Goal: Task Accomplishment & Management: Use online tool/utility

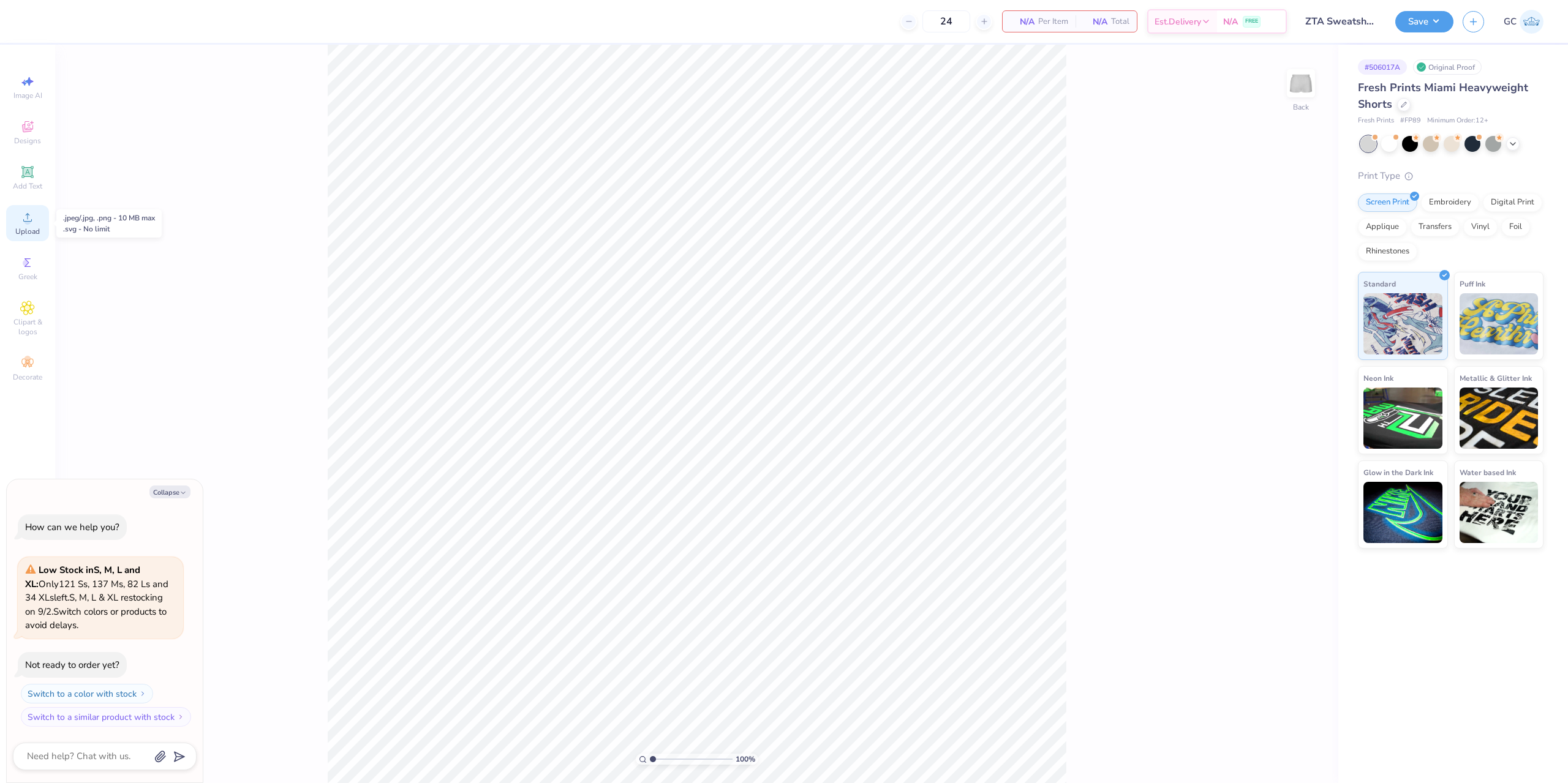
click at [40, 224] on div "Upload" at bounding box center [27, 223] width 43 height 36
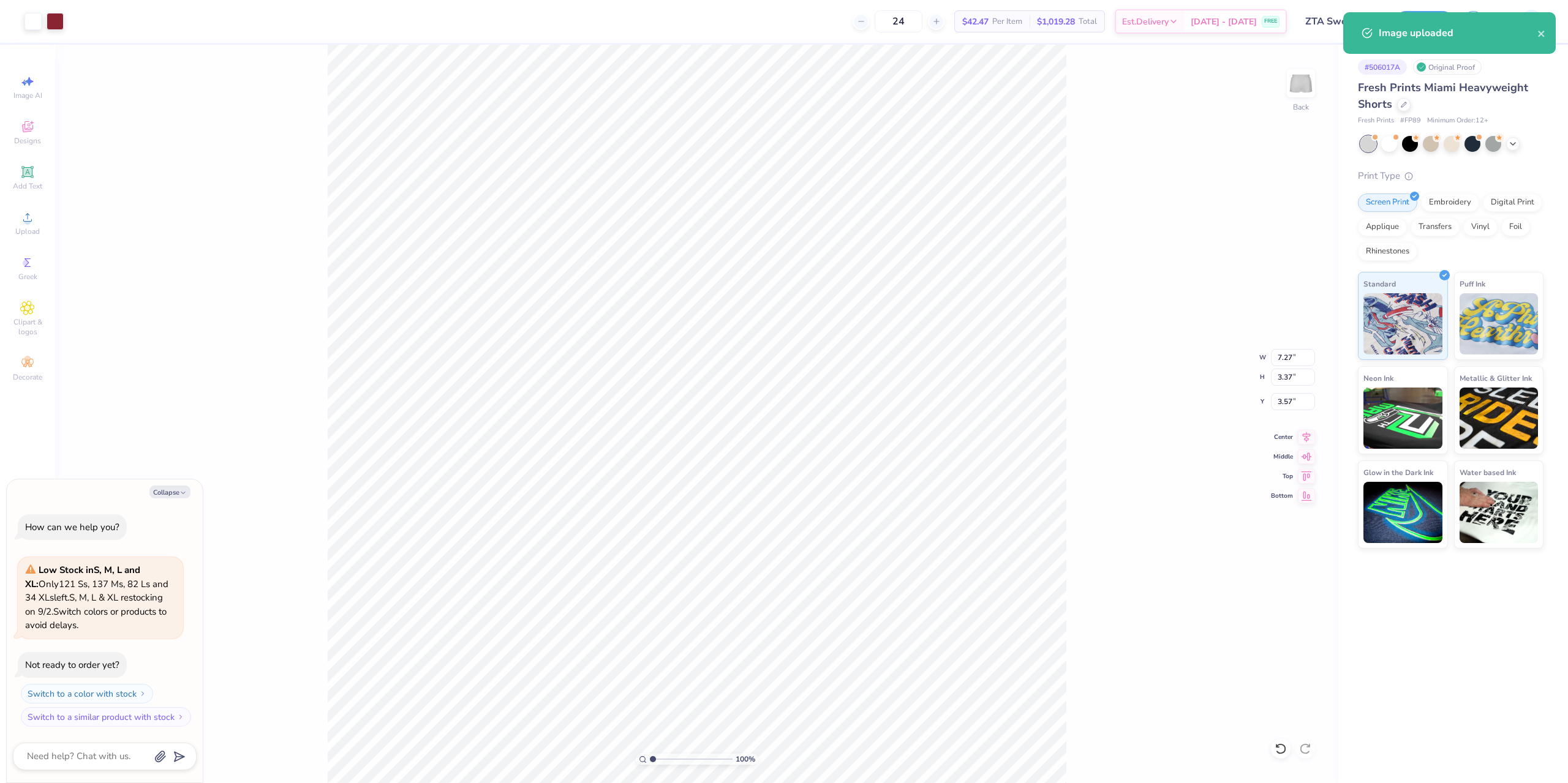
type textarea "x"
type input "5.27"
type input "2.44"
type input "4.49"
type textarea "x"
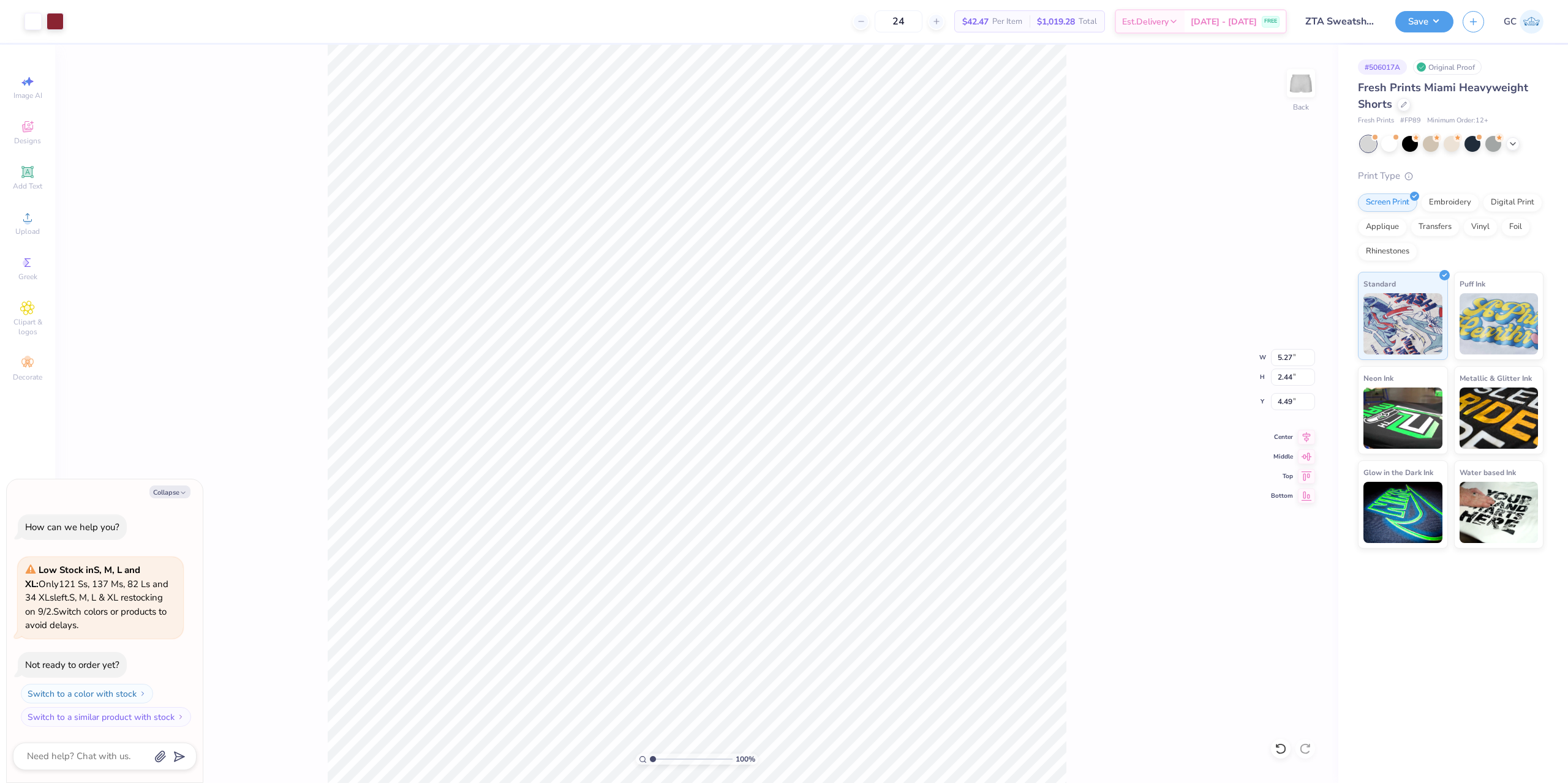
type input "4.76"
drag, startPoint x: 1299, startPoint y: 359, endPoint x: 1278, endPoint y: 359, distance: 21.0
click at [1278, 359] on input "5.27" at bounding box center [1292, 358] width 44 height 17
type input "4"
type textarea "x"
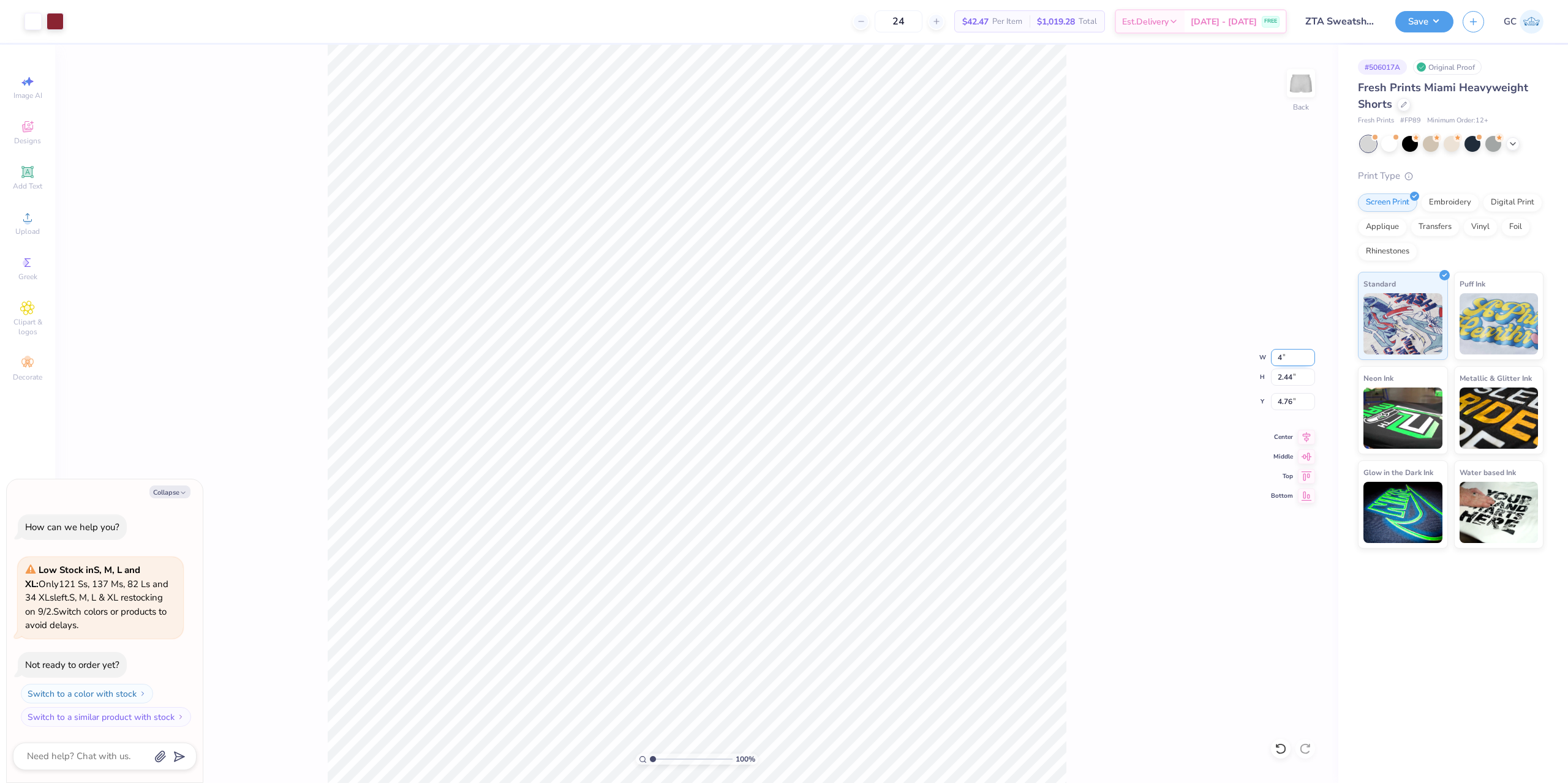
type input "4.00"
type input "1.85"
type input "5.06"
type textarea "x"
type input "5.34"
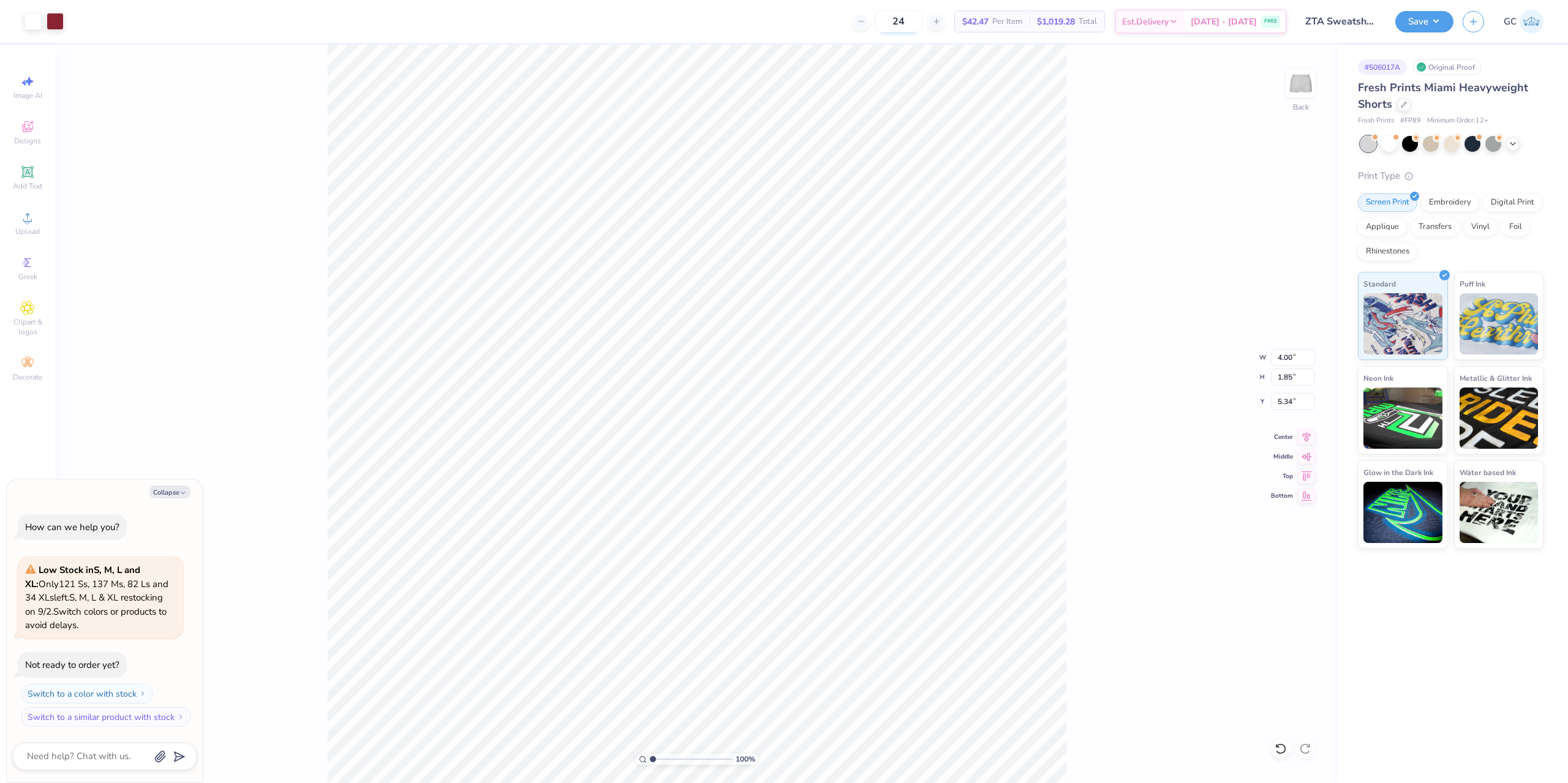
type textarea "x"
type input "6.66"
type textarea "x"
type input "6.76"
drag, startPoint x: 1297, startPoint y: 359, endPoint x: 1273, endPoint y: 359, distance: 24.0
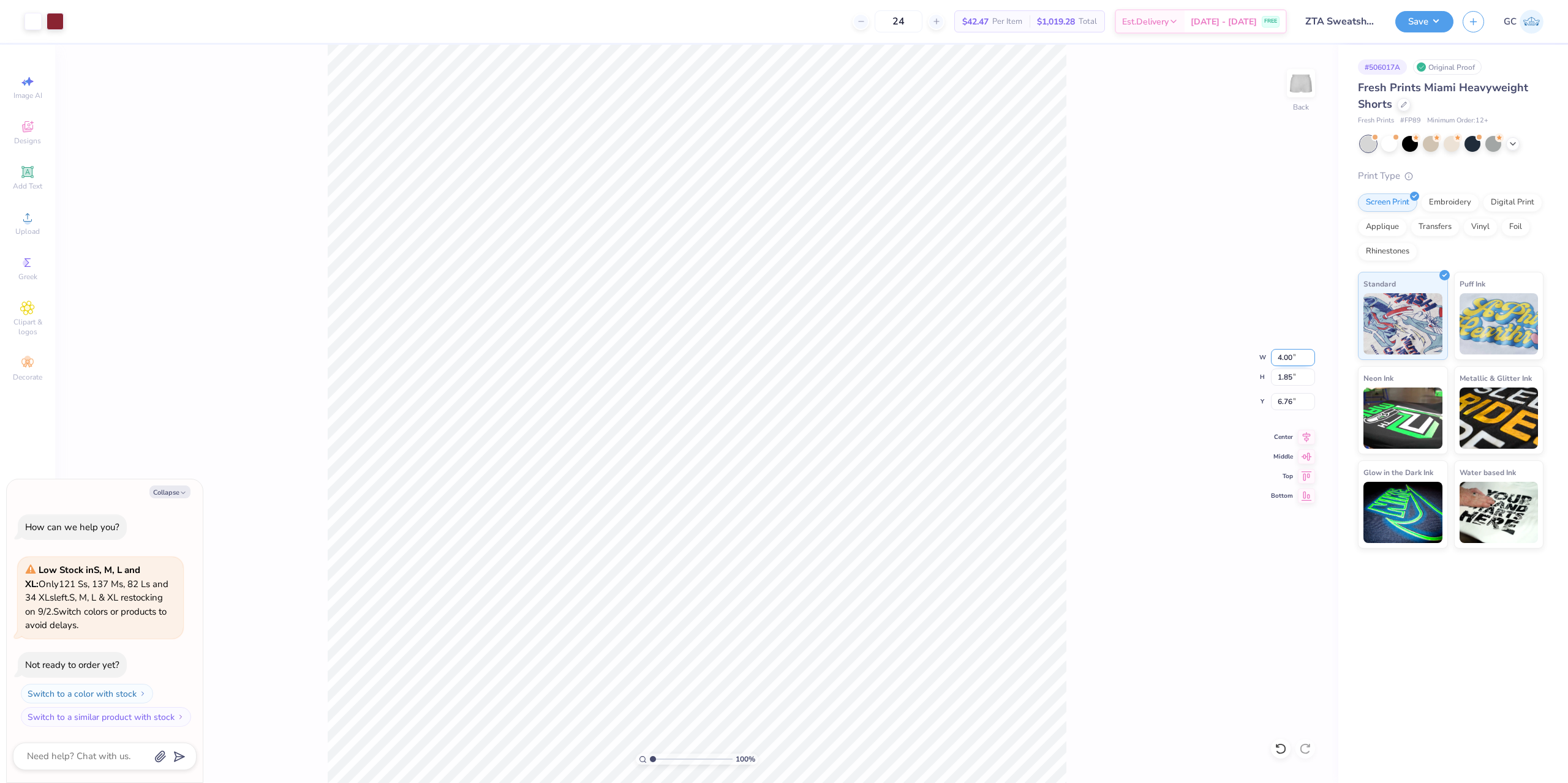
click at [1273, 359] on input "4.00" at bounding box center [1292, 358] width 44 height 17
type input "4.5"
type textarea "x"
type input "4.50"
type input "2.08"
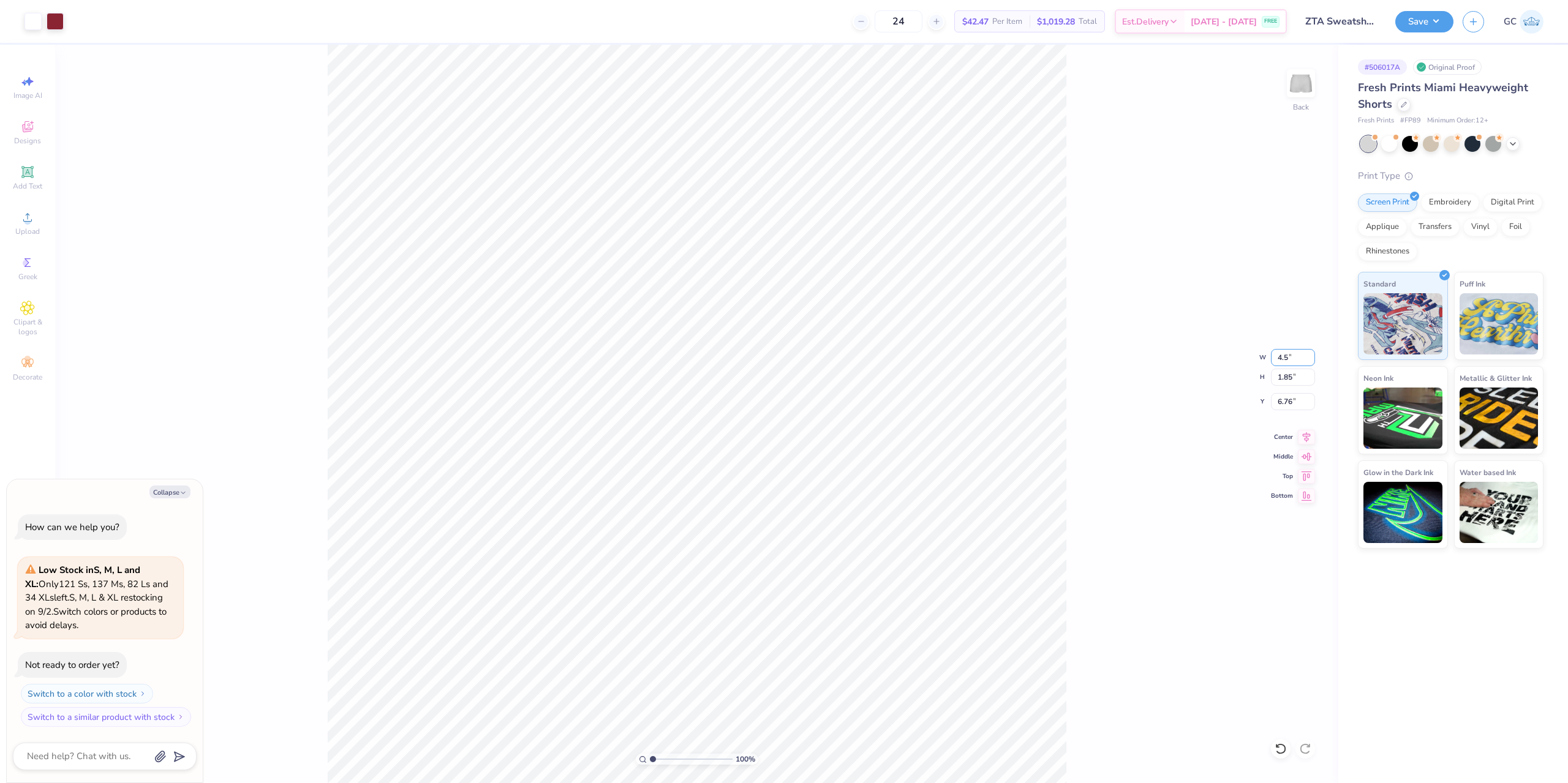
type input "6.65"
type textarea "x"
type input "6.68"
drag, startPoint x: 1294, startPoint y: 402, endPoint x: 1266, endPoint y: 402, distance: 28.0
click at [1266, 402] on div "100 % Back W 4.50 4.50 " H 2.08 2.08 " Y 6.68 6.68 " Center Middle Top Bottom" at bounding box center [696, 414] width 1283 height 738
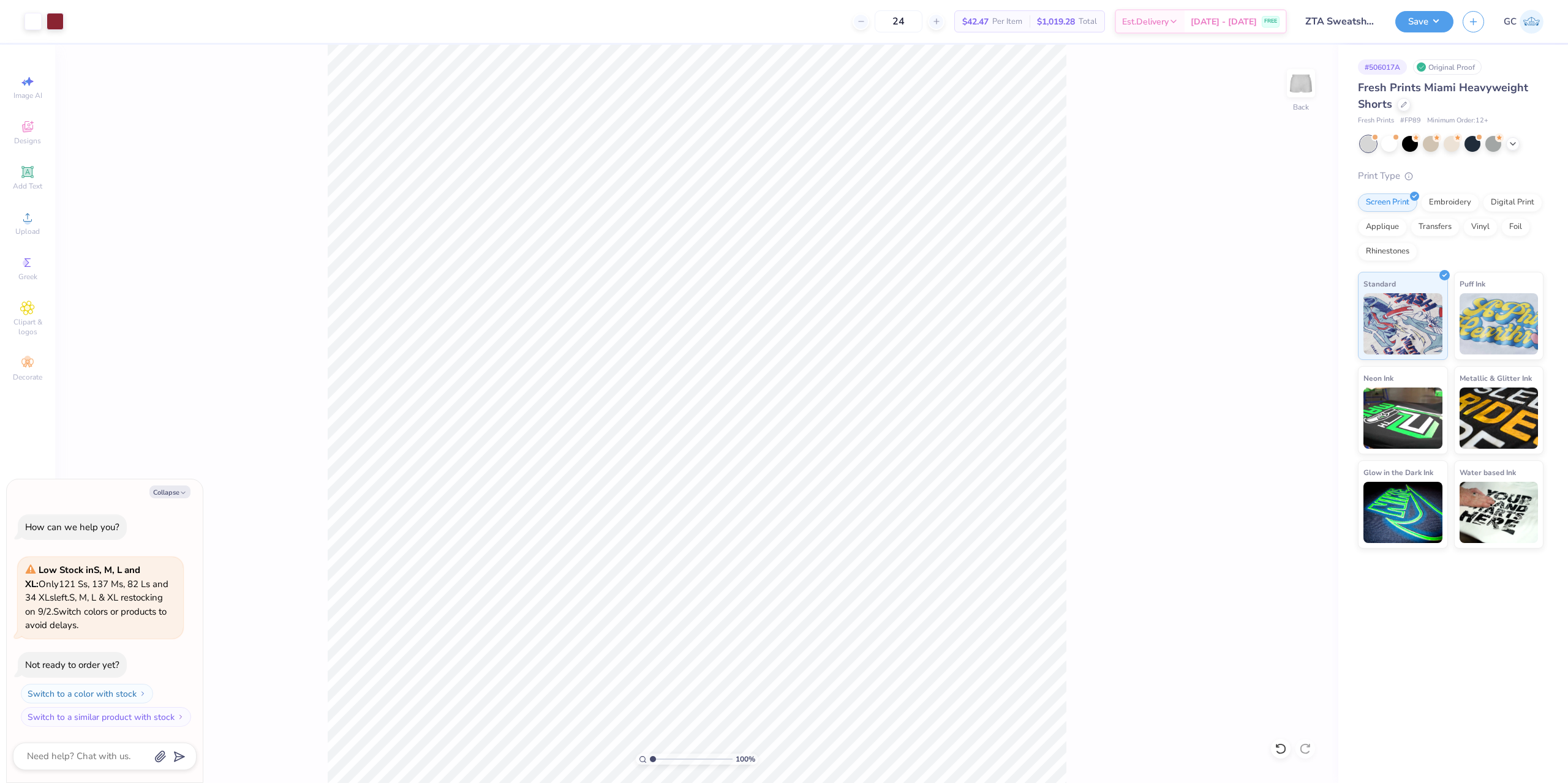
type textarea "x"
drag, startPoint x: 1301, startPoint y: 403, endPoint x: 1278, endPoint y: 403, distance: 23.0
click at [1278, 403] on input "6.68" at bounding box center [1292, 402] width 44 height 17
type input "7"
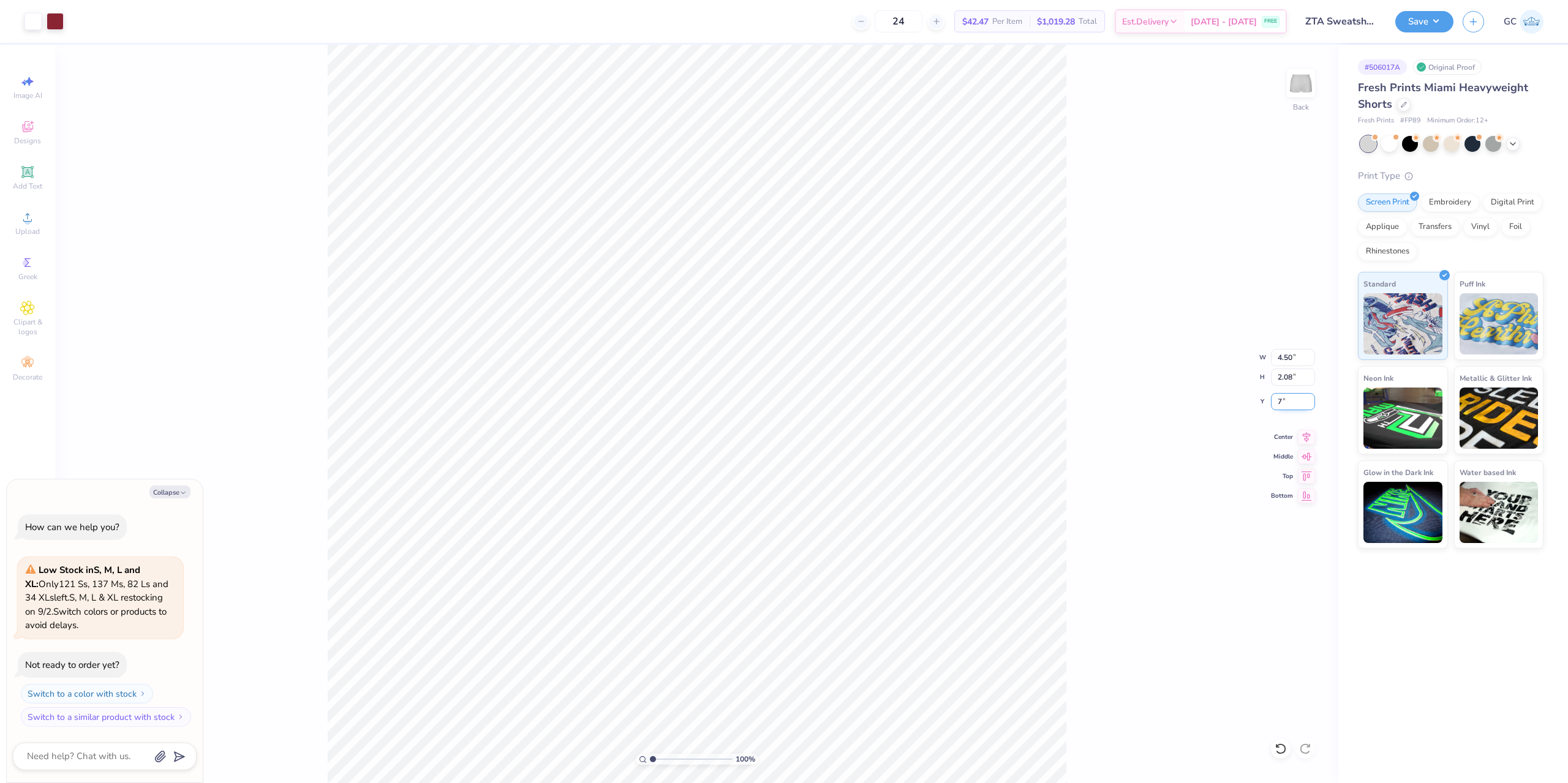
type textarea "x"
type input "7.00"
click at [180, 465] on div "100 % Back" at bounding box center [696, 414] width 1283 height 738
click at [685, 682] on div "100 % Back" at bounding box center [696, 414] width 1283 height 738
drag, startPoint x: 326, startPoint y: 494, endPoint x: 318, endPoint y: 710, distance: 216.1
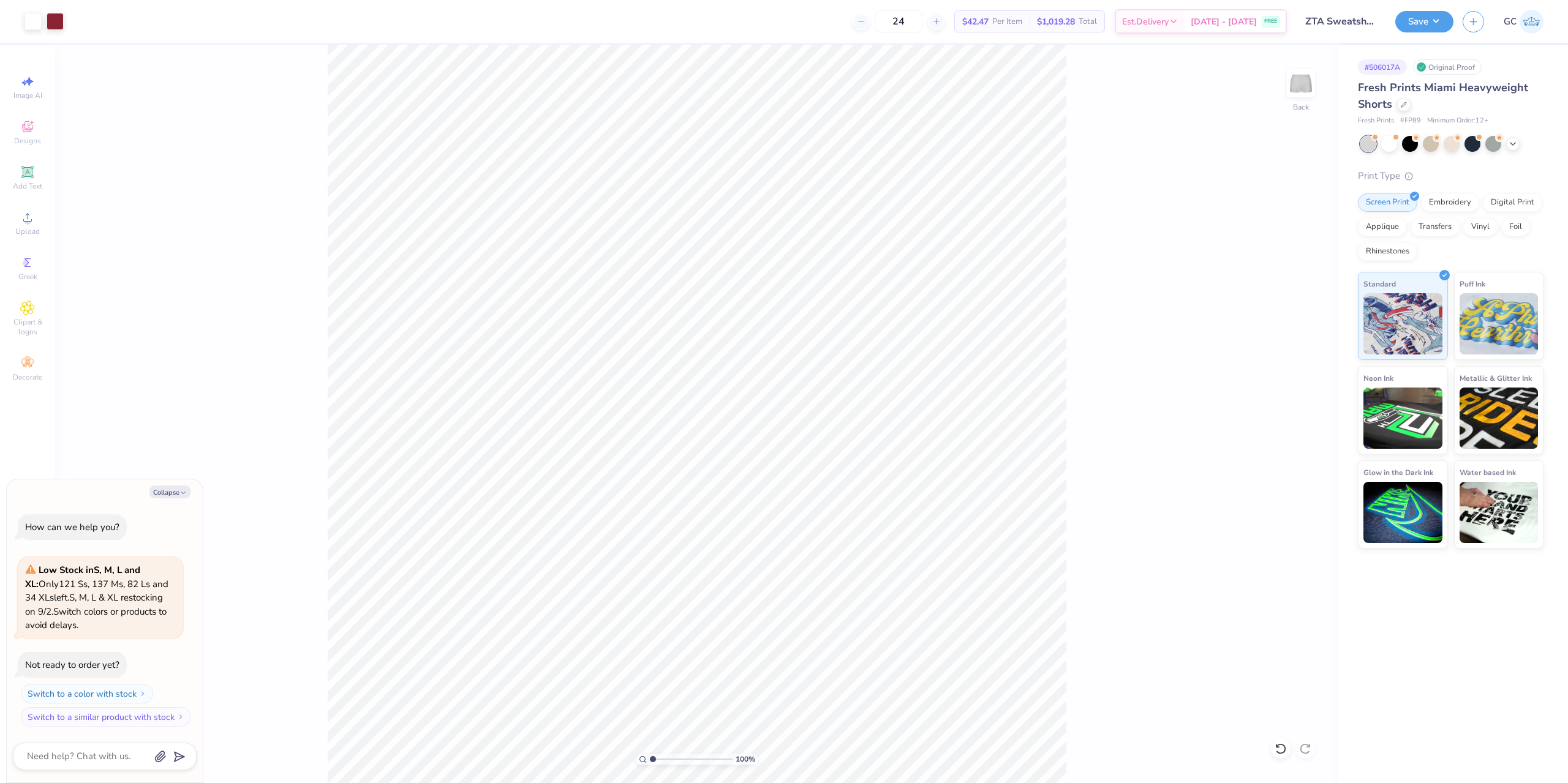
click at [313, 717] on div "100 % Back" at bounding box center [696, 414] width 1283 height 738
click at [1440, 201] on div "Embroidery" at bounding box center [1450, 201] width 58 height 18
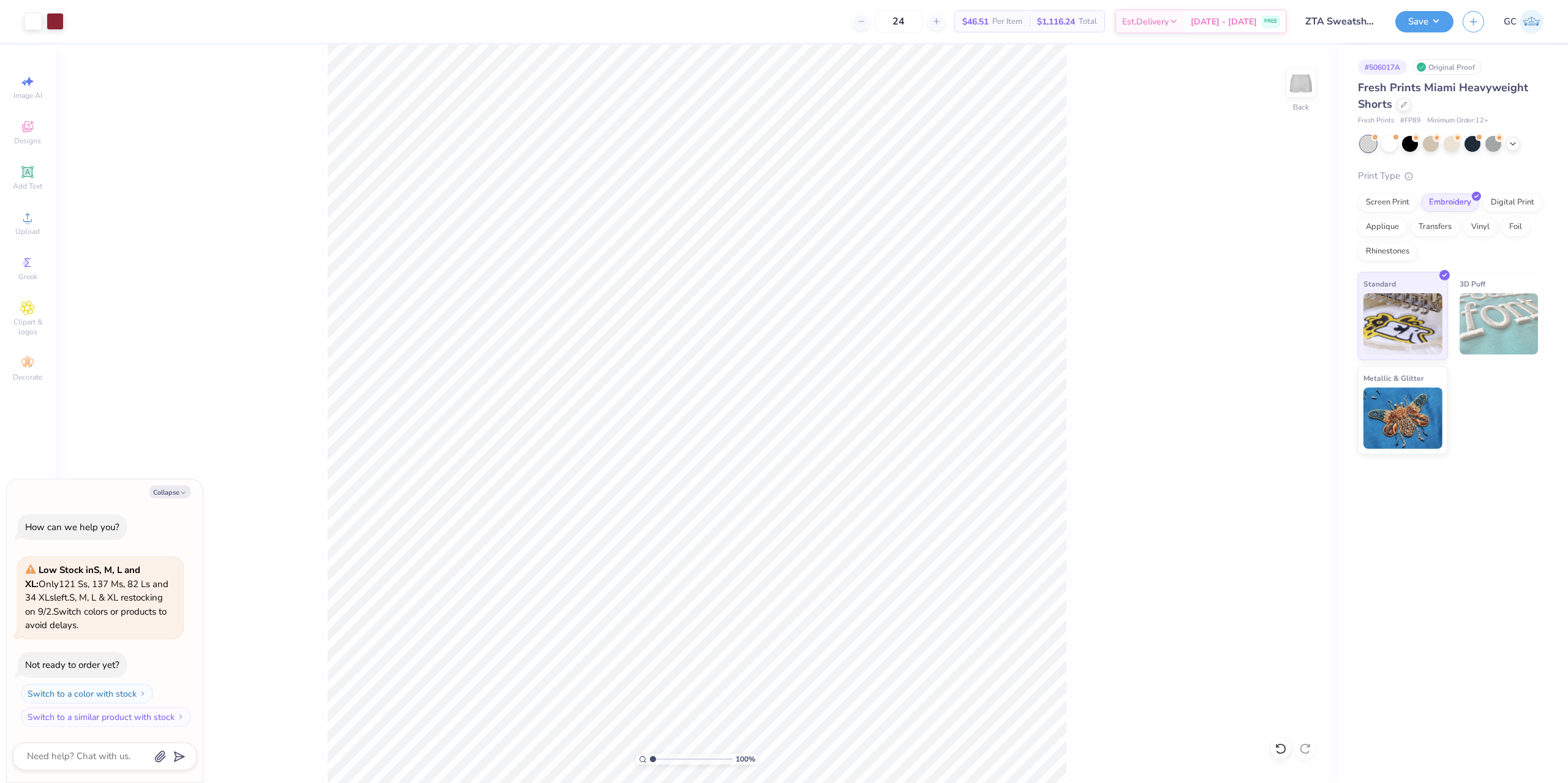
click at [317, 670] on div "100 % Back" at bounding box center [696, 414] width 1283 height 738
click at [1374, 204] on div "Screen Print" at bounding box center [1388, 201] width 59 height 18
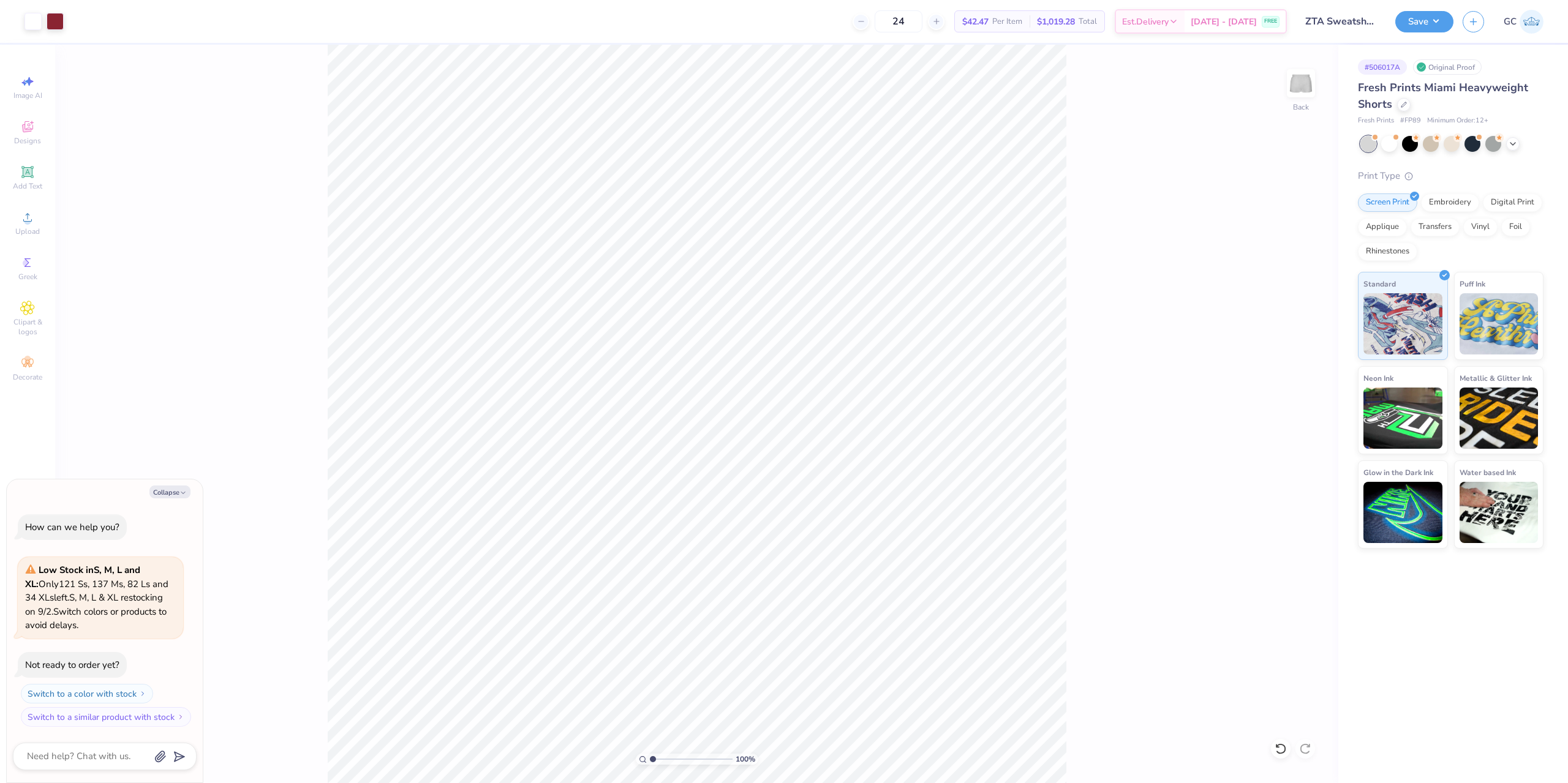
click at [287, 448] on div "100 % Back" at bounding box center [696, 414] width 1283 height 738
click at [753, 657] on div "100 % Back" at bounding box center [696, 414] width 1283 height 738
click at [1425, 25] on button "Save" at bounding box center [1424, 20] width 58 height 22
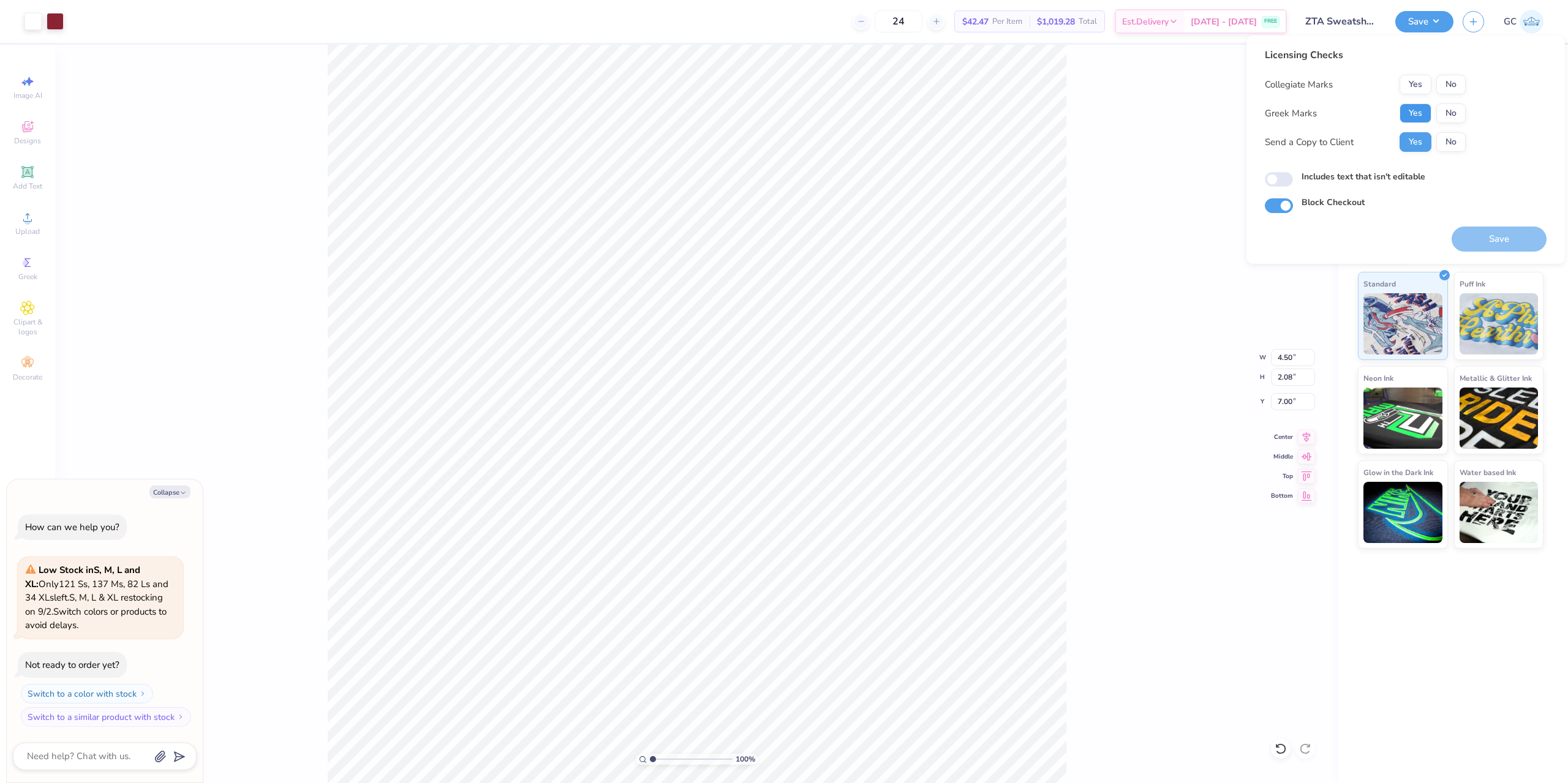
click at [1409, 109] on button "Yes" at bounding box center [1415, 113] width 32 height 19
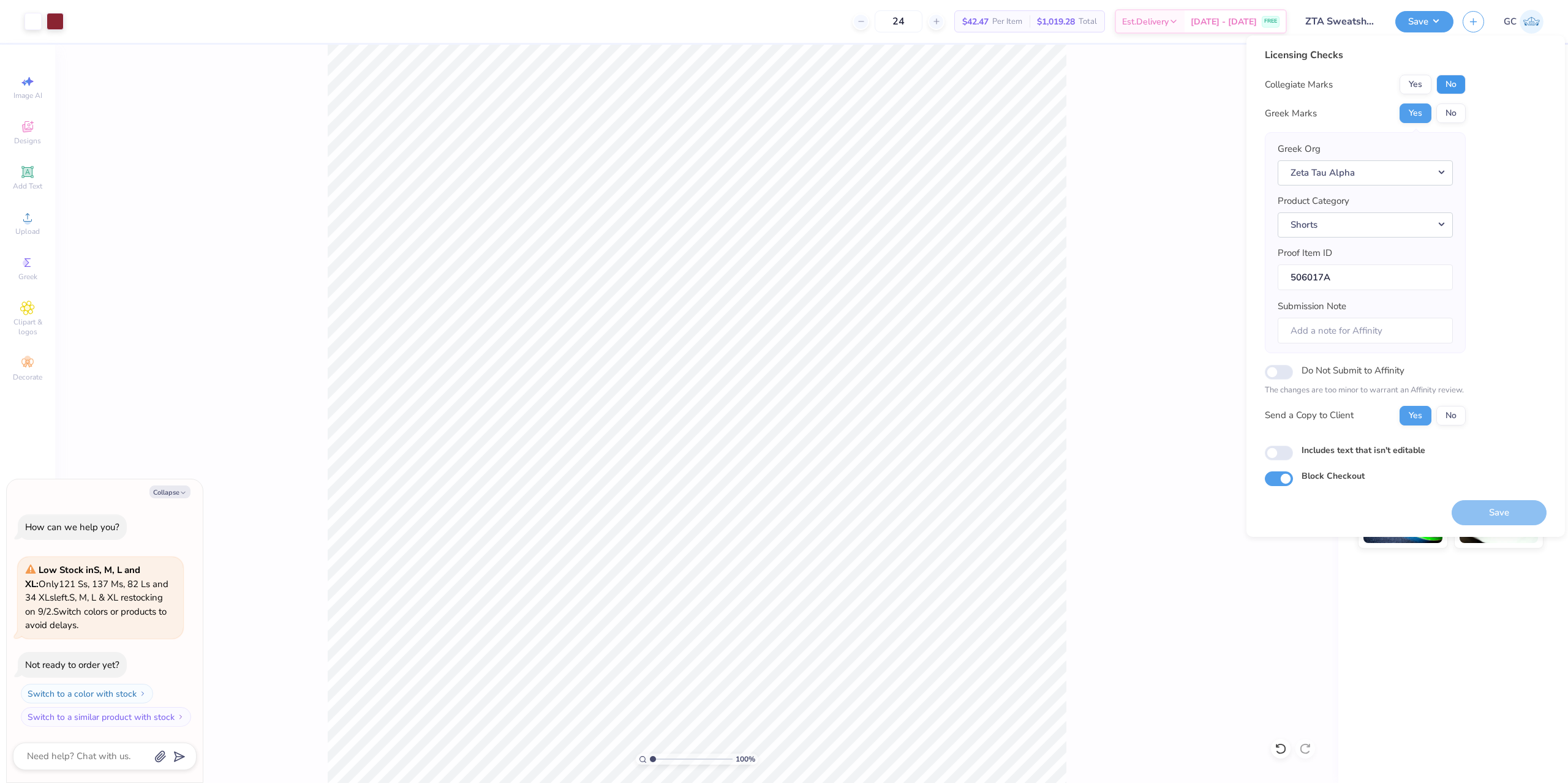
click at [1458, 87] on button "No" at bounding box center [1450, 84] width 30 height 19
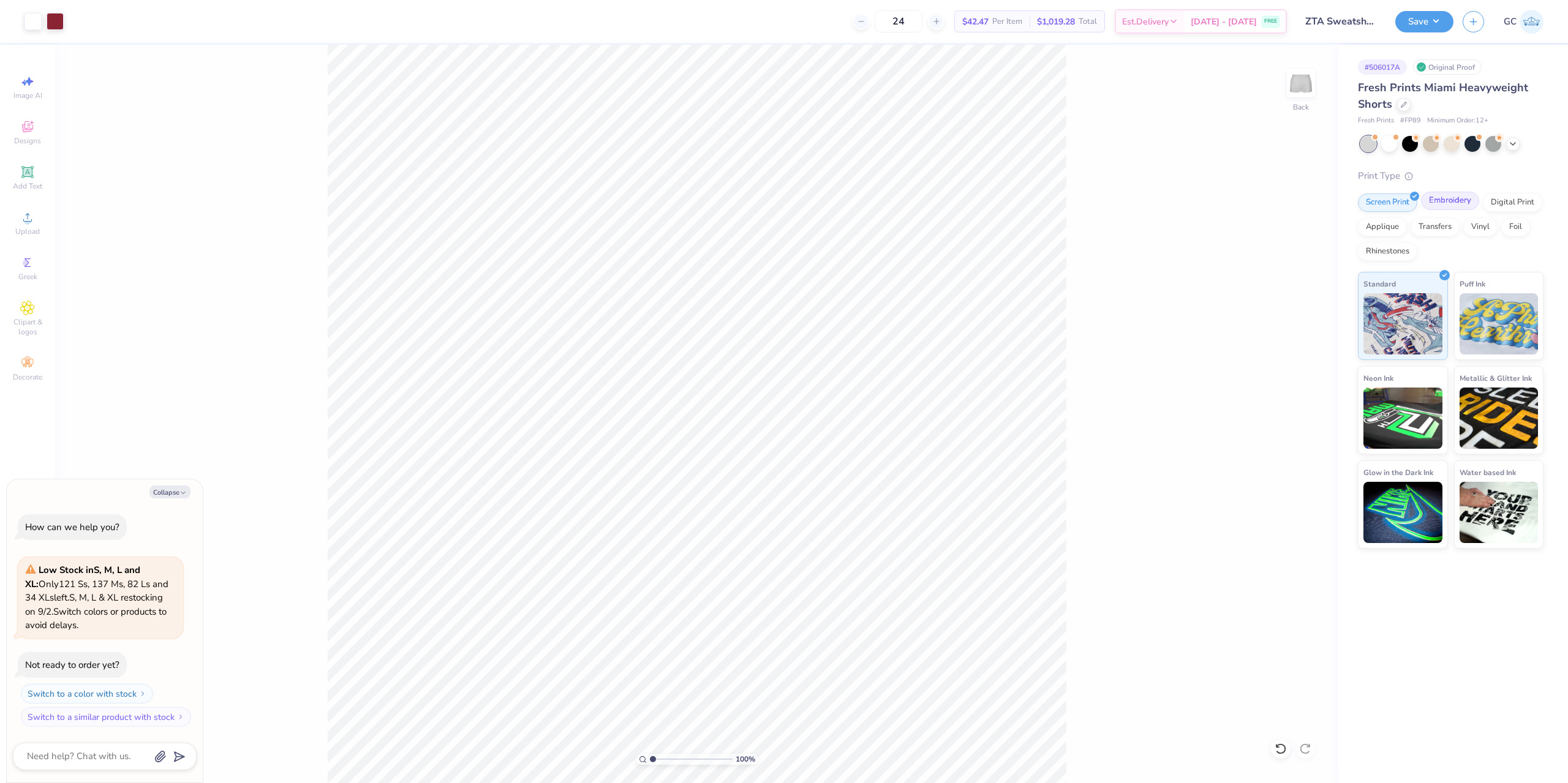
click at [1444, 204] on div "Embroidery" at bounding box center [1450, 201] width 58 height 18
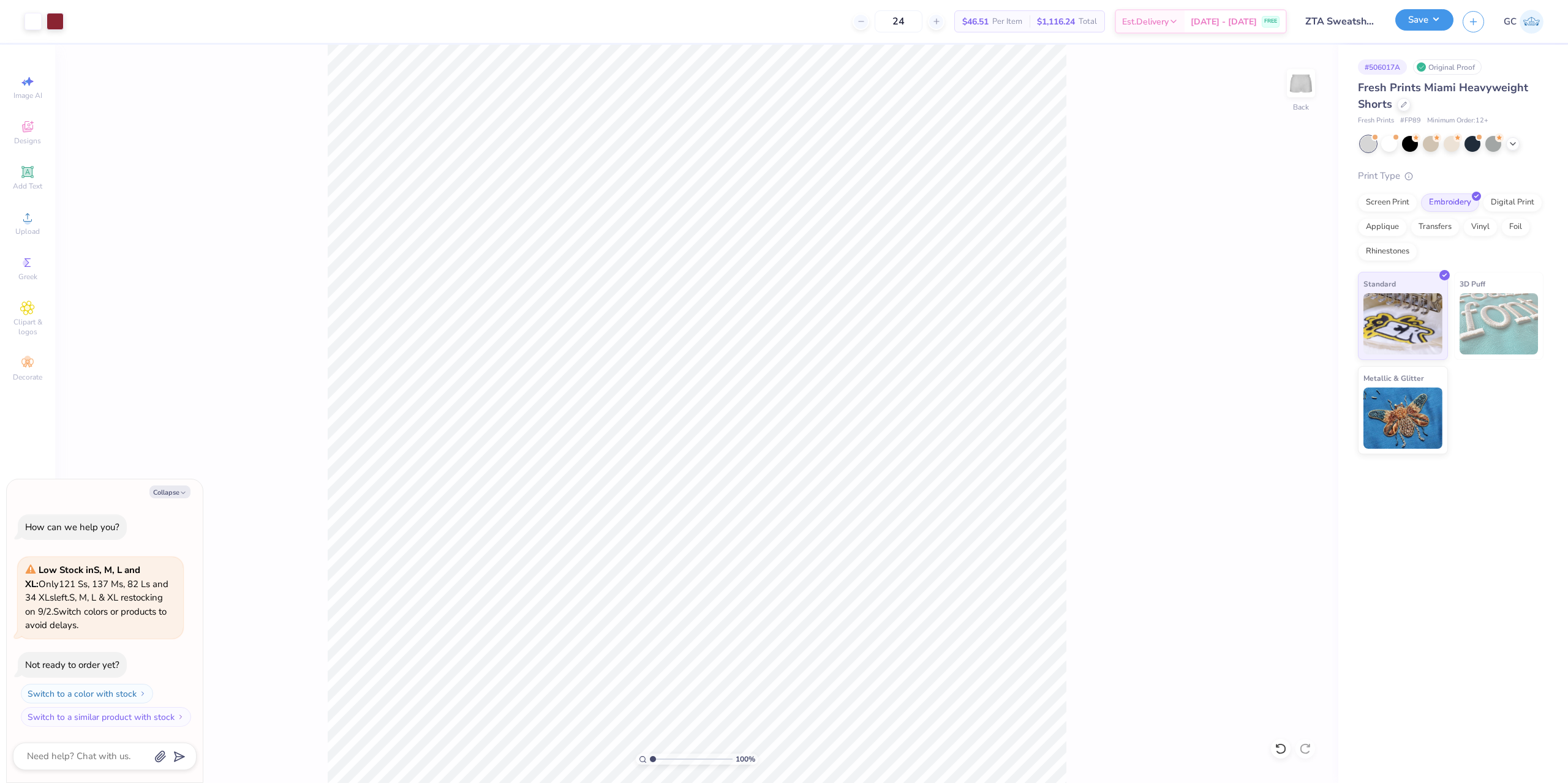
click at [1435, 12] on button "Save" at bounding box center [1424, 20] width 58 height 22
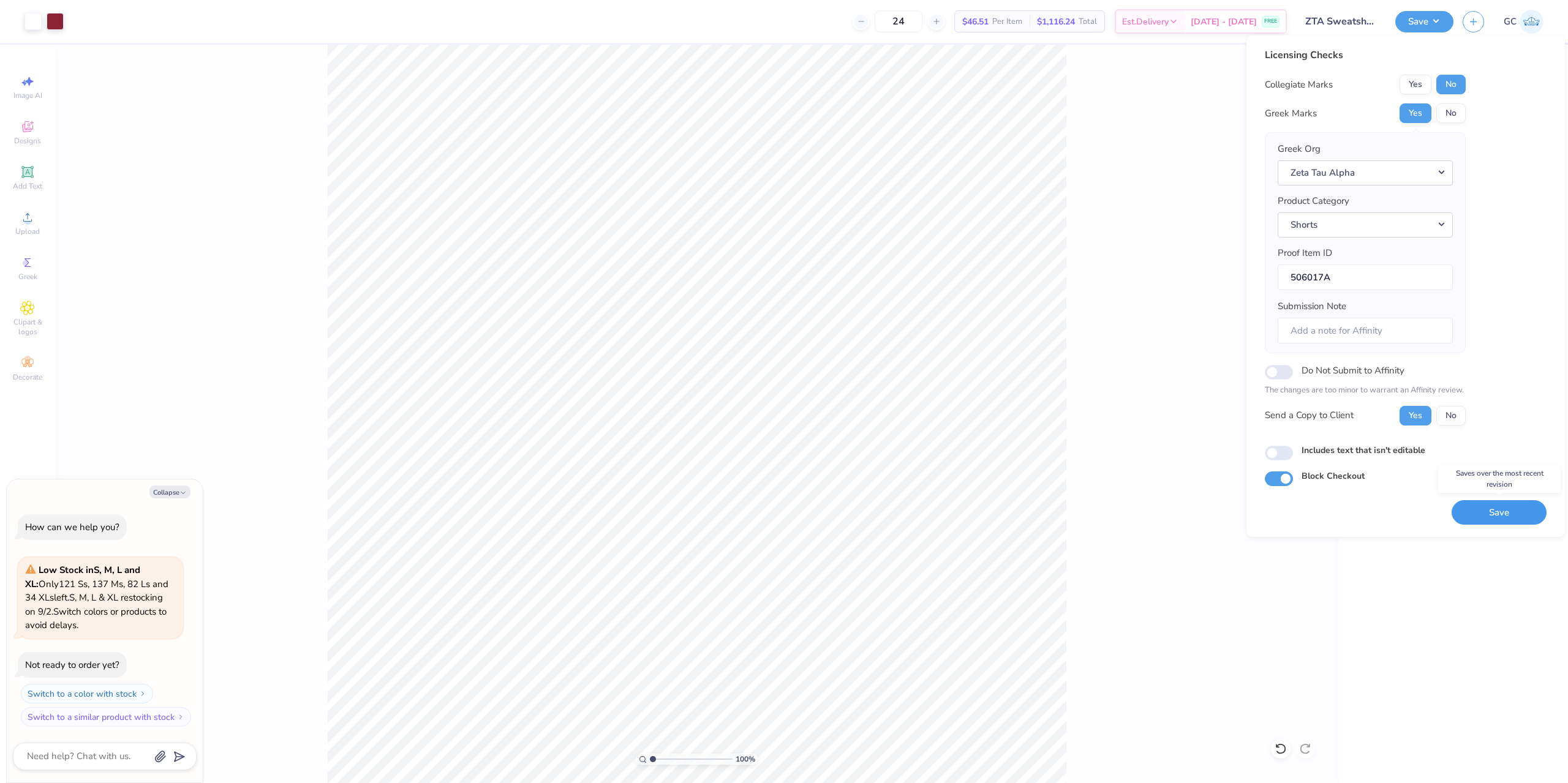
click at [1463, 515] on button "Save" at bounding box center [1499, 512] width 95 height 25
type textarea "x"
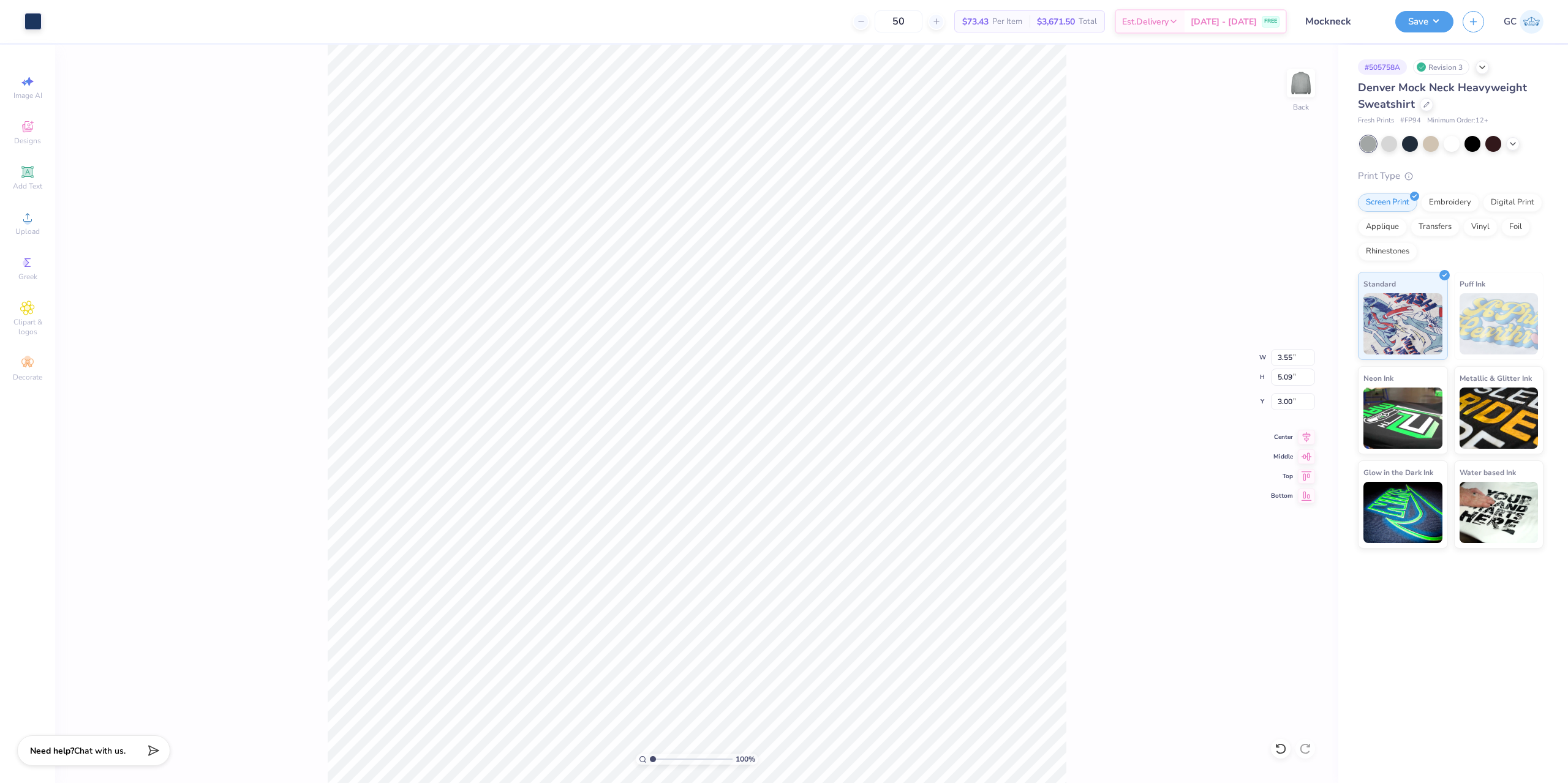
type input "7.32"
click at [1275, 745] on icon at bounding box center [1280, 748] width 12 height 12
click at [1275, 745] on div "100 % Back" at bounding box center [696, 414] width 1283 height 738
click at [1275, 745] on div "100 % Back" at bounding box center [696, 414] width 1283 height 738
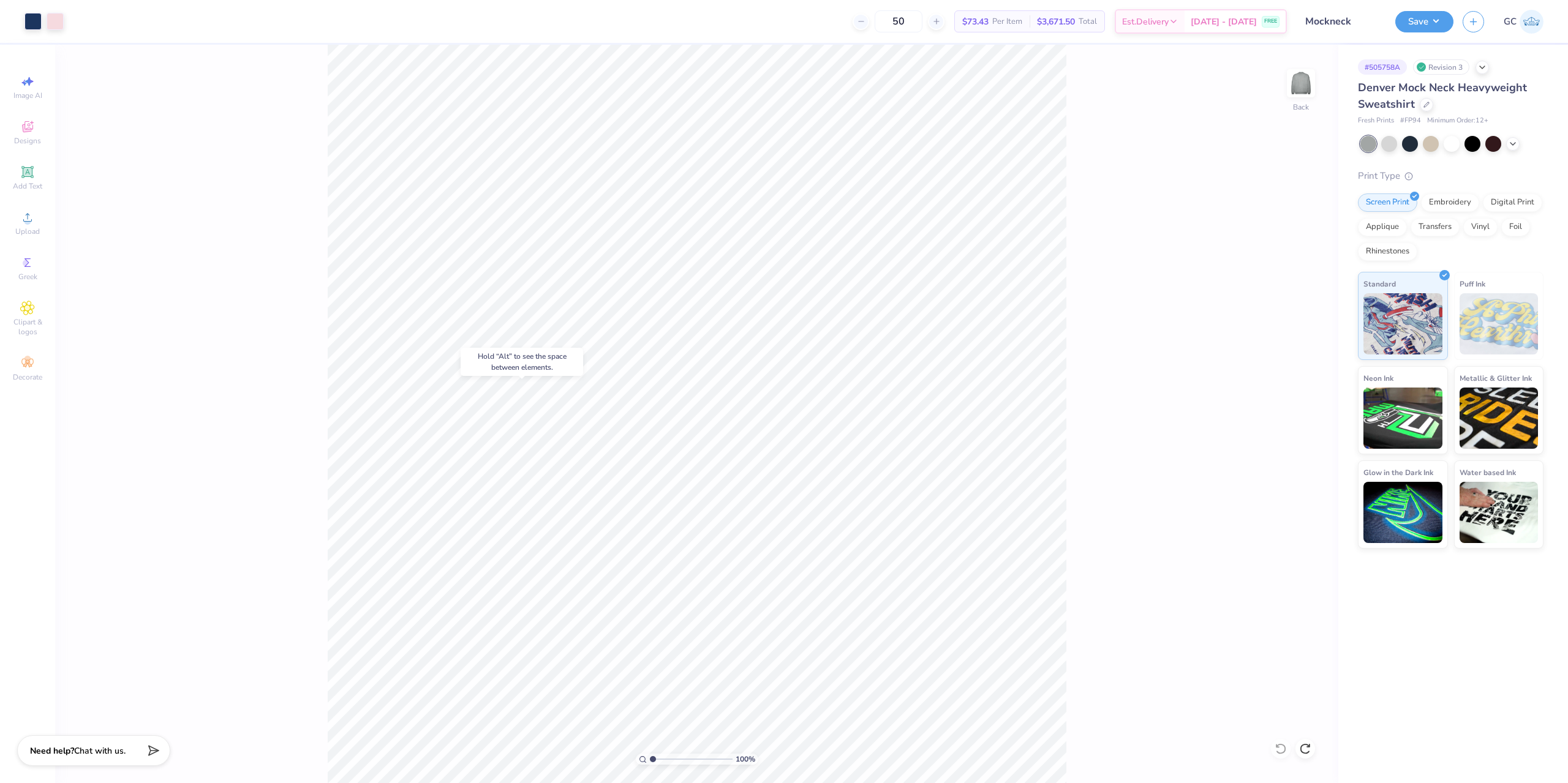
click at [1275, 745] on div "100 % Back" at bounding box center [696, 414] width 1283 height 738
click at [1280, 745] on div "100 % Back" at bounding box center [696, 414] width 1283 height 738
click at [1281, 746] on div "100 % Back" at bounding box center [696, 414] width 1283 height 738
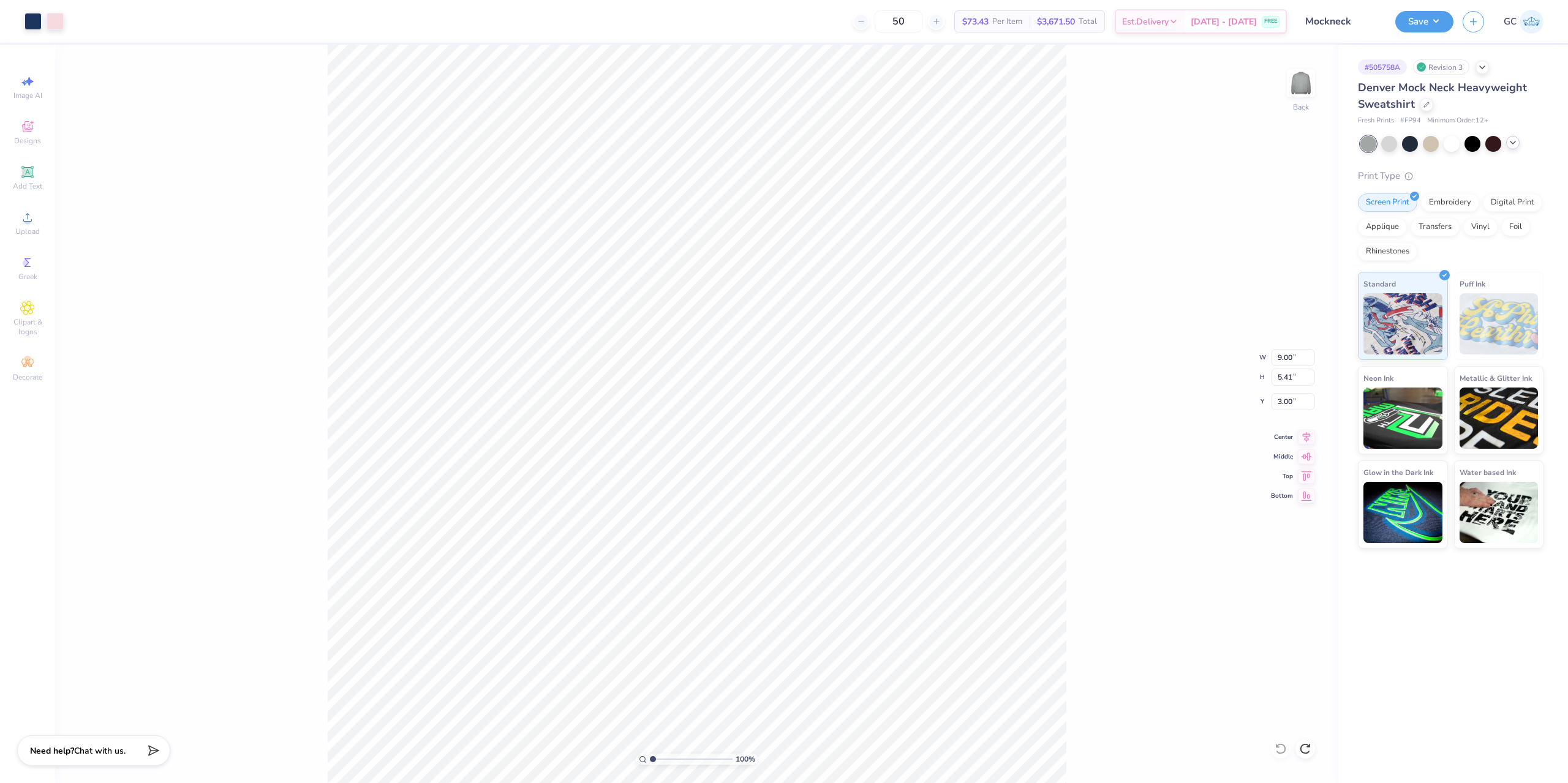
click at [1518, 144] on div at bounding box center [1512, 142] width 14 height 14
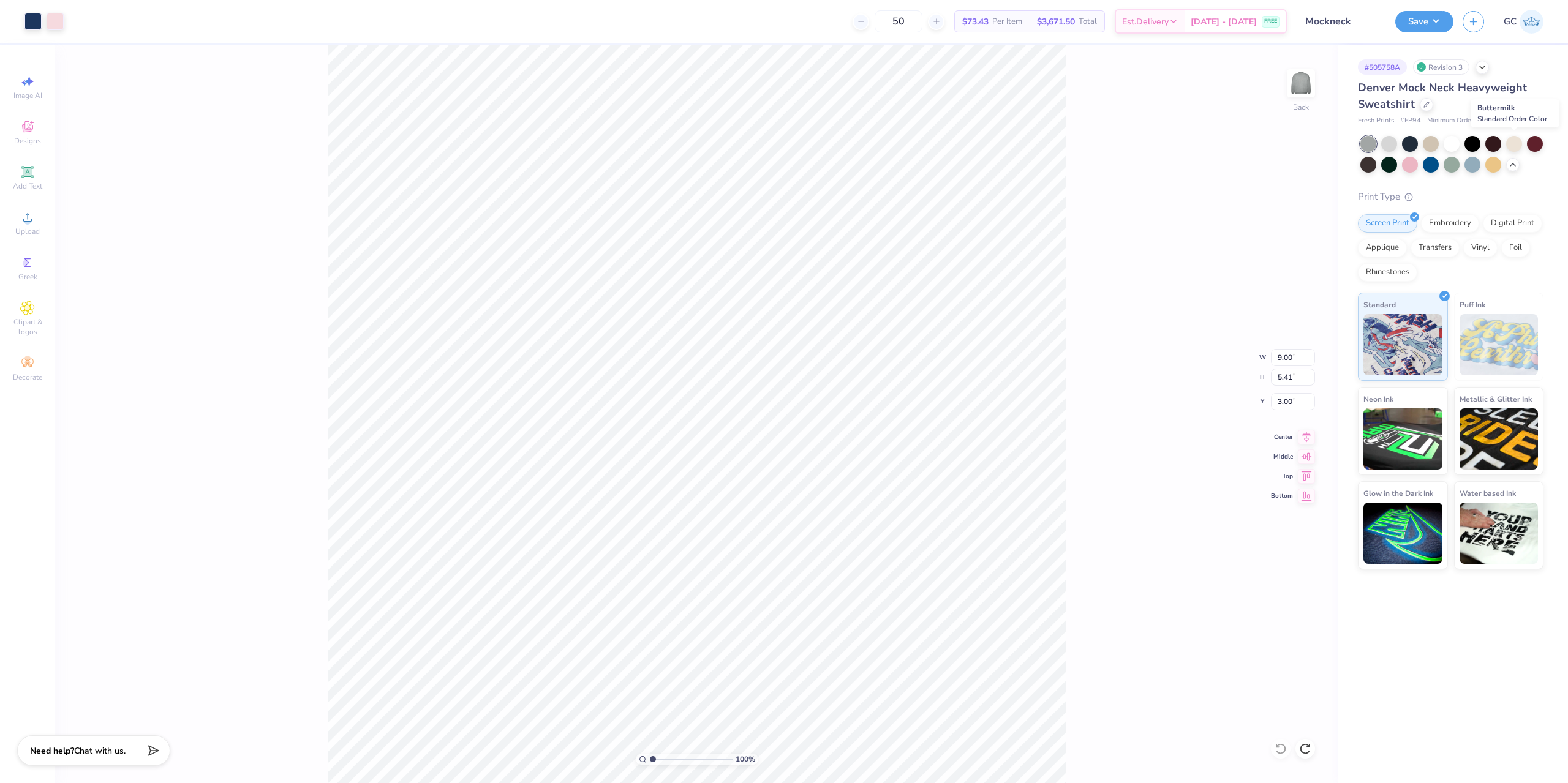
click at [1510, 144] on div at bounding box center [1514, 144] width 16 height 16
click at [1262, 745] on div "100 % Back" at bounding box center [696, 414] width 1283 height 738
click at [1273, 745] on div "100 % Back" at bounding box center [696, 414] width 1283 height 738
click at [1281, 748] on div "100 % Back" at bounding box center [696, 414] width 1283 height 738
click at [1279, 751] on div "100 % Back" at bounding box center [696, 414] width 1283 height 738
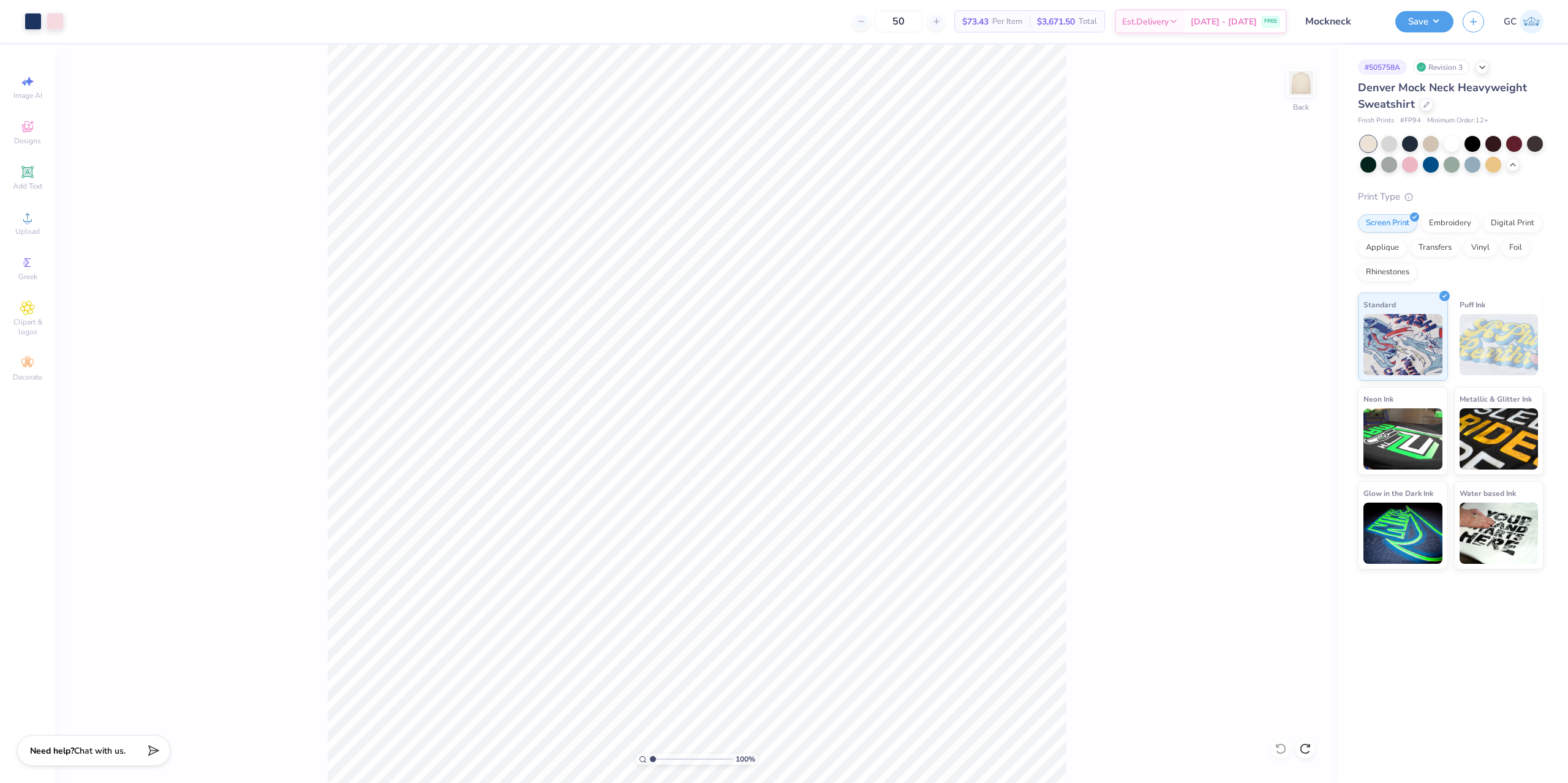
click at [1279, 751] on div "100 % Back" at bounding box center [696, 414] width 1283 height 738
drag, startPoint x: 1278, startPoint y: 750, endPoint x: 1185, endPoint y: 320, distance: 439.9
click at [1277, 747] on div "100 % Back" at bounding box center [696, 414] width 1283 height 738
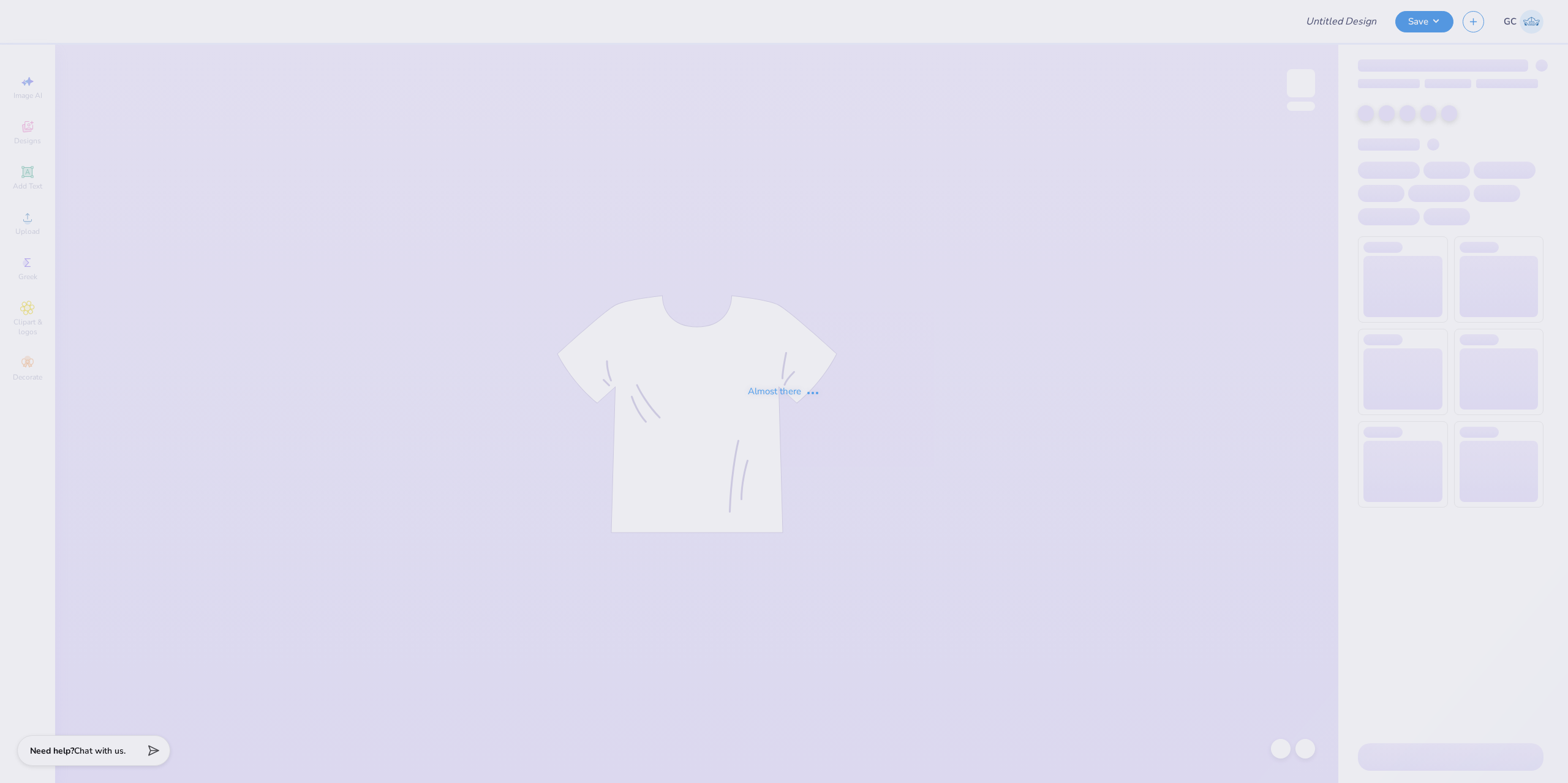
type input "Mockneck"
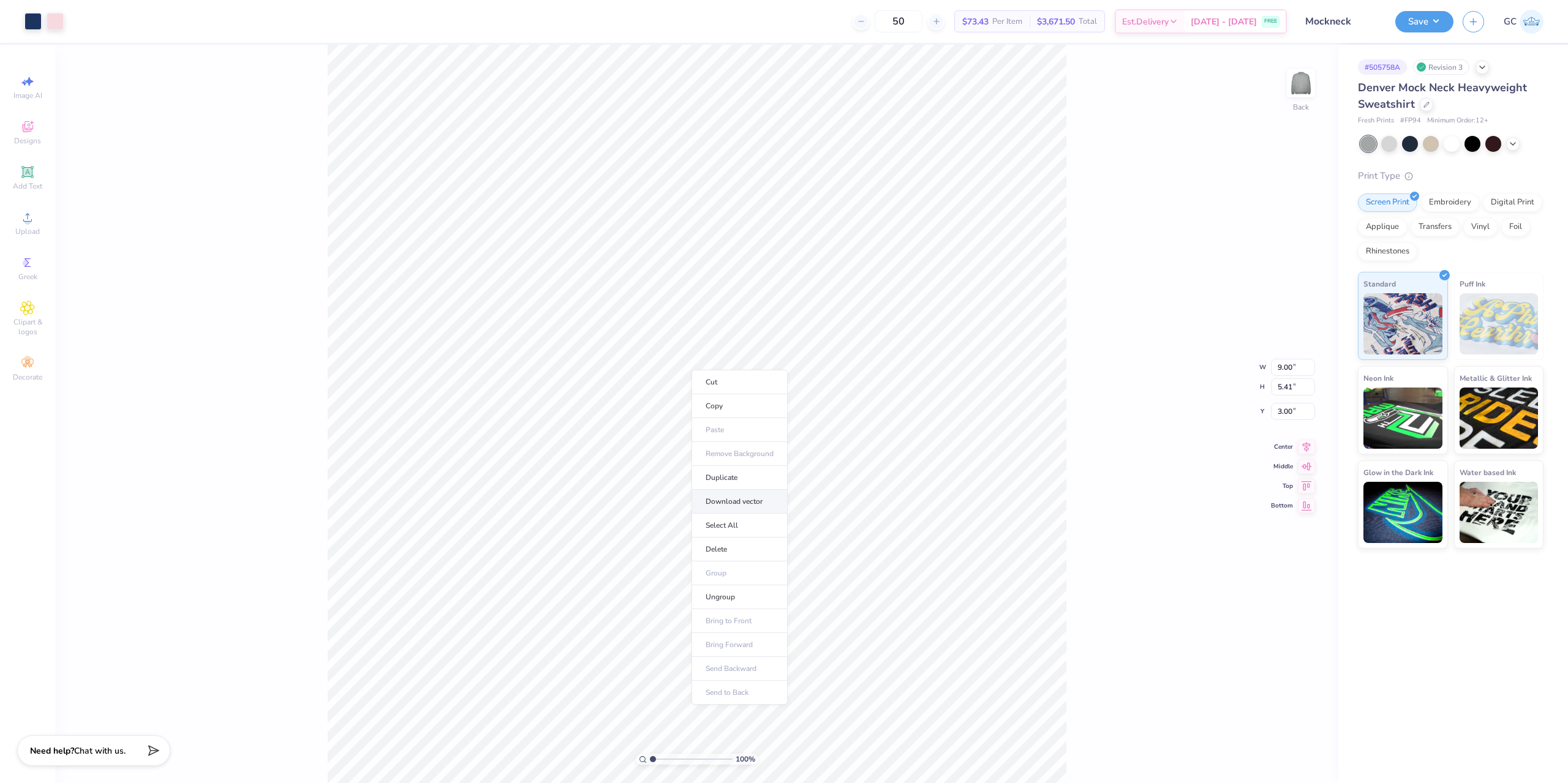
click at [760, 503] on li "Download vector" at bounding box center [739, 502] width 96 height 24
click at [34, 221] on icon at bounding box center [27, 217] width 14 height 14
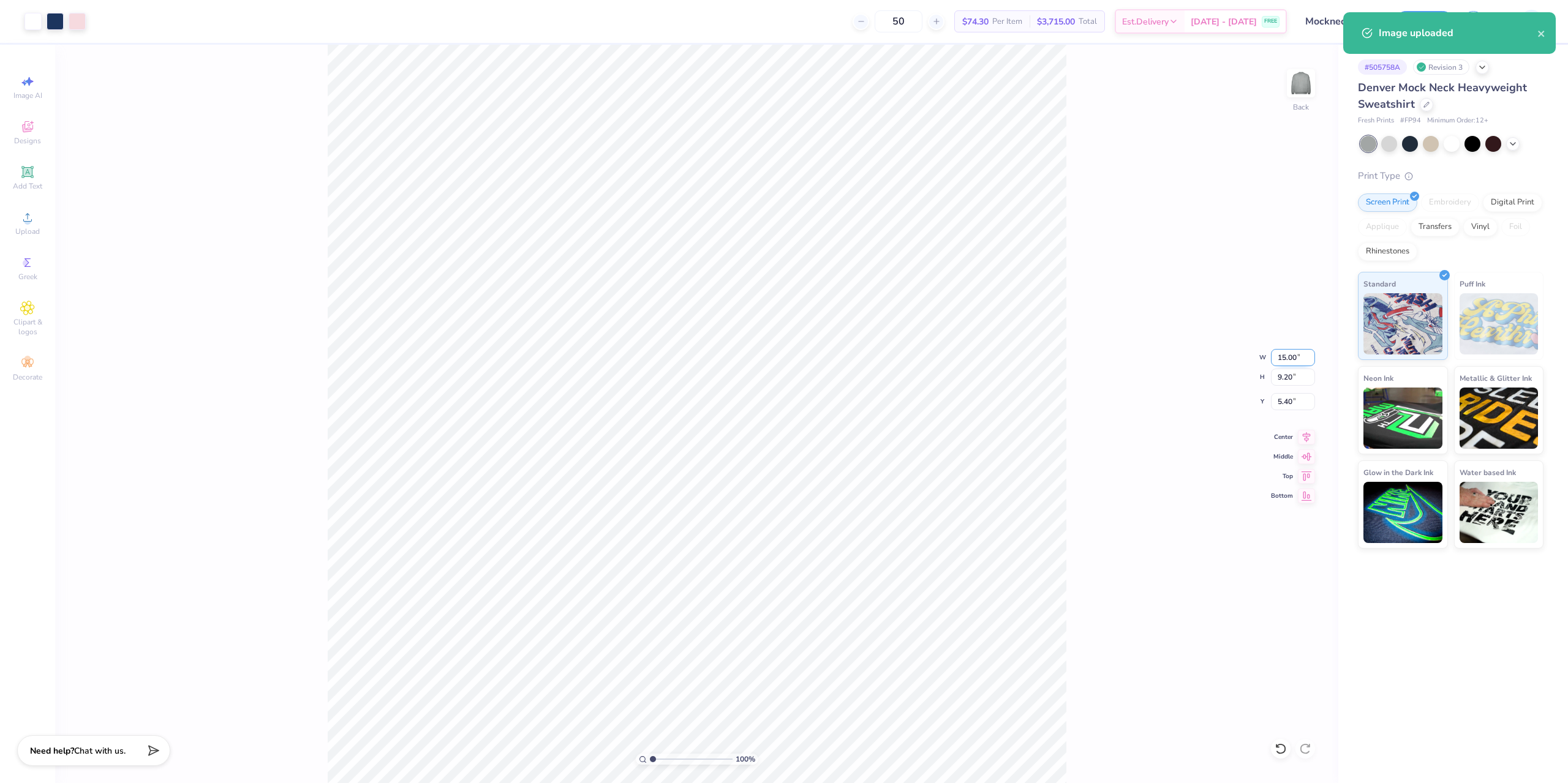
drag, startPoint x: 1298, startPoint y: 356, endPoint x: 1276, endPoint y: 358, distance: 22.1
click at [1276, 358] on input "15.00" at bounding box center [1292, 358] width 44 height 17
type input "9.00"
type input "5.52"
drag, startPoint x: 1299, startPoint y: 400, endPoint x: 1278, endPoint y: 402, distance: 21.1
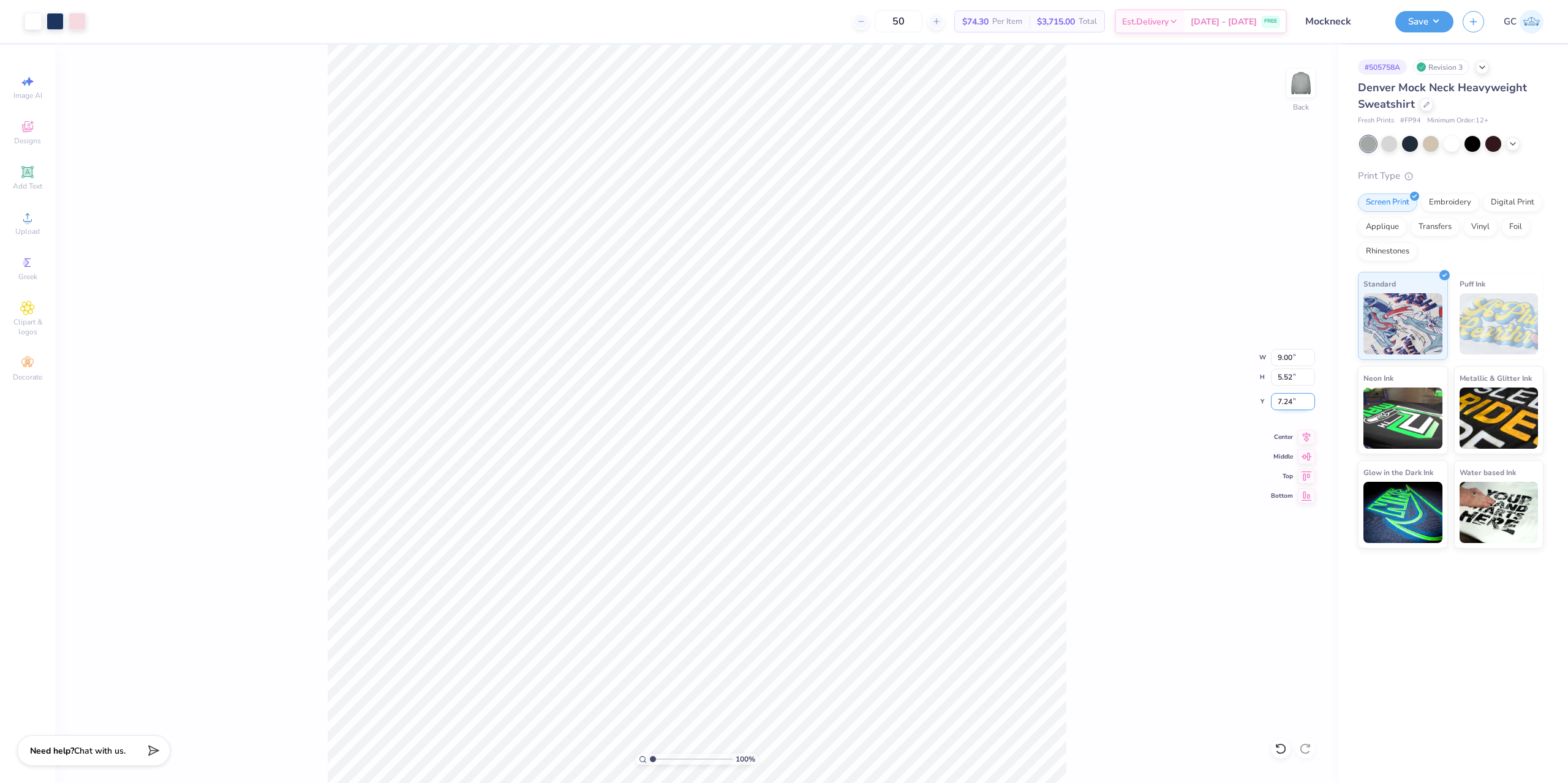
click at [1278, 402] on input "7.24" at bounding box center [1292, 402] width 44 height 17
type input "3.00"
click at [1407, 21] on button "Save" at bounding box center [1424, 20] width 58 height 22
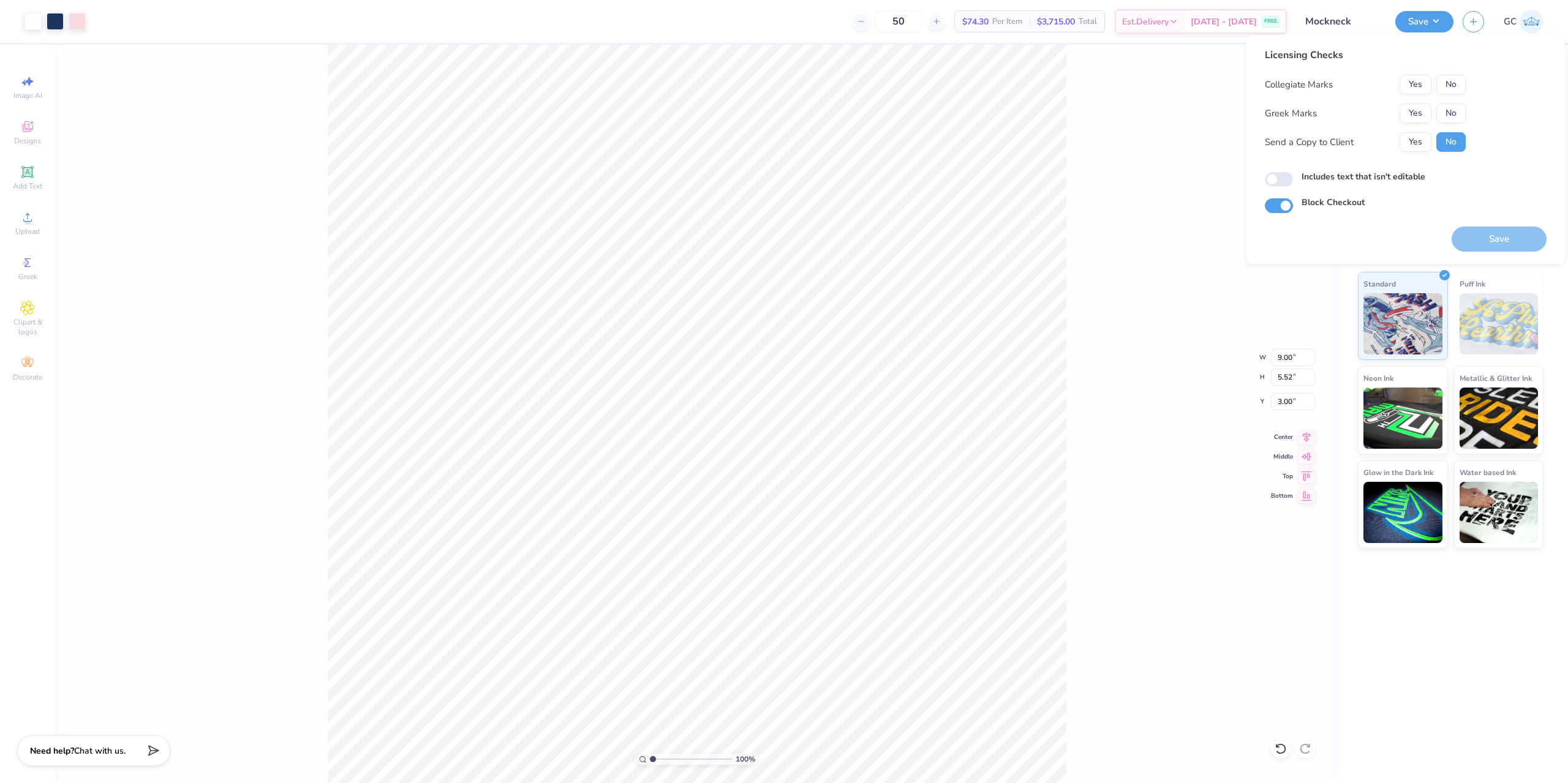
click at [1419, 123] on div "Collegiate Marks Yes No Greek Marks Yes No Send a Copy to Client Yes No" at bounding box center [1365, 113] width 201 height 77
click at [1424, 113] on button "Yes" at bounding box center [1415, 113] width 32 height 19
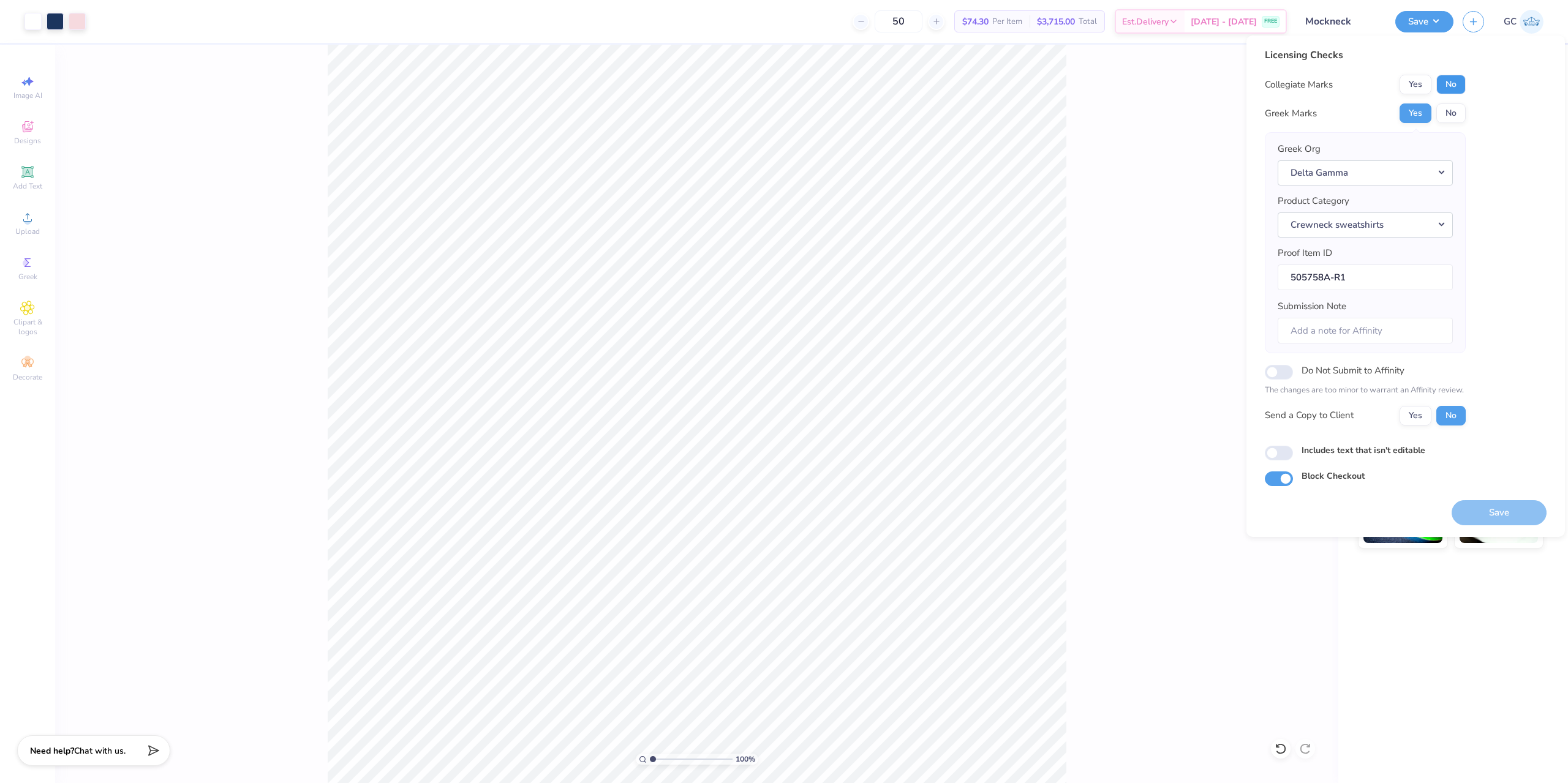
click at [1452, 82] on button "No" at bounding box center [1450, 84] width 30 height 19
click at [1492, 509] on button "Save" at bounding box center [1499, 512] width 95 height 25
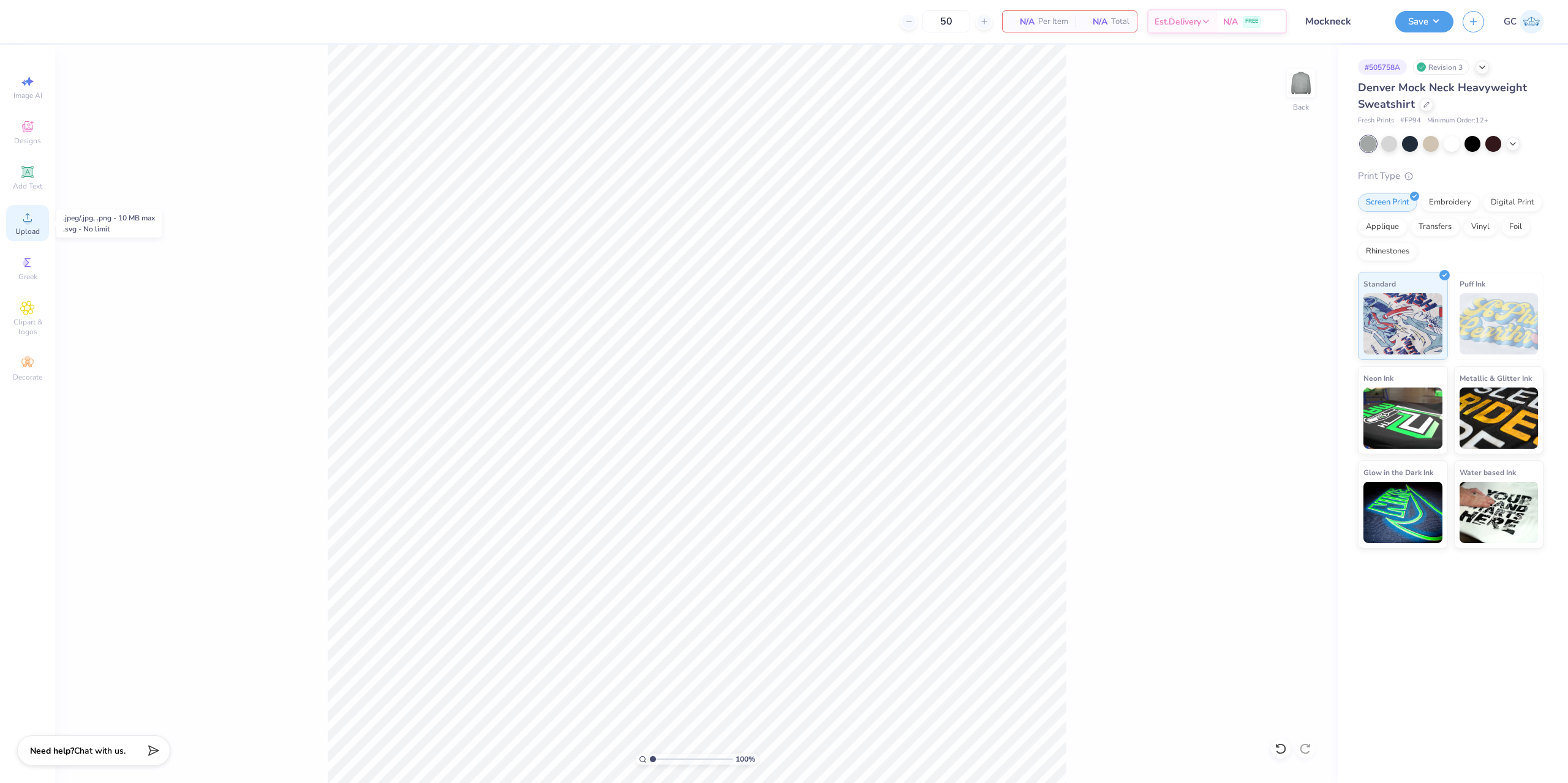
click at [35, 221] on icon at bounding box center [27, 217] width 14 height 14
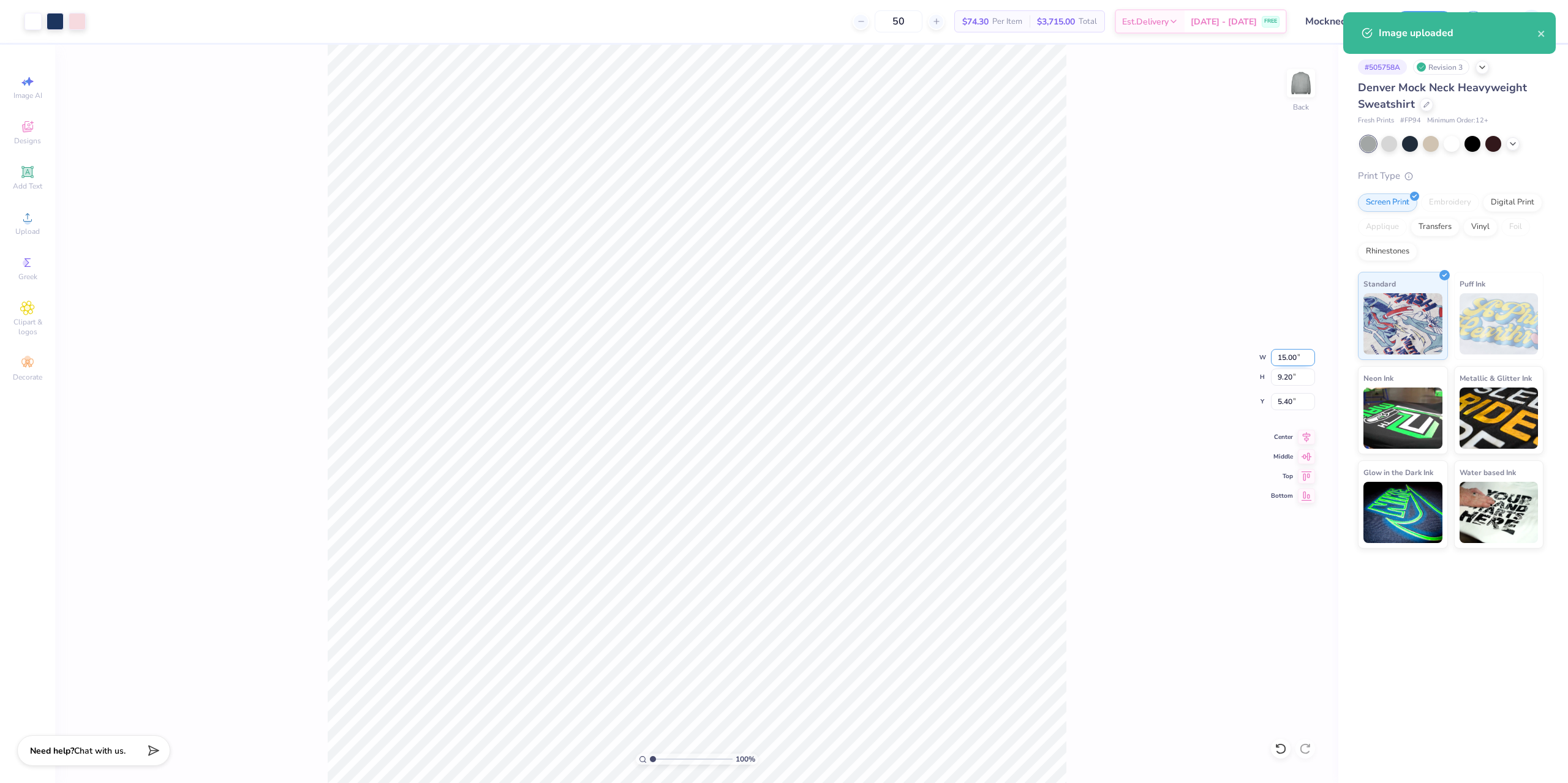
drag, startPoint x: 1299, startPoint y: 359, endPoint x: 1274, endPoint y: 362, distance: 25.2
click at [1274, 362] on input "15.00" at bounding box center [1292, 358] width 44 height 17
click at [1297, 399] on input "5.40" at bounding box center [1292, 402] width 44 height 17
type input "9.00"
type input "5.52"
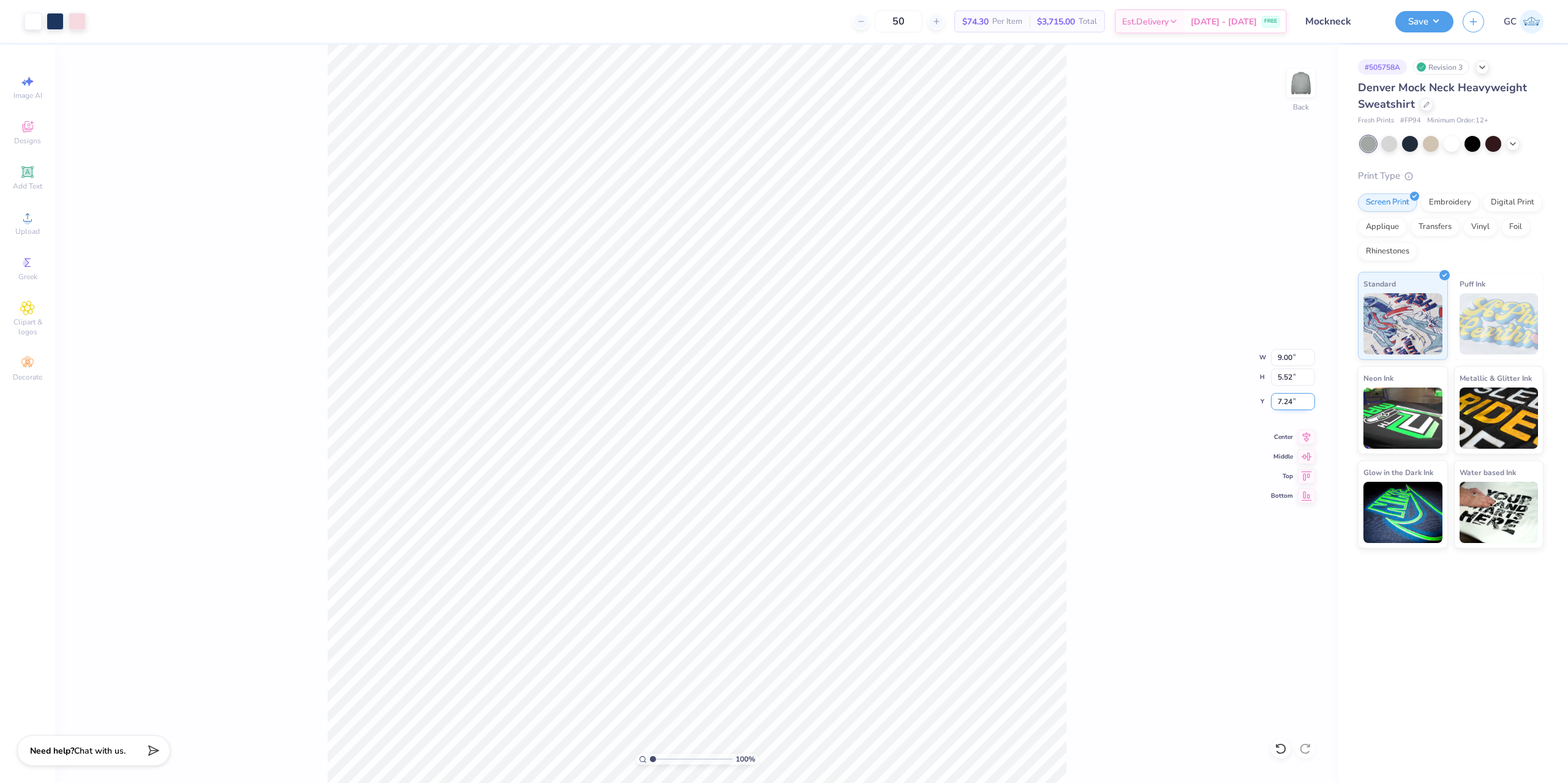
drag, startPoint x: 1299, startPoint y: 401, endPoint x: 1277, endPoint y: 406, distance: 22.6
click at [1277, 406] on input "7.24" at bounding box center [1292, 402] width 44 height 17
type input "3.00"
click at [1305, 438] on icon at bounding box center [1307, 435] width 17 height 14
click at [1415, 22] on button "Save" at bounding box center [1424, 20] width 58 height 22
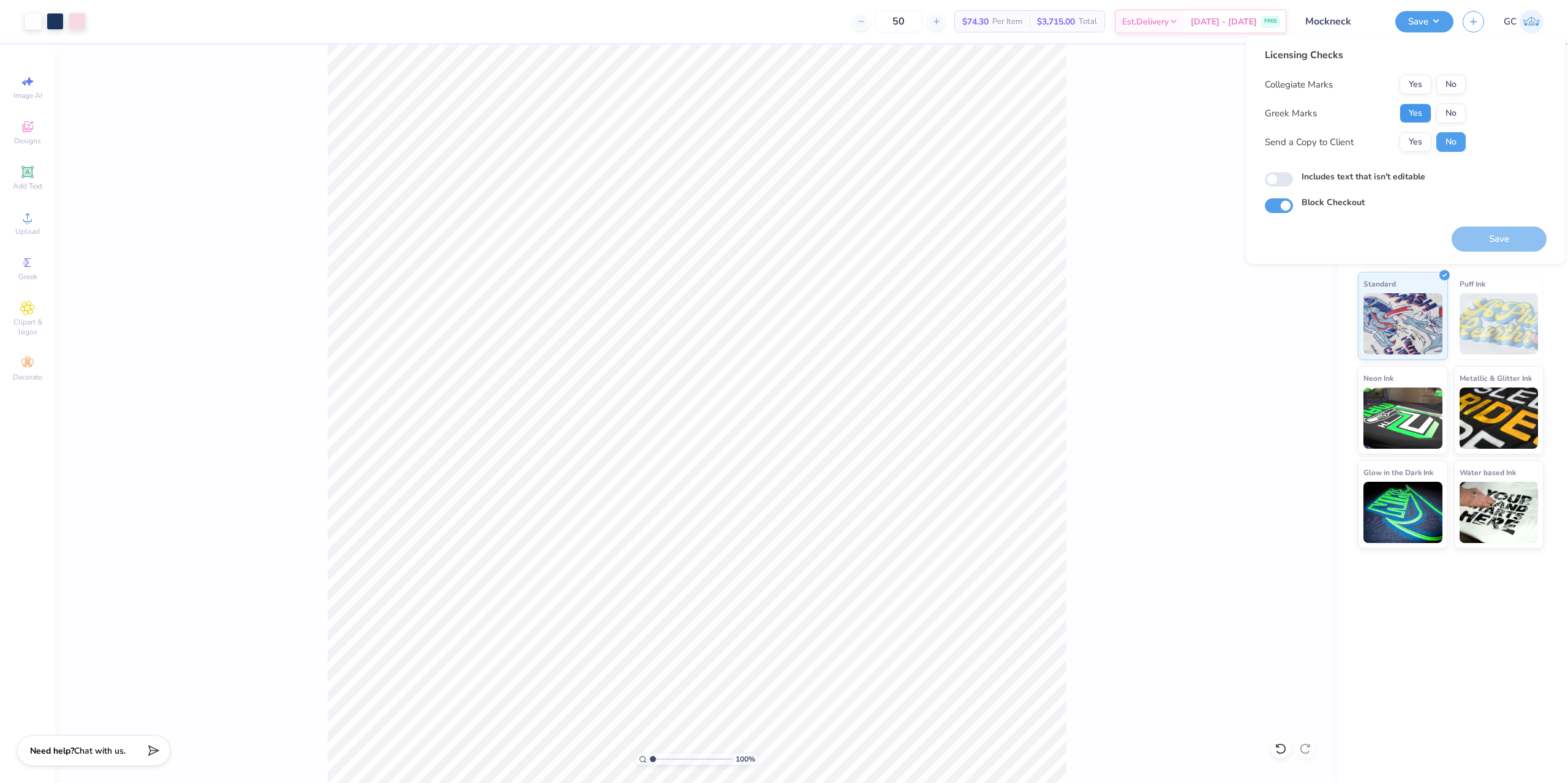
click at [1420, 118] on button "Yes" at bounding box center [1415, 113] width 32 height 19
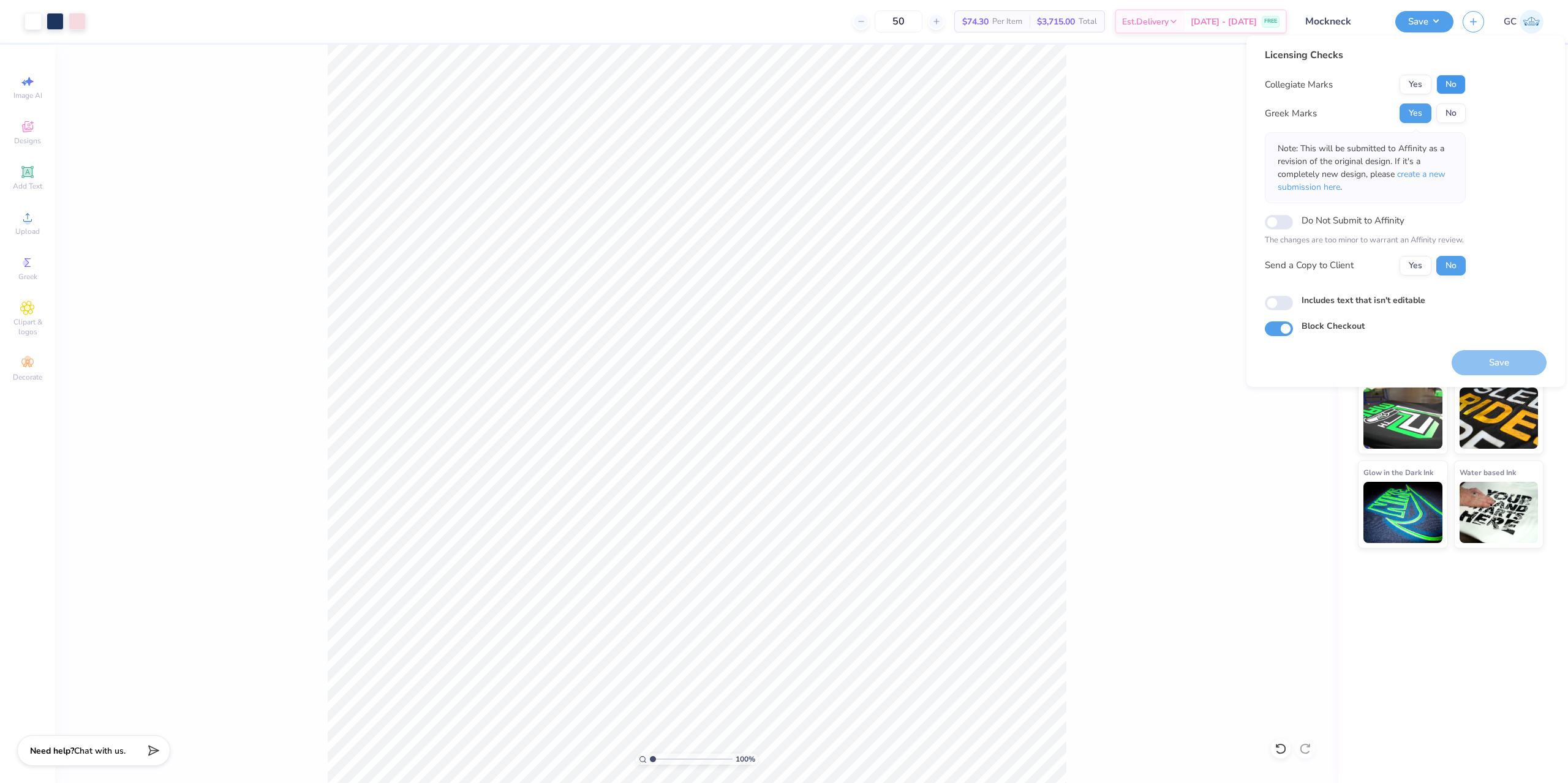
click at [1449, 82] on button "No" at bounding box center [1450, 84] width 30 height 19
click at [1507, 362] on button "Save" at bounding box center [1499, 362] width 95 height 25
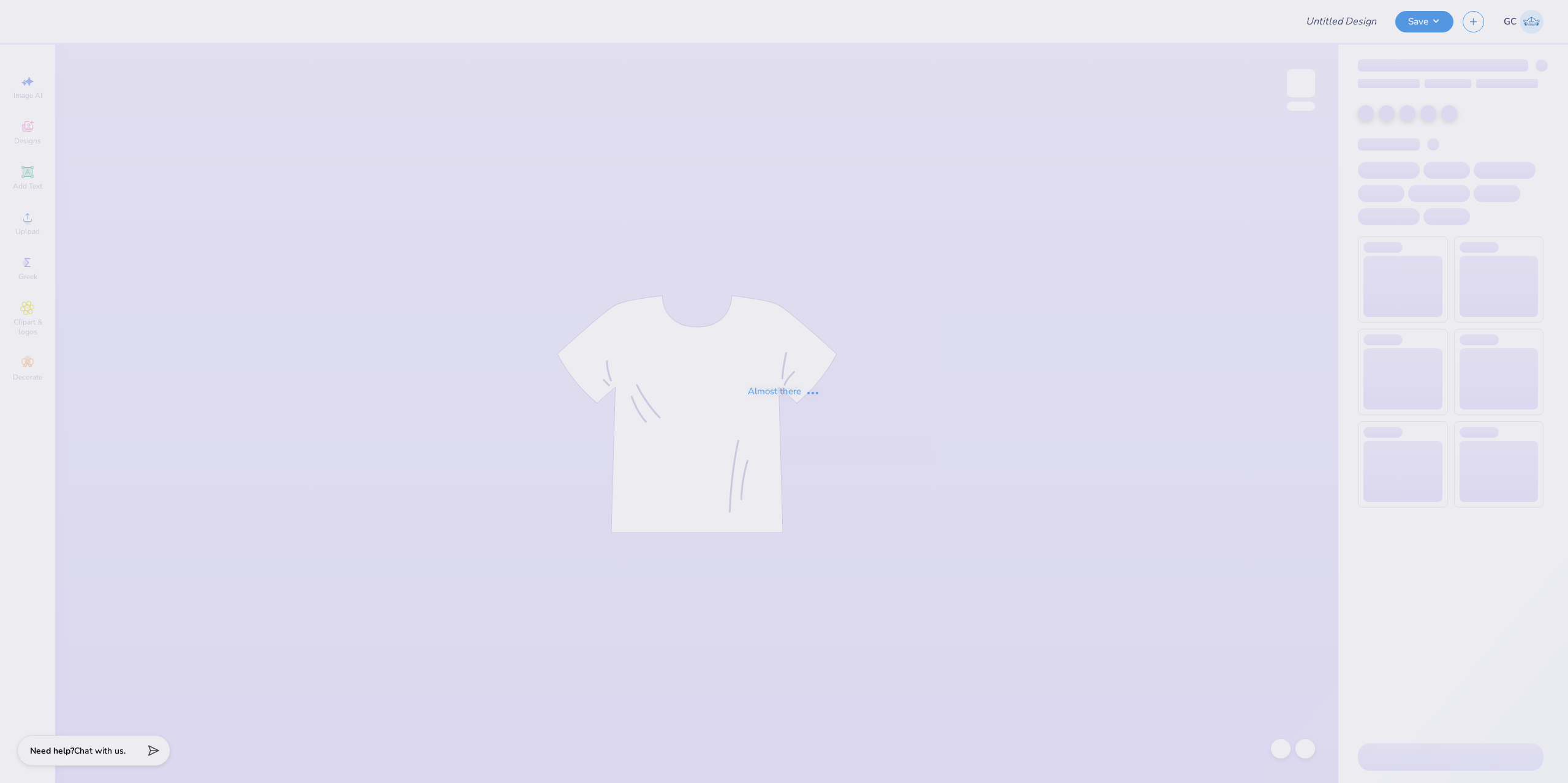
type input "kd hoco"
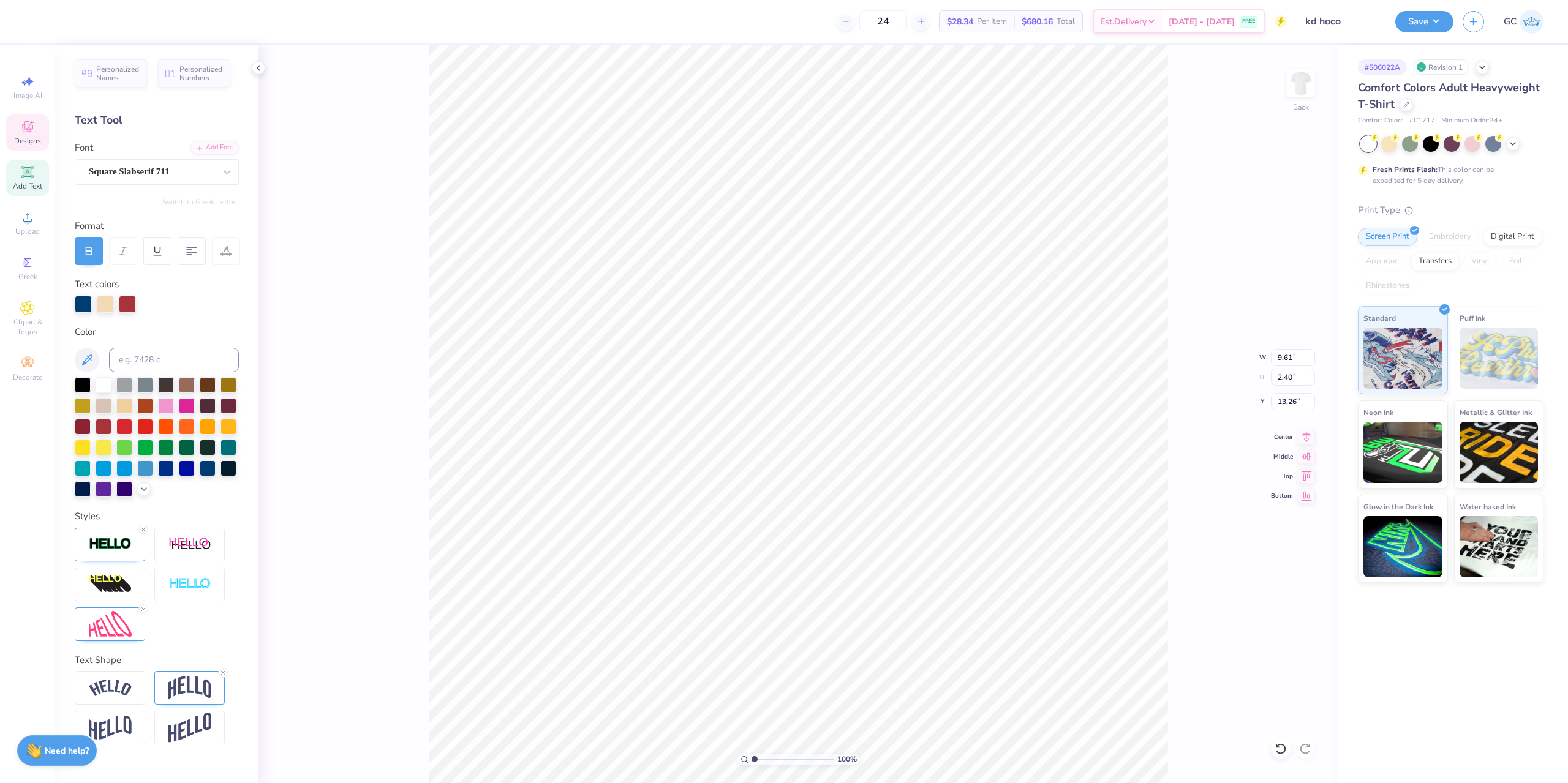
type input "9.61"
type input "2.40"
type input "13.26"
type input "3.99"
type input "0.73"
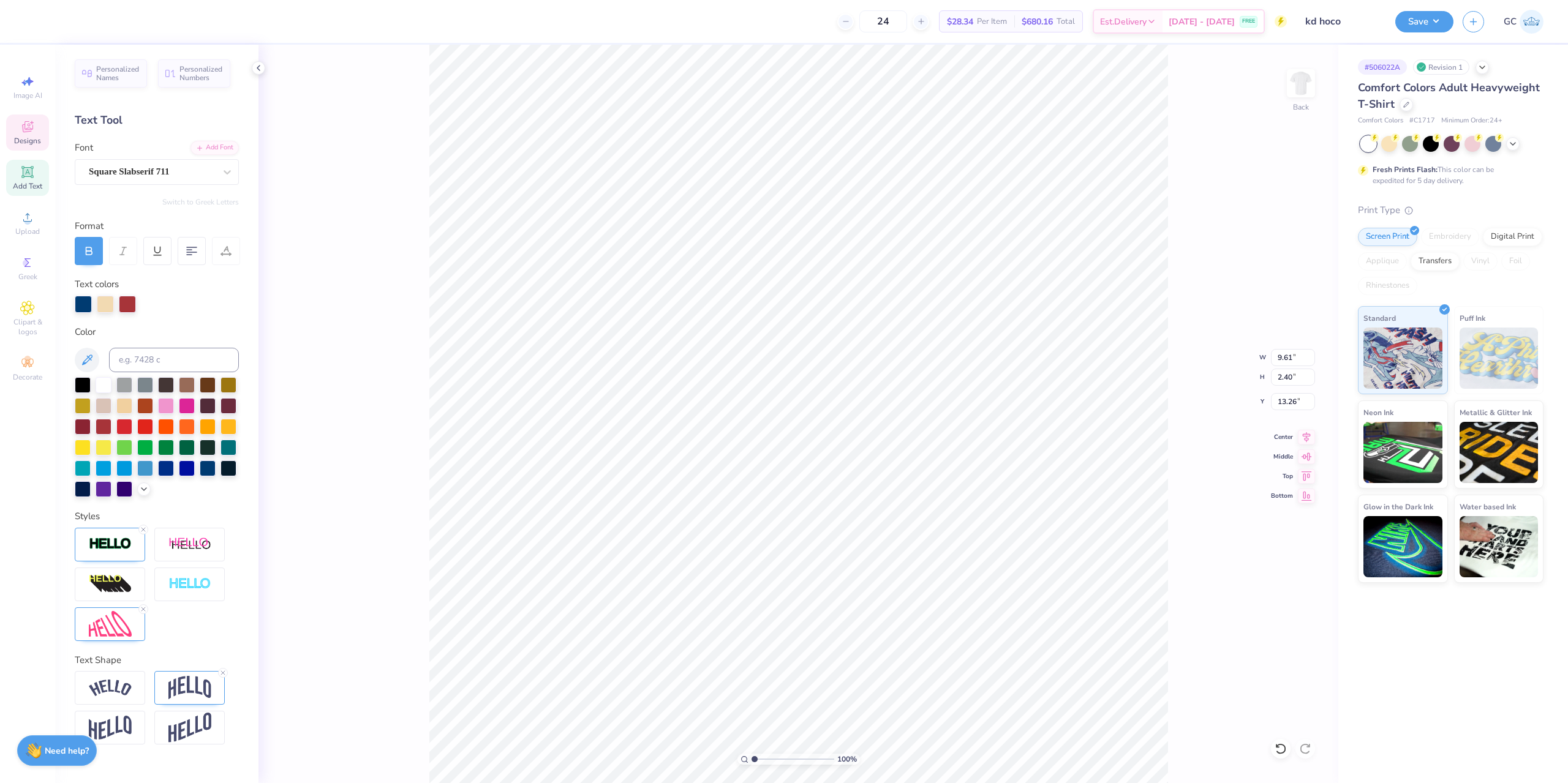
type input "12.80"
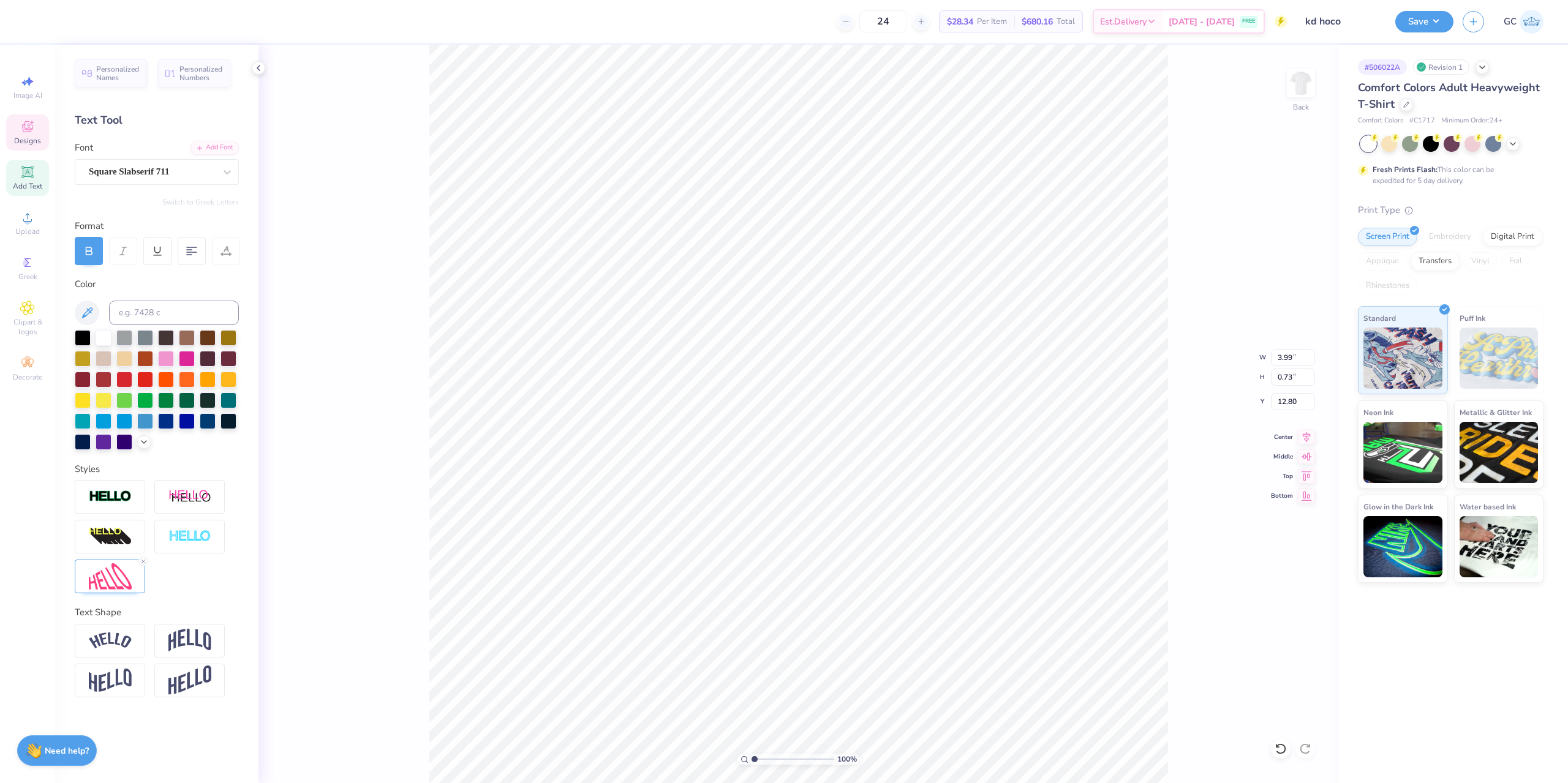
type input "1.10"
type input "0.91"
type input "7.38"
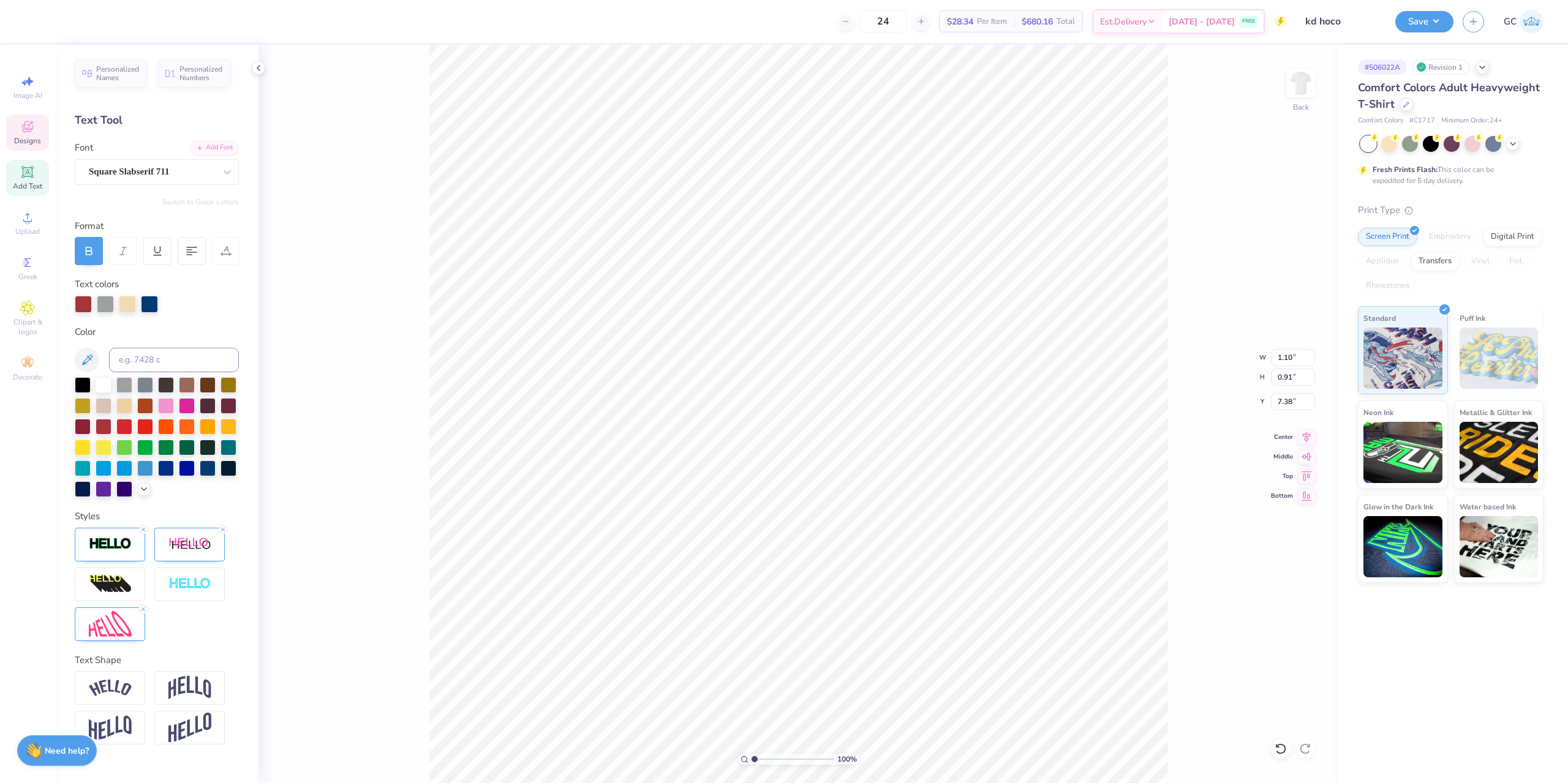
type input "1.78"
type input "3.62"
type input "3.88"
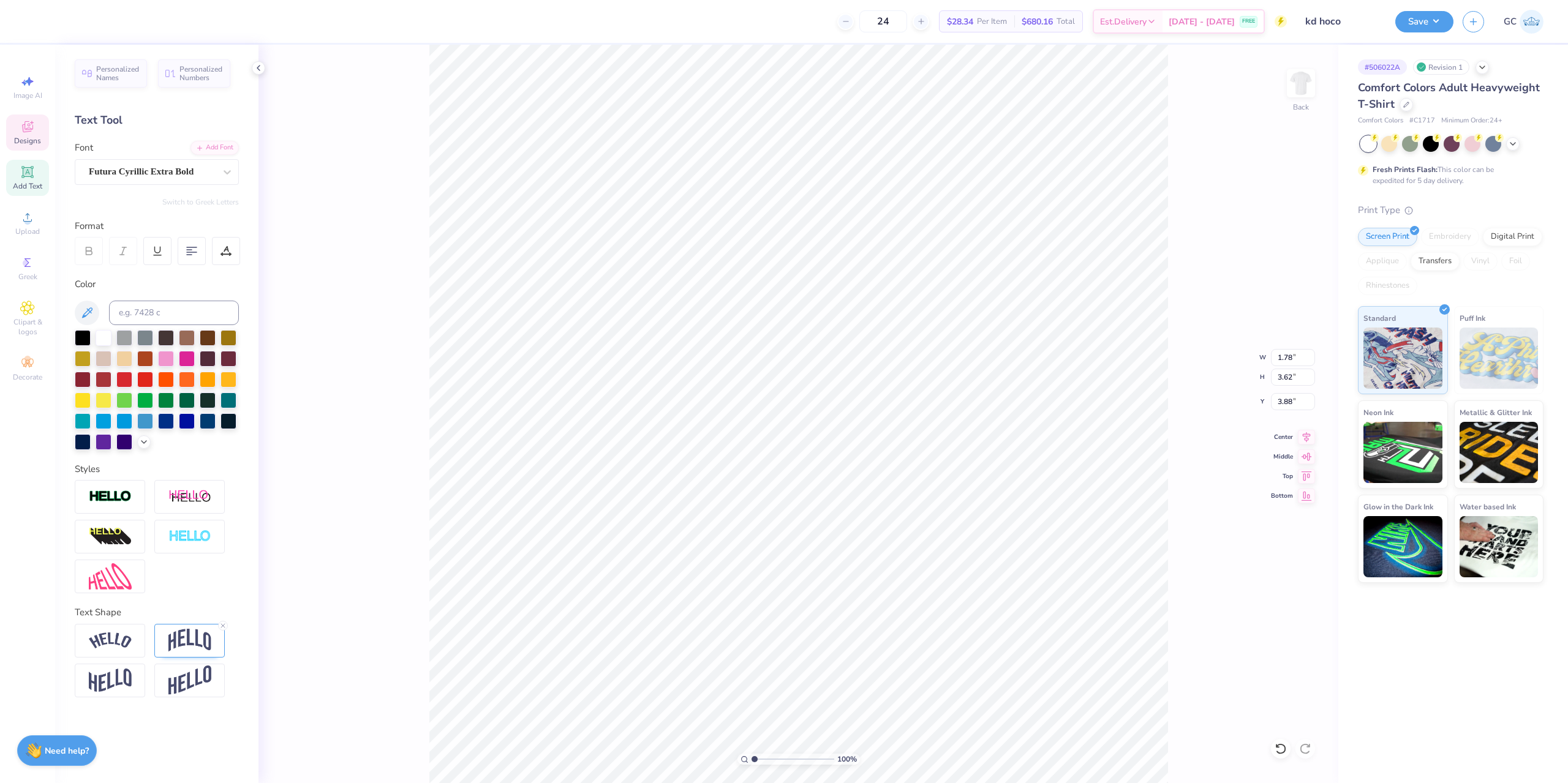
type input "8.21"
type input "1.07"
type input "3.00"
paste textarea "x x"
type input "1.10522621487156"
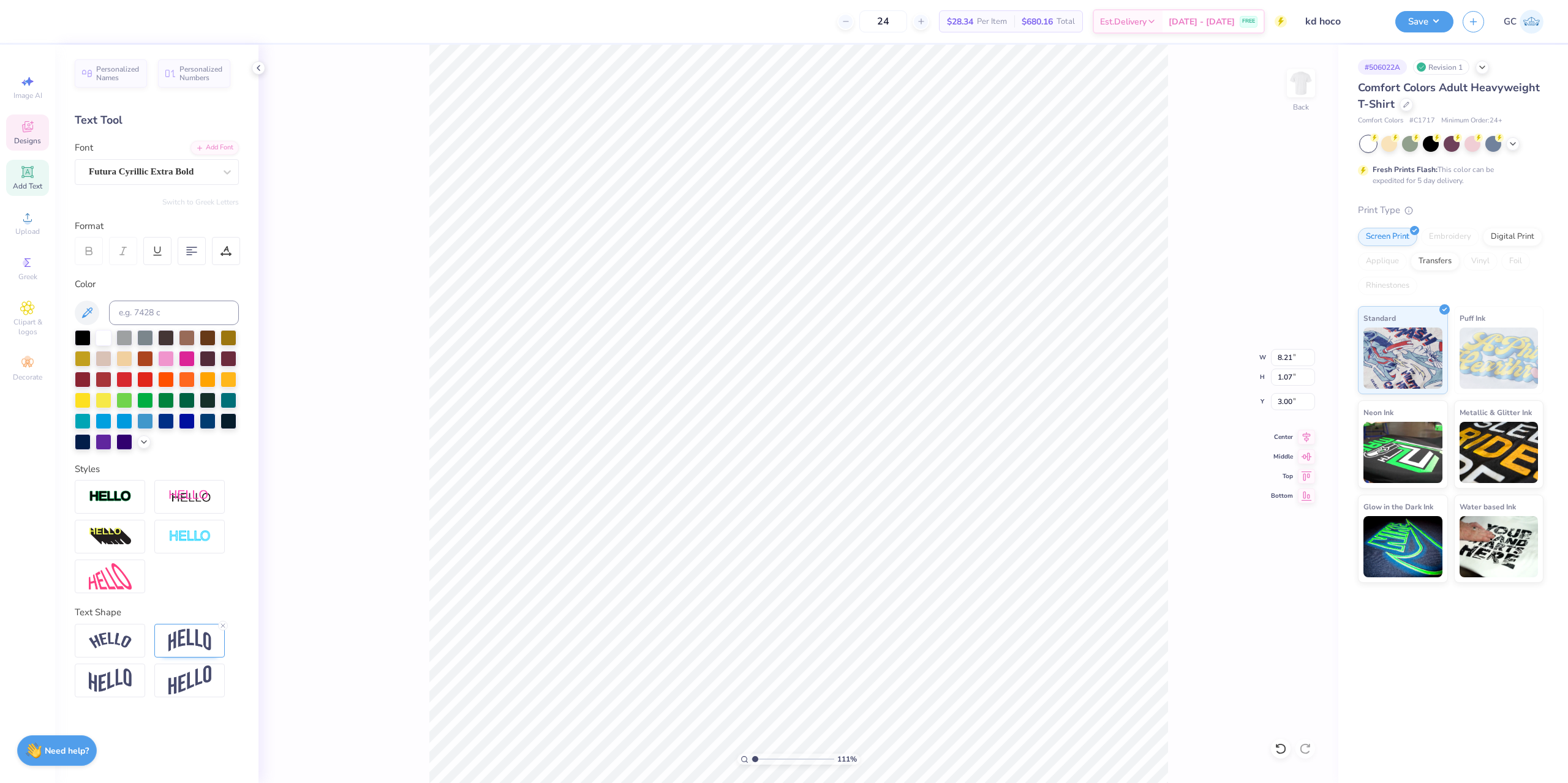
type textarea "x x"
type input "1.10522621487156"
type textarea "x x a"
type input "1.10522621487156"
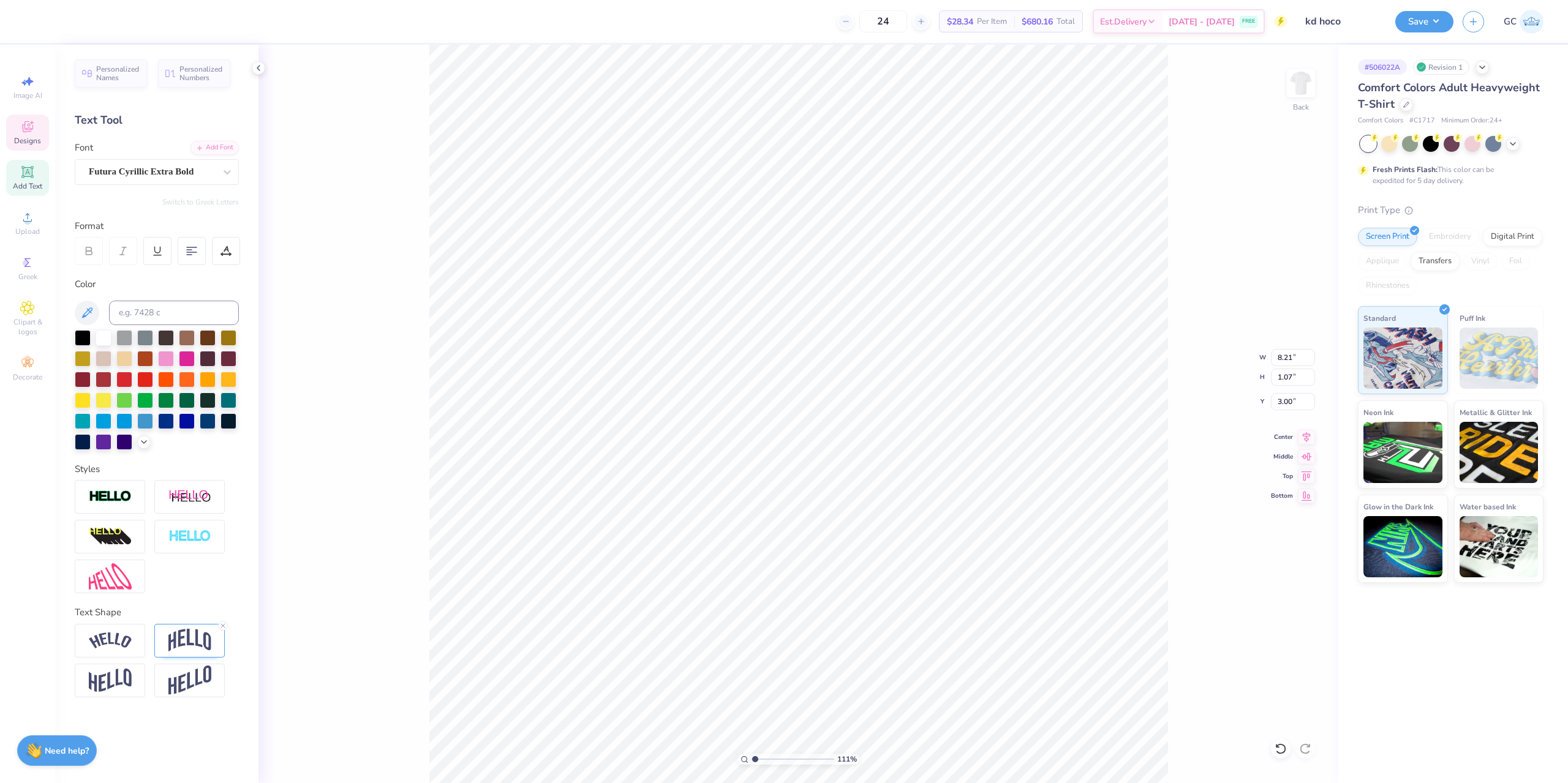
type textarea "x x asd"
type input "1.10522621487156"
type textarea "x x asda"
type input "1.10522621487156"
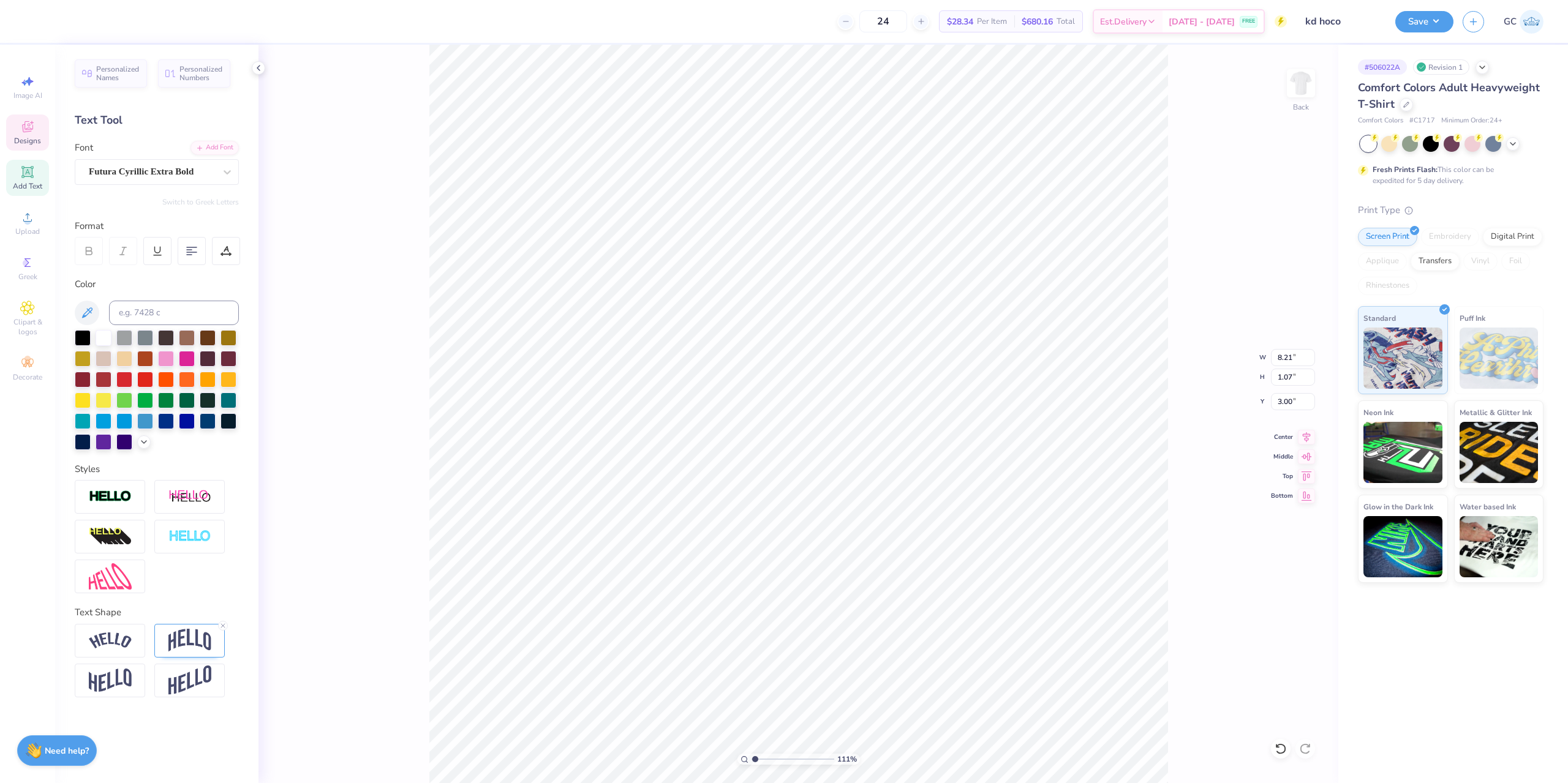
type textarea "x x asdasd"
click at [207, 169] on div "Futura Cyrillic Extra Bold" at bounding box center [152, 172] width 129 height 19
type input "1.10522621487156"
click at [155, 267] on div "GRK1 Ivy No.2" at bounding box center [157, 268] width 132 height 13
type input "grk"
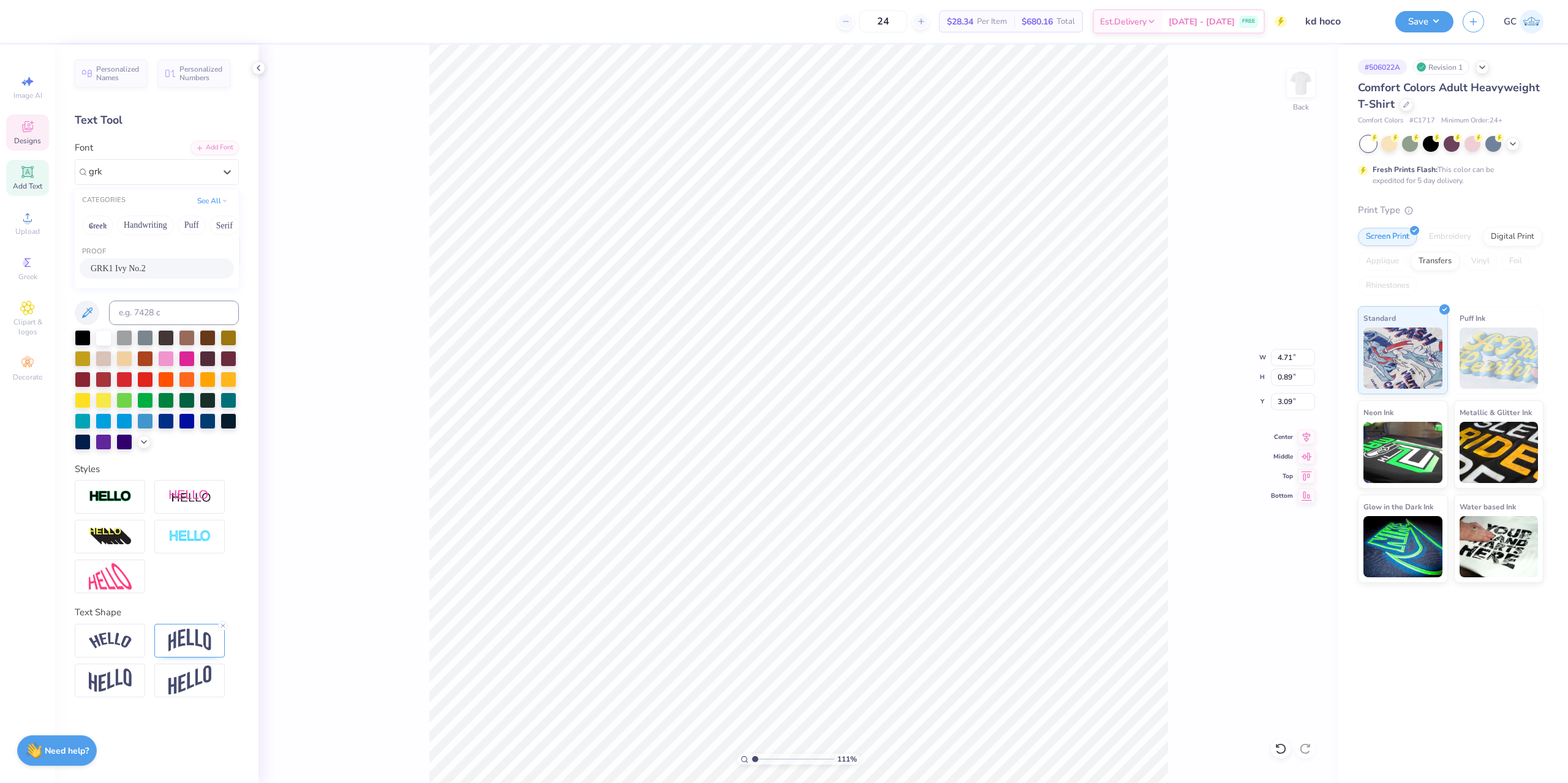
type input "1.10522621487156"
type input "5.26"
type input "0.94"
type input "3.07"
paste textarea
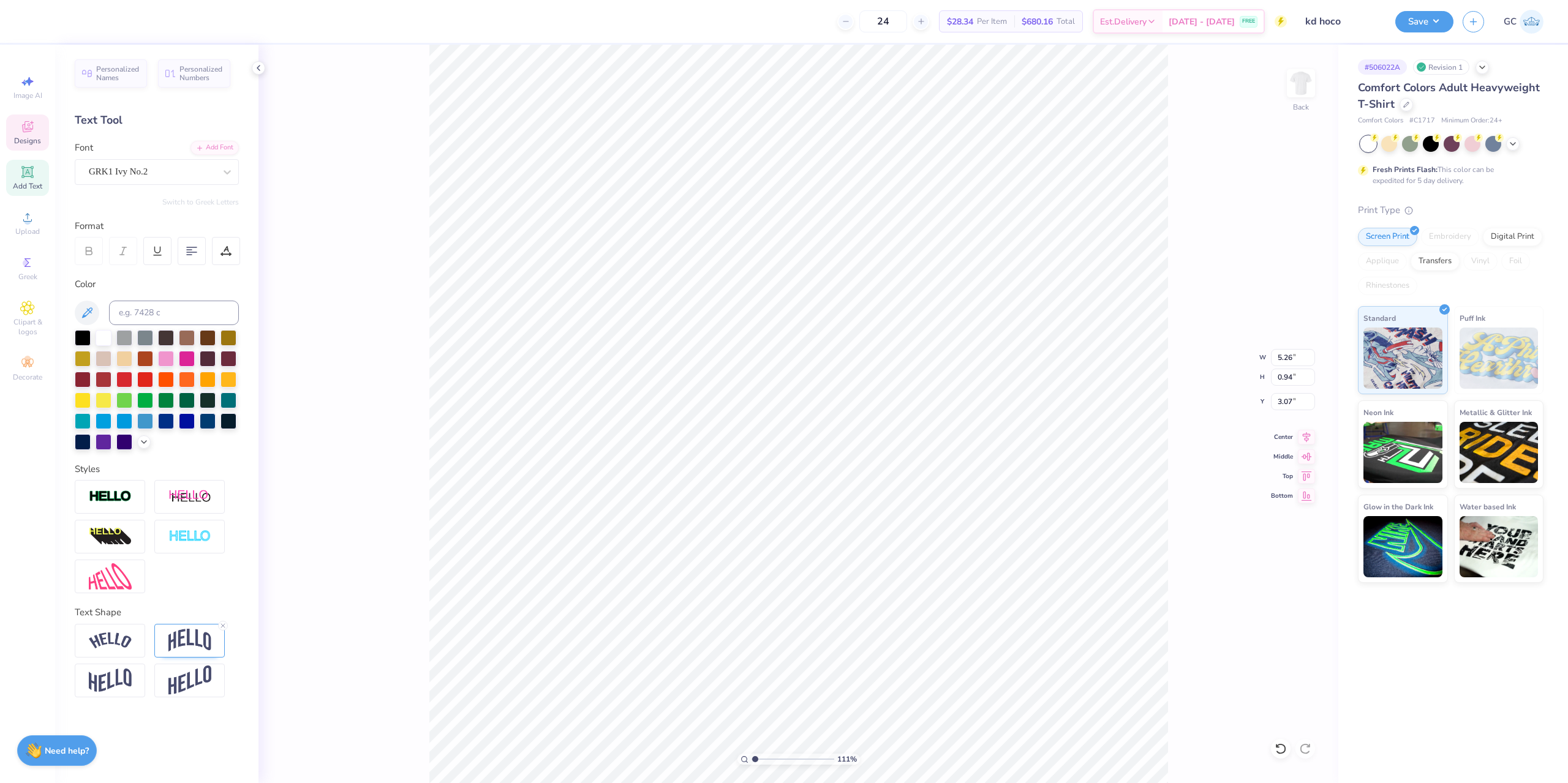
type input "1.10522621487156"
type textarea "x x"
type input "1.10522621487156"
type textarea "k"
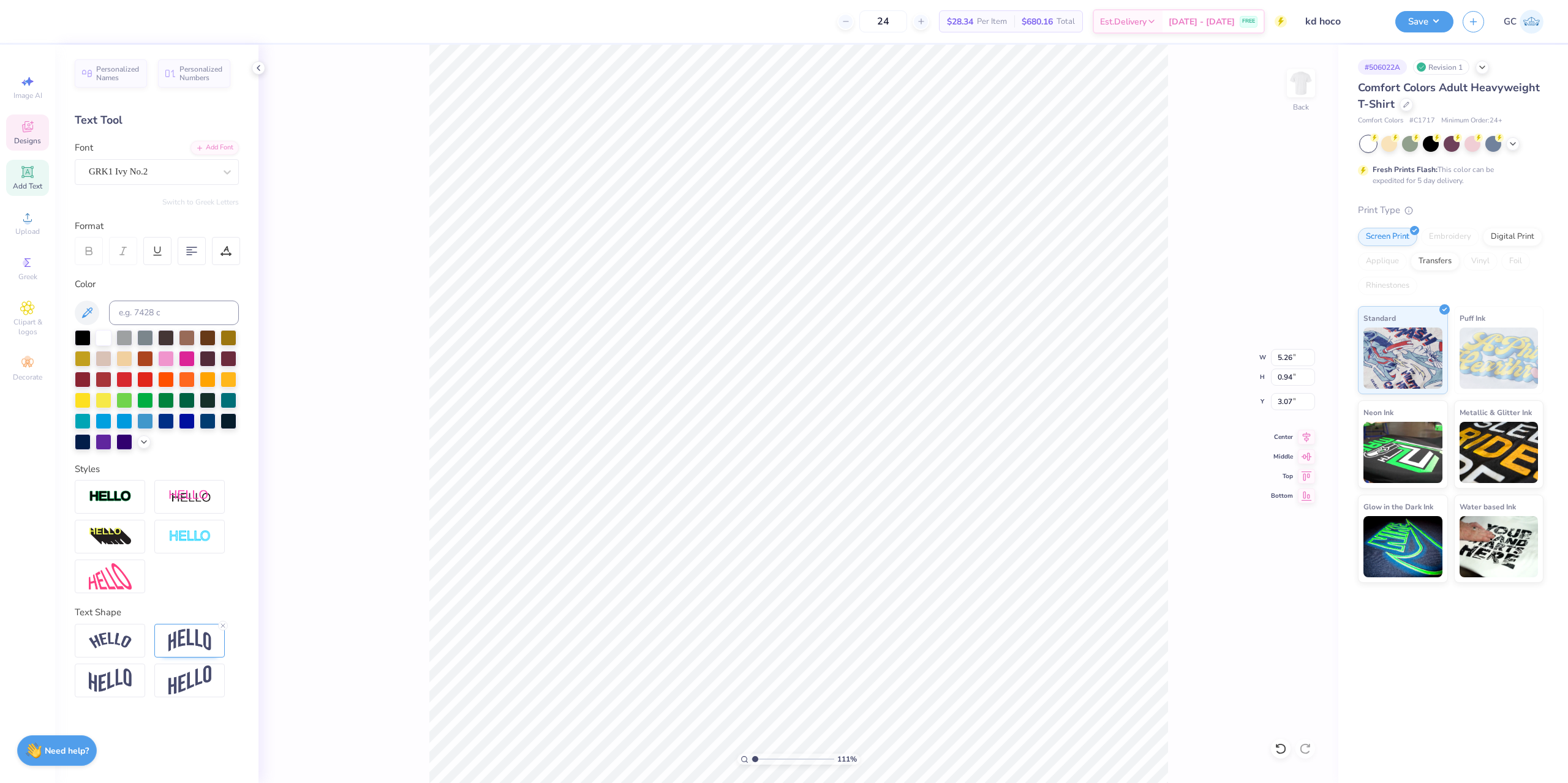
scroll to position [10, 1]
type input "1.10522621487156"
type textarea "ka"
type input "1.10522621487156"
type textarea "k"
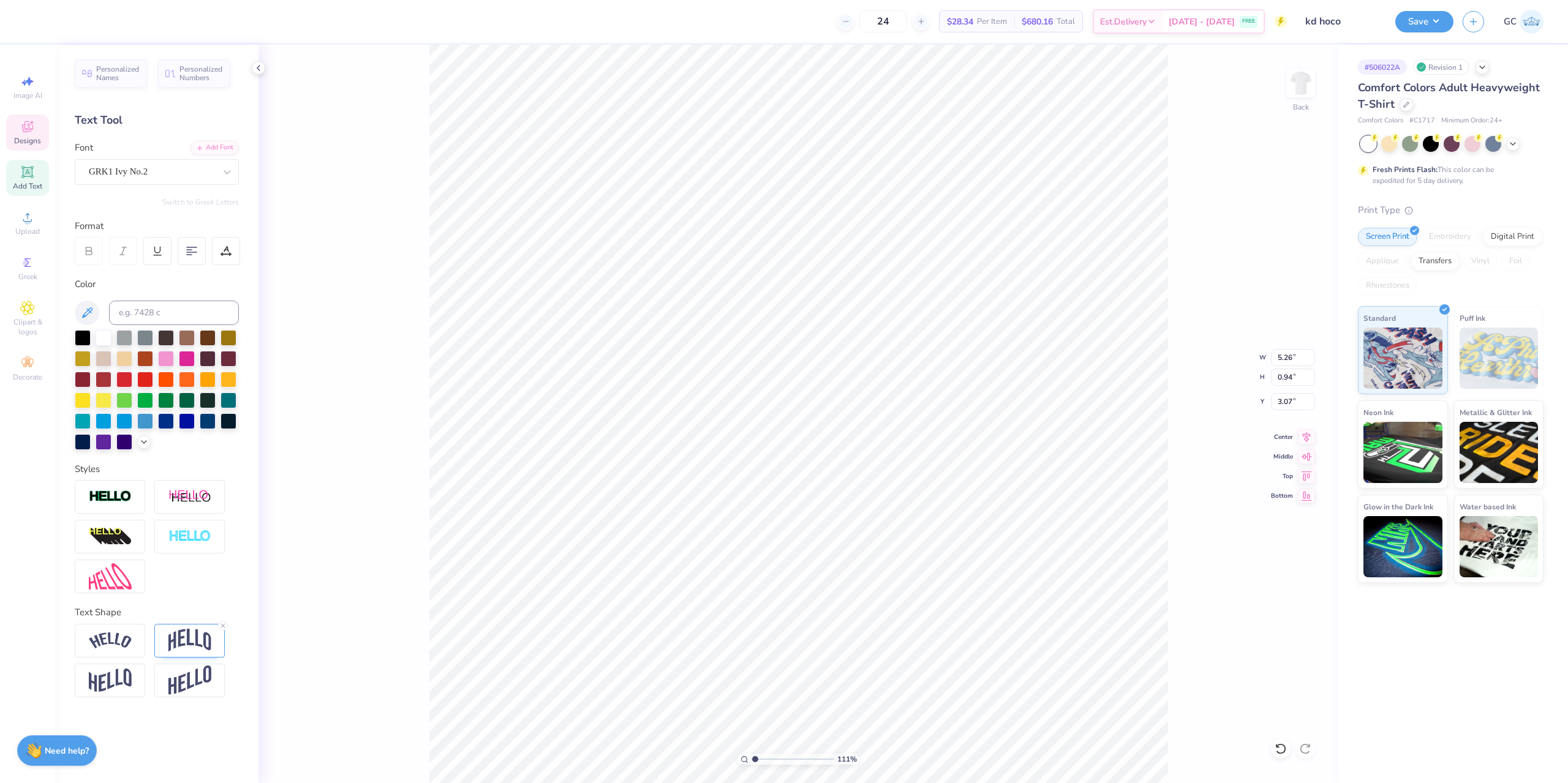
type input "1.10522621487156"
type textarea "k"
type input "1.10522621487156"
type textarea "kA"
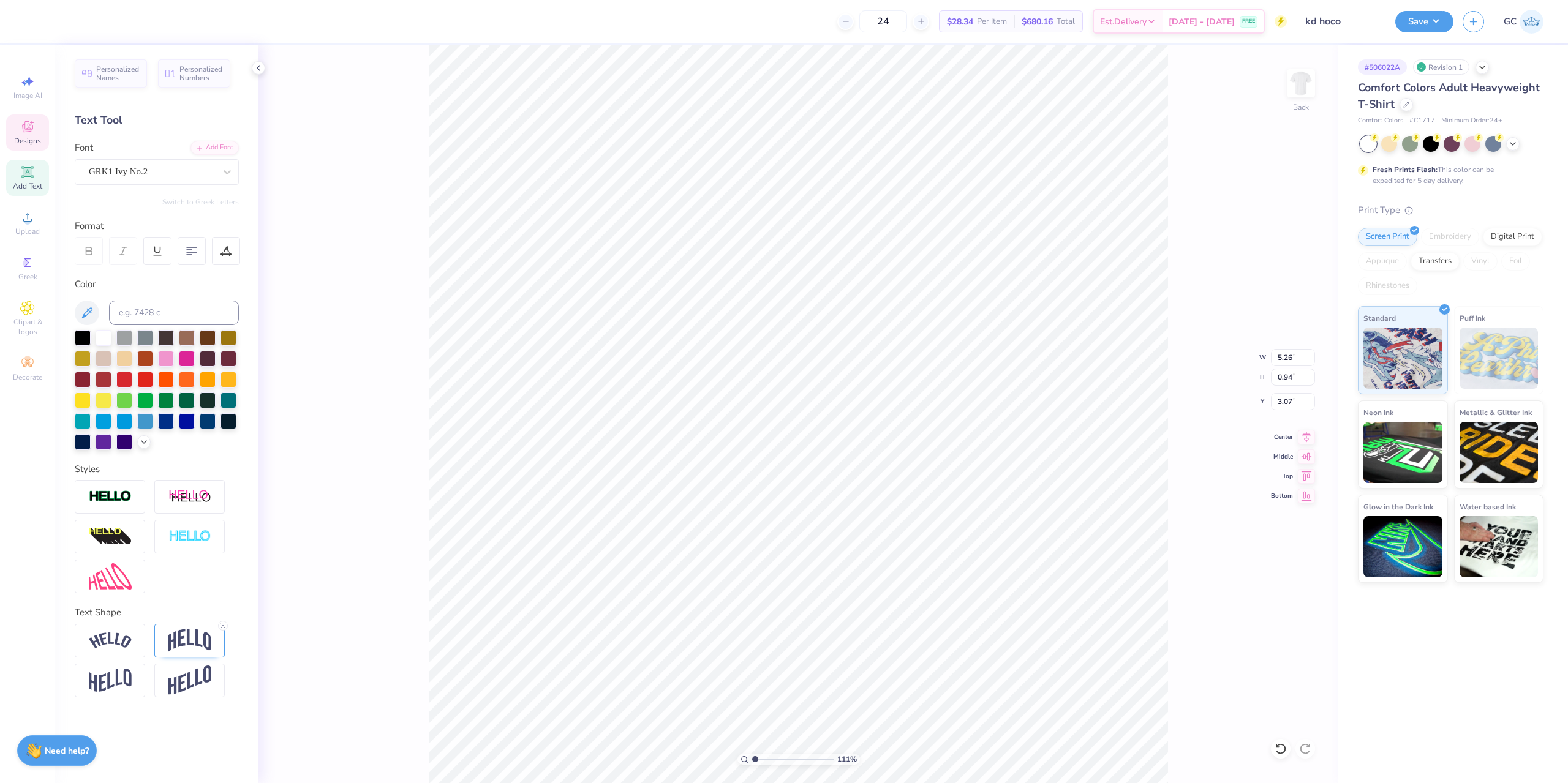
type input "1.10522621487156"
type textarea "k"
type input "1.10522621487156"
type textarea "kD"
type input "1.10522621487156"
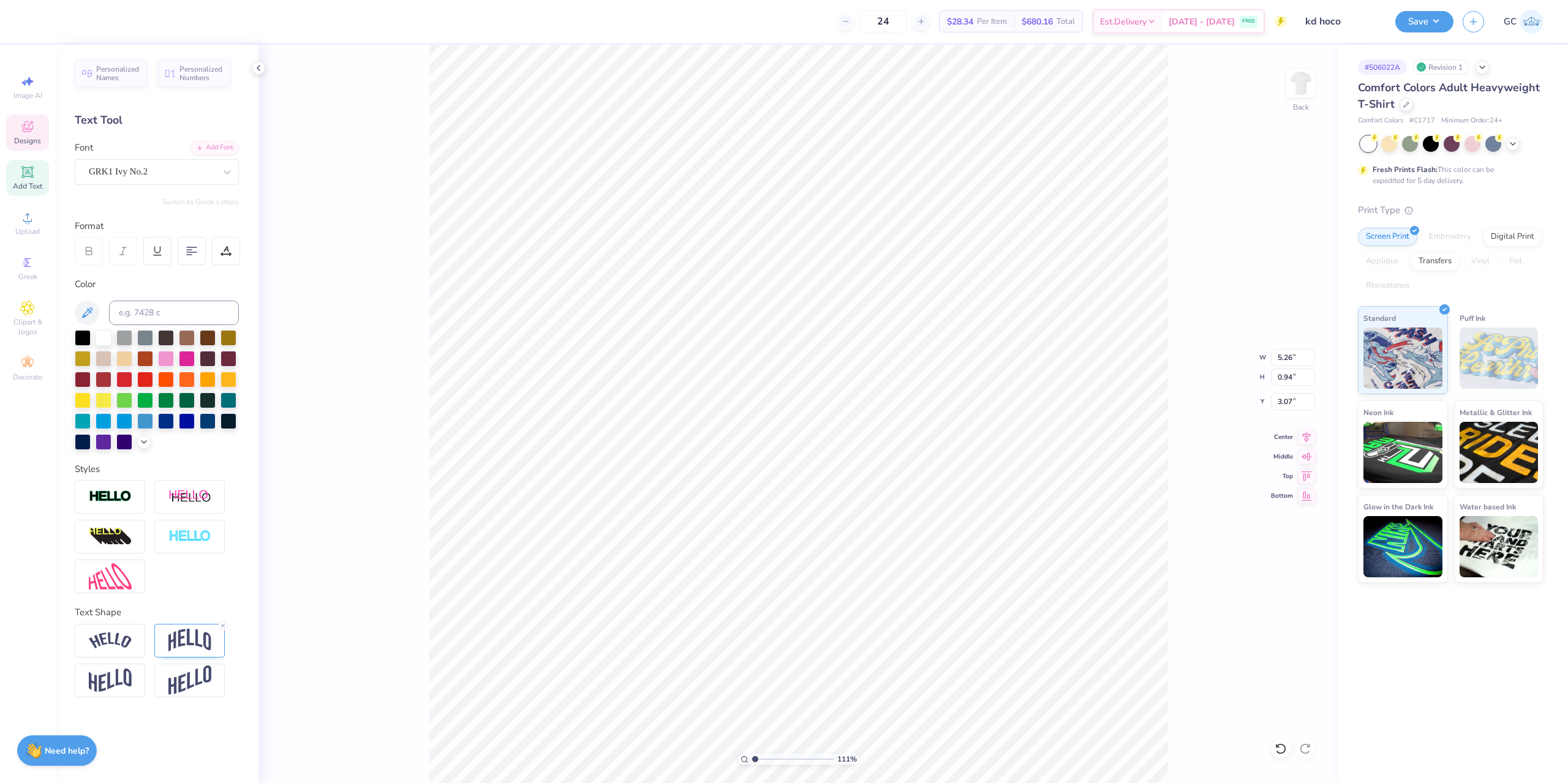
type textarea "kD"
type input "1.10522621487156"
type textarea "kD X"
type input "1.10522621487156"
type textarea "kD"
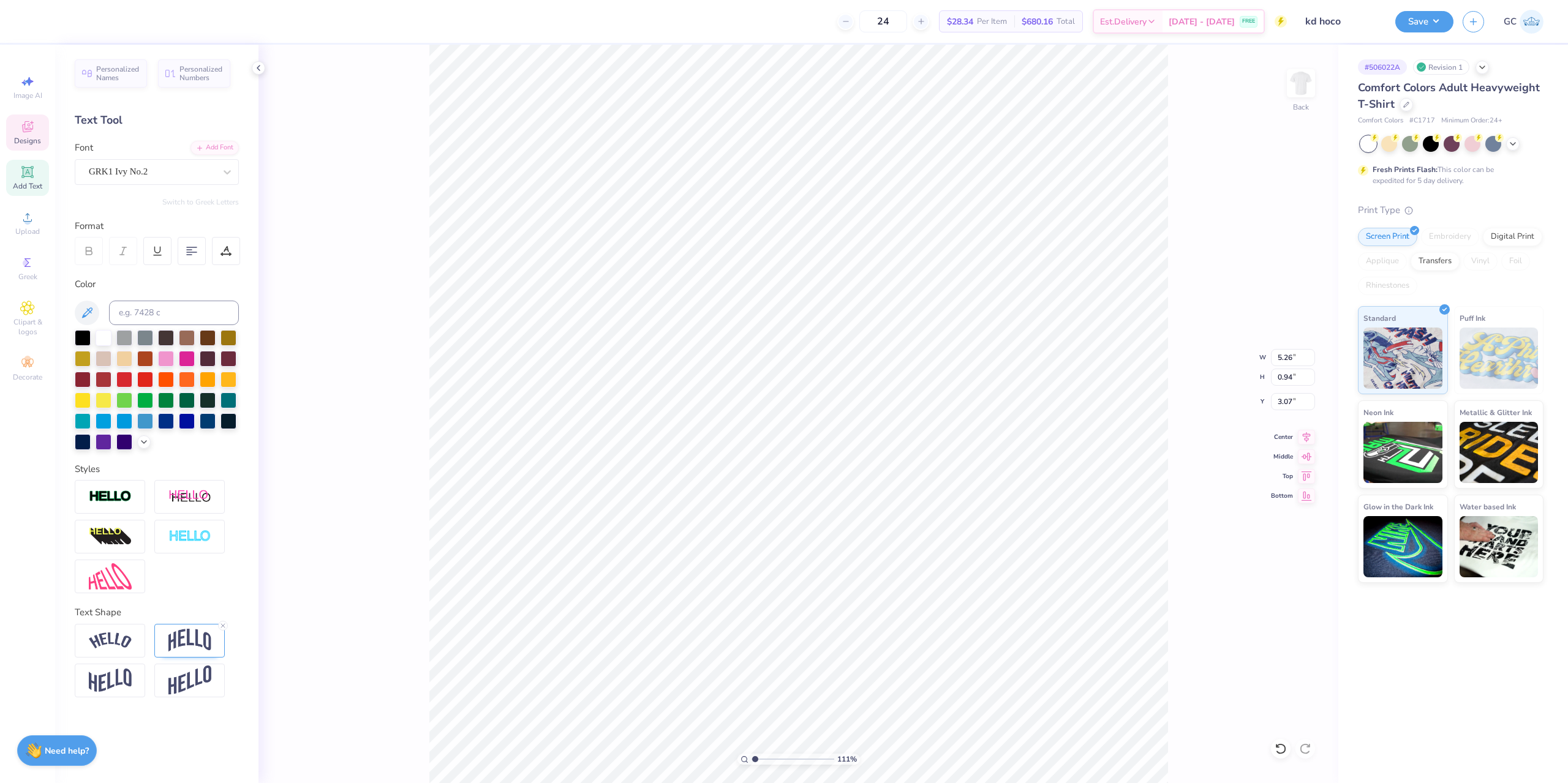
type input "1.10522621487156"
type textarea "kD"
type input "1.10522621487156"
type textarea "kD x"
type input "1.10522621487156"
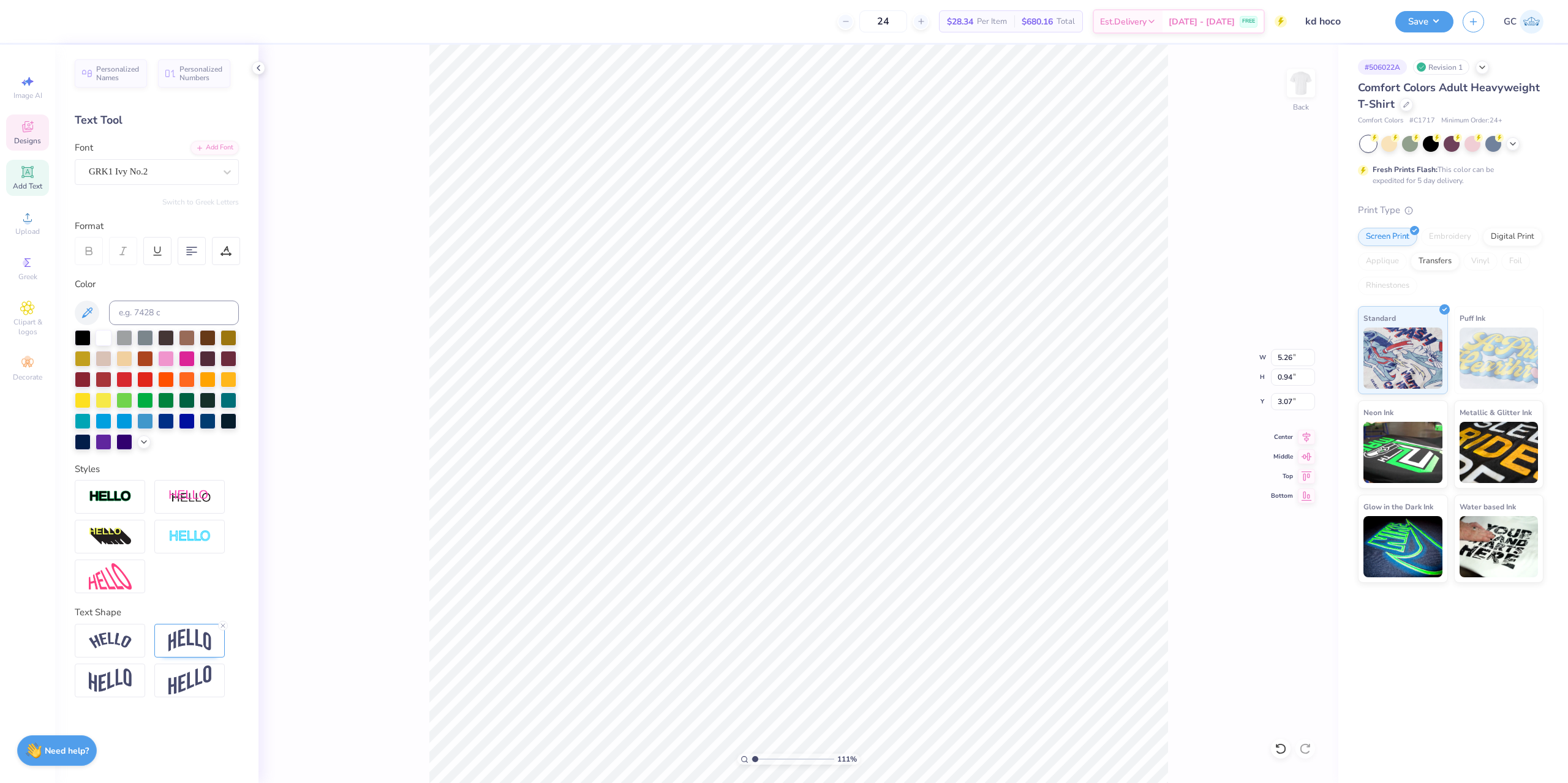
type textarea "kD x"
type input "1.10522621487156"
type textarea "kD x E"
type input "1.10522621487156"
type textarea "kD x ET"
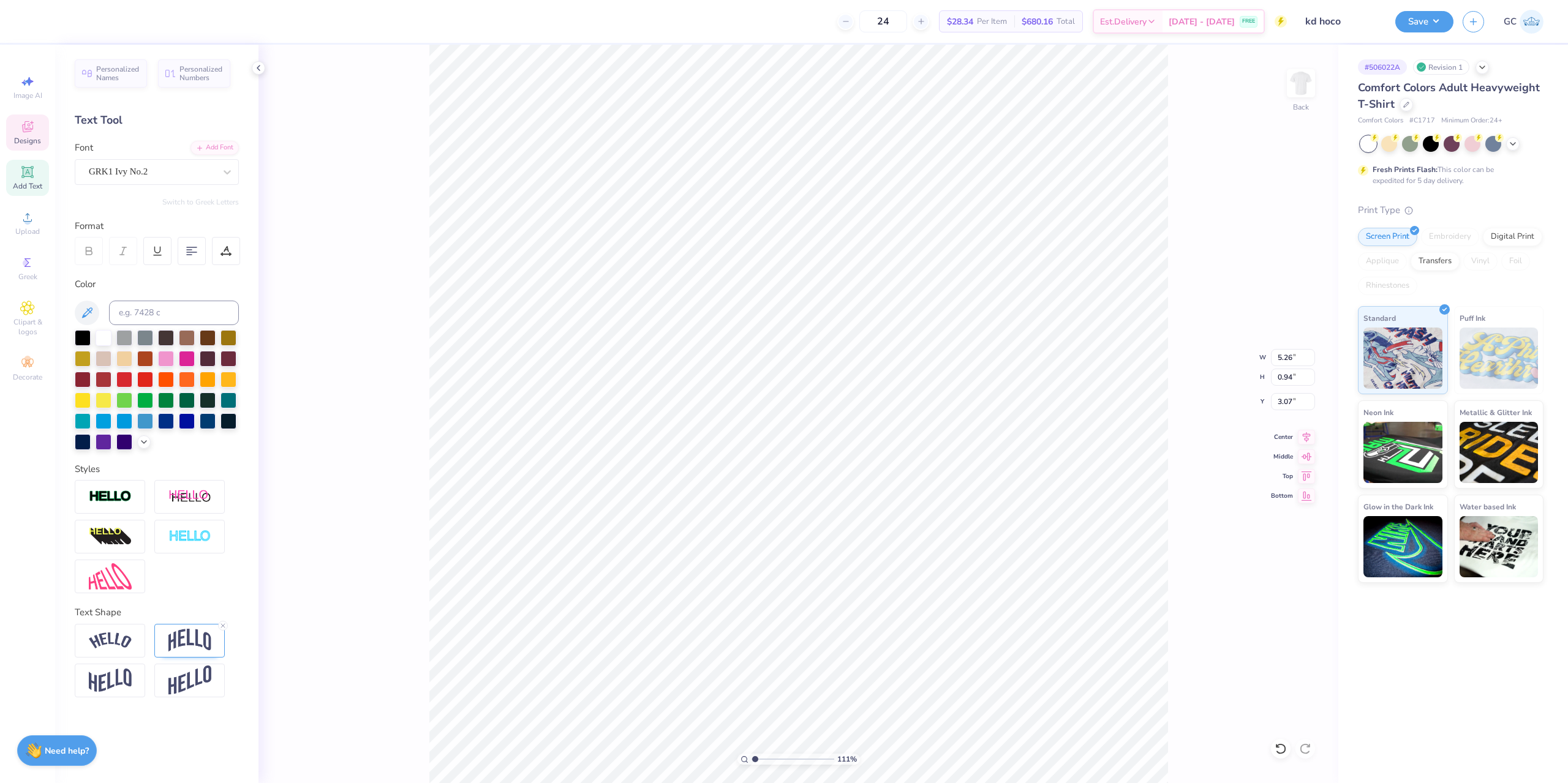
type input "1.10522621487156"
type textarea "kD x ETP"
type input "1.10522621487156"
type textarea "kD x ET"
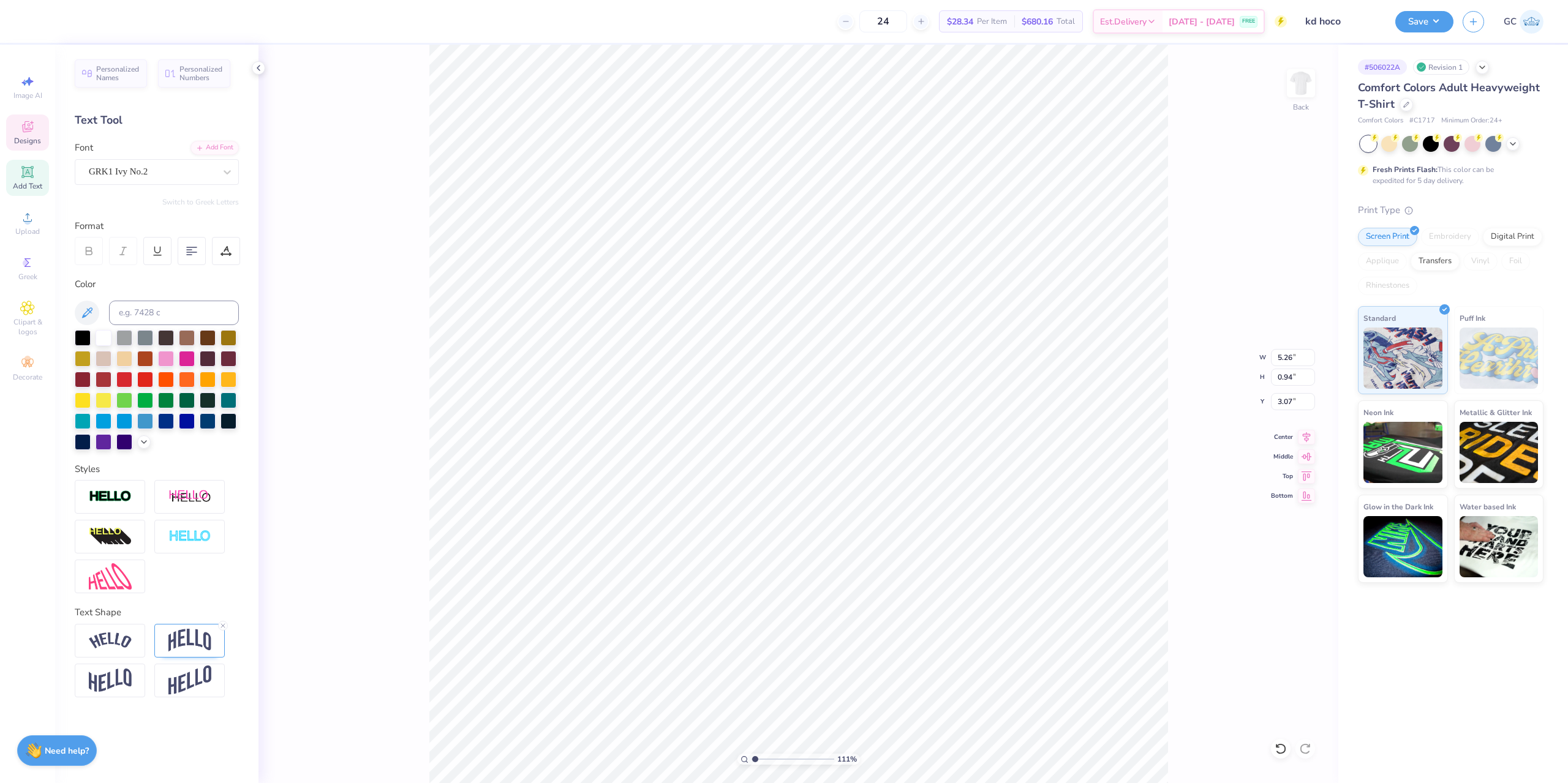
type input "1.10522621487156"
type textarea "kD x ETO"
type input "1.10522621487156"
type textarea "kD x ET"
type input "1.10522621487156"
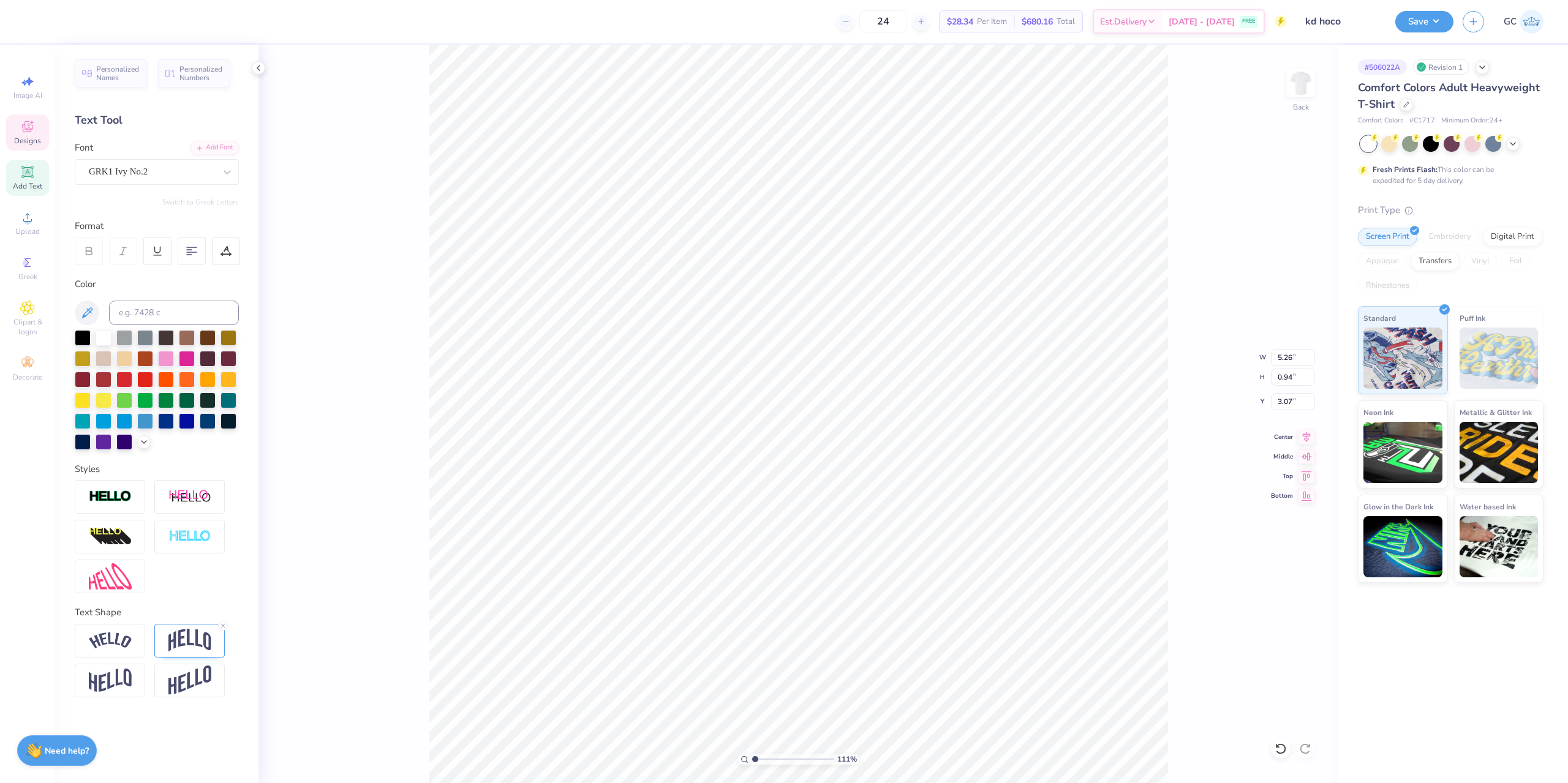
type textarea "kD x ETQ"
type input "1.10522621487156"
type textarea "kD x ET"
type input "1.10522621487156"
type textarea "kD x ETA"
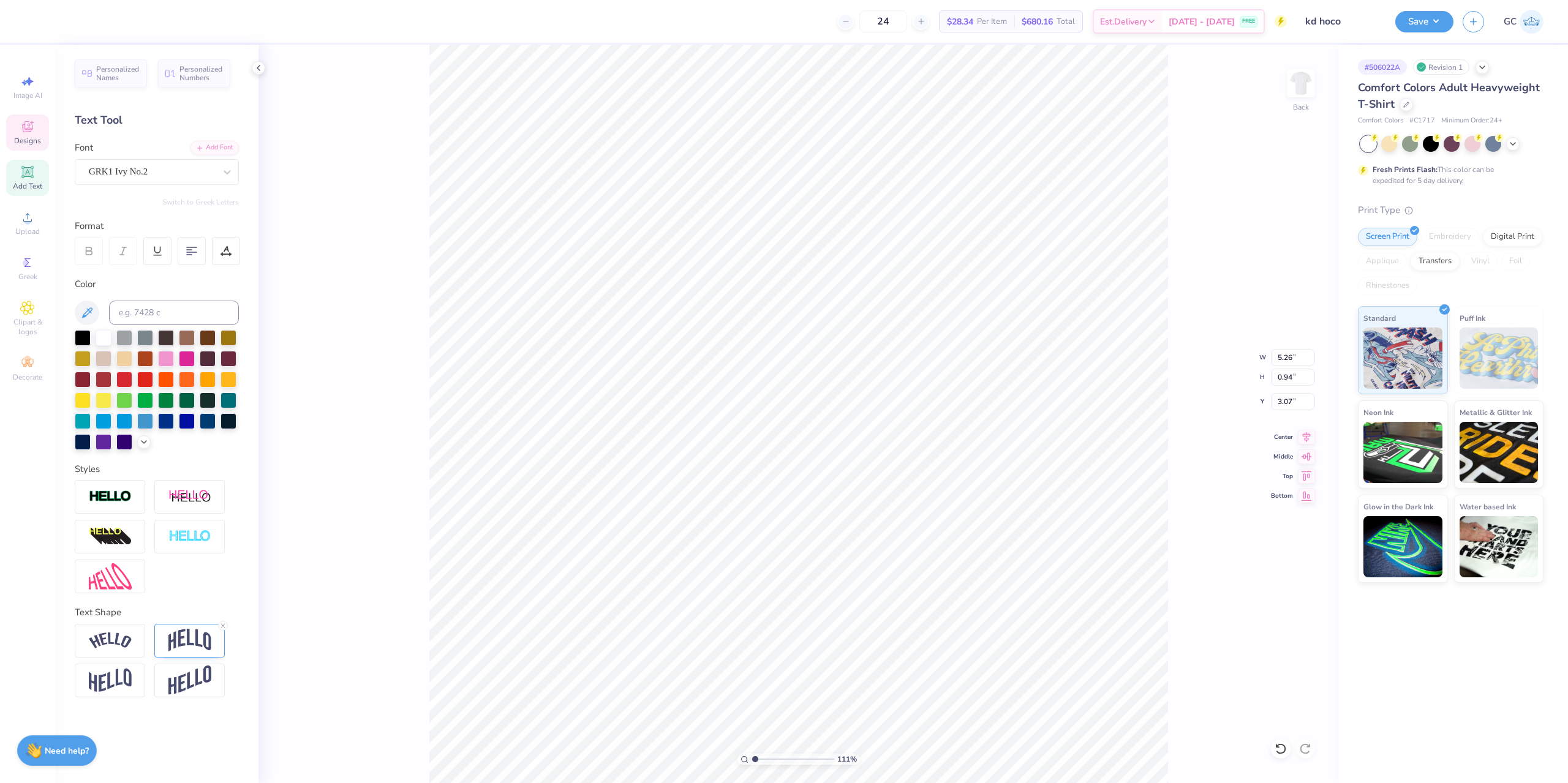
type input "1.10522621487156"
type textarea "kD x ET"
type input "1.10522621487156"
type textarea "kD x ETS"
type input "1.10522621487156"
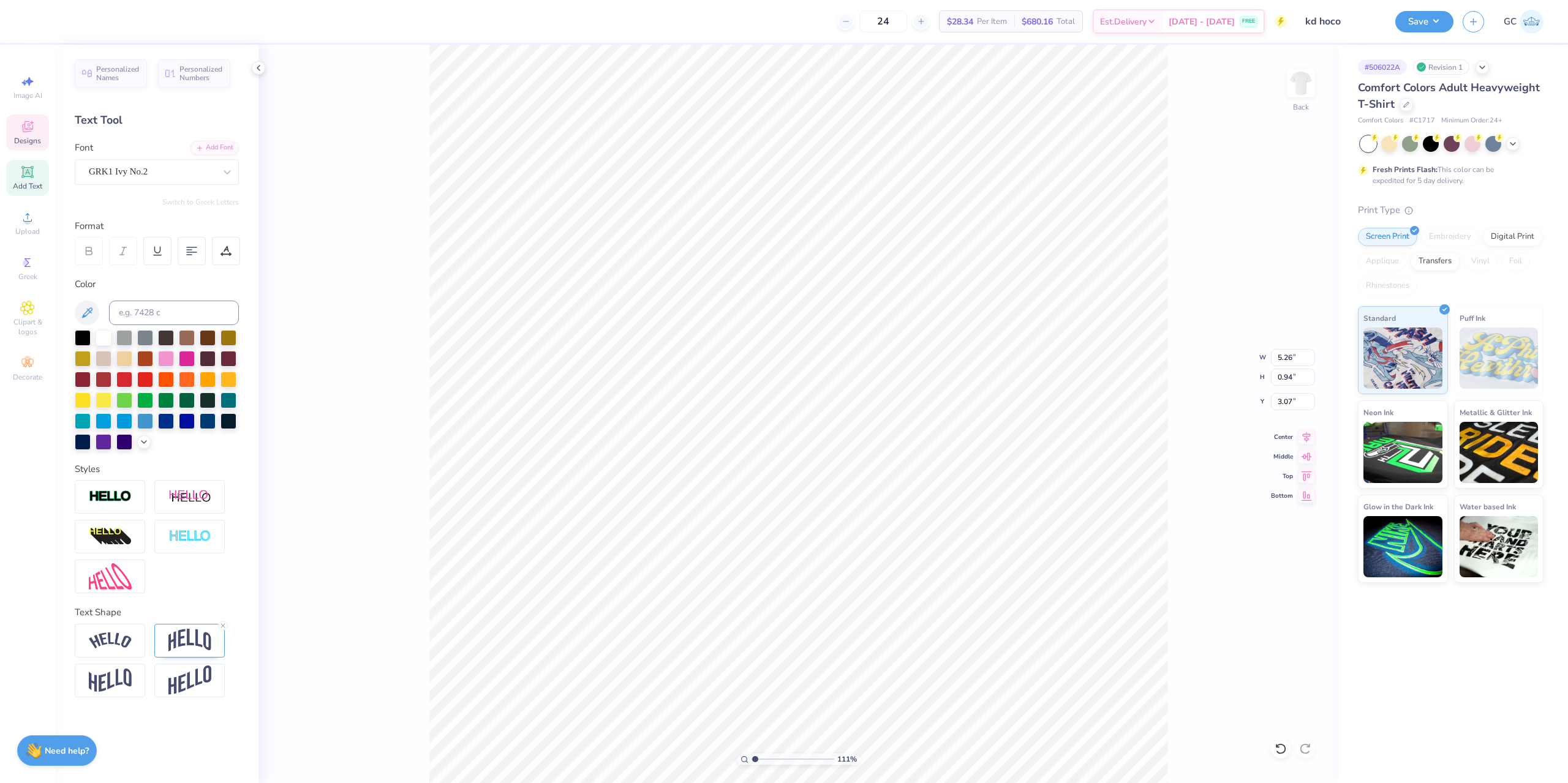
type textarea "kD x ET"
type input "1.10522621487156"
type textarea "kD x ETD"
type input "1.10522621487156"
type textarea "kD x ET"
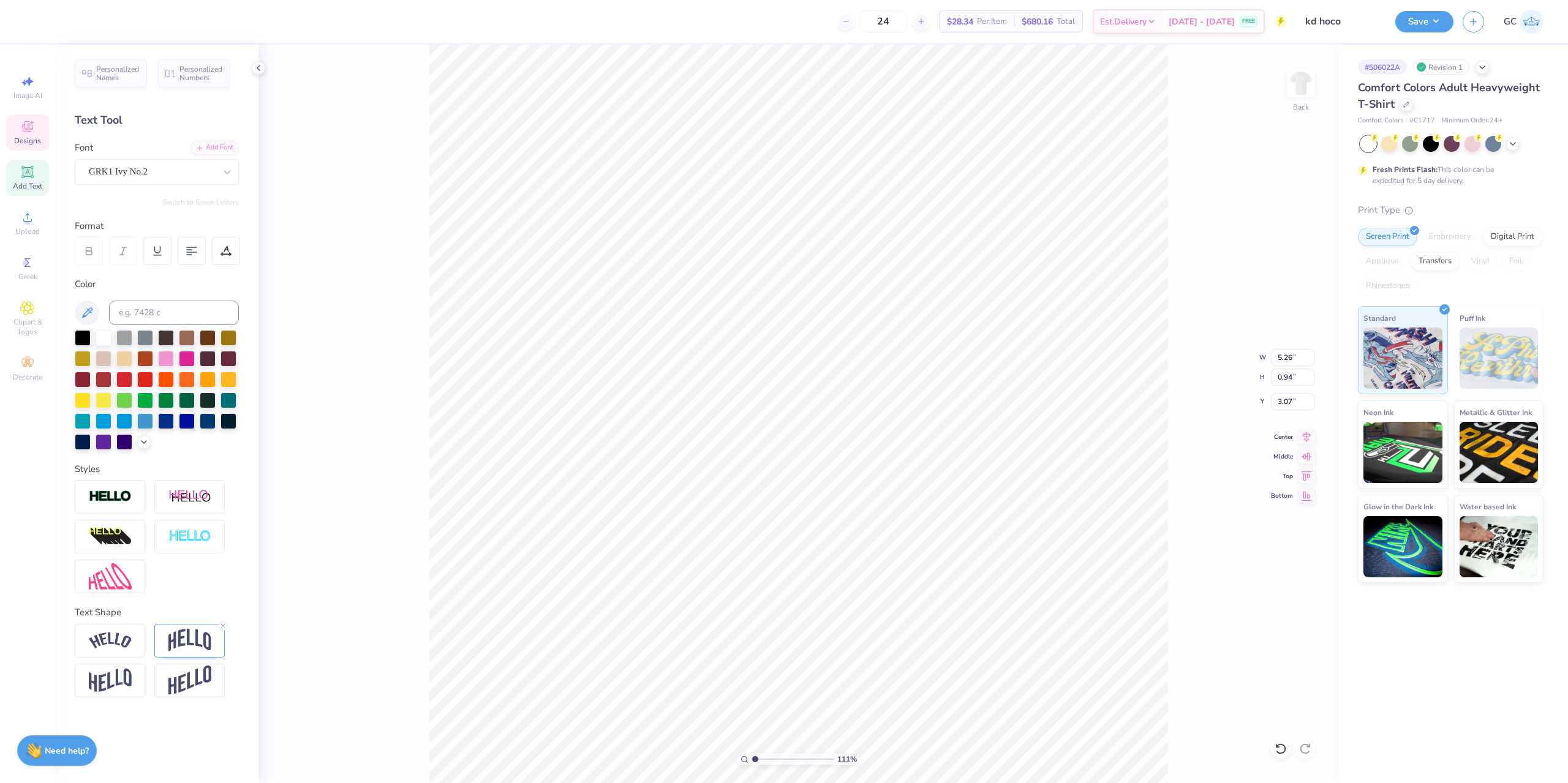
type input "1.10522621487156"
type textarea "kD x ETF"
type input "1.10522621487156"
type textarea "kD x ET"
type input "1.10522621487156"
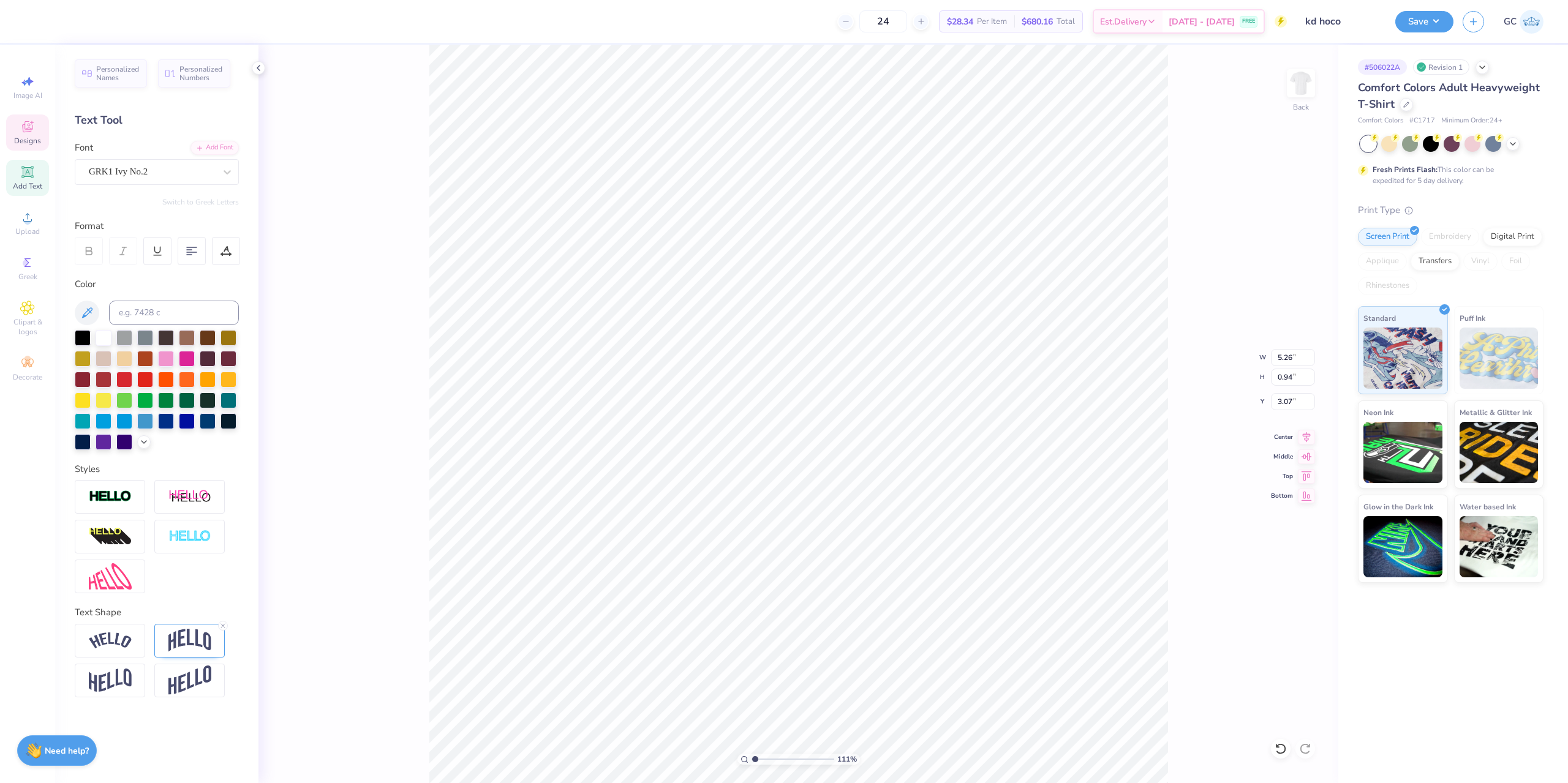
type textarea "kD x ETG"
type input "1.10522621487156"
type textarea "kD x ETH"
type input "1.10522621487156"
type textarea "kD x ET"
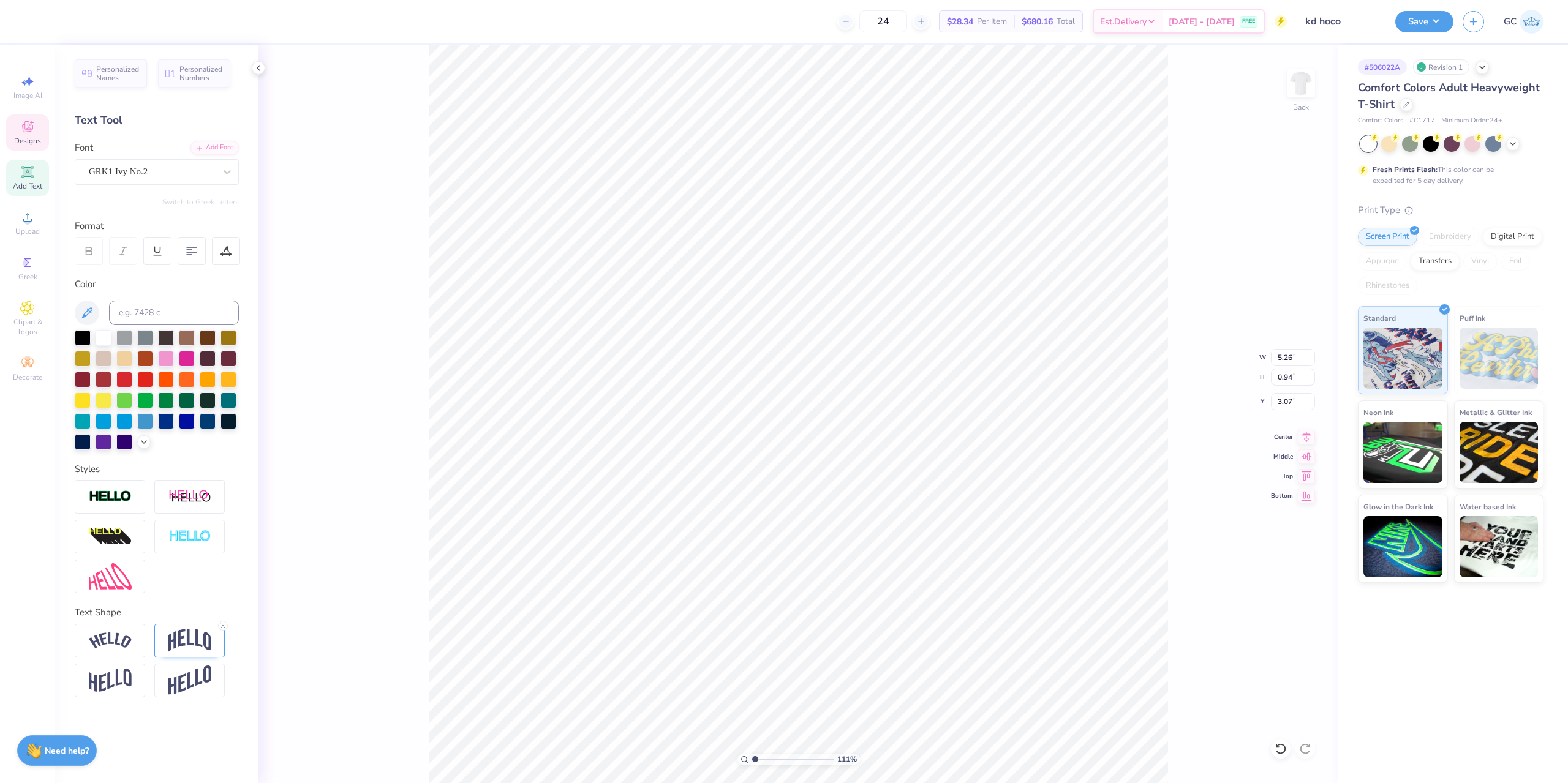
type input "1.10522621487156"
type textarea "kD x ETG"
type input "1.10522621487156"
type textarea "kD x ETG"
type input "1.10522621487156"
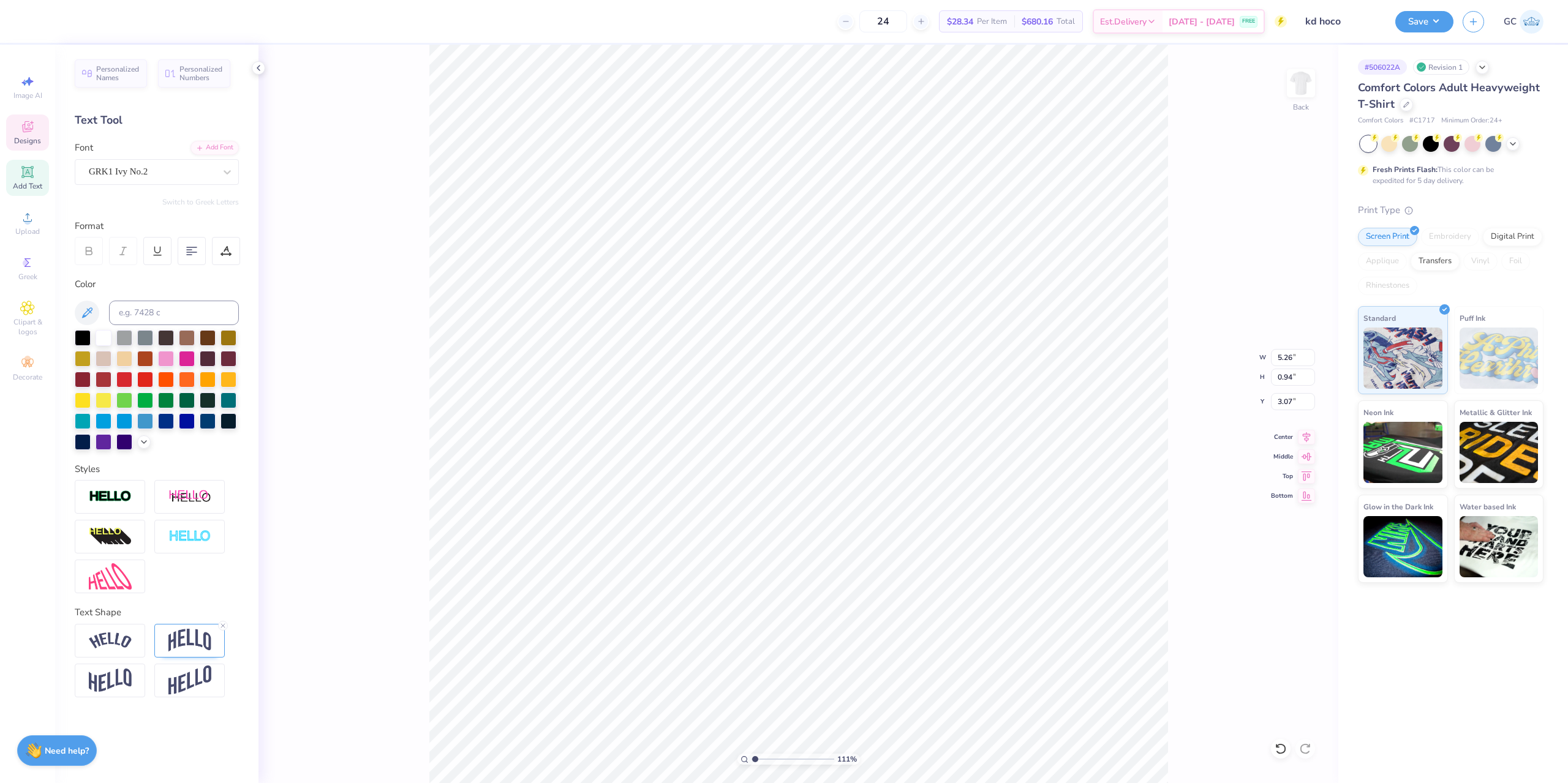
type textarea "kD x ETG X"
type input "1.10522621487156"
type textarea "kD x ETG X"
type input "1.10522621487156"
type textarea "kD x ETG"
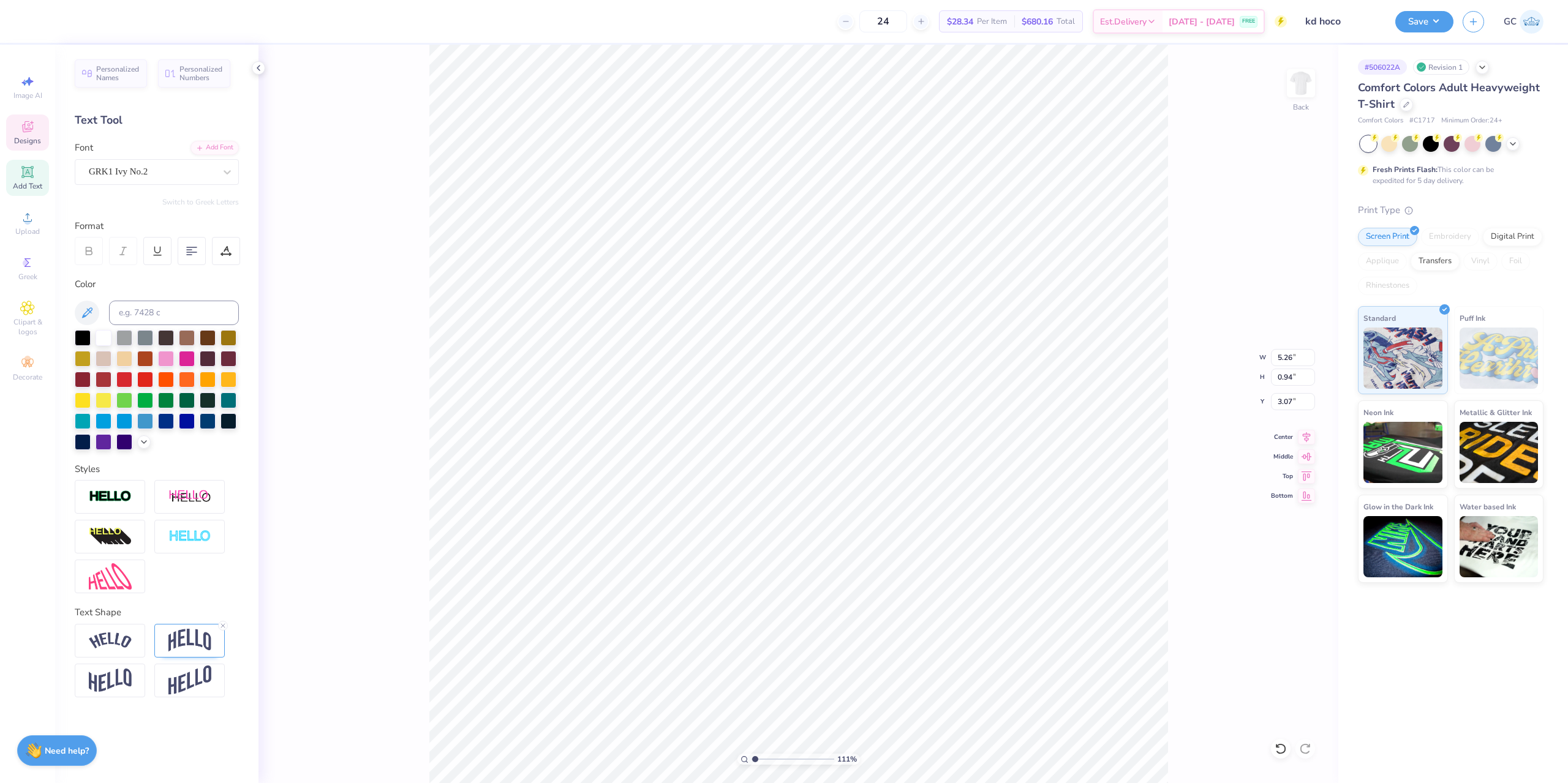
type input "1.10522621487156"
type textarea "kD x ETG x"
type input "1.10522621487156"
type textarea "kD x ETG x"
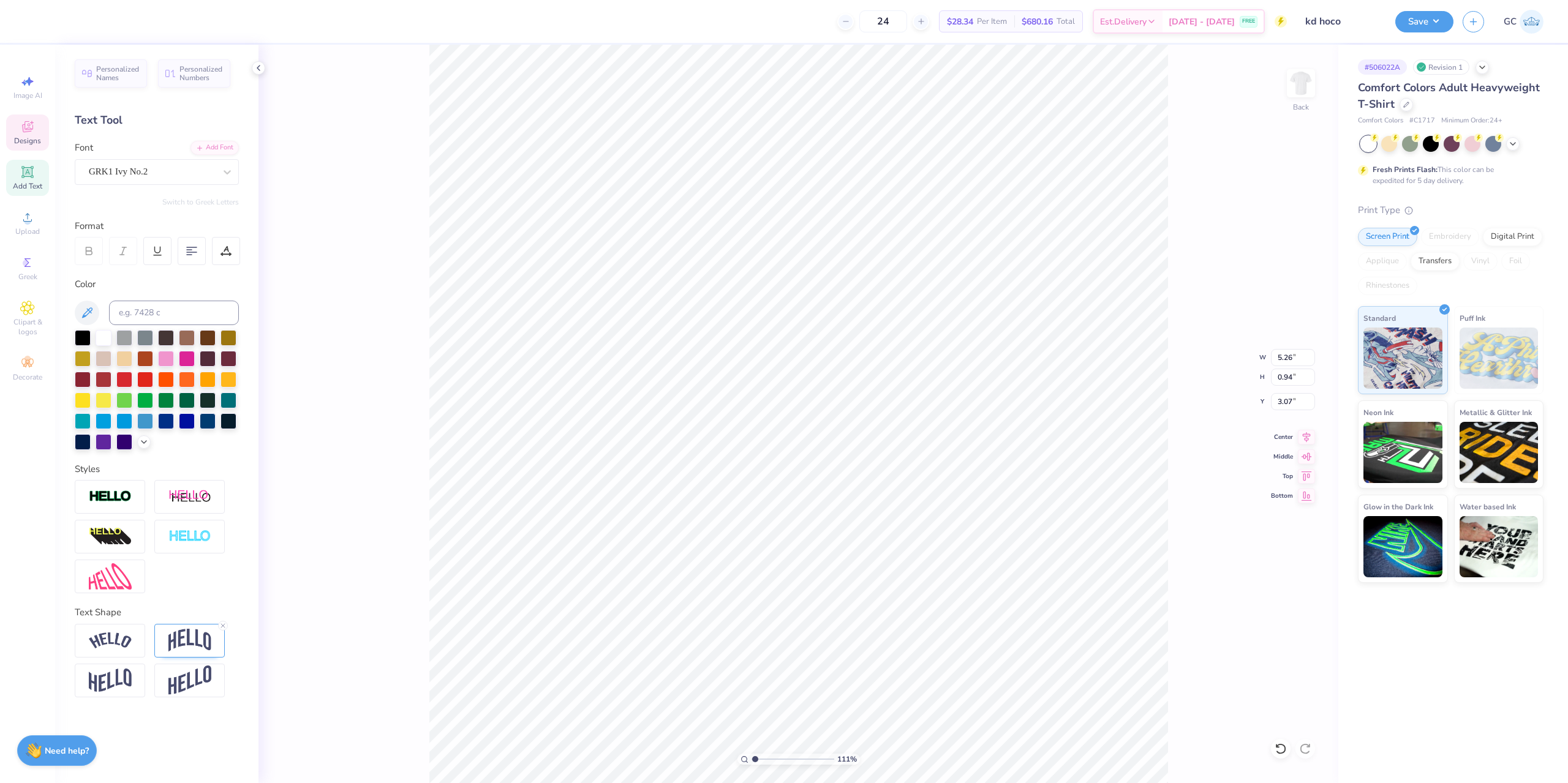
type input "1.10522621487156"
type textarea "kD x ETG x G"
type input "1.10522621487156"
type textarea "kD x ETG x"
type input "1.10522621487156"
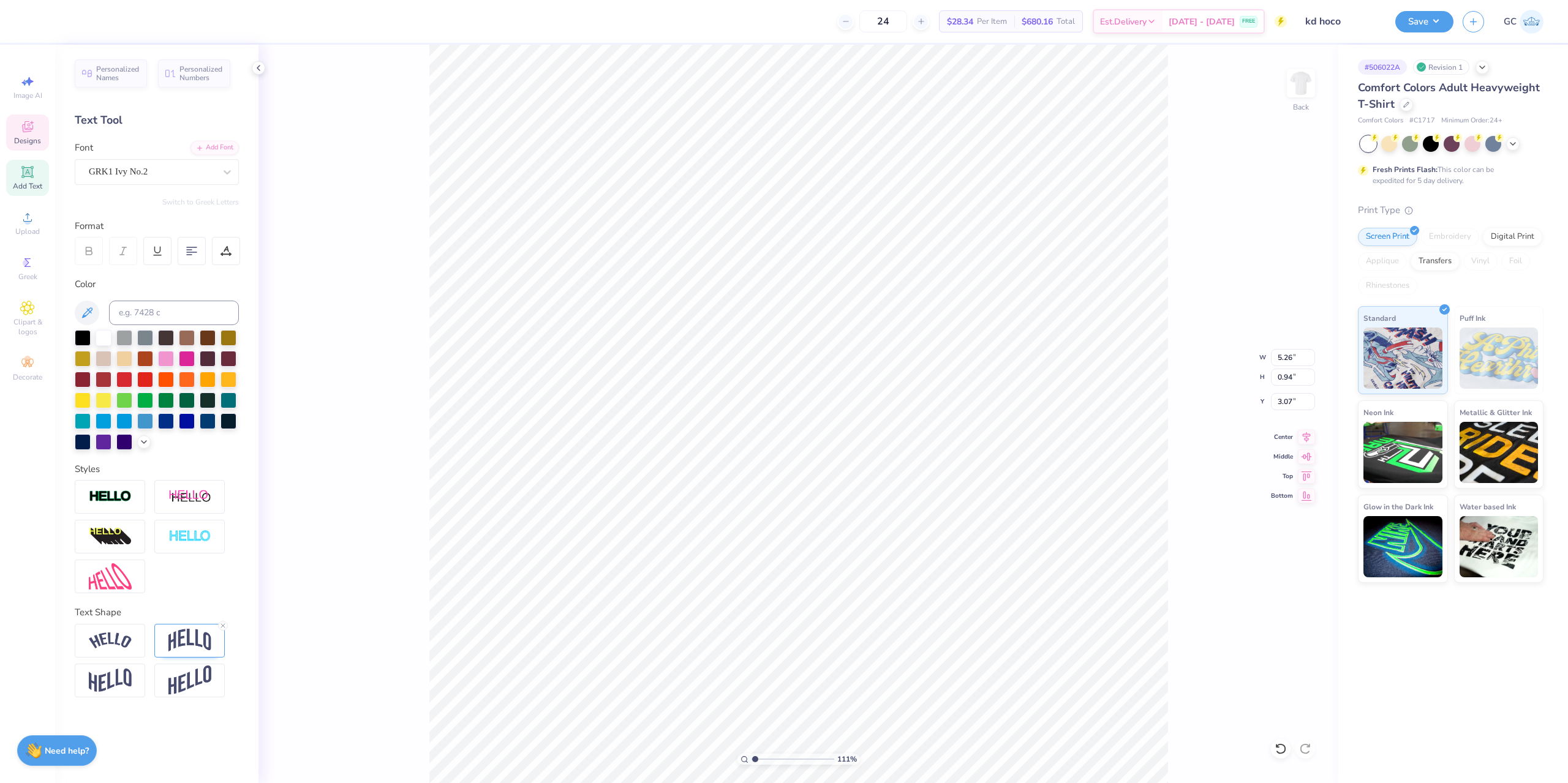
type textarea "kD x ETG x A"
type input "1.10522621487156"
type textarea "kD x ETG x S"
type input "1.10522621487156"
type textarea "kD x ETG x D"
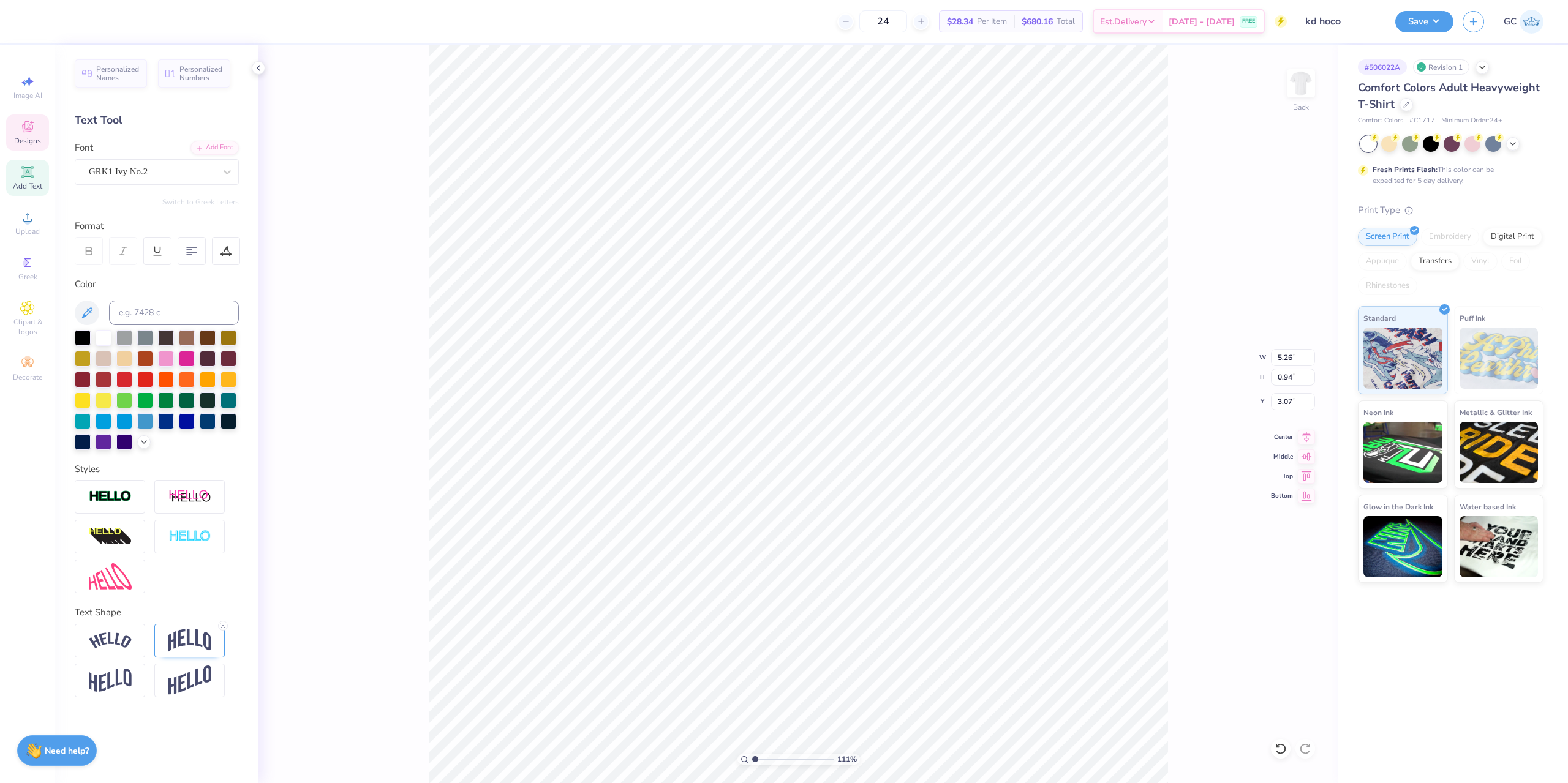
type input "1.10522621487156"
type textarea "kD x ETG x F"
type input "1.10522621487156"
type textarea "kD x ETG x FE"
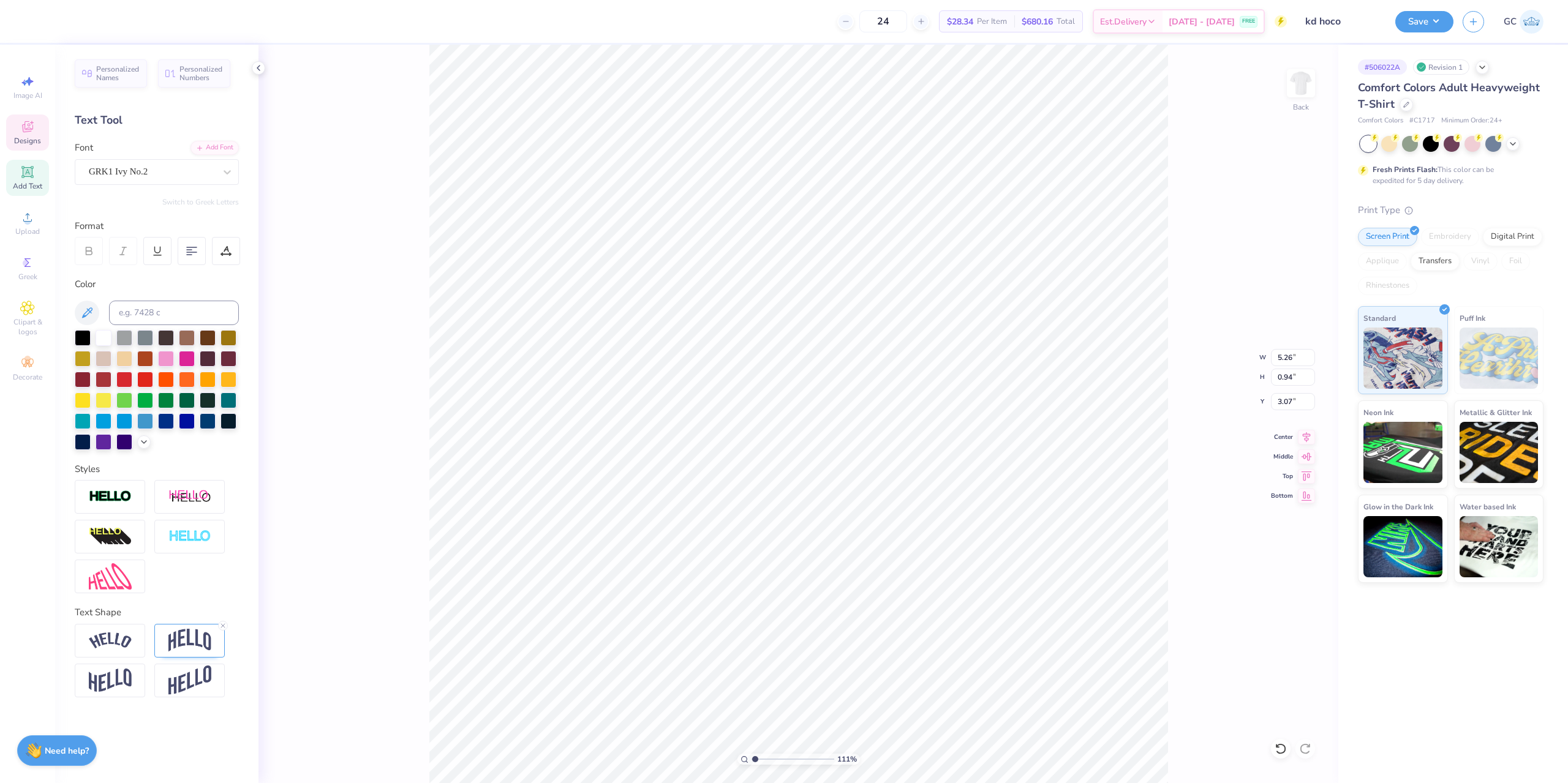
type input "1.10522621487156"
type textarea "kD x ETG x FEK"
type input "2.01445811466782"
type textarea "kDs ETG x FEK"
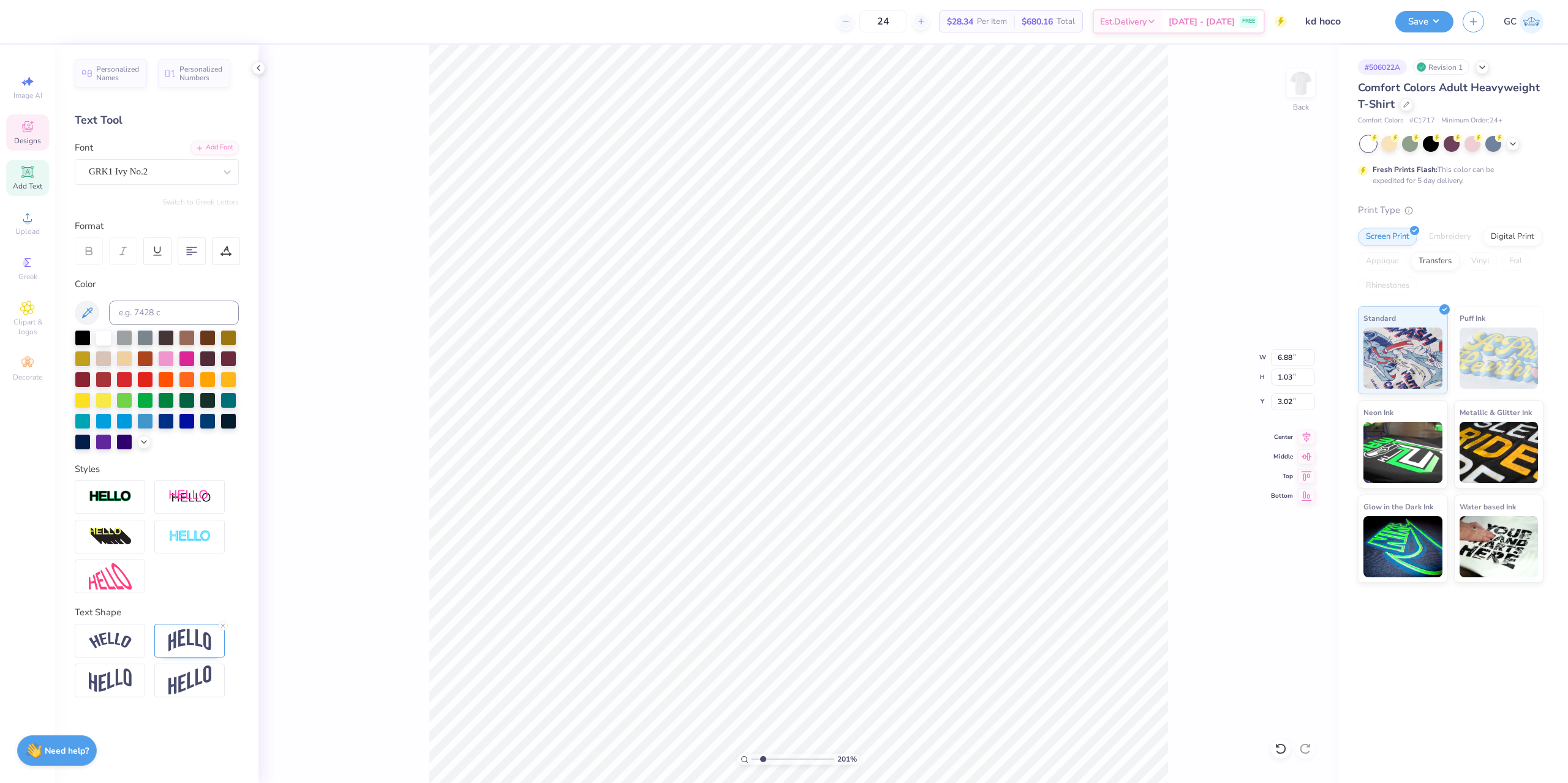
scroll to position [10, 2]
type input "2.01445811466782"
type textarea "kD x ETG x FEK"
type input "2.01445811466782"
type textarea "kD X ETG x FEK"
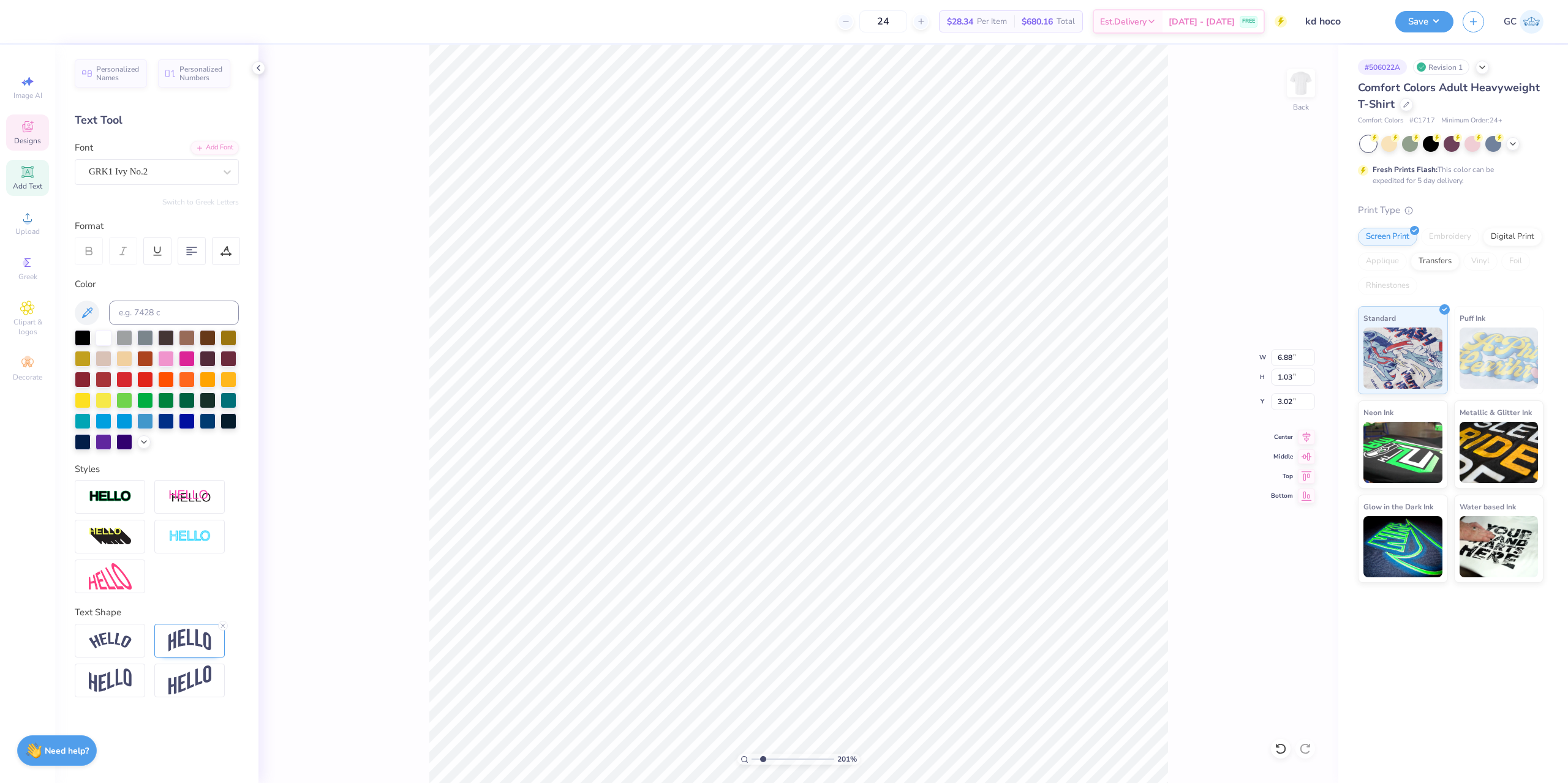
type input "2.01445811466782"
type textarea "kD x ETG x FEK"
type input "2.01445811466782"
type textarea "kD x ETG x FEK"
click at [228, 144] on div "Add Font" at bounding box center [214, 146] width 48 height 14
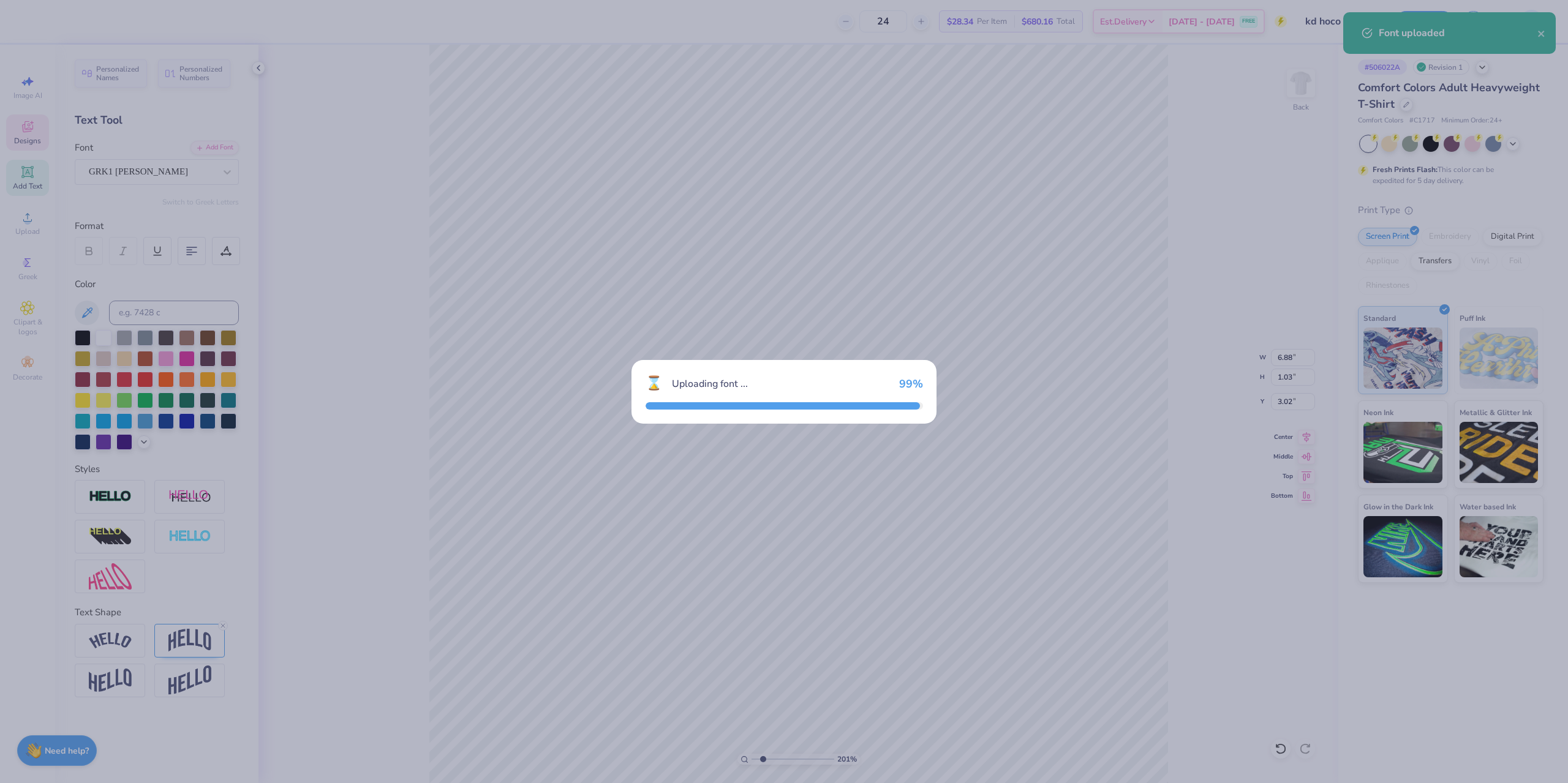
type input "2.01445811466782"
type input "6.89"
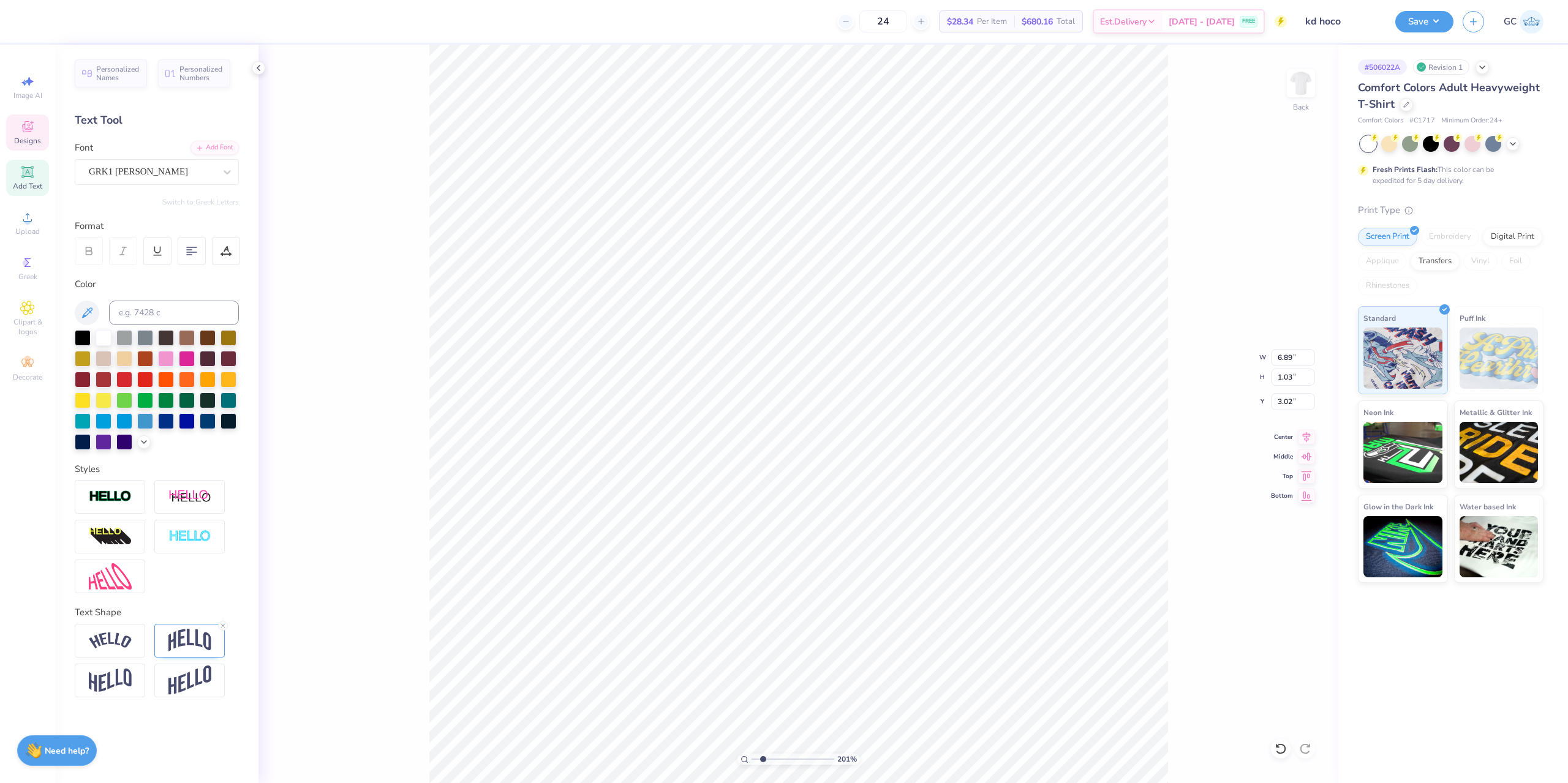
type input "2.01445811466782"
type textarea "kD xx ETG x FEK"
type input "2.01445811466782"
type textarea "kD xx ETG x FEK"
type input "2.01445811466782"
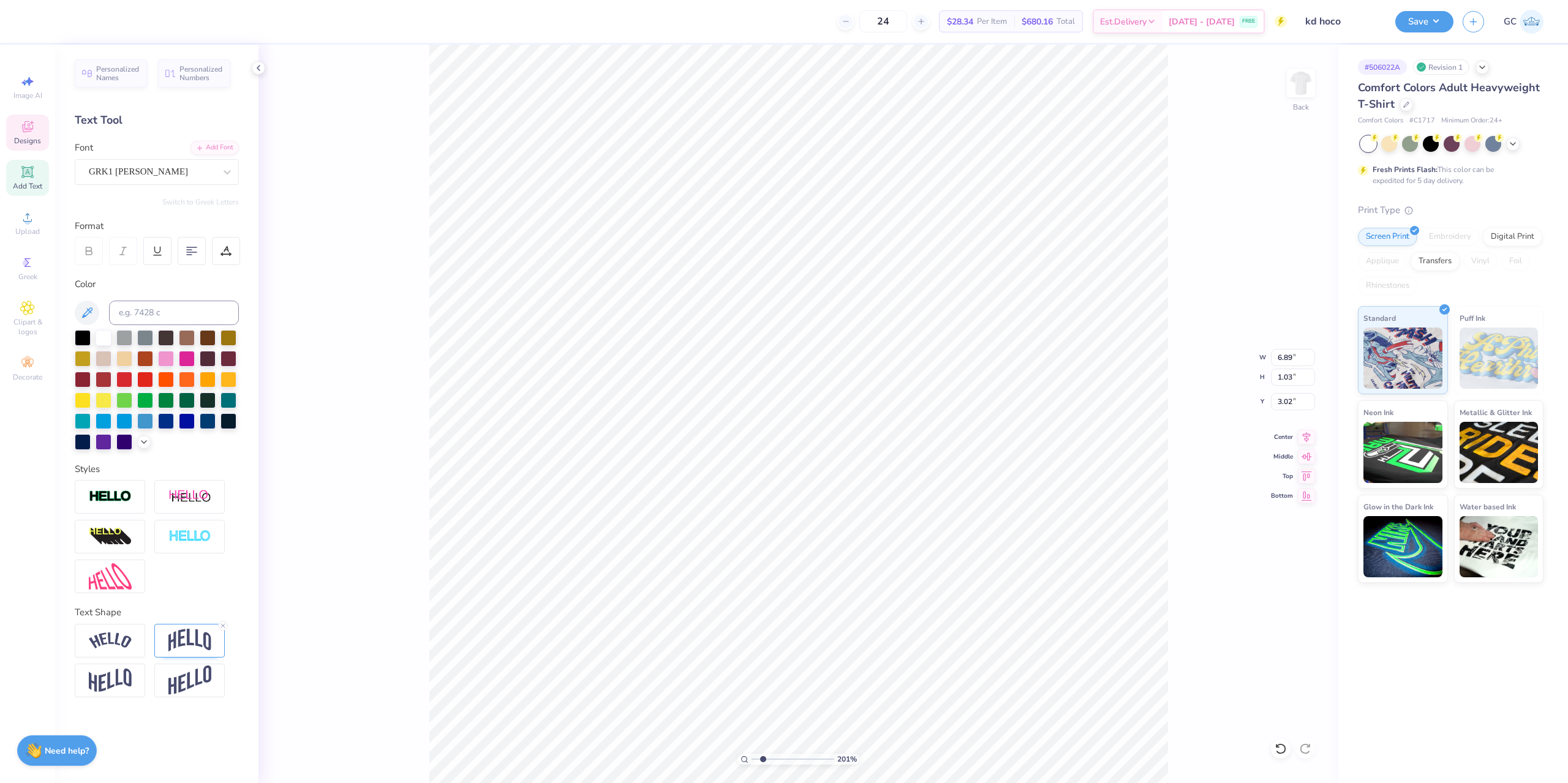
type textarea "kD X ETG x FEK"
type input "2.01445811466782"
type textarea "kD XX ETG x FEK"
type input "2.01445811466782"
type textarea "kD X ETG x FEK"
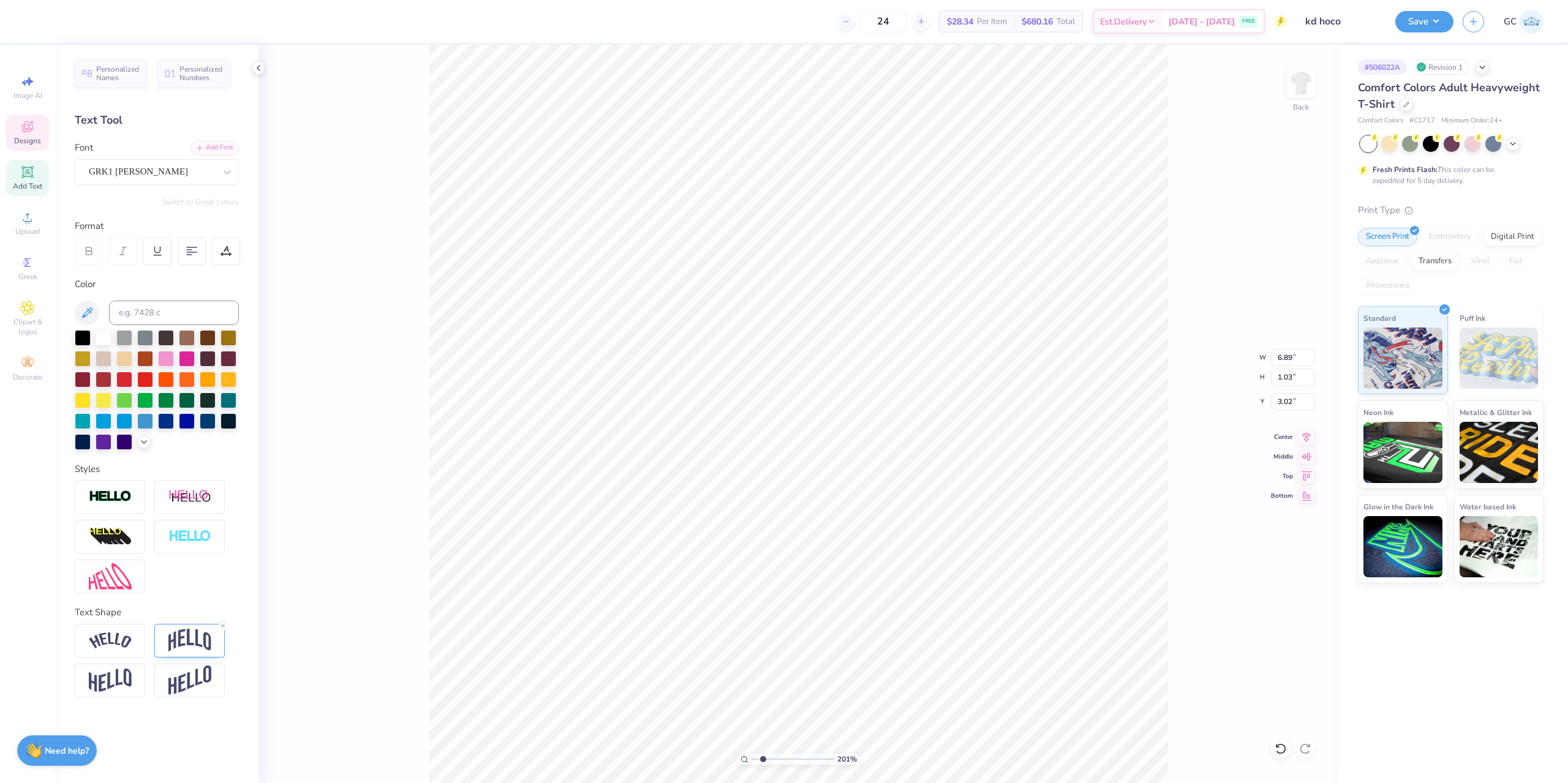
type input "2.01445811466782"
type textarea "kD x ETG x FEK"
click at [171, 170] on div "GRK1 Albert" at bounding box center [152, 172] width 129 height 19
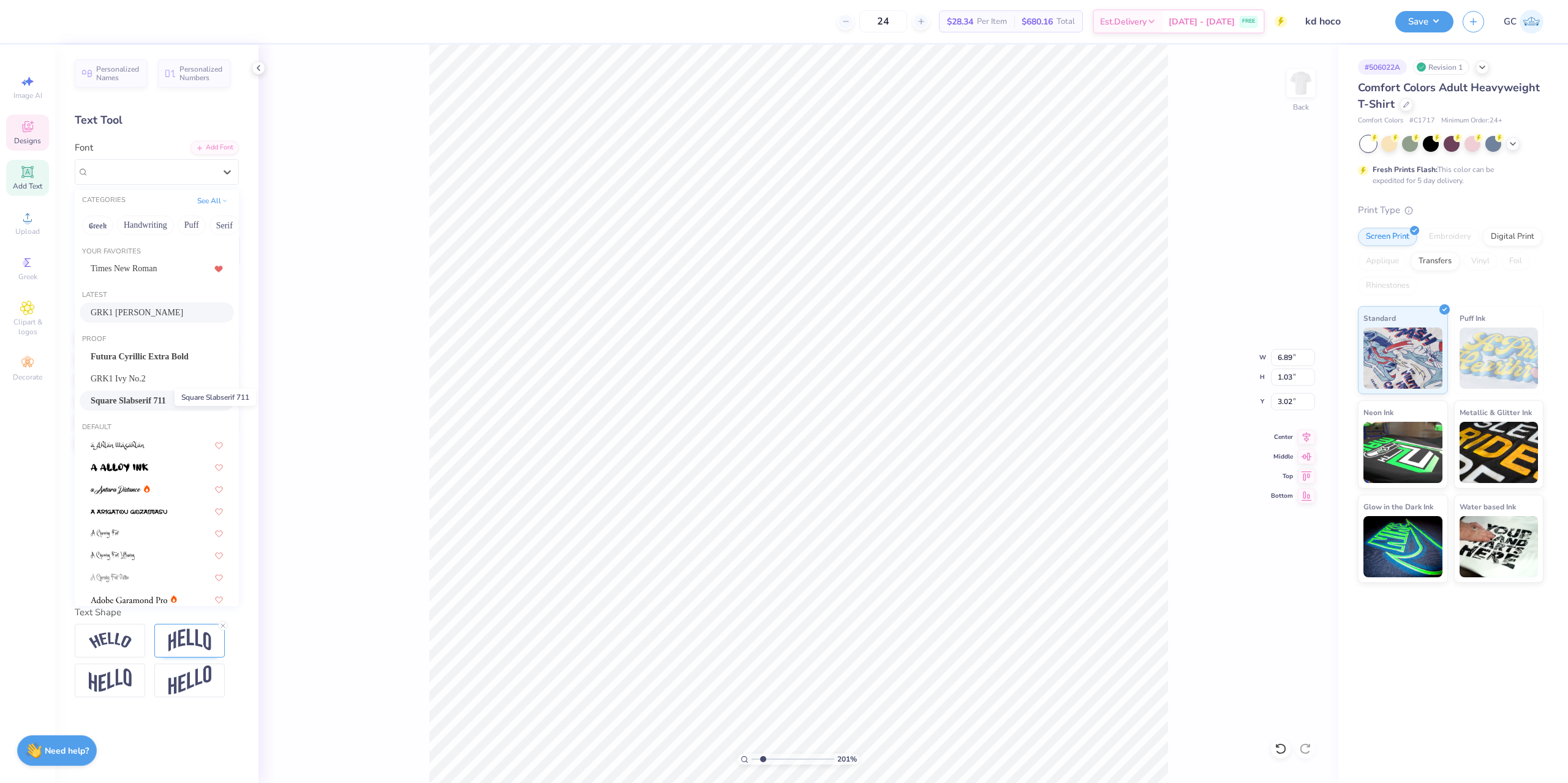
click at [139, 398] on span "Square Slabserif 711" at bounding box center [129, 401] width 75 height 13
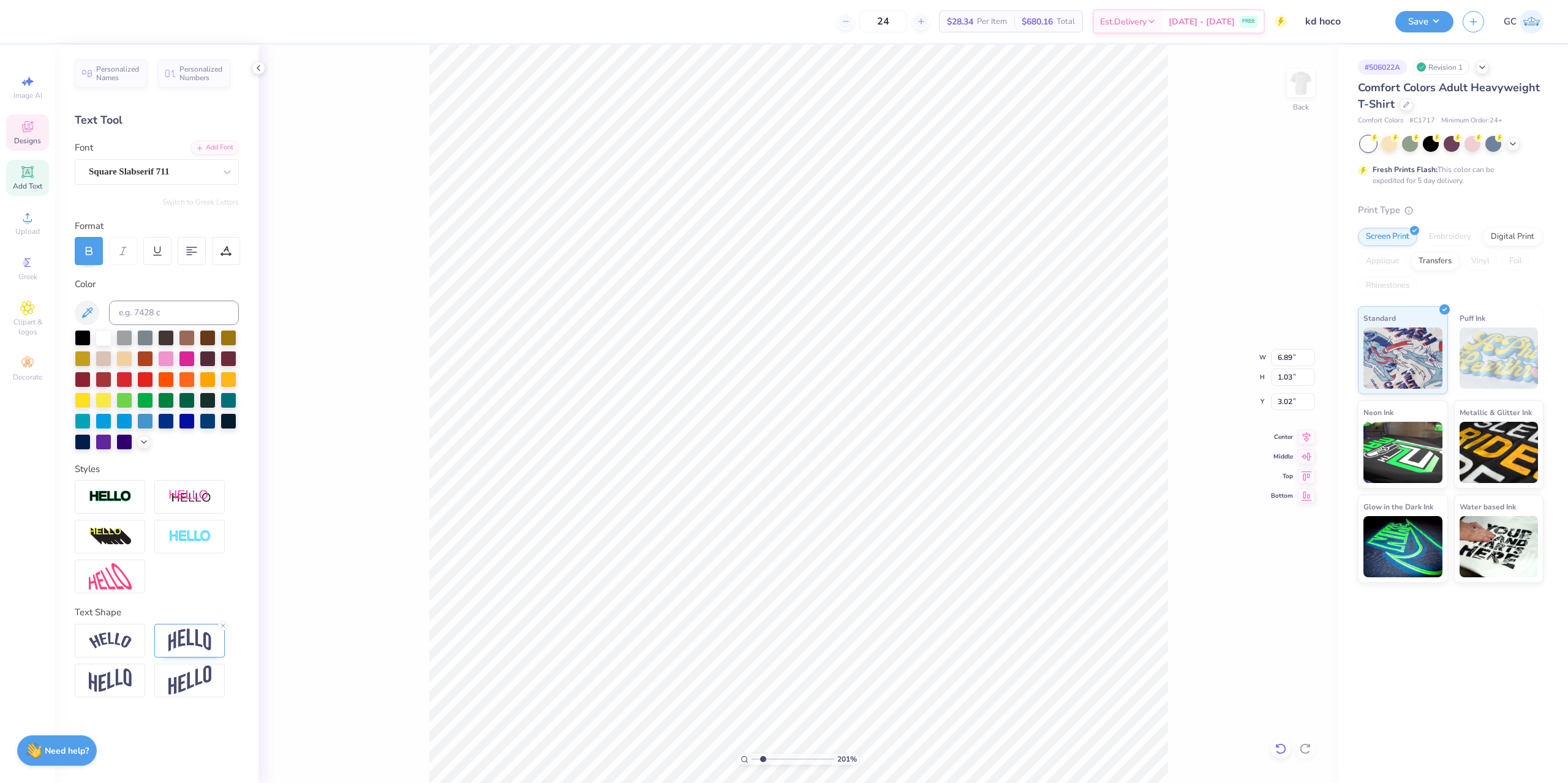
click at [1278, 749] on icon at bounding box center [1280, 748] width 12 height 12
click at [1185, 665] on div "201 % Back W 6.89 6.89 " H 1.03 1.03 " Y 3.02 3.02 " Center Middle Top Bottom" at bounding box center [798, 414] width 1080 height 738
type input "2.01445811466782"
type textarea "kD ETG x FEK"
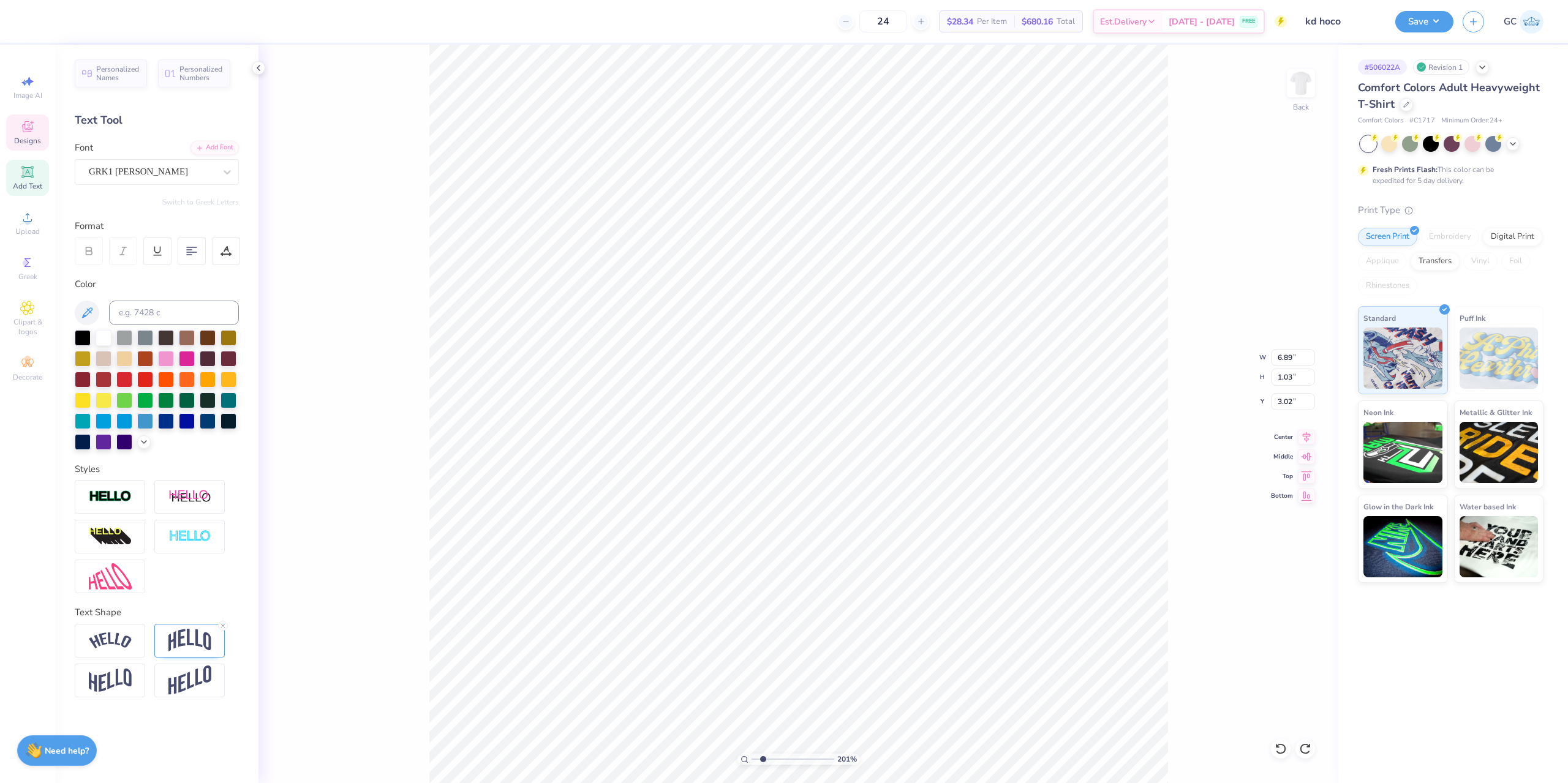
type input "2.01445811466782"
type textarea "kD ETG x FEK"
type input "2.01445811466782"
type textarea "kD ETG FEK"
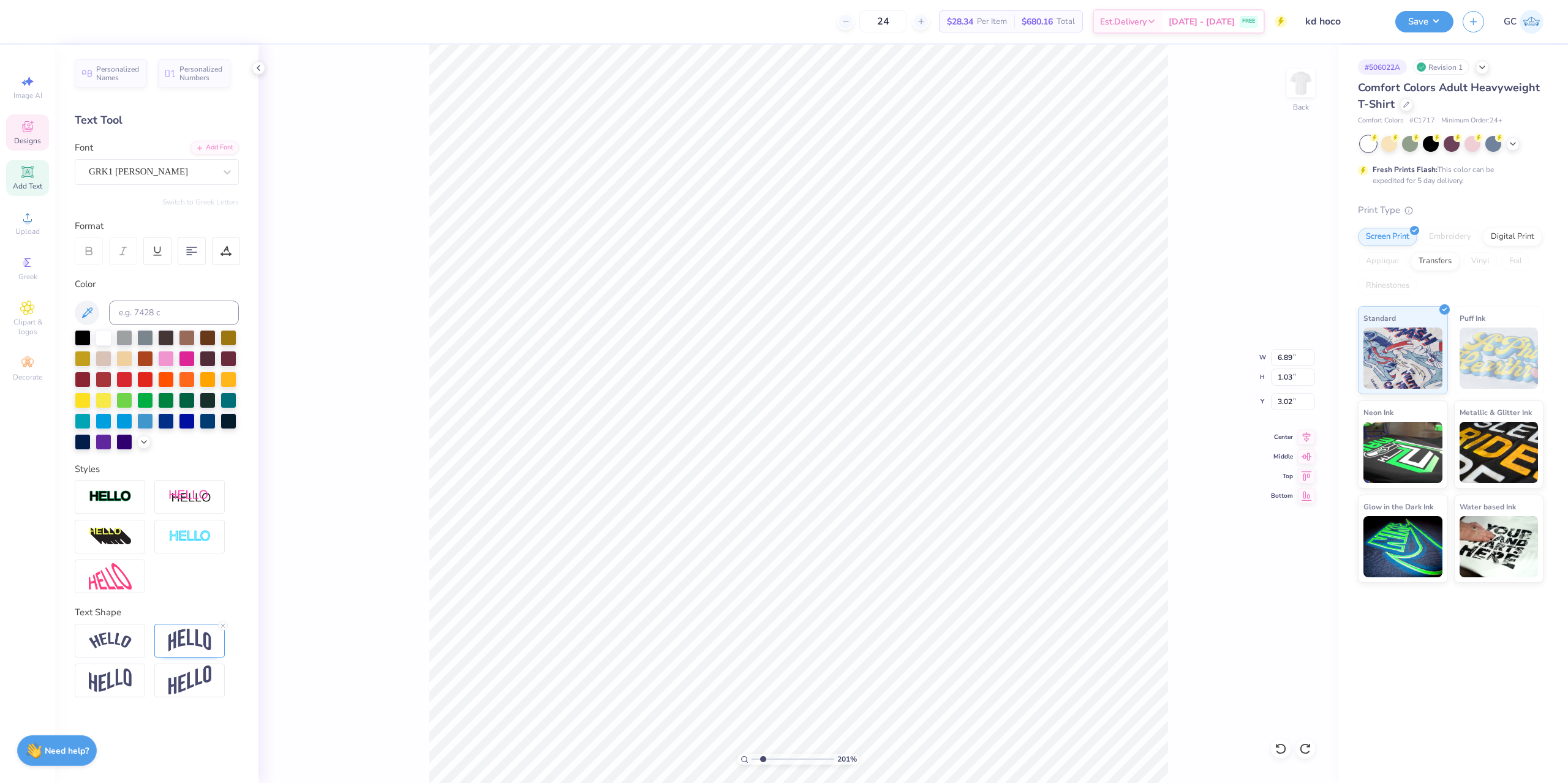
type input "2.01445811466782"
type textarea "kD ETG FEK"
type input "2.01445811466782"
type input "7.02"
type input "1.12"
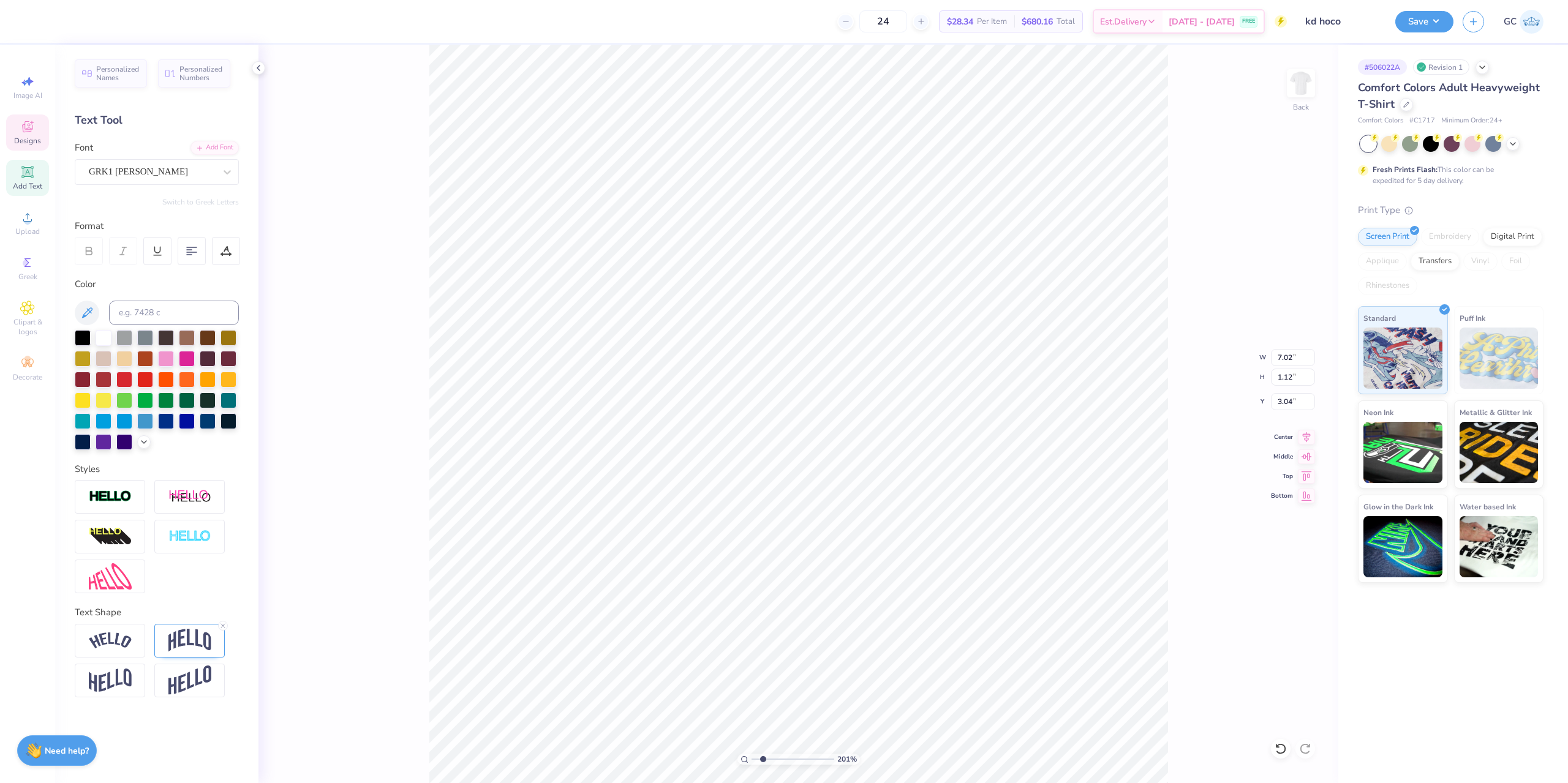
type input "2.01445811466782"
type input "7.73"
type input "1.24"
type input "2.01445811466782"
type input "2.88"
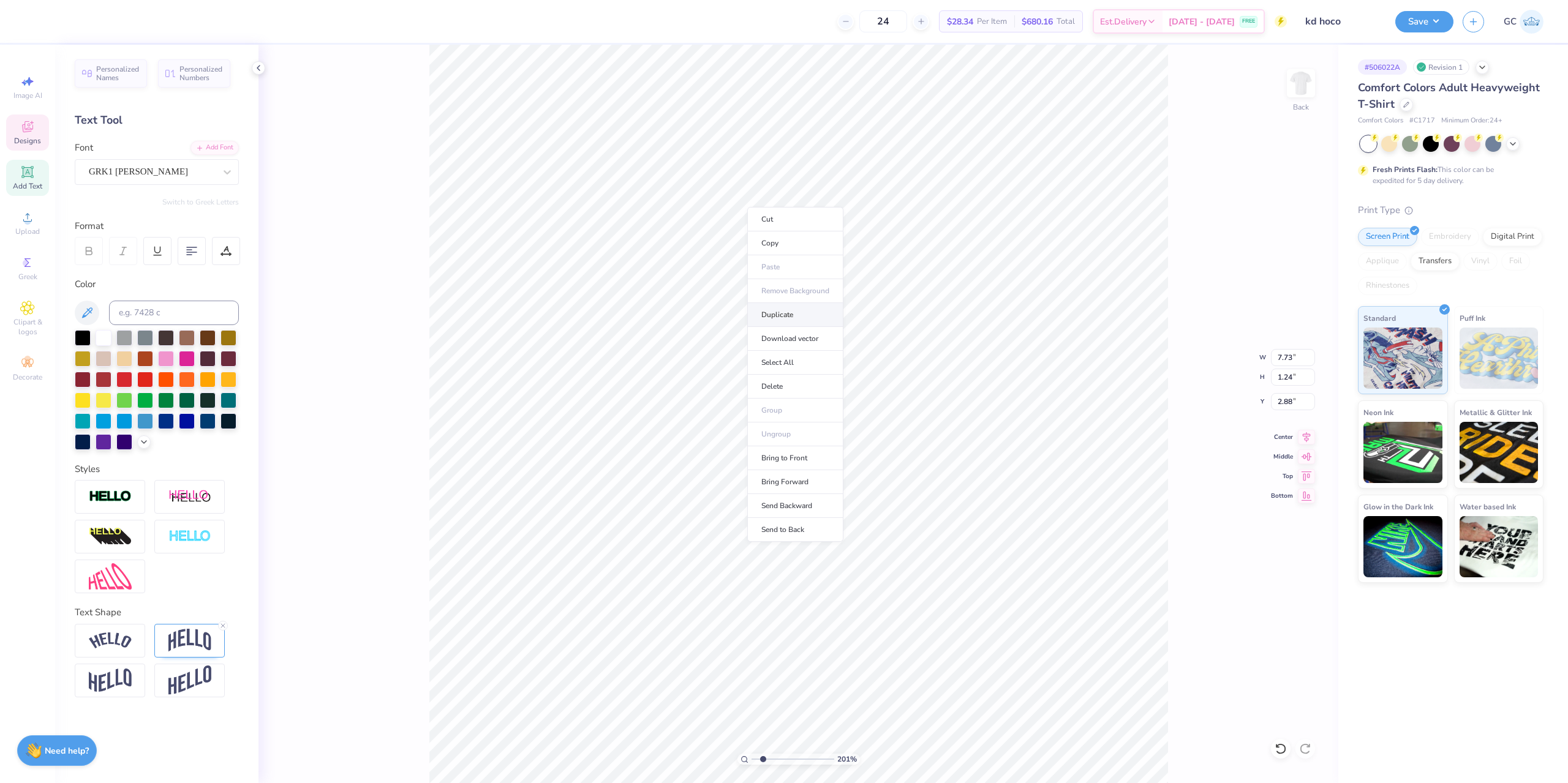
click at [790, 315] on li "Duplicate" at bounding box center [795, 315] width 96 height 24
type input "2.01445811466782"
type input "3.88"
type input "2.01445811466782"
type input "1.76"
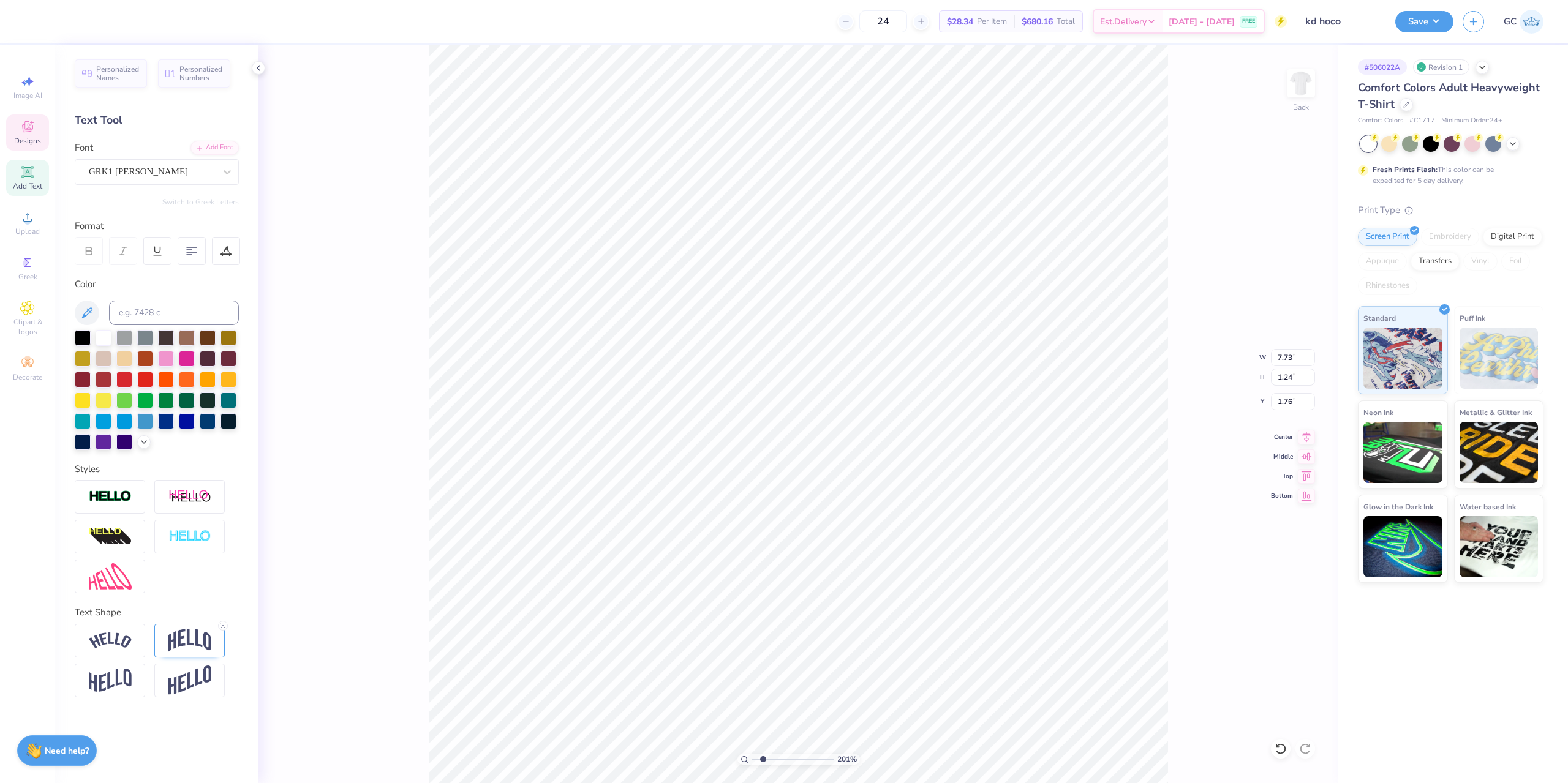
scroll to position [10, 2]
type input "2.01445811466782"
type textarea "X"
click at [236, 170] on div at bounding box center [227, 172] width 22 height 22
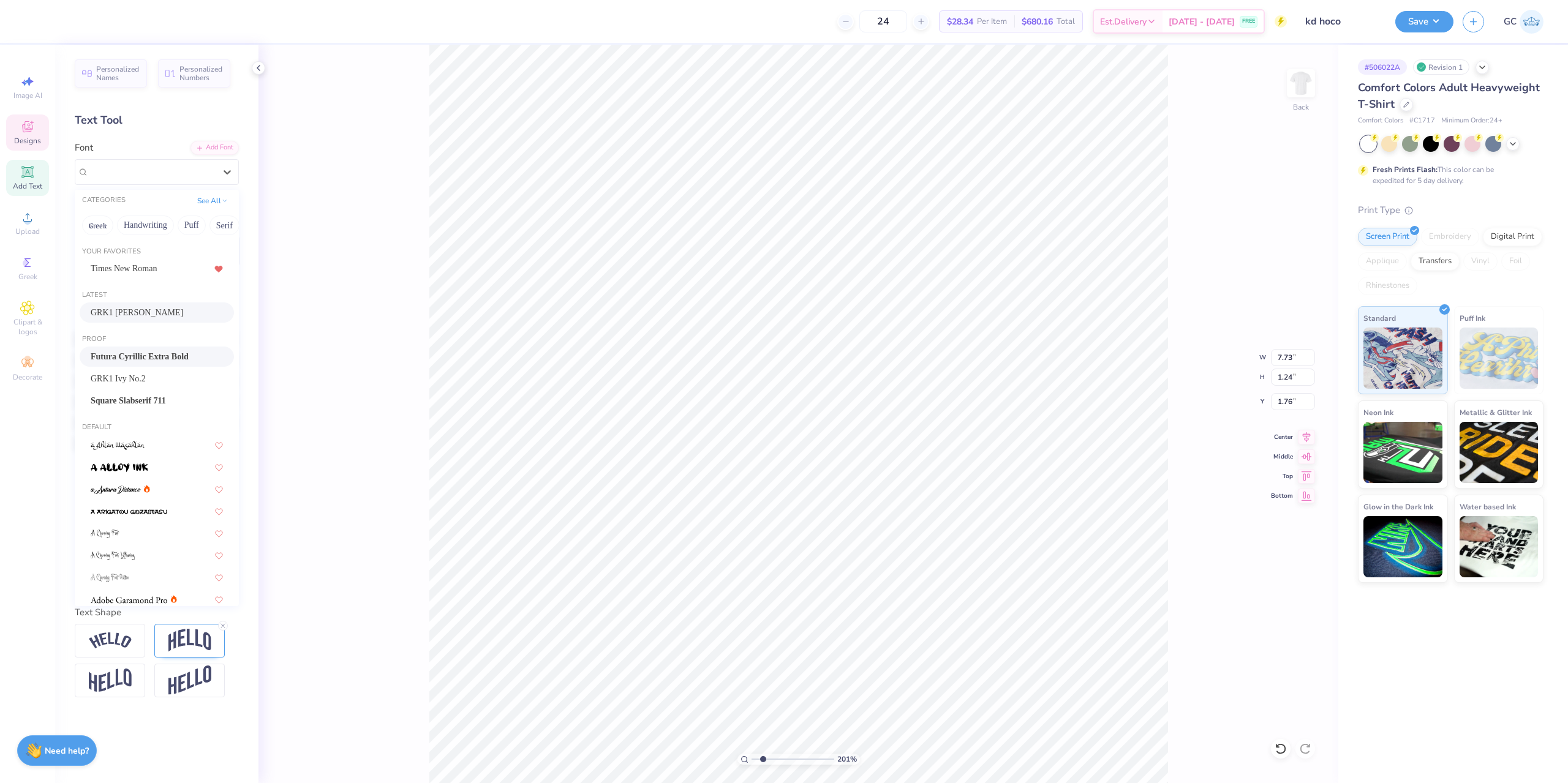
click at [164, 357] on span "Futura Cyrillic Extra Bold" at bounding box center [140, 356] width 98 height 13
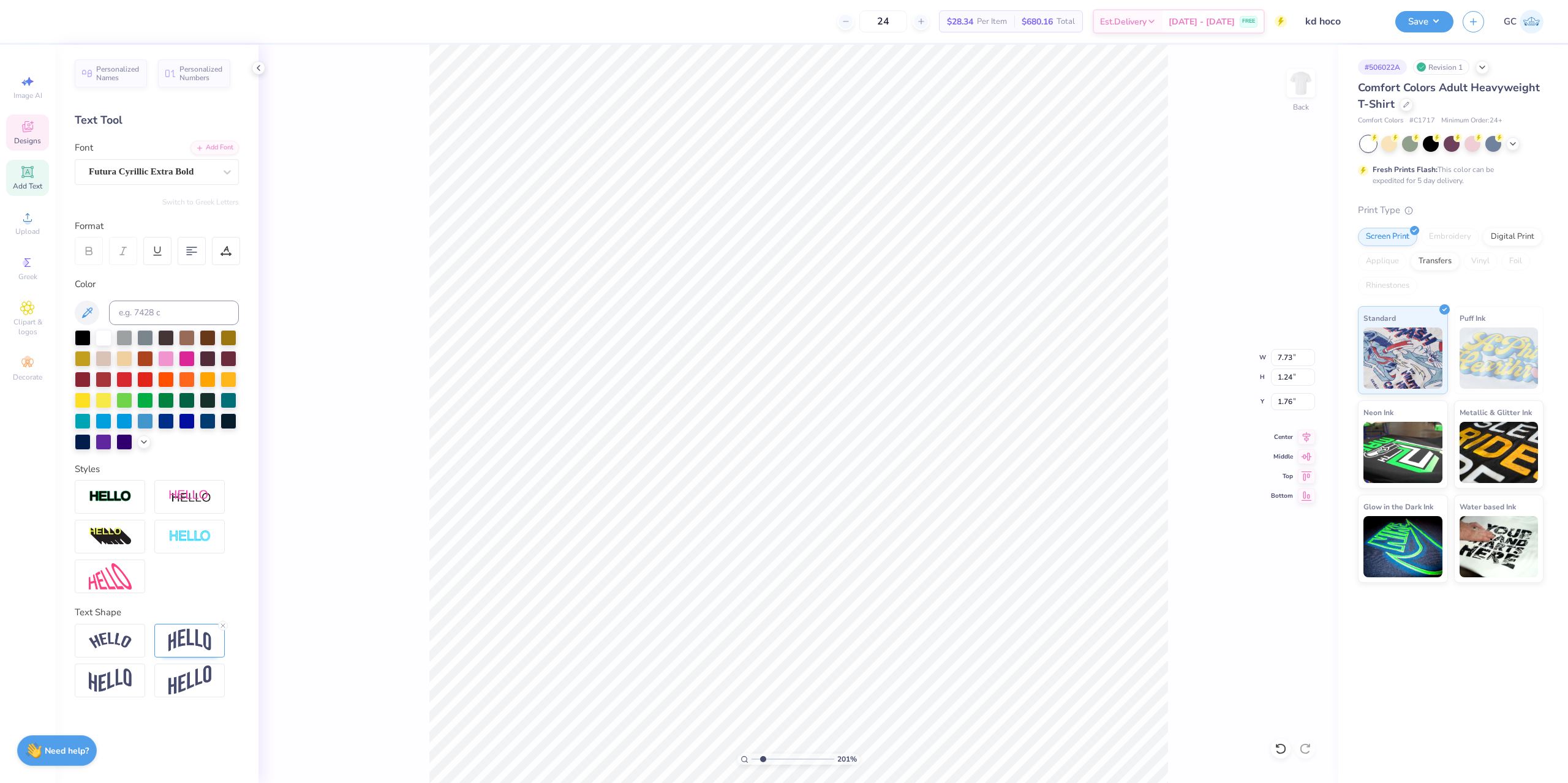
scroll to position [10, 1]
type input "2.01445811466782"
type input "0.50"
type input "0.48"
type input "2.29"
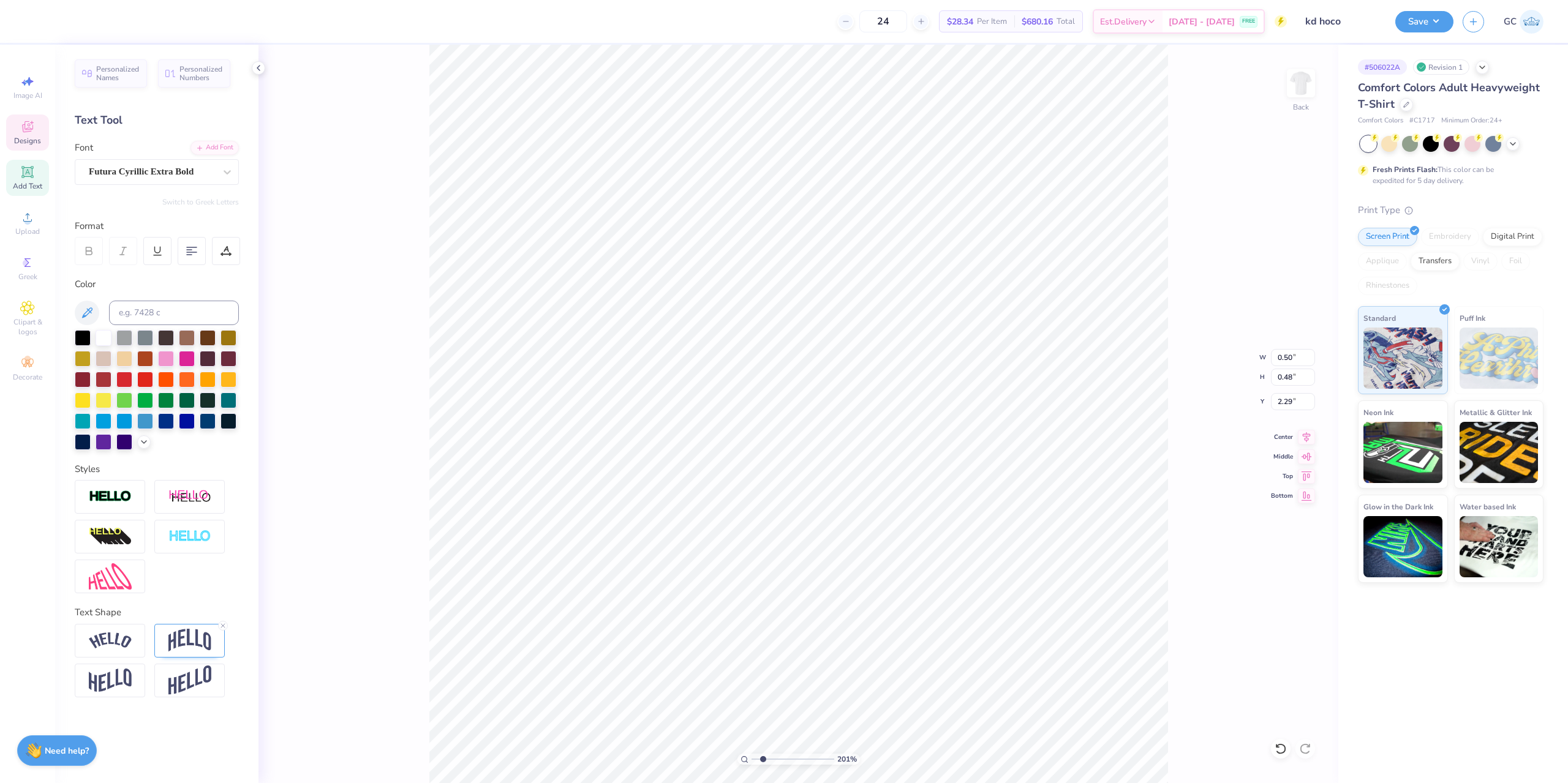
type input "2.01445811466782"
type input "3.26"
type input "2.01445811466782"
type input "0.54"
type input "0.51"
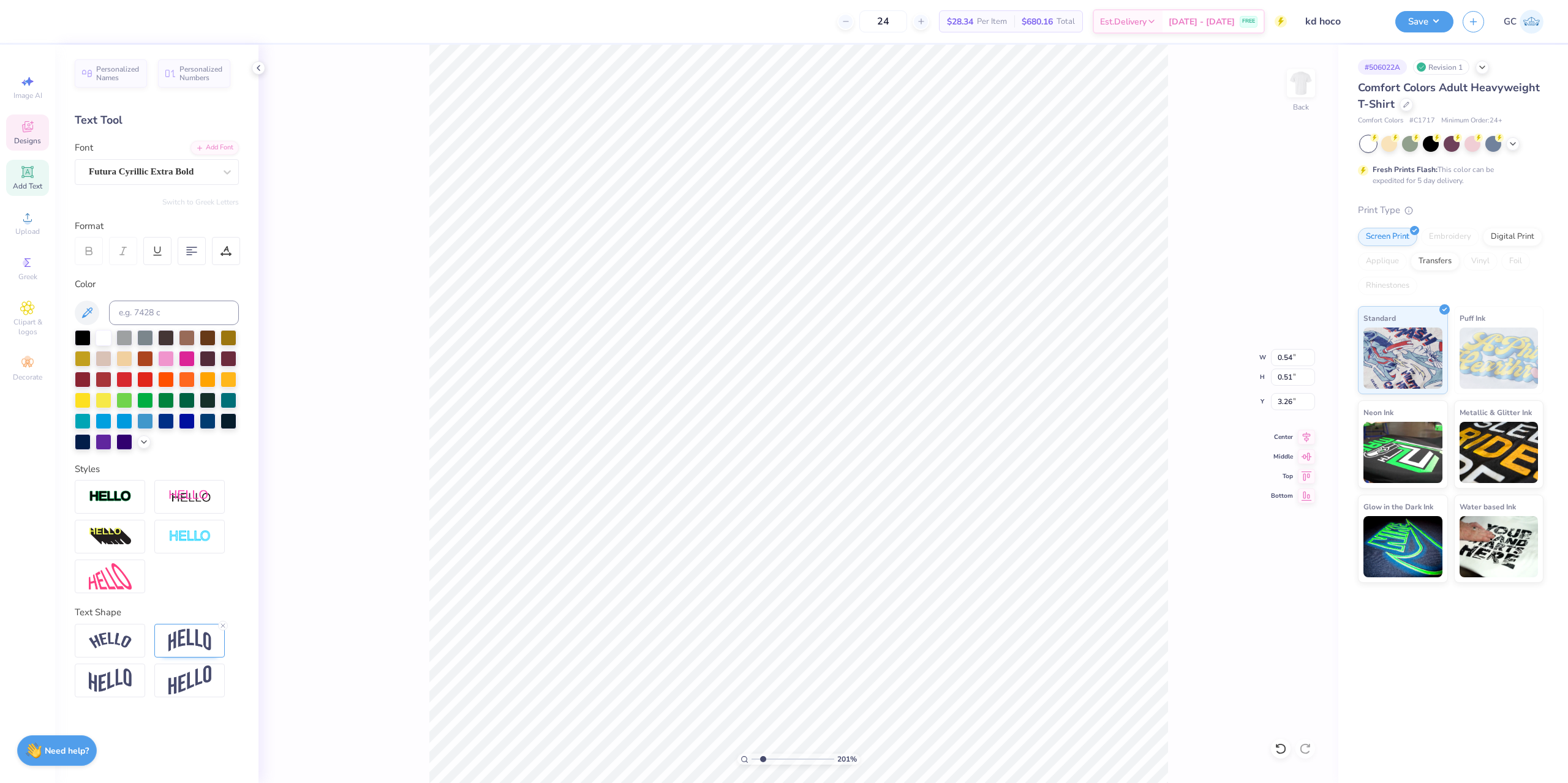
type input "2.01445811466782"
type input "3.24"
type input "7.39645378545819"
type input "3.20"
click at [185, 640] on img at bounding box center [189, 640] width 43 height 23
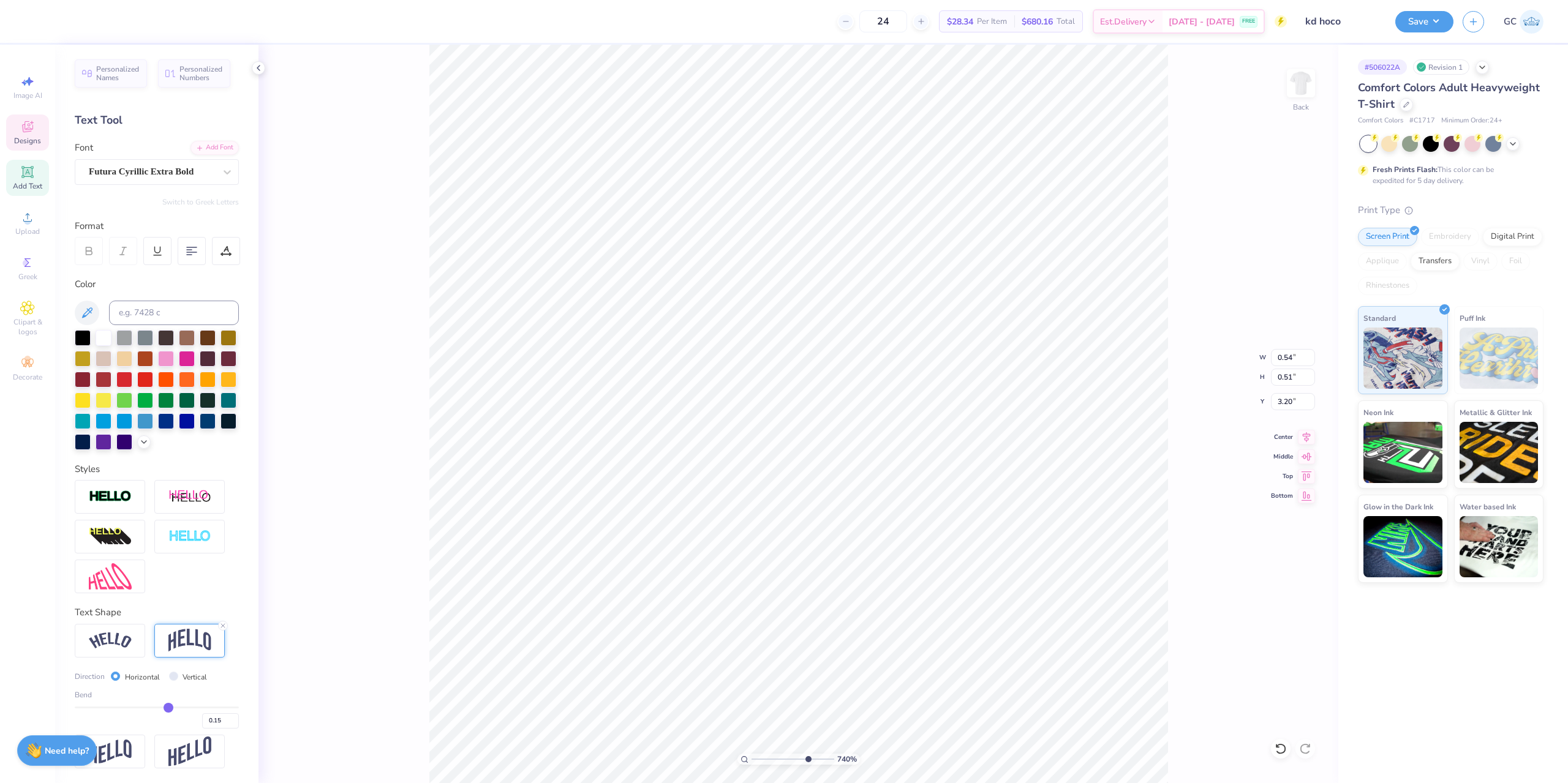
type input "7.39645378545819"
type input "3.28"
type input "0.13"
type input "0.12"
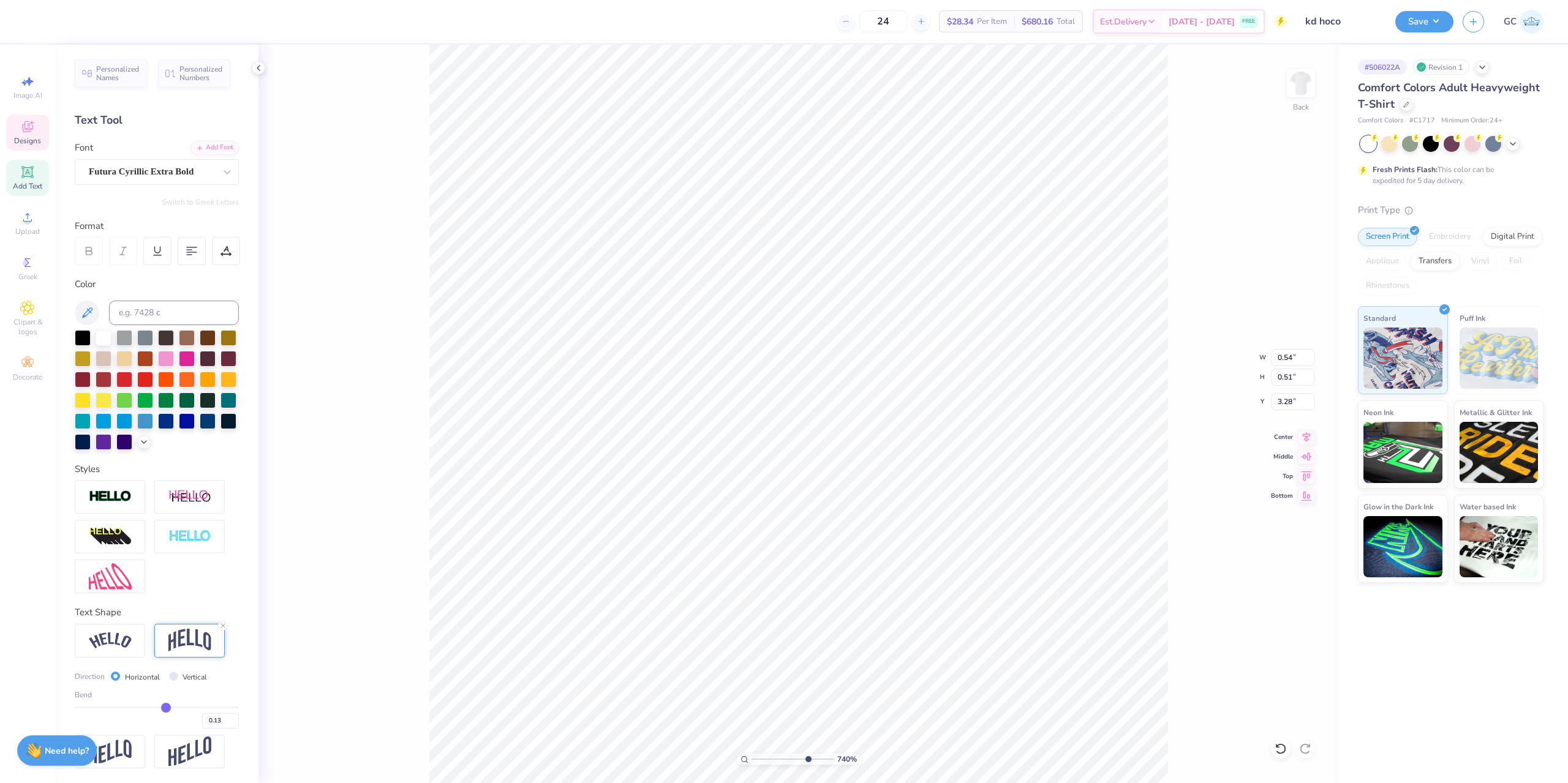
type input "0.12"
type input "0.11"
type input "0.1"
type input "0.10"
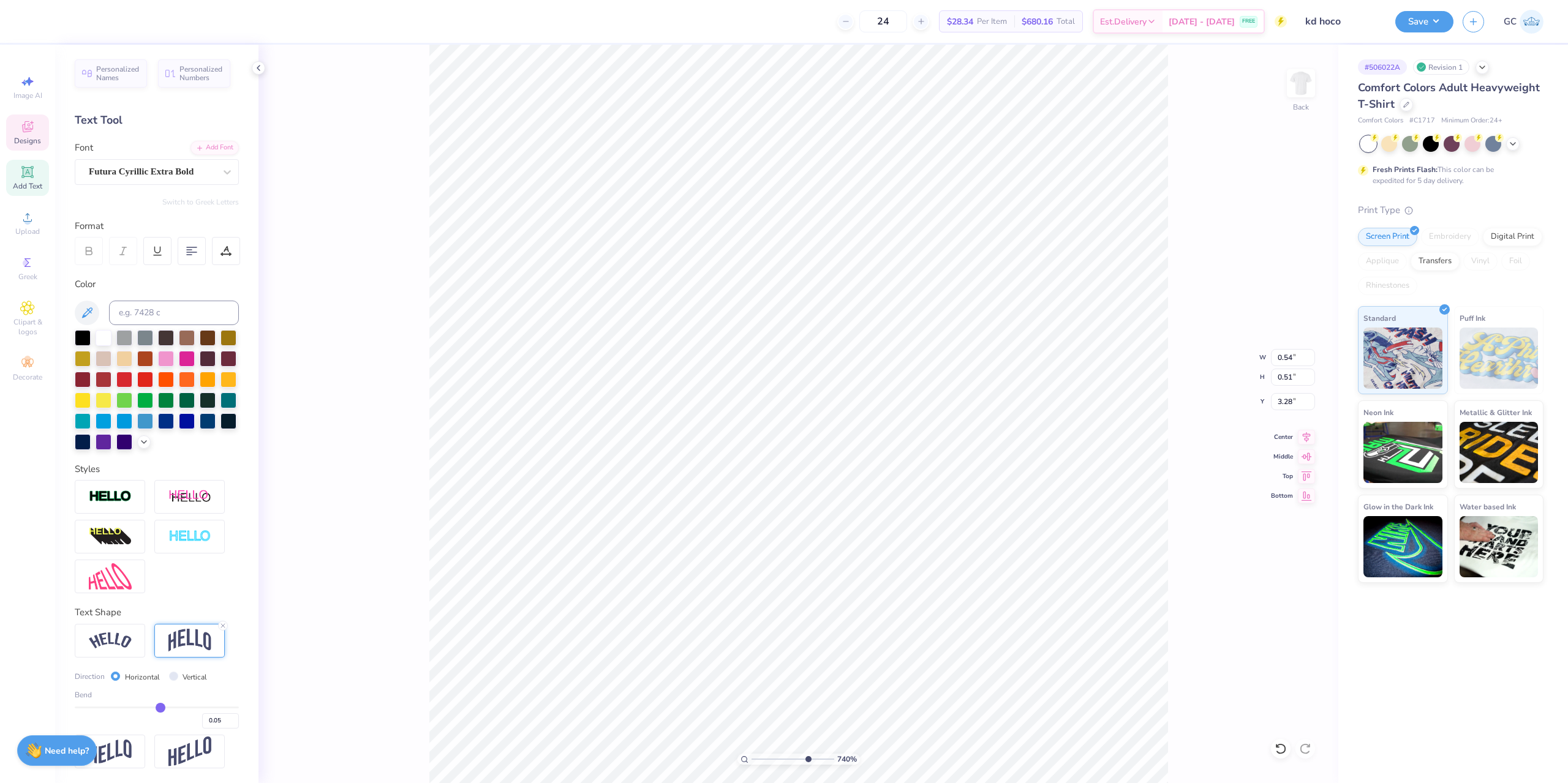
click at [160, 709] on input "range" at bounding box center [156, 707] width 164 height 2
click at [713, 380] on li "Duplicate" at bounding box center [713, 383] width 96 height 24
click at [226, 174] on icon at bounding box center [227, 172] width 12 height 12
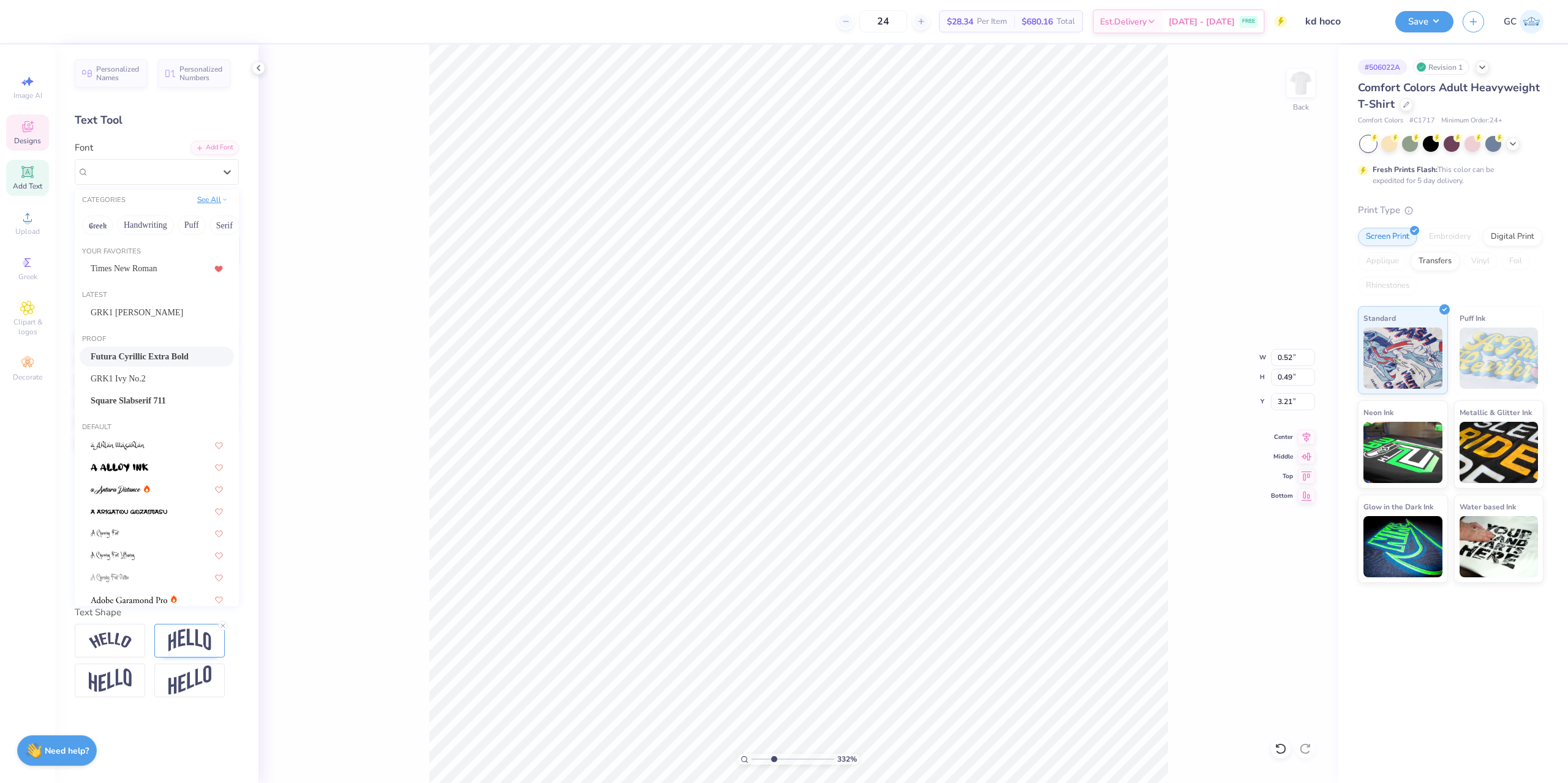
click at [222, 204] on button "See All" at bounding box center [212, 199] width 38 height 12
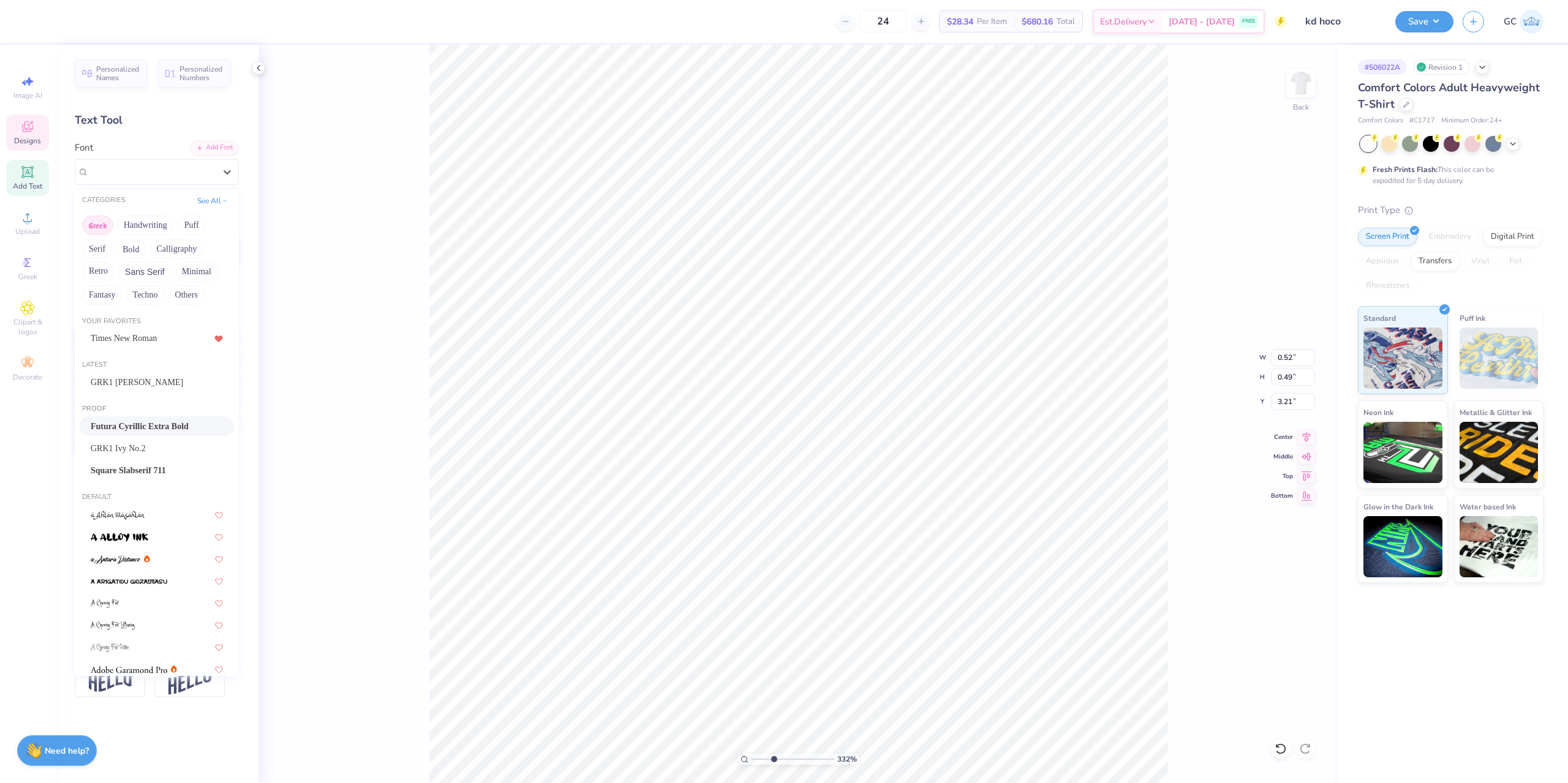
click at [97, 228] on button "Greek" at bounding box center [97, 225] width 31 height 19
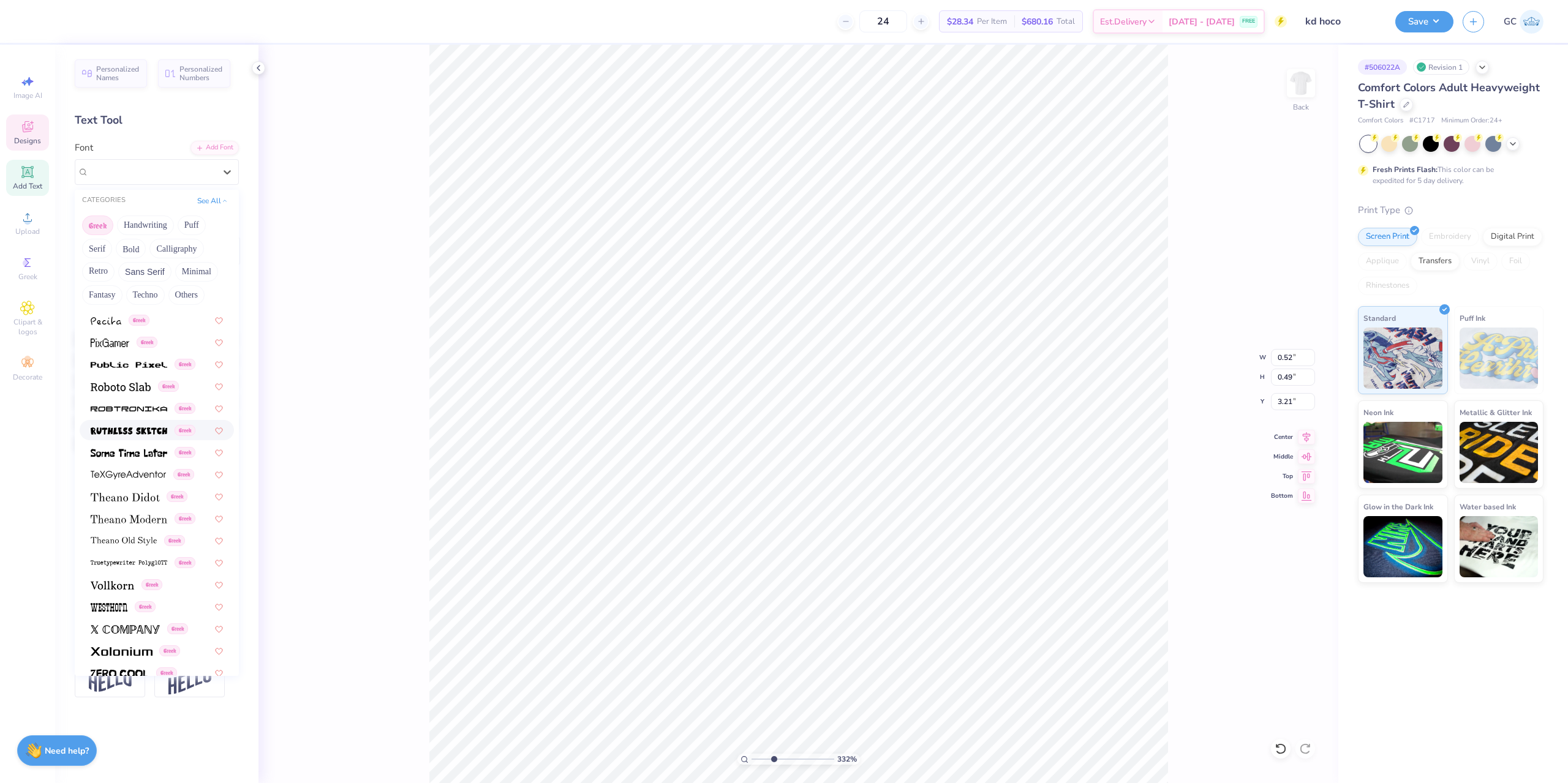
scroll to position [434, 0]
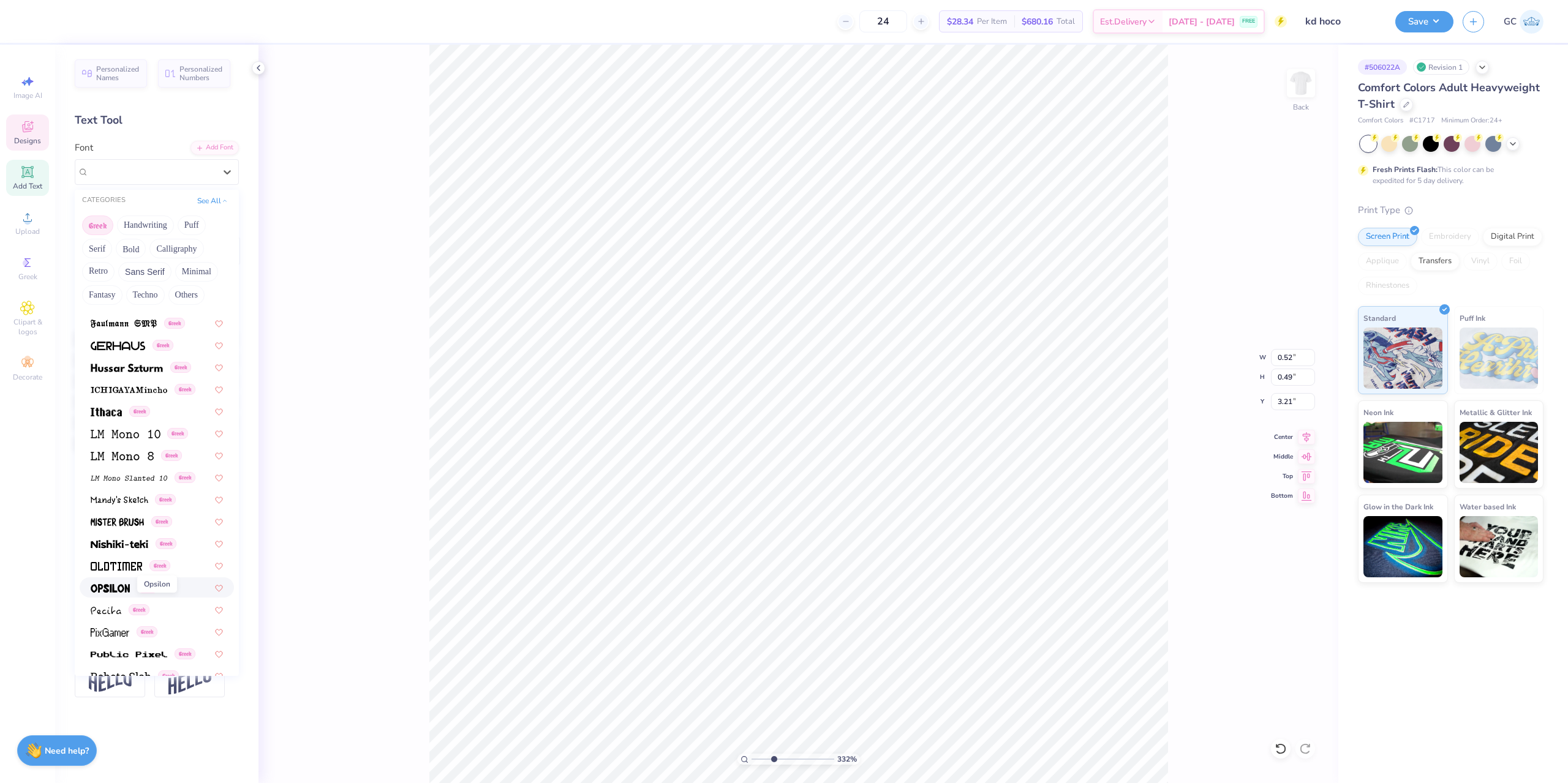
click at [111, 585] on img at bounding box center [110, 588] width 39 height 9
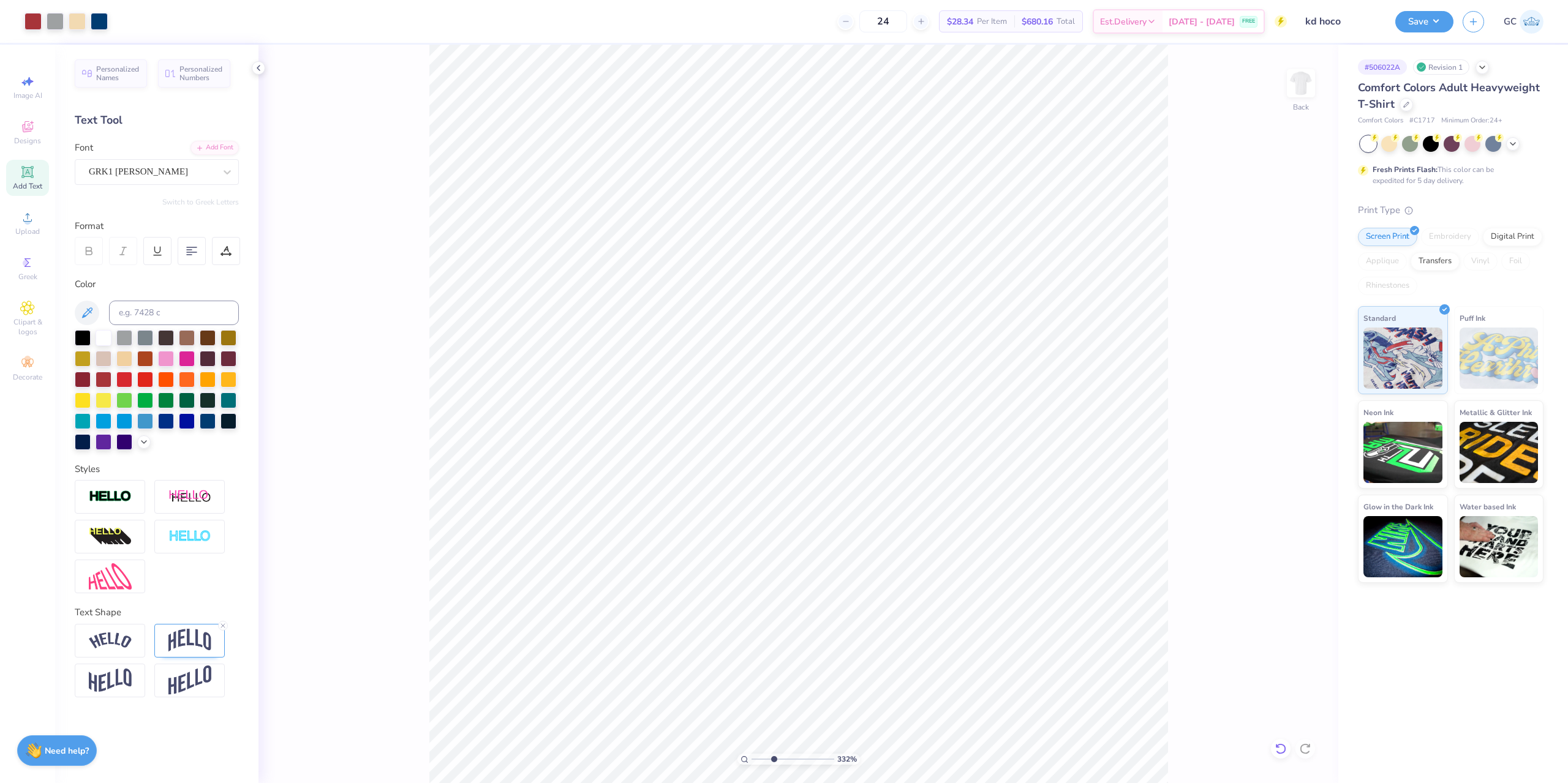
click at [1279, 749] on icon at bounding box center [1280, 748] width 12 height 12
paste textarea "x x"
click at [1278, 753] on icon at bounding box center [1280, 748] width 10 height 11
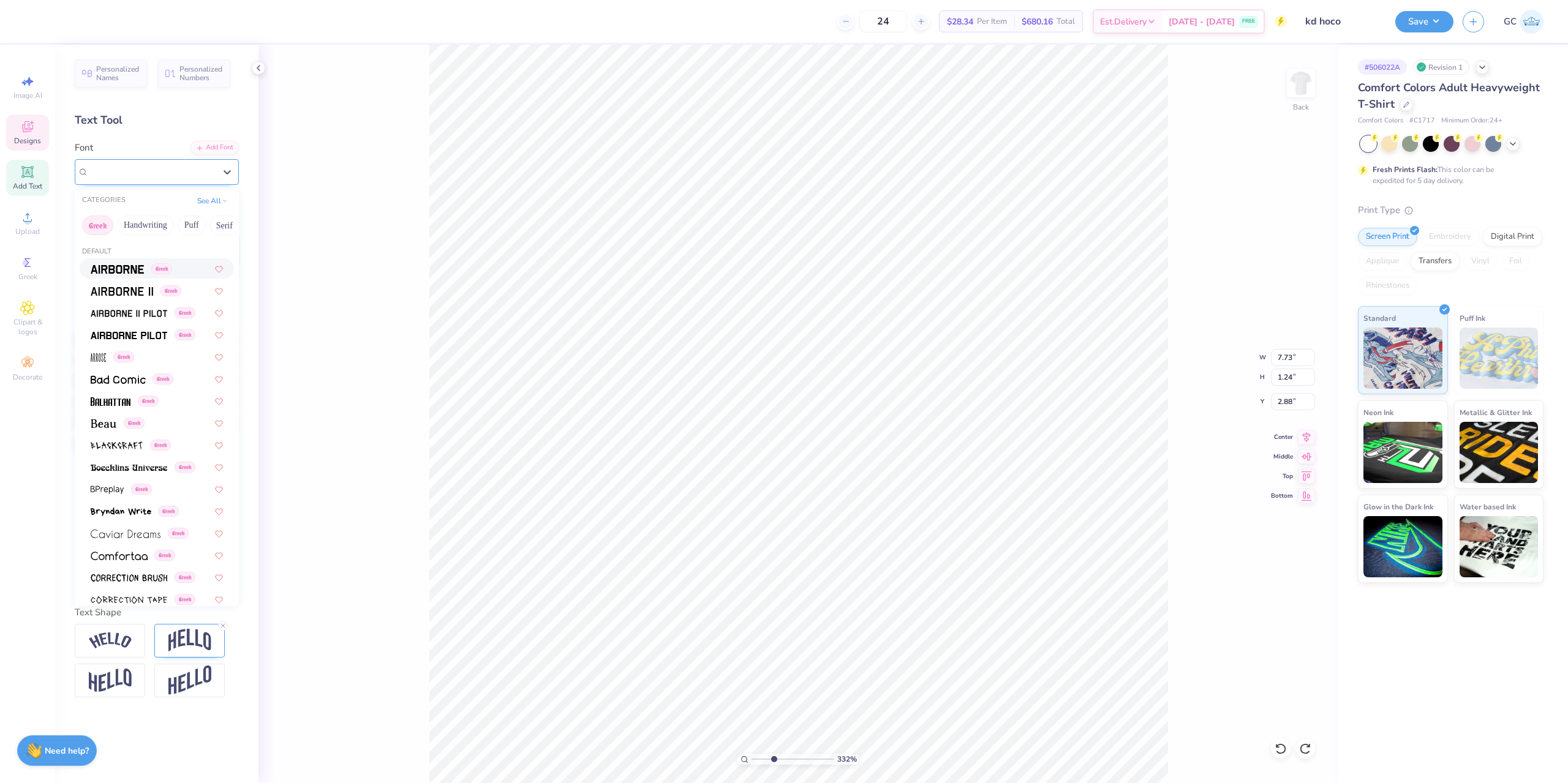
click at [167, 178] on div "GRK1 Albert" at bounding box center [152, 172] width 129 height 19
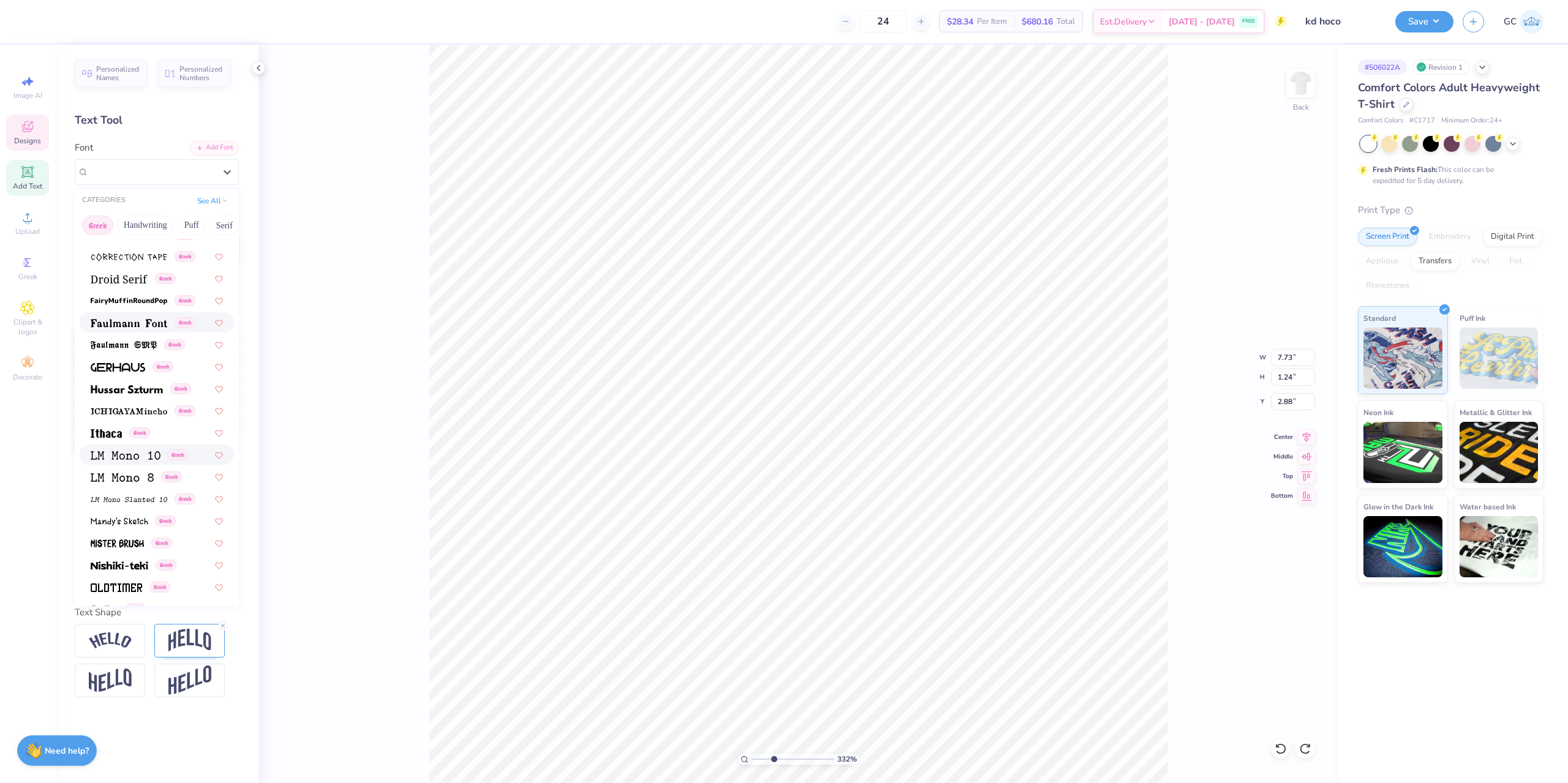
scroll to position [367, 0]
click at [123, 545] on img at bounding box center [120, 541] width 58 height 9
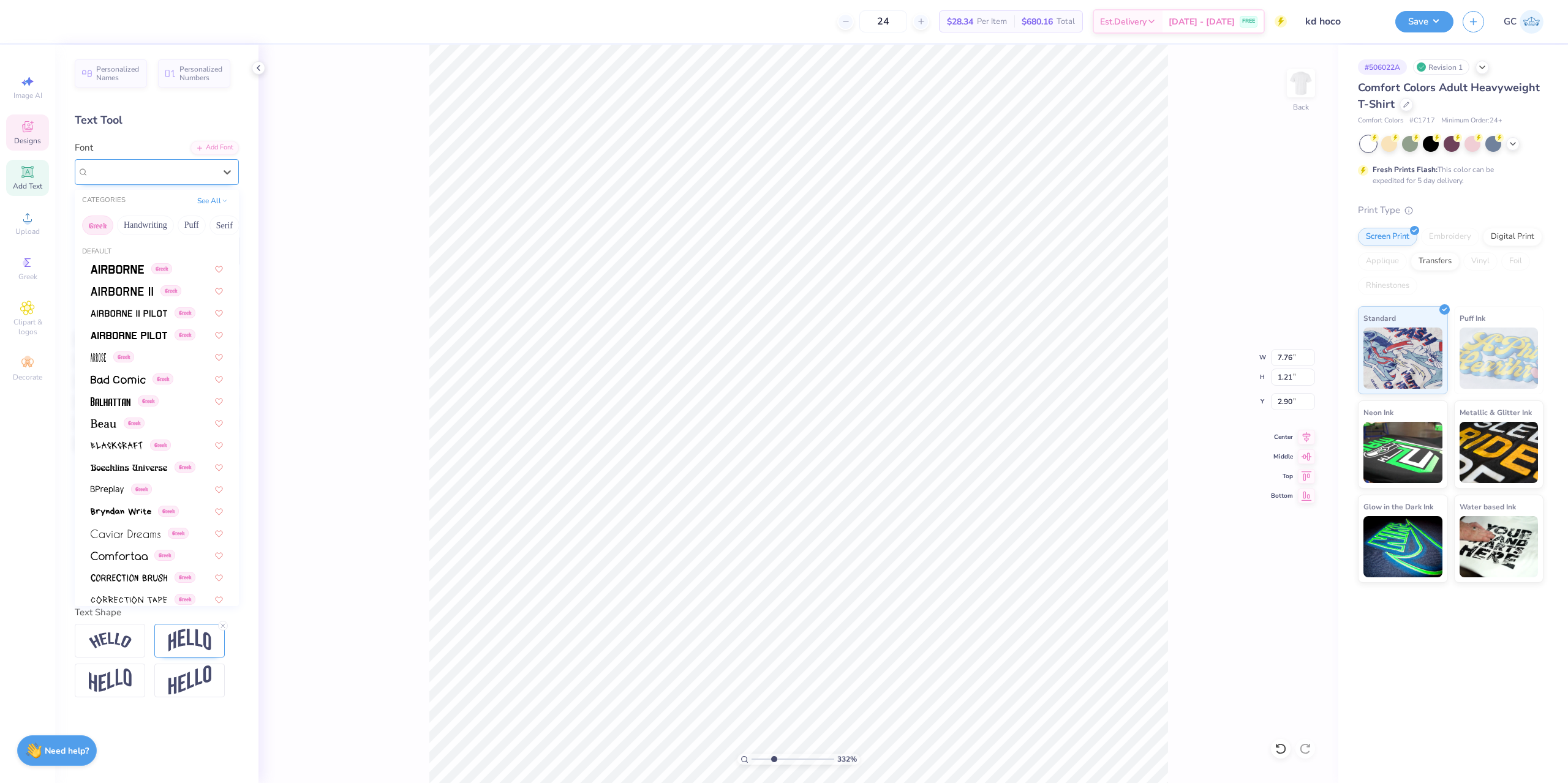
click at [154, 175] on div "Nishiki-teki Greek" at bounding box center [152, 172] width 129 height 19
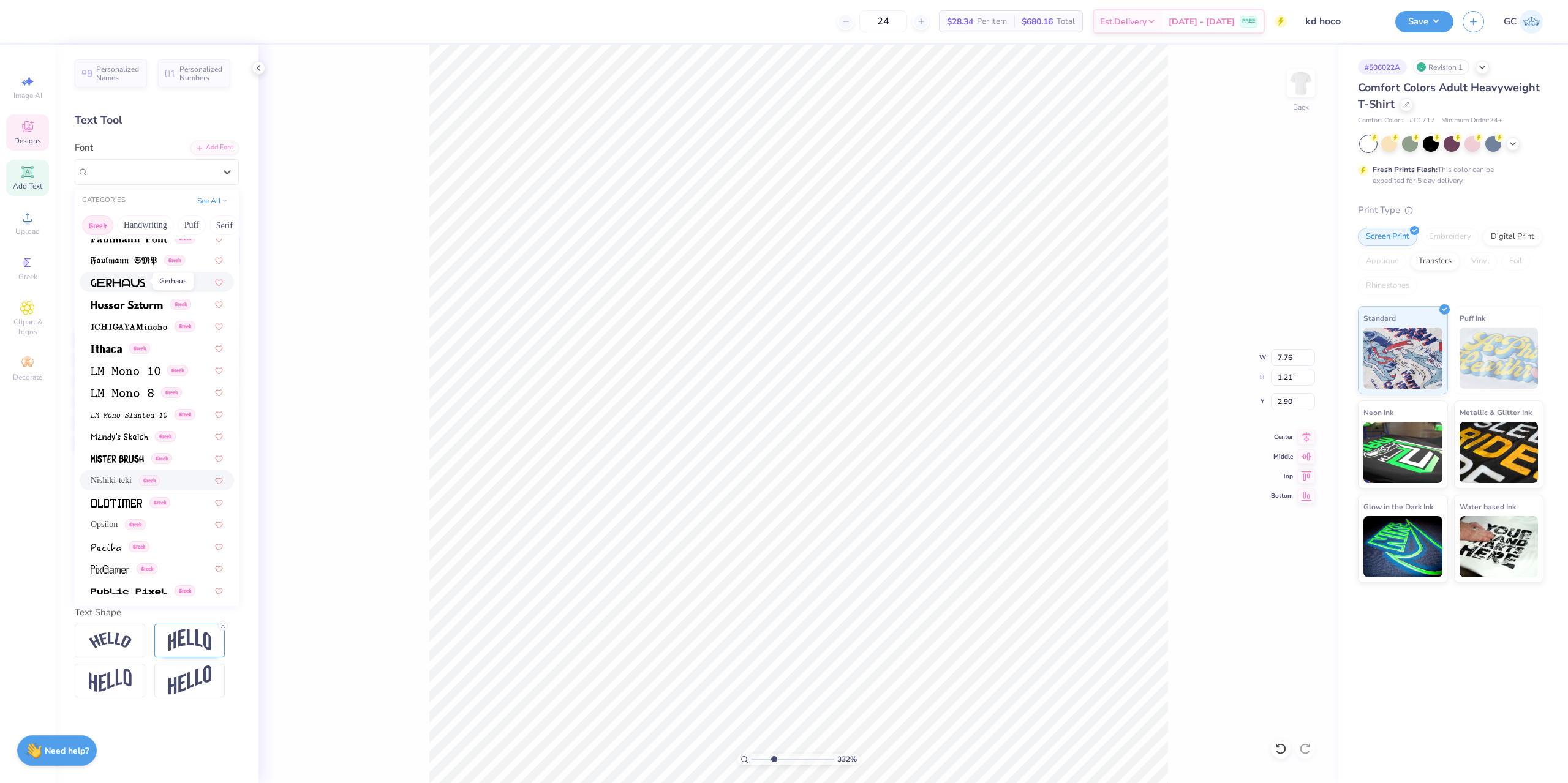
scroll to position [429, 0]
click at [129, 525] on span "Greek" at bounding box center [135, 523] width 21 height 11
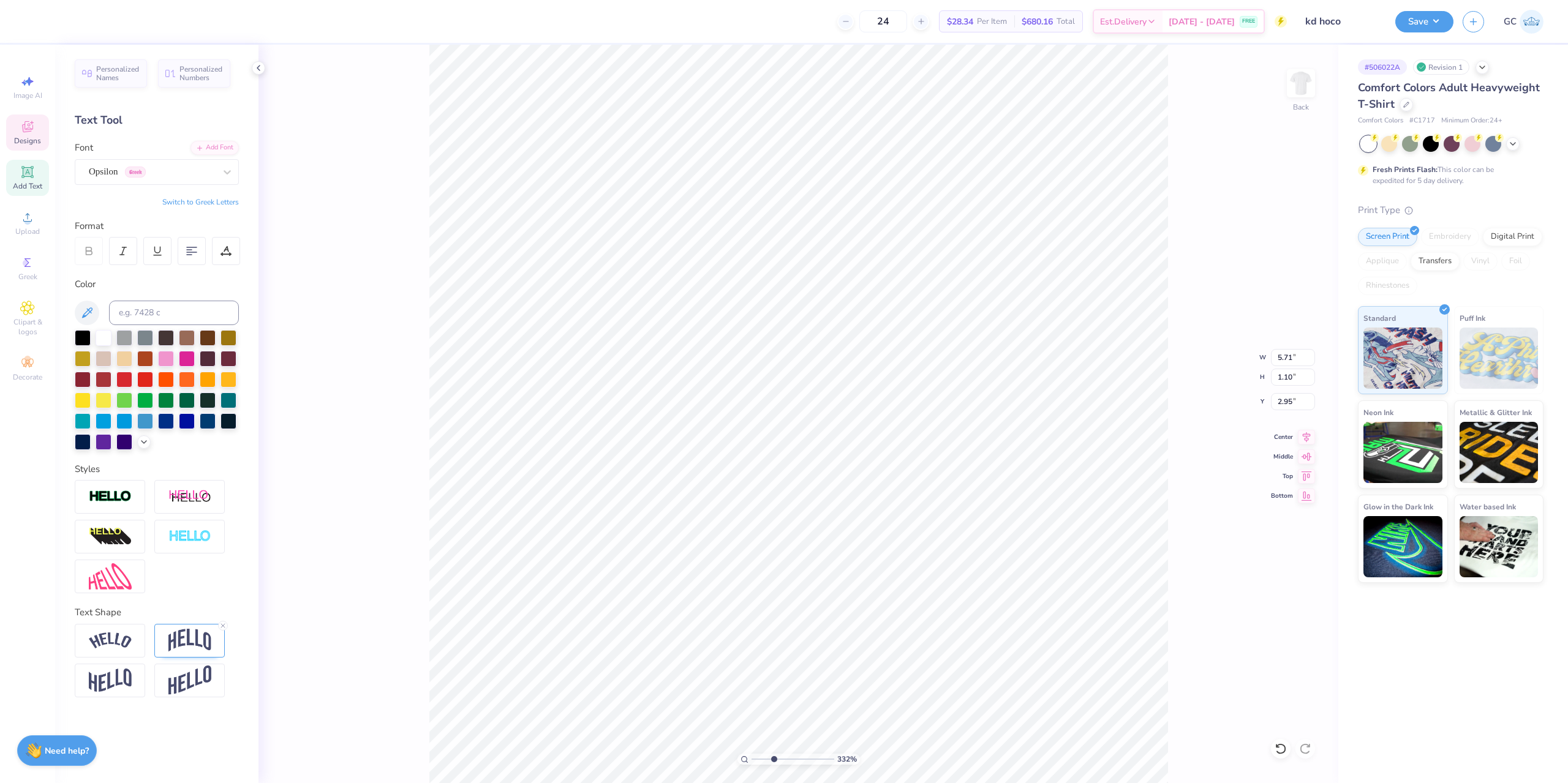
paste textarea "KD x STG x FS"
click at [1281, 749] on icon at bounding box center [1280, 748] width 12 height 12
click at [1274, 744] on icon at bounding box center [1280, 748] width 12 height 12
click at [1261, 738] on div "332 % Back" at bounding box center [798, 414] width 1080 height 738
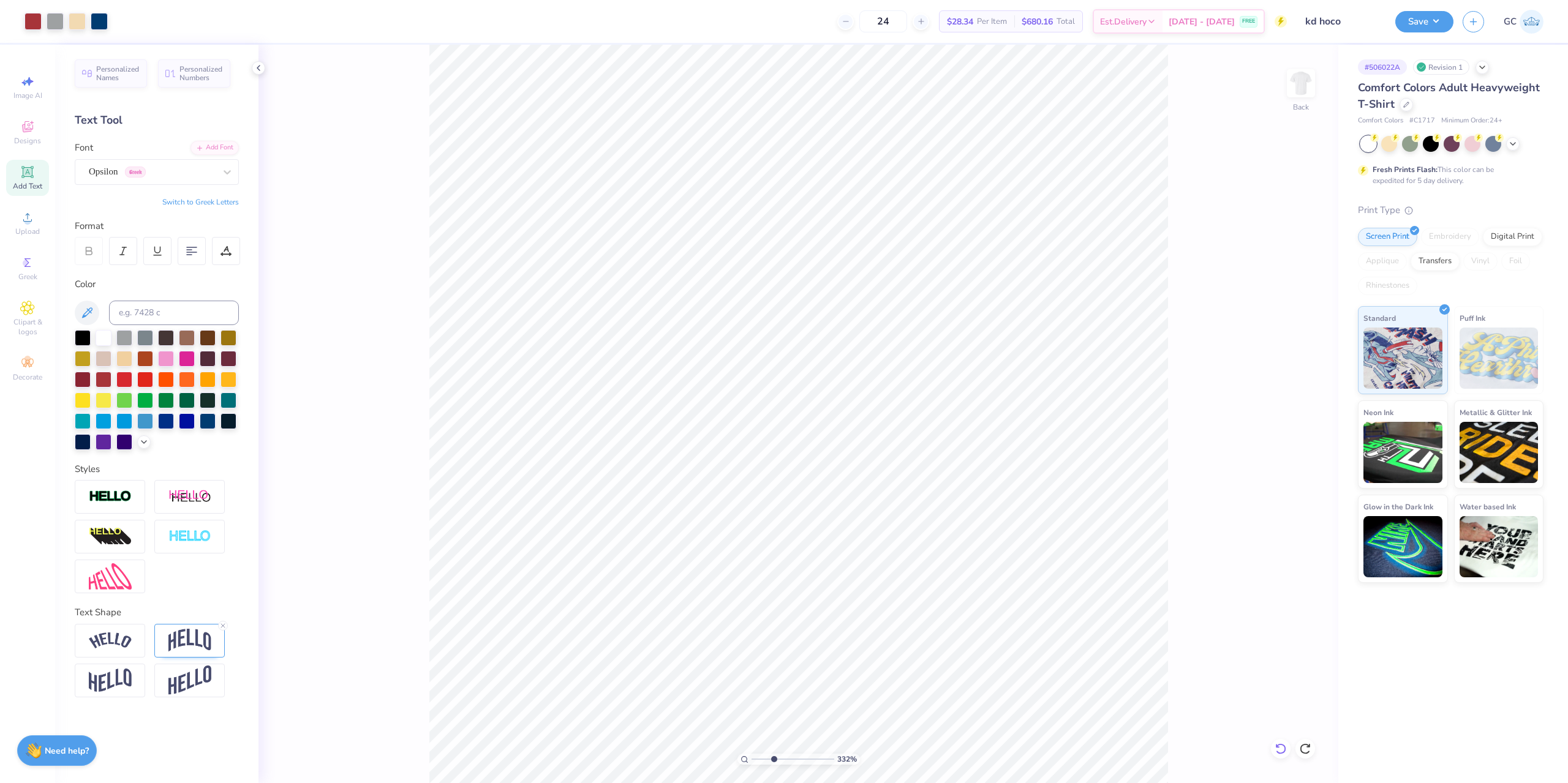
click at [1280, 754] on icon at bounding box center [1280, 748] width 12 height 12
click at [187, 170] on div "GRK1 Albert" at bounding box center [152, 172] width 129 height 19
click at [230, 247] on icon at bounding box center [225, 250] width 11 height 11
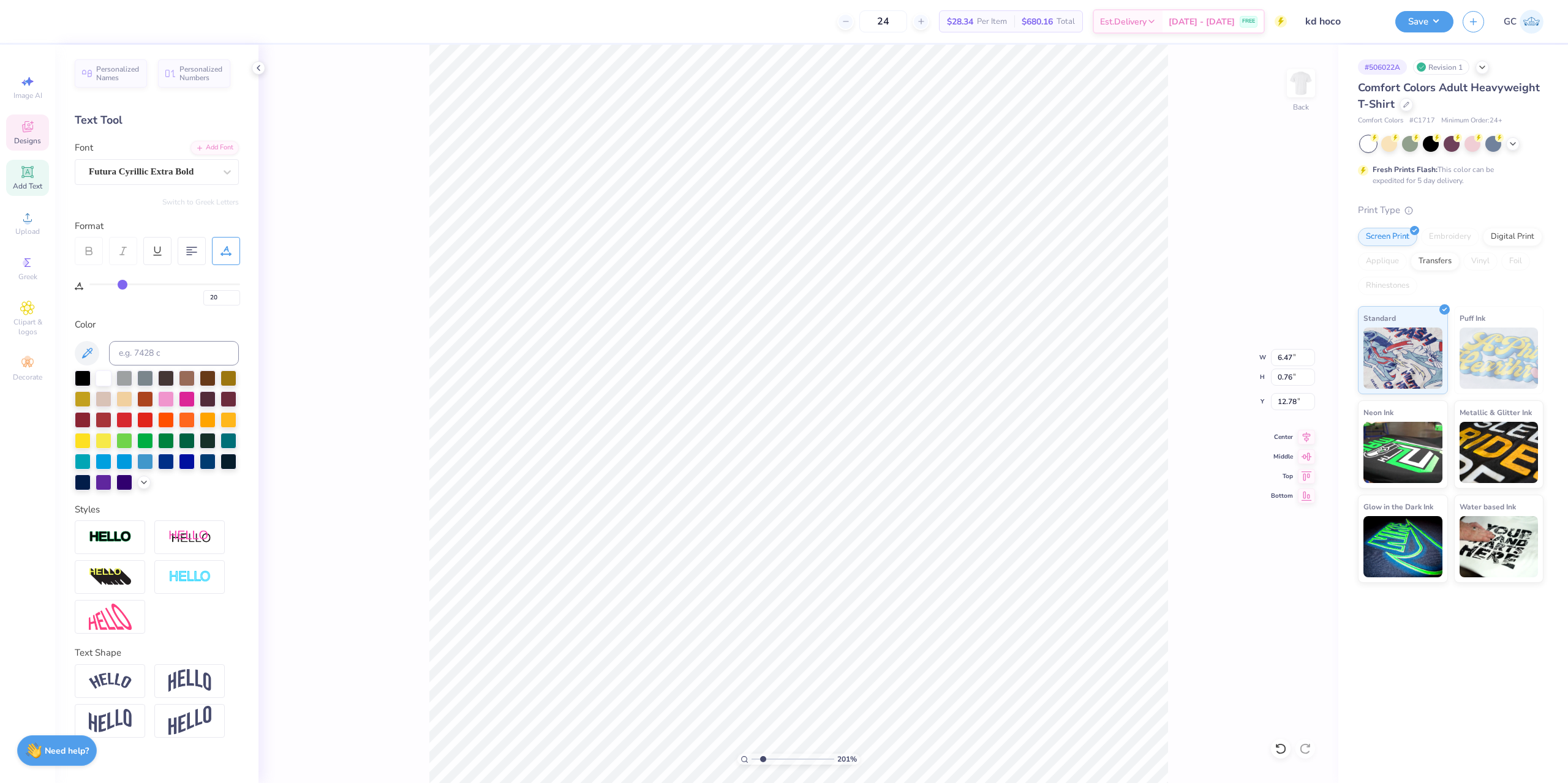
drag, startPoint x: 145, startPoint y: 285, endPoint x: 123, endPoint y: 288, distance: 22.2
click at [123, 285] on input "range" at bounding box center [165, 284] width 151 height 2
drag, startPoint x: 123, startPoint y: 288, endPoint x: 97, endPoint y: 289, distance: 26.0
click at [97, 285] on input "range" at bounding box center [165, 284] width 151 height 2
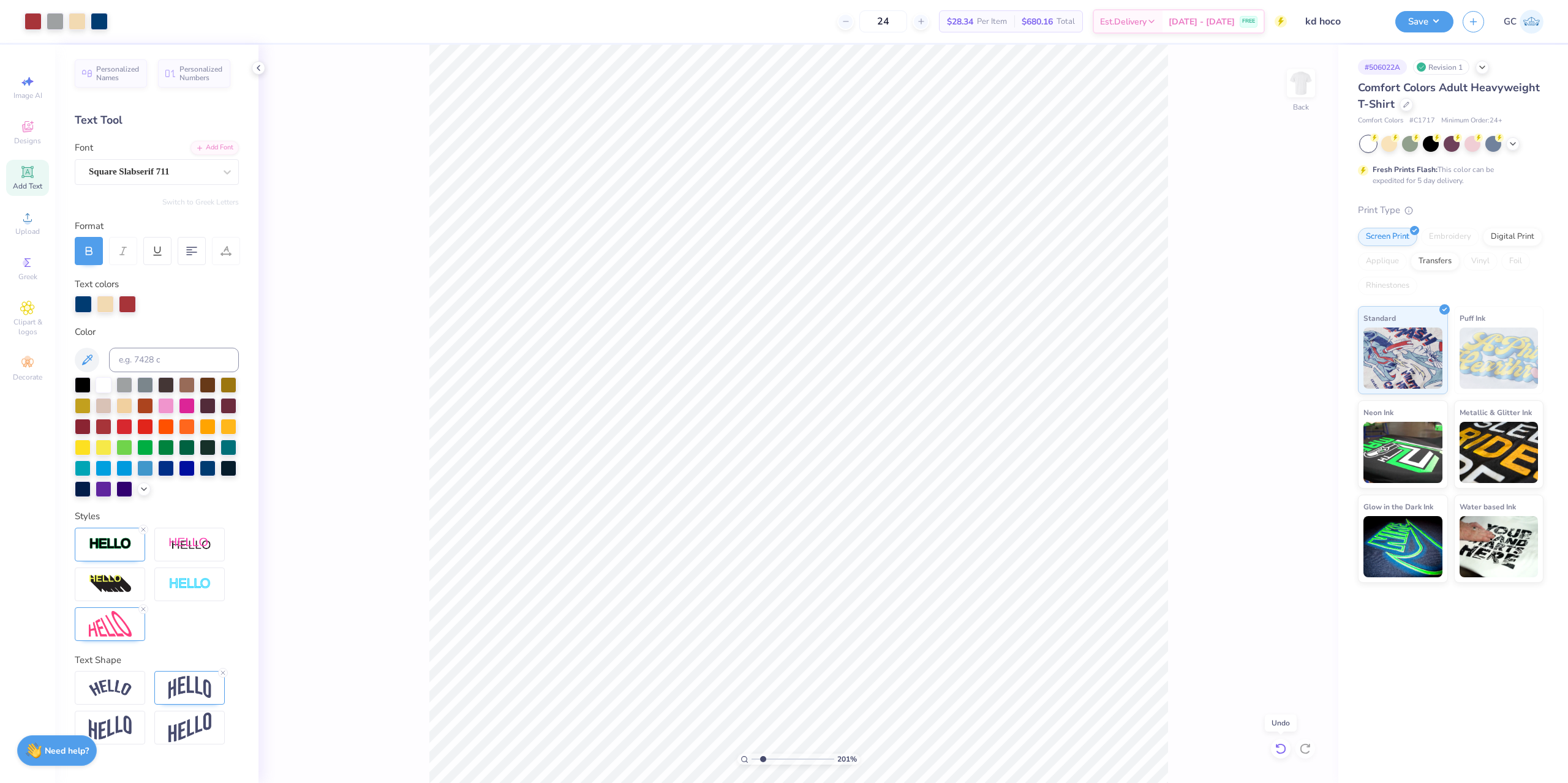
click at [1277, 749] on icon at bounding box center [1280, 748] width 12 height 12
click at [1221, 454] on div "149 % Back" at bounding box center [798, 414] width 1080 height 738
click at [55, 19] on div at bounding box center [55, 20] width 17 height 17
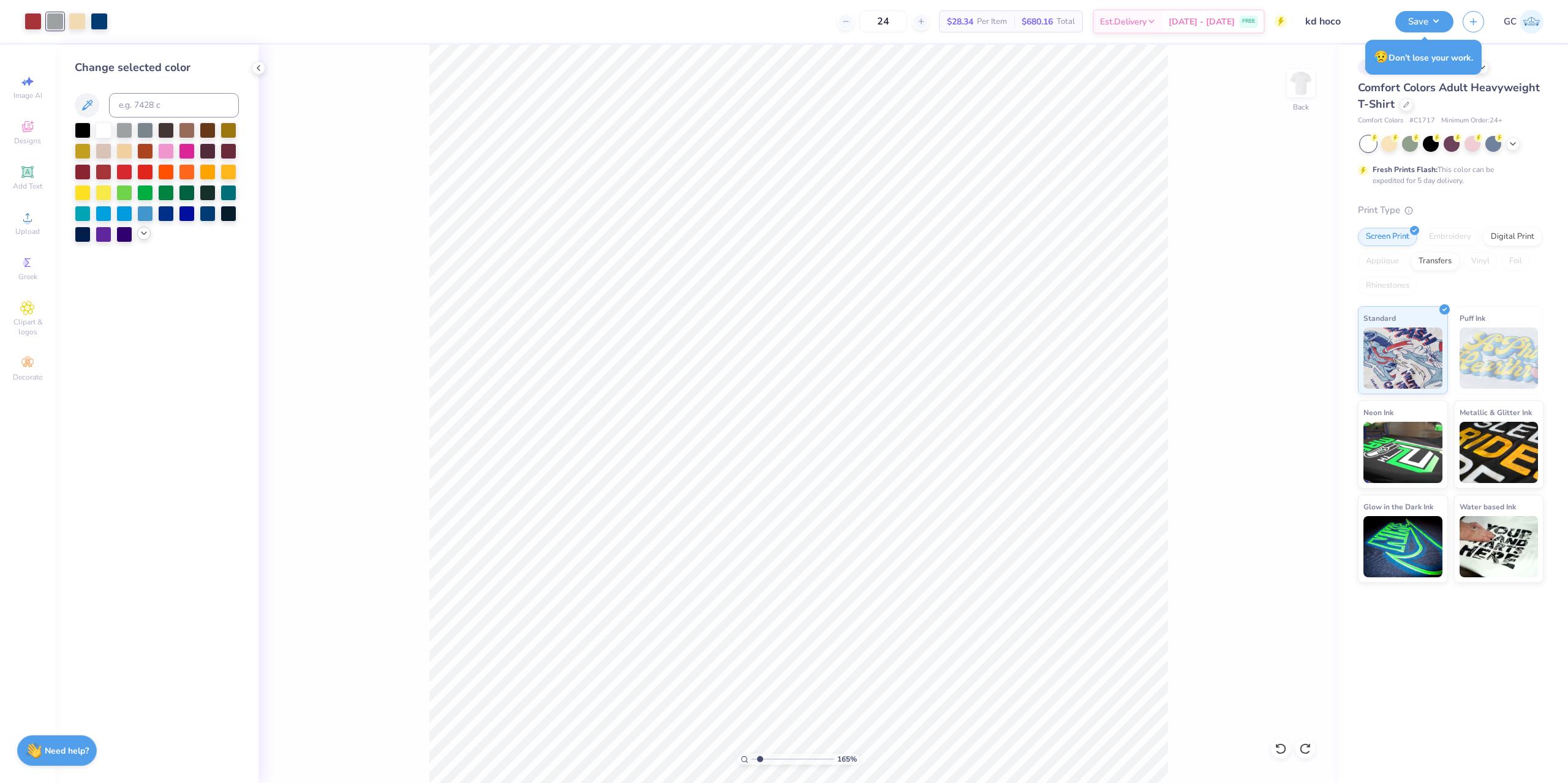
click at [147, 229] on icon at bounding box center [144, 233] width 10 height 10
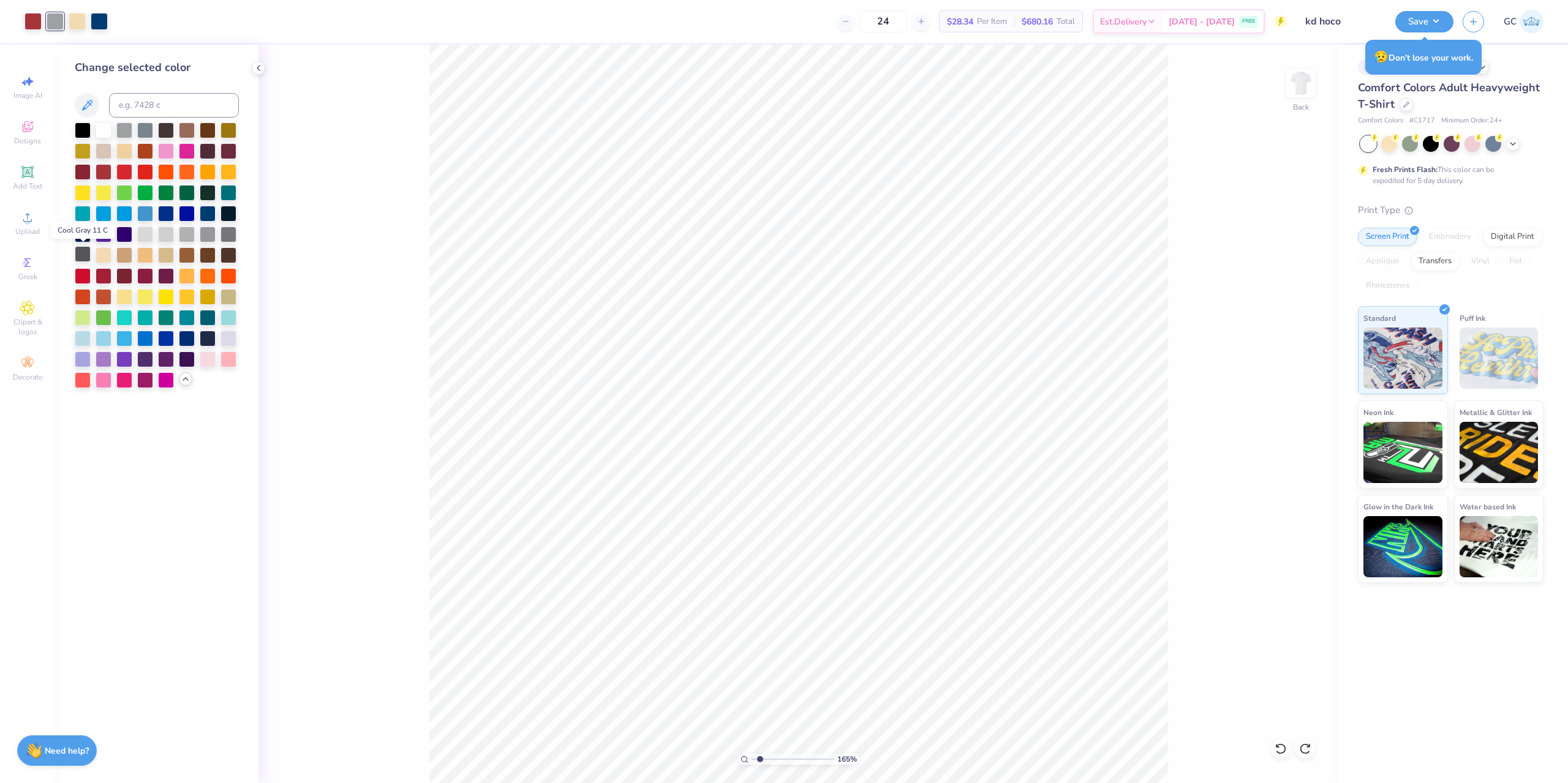
click at [79, 255] on div at bounding box center [82, 254] width 16 height 16
click at [38, 24] on div at bounding box center [33, 20] width 17 height 17
click at [147, 100] on input at bounding box center [174, 105] width 130 height 25
click at [1280, 749] on icon at bounding box center [1280, 748] width 12 height 12
click at [38, 19] on div at bounding box center [33, 20] width 17 height 17
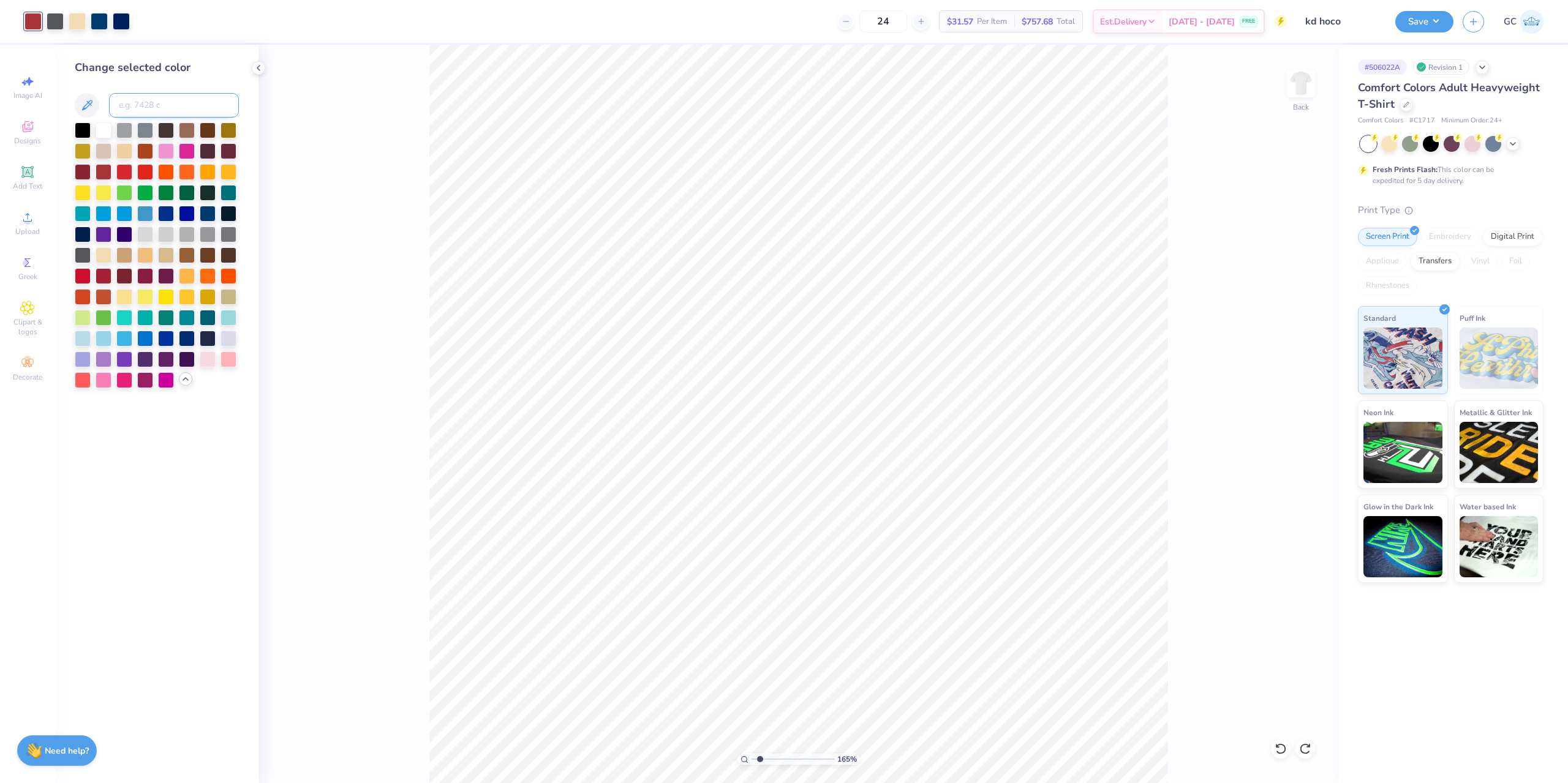
click at [141, 102] on input at bounding box center [174, 105] width 130 height 25
click at [78, 20] on div at bounding box center [77, 20] width 17 height 17
click at [144, 103] on input at bounding box center [174, 105] width 130 height 25
click at [135, 103] on input at bounding box center [174, 105] width 130 height 25
click at [1269, 749] on div "165 % Back" at bounding box center [798, 414] width 1080 height 738
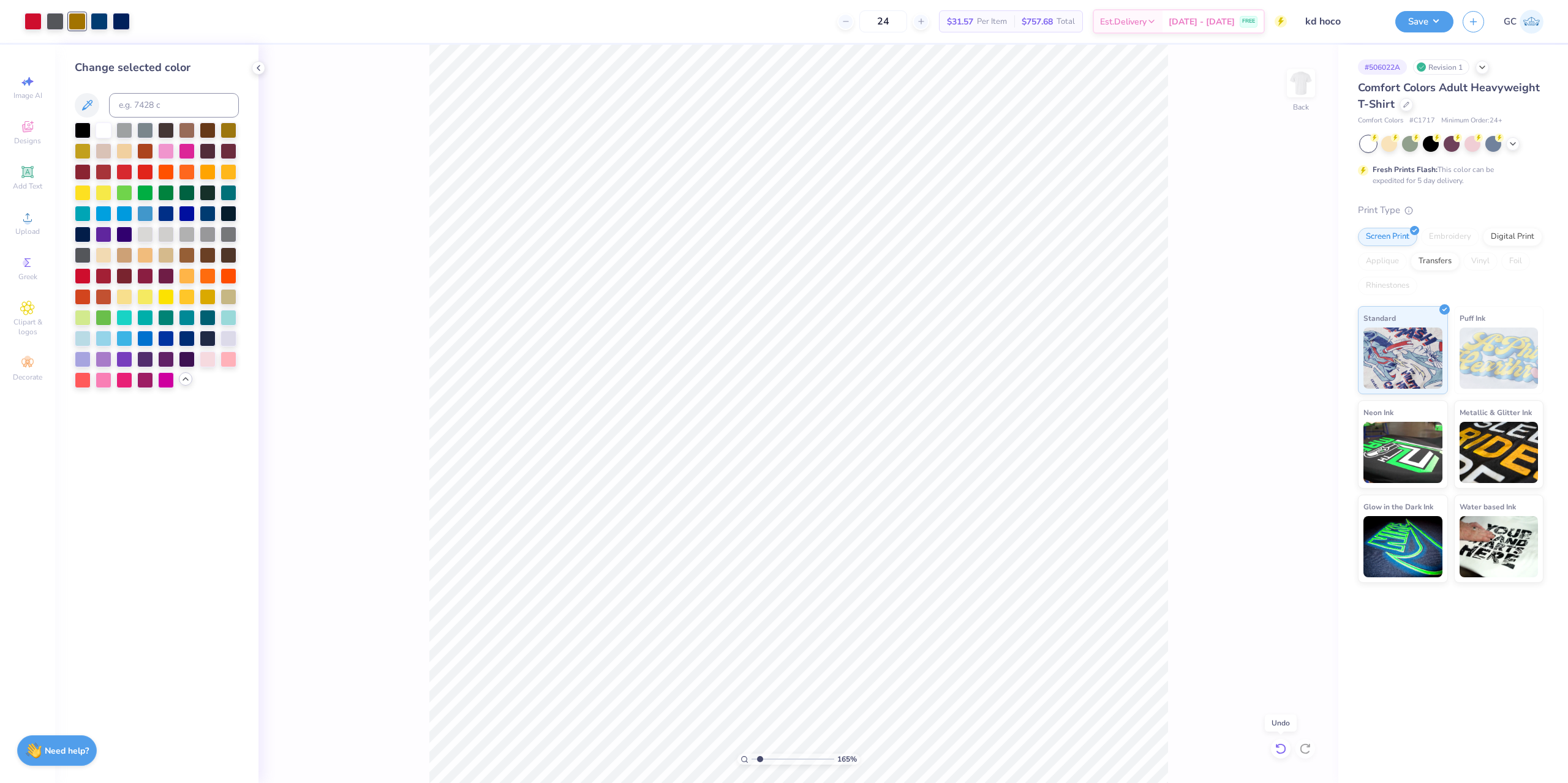
click at [1279, 749] on icon at bounding box center [1280, 748] width 12 height 12
click at [1285, 744] on icon at bounding box center [1280, 748] width 12 height 12
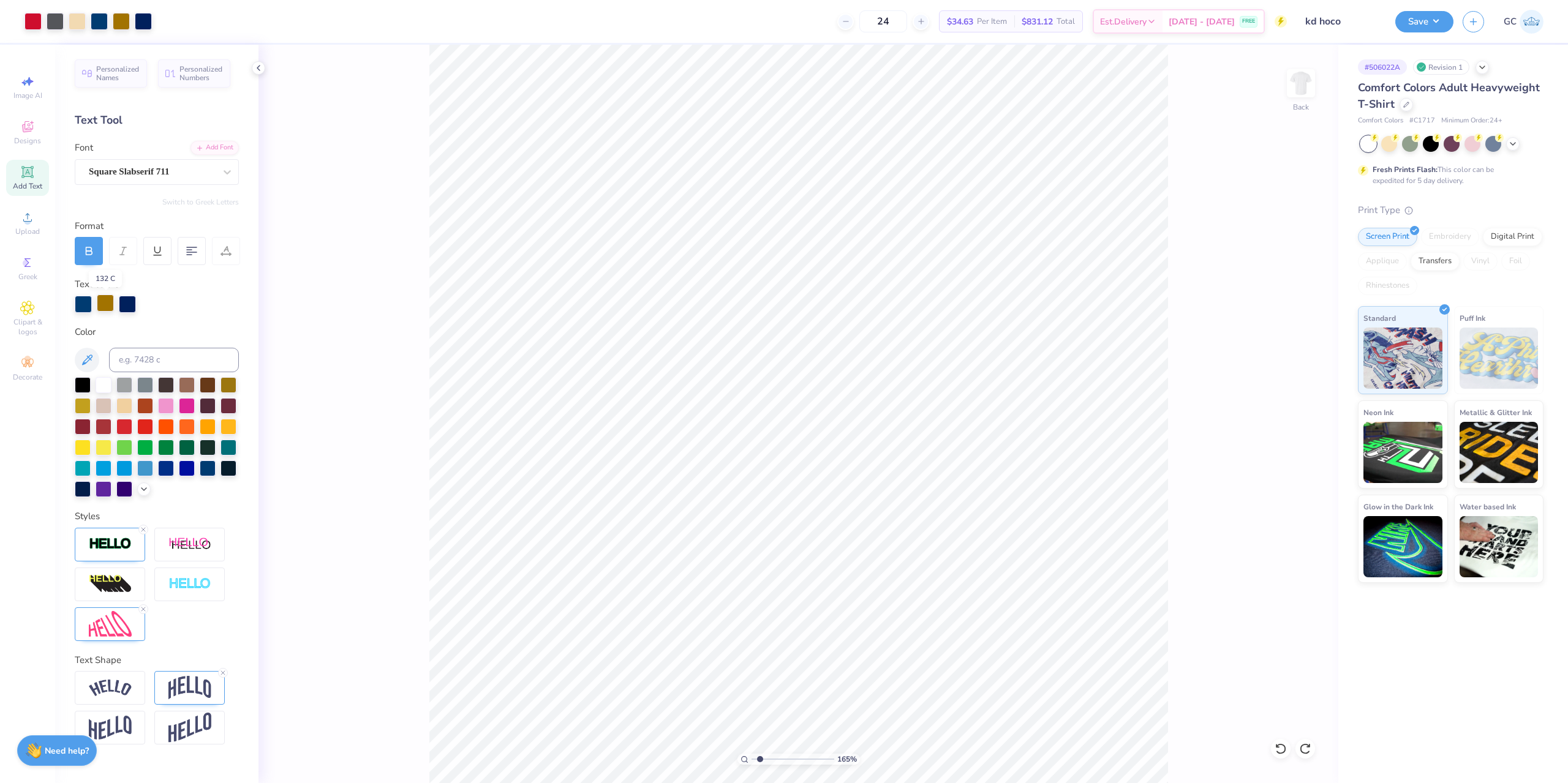
click at [99, 302] on div at bounding box center [105, 303] width 17 height 17
click at [149, 365] on input at bounding box center [174, 360] width 130 height 25
click at [79, 26] on div at bounding box center [77, 22] width 17 height 17
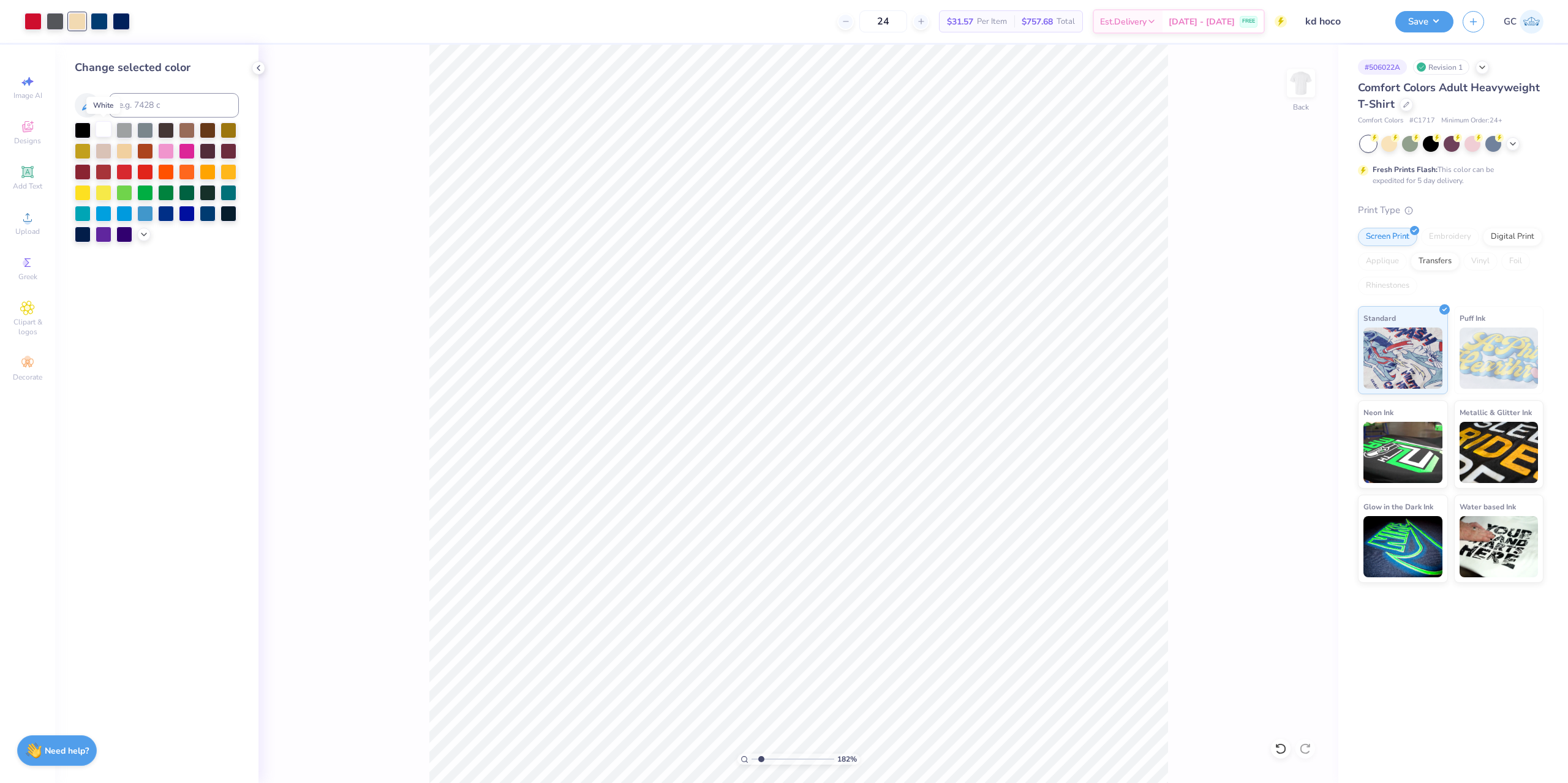
click at [102, 124] on div at bounding box center [103, 129] width 16 height 16
click at [1282, 747] on icon at bounding box center [1280, 748] width 12 height 12
click at [152, 25] on div at bounding box center [144, 20] width 17 height 17
click at [82, 130] on div at bounding box center [82, 129] width 16 height 16
click at [1277, 748] on icon at bounding box center [1280, 748] width 12 height 12
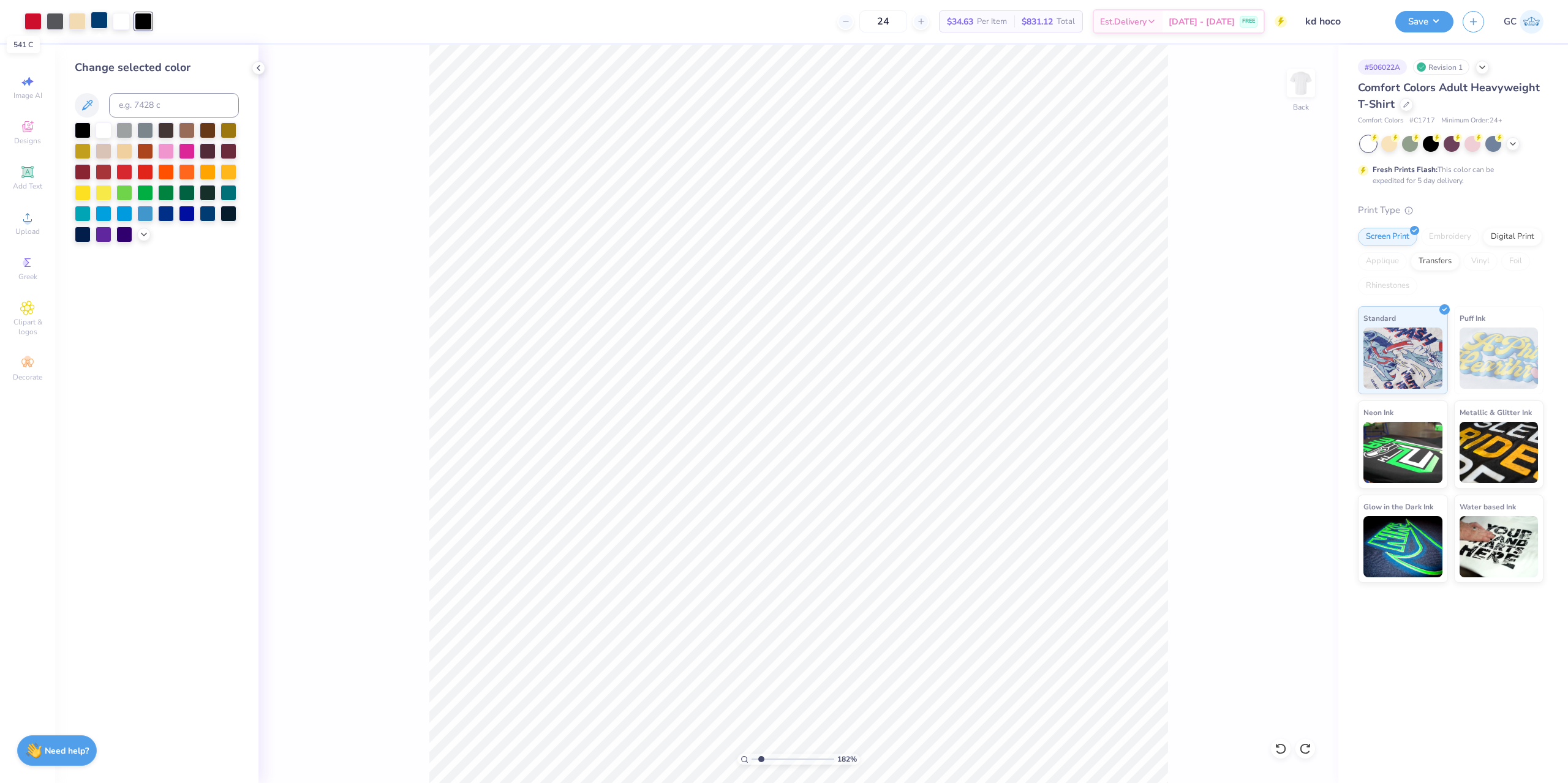
click at [103, 20] on div at bounding box center [100, 20] width 17 height 17
click at [83, 131] on div at bounding box center [82, 129] width 16 height 16
click at [73, 14] on div at bounding box center [77, 20] width 17 height 17
click at [101, 135] on div at bounding box center [103, 129] width 16 height 16
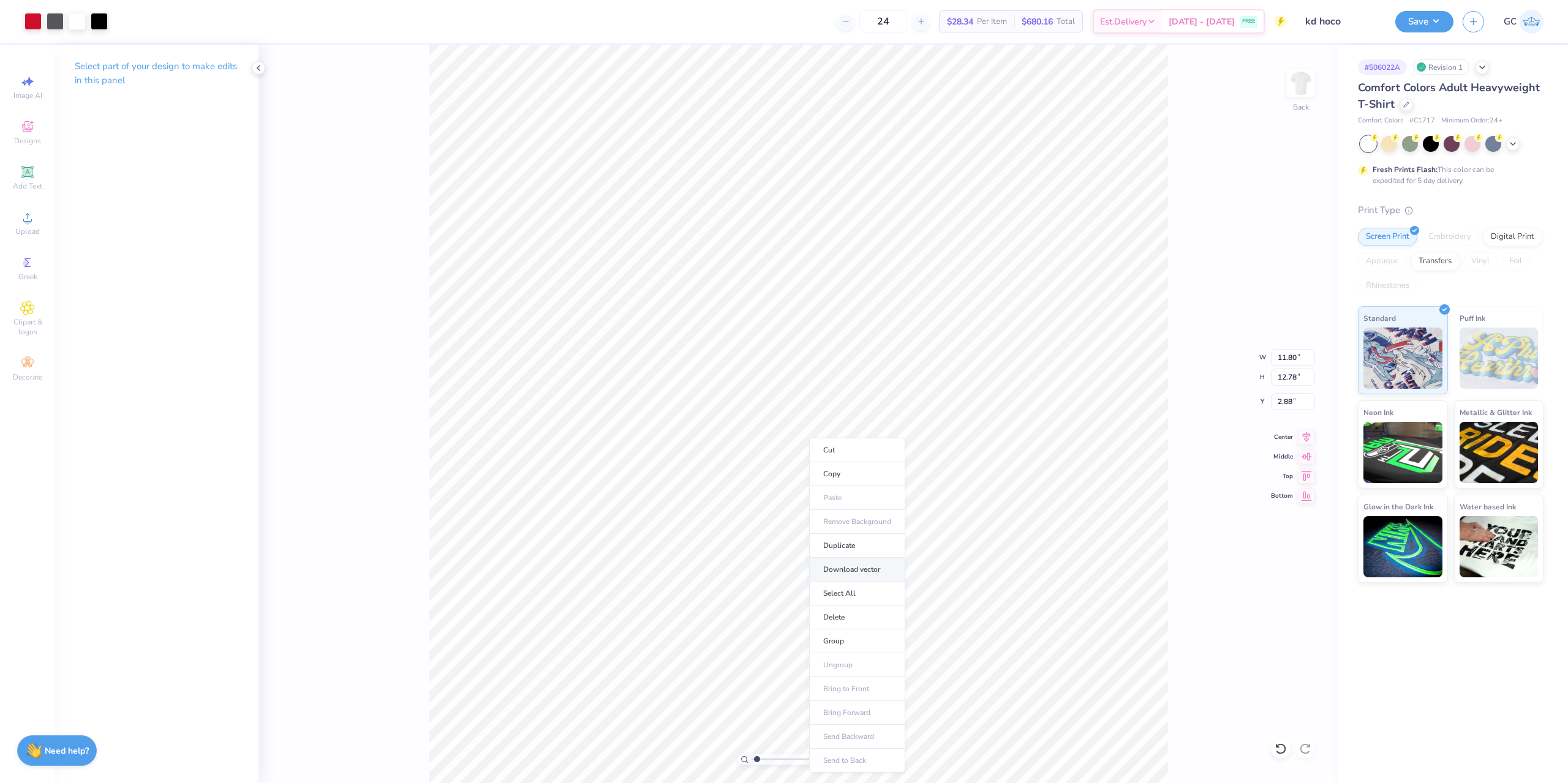
click at [870, 570] on li "Download vector" at bounding box center [857, 569] width 96 height 24
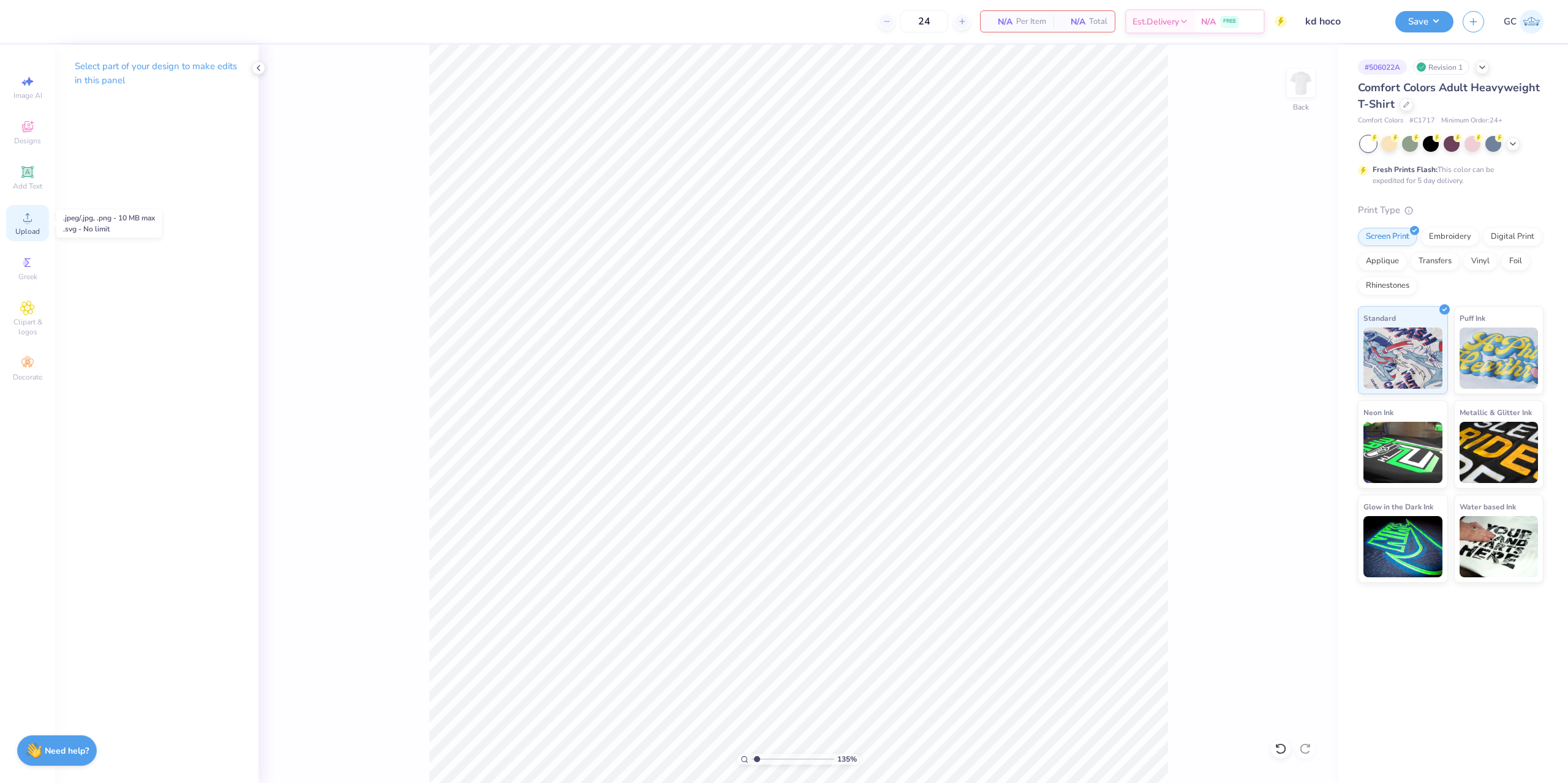
click at [31, 224] on div "Upload" at bounding box center [27, 223] width 43 height 36
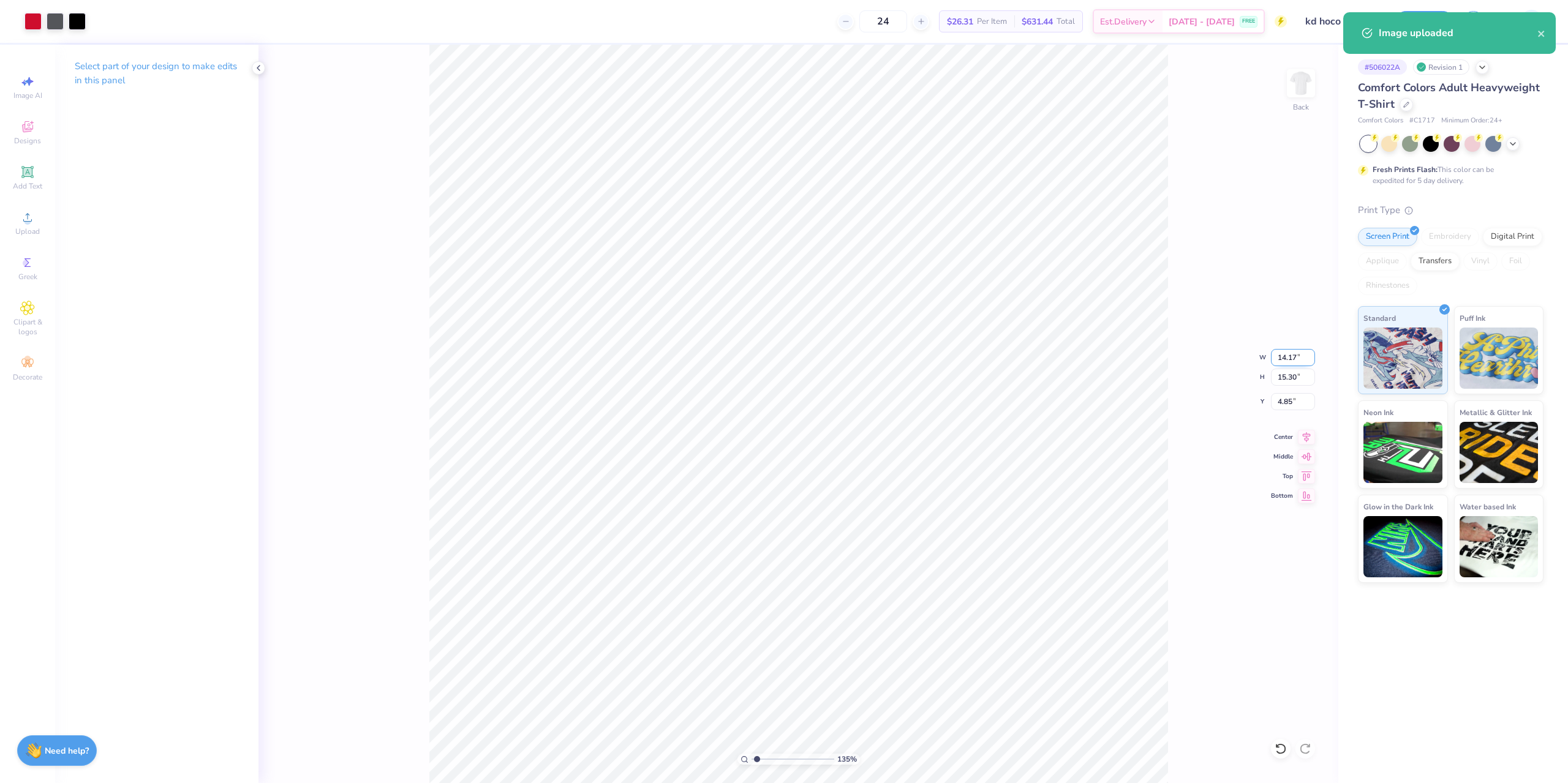
drag, startPoint x: 1275, startPoint y: 354, endPoint x: 1304, endPoint y: 354, distance: 29.0
click at [1304, 354] on input "14.17" at bounding box center [1292, 358] width 44 height 17
drag, startPoint x: 1299, startPoint y: 356, endPoint x: 1276, endPoint y: 358, distance: 23.1
click at [1276, 358] on input "11.00" at bounding box center [1292, 358] width 44 height 17
drag, startPoint x: 1297, startPoint y: 403, endPoint x: 1275, endPoint y: 403, distance: 22.0
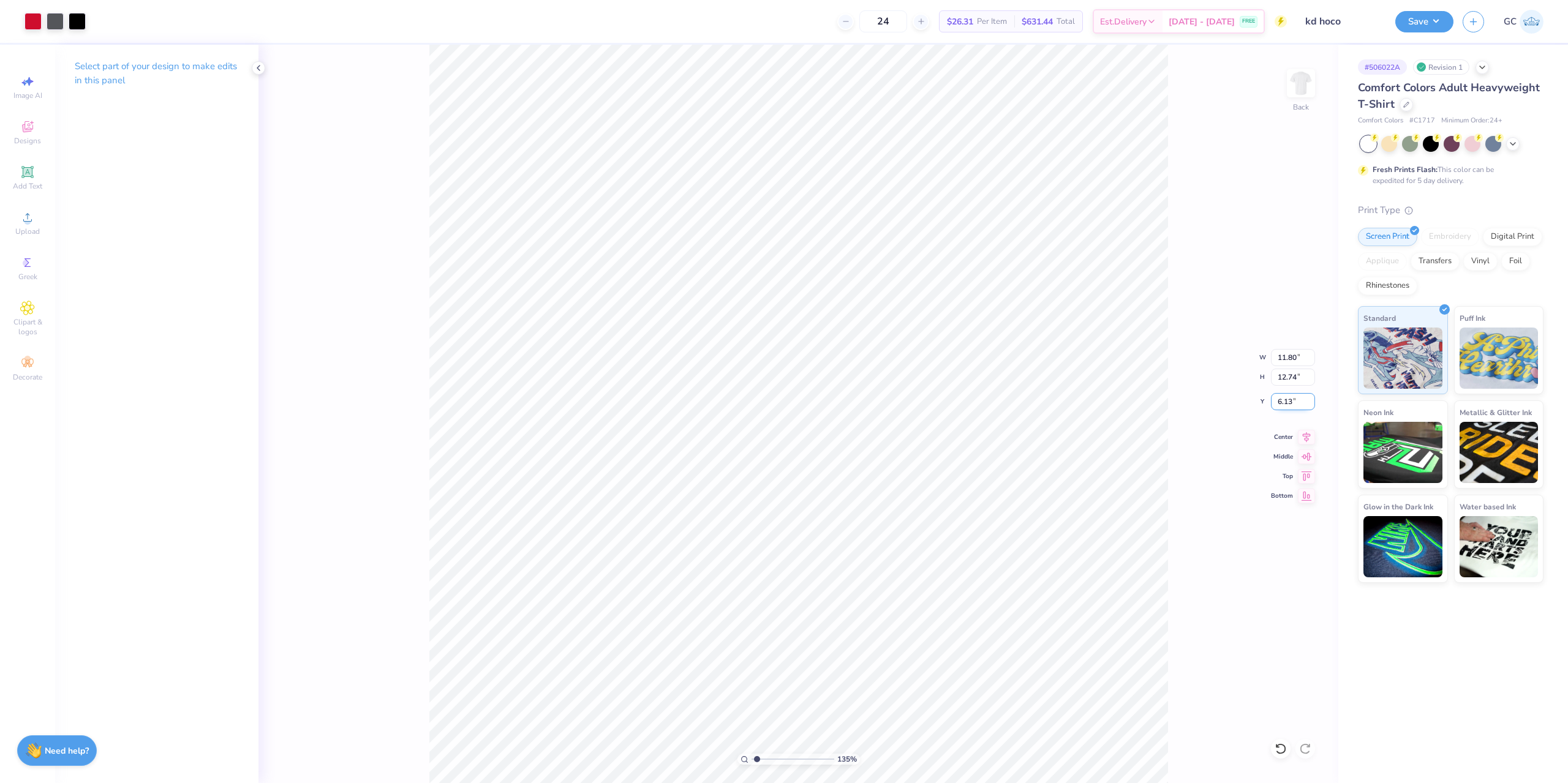
click at [1275, 403] on input "6.13" at bounding box center [1292, 402] width 44 height 17
click at [1430, 23] on button "Save" at bounding box center [1424, 20] width 58 height 22
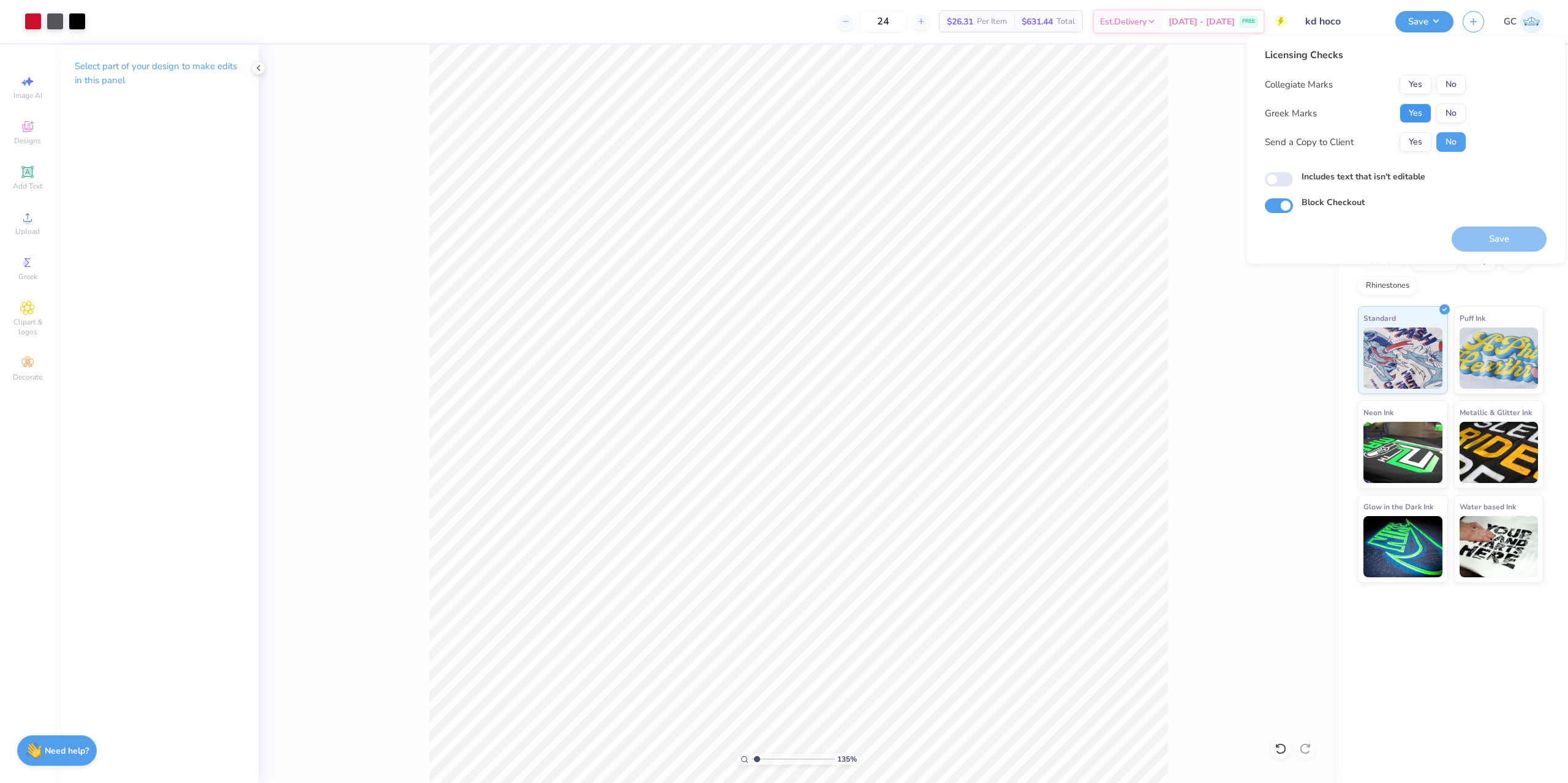
click at [1419, 116] on button "Yes" at bounding box center [1415, 113] width 32 height 19
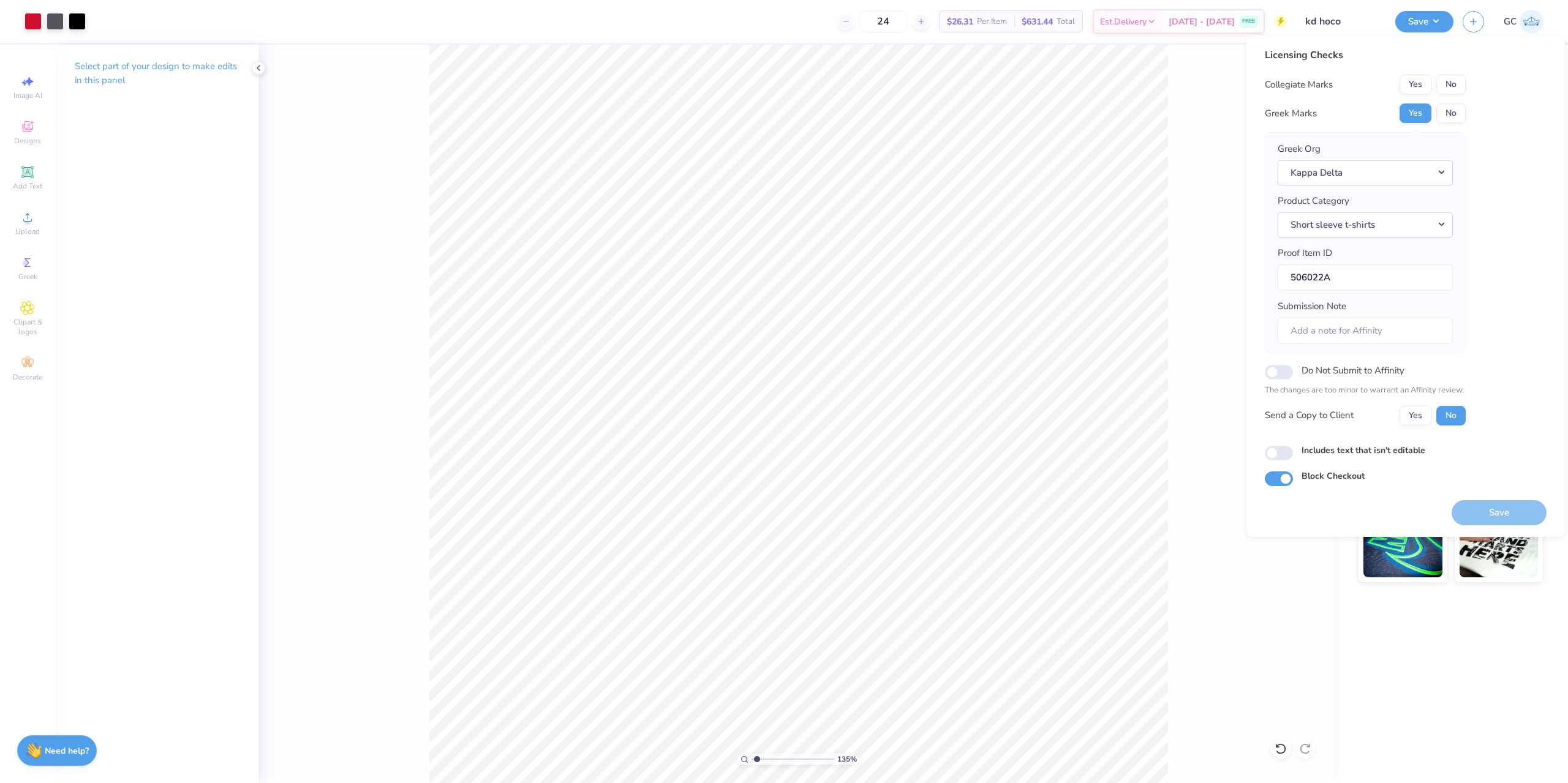
click at [1468, 88] on div "Licensing Checks Collegiate Marks Yes No Greek Marks Yes No Greek Org Kappa Del…" at bounding box center [1406, 266] width 282 height 438
click at [1463, 84] on button "No" at bounding box center [1450, 84] width 30 height 19
click at [1502, 510] on button "Save" at bounding box center [1499, 512] width 95 height 25
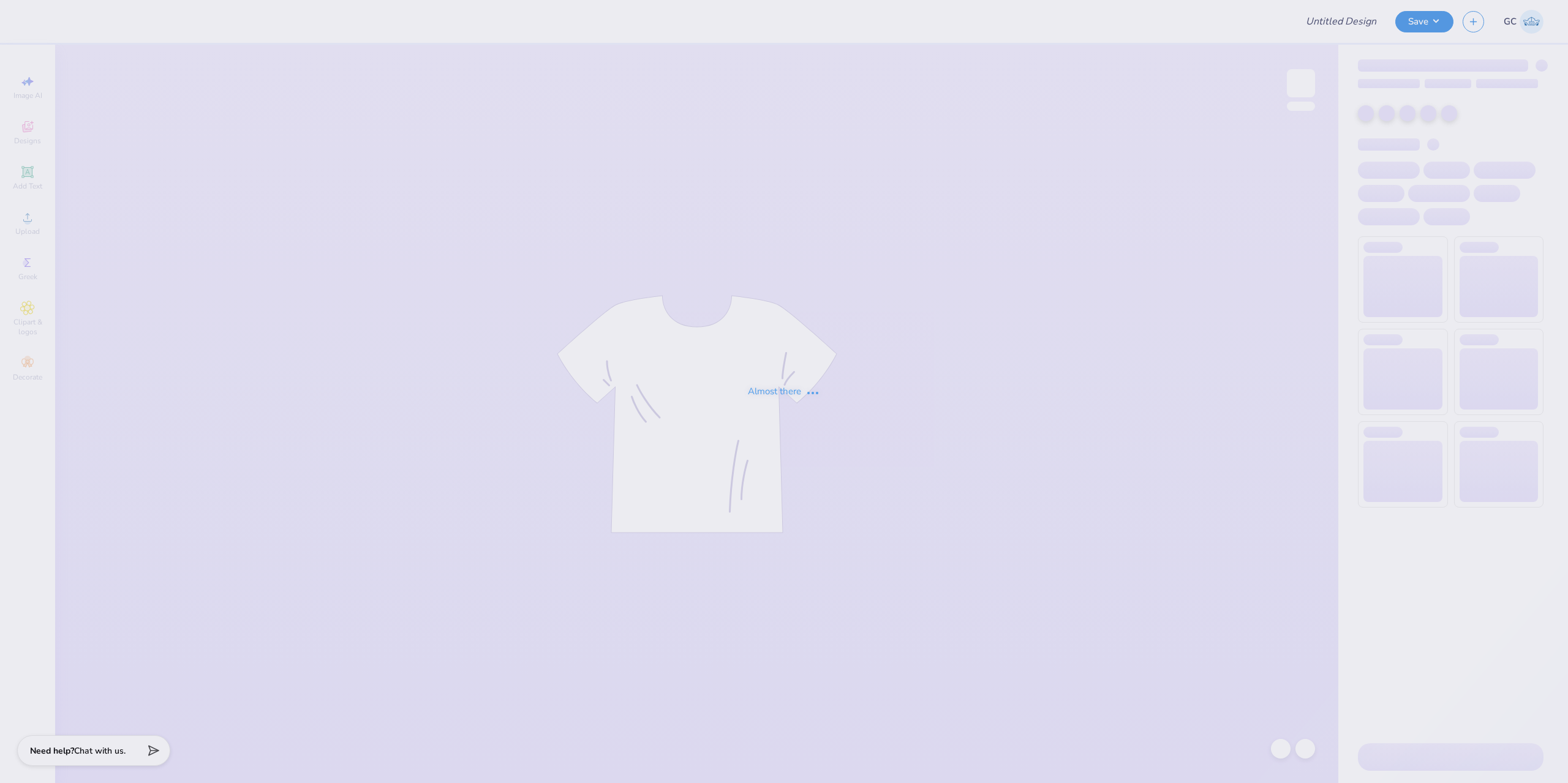
type input "WPI Rec Fest Merch!"
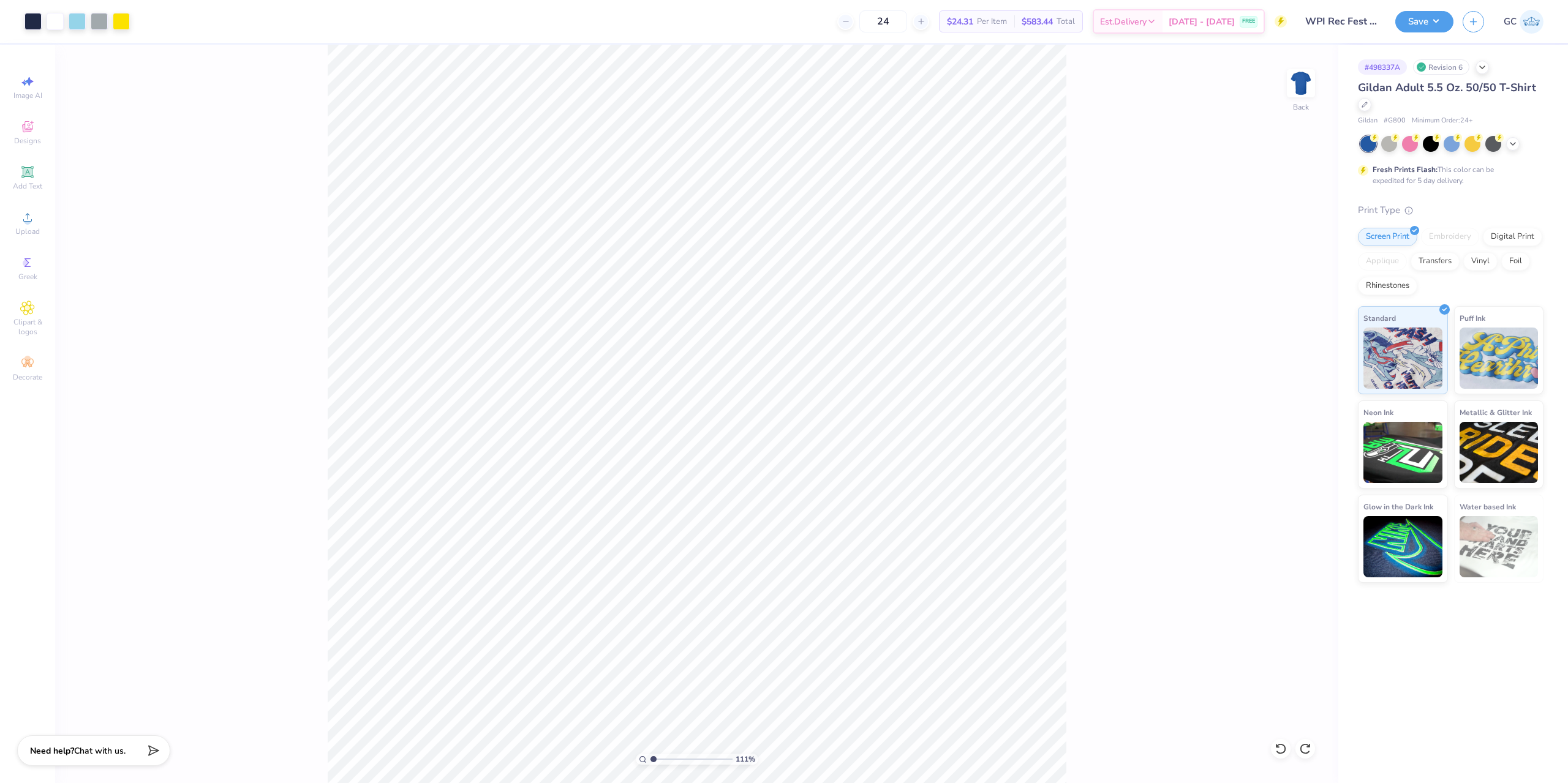
type input "1"
click at [1068, 525] on div "100 % Back W 12.50 12.50 " H 9.24 9.24 " Y 3.00 3.00 " Center Middle Top Bottom" at bounding box center [696, 414] width 1283 height 738
click at [829, 548] on li "Group" at bounding box center [835, 554] width 96 height 24
click at [756, 439] on li "Download vector" at bounding box center [757, 442] width 96 height 24
click at [1084, 419] on div "100 % Back W 12.50 12.50 " H 12.09 12.09 " Y 3.00 3.00 " Center Middle Top Bott…" at bounding box center [696, 414] width 1283 height 738
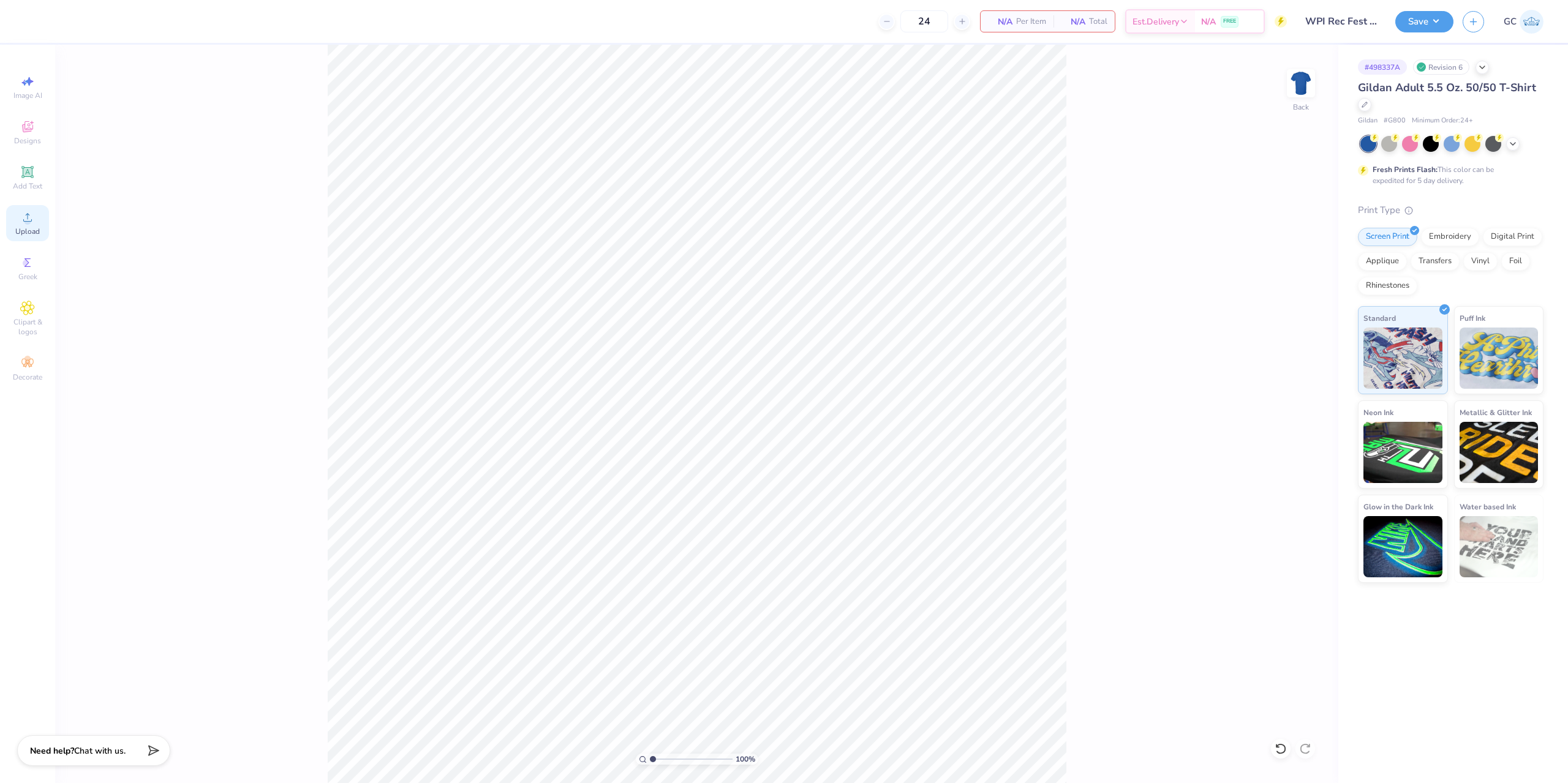
click at [29, 236] on div "Upload" at bounding box center [27, 223] width 43 height 36
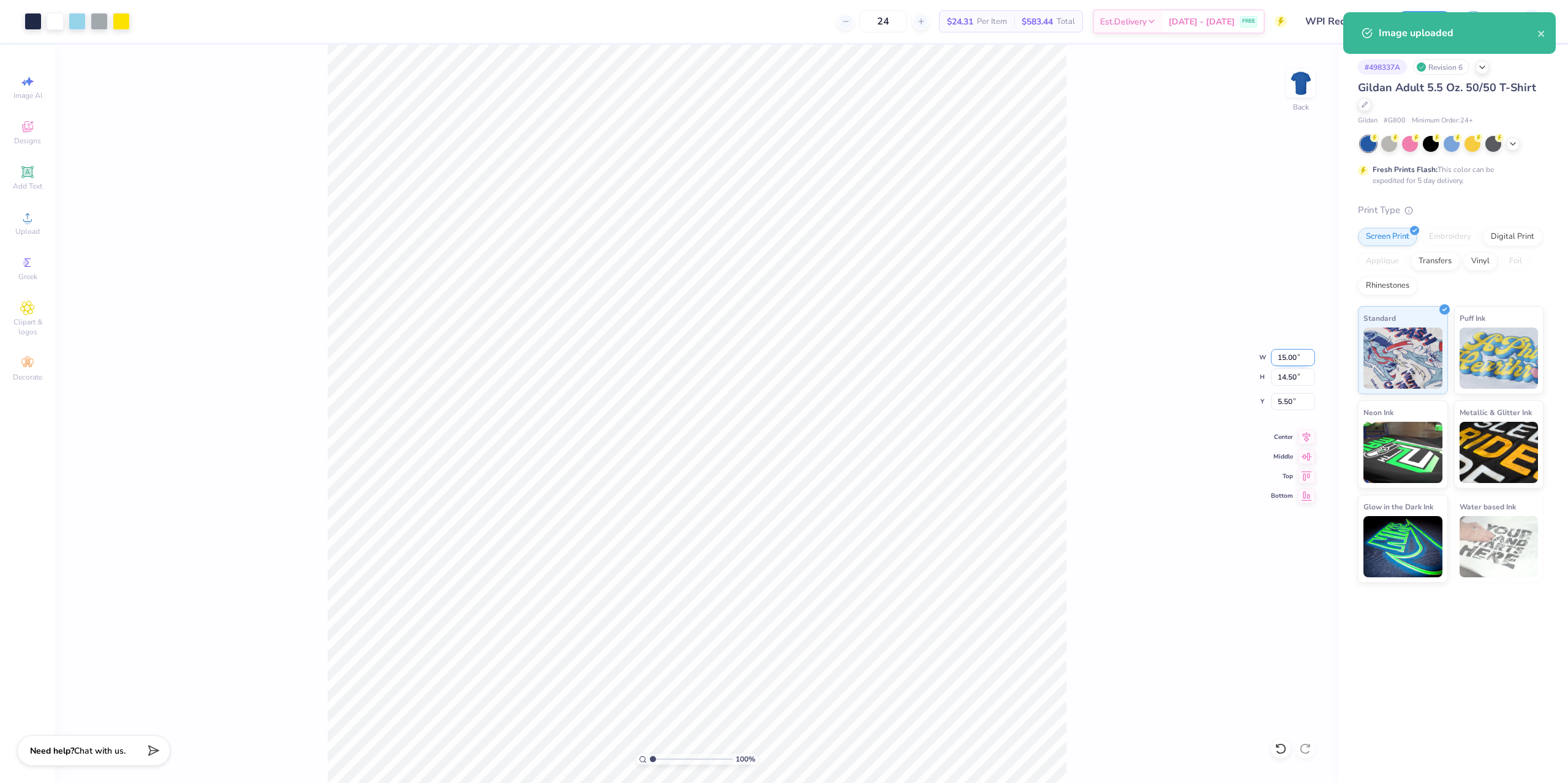
drag, startPoint x: 1286, startPoint y: 357, endPoint x: 1301, endPoint y: 354, distance: 15.3
click at [1301, 354] on input "15.00" at bounding box center [1292, 358] width 44 height 17
type input "12.50"
type input "12.09"
type input "6.71"
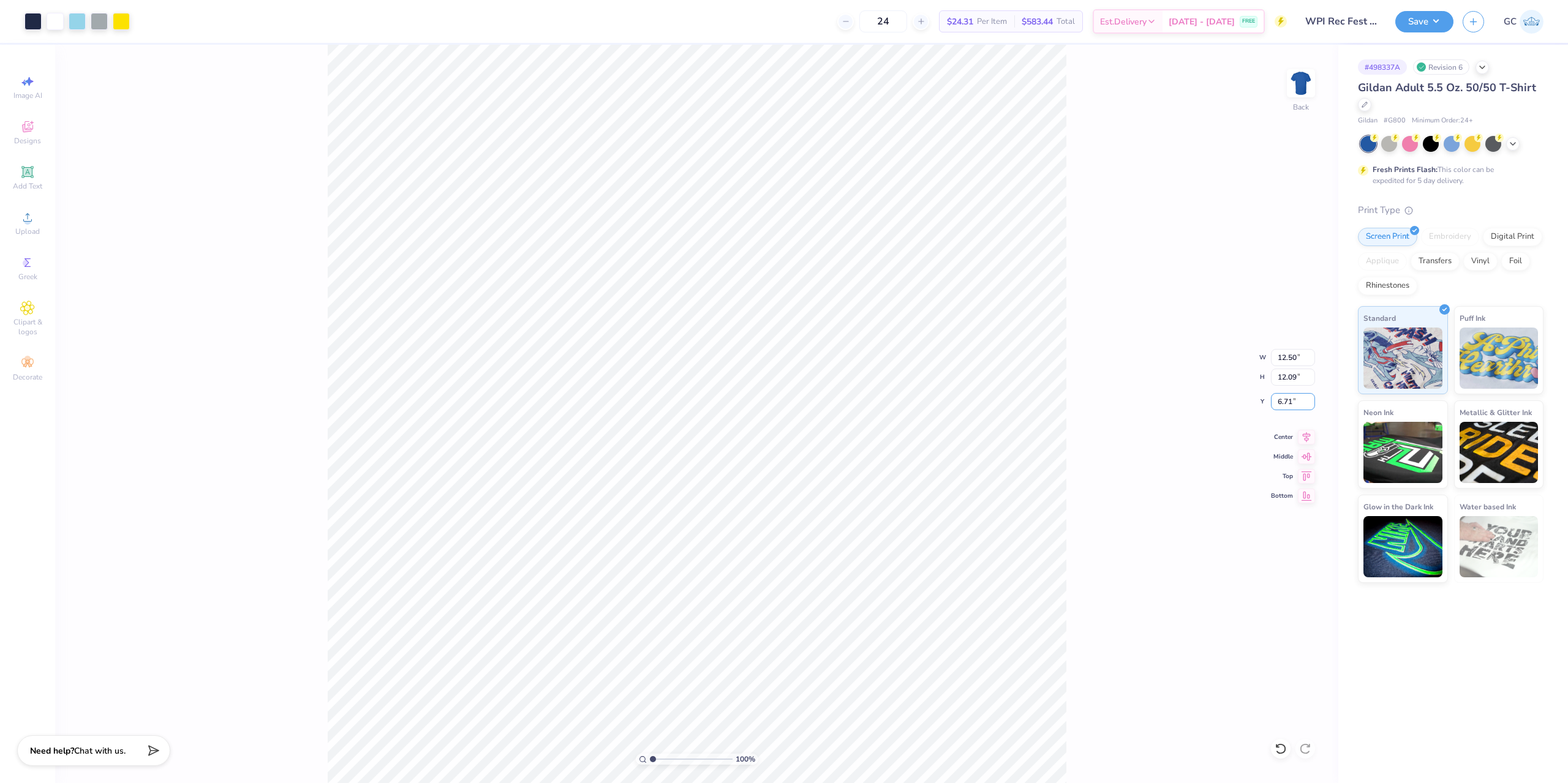
drag, startPoint x: 1299, startPoint y: 401, endPoint x: 1266, endPoint y: 401, distance: 33.0
click at [1266, 401] on div "100 % Back W 12.50 12.50 " H 12.09 12.09 " Y 6.71 6.71 " Center Middle Top Bott…" at bounding box center [696, 414] width 1283 height 738
click at [1257, 405] on div "100 % Back W 12.50 12.50 " H 12.09 12.09 " Y 6.71 6.71 " Center Middle Top Bott…" at bounding box center [696, 414] width 1283 height 738
drag, startPoint x: 1298, startPoint y: 398, endPoint x: 1274, endPoint y: 399, distance: 24.0
click at [1274, 399] on input "6.71" at bounding box center [1292, 402] width 44 height 17
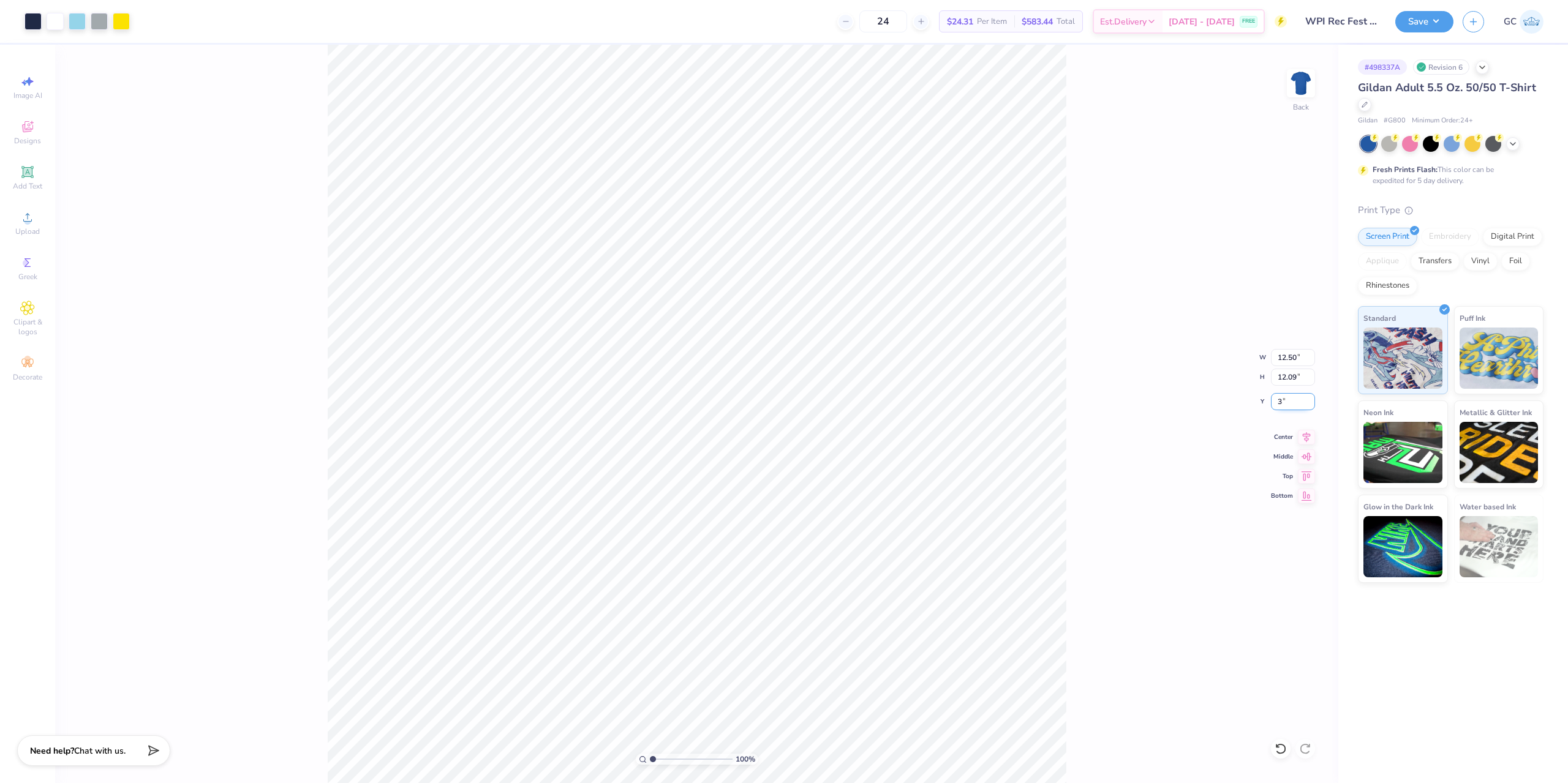
type input "3.00"
click at [1068, 479] on div "100 % Back W 12.50 12.50 " H 12.09 12.09 " Y 3.00 3.00 " Center Middle Top Bott…" at bounding box center [696, 414] width 1283 height 738
click at [1444, 16] on button "Save" at bounding box center [1424, 20] width 58 height 22
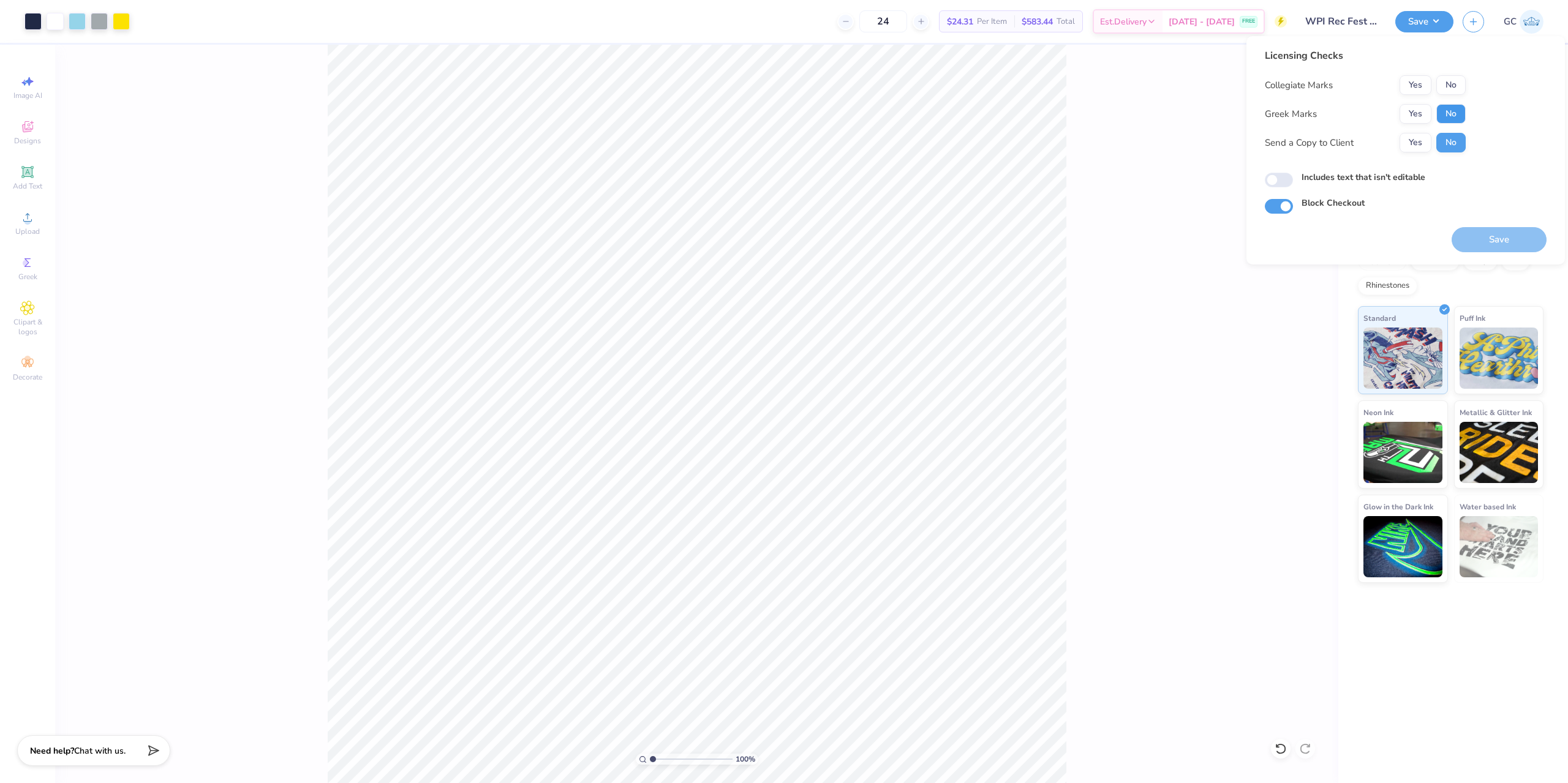
click at [1450, 106] on button "No" at bounding box center [1450, 113] width 30 height 19
click at [1404, 82] on button "Yes" at bounding box center [1415, 84] width 32 height 19
click at [1493, 229] on button "Save" at bounding box center [1499, 240] width 95 height 25
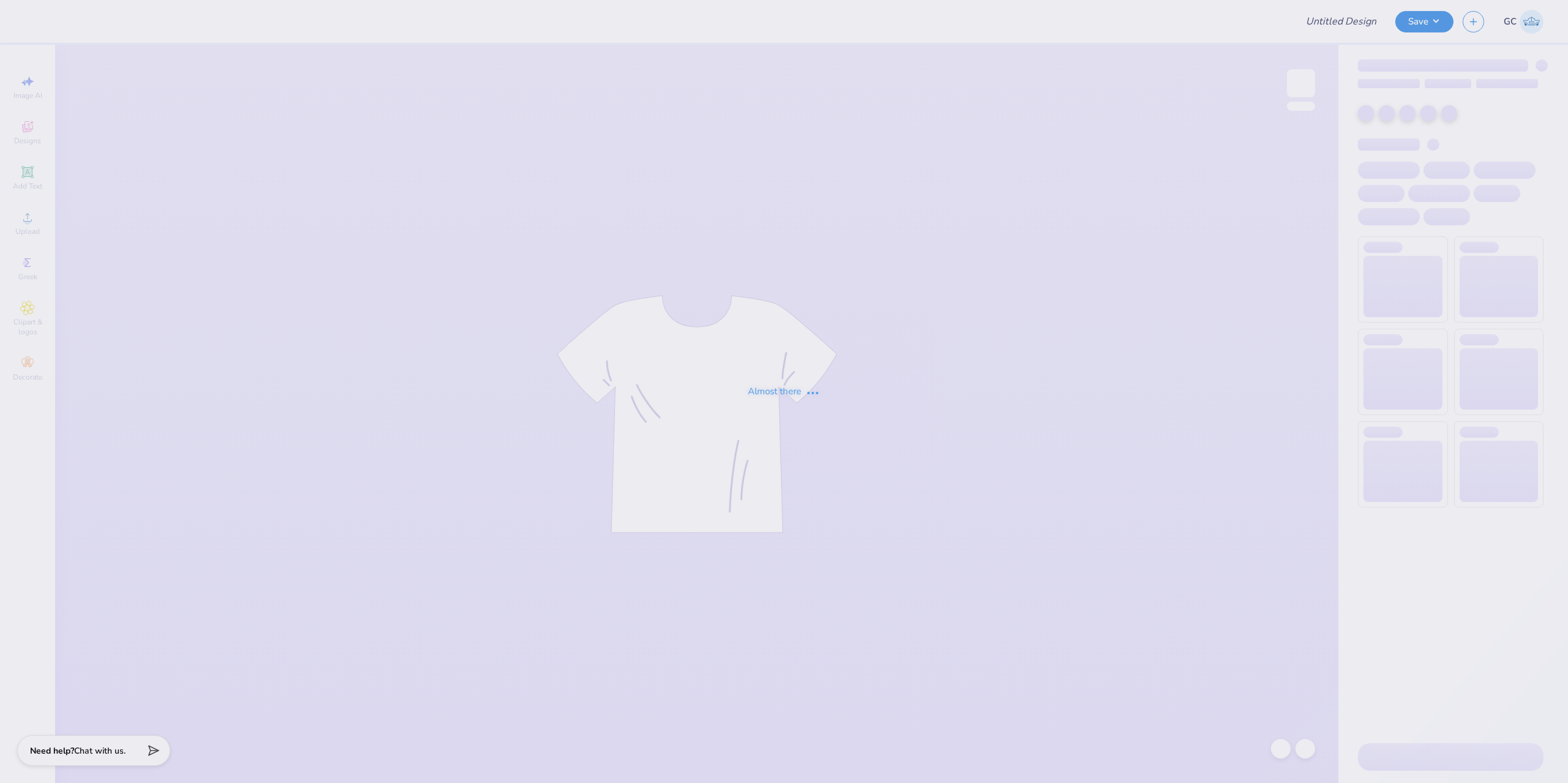
type input "[PERSON_NAME] : The [GEOGRAPHIC_DATA][US_STATE]"
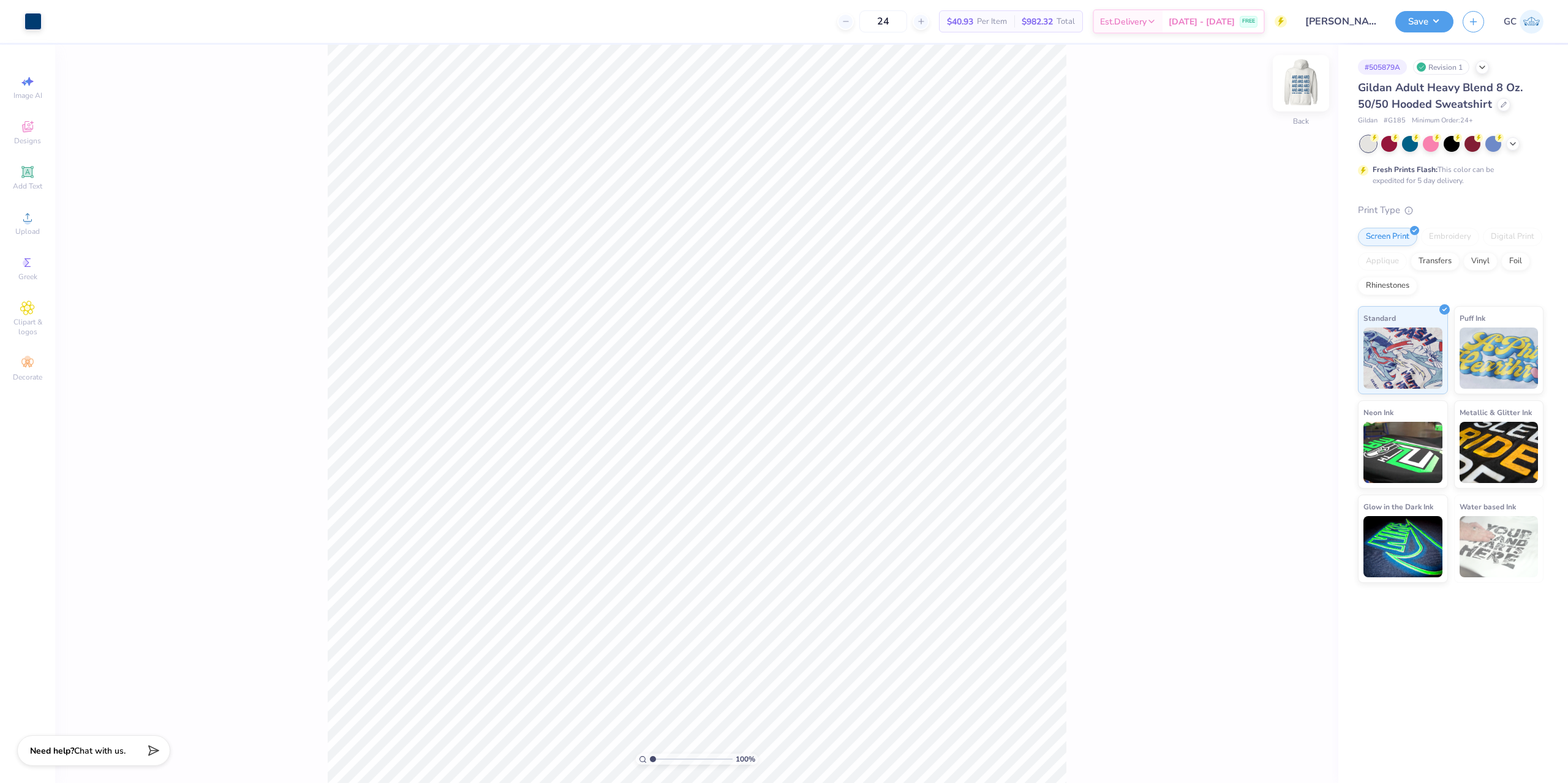
click at [1298, 85] on img at bounding box center [1301, 83] width 49 height 49
click at [779, 580] on li "Download vector" at bounding box center [757, 577] width 96 height 24
click at [1302, 73] on img at bounding box center [1301, 83] width 49 height 49
click at [1512, 141] on icon at bounding box center [1513, 143] width 10 height 10
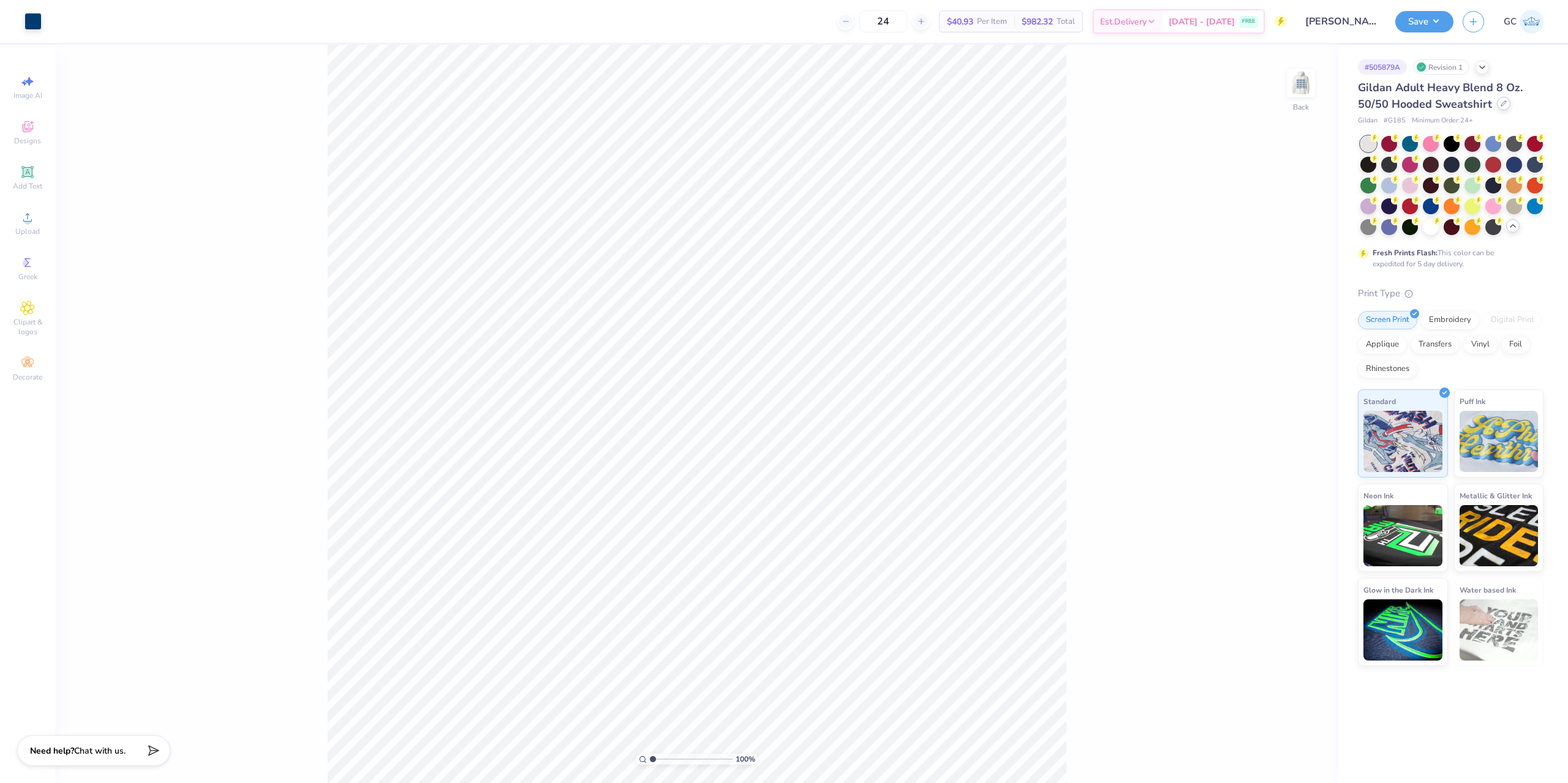
click at [1500, 104] on icon at bounding box center [1503, 103] width 6 height 6
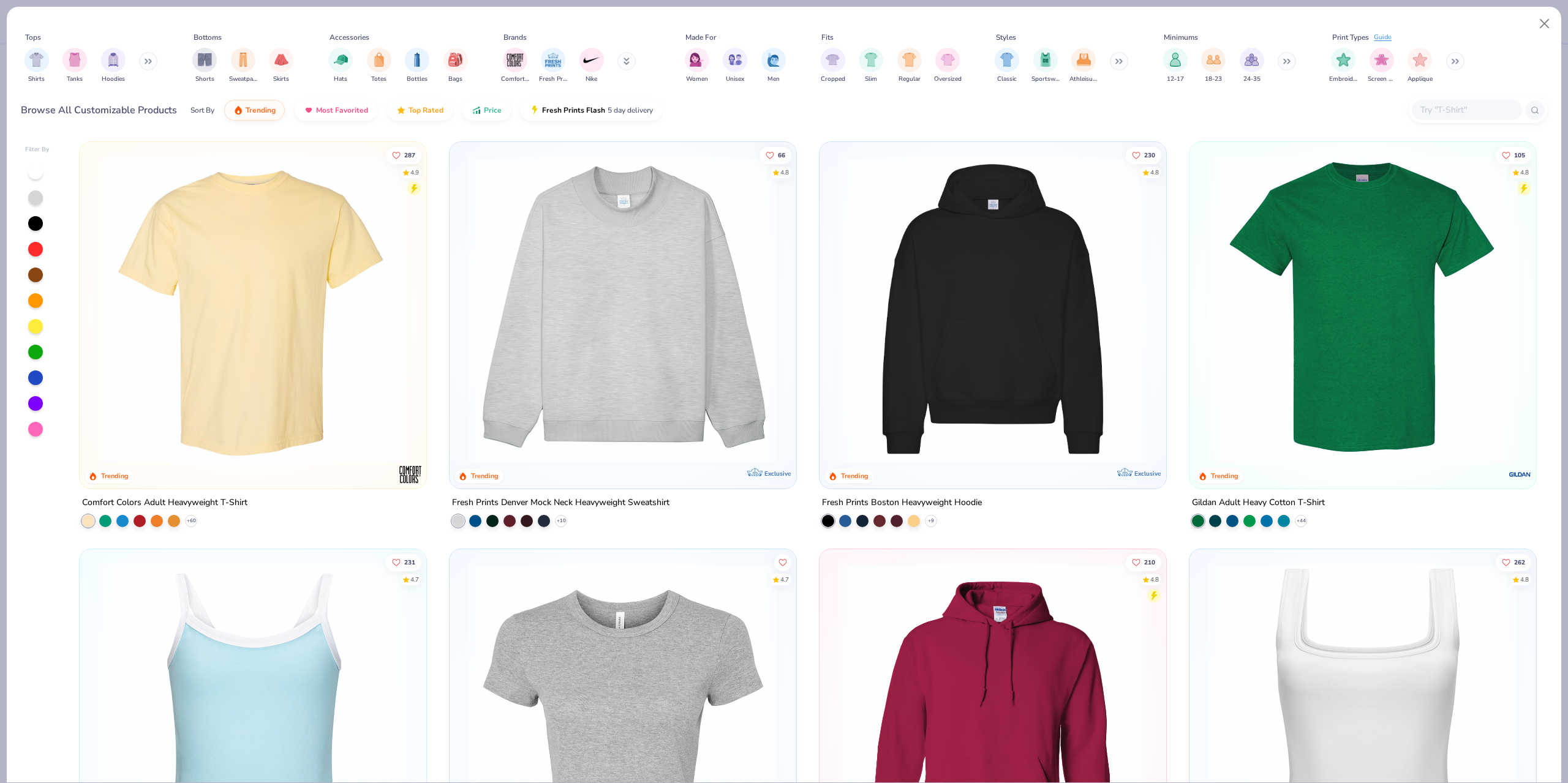
click at [1470, 113] on input "text" at bounding box center [1466, 110] width 95 height 14
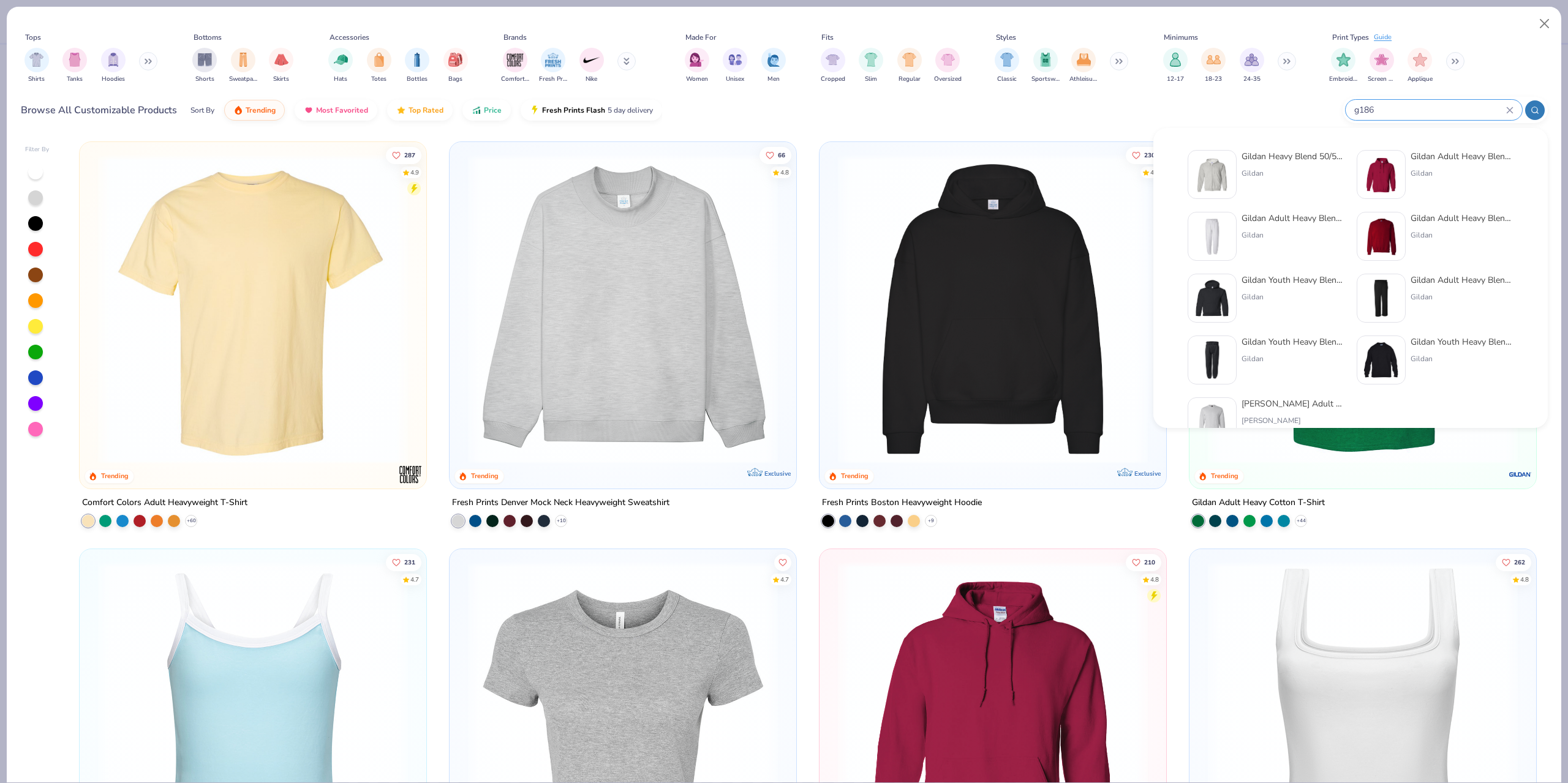
type input "g186"
click at [1302, 166] on div "Gildan Heavy Blend 50/50 Full-Zip Hooded Sweatshirt Gildan" at bounding box center [1293, 175] width 103 height 49
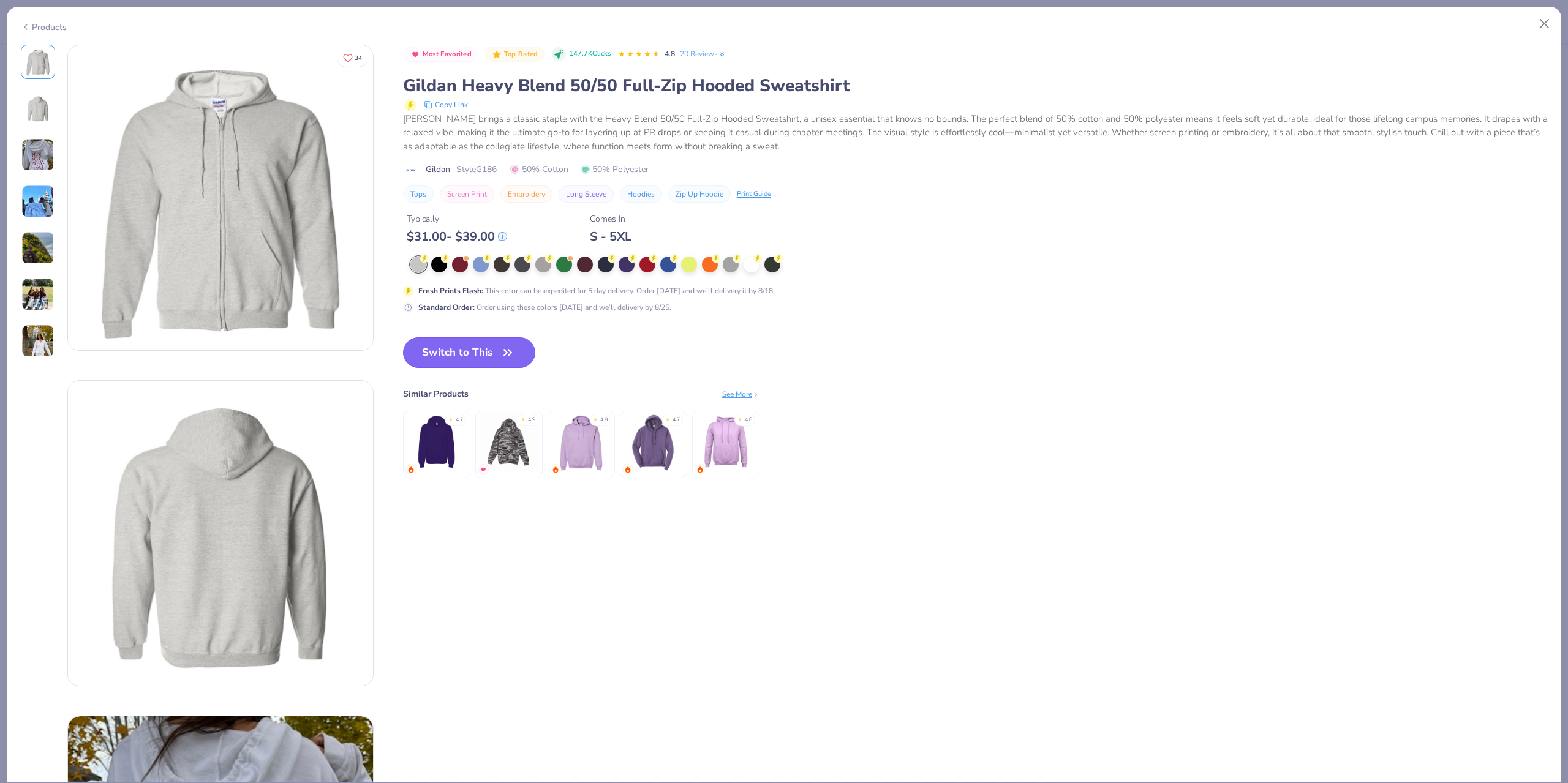
click at [458, 353] on button "Switch to This" at bounding box center [469, 352] width 133 height 30
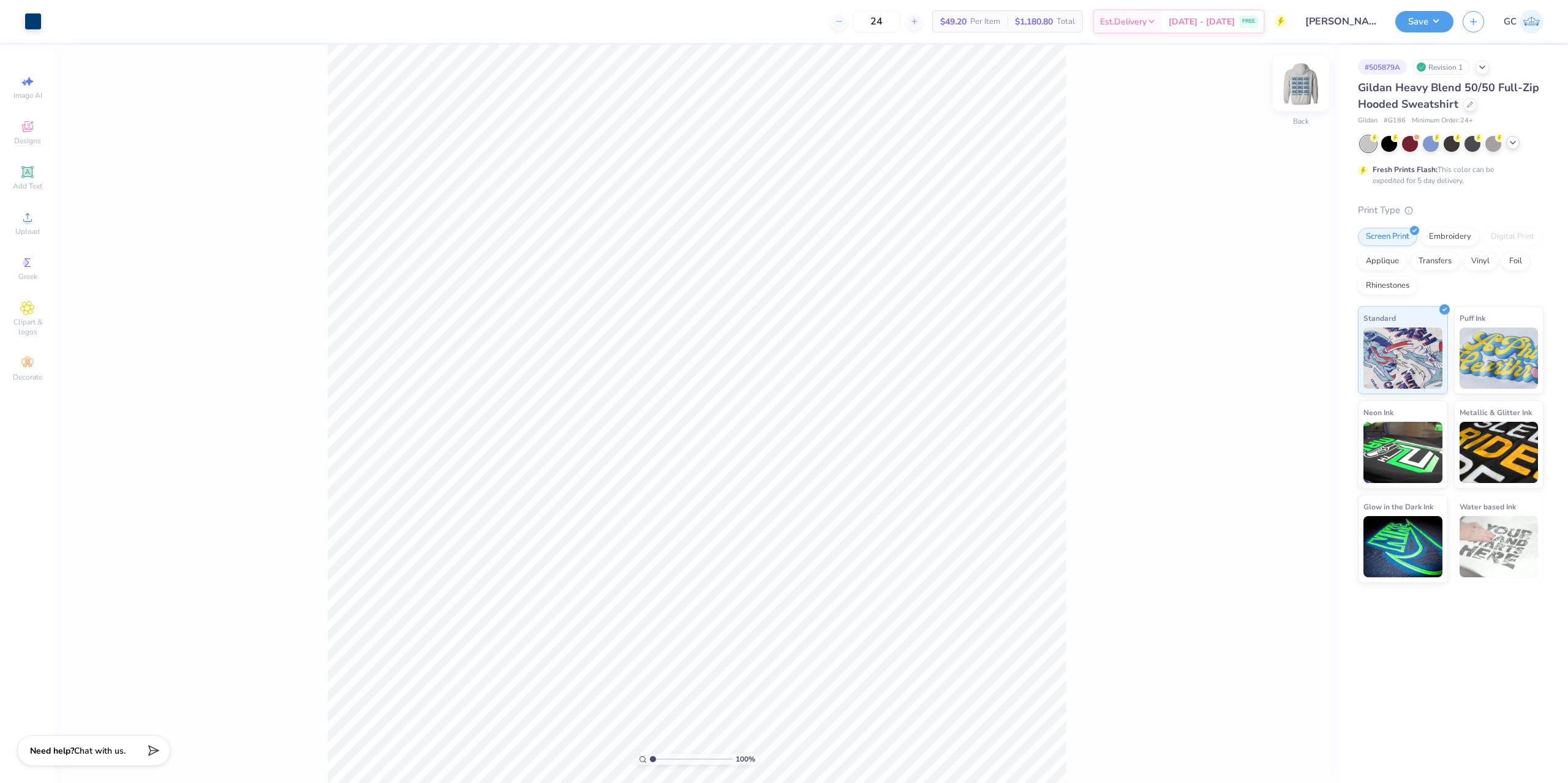
click at [1307, 86] on img at bounding box center [1301, 83] width 49 height 49
click at [757, 590] on li "Group" at bounding box center [770, 591] width 96 height 24
click at [27, 219] on circle at bounding box center [27, 221] width 6 height 6
click at [36, 181] on span "Add Text" at bounding box center [27, 186] width 30 height 10
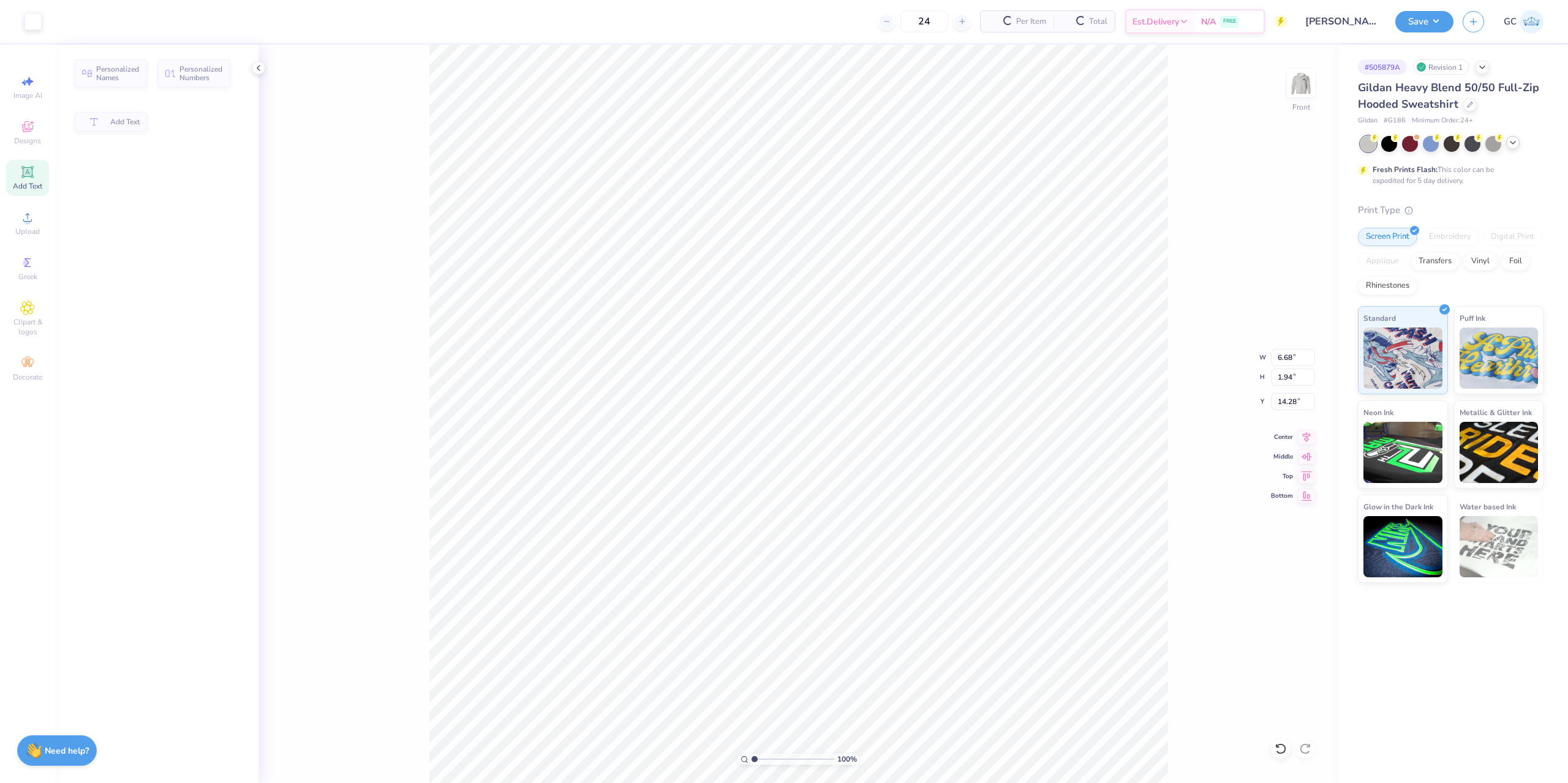
type input "6.68"
type input "1.94"
type input "14.28"
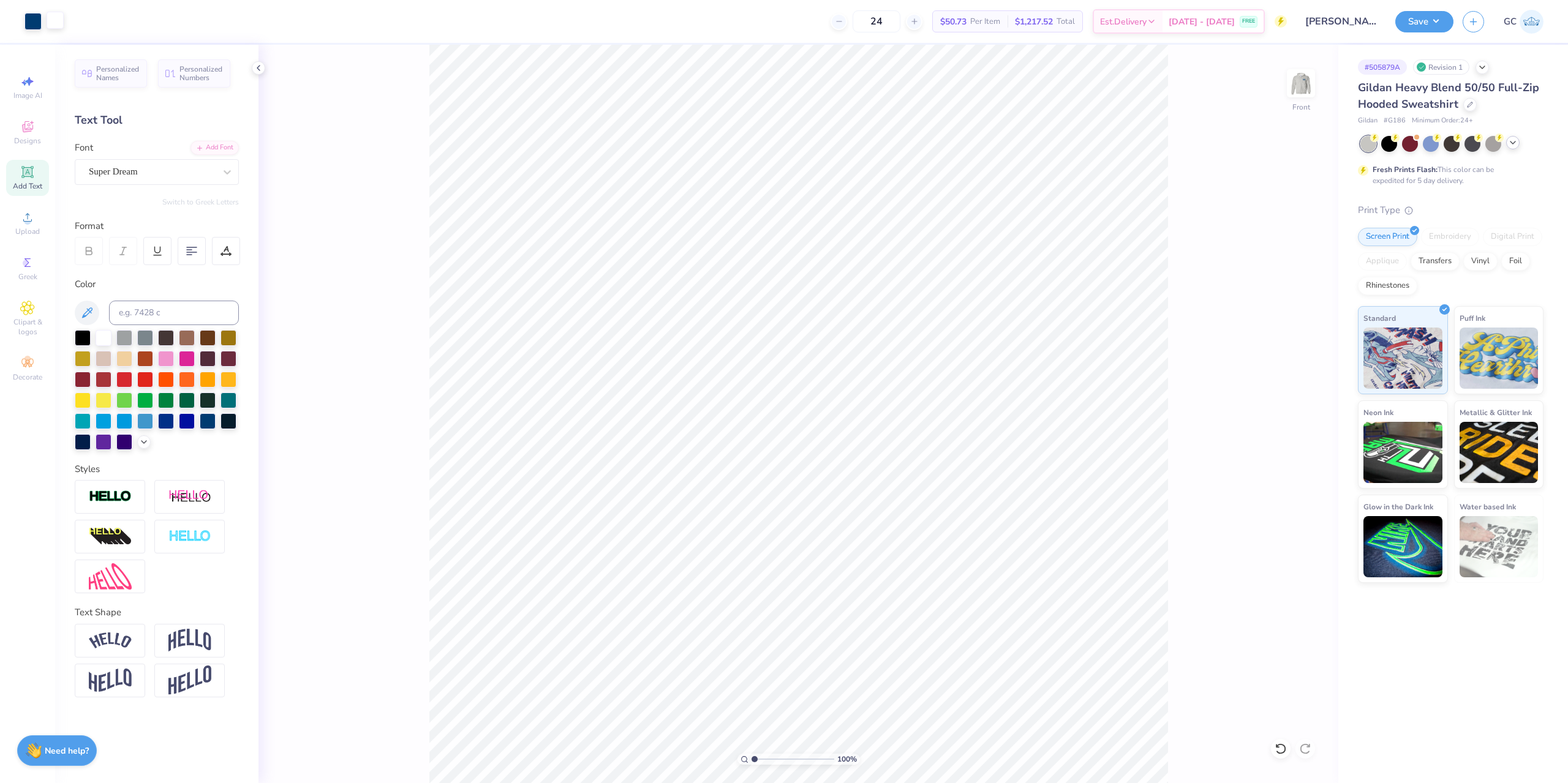
click at [56, 17] on div at bounding box center [55, 20] width 17 height 17
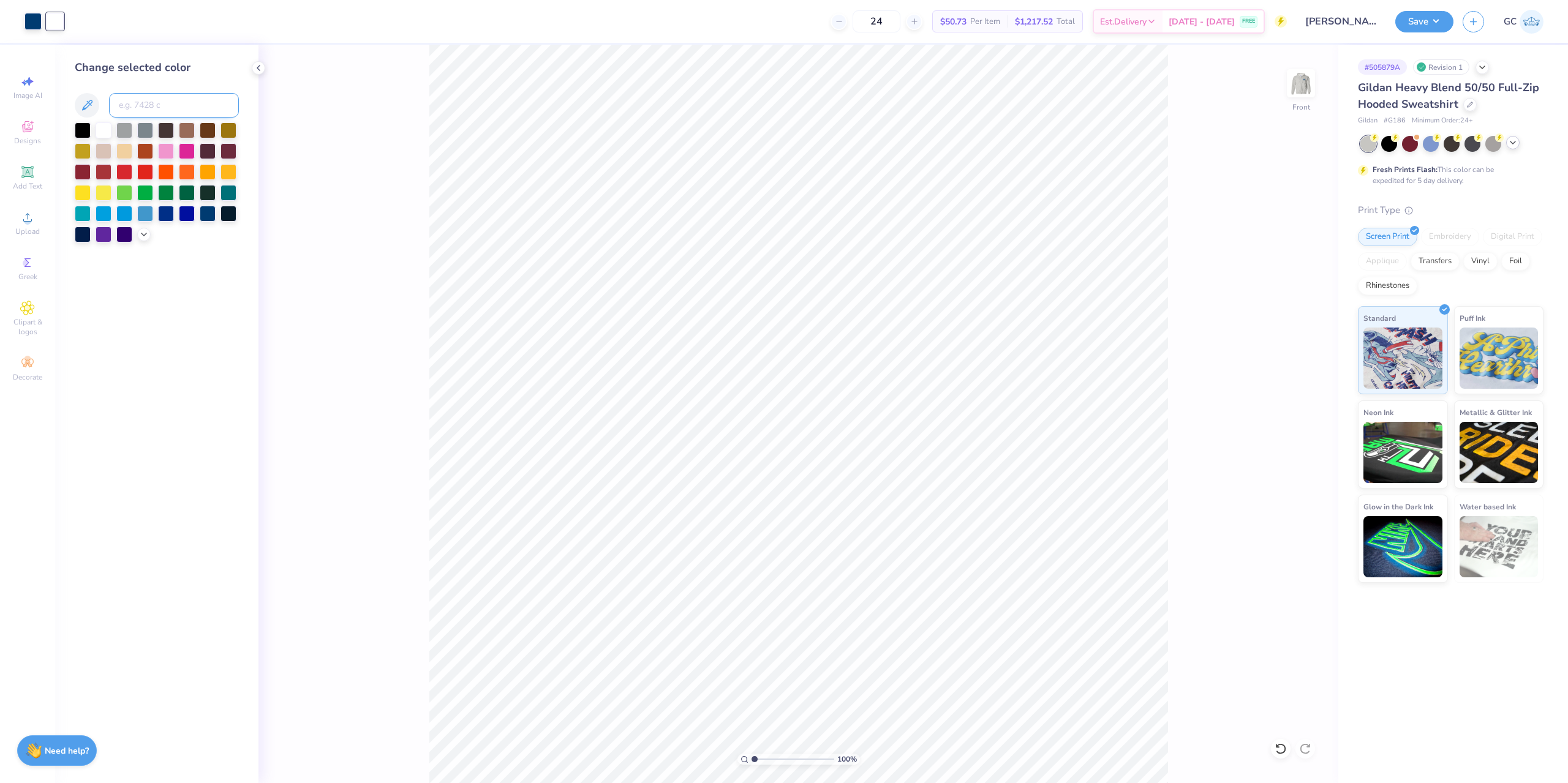
click at [144, 105] on input at bounding box center [174, 105] width 130 height 25
type input "541"
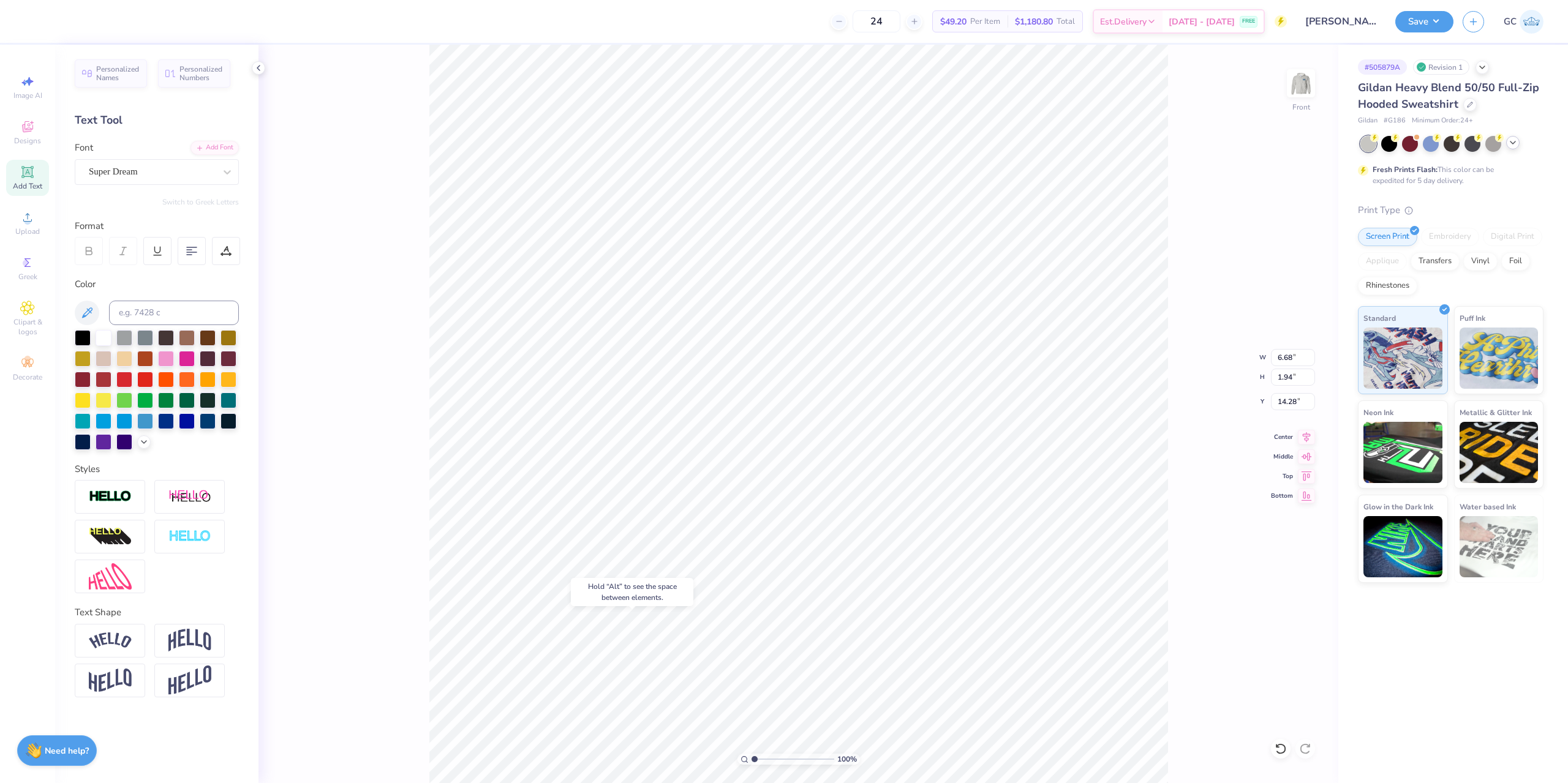
type input "20.64"
click at [200, 172] on div "Super Dream" at bounding box center [152, 172] width 129 height 19
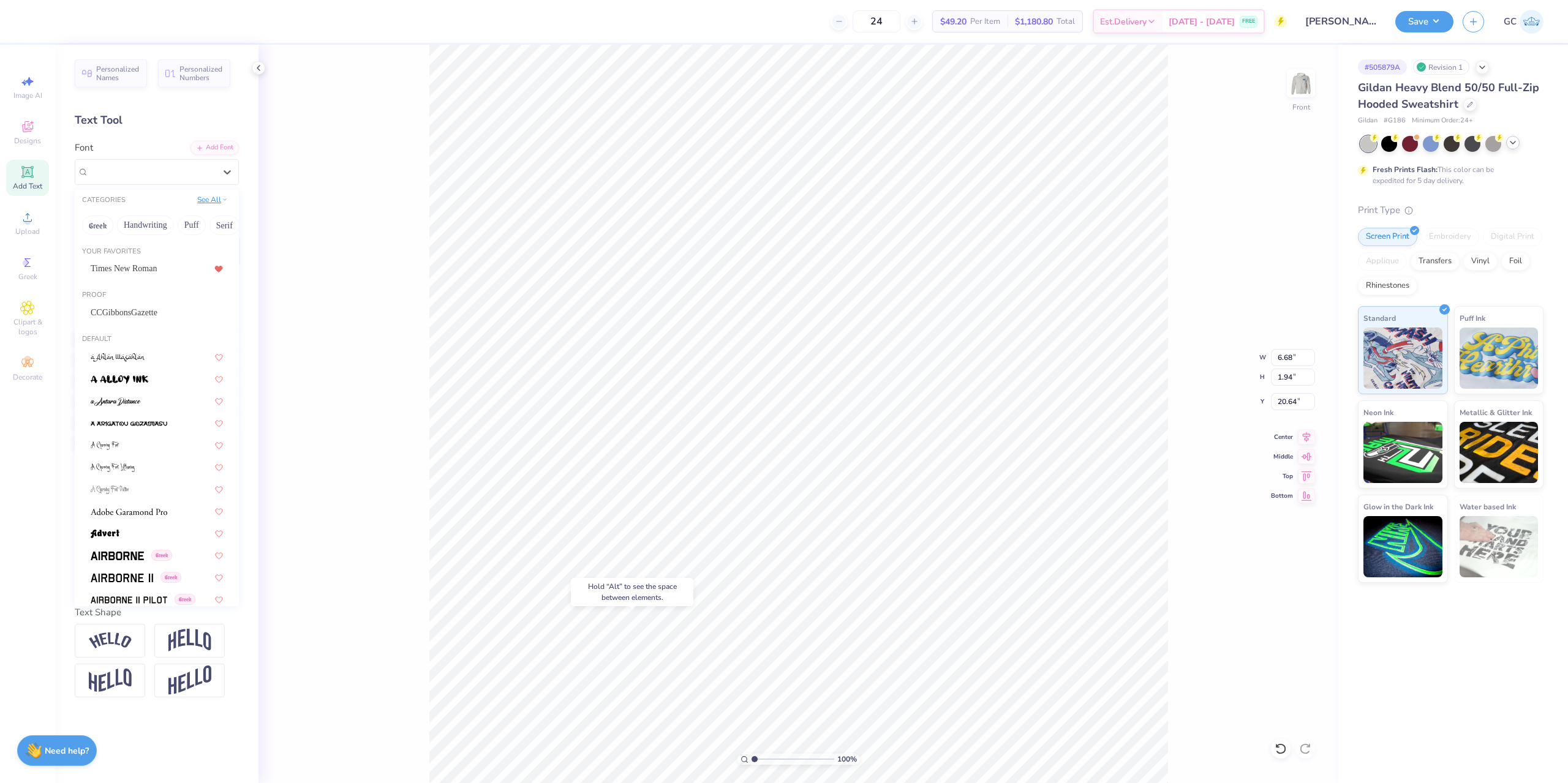
click at [225, 201] on icon at bounding box center [225, 199] width 6 height 6
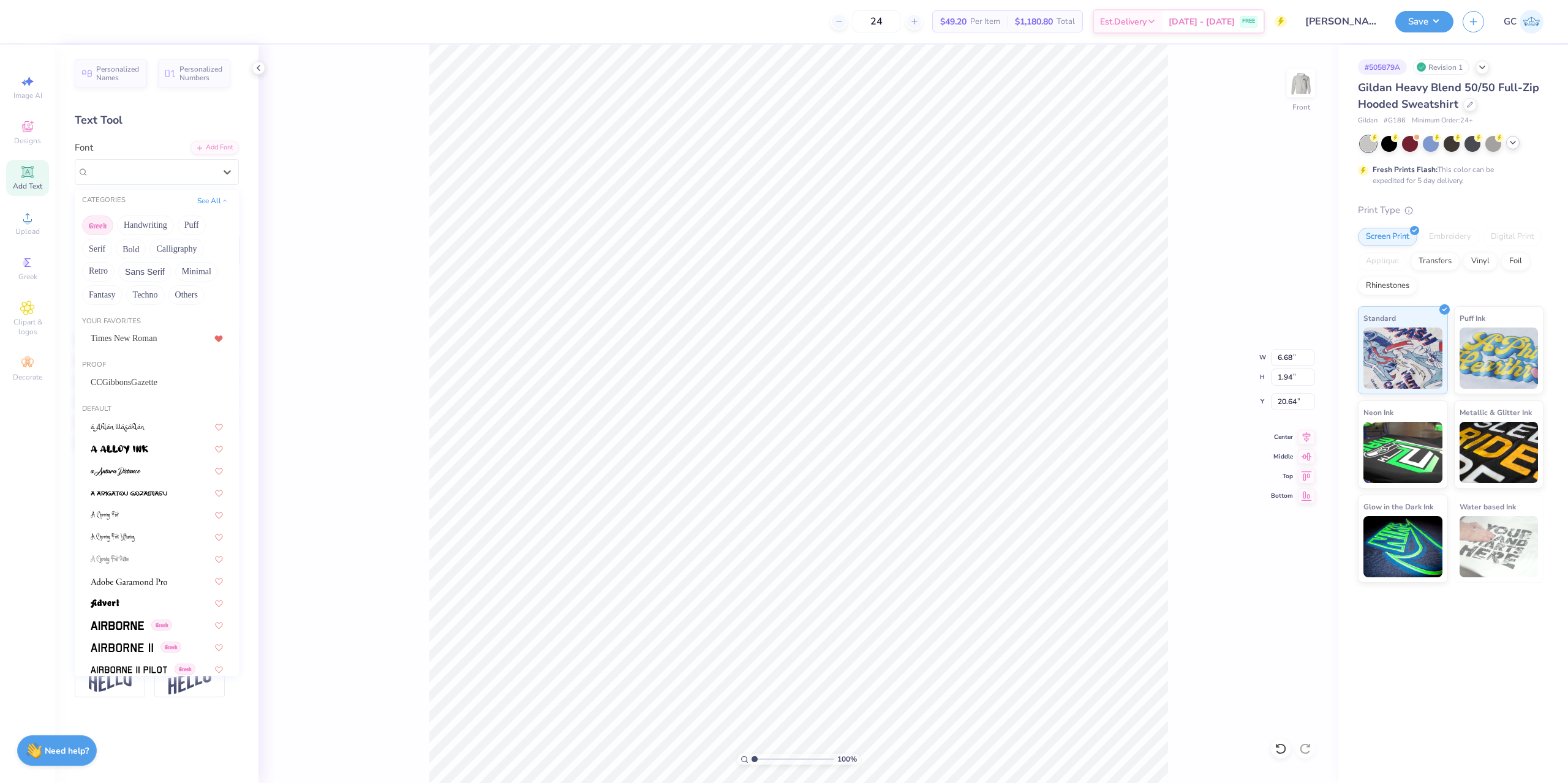
click at [105, 227] on button "Greek" at bounding box center [97, 225] width 31 height 19
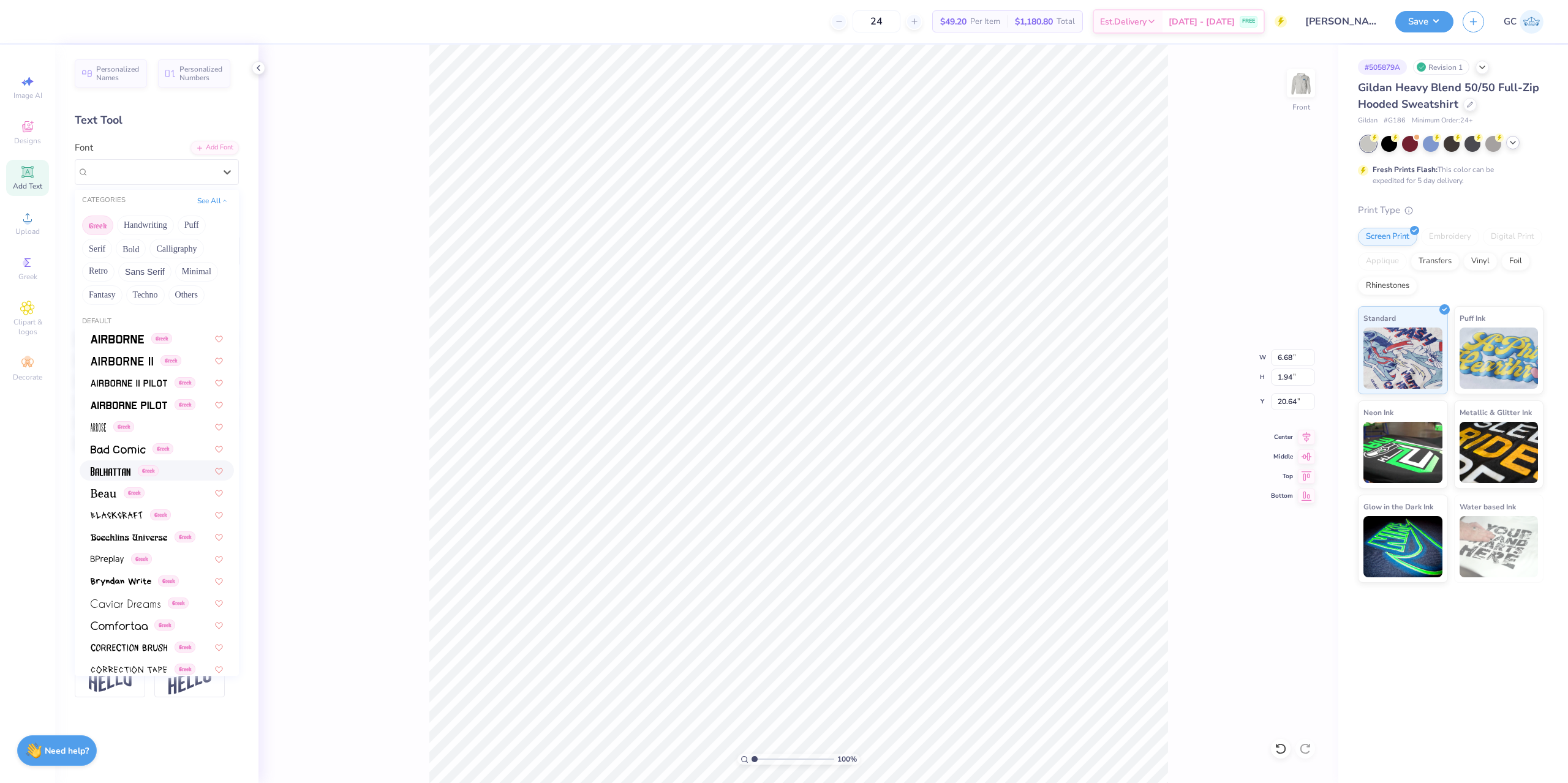
click at [119, 469] on img at bounding box center [110, 471] width 40 height 9
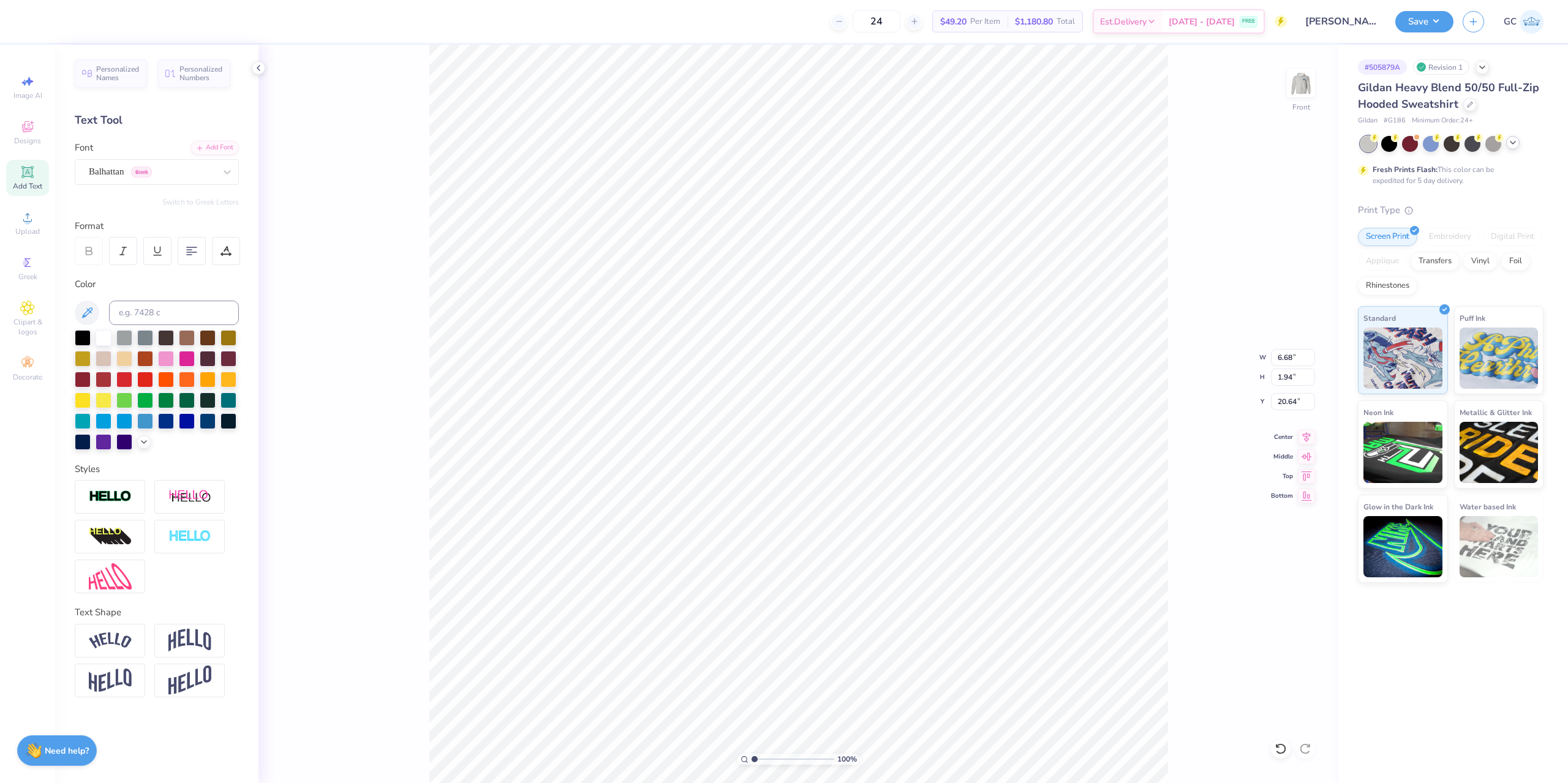
type input "4.66"
type input "2.24"
type input "20.49"
type textarea "AXO"
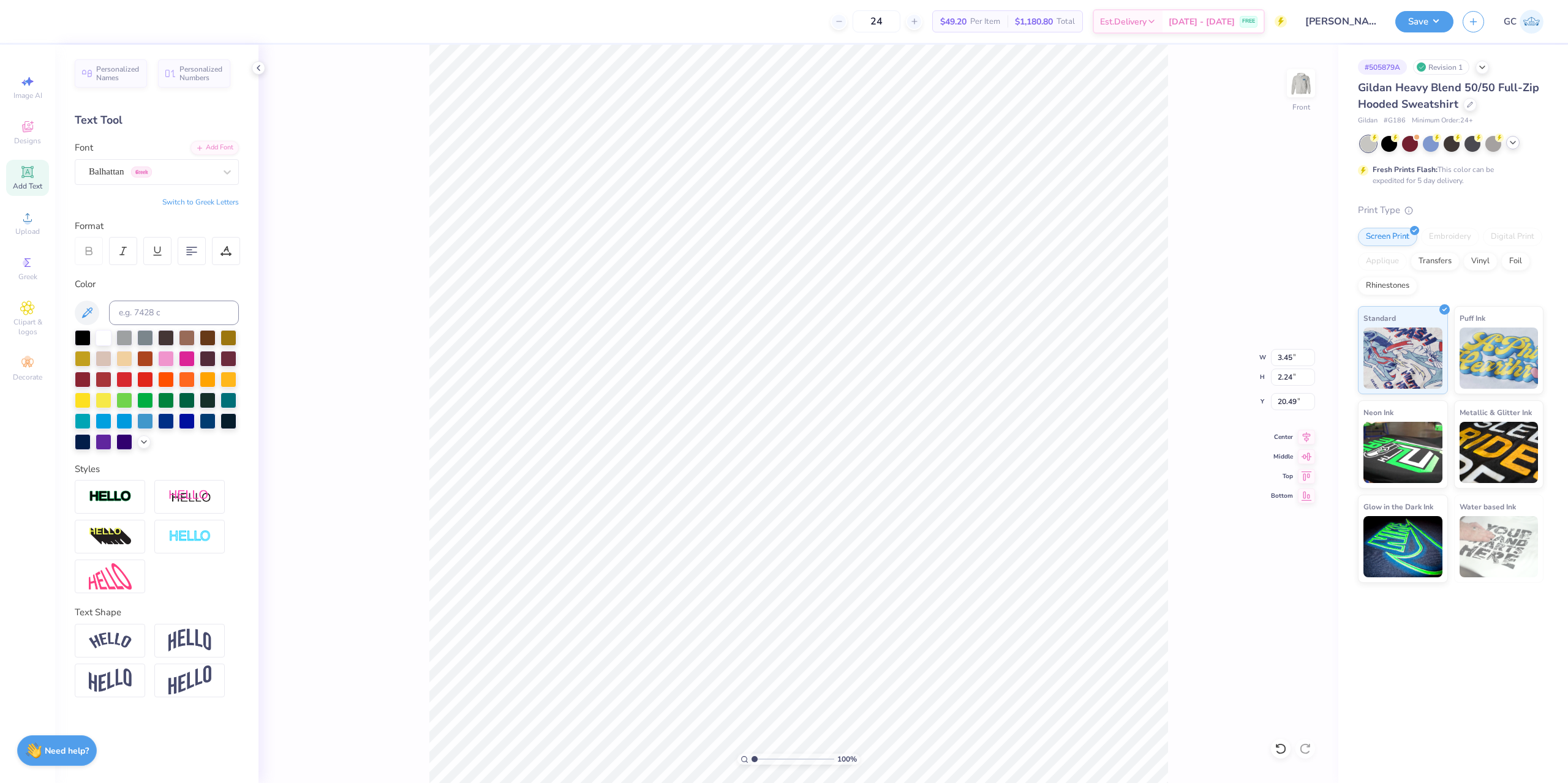
type textarea "ACW"
type input "2.01445811466782"
type textarea "ACa"
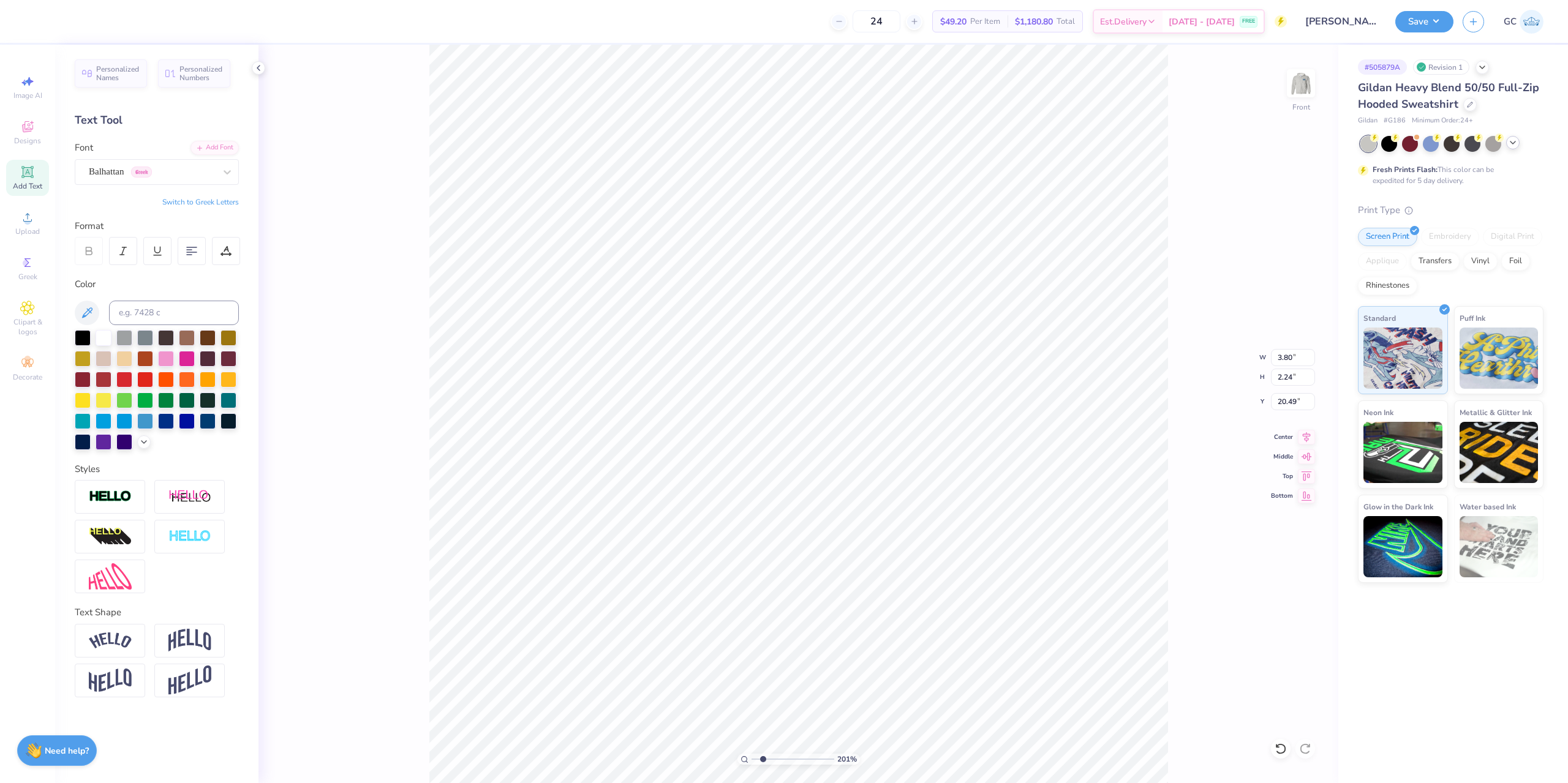
type input "2.01445811466782"
type textarea "ACs"
type input "2.01445811466782"
type textarea "ACsd"
type input "2.01445811466782"
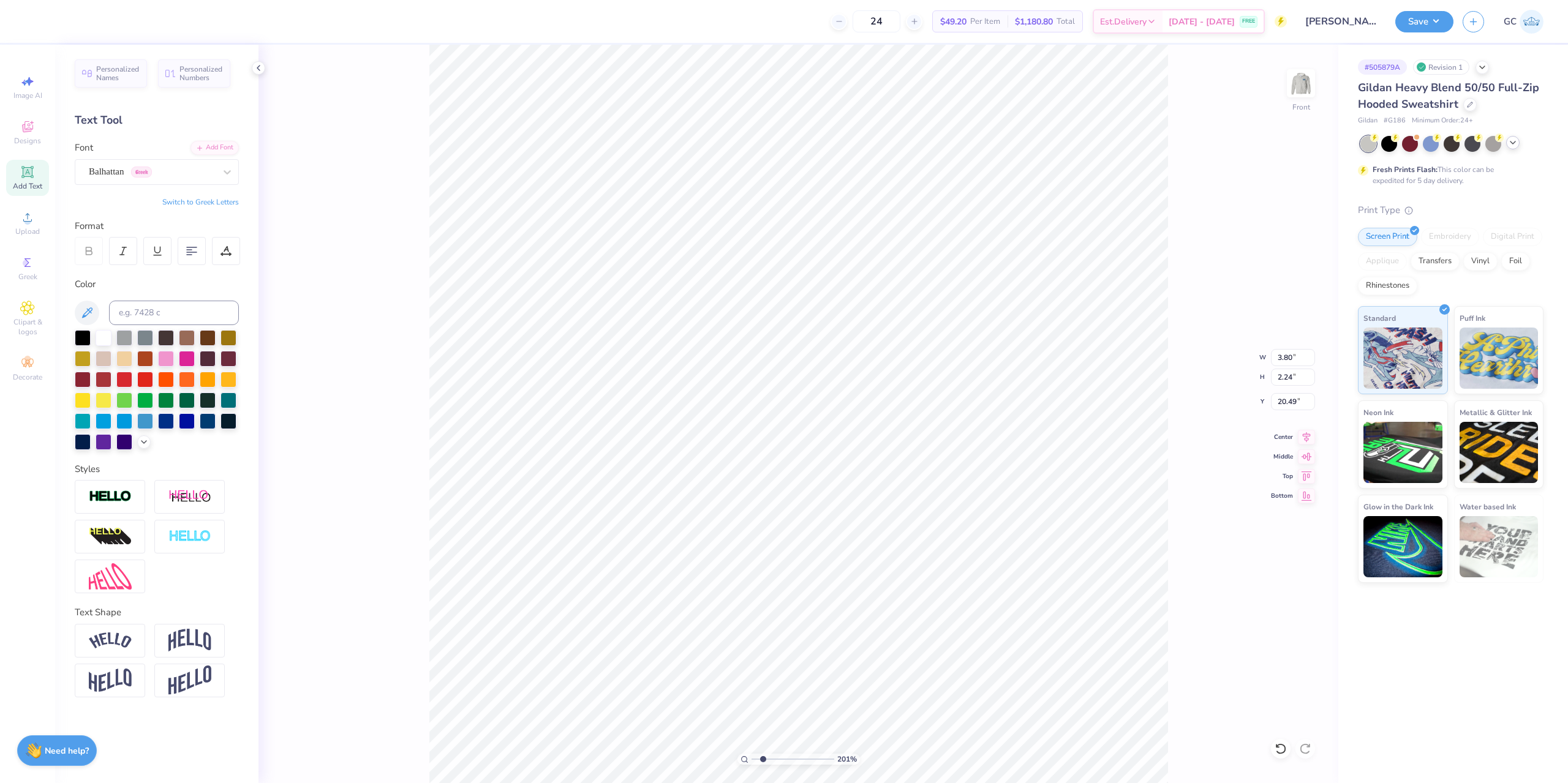
type textarea "ACsdS"
type input "2.01445811466782"
type textarea "ACsdSD"
type input "2.01445811466782"
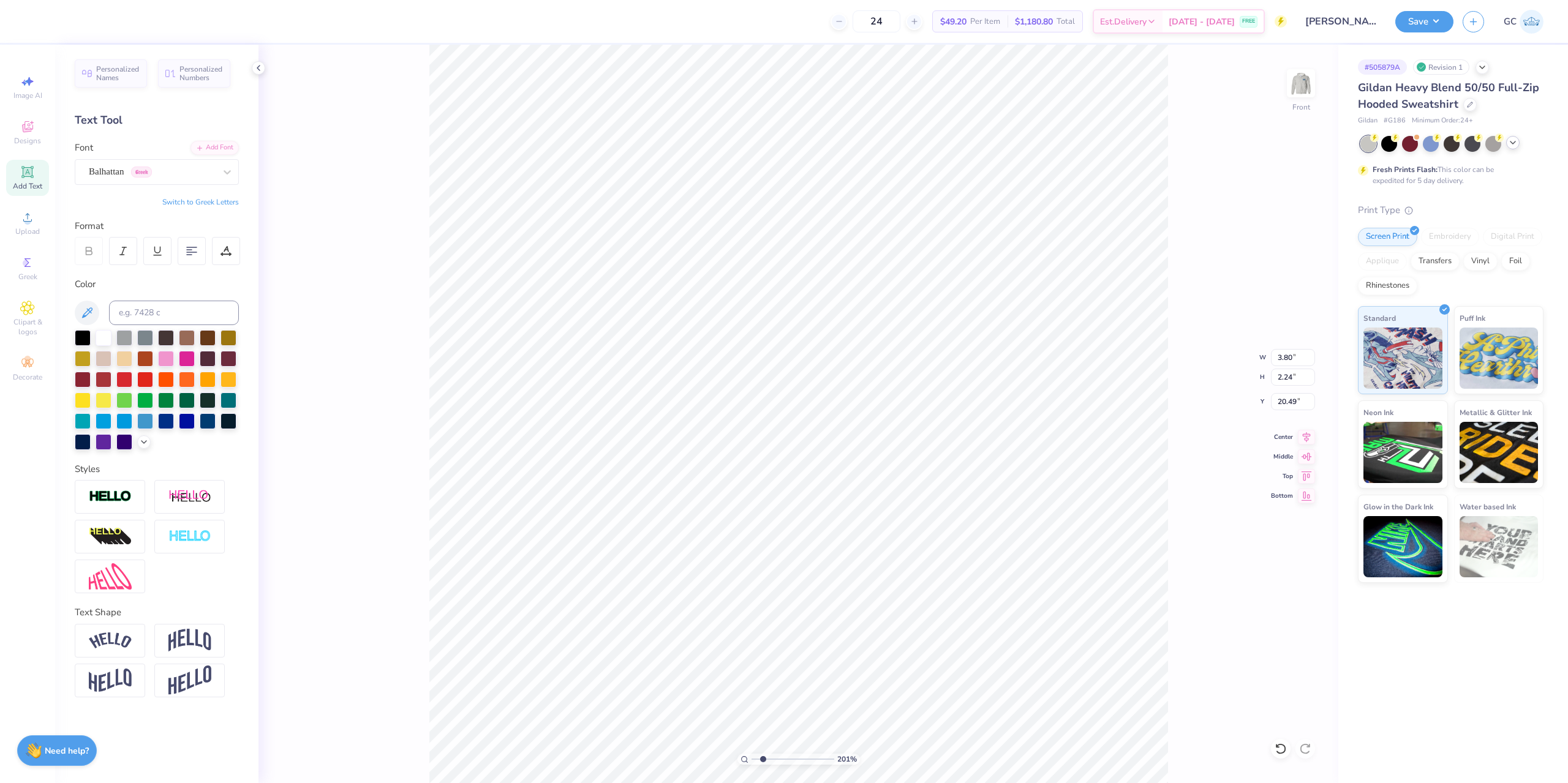
type textarea "ACsX"
type input "2.01445811466782"
type textarea "ACsXC"
type input "2.01445811466782"
type textarea "ACsXCV"
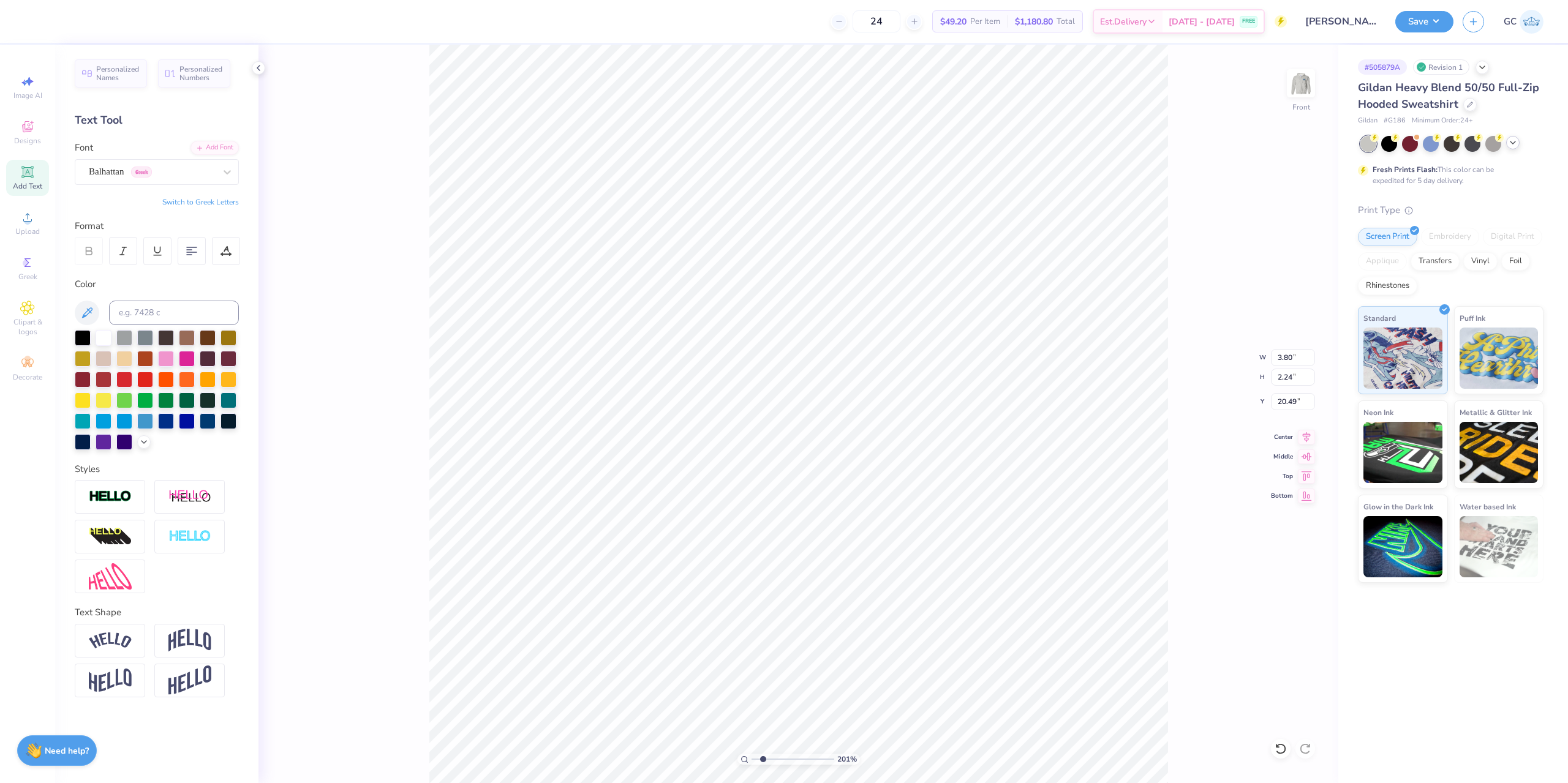
type input "2.01445811466782"
type textarea "ACsXCV1"
type input "2.01445811466782"
type textarea "ACsXCV12"
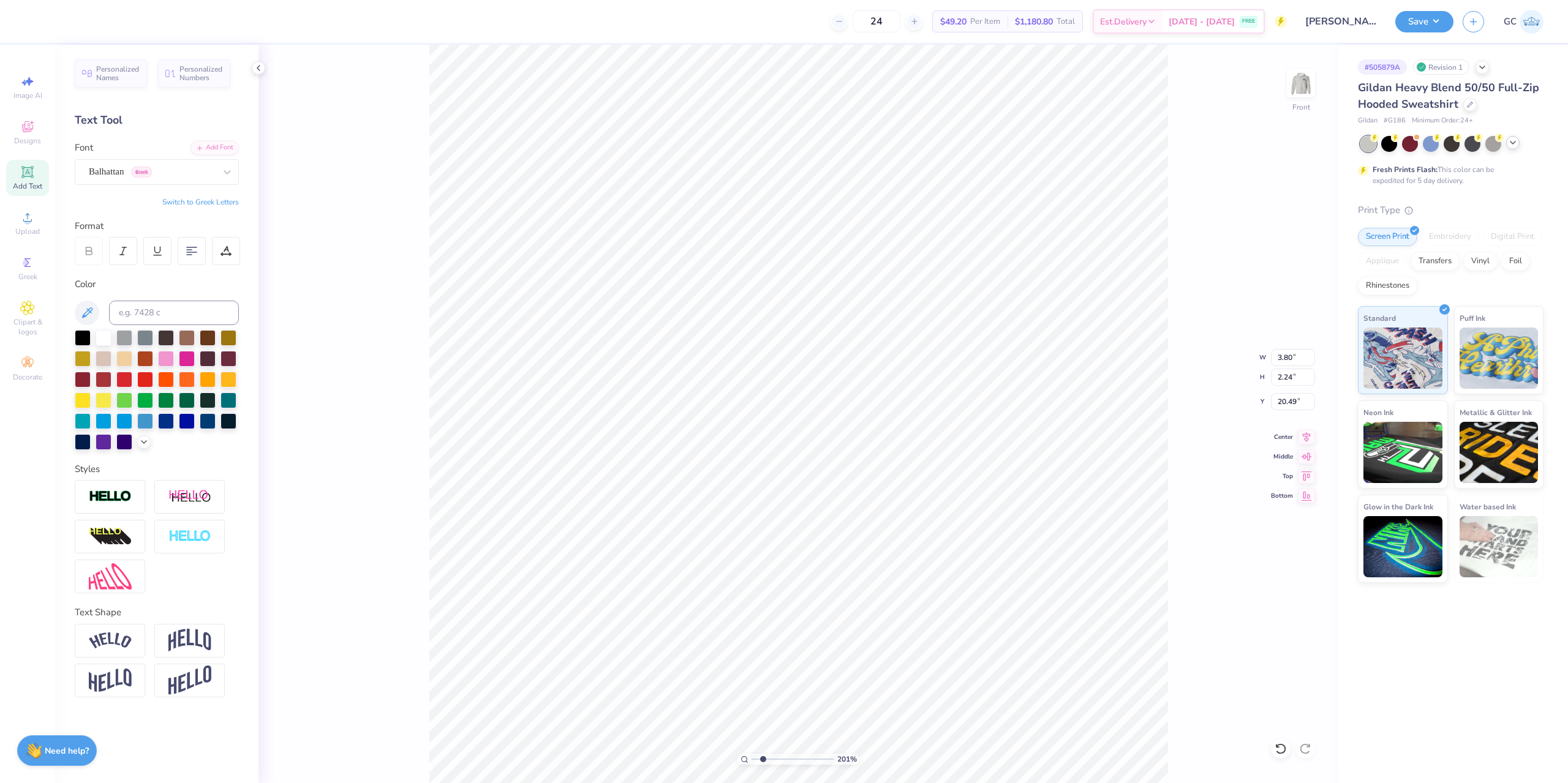
type input "2.01445811466782"
type textarea "ACsXCV123"
type input "2.01445811466782"
type textarea "ACA"
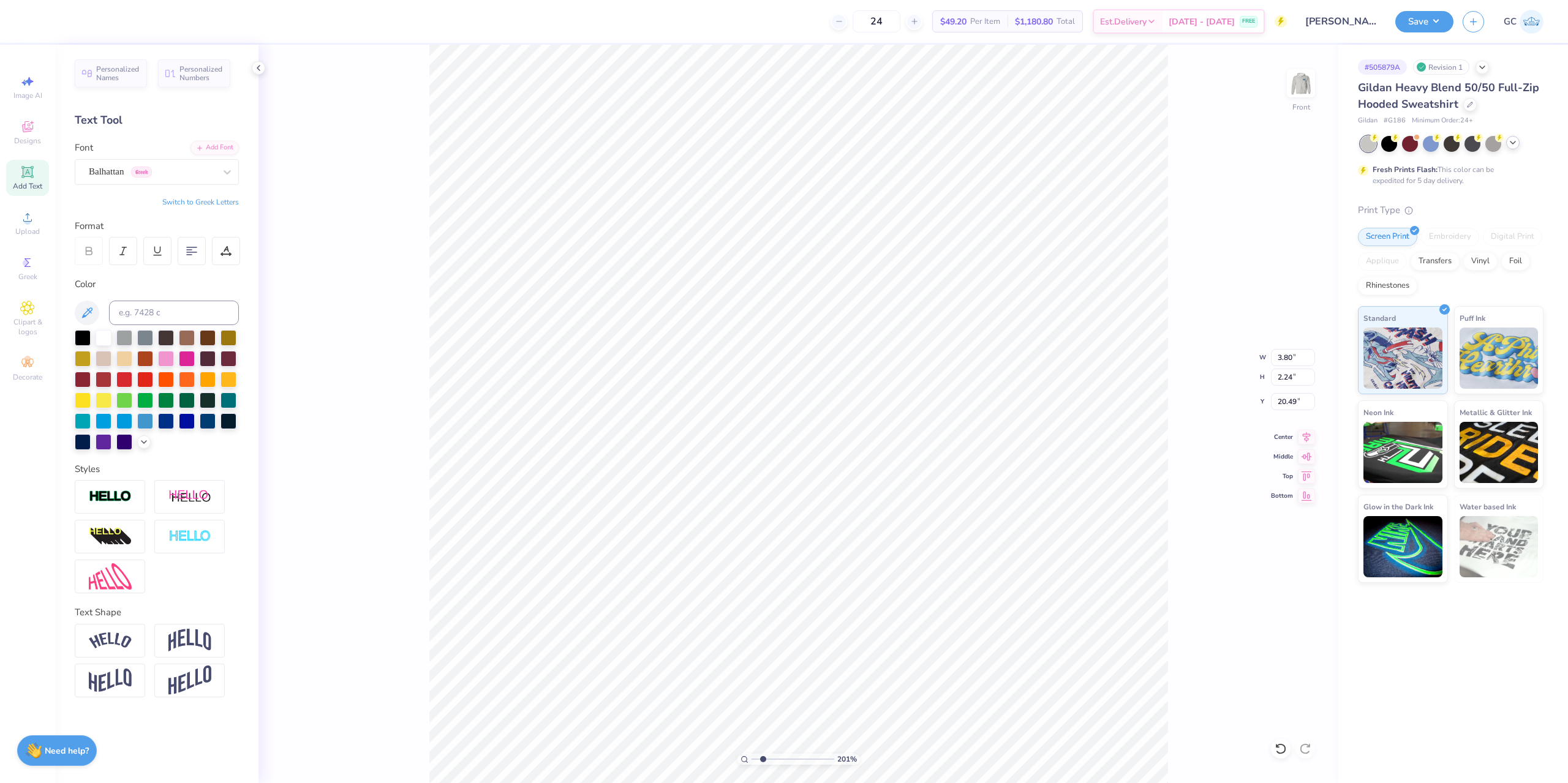
type input "2.01445811466782"
type textarea "ACAw"
type input "2.01445811466782"
type textarea "ACAwW"
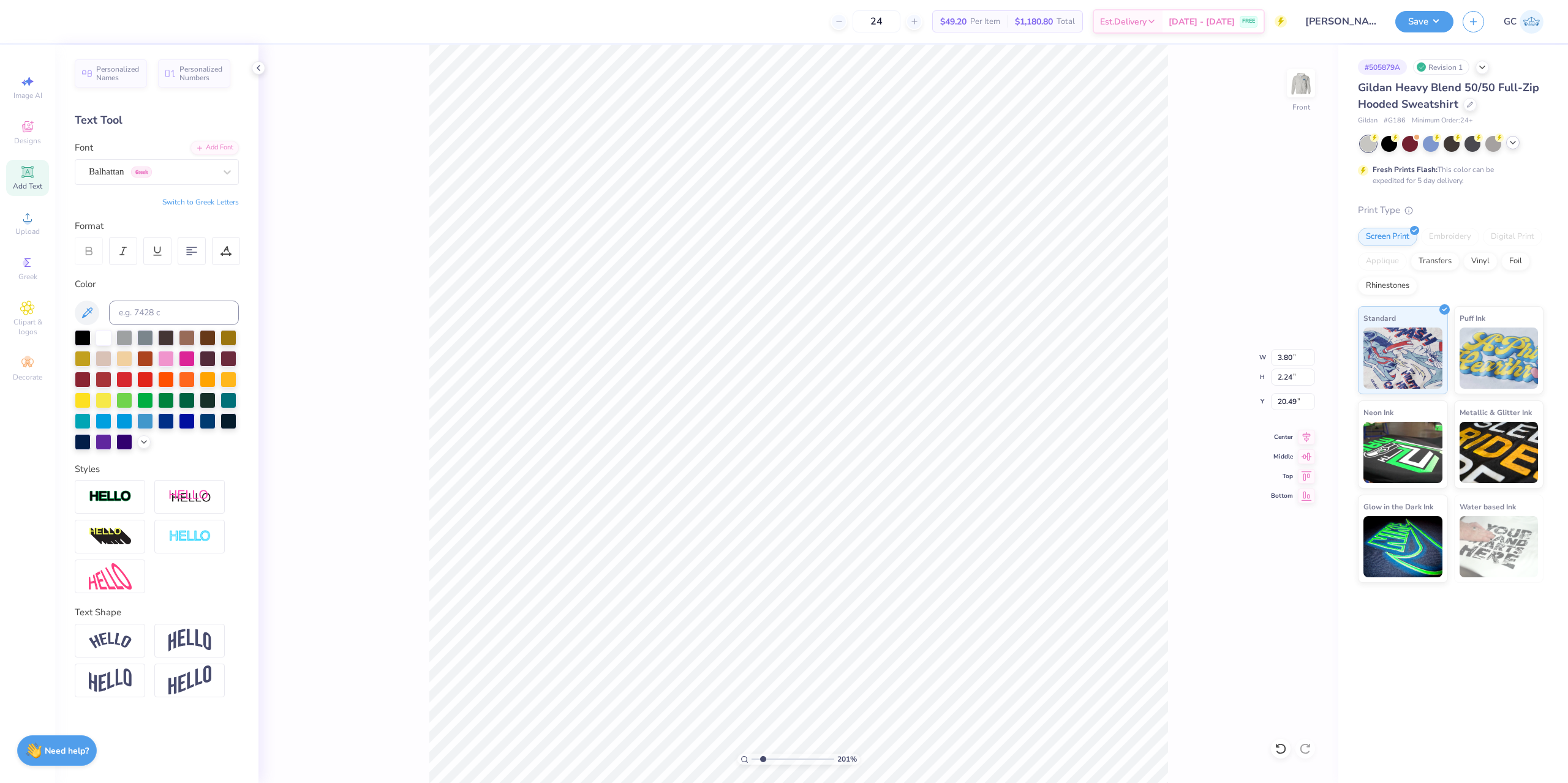
type input "2.01445811466782"
type textarea "ACW"
click at [221, 173] on icon at bounding box center [227, 172] width 12 height 12
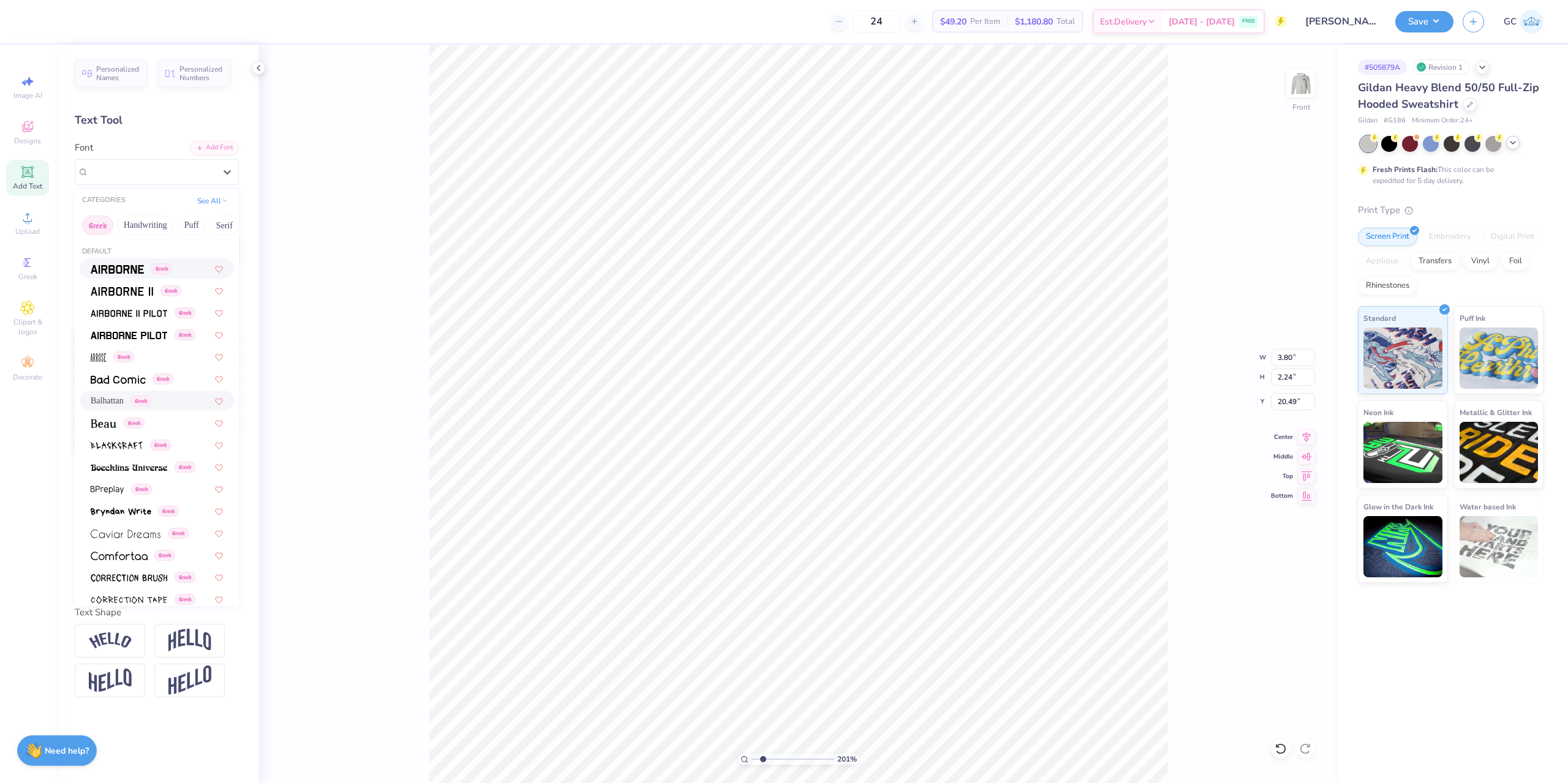
click at [160, 271] on span "Greek" at bounding box center [162, 268] width 21 height 11
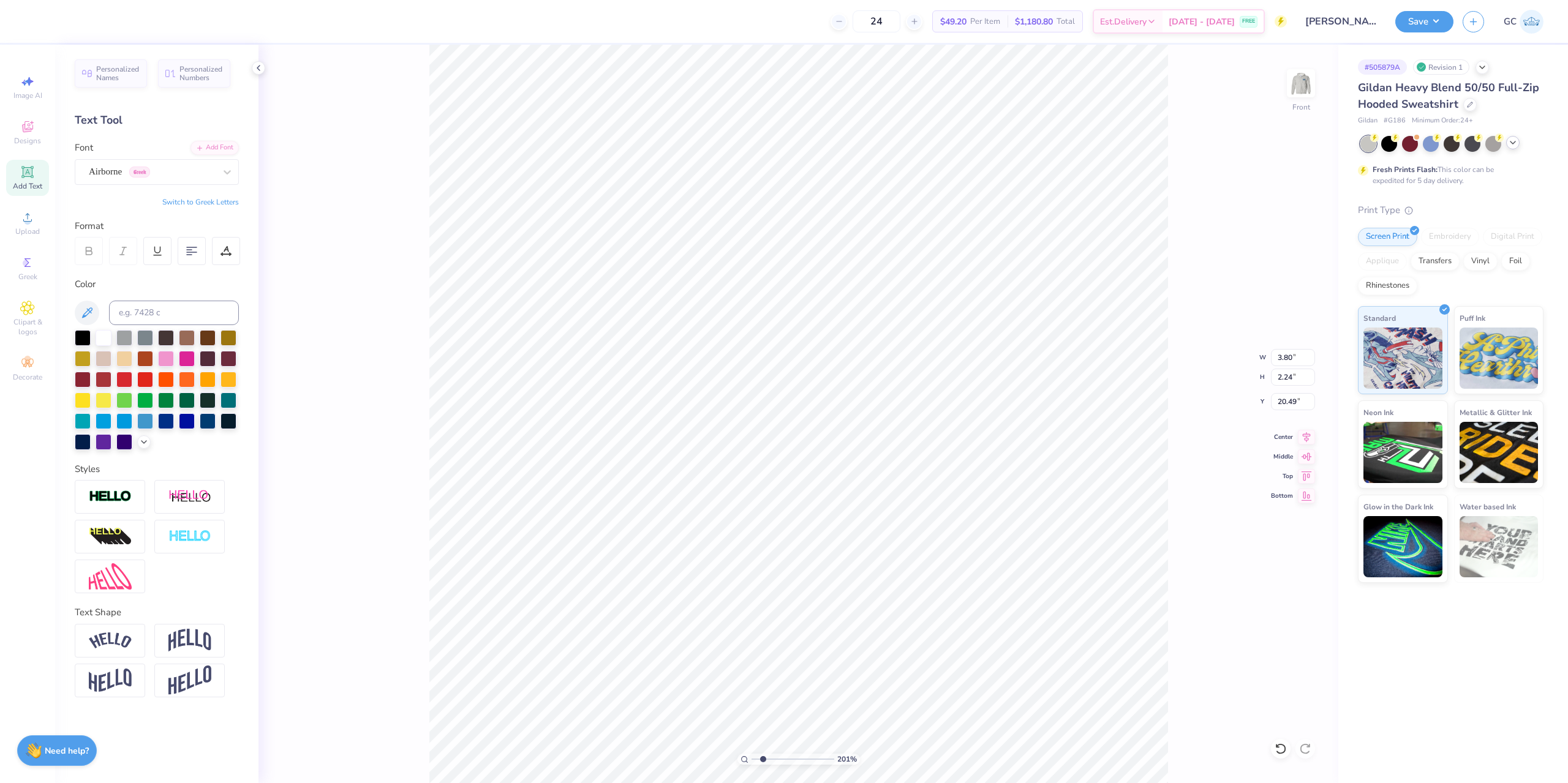
type input "2.01445811466782"
type input "5.88"
type input "2.02"
type input "20.60"
type input "2.01445811466782"
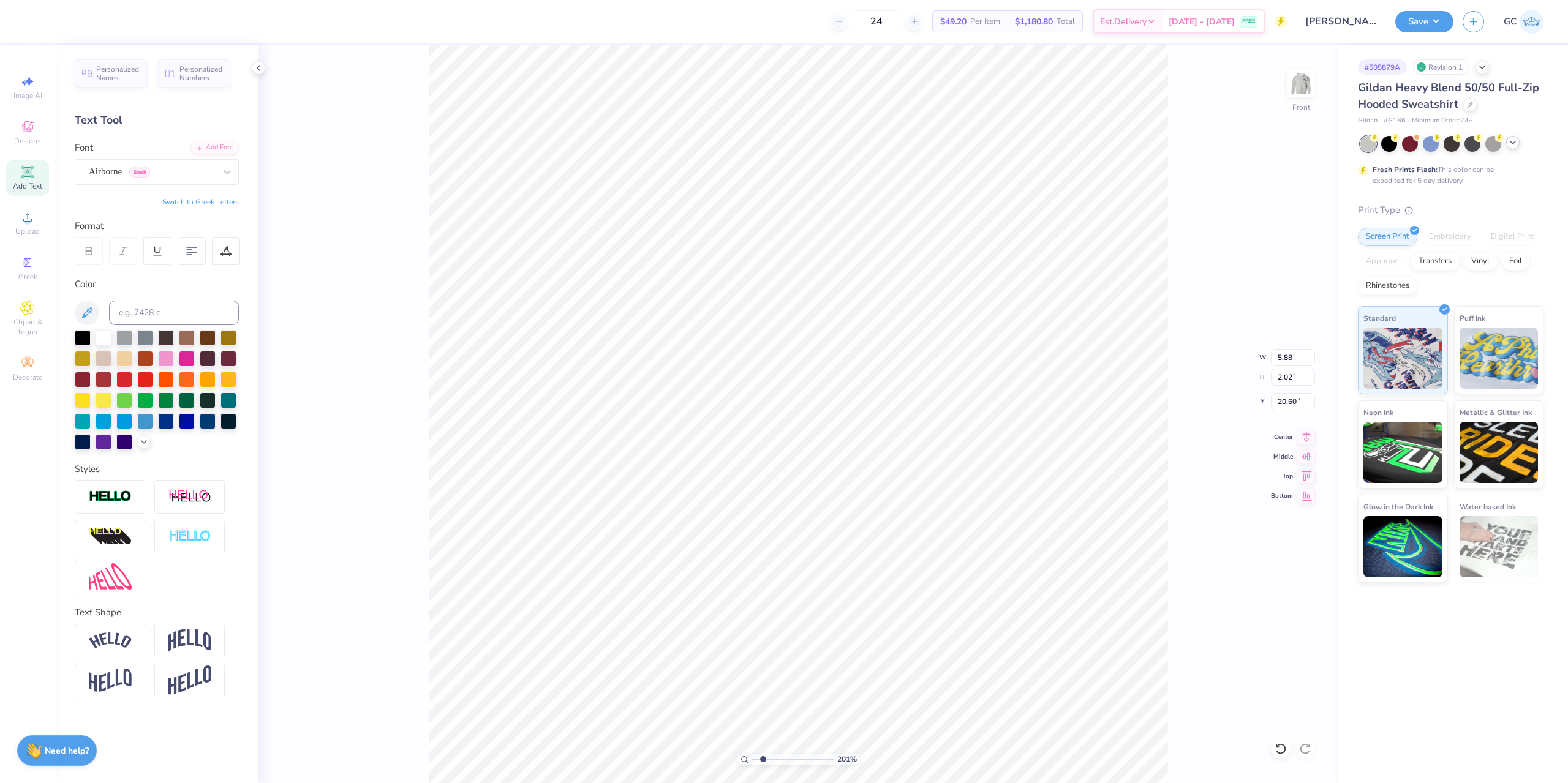
type input "20.61"
type input "2.01445811466782"
type textarea "ACW"
type input "2.01445811466782"
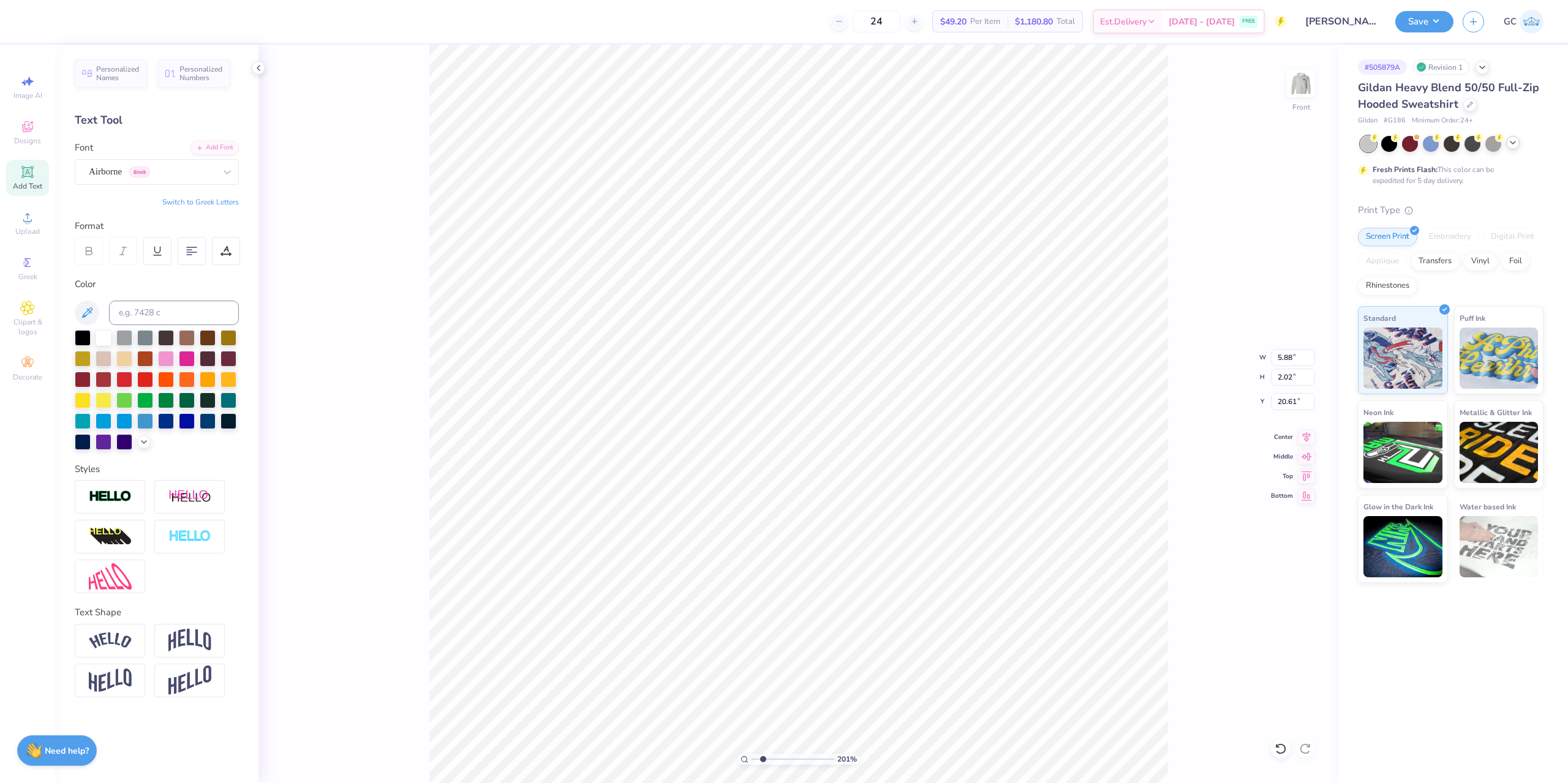
type textarea "ACW"
paste textarea
type input "2.01445811466782"
type textarea "ACW"
type input "2.01445811466782"
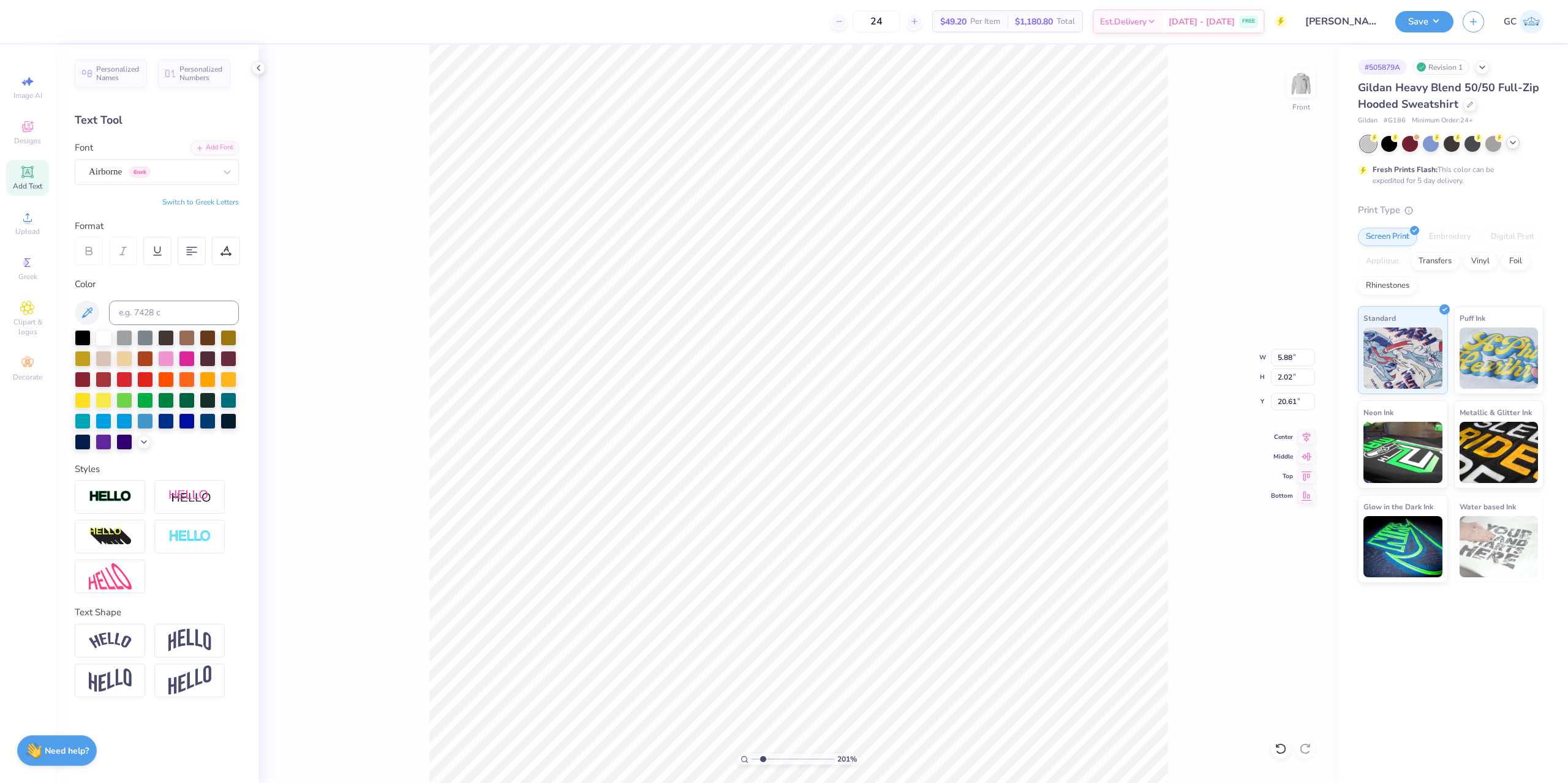
type textarea "ACV"
type input "2.01445811466782"
type textarea "AC"
type input "2.01445811466782"
type textarea "ACc"
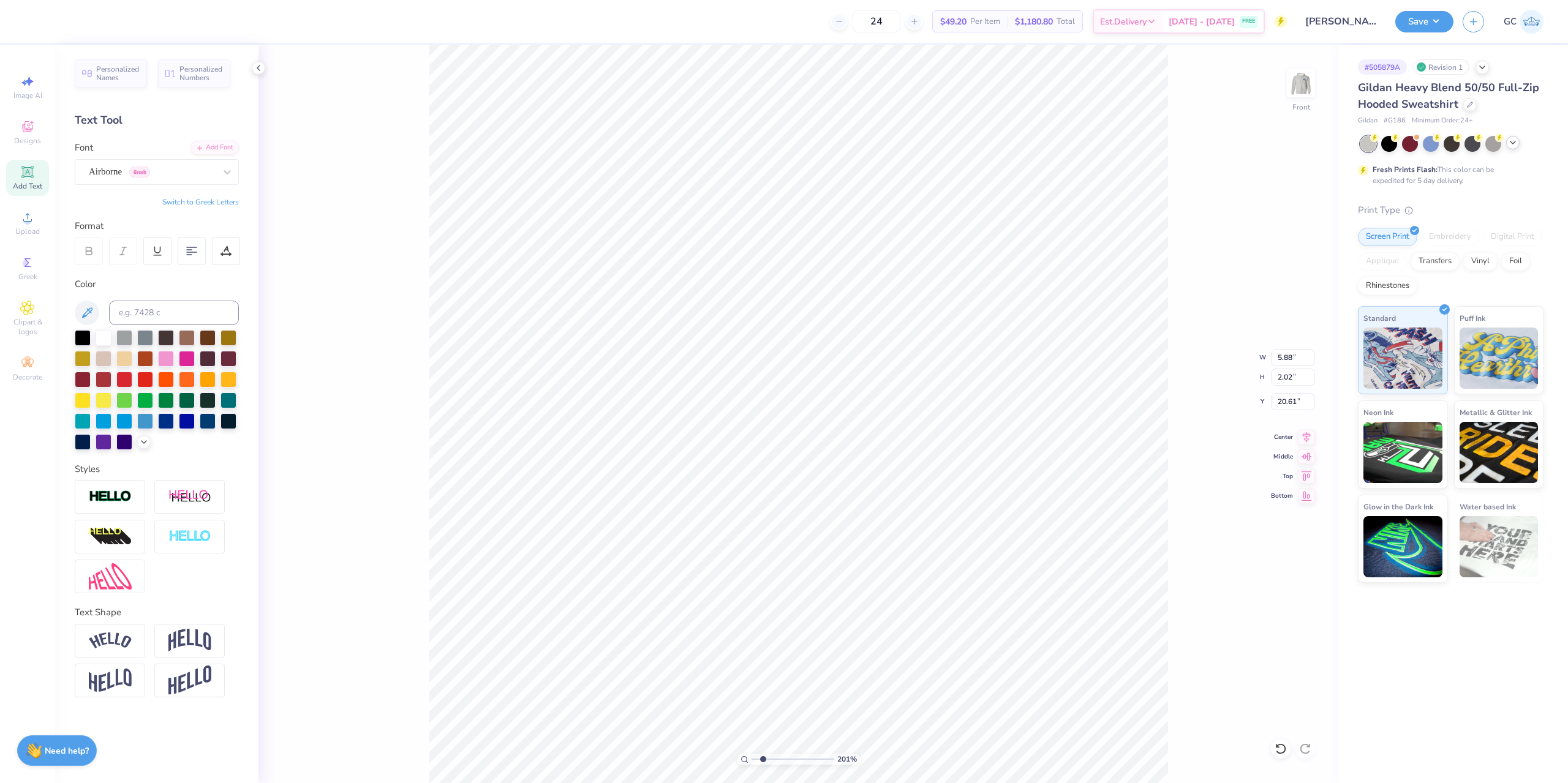
type input "2.01445811466782"
type textarea "AC"
type input "2.01445811466782"
type textarea "ACW"
type input "2.01445811466782"
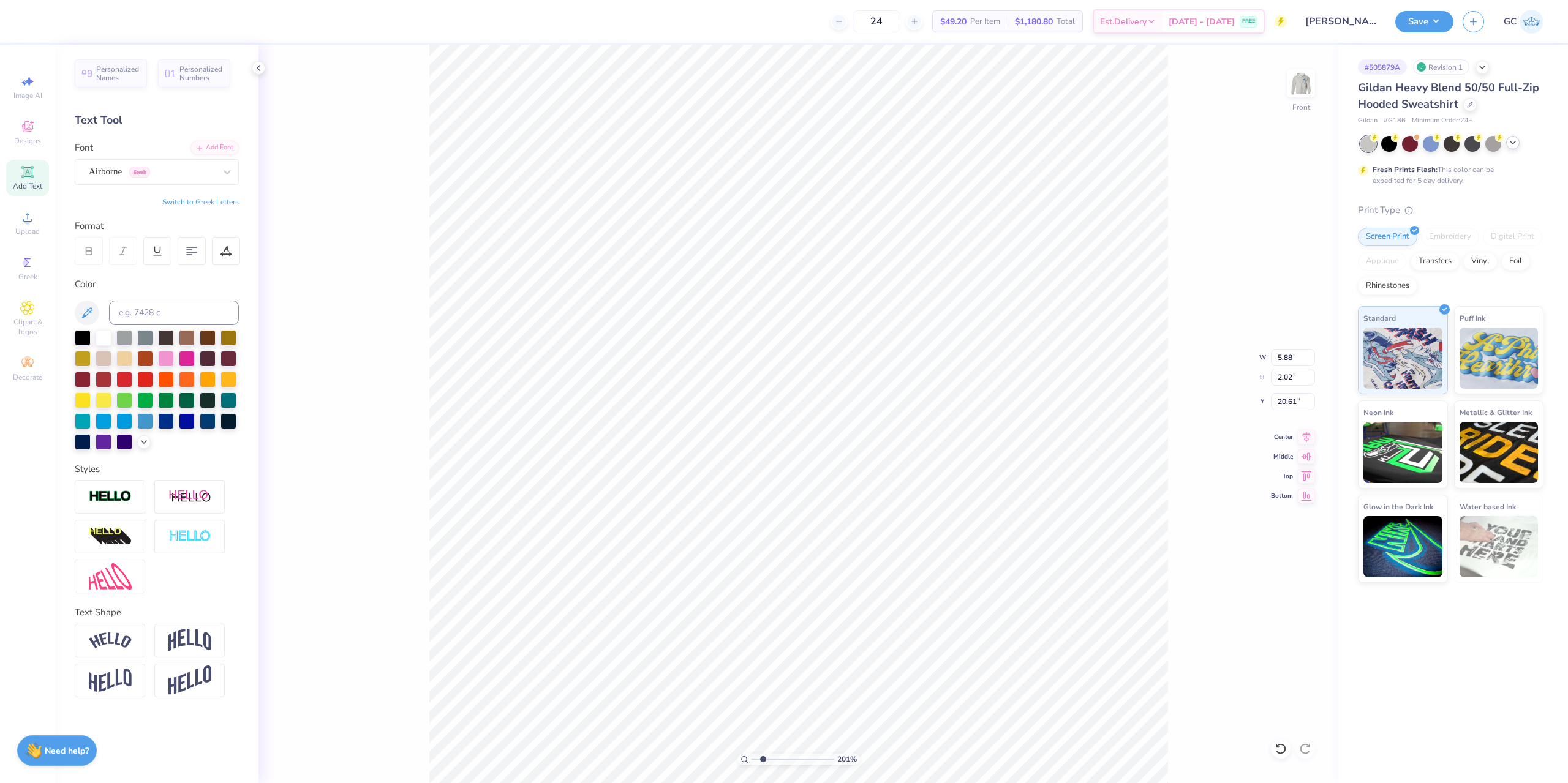
type textarea "AC"
type input "2.01445811466782"
type textarea "ACw"
type input "2.01445811466782"
type textarea "AC"
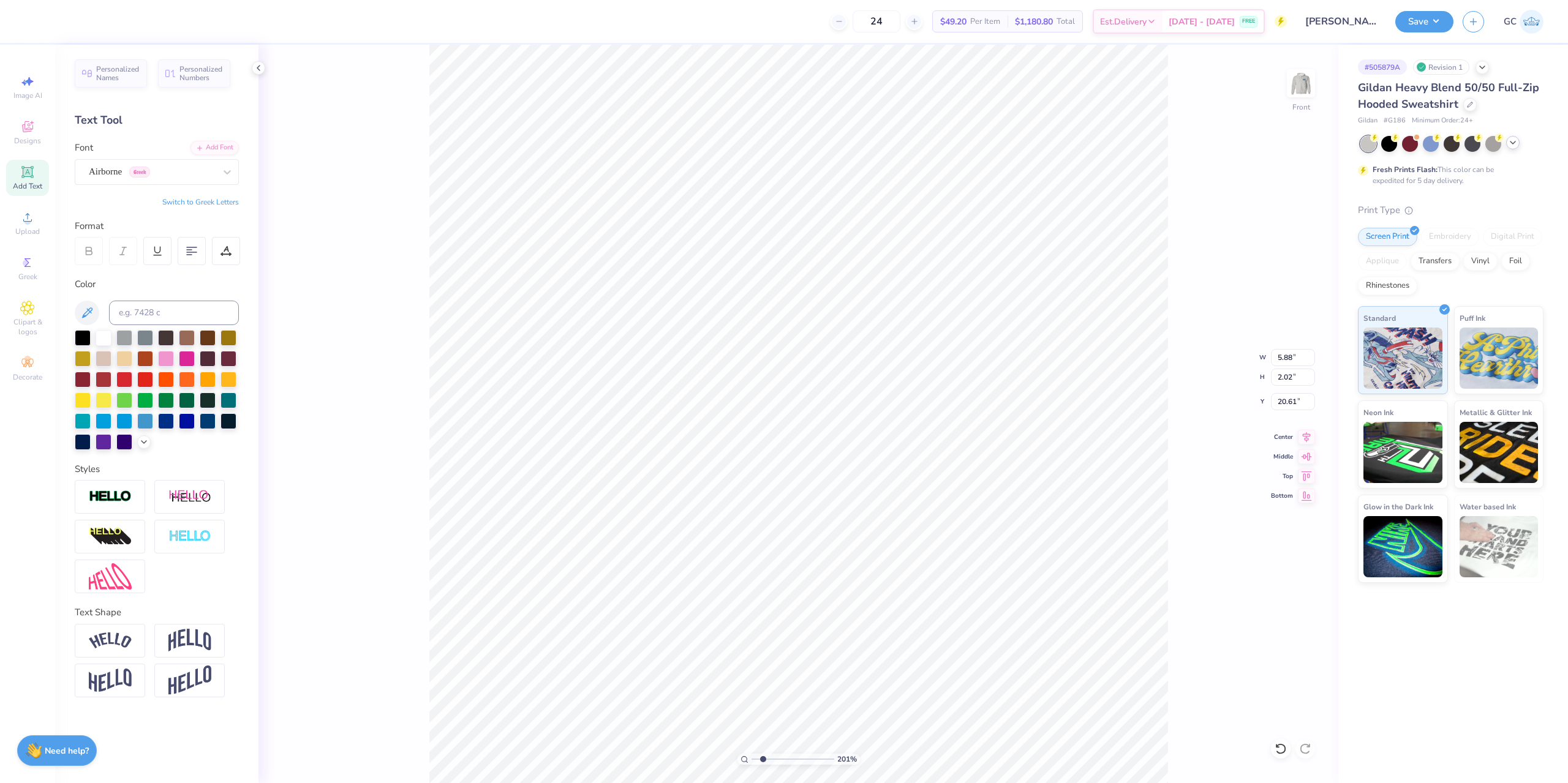
type input "2.01445811466782"
type textarea "AC1"
type input "2.01445811466782"
type textarea "AC10"
type input "2.01445811466782"
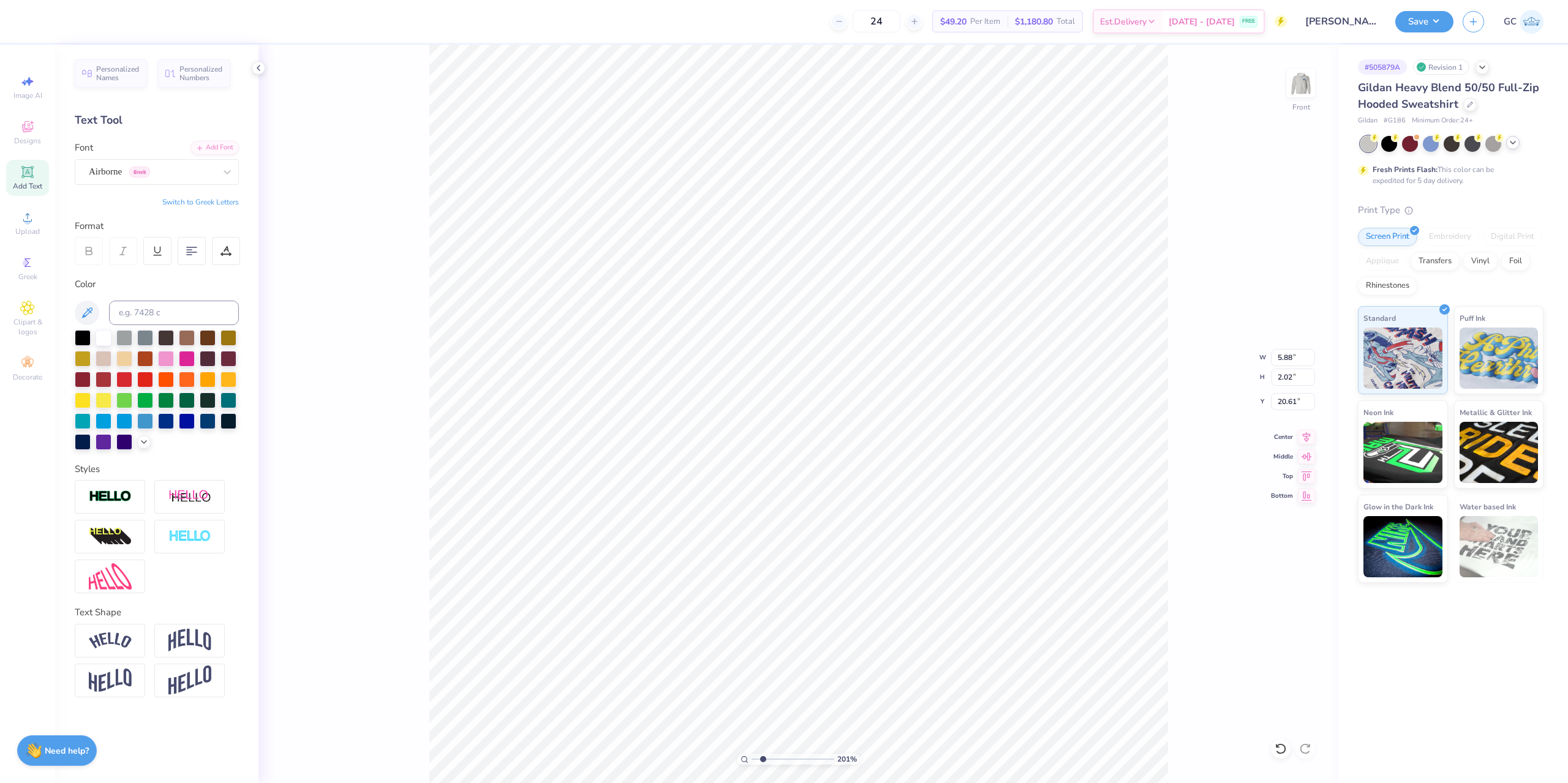
type textarea "AC1091"
type input "2.01445811466782"
type textarea "AC10915"
type input "2.01445811466782"
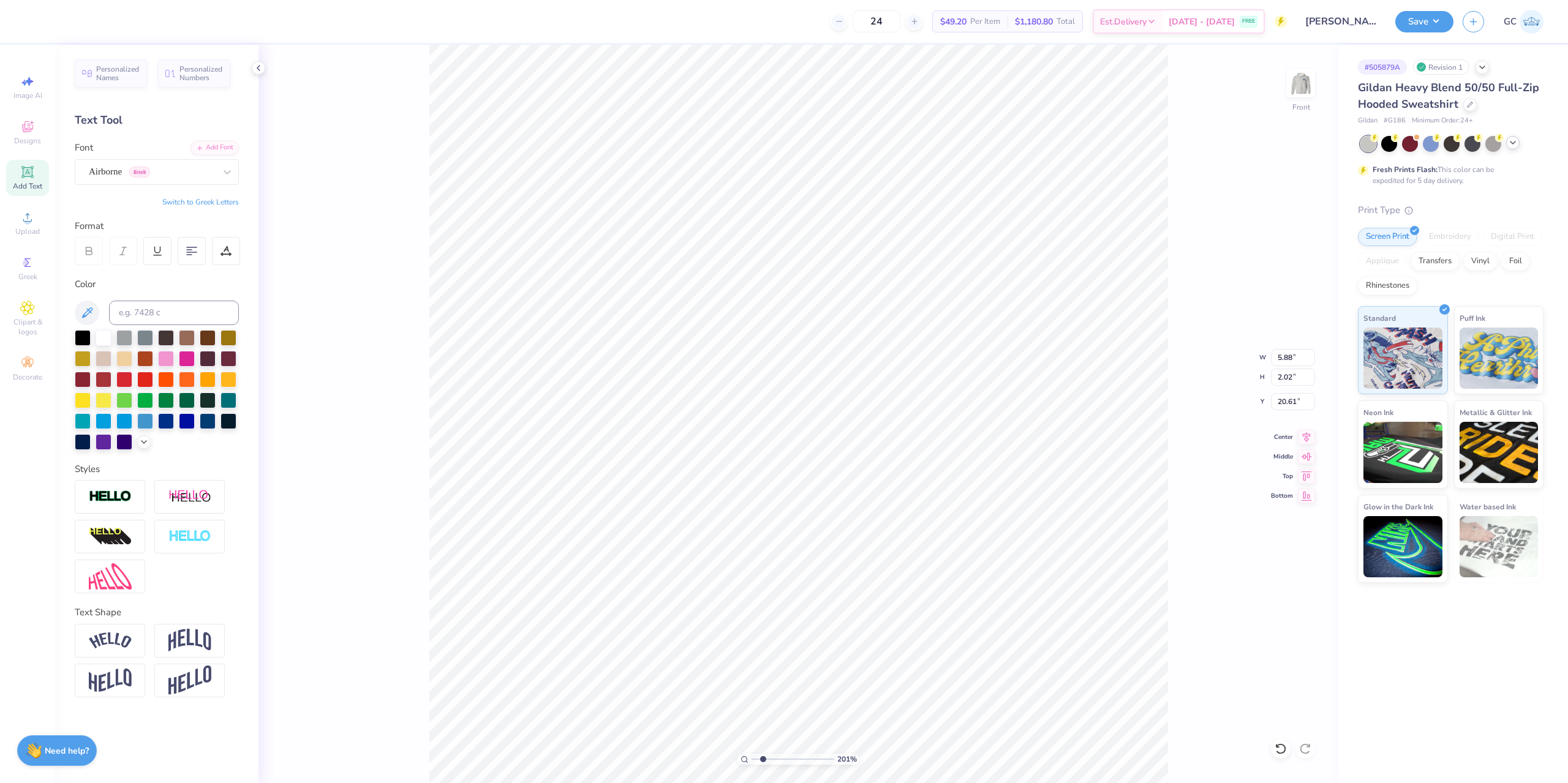
type textarea "AC10915)"
type input "2.01445811466782"
type textarea "AC10915)("
type input "2.01445811466782"
type textarea "AC10915)(*)"
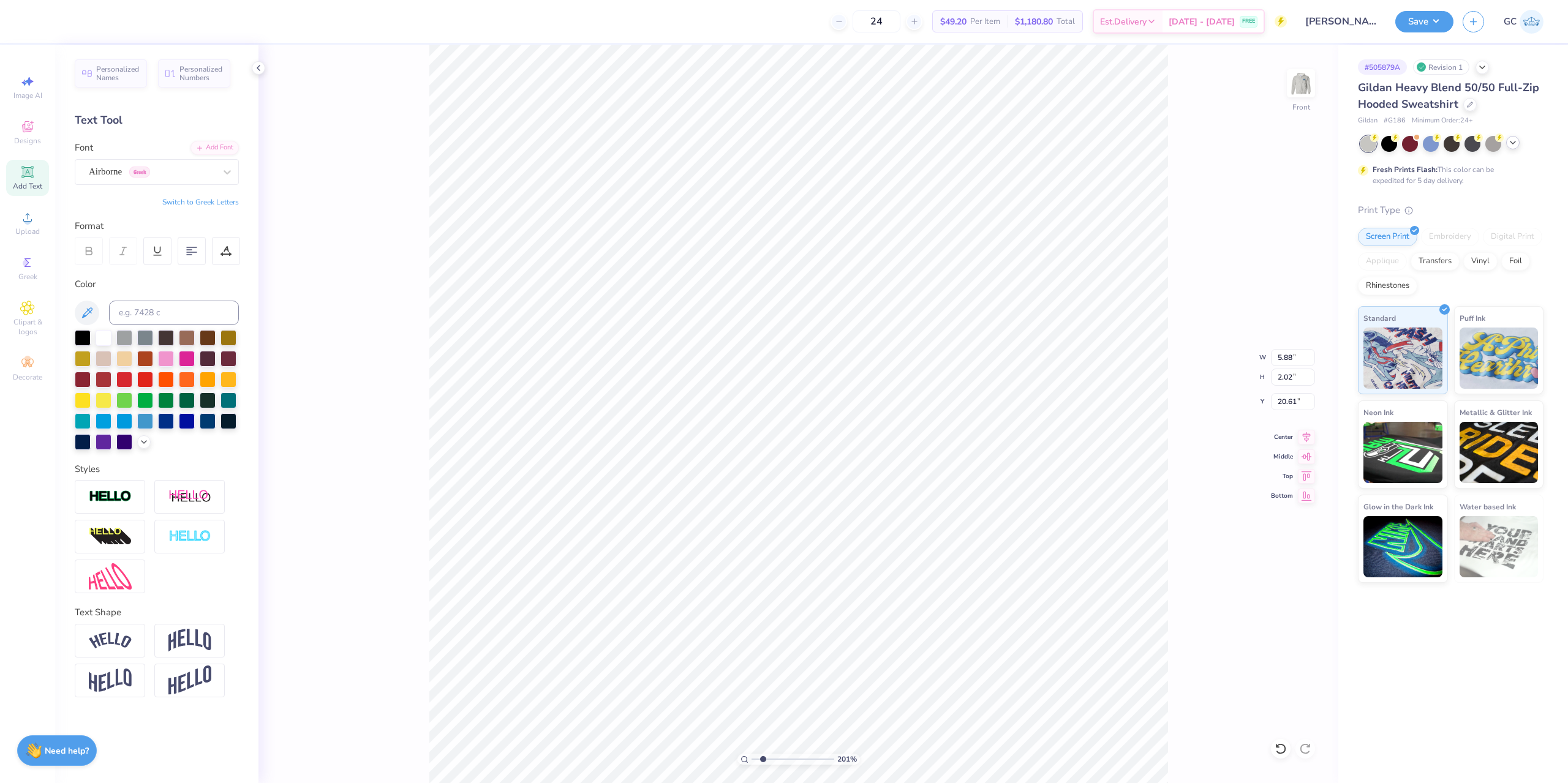
type input "2.01445811466782"
type textarea "AC10915)(*)("
type input "2.01445811466782"
type textarea "AC10915)(*)(*a"
type input "2.01445811466782"
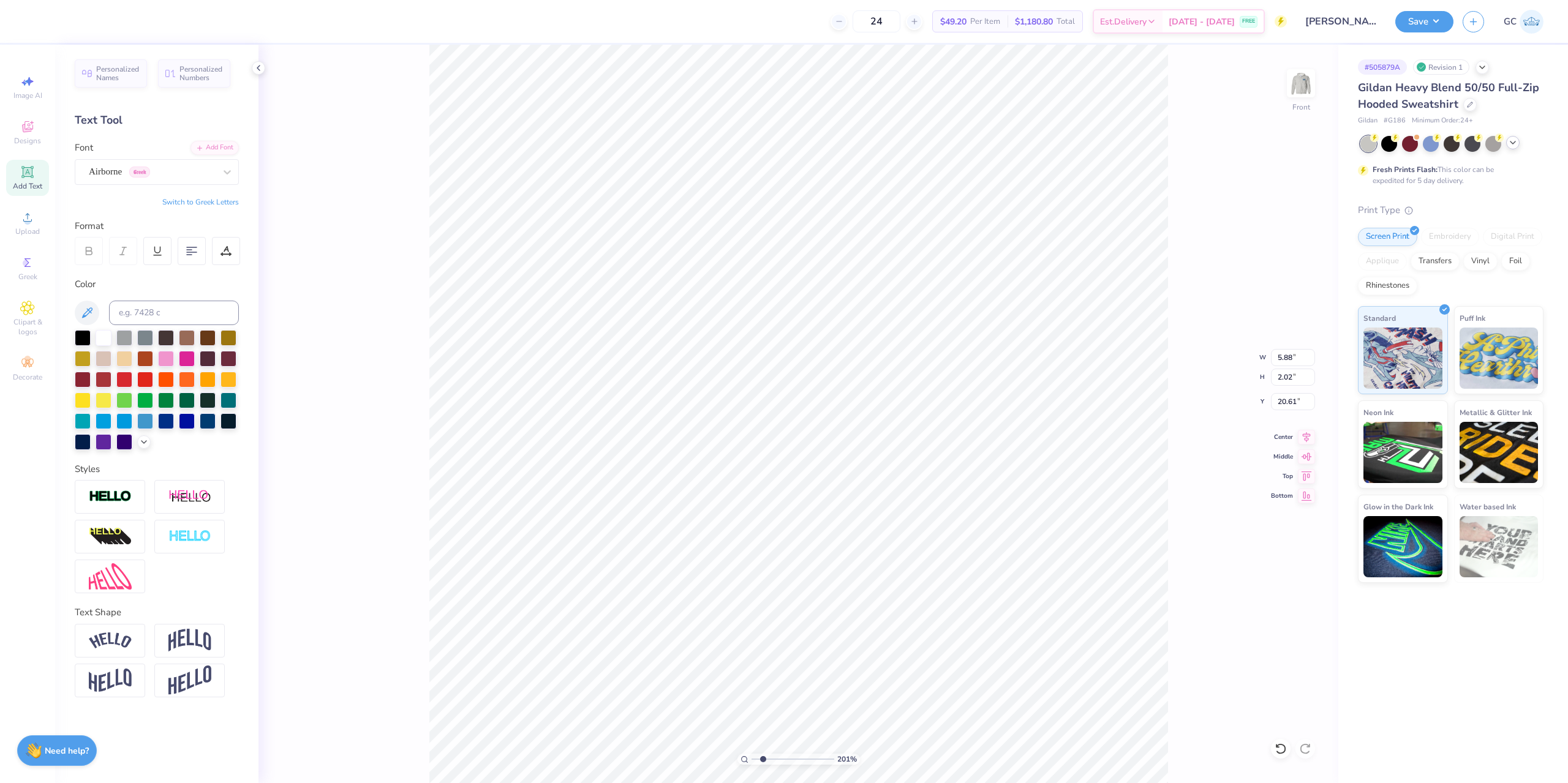
type textarea "AC10915)(*)(*as"
type input "2.01445811466782"
type textarea "AC10915)(*)(*asda"
type input "2.01445811466782"
type textarea "AC10915)(*)(*asdasd"
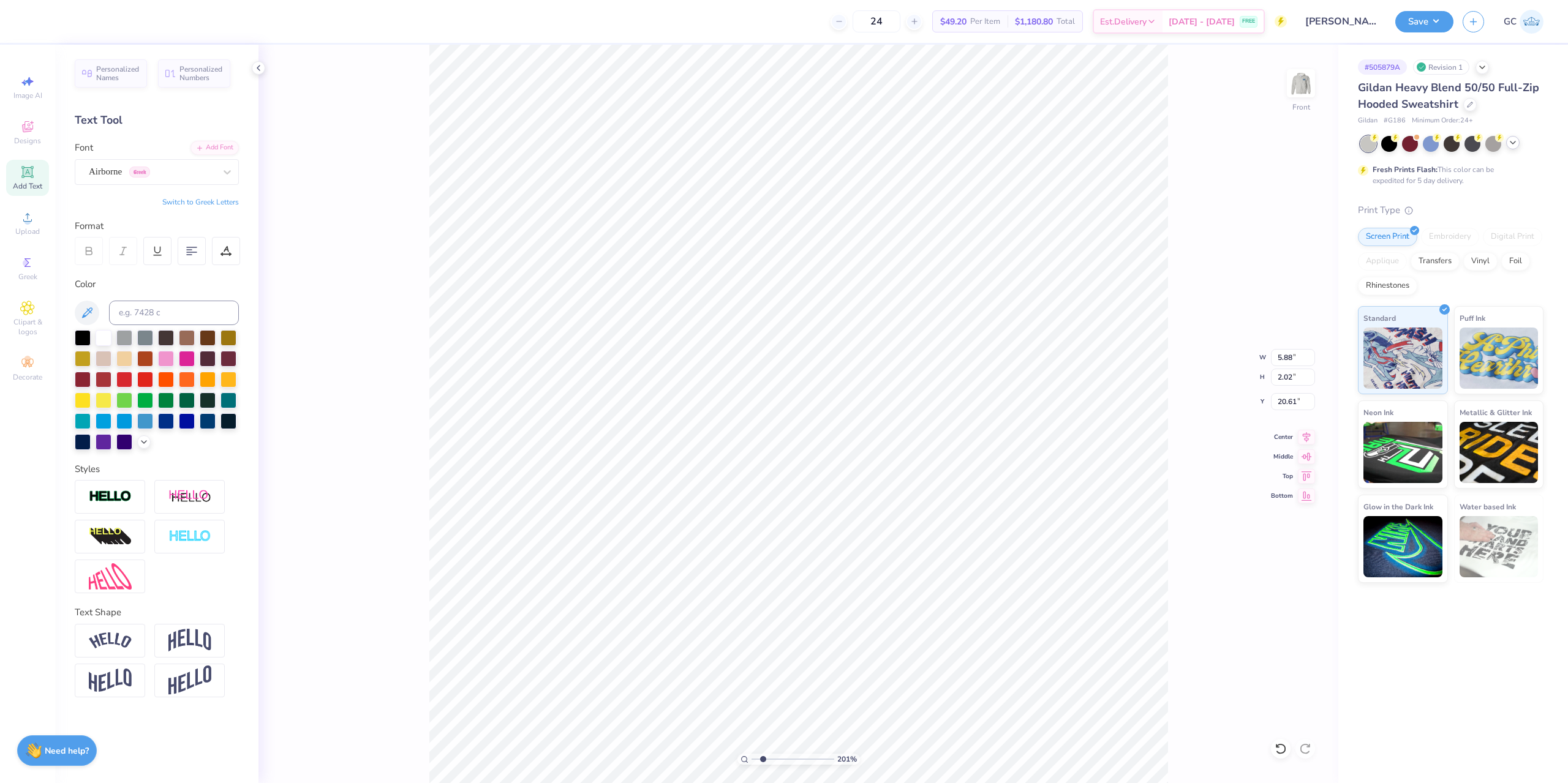
type input "2.01445811466782"
type textarea "AC10915)(*)(*asdasdlj"
type input "2.01445811466782"
type textarea "AC10915)(*)(*asdasdljk"
type input "2.01445811466782"
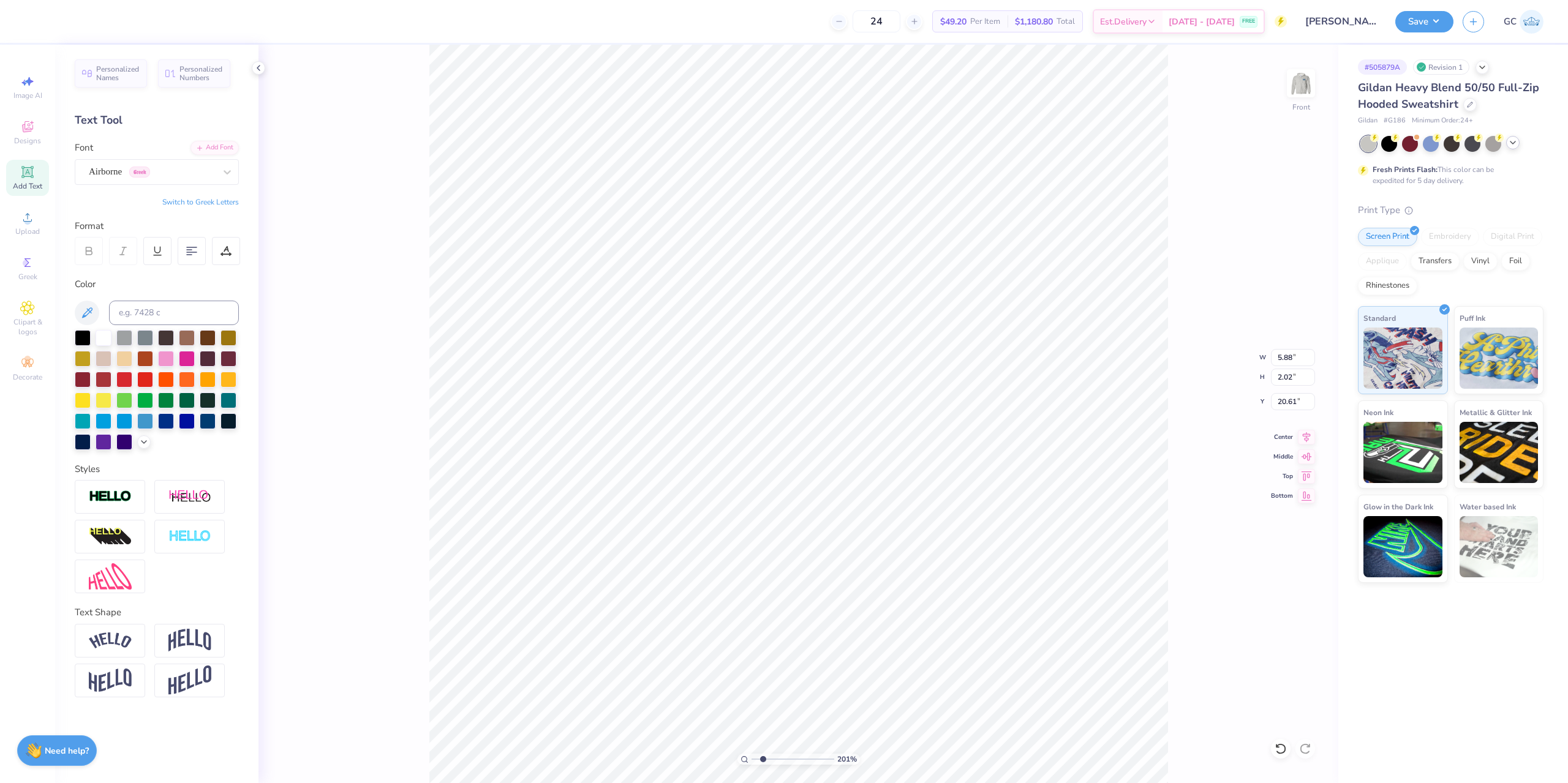
type textarea "AC10915)(*)(*asdasdljkx"
type input "2.01445811466782"
type textarea "AC10915)(*)(*asdasdljkxcjkn"
type input "2.01445811466782"
type textarea "AC10915)(*)(*asdasdljkxcjknz"
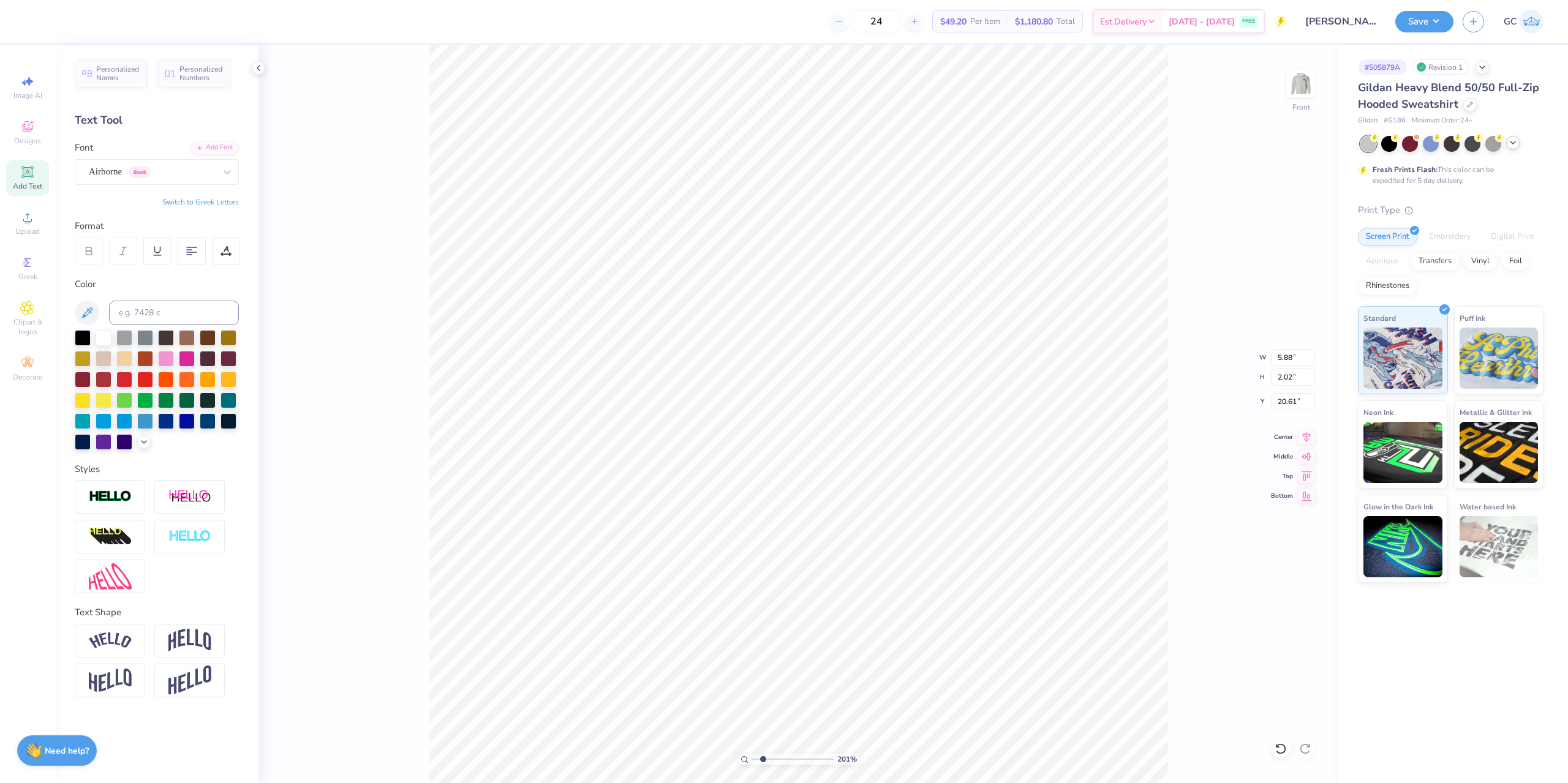
type input "2.01445811466782"
type textarea "AC10915)(*)(*asdasdljkxcjknzxcb"
type input "2.01445811466782"
type textarea "AC10915)(*)(*asdasdljkxcjknzxcbzx<cn"
type input "2.01445811466782"
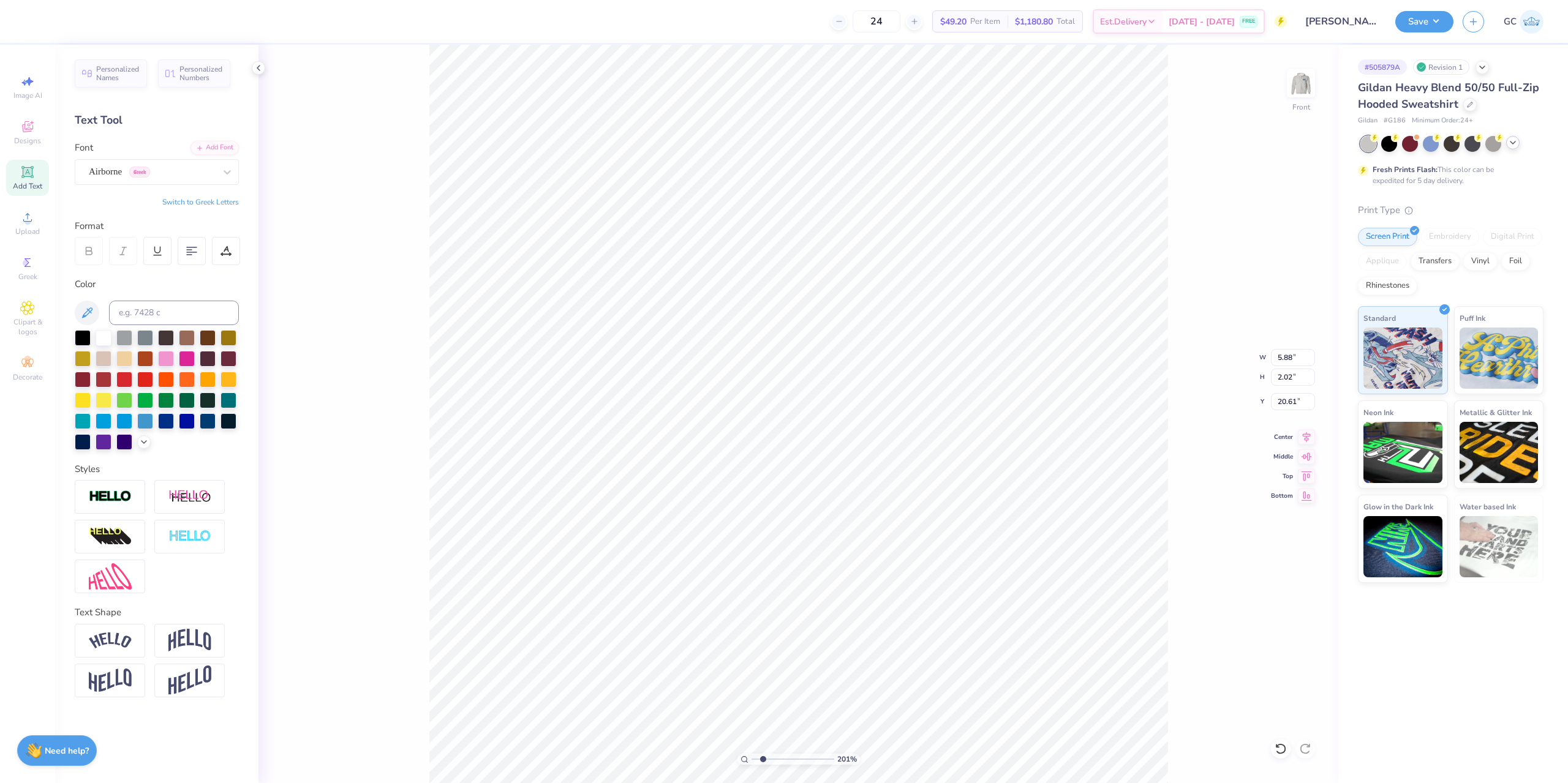
type textarea "AC10915)(*)(*asdasdljkxcjknzxcbzx<cnzvbn"
type input "2.01445811466782"
type textarea "AC10915)(*)(*asdasdljkxcjknzxcbzx<cnzvbn<c vn"
type input "2.01445811466782"
type textarea "AC10915)(*)(*asdasdljkxcjknzxcbzx<cnzvbn<c vnc"
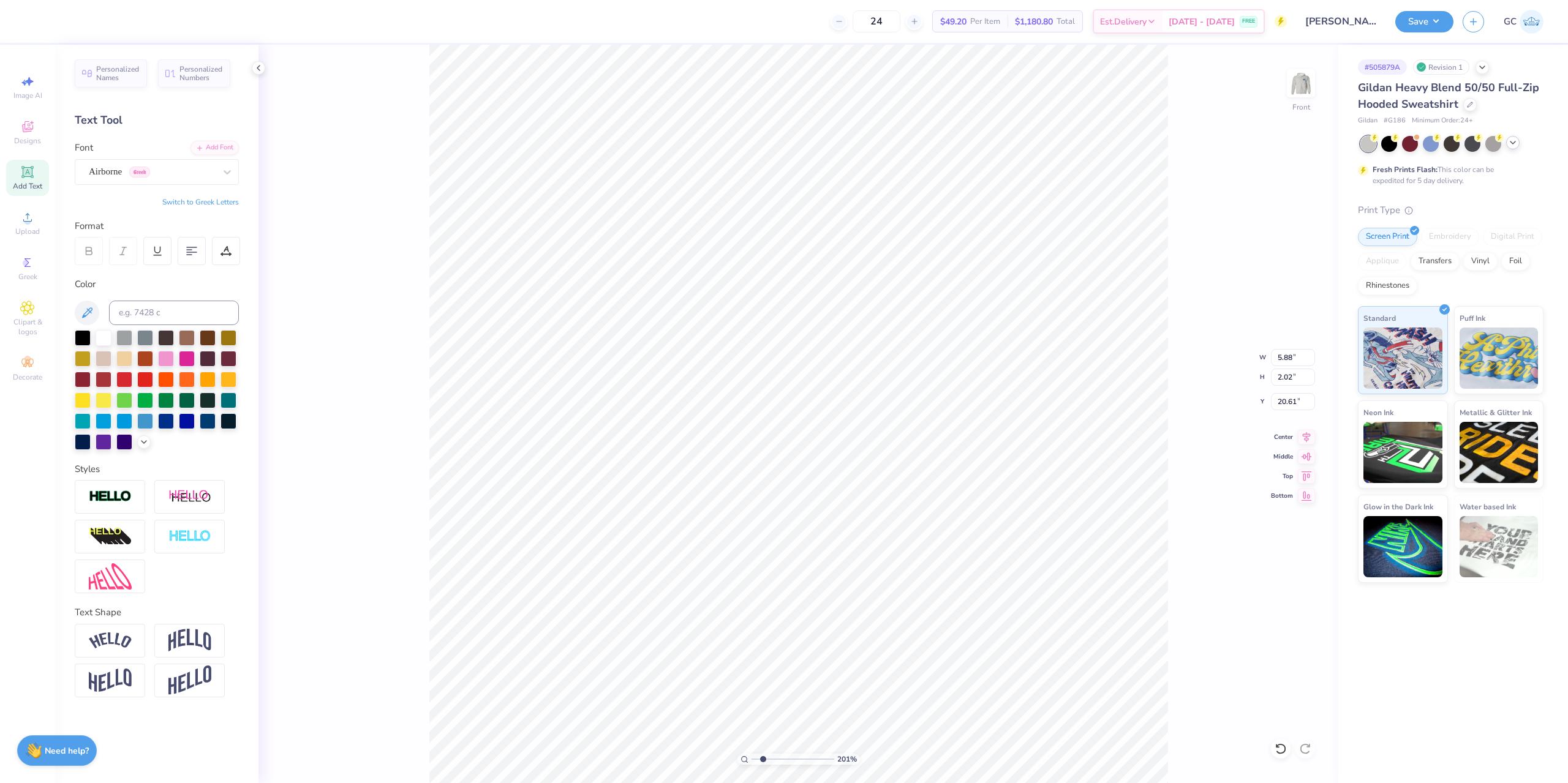
type input "2.01445811466782"
type textarea "AC10915)(*)(*asdasdljkxcjknzxcbzx<cnzvbn<c vncv"
type input "2.01445811466782"
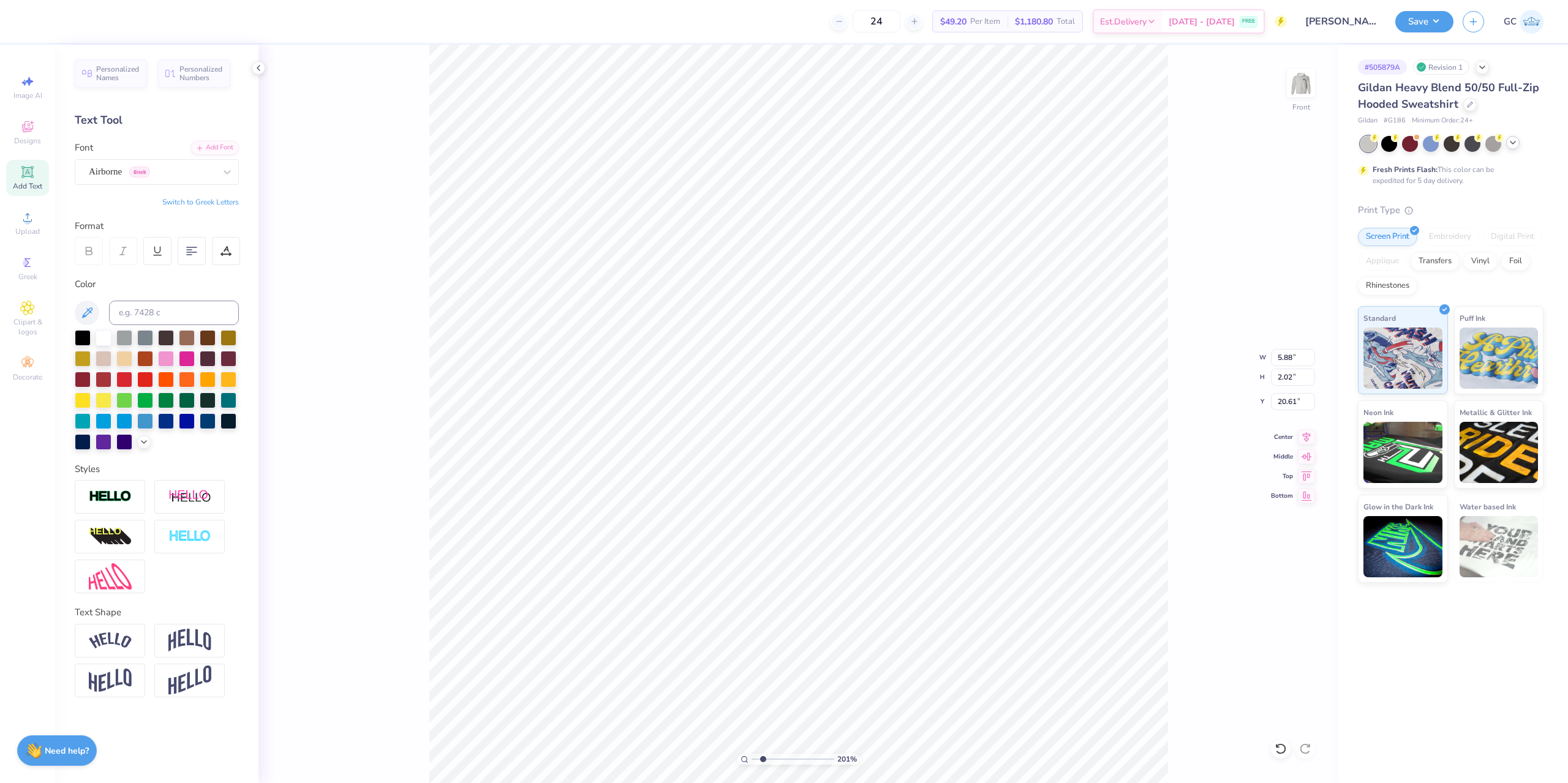
type textarea "a"
click at [212, 170] on div "Airborne Greek" at bounding box center [152, 172] width 129 height 19
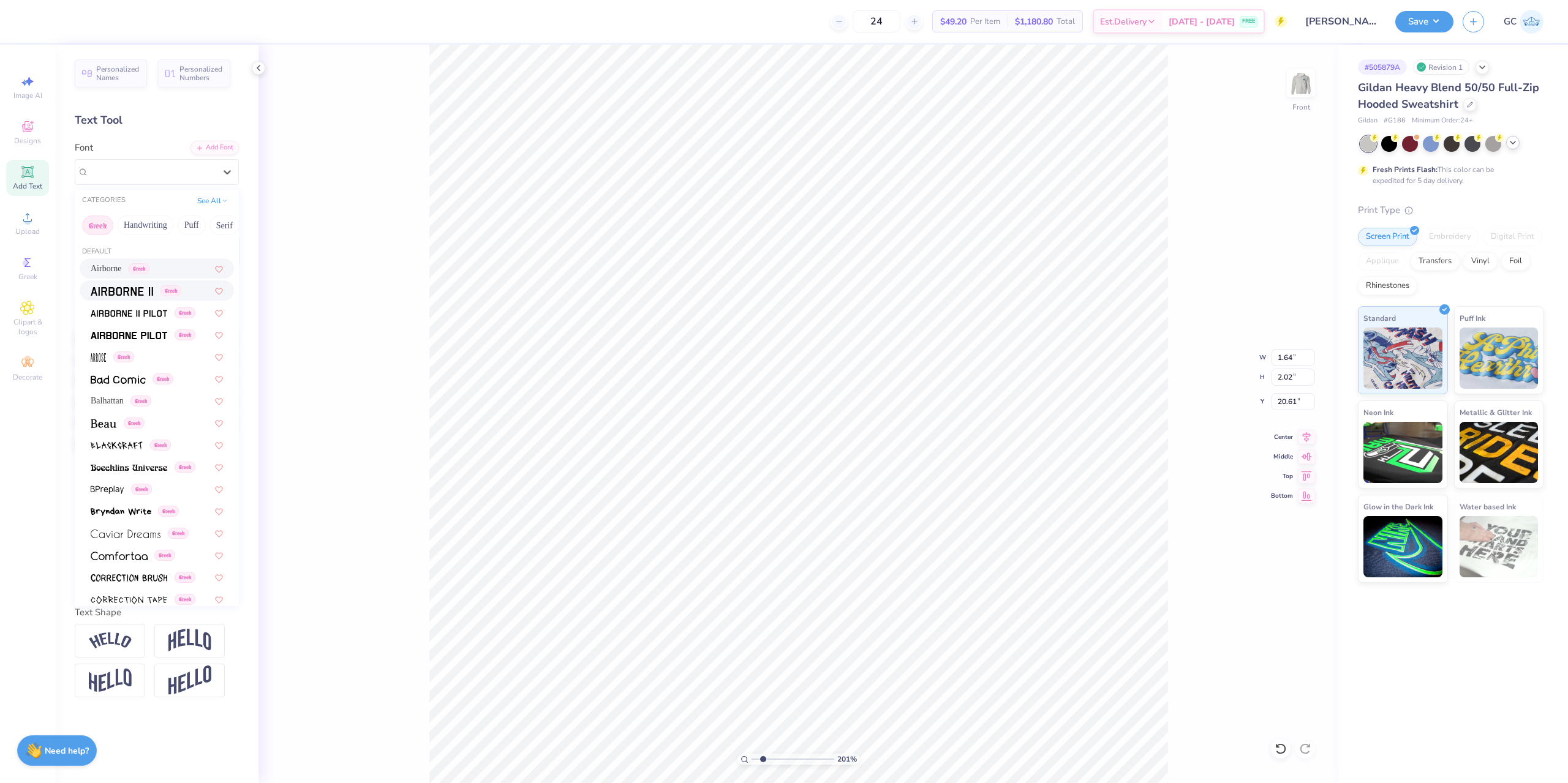
click at [180, 292] on span "Greek" at bounding box center [170, 290] width 21 height 11
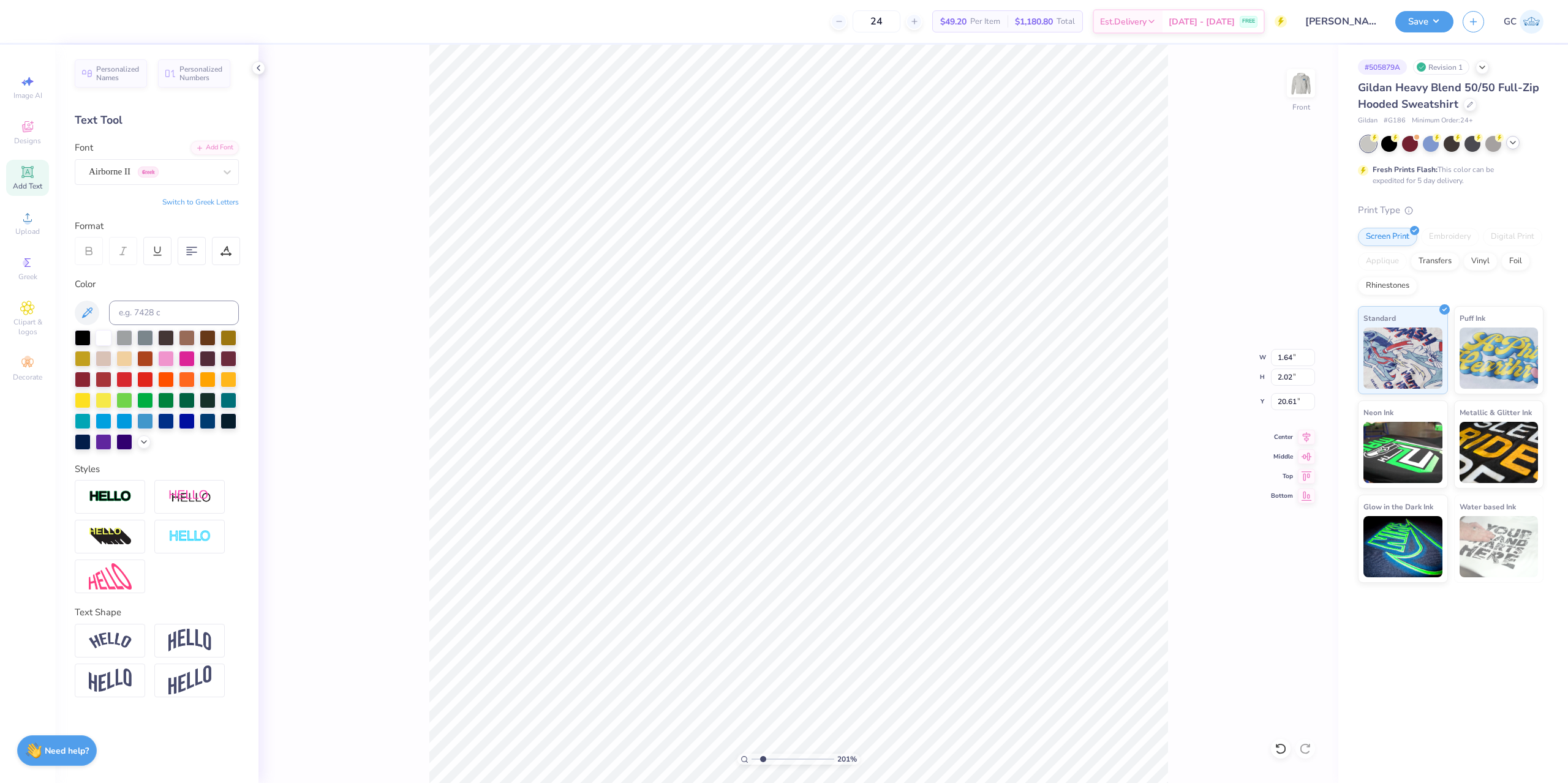
type input "2.01445811466782"
type input "1.56"
type input "2.01445811466782"
type textarea "Ww"
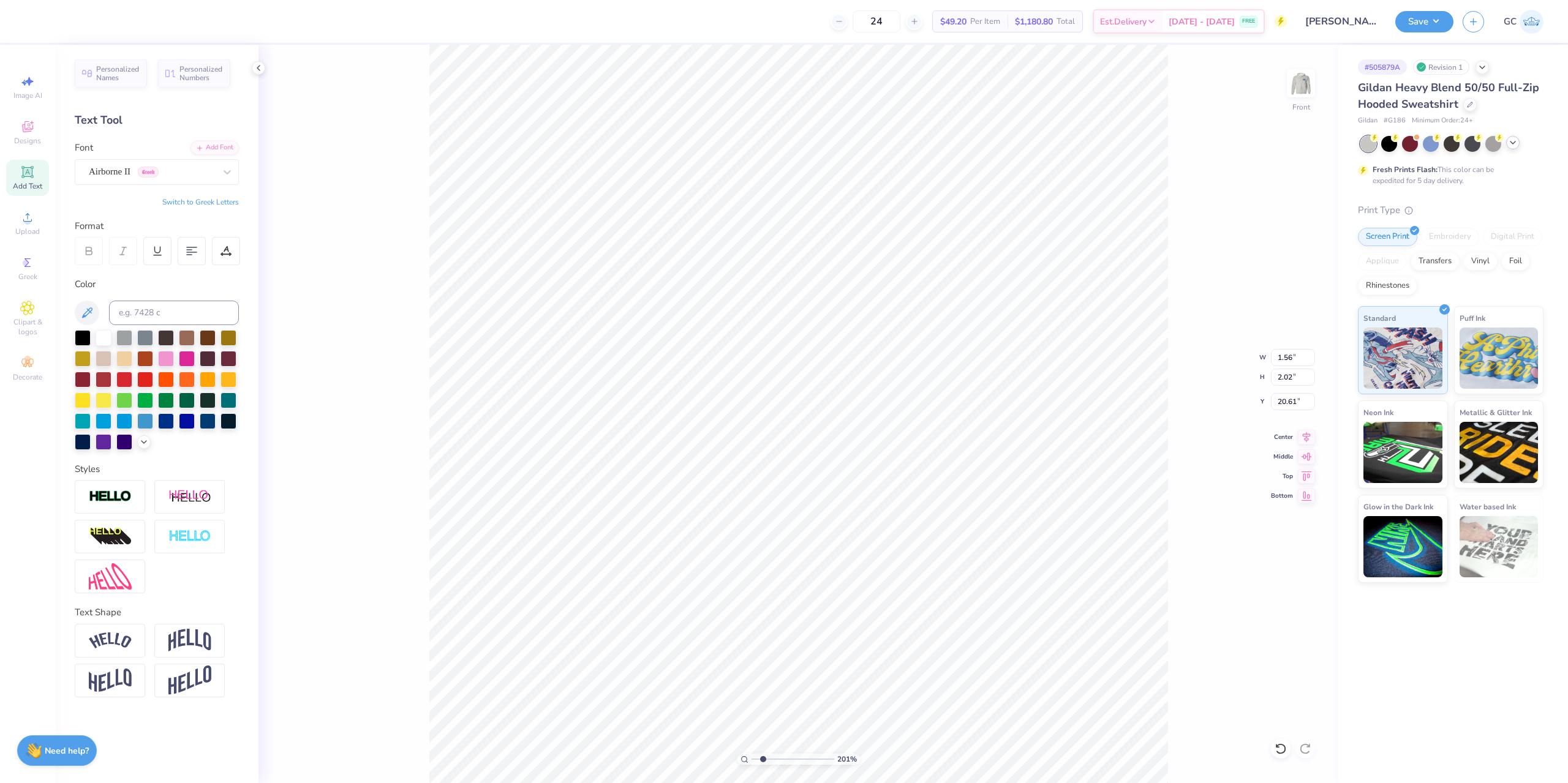
type input "2.01445811466782"
type textarea "Wwqw"
type input "2.01445811466782"
type textarea "Wwqwq"
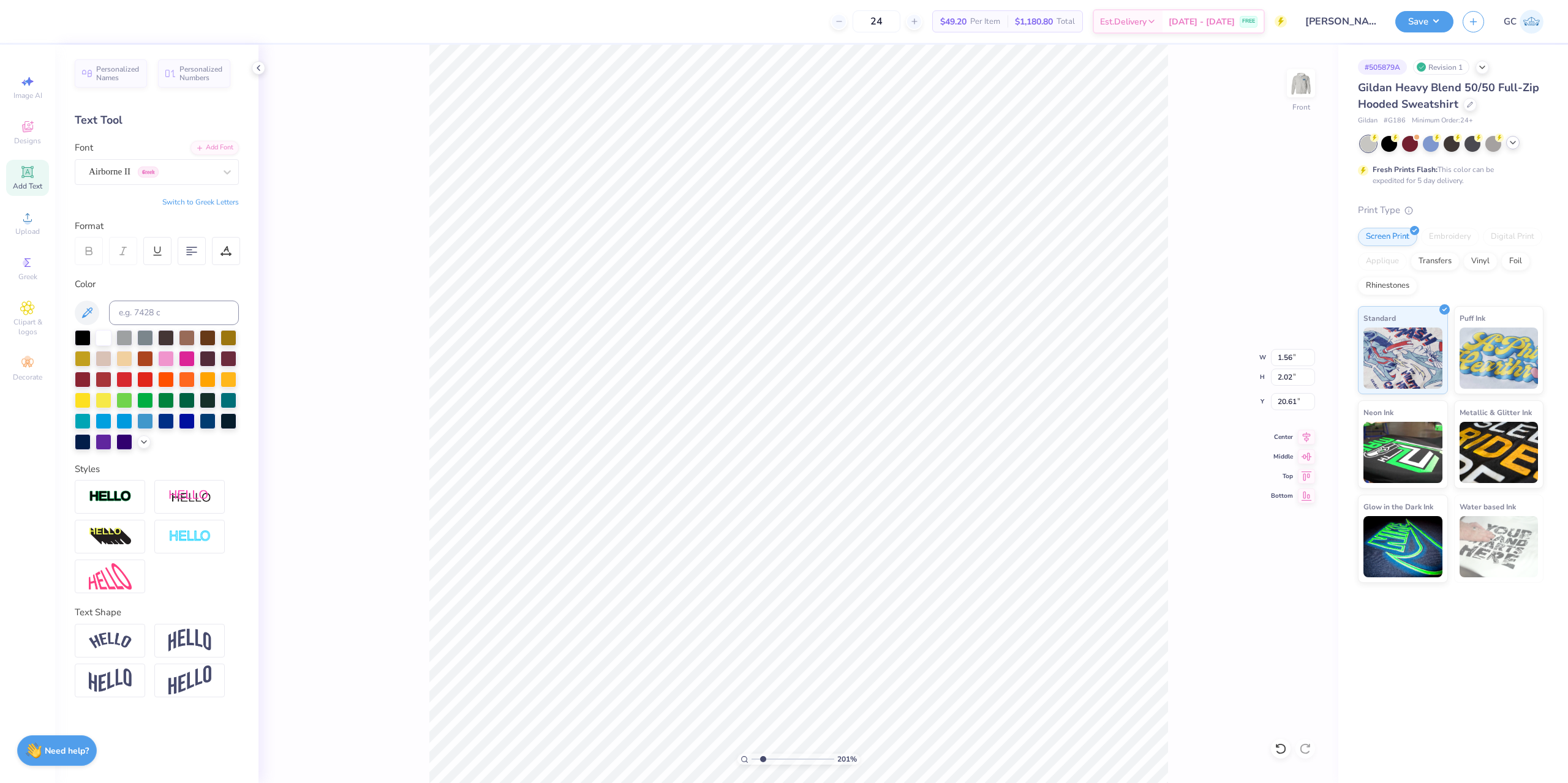
type input "2.01445811466782"
type textarea "WwqwqW"
type input "2.01445811466782"
type textarea "A"
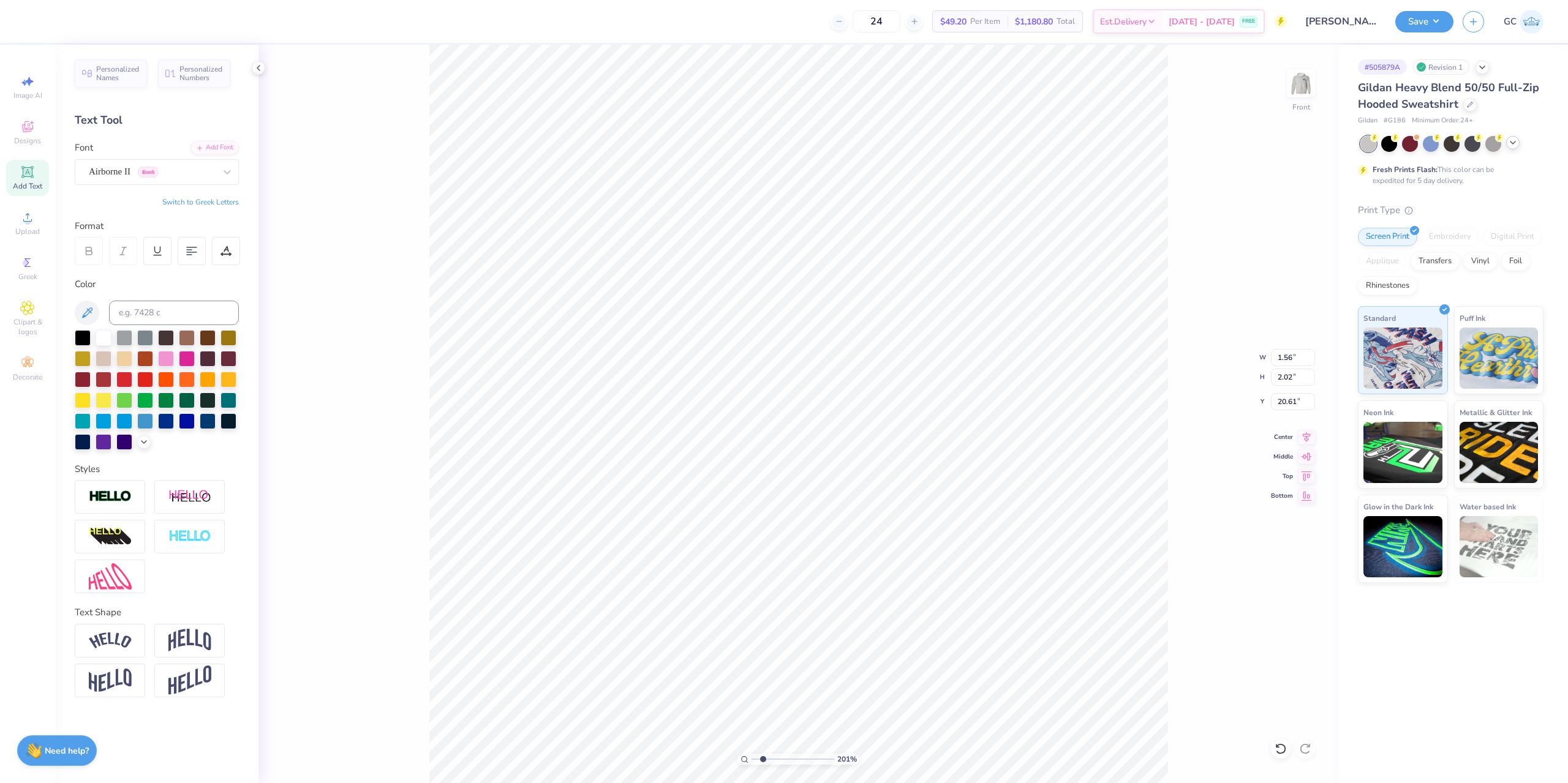
scroll to position [10, 2]
type input "2.01445811466782"
type textarea "As"
type input "2.01445811466782"
type textarea "AsA"
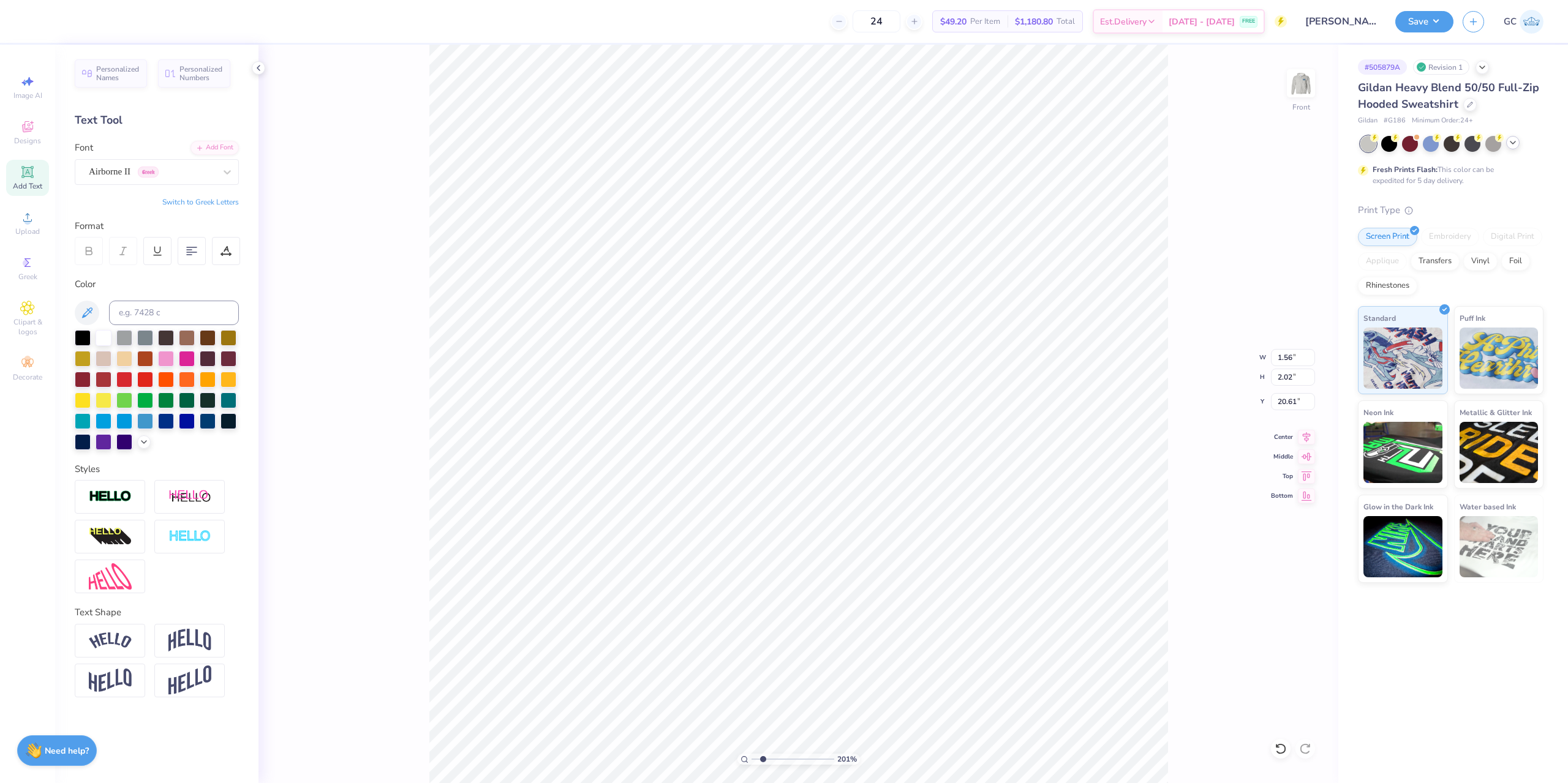
type input "2.01445811466782"
type textarea "AC"
type input "2.01445811466782"
type textarea "ACX"
type input "2.01445811466782"
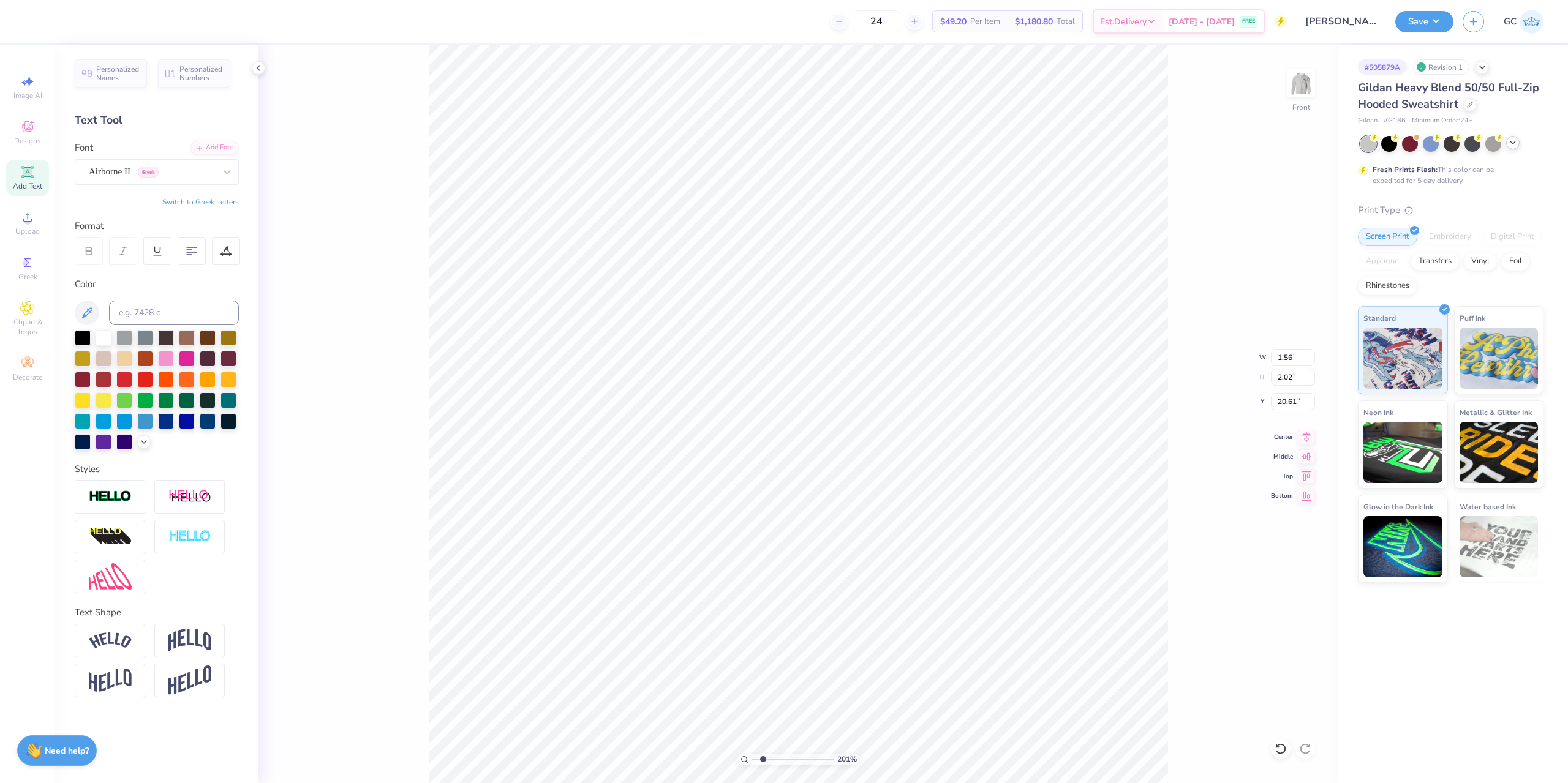
type textarea "AC"
type input "2.01445811466782"
type textarea "A"
type input "2.01445811466782"
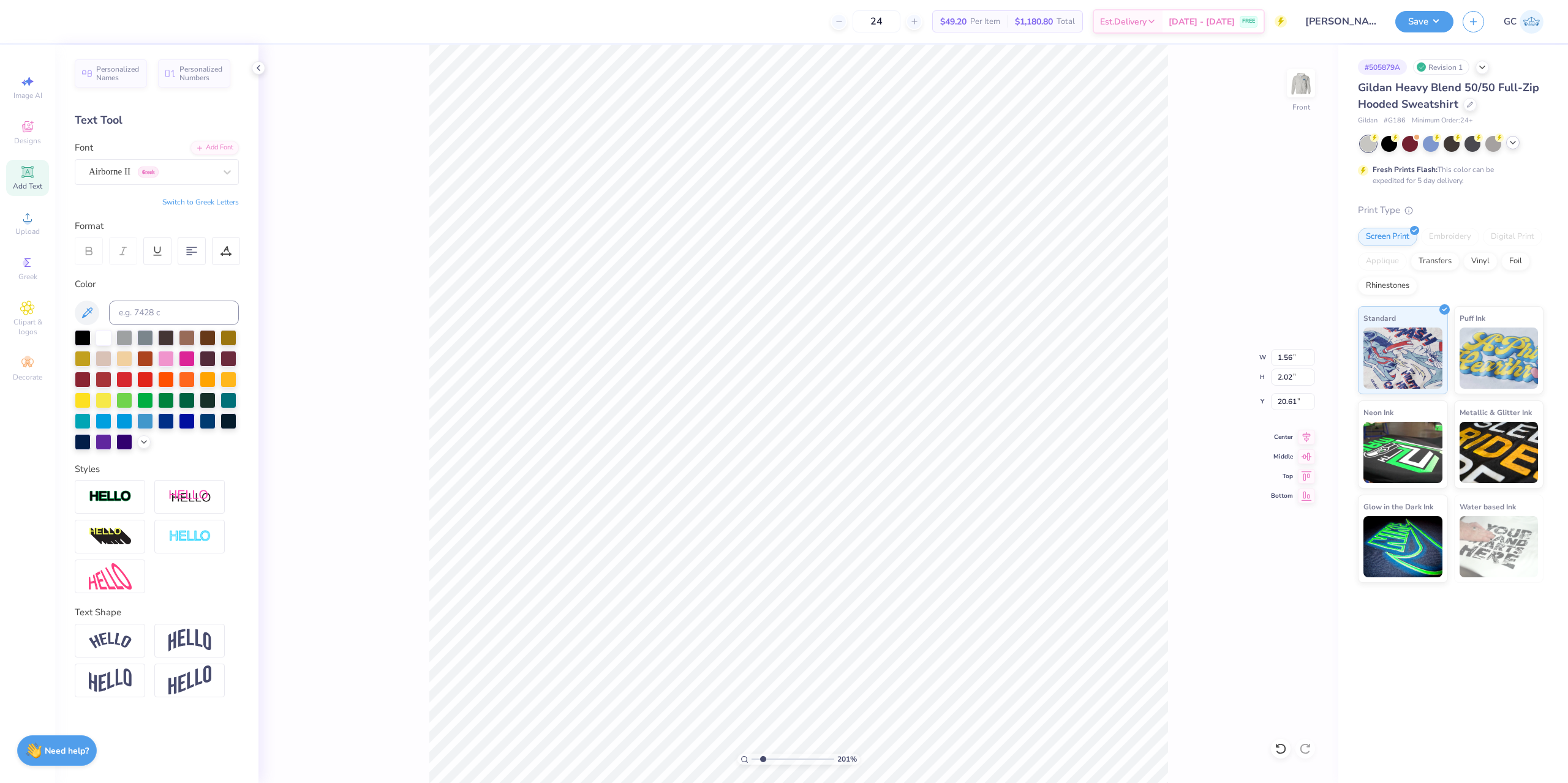
type textarea "A"
type input "2.01445811466782"
type textarea "Ax"
type input "2.01445811466782"
type textarea "Axo"
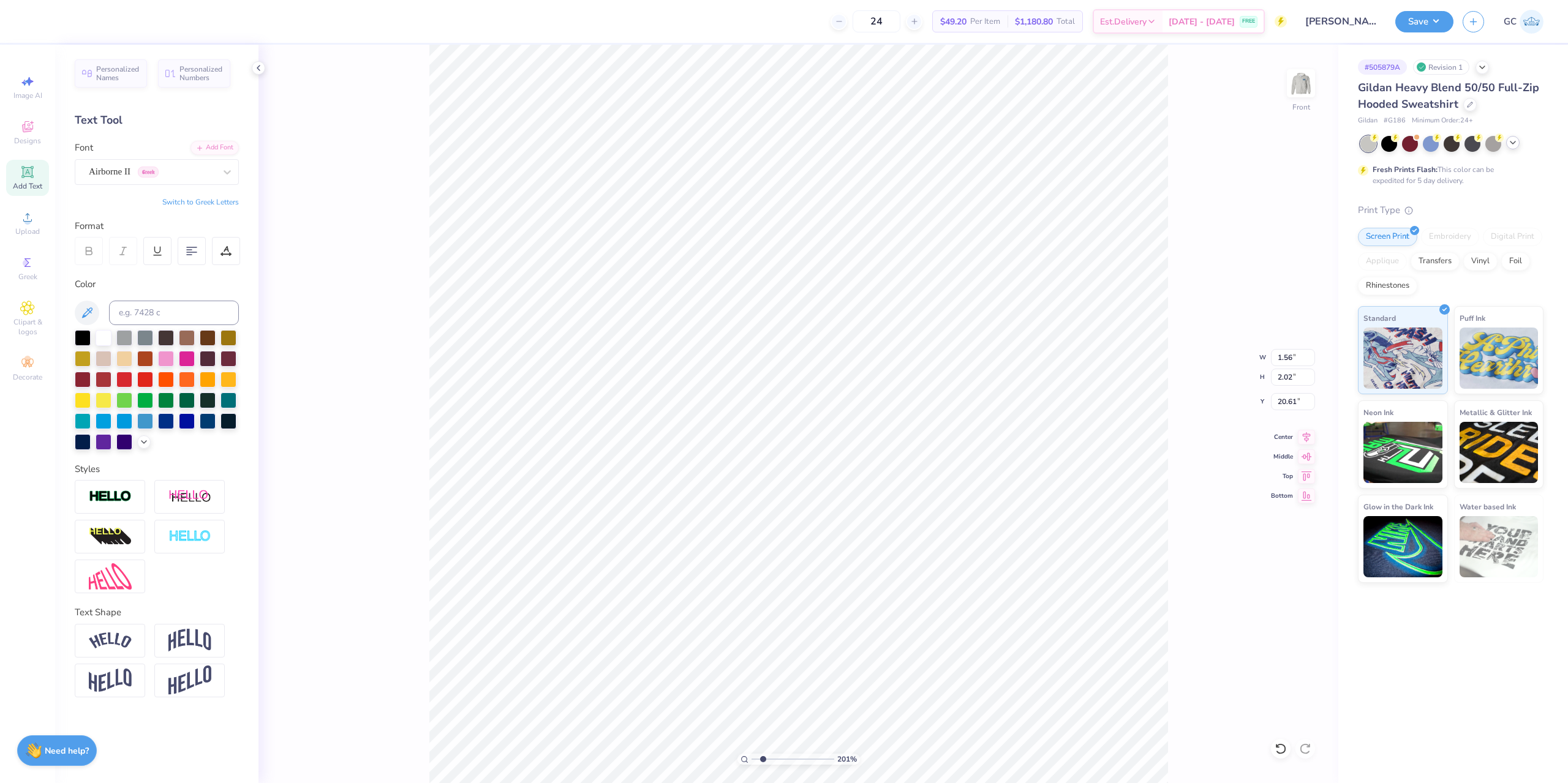
type input "2.01445811466782"
type textarea "Axo"
click at [207, 200] on button "Switch to Greek Letters" at bounding box center [201, 202] width 77 height 10
paste textarea "ΑΧΩ"
type input "2.01445811466782"
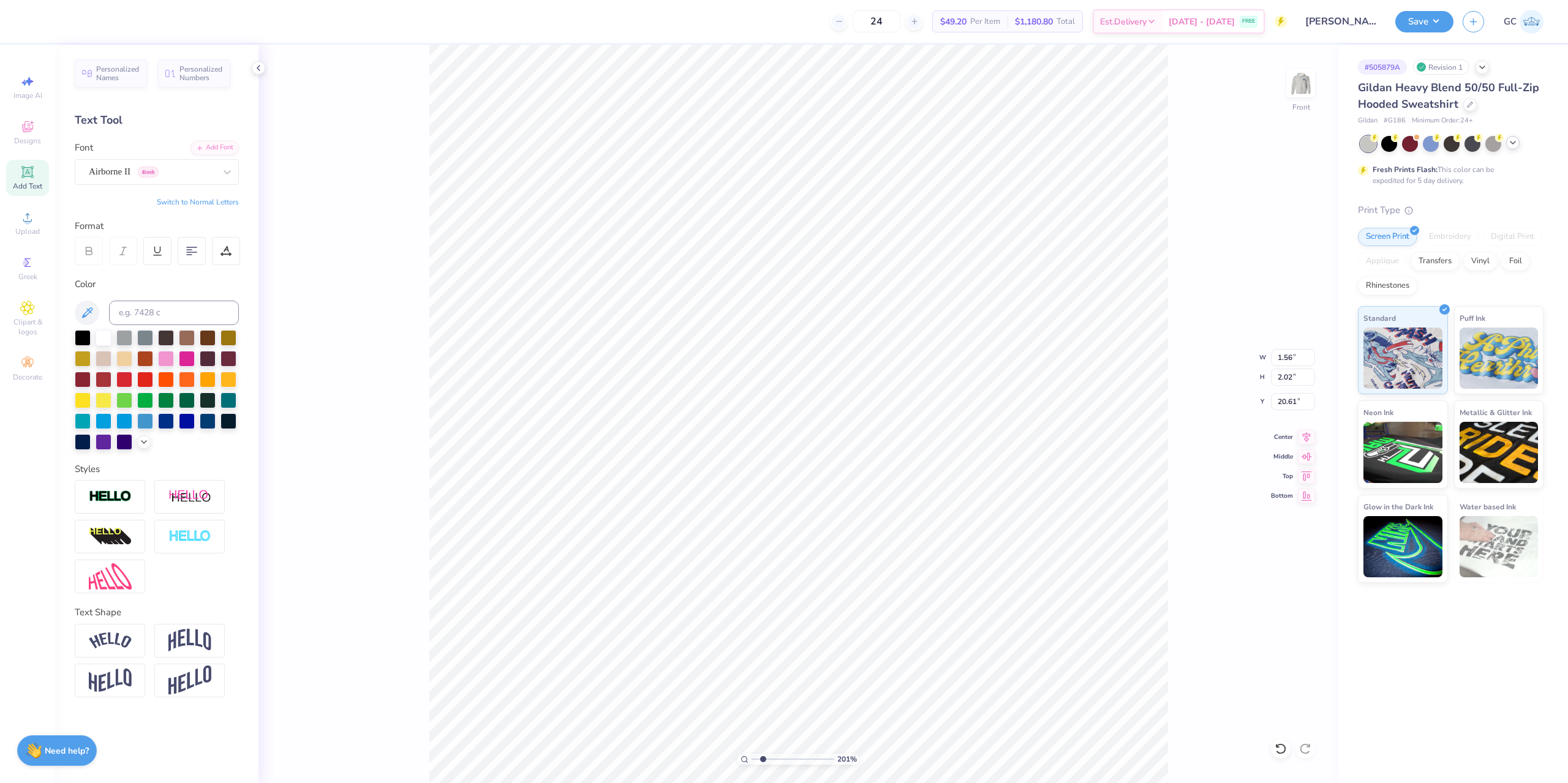
type textarea "ΑΧΩ"
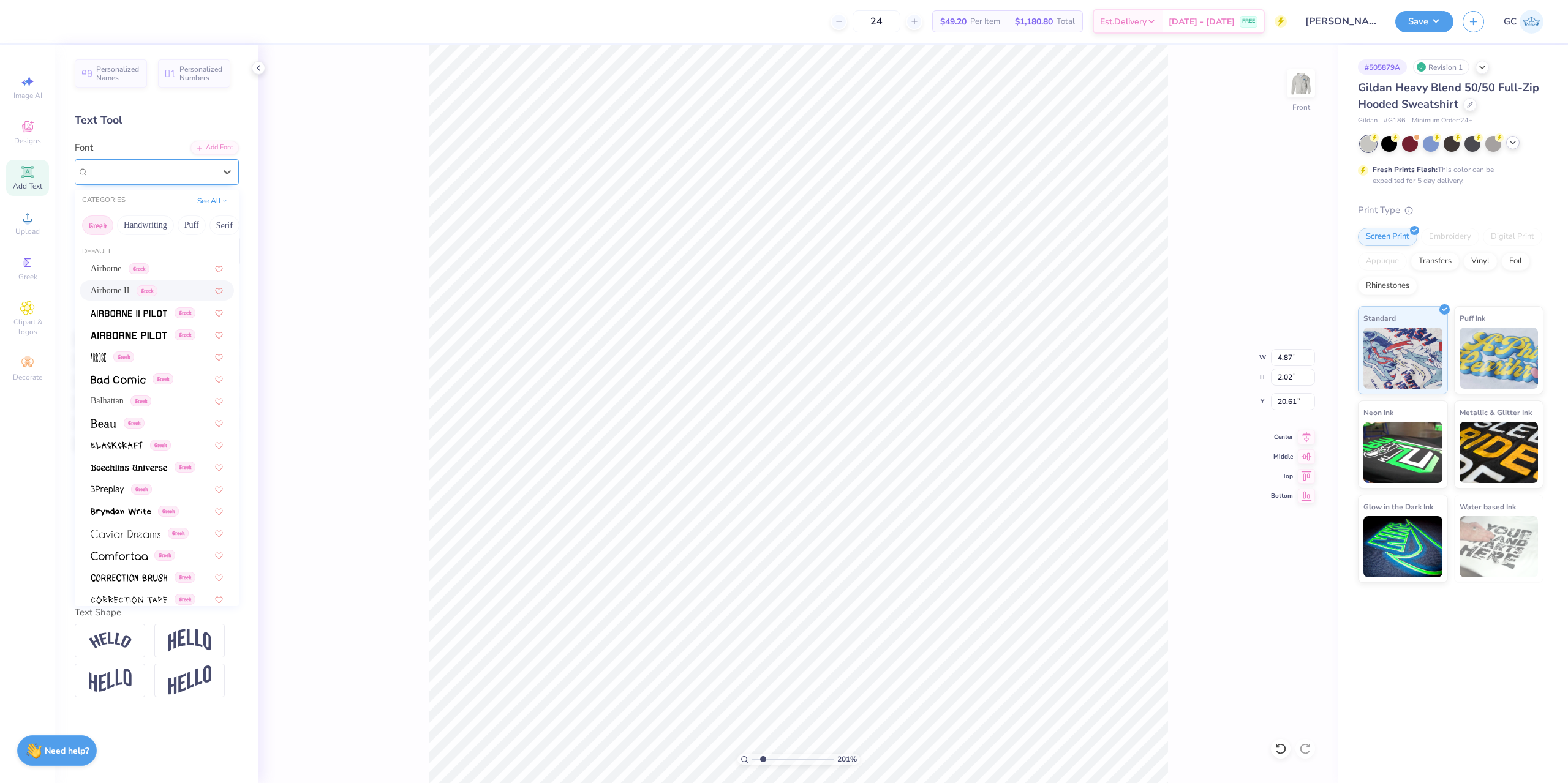
click at [165, 164] on div at bounding box center [152, 172] width 126 height 17
click at [137, 395] on span "Greek" at bounding box center [141, 401] width 21 height 11
type input "2.01445811466782"
type input "3.80"
type input "2.24"
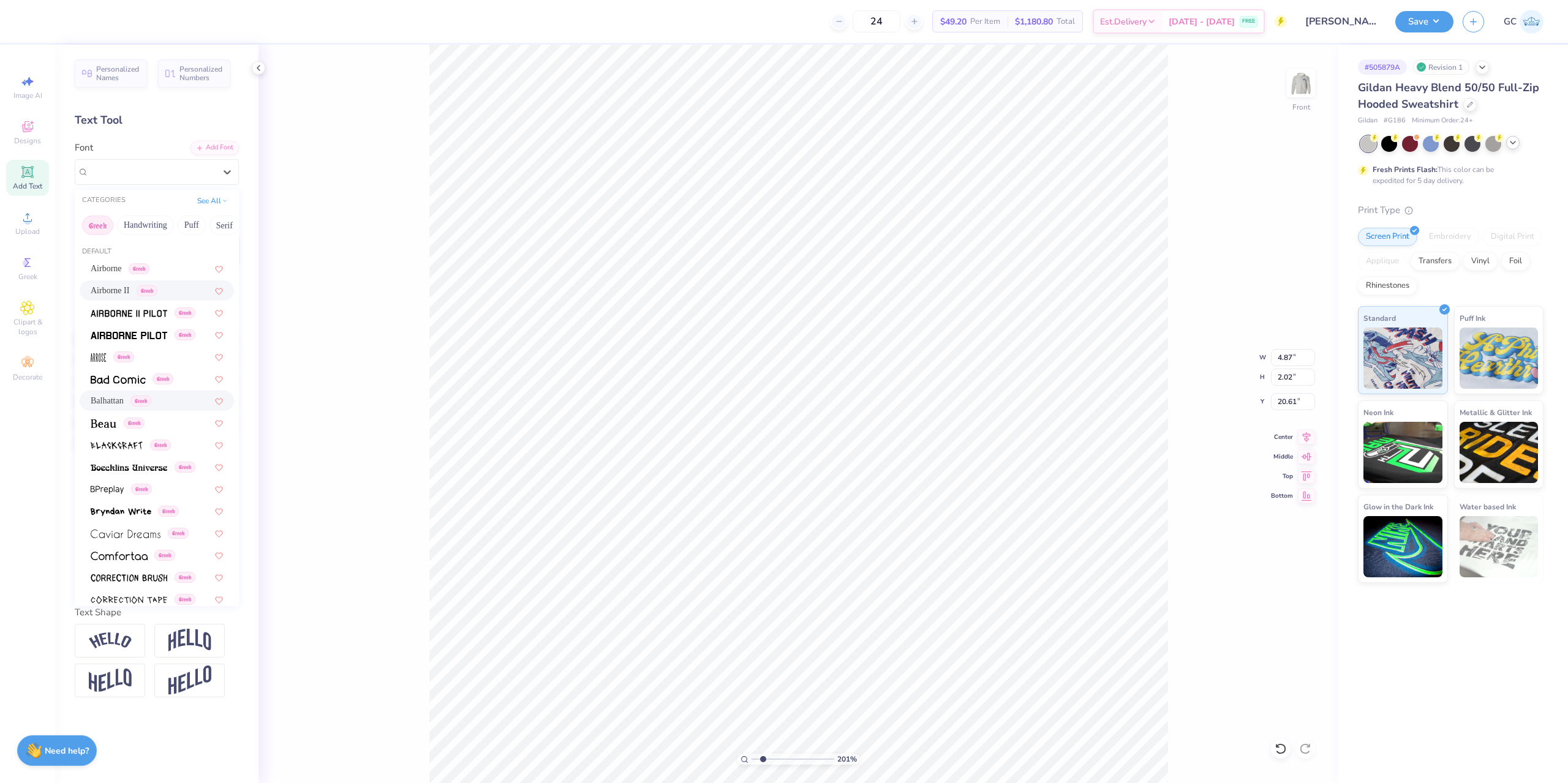
type input "20.50"
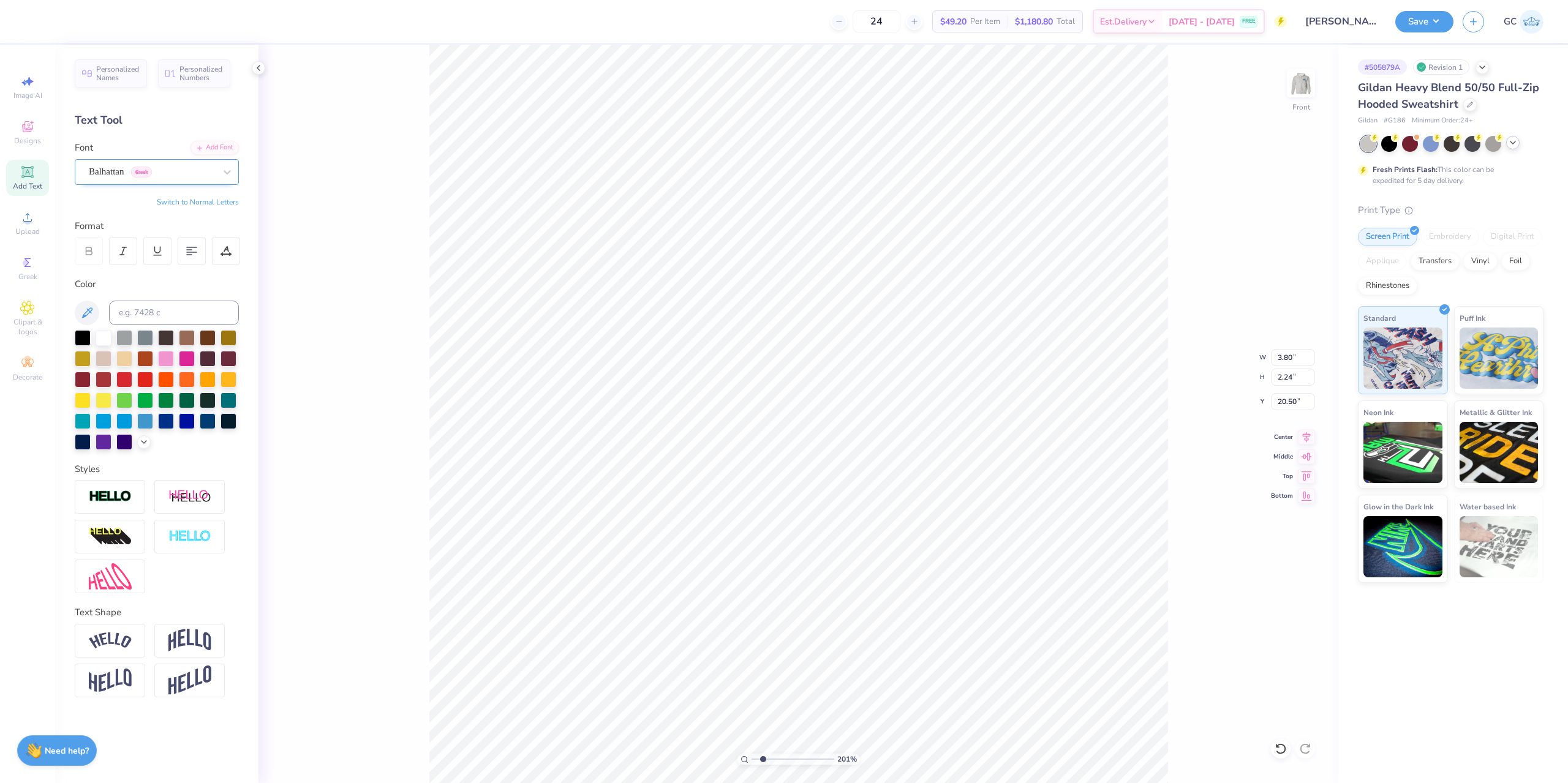
click at [176, 172] on div "Balhattan Greek" at bounding box center [152, 172] width 129 height 19
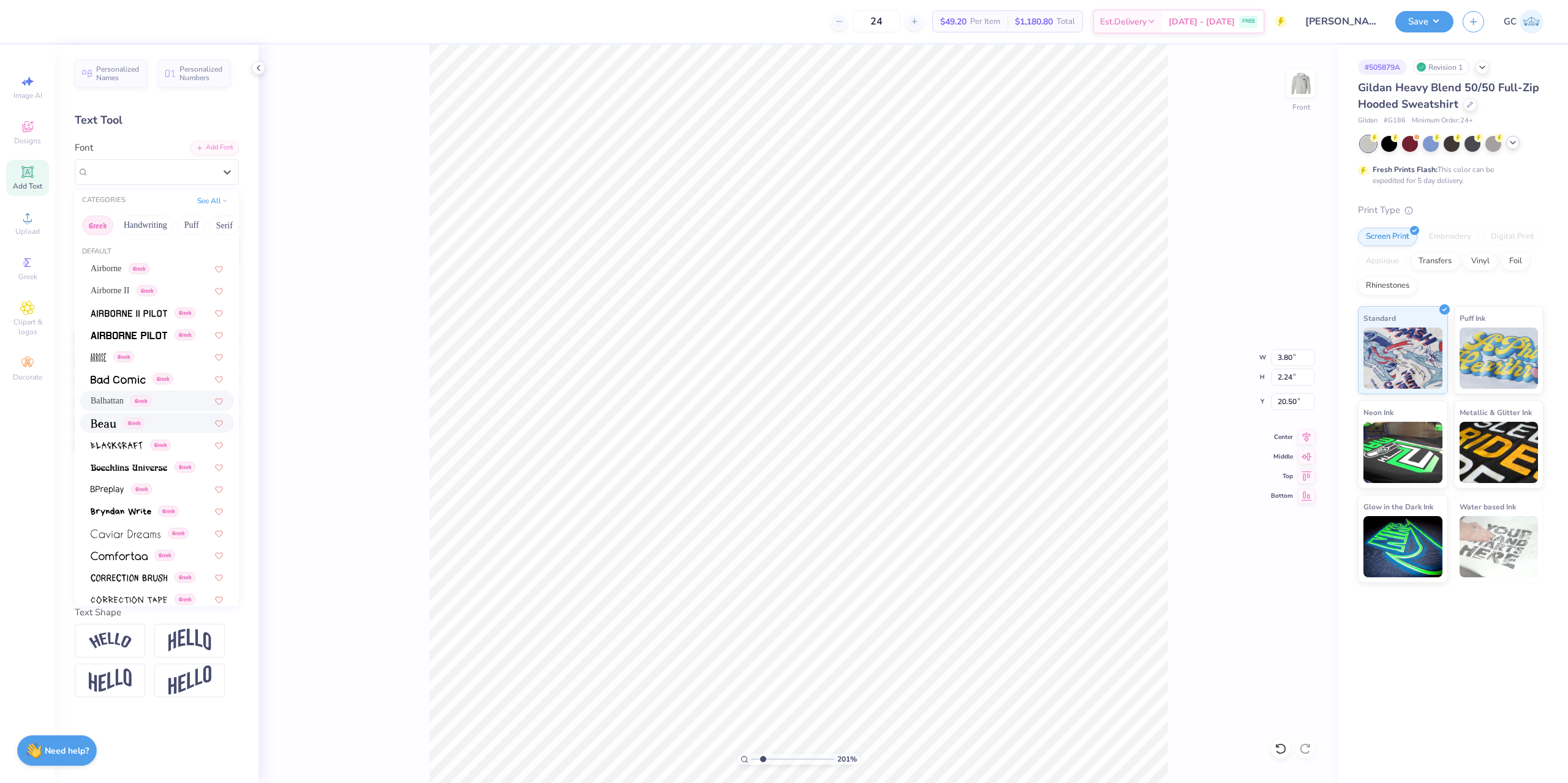
click at [164, 423] on div "Greek" at bounding box center [157, 423] width 132 height 13
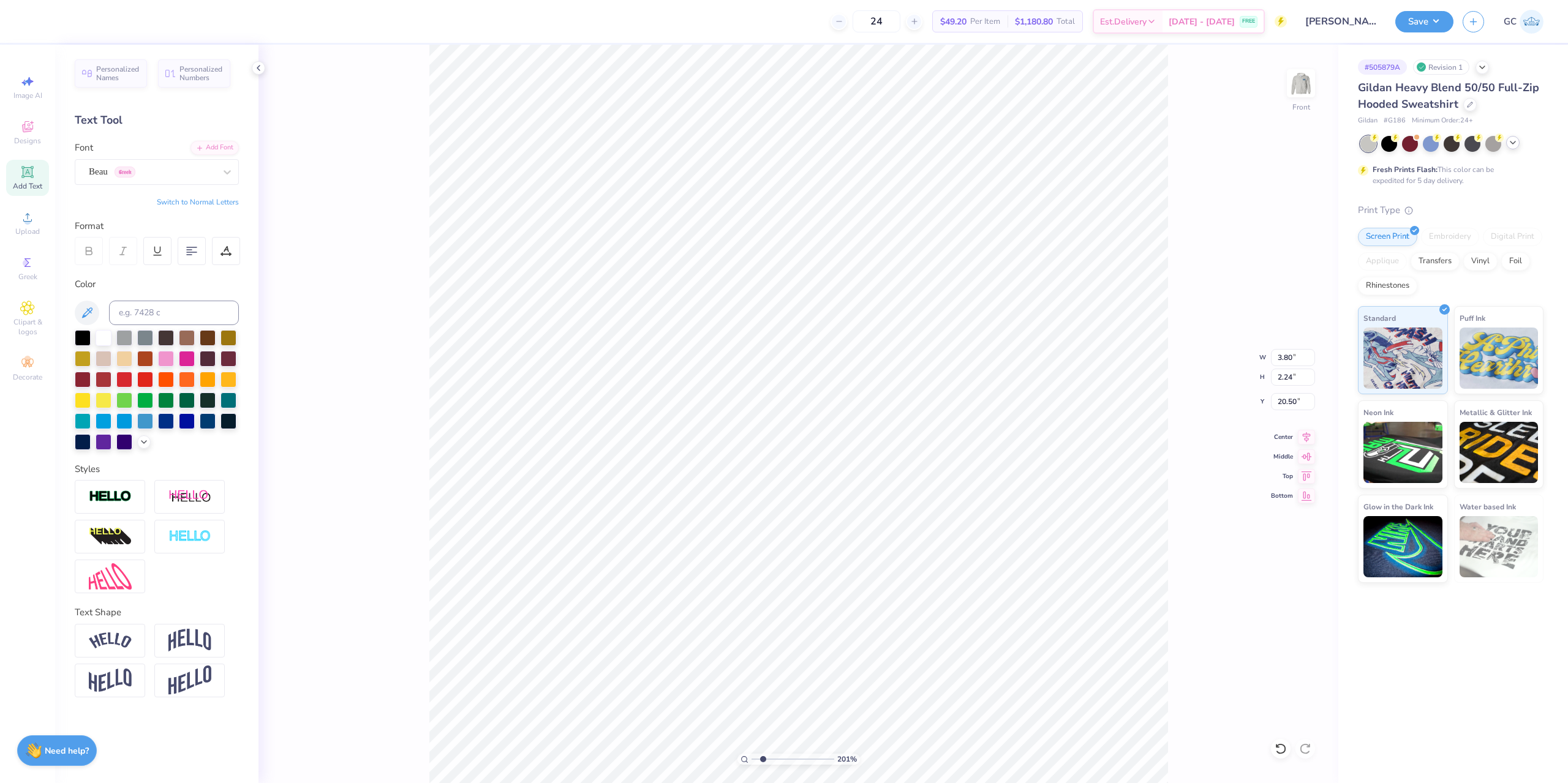
type input "2.01445811466782"
type input "5.34"
type input "1.97"
type input "20.64"
click at [178, 167] on div "Beau Greek" at bounding box center [152, 172] width 129 height 19
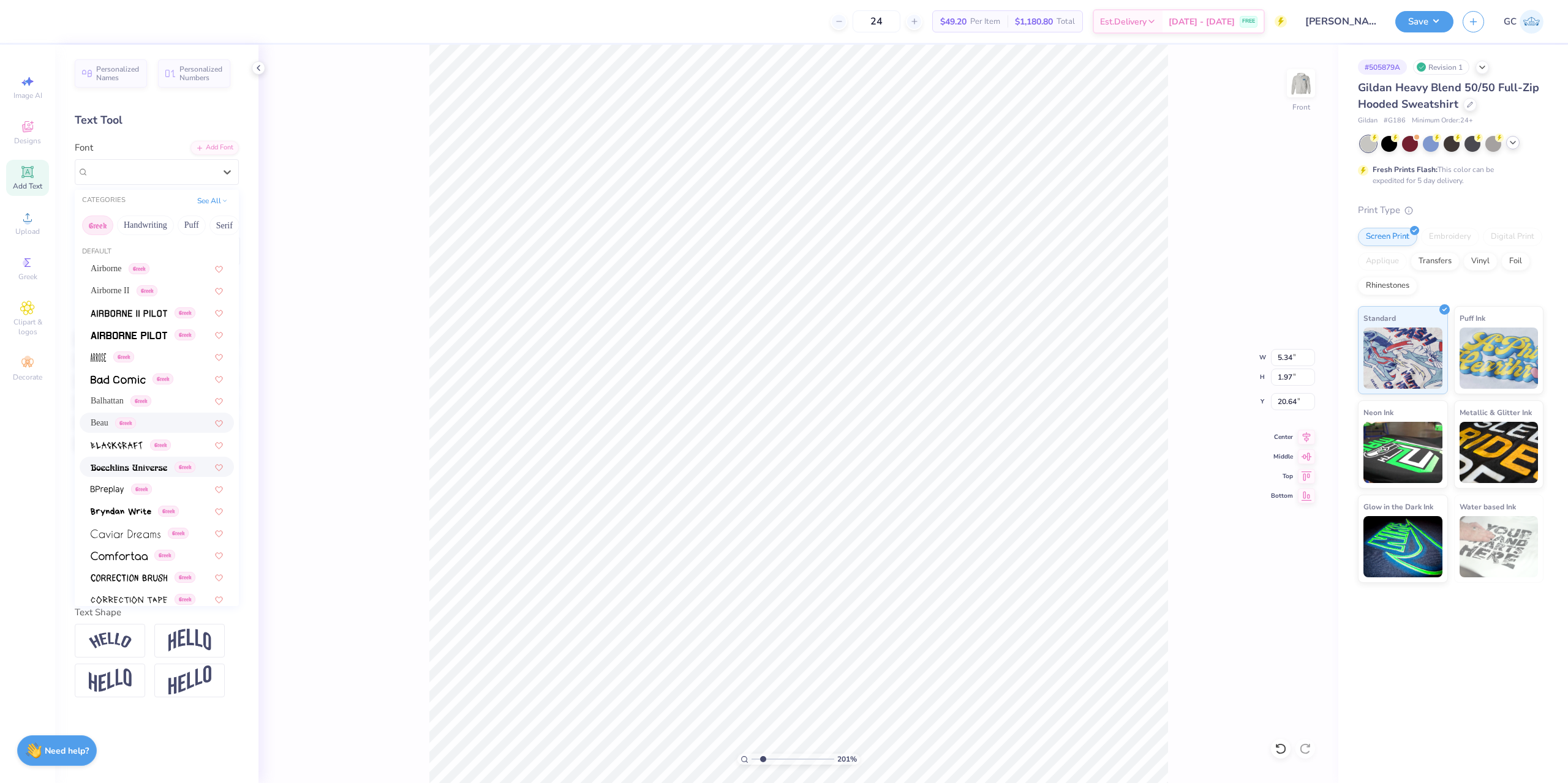
click at [147, 468] on img at bounding box center [129, 468] width 77 height 9
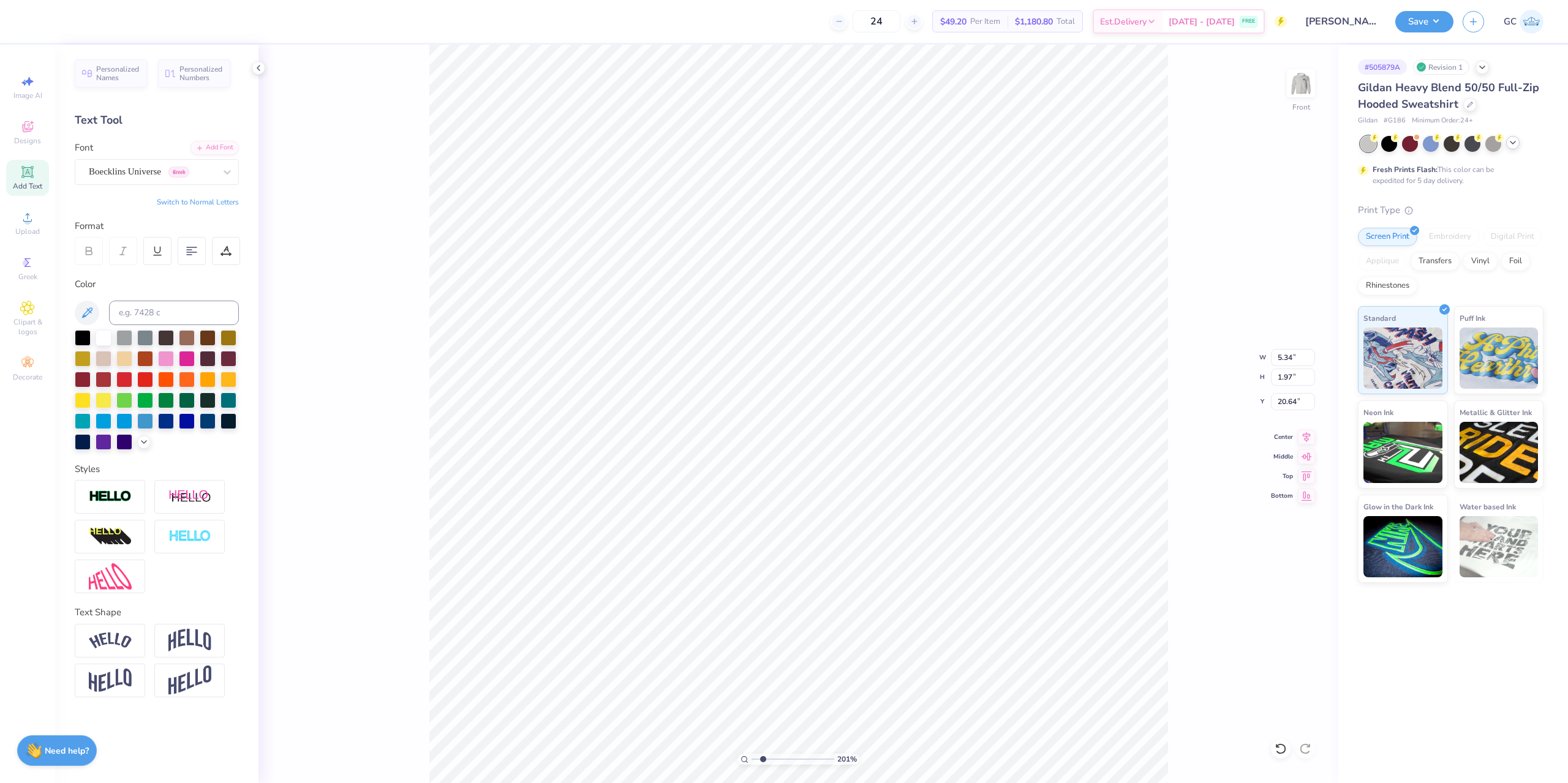
type input "2.01445811466782"
type input "5.47"
type input "2.01"
type input "20.62"
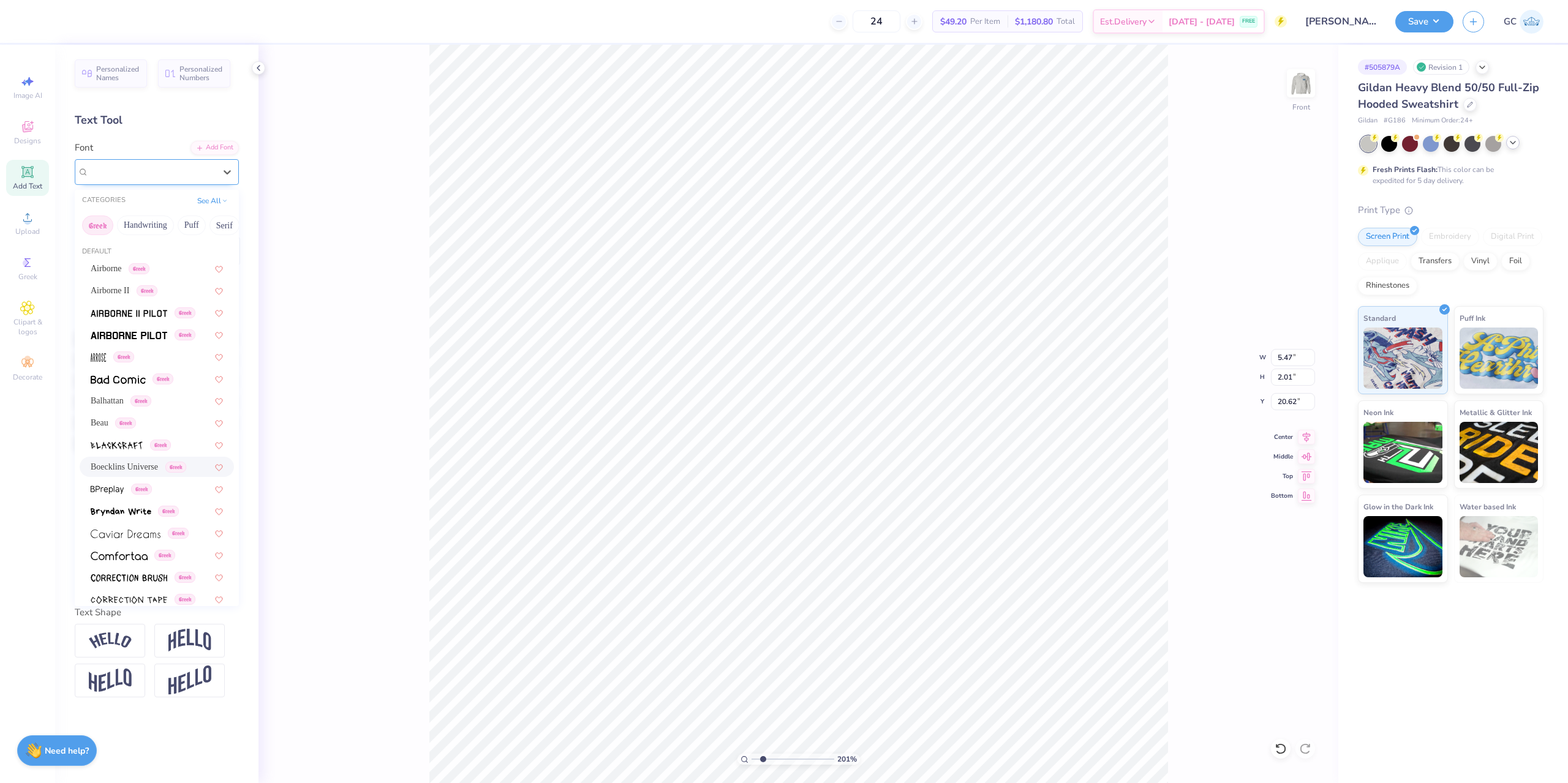
click at [123, 169] on div "Boecklins Universe Greek" at bounding box center [152, 172] width 129 height 19
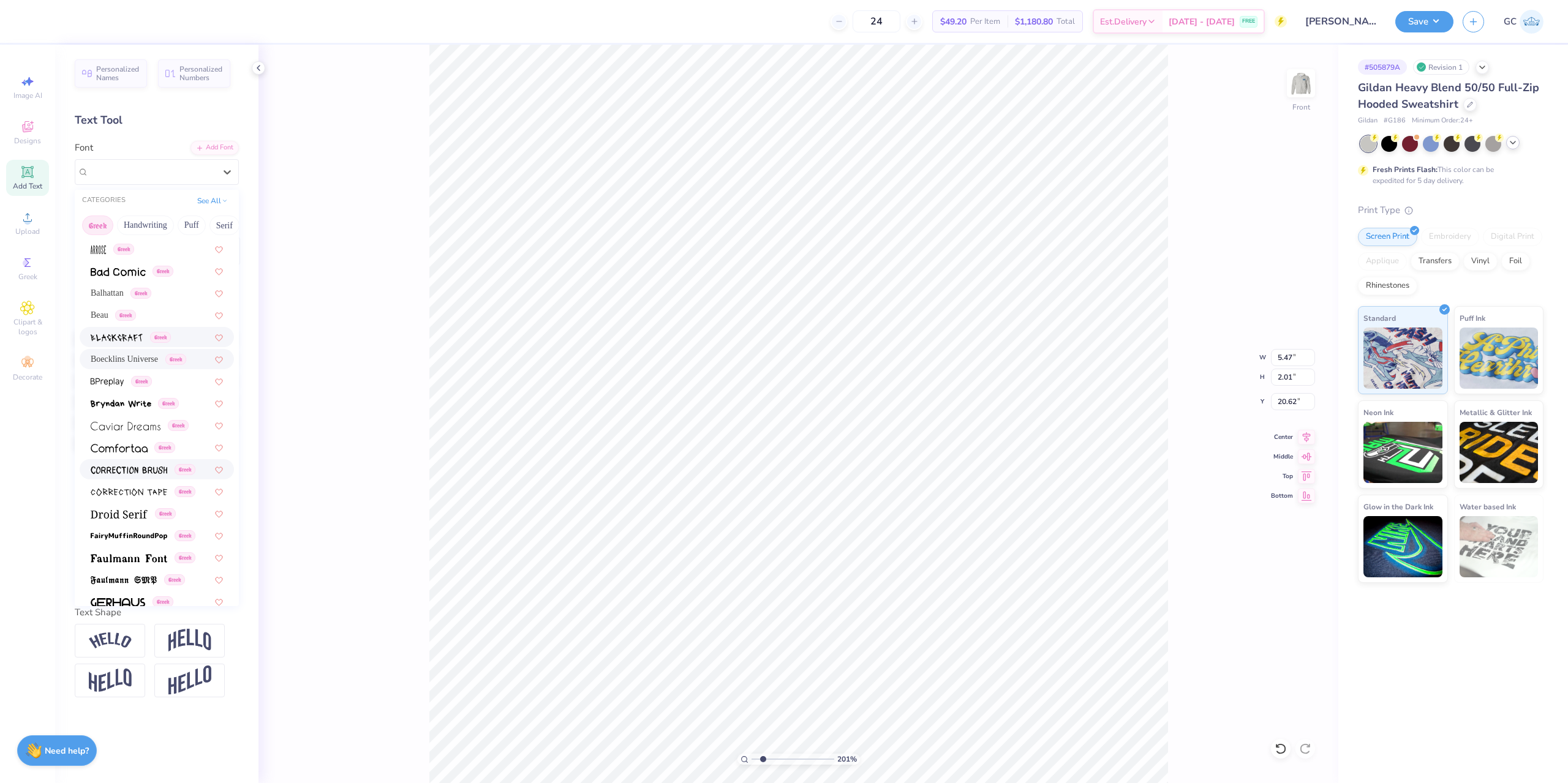
scroll to position [123, 0]
click at [139, 434] on img at bounding box center [119, 434] width 57 height 9
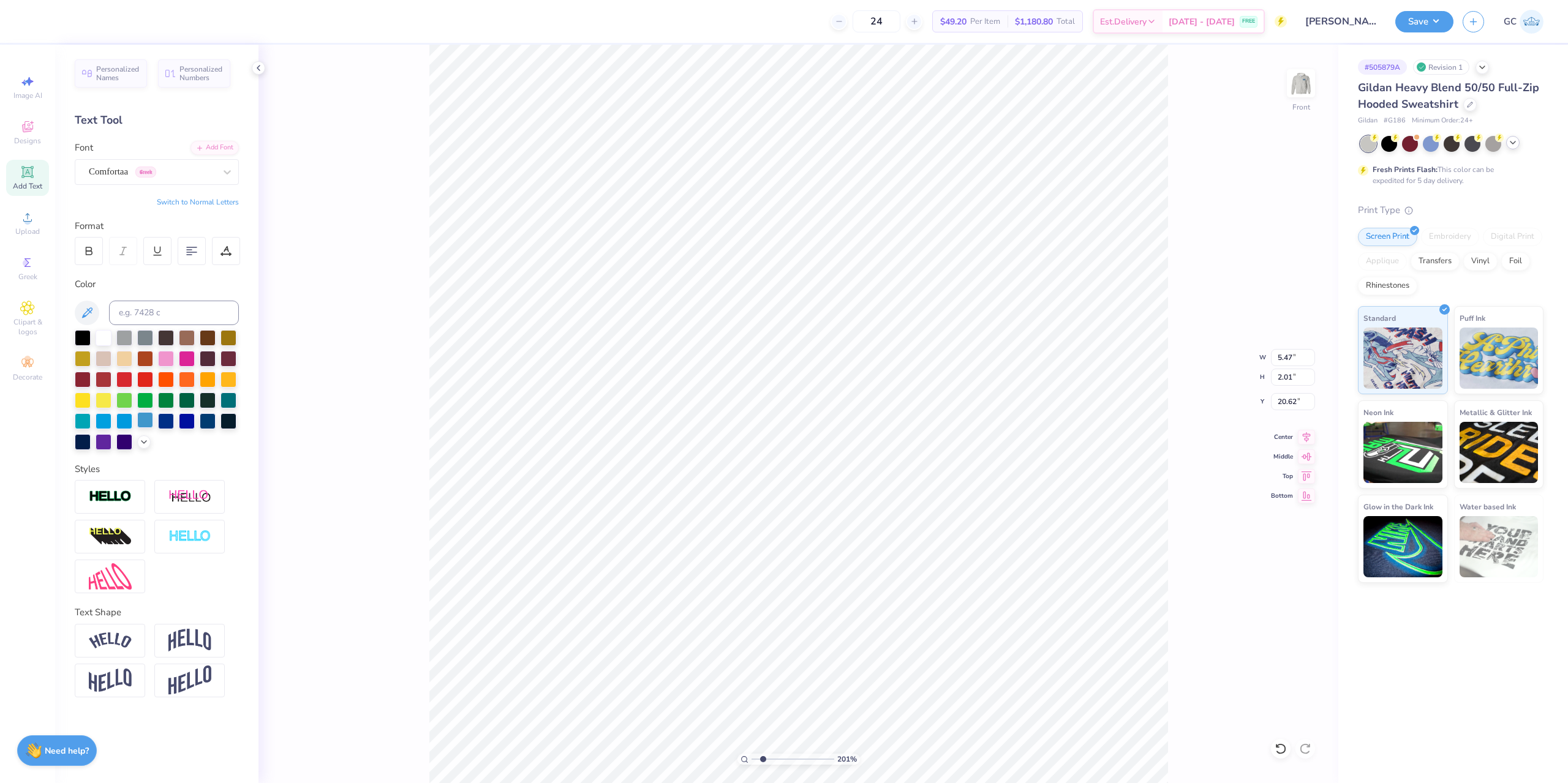
type input "2.01445811466782"
type input "6.04"
type input "2.16"
type input "20.54"
click at [143, 170] on div "Comfortaa Greek" at bounding box center [152, 172] width 129 height 19
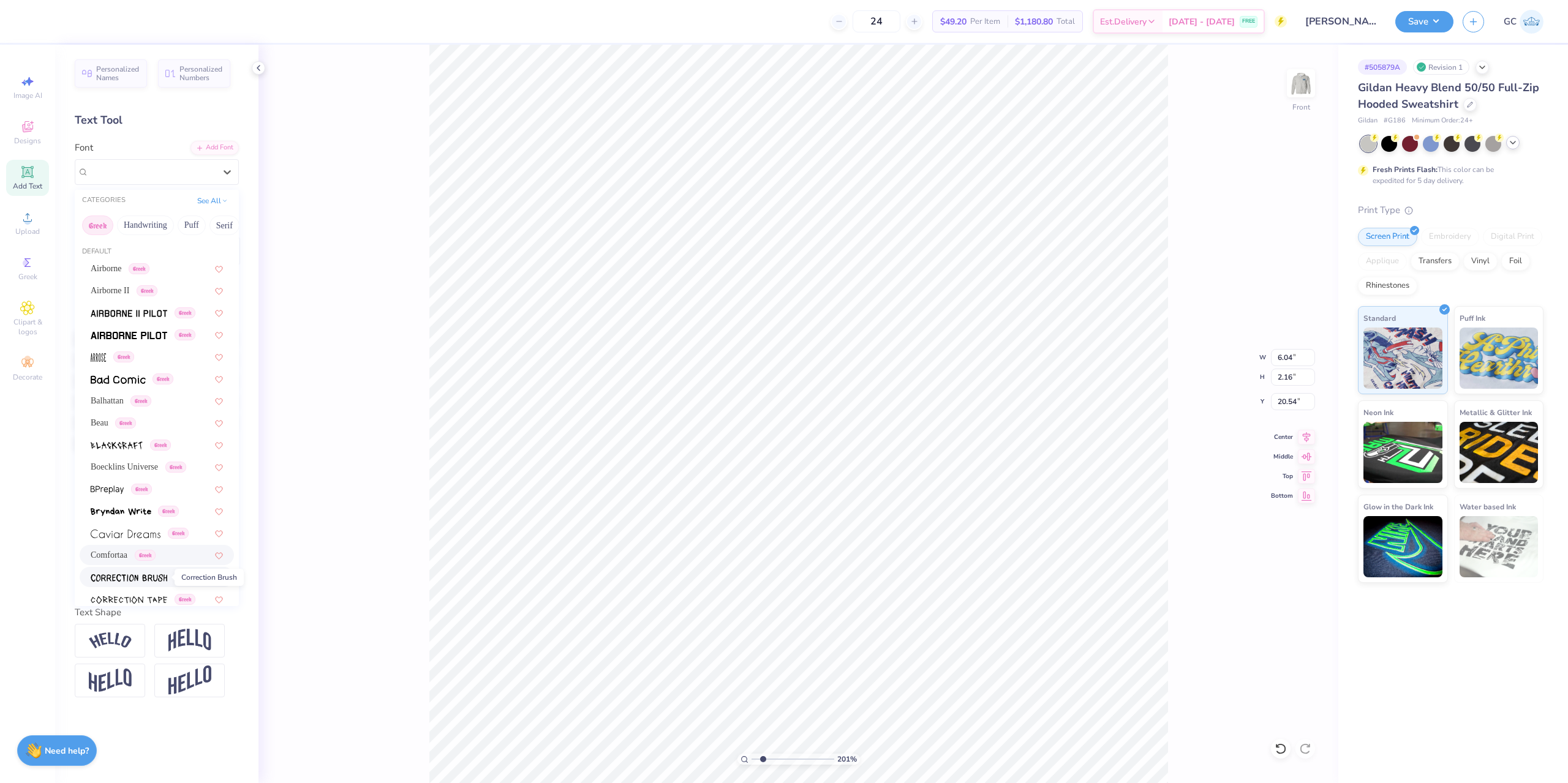
click at [145, 576] on img at bounding box center [129, 578] width 77 height 9
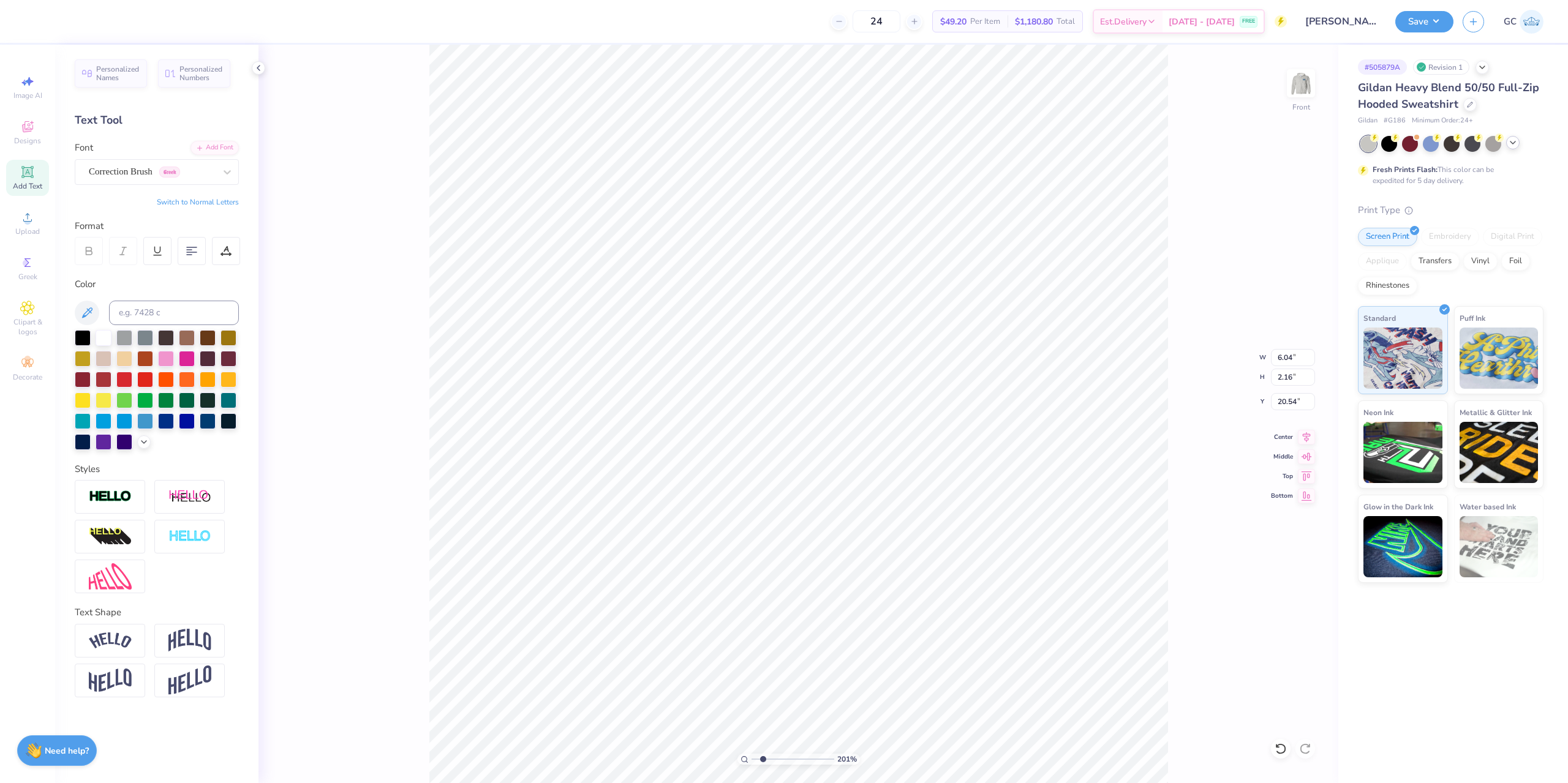
type input "2.01445811466782"
type input "4.76"
type input "2.01"
type input "20.62"
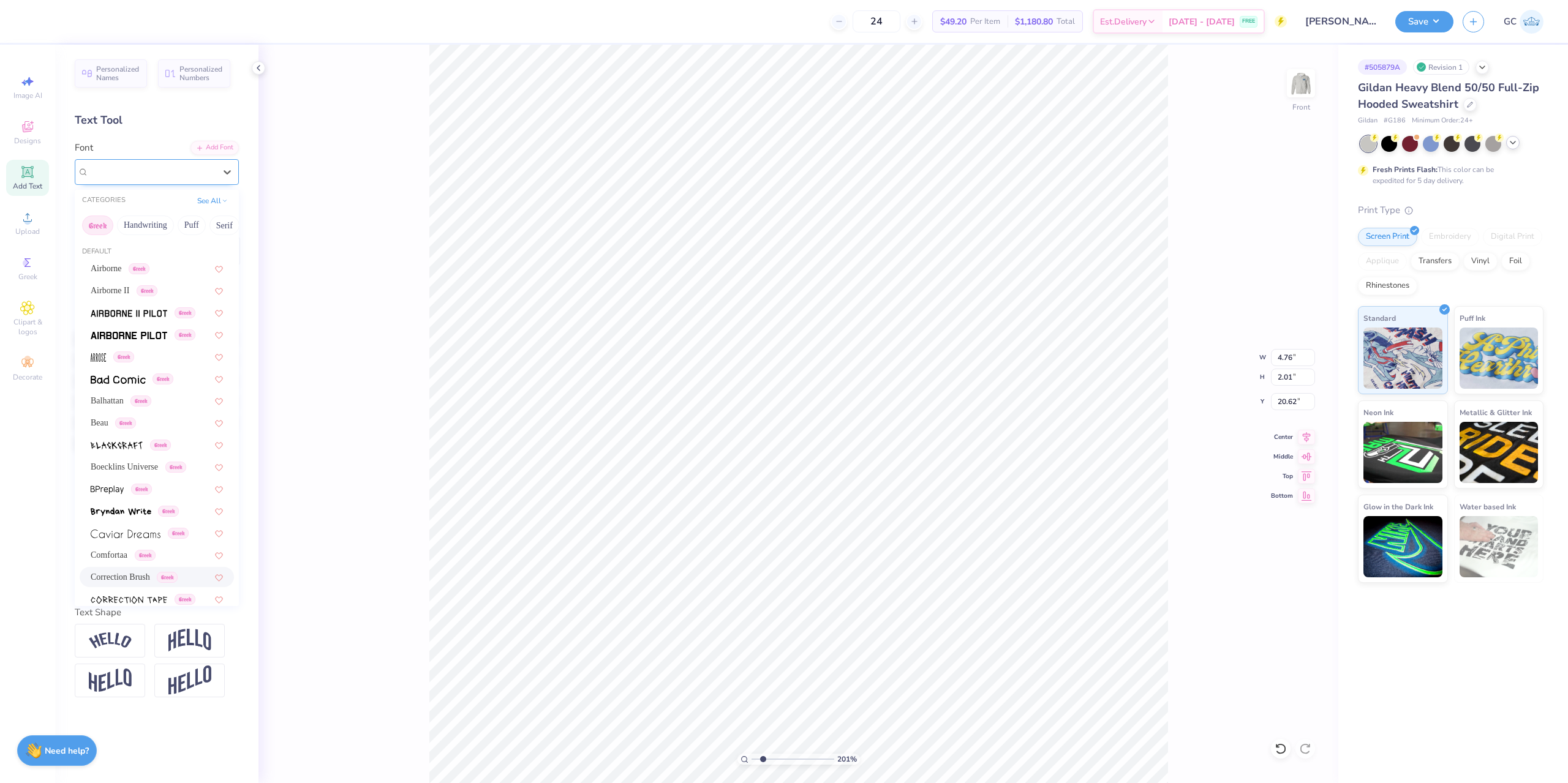
click at [149, 172] on div "Correction Brush Greek" at bounding box center [152, 172] width 129 height 19
click at [133, 329] on span at bounding box center [129, 335] width 77 height 13
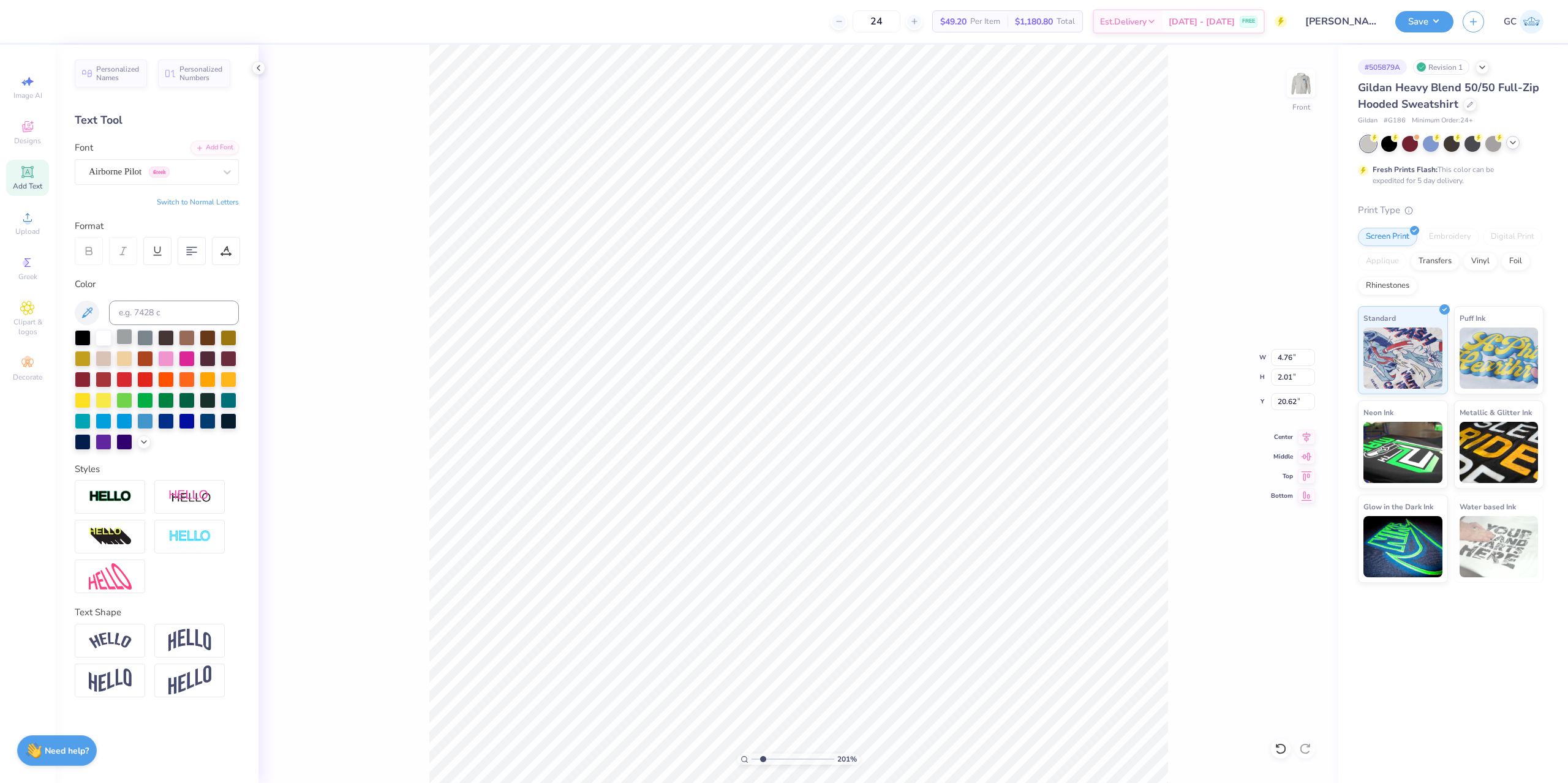
type input "2.01445811466782"
type input "5.06"
type input "2.02"
type input "20.61"
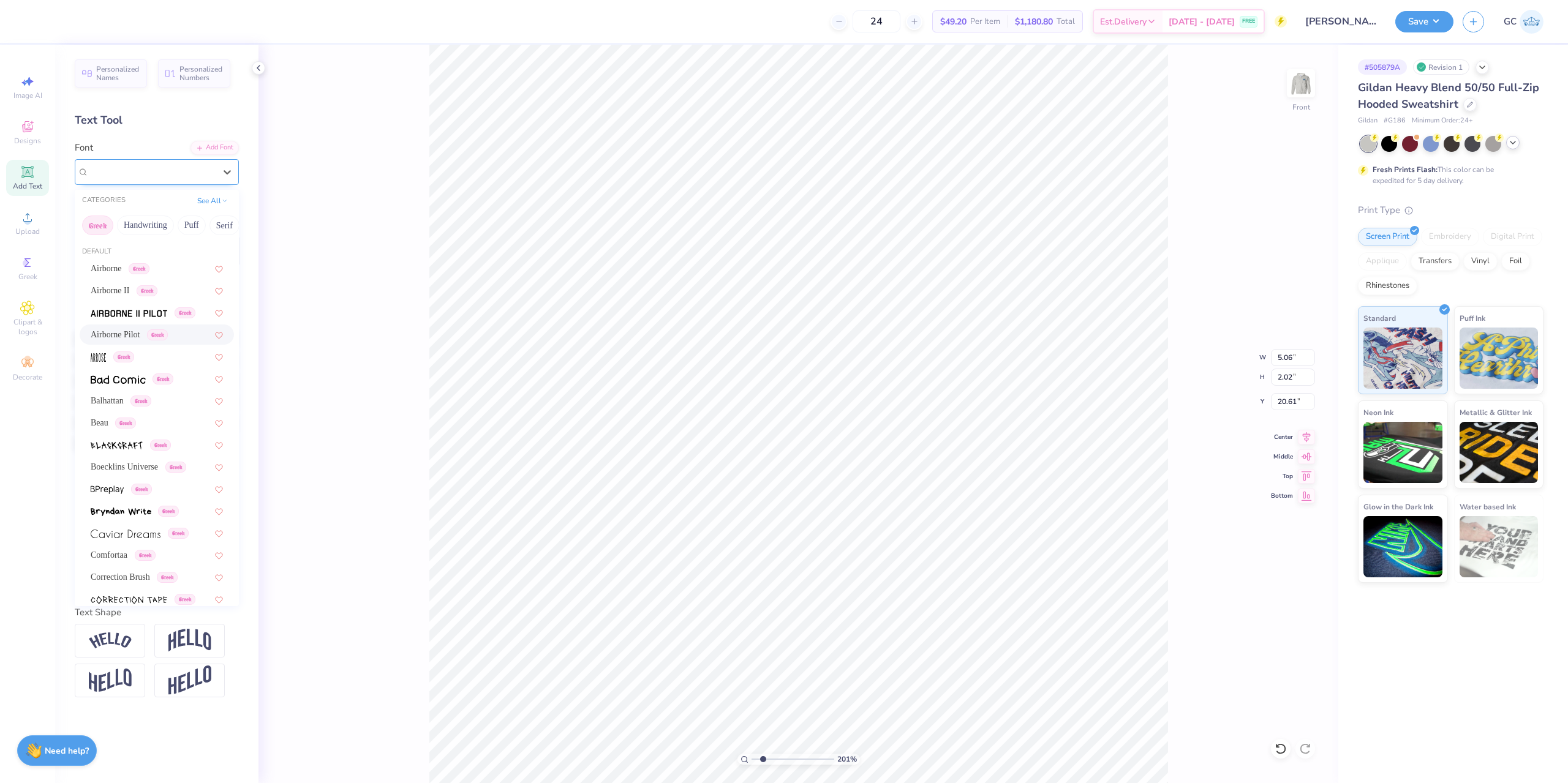
click at [129, 162] on div "Airborne Pilot Greek" at bounding box center [152, 172] width 129 height 19
click at [138, 362] on div "Greek" at bounding box center [157, 356] width 132 height 13
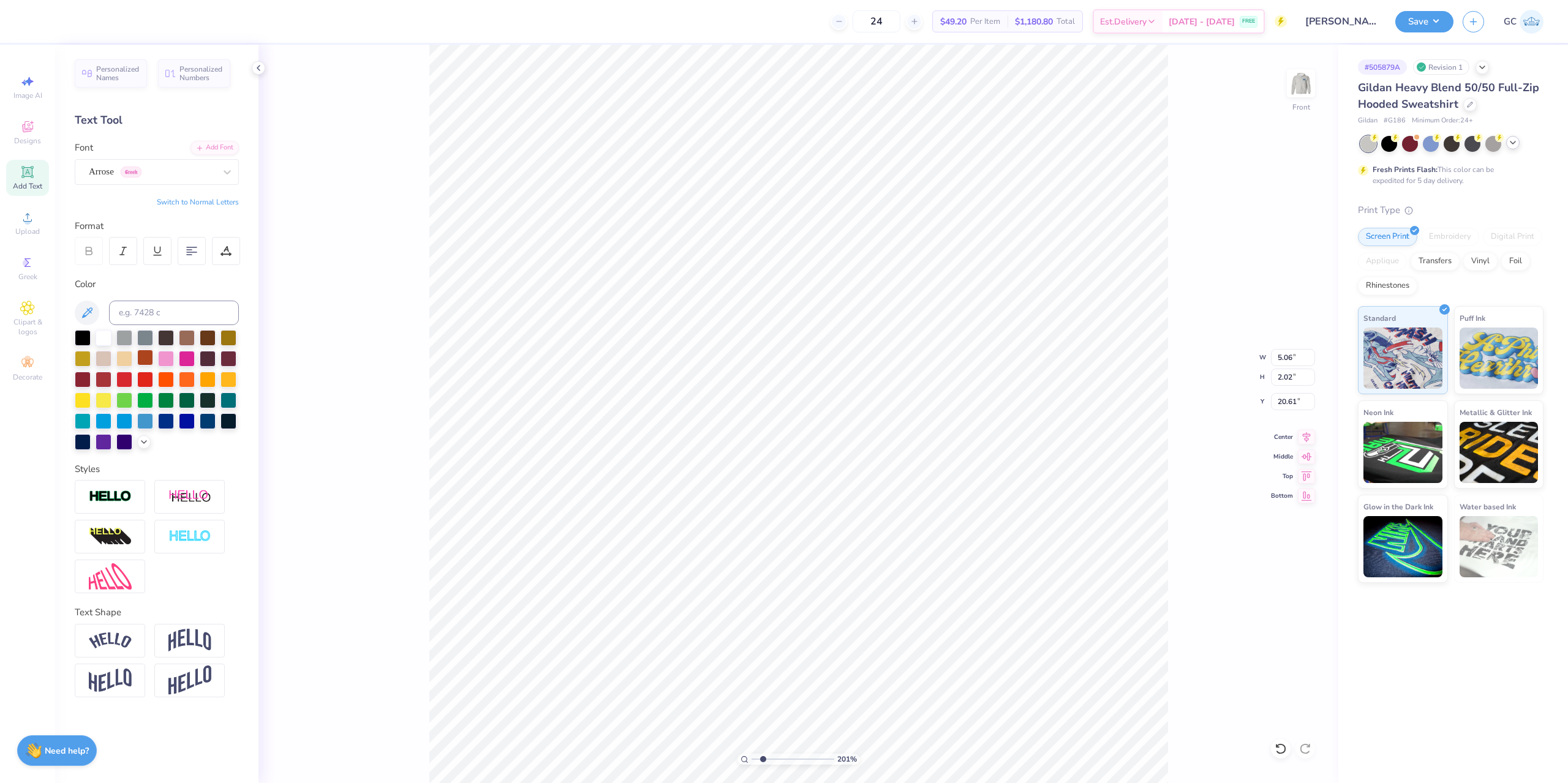
type input "2.01445811466782"
type input "2.36"
type input "2.55"
type input "20.35"
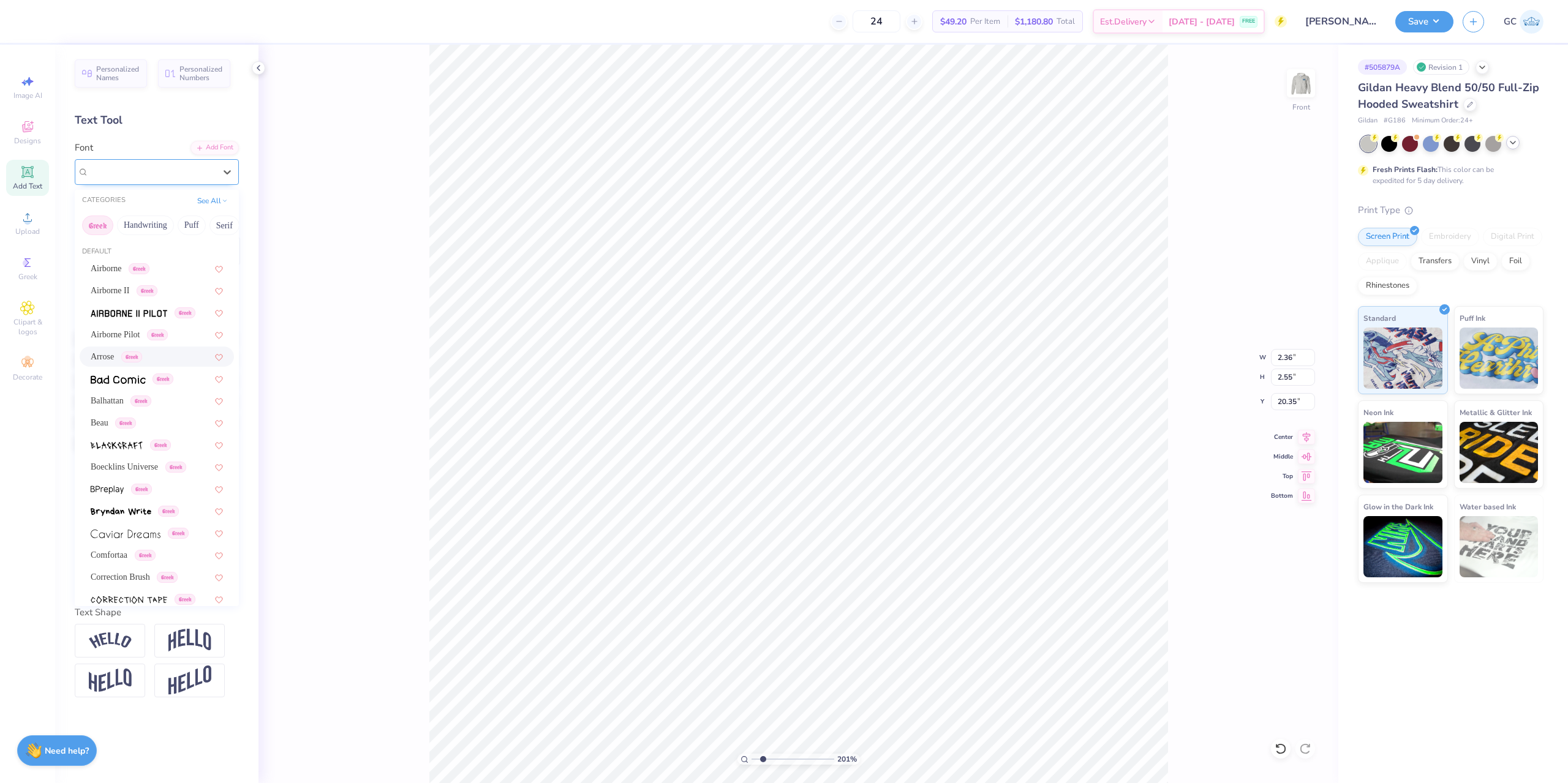
click at [161, 164] on div "Arrose Greek" at bounding box center [152, 172] width 129 height 19
click at [160, 484] on div "Greek" at bounding box center [157, 489] width 132 height 13
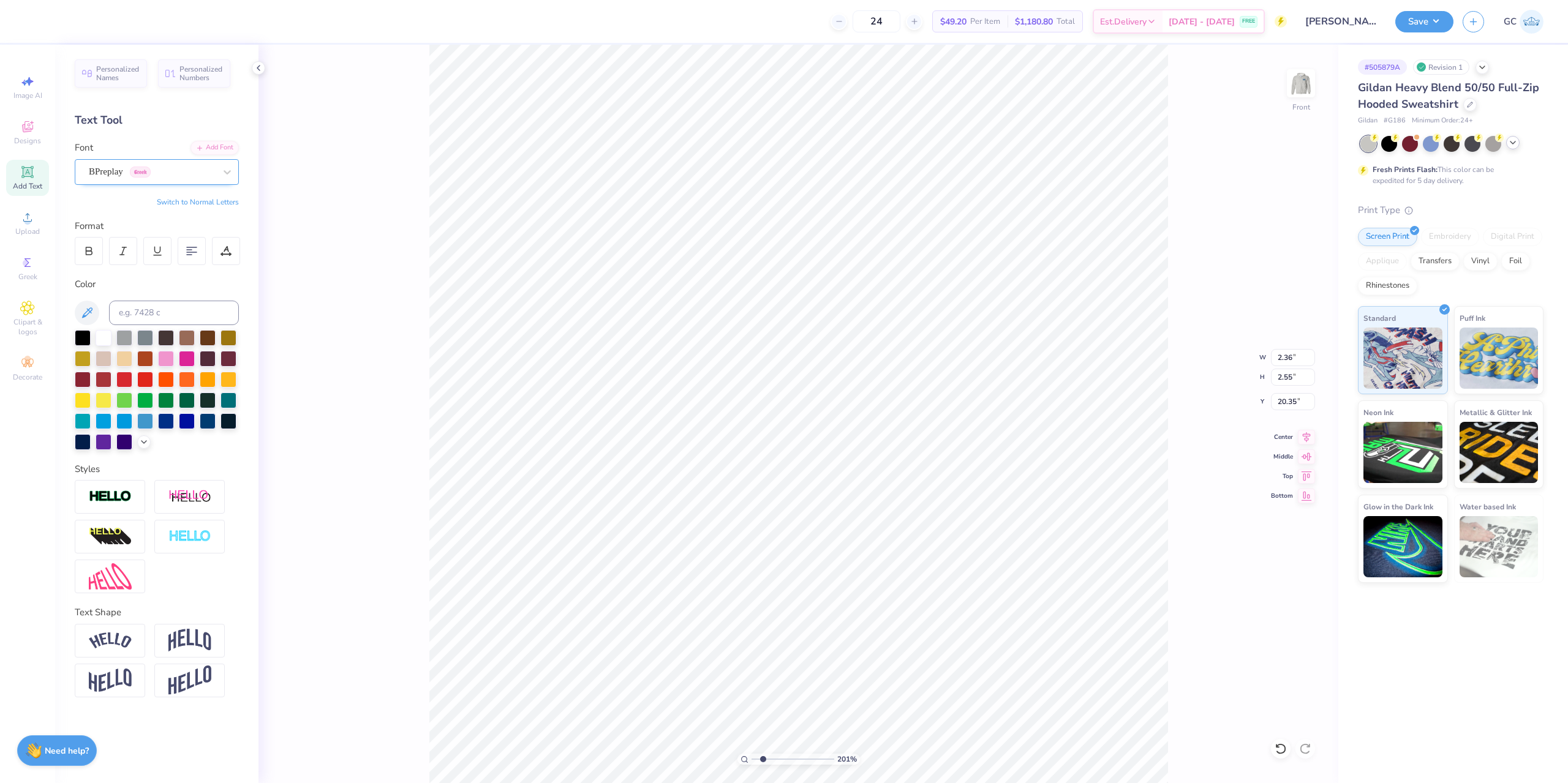
type input "2.01445811466782"
type input "5.41"
type input "2.12"
type input "20.57"
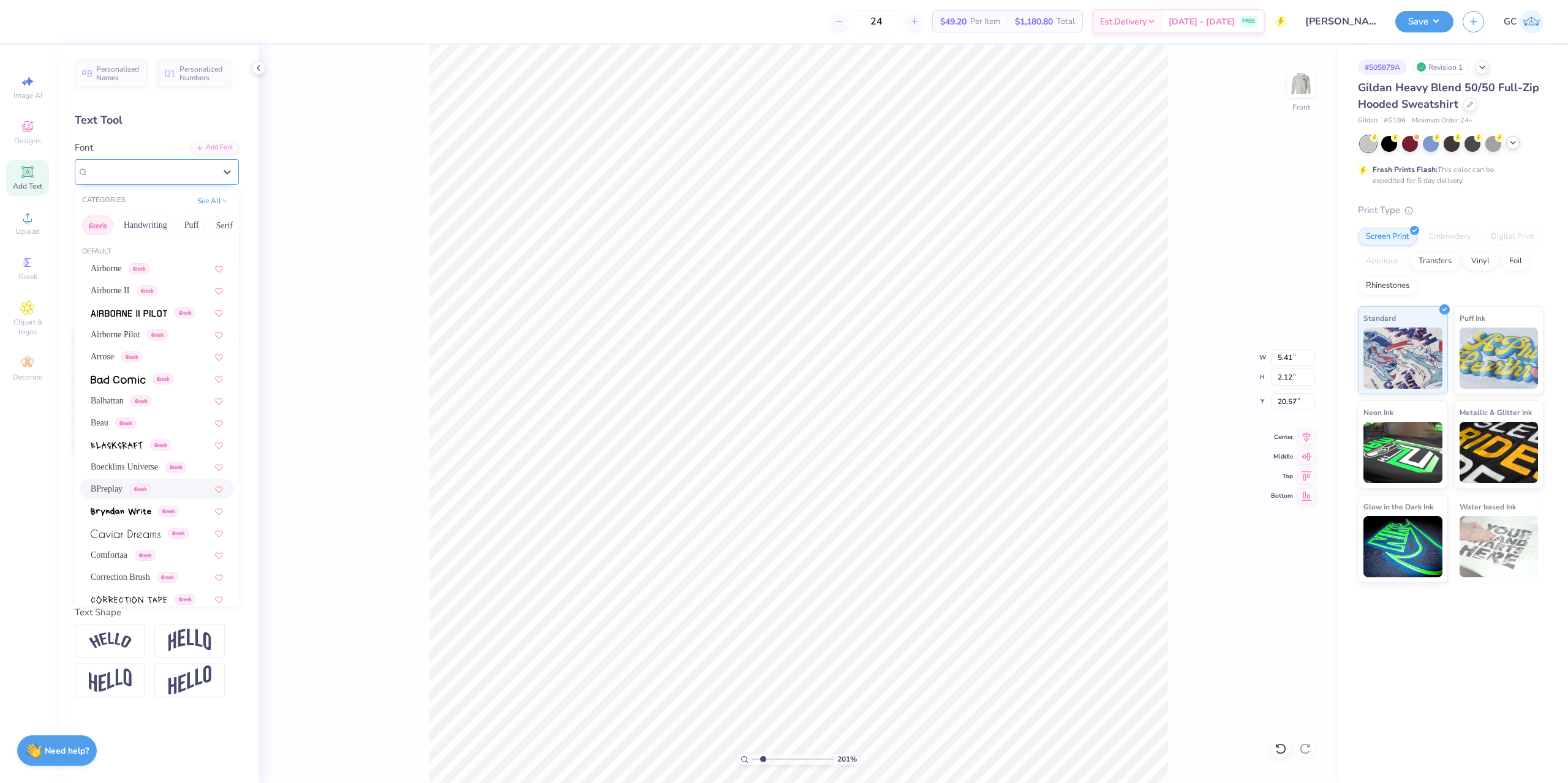
click at [180, 175] on div "BPreplay Greek" at bounding box center [152, 172] width 129 height 19
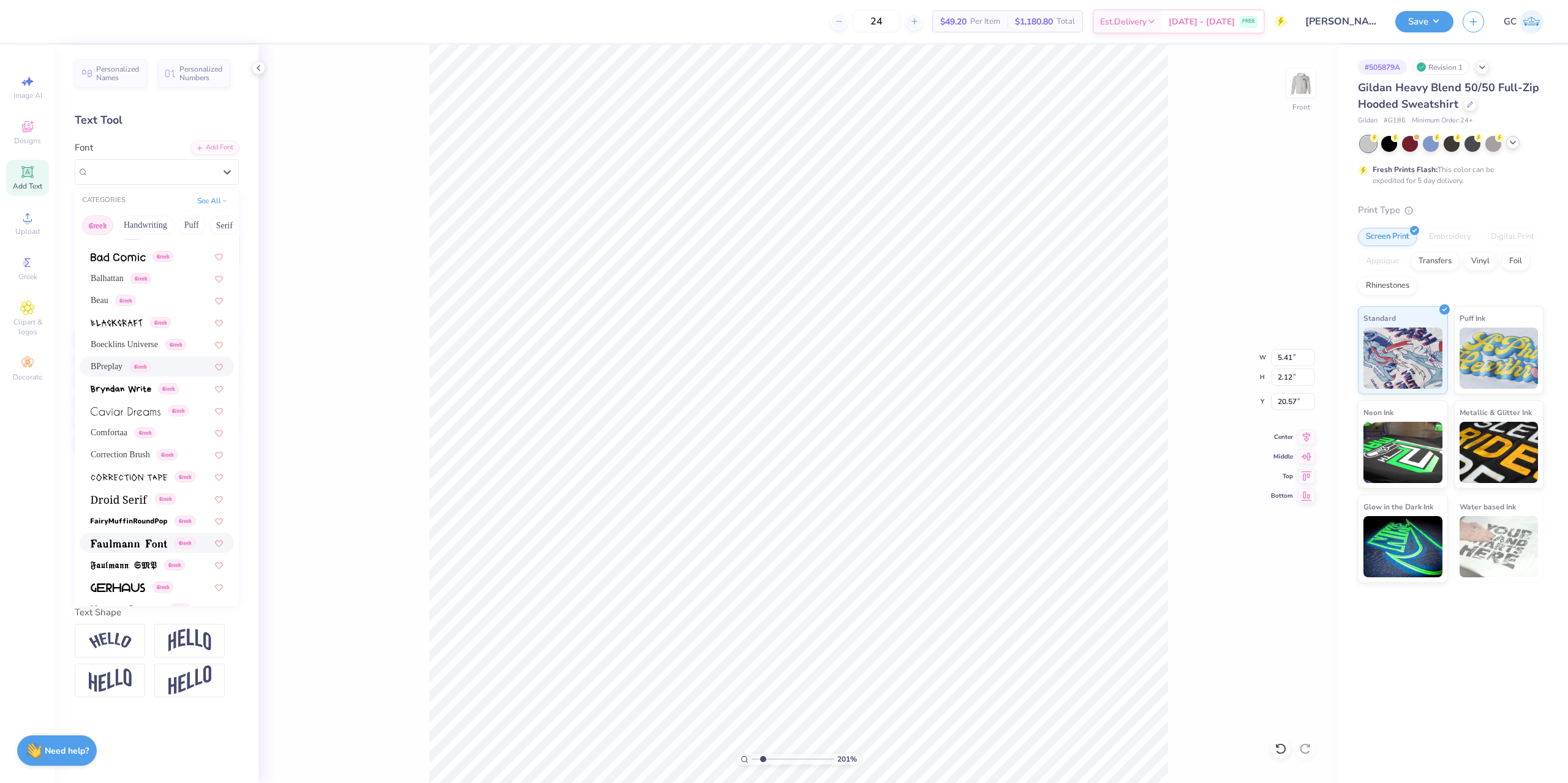
click at [153, 539] on img at bounding box center [129, 543] width 77 height 9
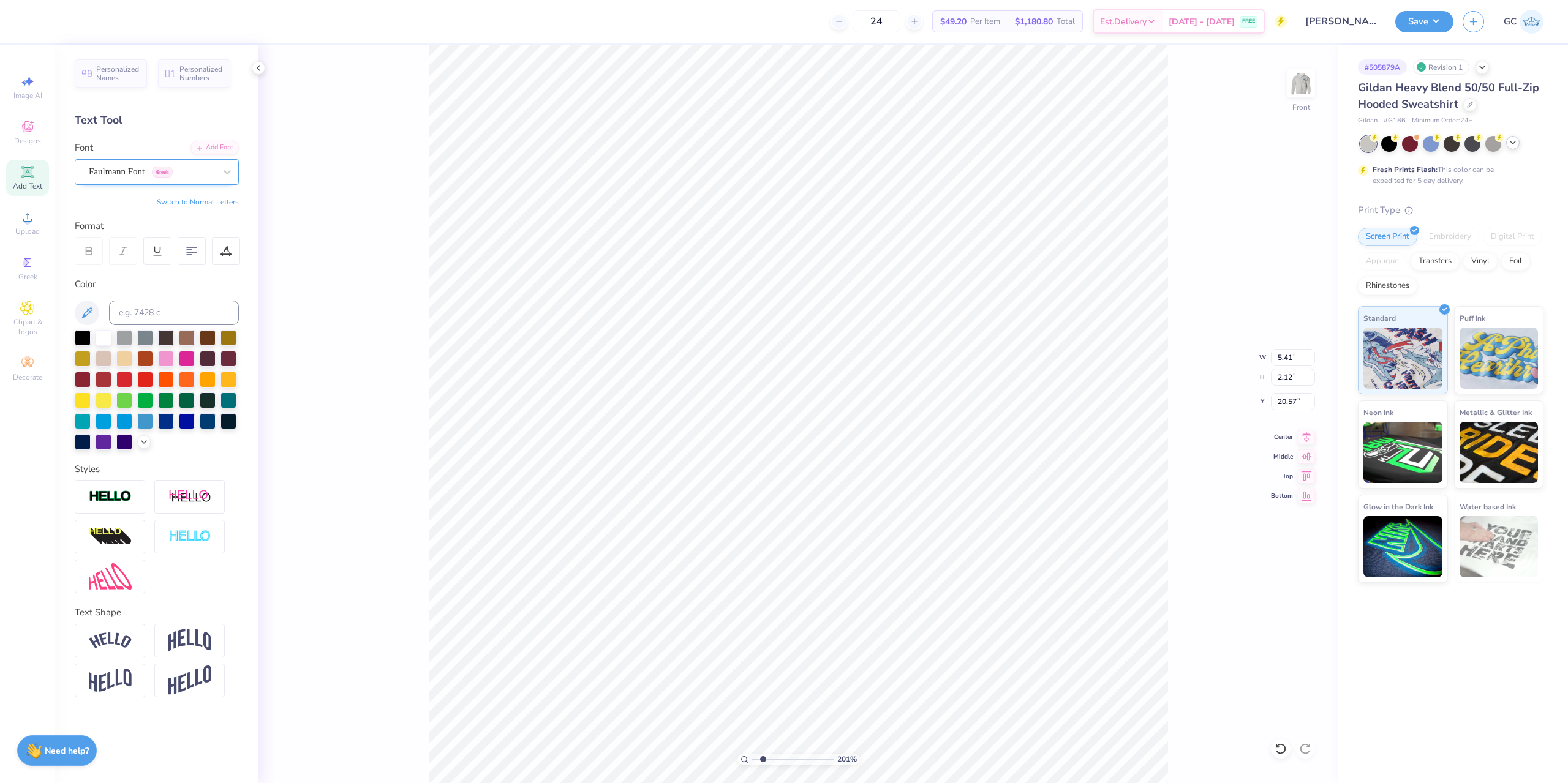
type input "2.01445811466782"
type input "4.61"
type input "1.87"
type input "20.69"
click at [157, 172] on div "Faulmann Font Greek" at bounding box center [152, 172] width 129 height 19
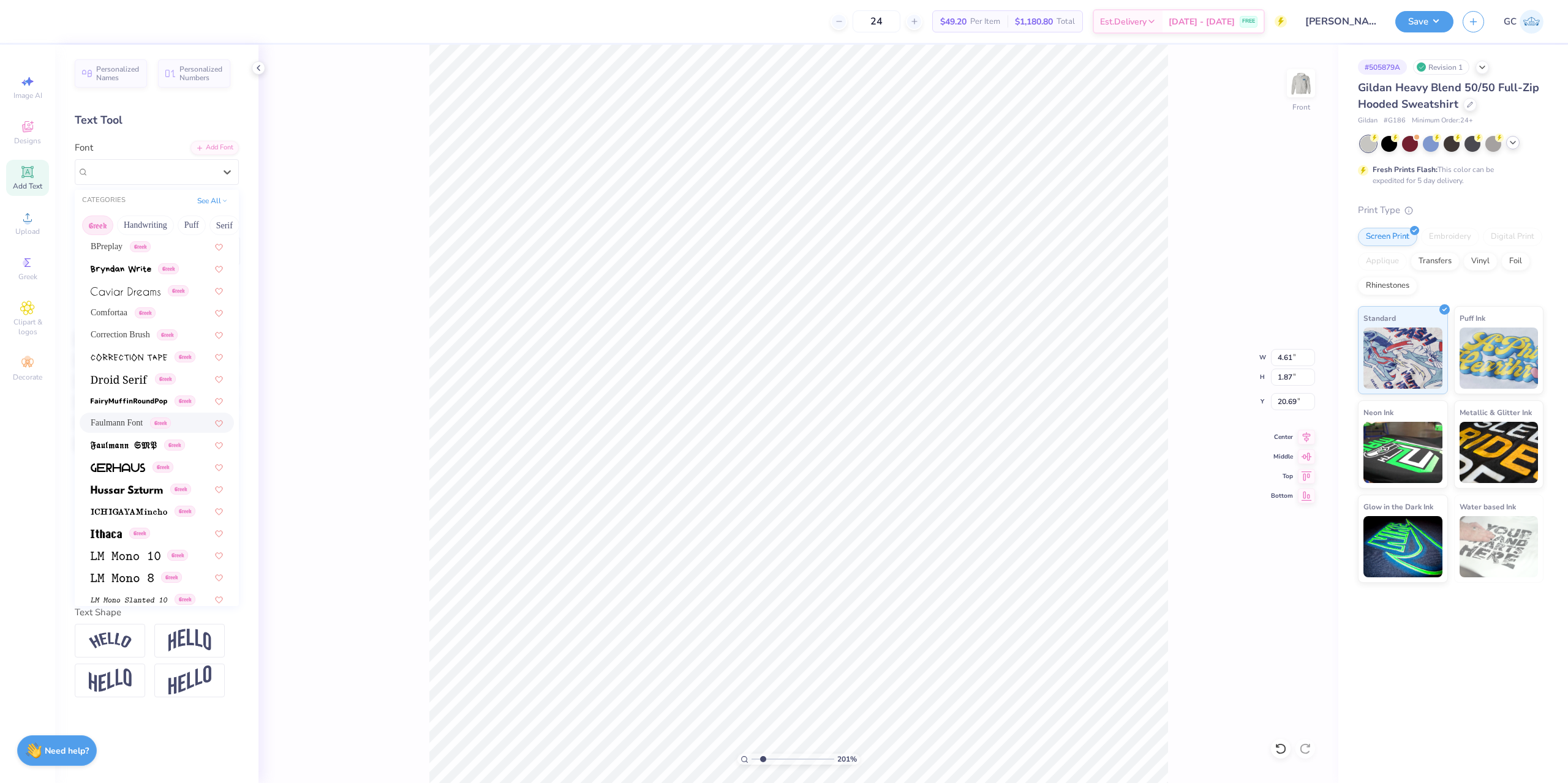
scroll to position [245, 0]
click at [150, 531] on span "Greek" at bounding box center [139, 530] width 21 height 11
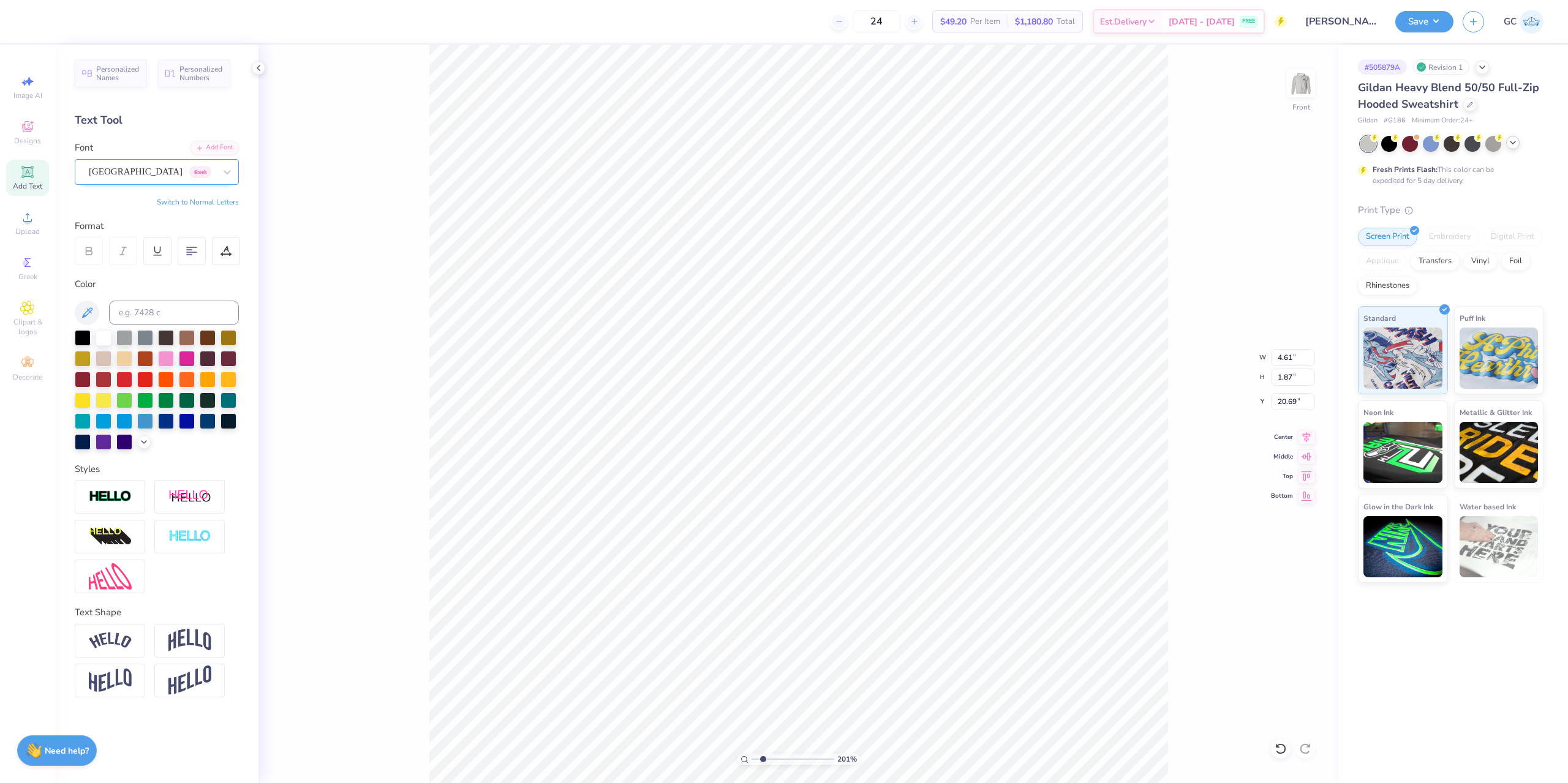
type input "2.01445811466782"
type input "3.28"
type input "1.55"
type input "20.85"
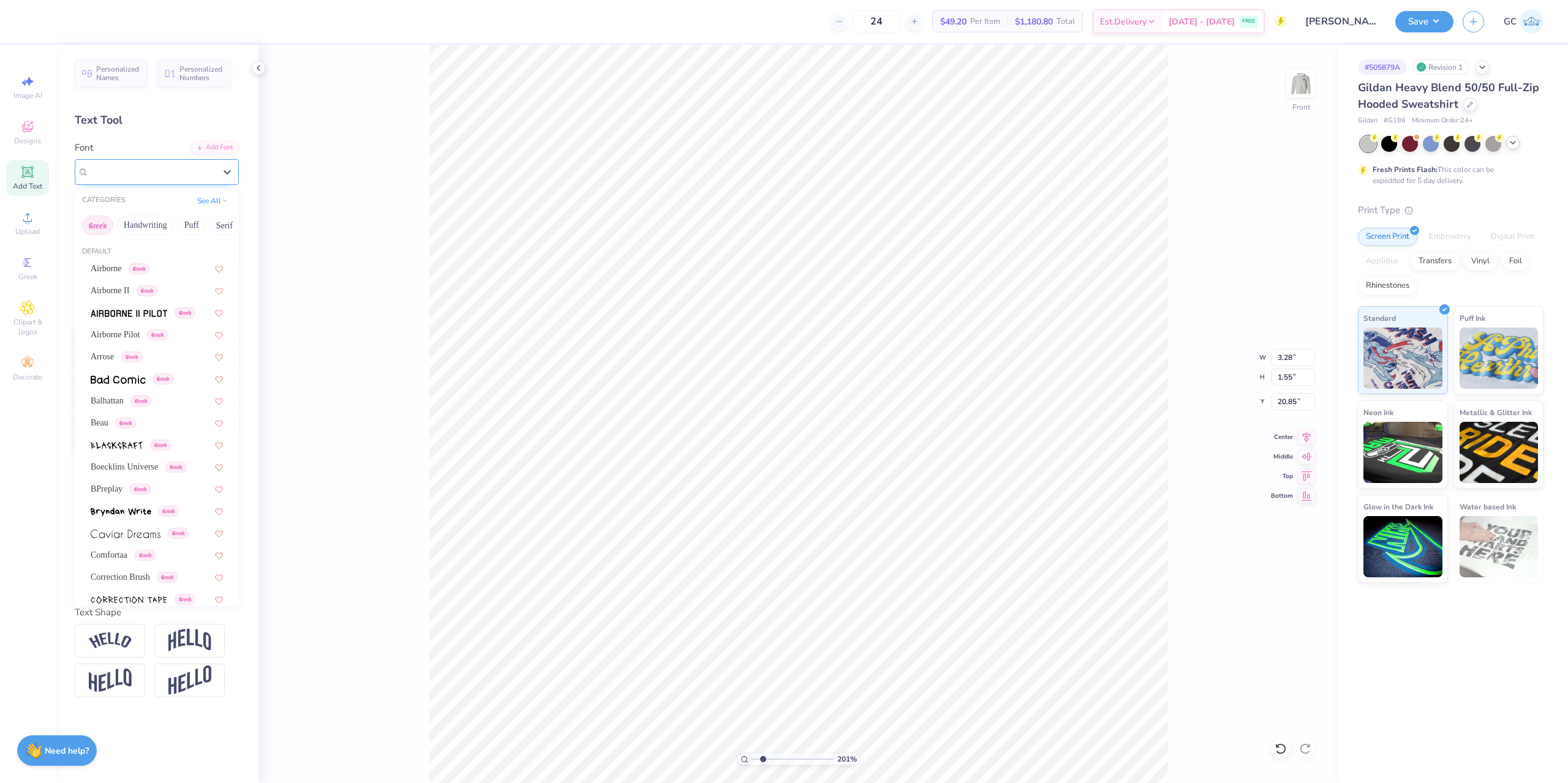
click at [144, 171] on div "Ithaca Greek" at bounding box center [152, 172] width 129 height 19
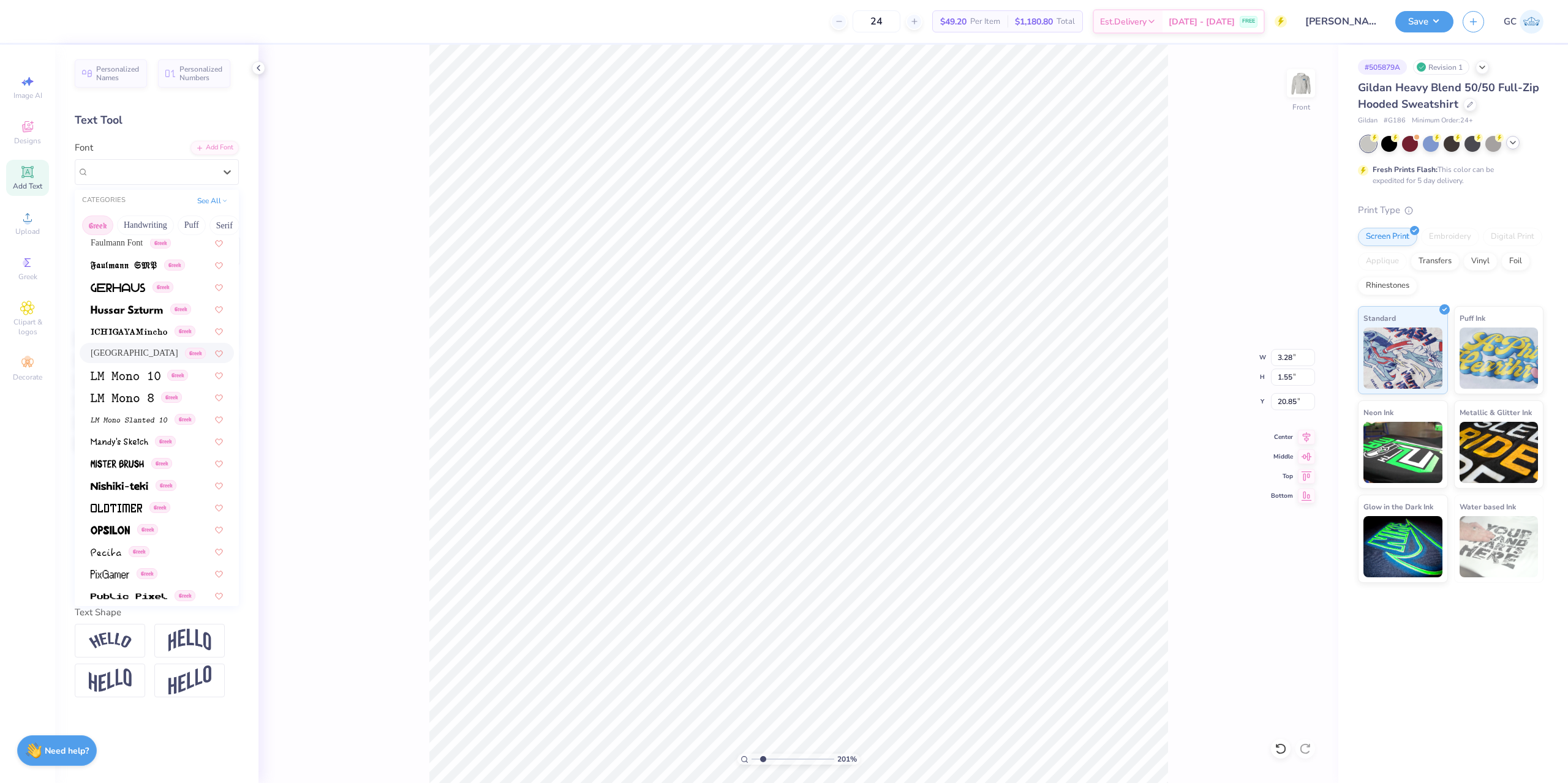
scroll to position [429, 0]
click at [154, 520] on span "Greek" at bounding box center [147, 523] width 21 height 11
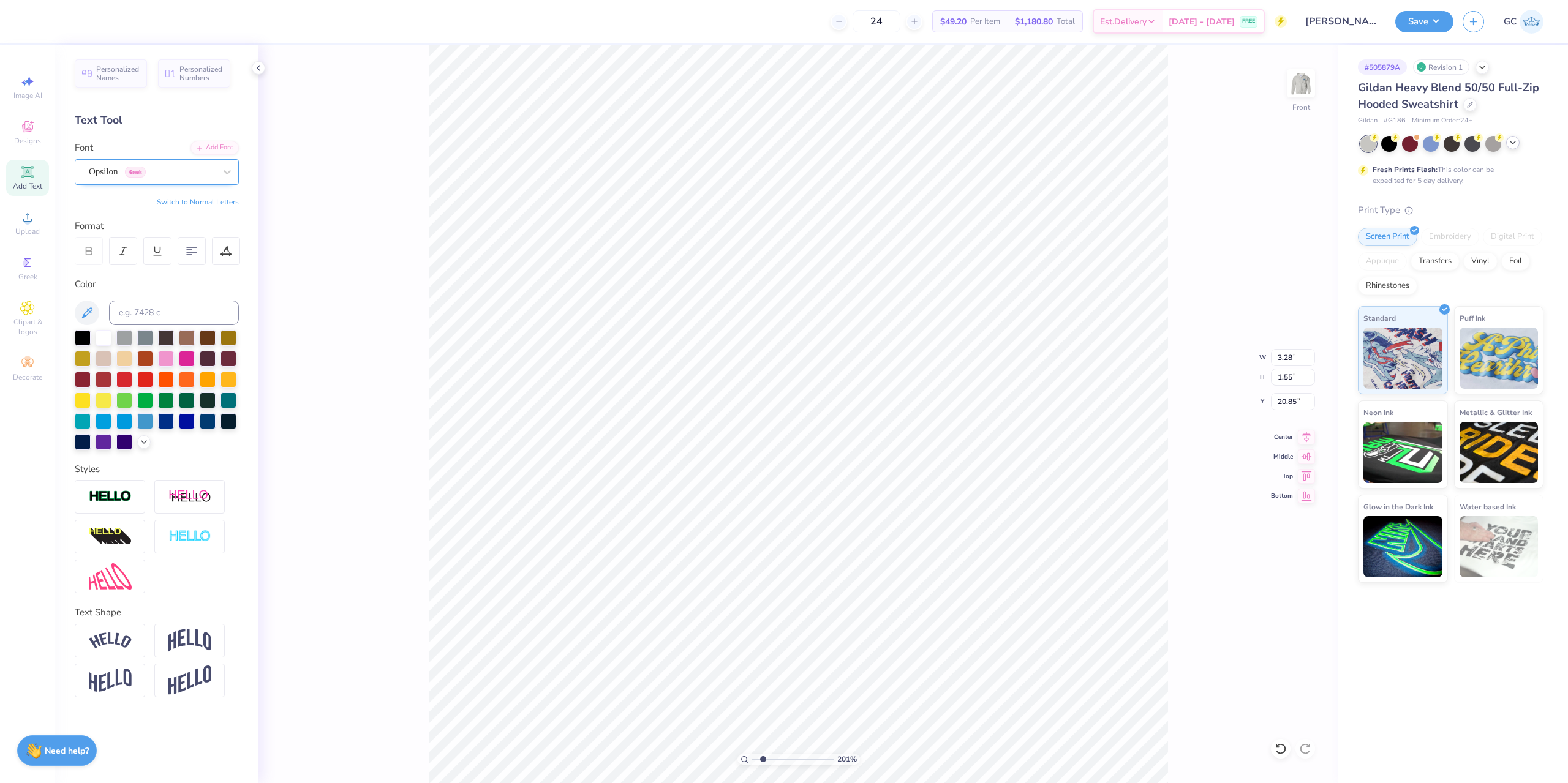
type input "2.01445811466782"
type input "4.22"
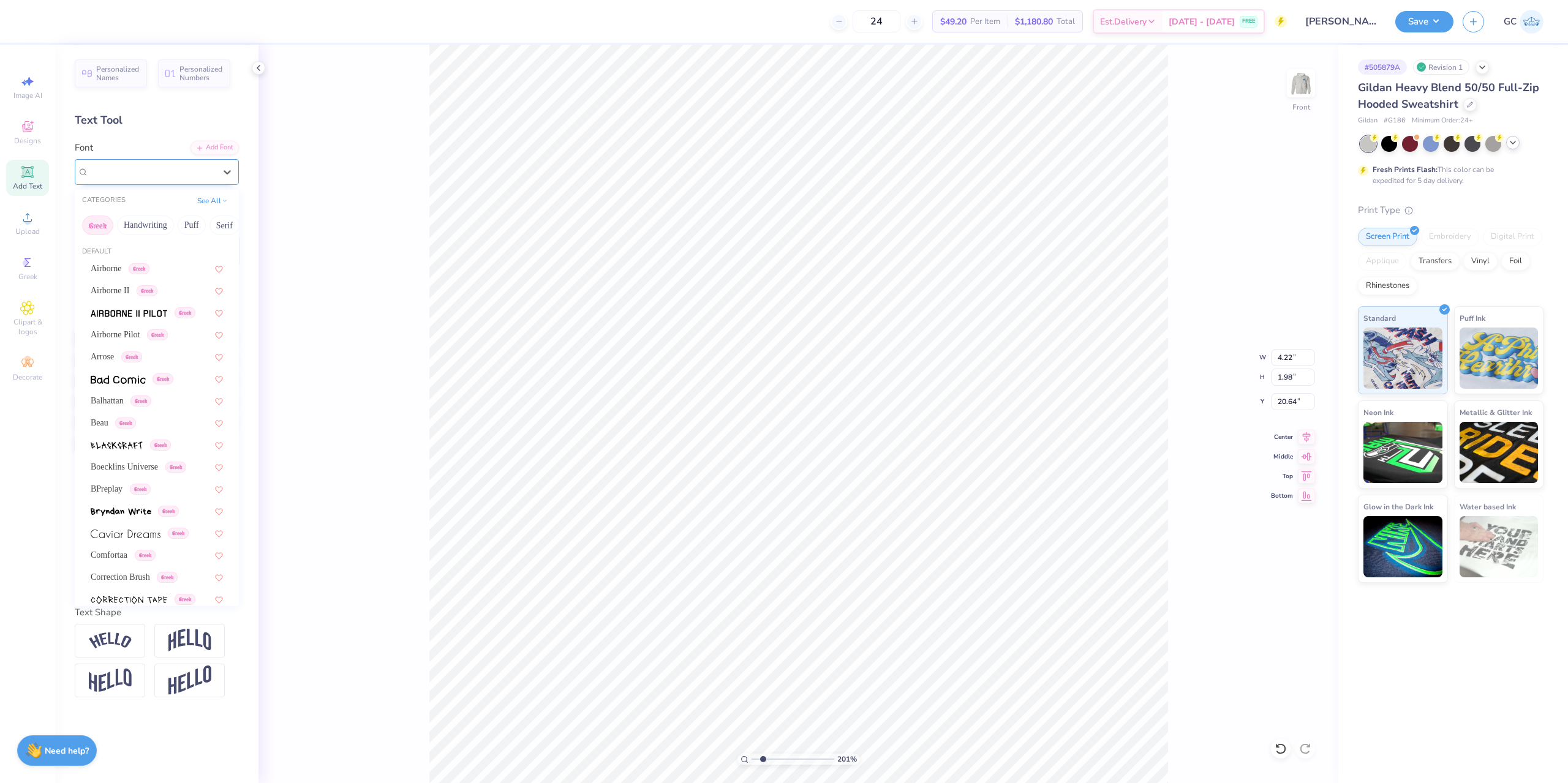
click at [173, 175] on div "Opsilon Greek" at bounding box center [152, 172] width 129 height 19
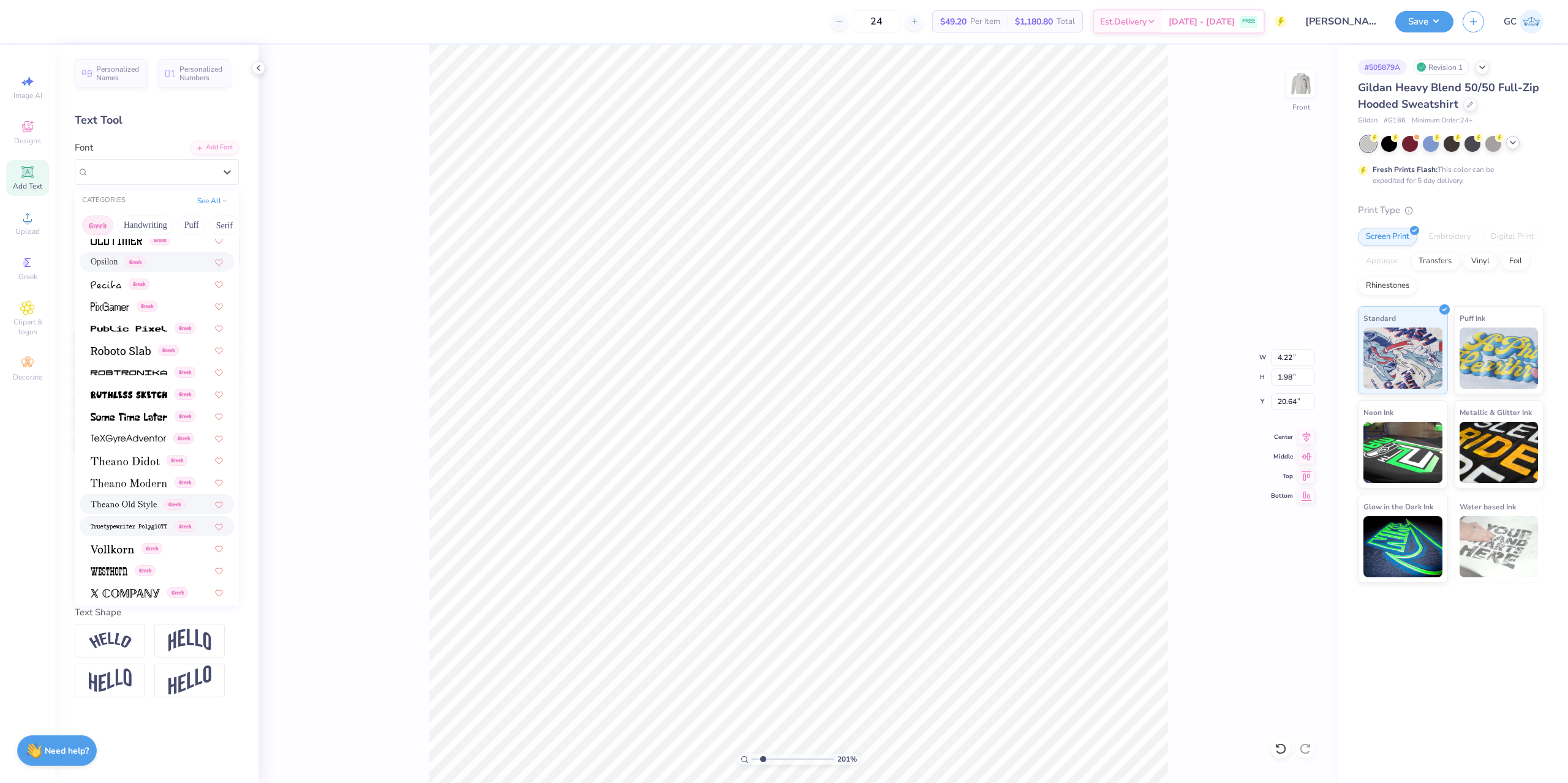
scroll to position [740, 0]
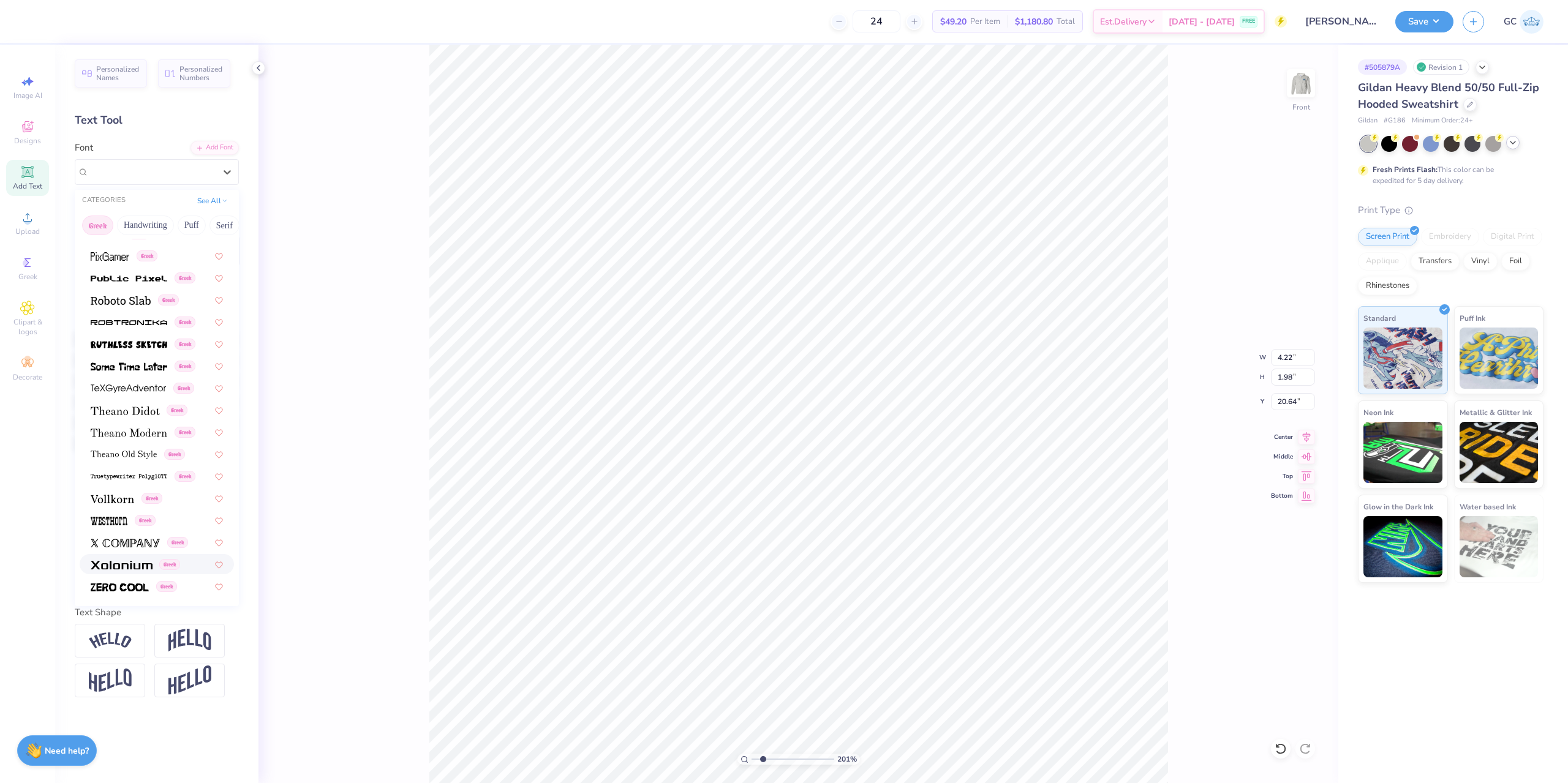
click at [154, 569] on div "Greek" at bounding box center [136, 564] width 90 height 13
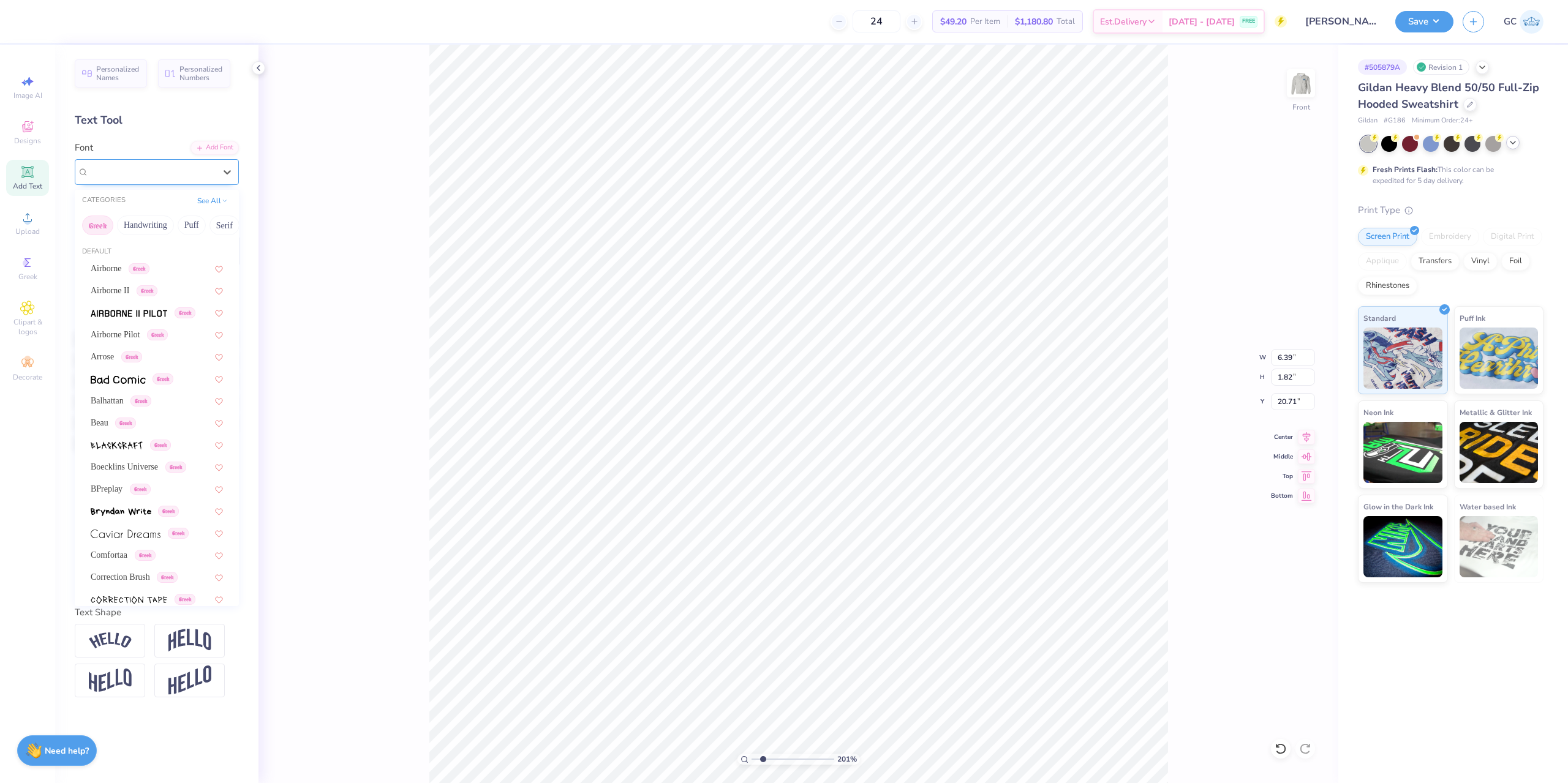
click at [182, 176] on div "Xolonium Greek" at bounding box center [152, 172] width 129 height 19
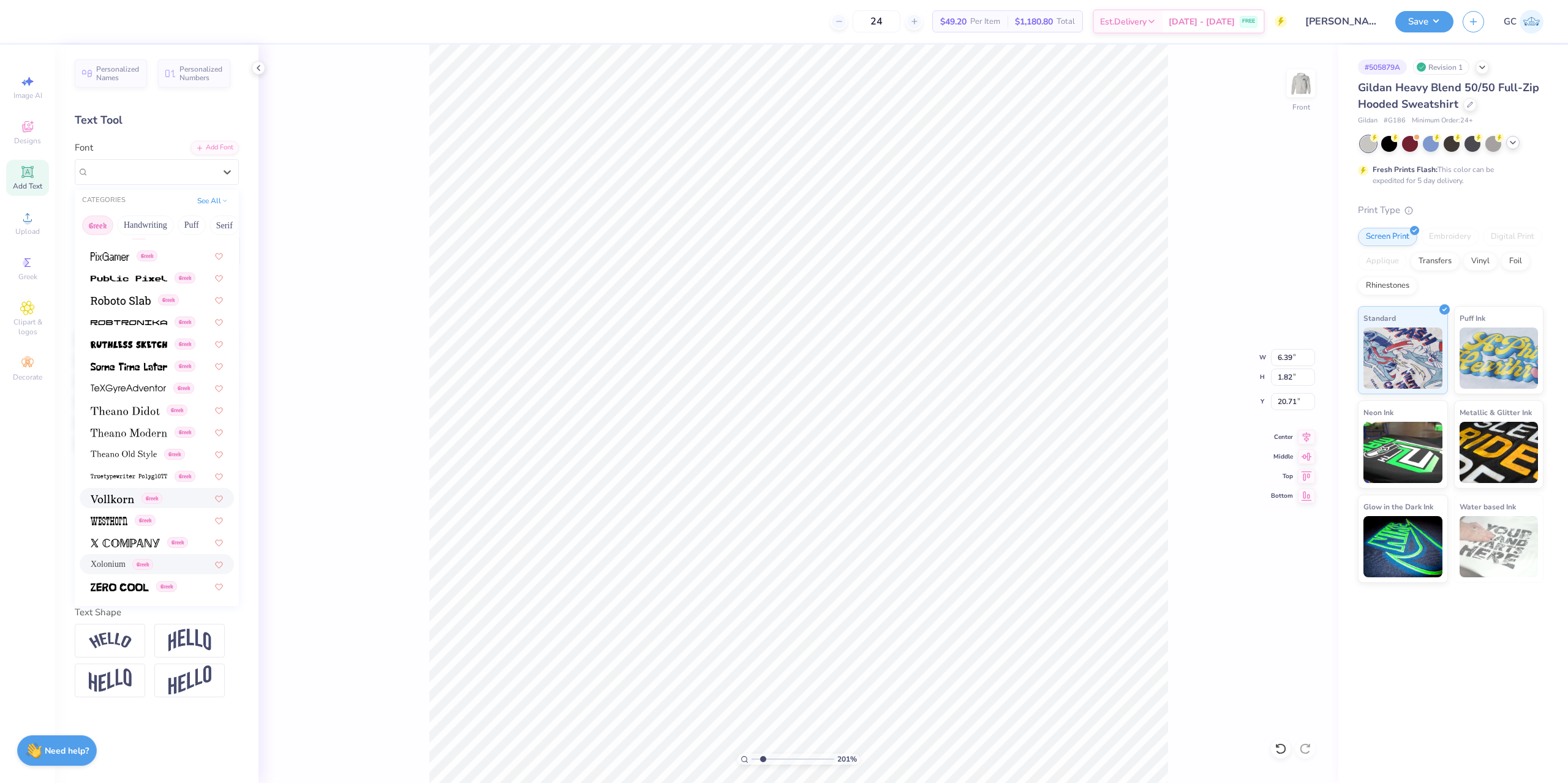
click at [168, 494] on div "Greek" at bounding box center [157, 498] width 132 height 13
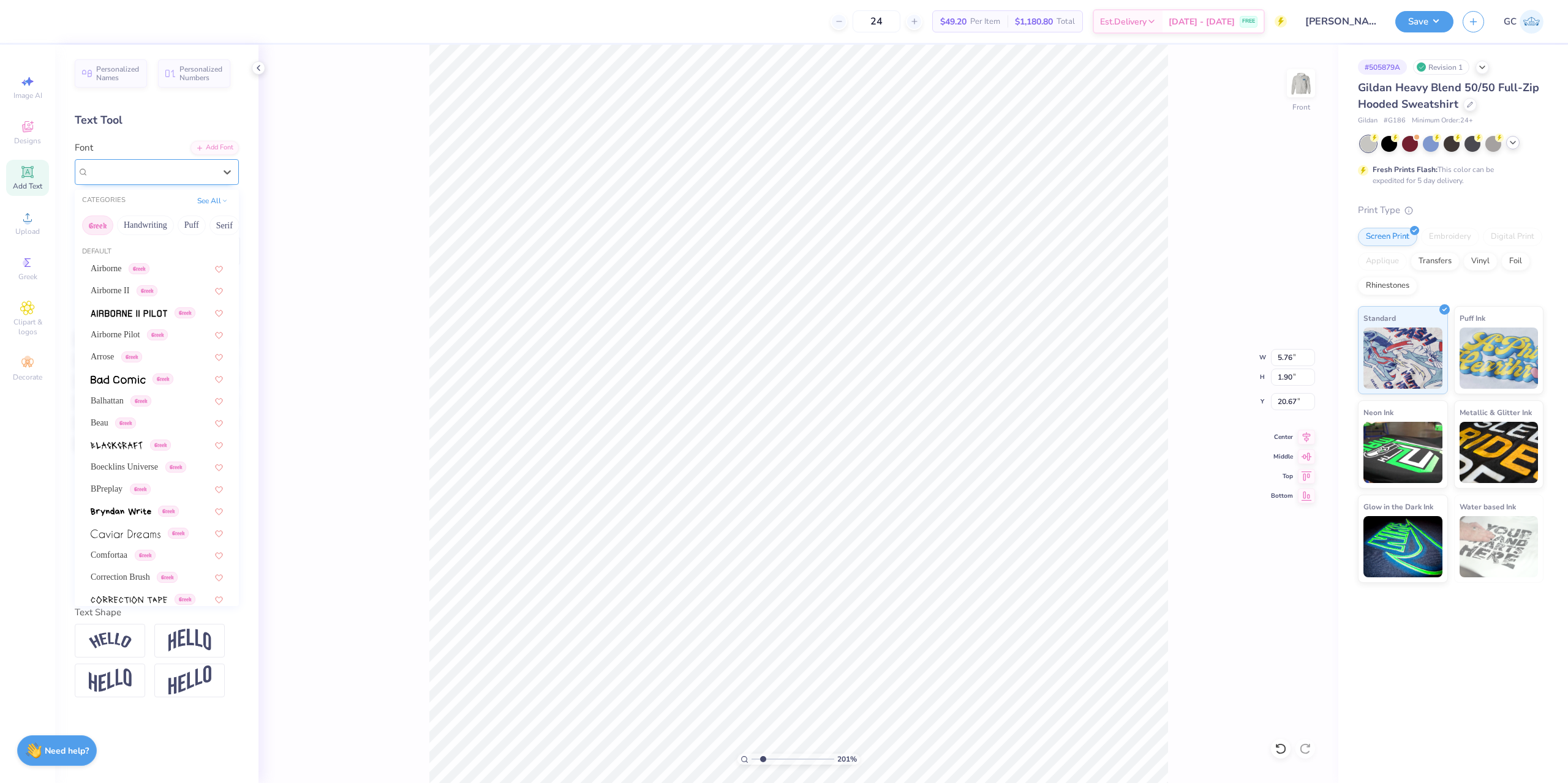
click at [177, 175] on div "Vollkorn Greek" at bounding box center [152, 172] width 129 height 19
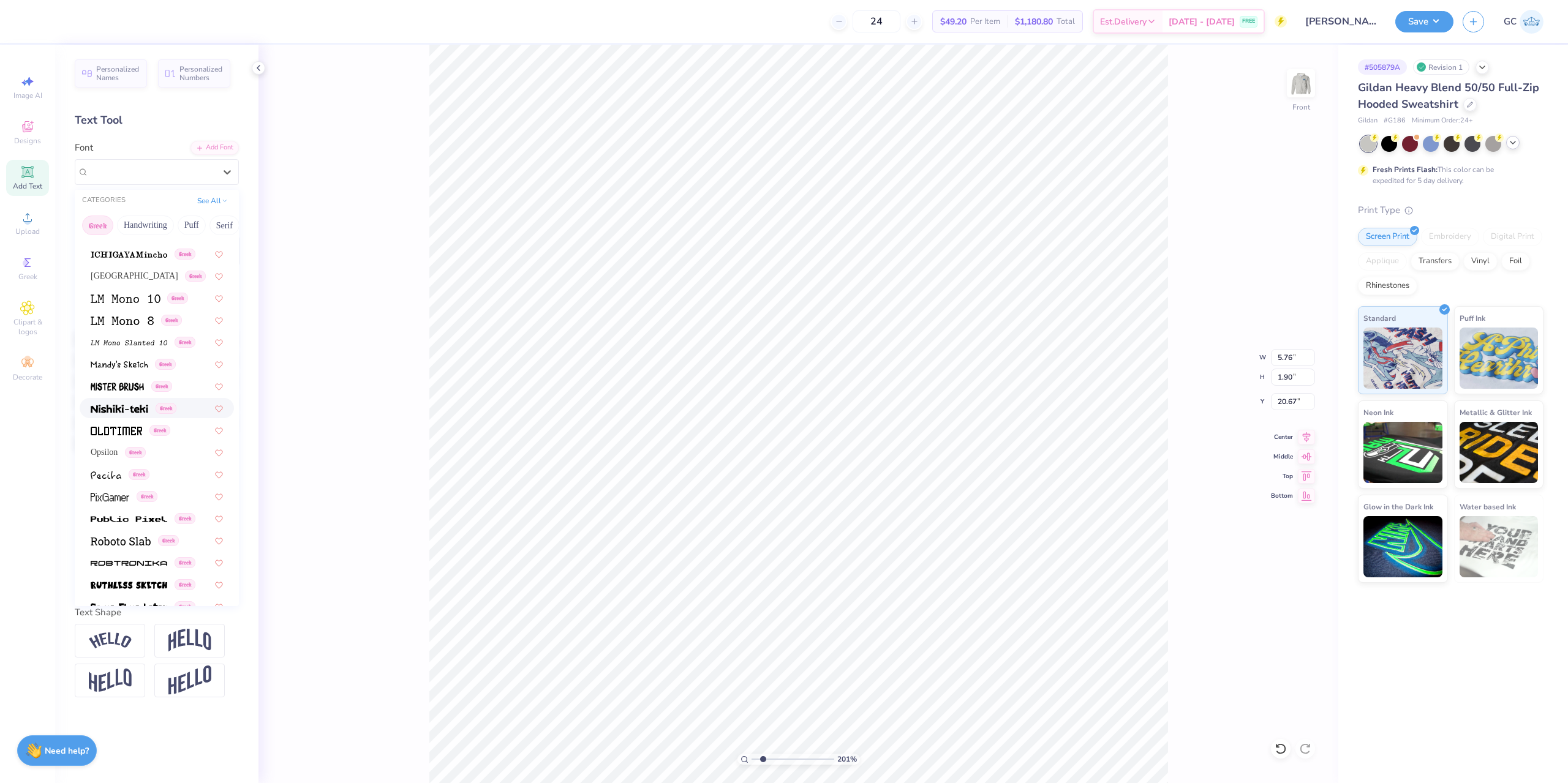
scroll to position [495, 0]
click at [173, 430] on div "Greek" at bounding box center [157, 434] width 132 height 13
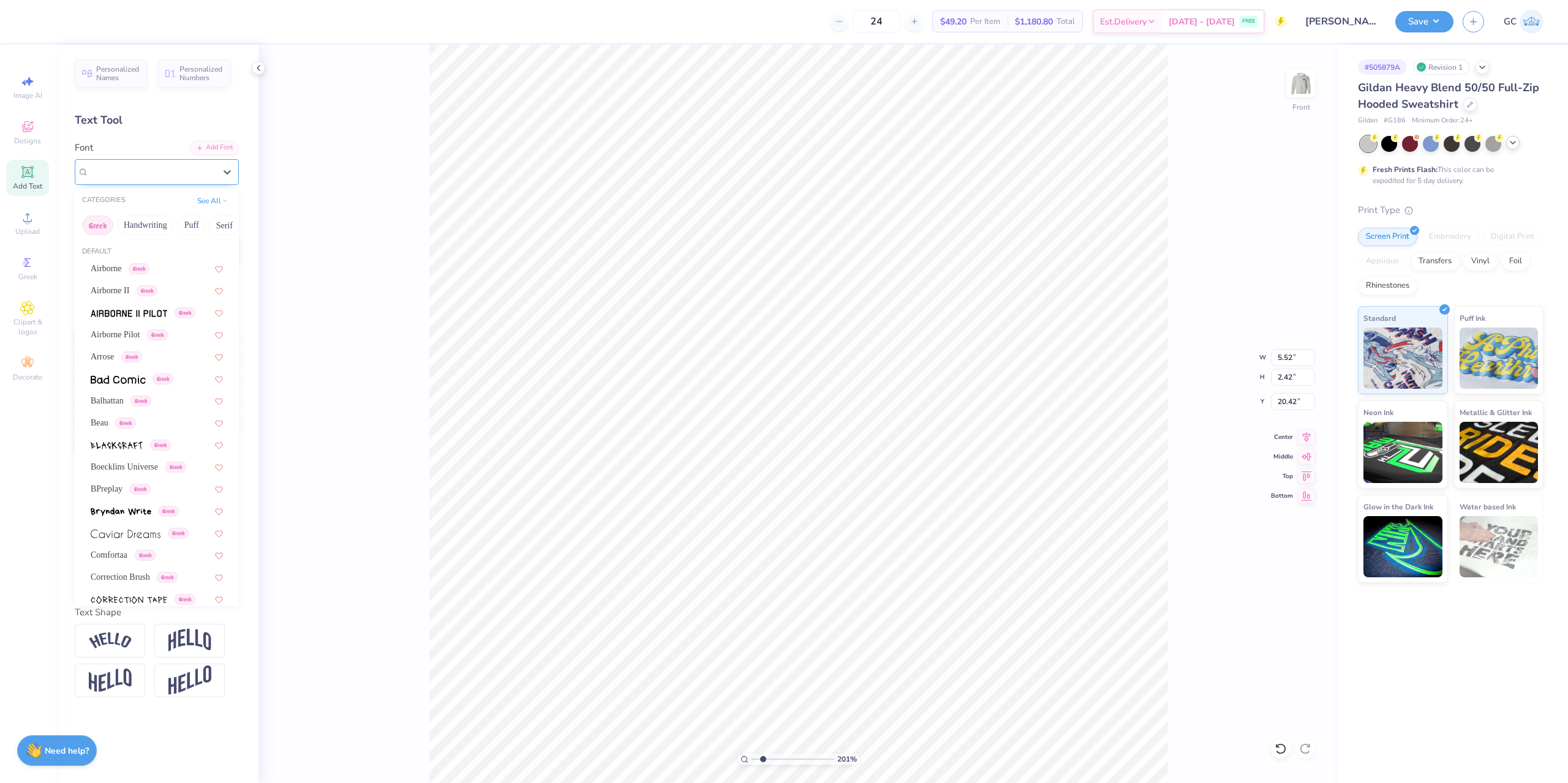
click at [167, 169] on div "Oldtimer Greek" at bounding box center [152, 172] width 129 height 19
drag, startPoint x: 170, startPoint y: 398, endPoint x: 176, endPoint y: 185, distance: 213.1
click at [171, 398] on div "Balhattan Greek" at bounding box center [157, 401] width 132 height 13
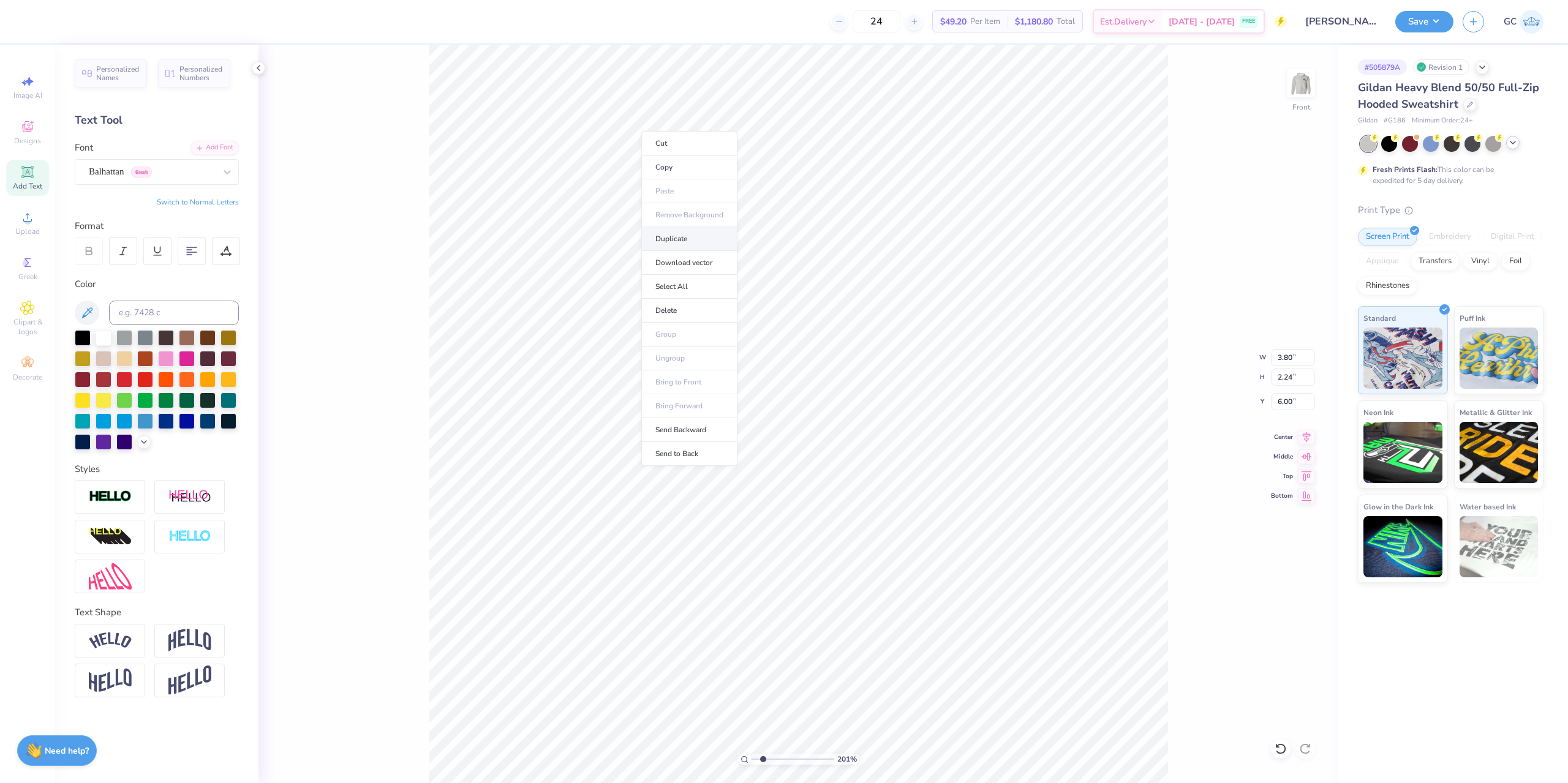
click at [692, 241] on li "Duplicate" at bounding box center [689, 239] width 96 height 24
click at [819, 238] on li "Duplicate" at bounding box center [826, 239] width 96 height 24
click at [681, 312] on li "Group" at bounding box center [685, 310] width 96 height 24
click at [1042, 258] on li "Duplicate" at bounding box center [1047, 248] width 96 height 24
click at [1030, 341] on li "Group" at bounding box center [1040, 344] width 96 height 24
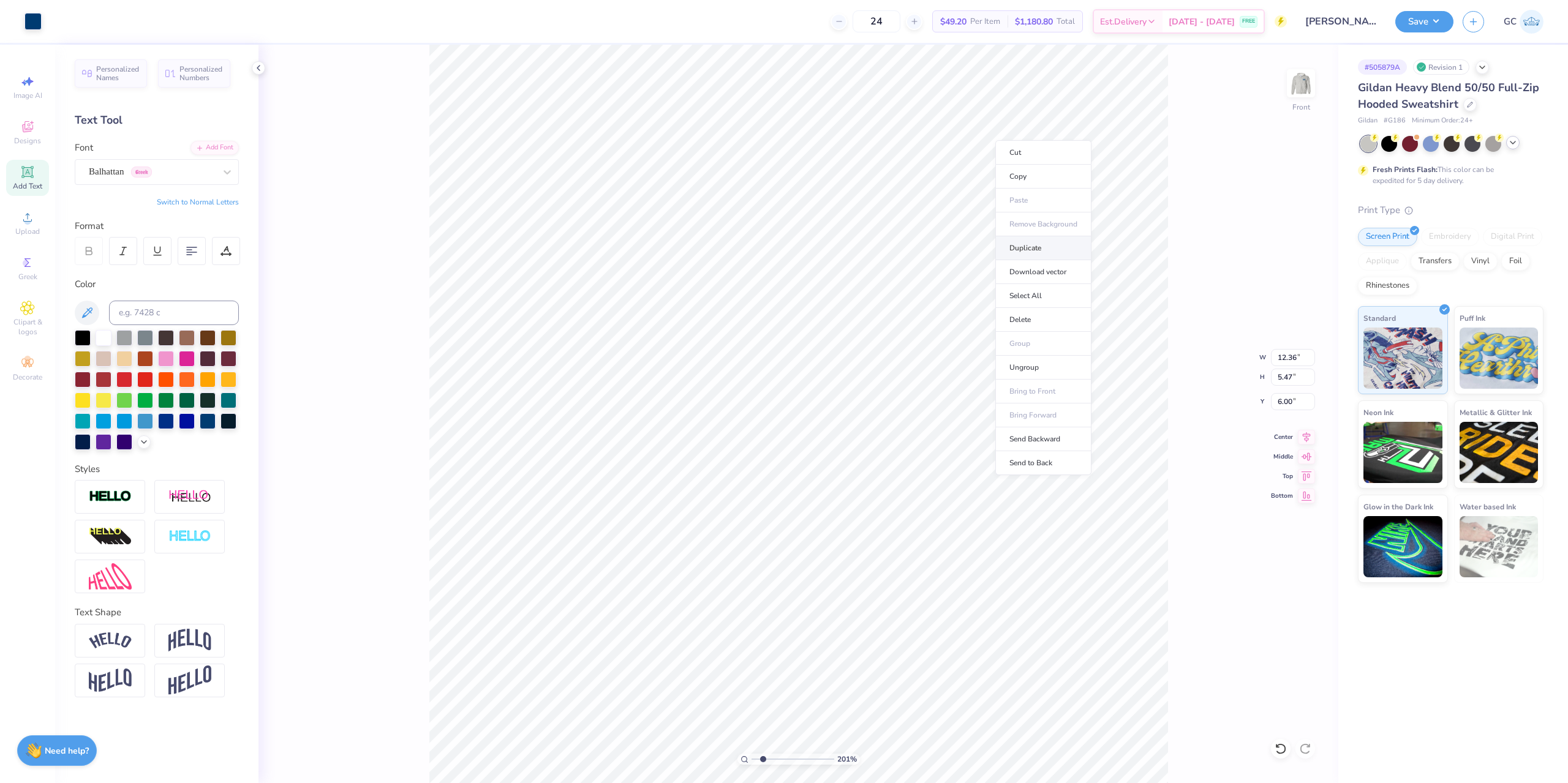
click at [1039, 250] on li "Duplicate" at bounding box center [1043, 248] width 96 height 24
click at [1042, 478] on li "Group" at bounding box center [1045, 483] width 96 height 24
click at [1032, 463] on li "Cut" at bounding box center [1045, 458] width 96 height 25
click at [749, 293] on li "Paste" at bounding box center [751, 285] width 96 height 24
click at [1306, 439] on icon at bounding box center [1307, 435] width 17 height 14
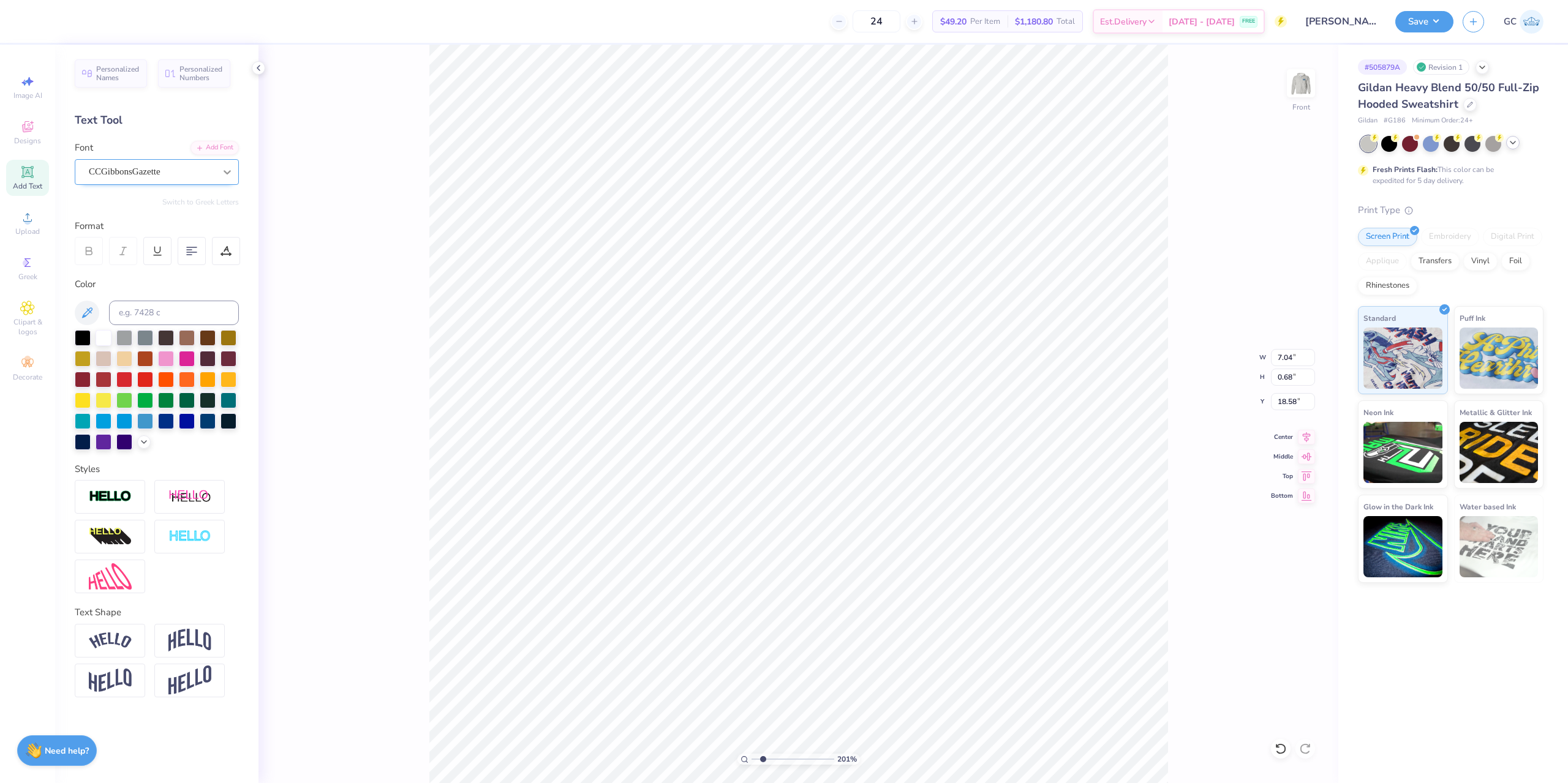
click at [229, 172] on icon at bounding box center [227, 172] width 7 height 4
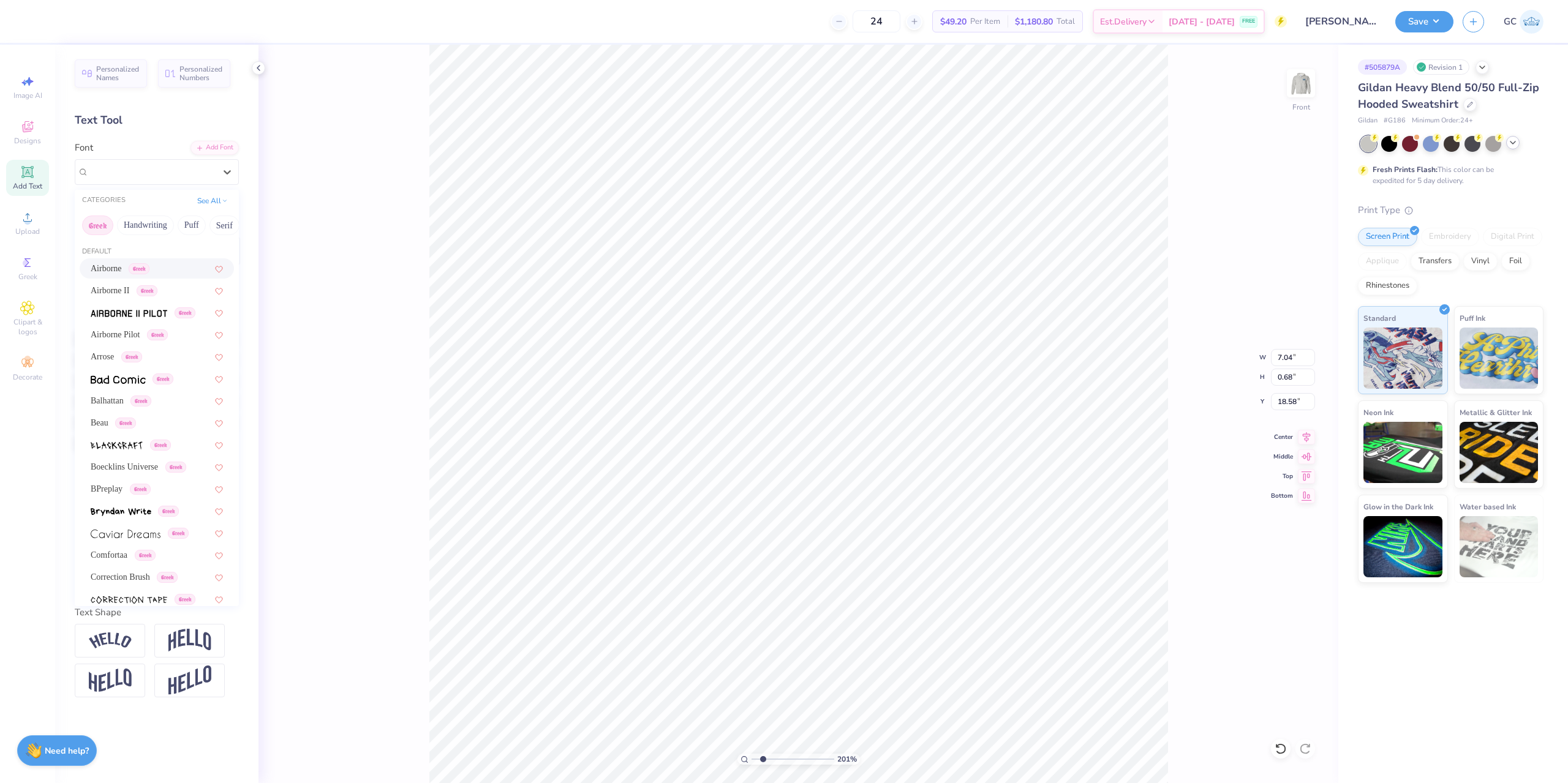
click at [175, 274] on div "Airborne Greek" at bounding box center [157, 268] width 132 height 13
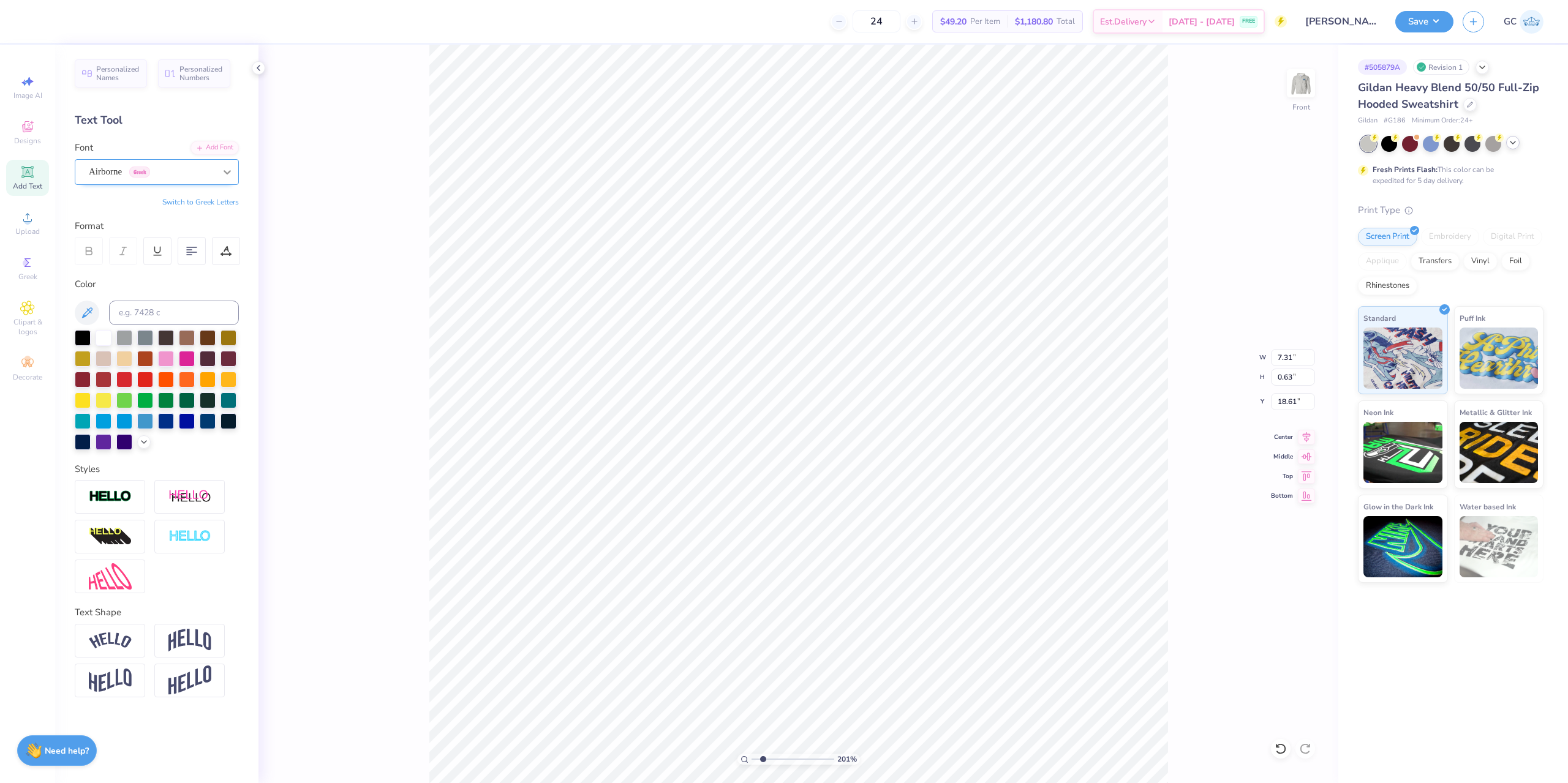
click at [229, 172] on icon at bounding box center [227, 172] width 7 height 4
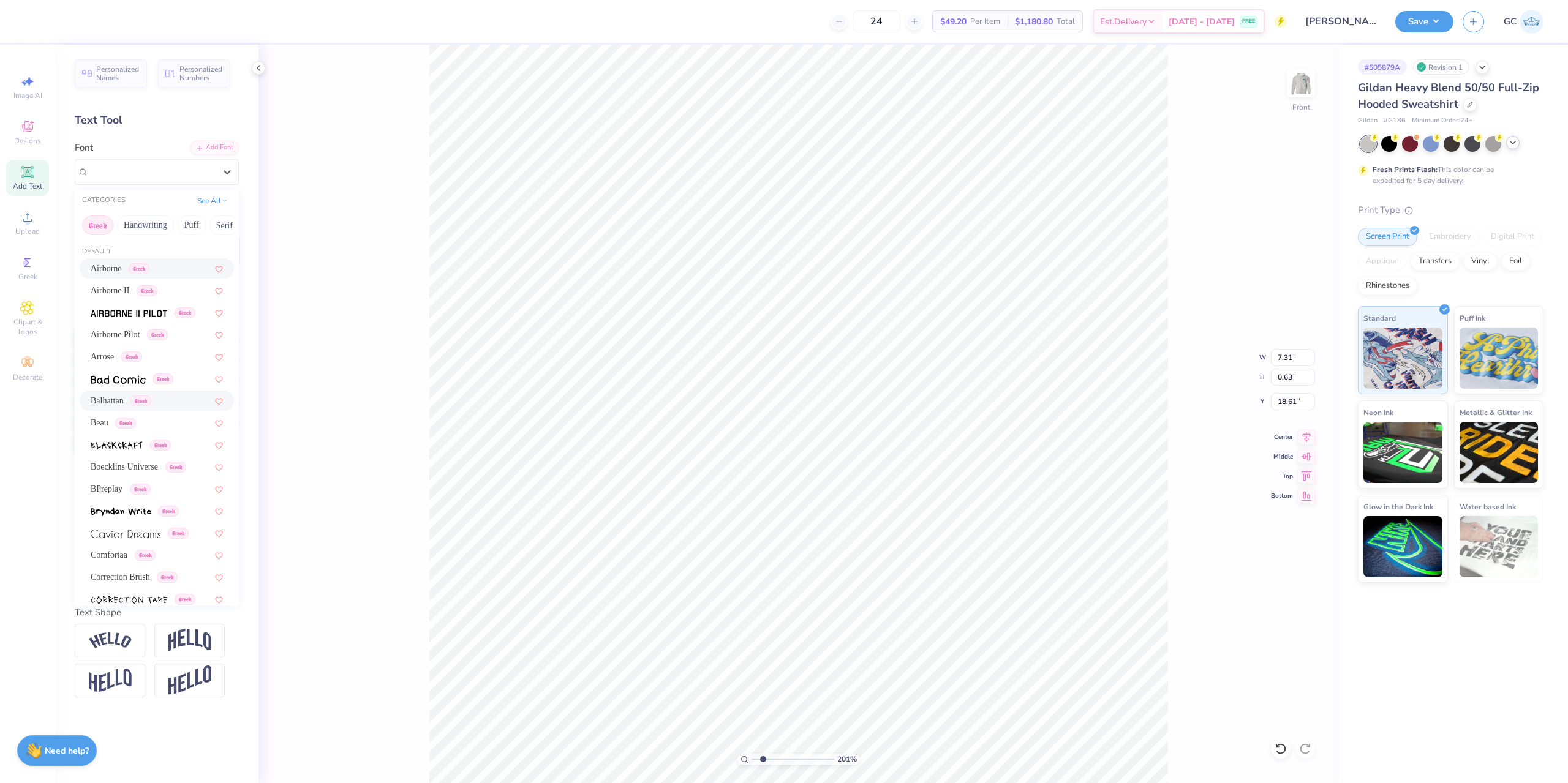
click at [164, 393] on div "Balhattan Greek" at bounding box center [157, 401] width 154 height 20
click at [205, 159] on div "CCGibbonsGazette" at bounding box center [156, 172] width 164 height 26
click at [164, 398] on div "Balhattan Greek" at bounding box center [157, 401] width 132 height 13
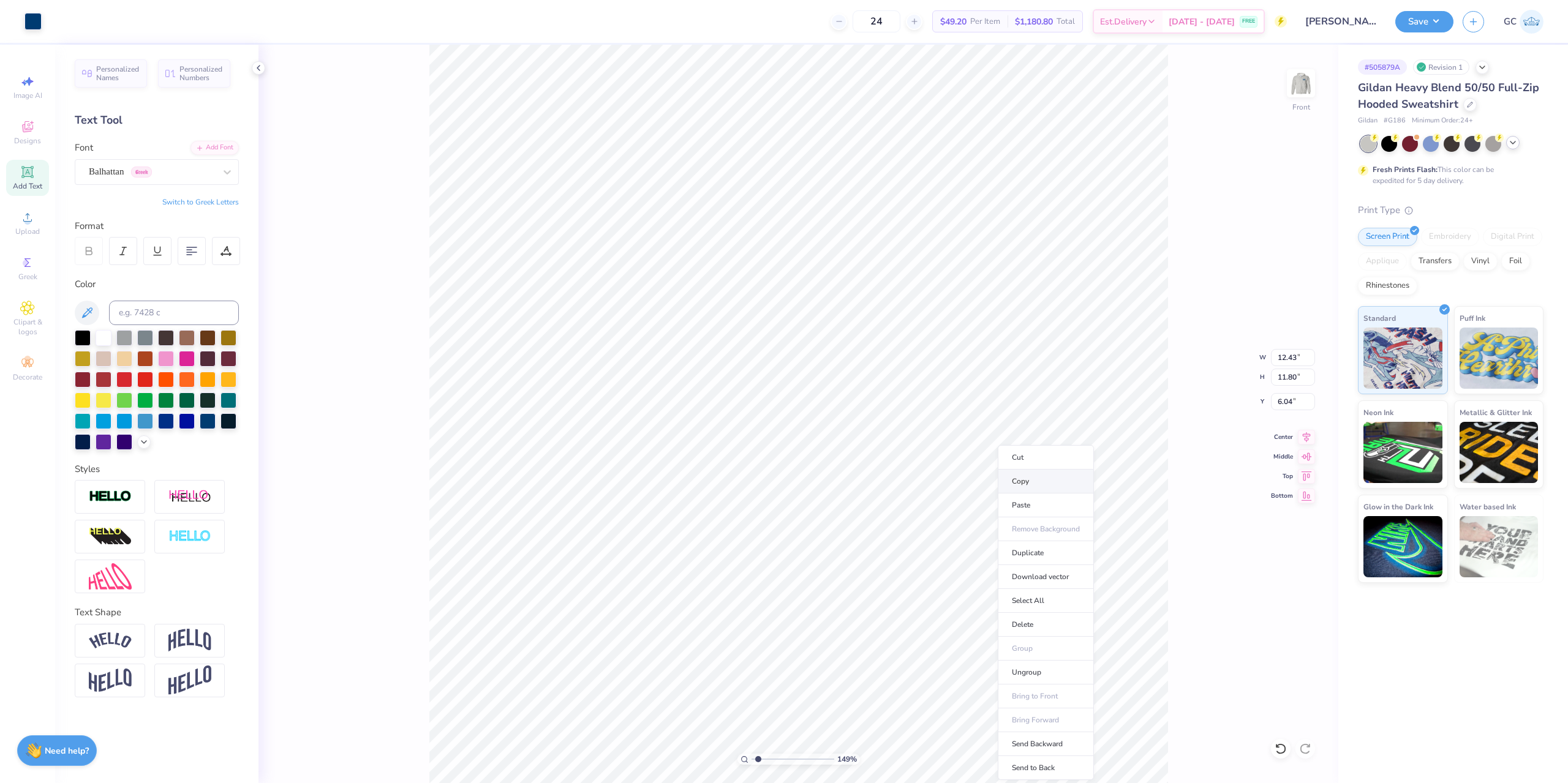
click at [1032, 481] on li "Copy" at bounding box center [1045, 481] width 96 height 24
click at [888, 645] on li "Group" at bounding box center [899, 648] width 96 height 24
drag, startPoint x: 1277, startPoint y: 359, endPoint x: 1297, endPoint y: 359, distance: 20.0
click at [1297, 359] on input "12.43" at bounding box center [1292, 358] width 44 height 17
click at [1300, 86] on img at bounding box center [1301, 83] width 49 height 49
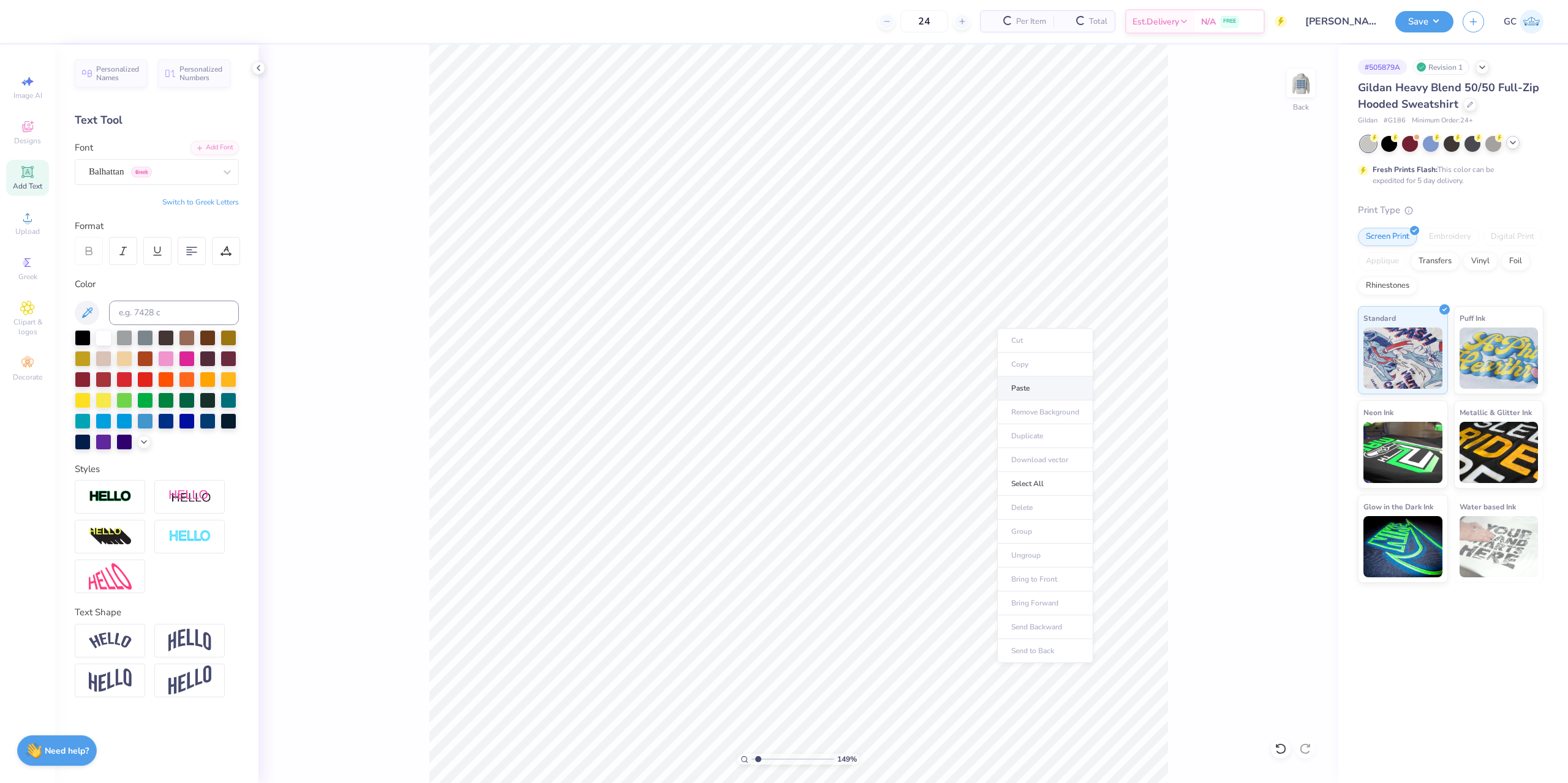
click at [1043, 387] on li "Paste" at bounding box center [1045, 388] width 96 height 24
drag, startPoint x: 1300, startPoint y: 362, endPoint x: 1280, endPoint y: 361, distance: 20.0
click at [1270, 362] on div "149 % Back W 2.57 2.57 " H 1.52 1.52 " Y 3.00 3.00 " Center Middle Top Bottom" at bounding box center [798, 414] width 1080 height 738
click at [1292, 356] on input "2.57" at bounding box center [1292, 358] width 44 height 17
click at [1309, 437] on icon at bounding box center [1307, 435] width 17 height 14
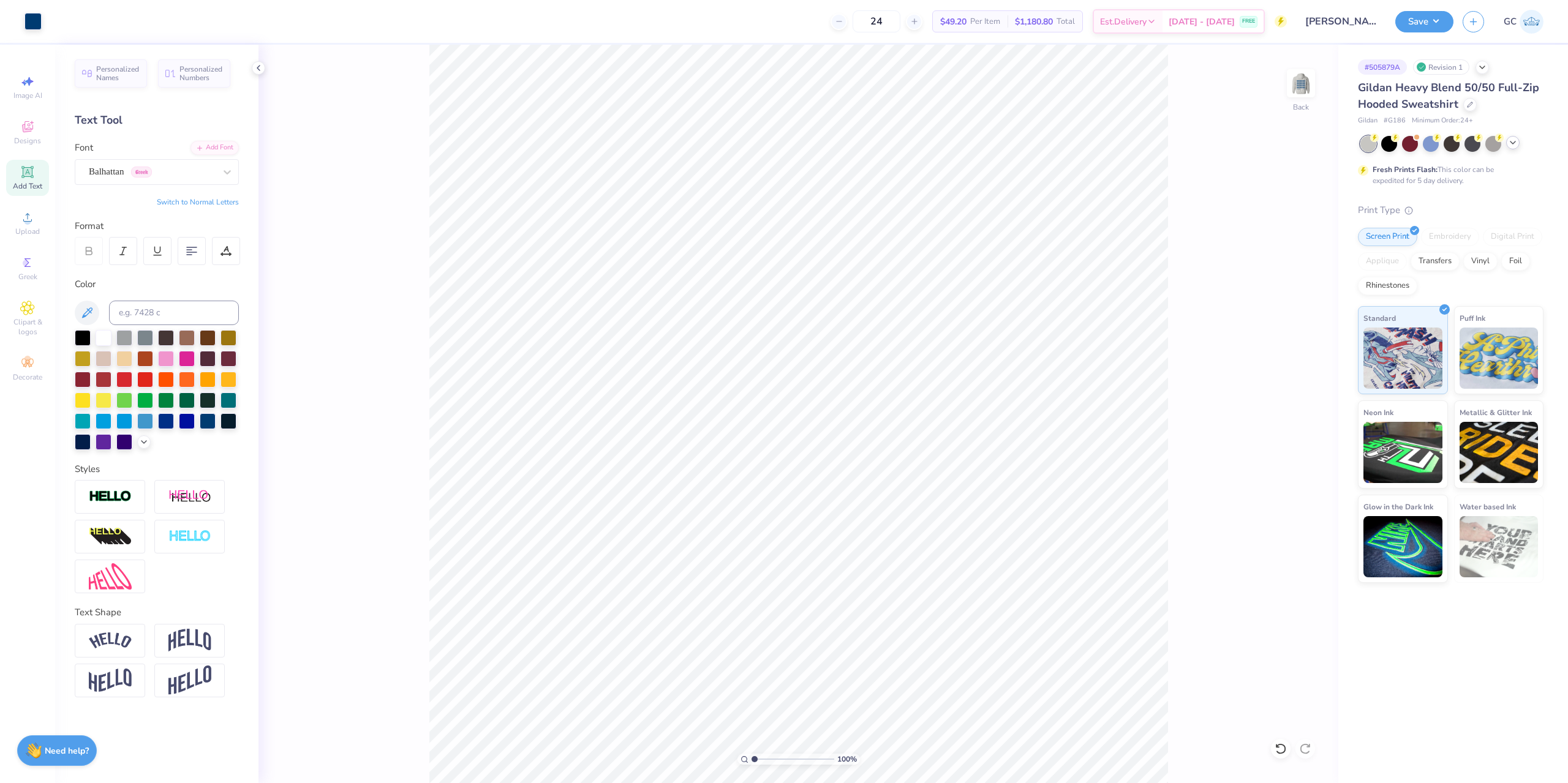
click at [1321, 86] on div "100 % Back" at bounding box center [798, 414] width 1080 height 738
click at [1312, 83] on img at bounding box center [1301, 83] width 49 height 49
drag, startPoint x: 1278, startPoint y: 357, endPoint x: 1298, endPoint y: 357, distance: 20.0
click at [1298, 357] on input "12.50" at bounding box center [1292, 358] width 44 height 17
drag, startPoint x: 1298, startPoint y: 401, endPoint x: 1274, endPoint y: 402, distance: 24.0
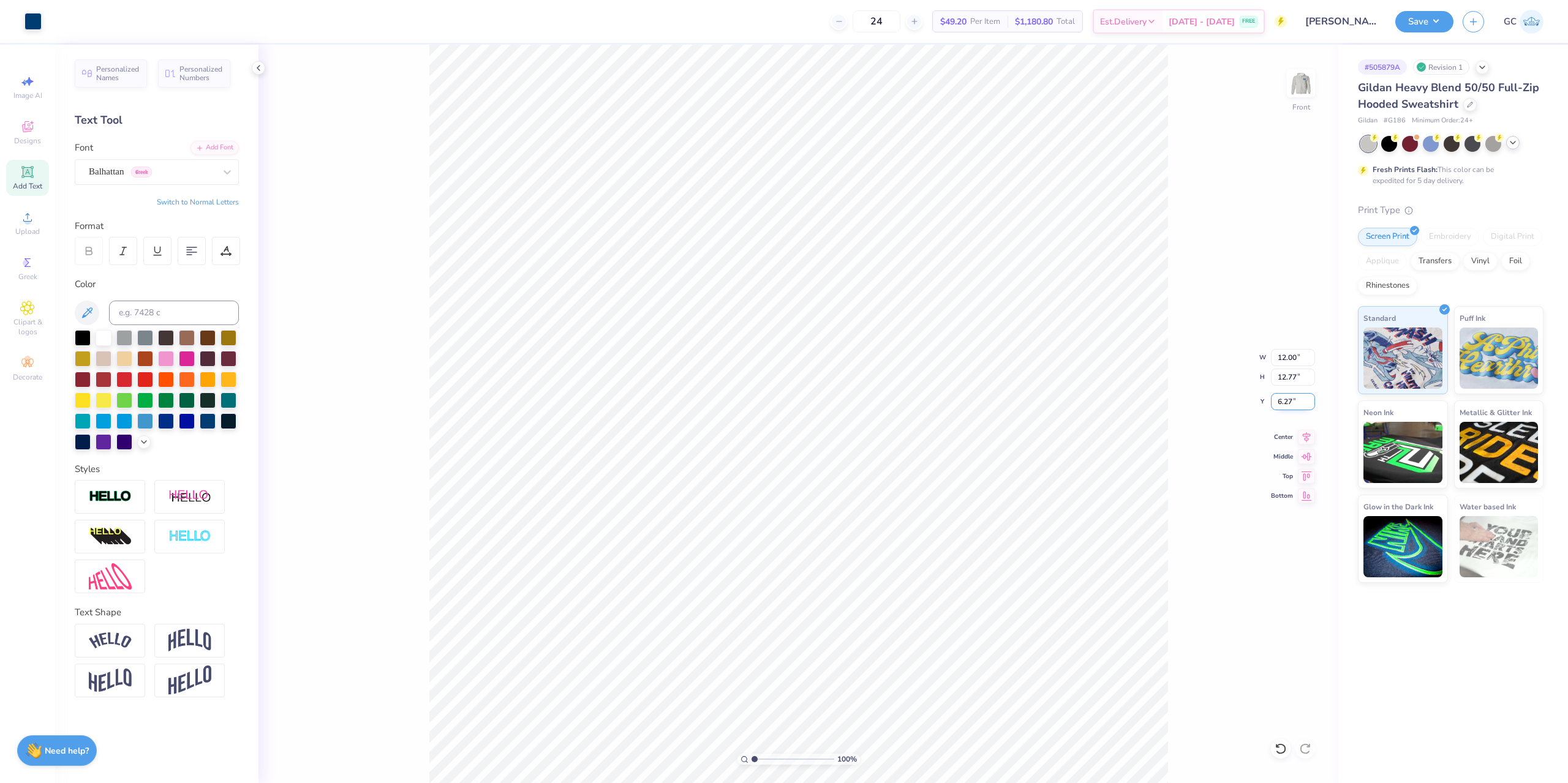
click at [1274, 402] on input "6.27" at bounding box center [1292, 402] width 44 height 17
drag, startPoint x: 1277, startPoint y: 355, endPoint x: 1302, endPoint y: 351, distance: 25.3
click at [1302, 351] on input "12.00" at bounding box center [1292, 358] width 44 height 17
drag, startPoint x: 1301, startPoint y: 402, endPoint x: 1279, endPoint y: 402, distance: 22.0
click at [1279, 402] on input "6.00" at bounding box center [1292, 402] width 44 height 17
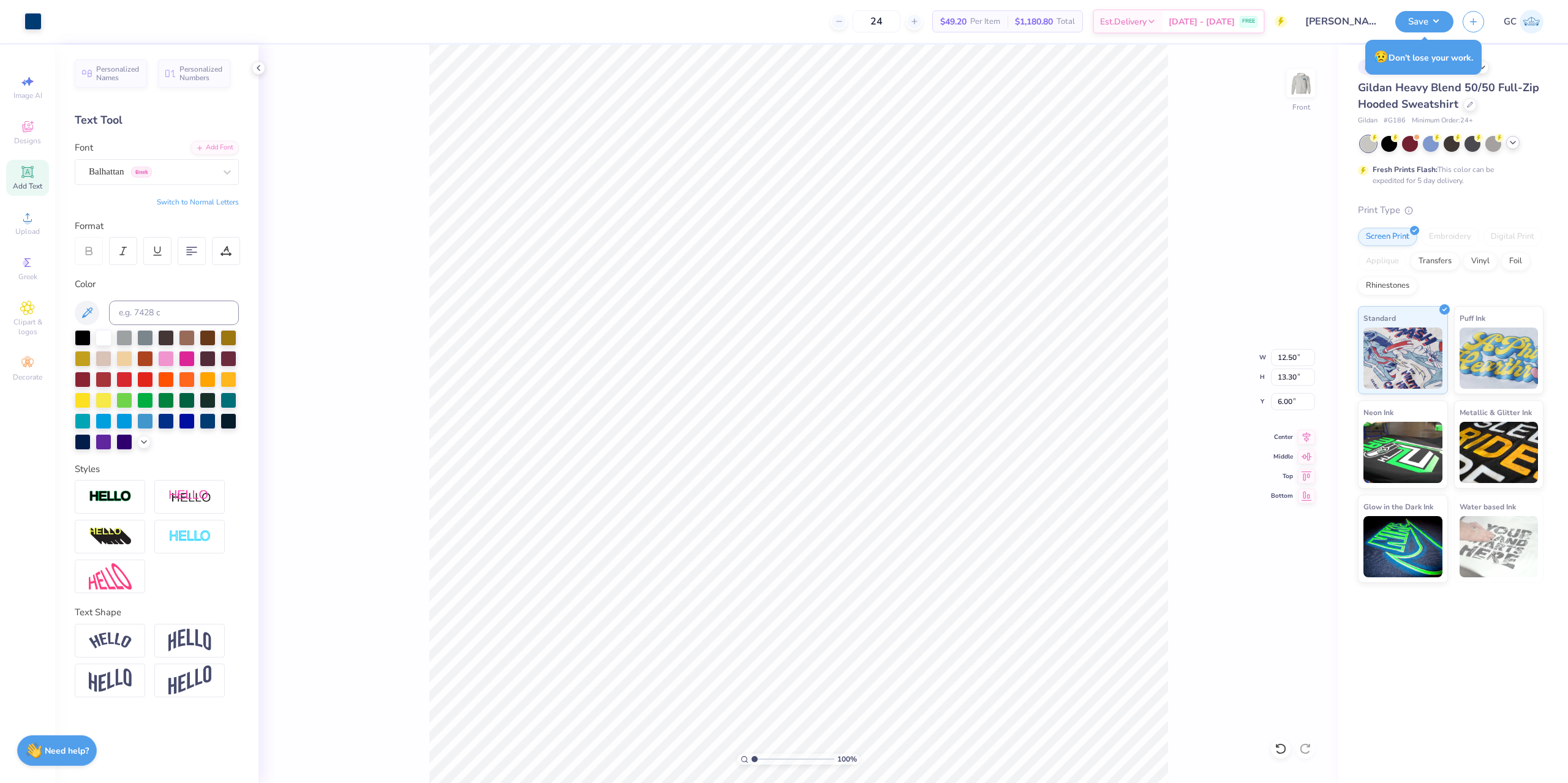
click at [1308, 438] on icon at bounding box center [1306, 437] width 8 height 10
click at [1445, 21] on button "Save" at bounding box center [1424, 20] width 58 height 22
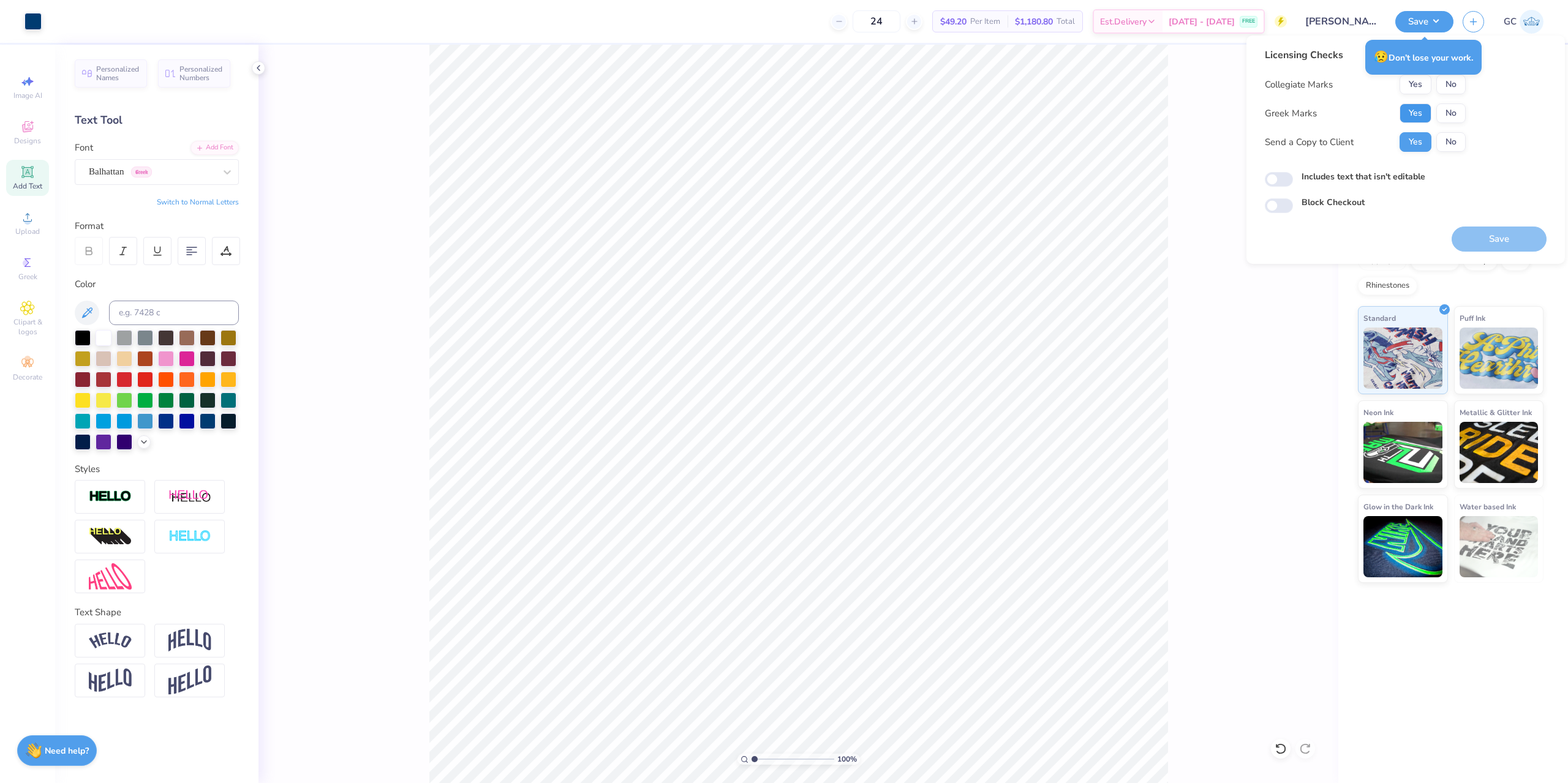
click at [1415, 110] on button "Yes" at bounding box center [1415, 113] width 32 height 19
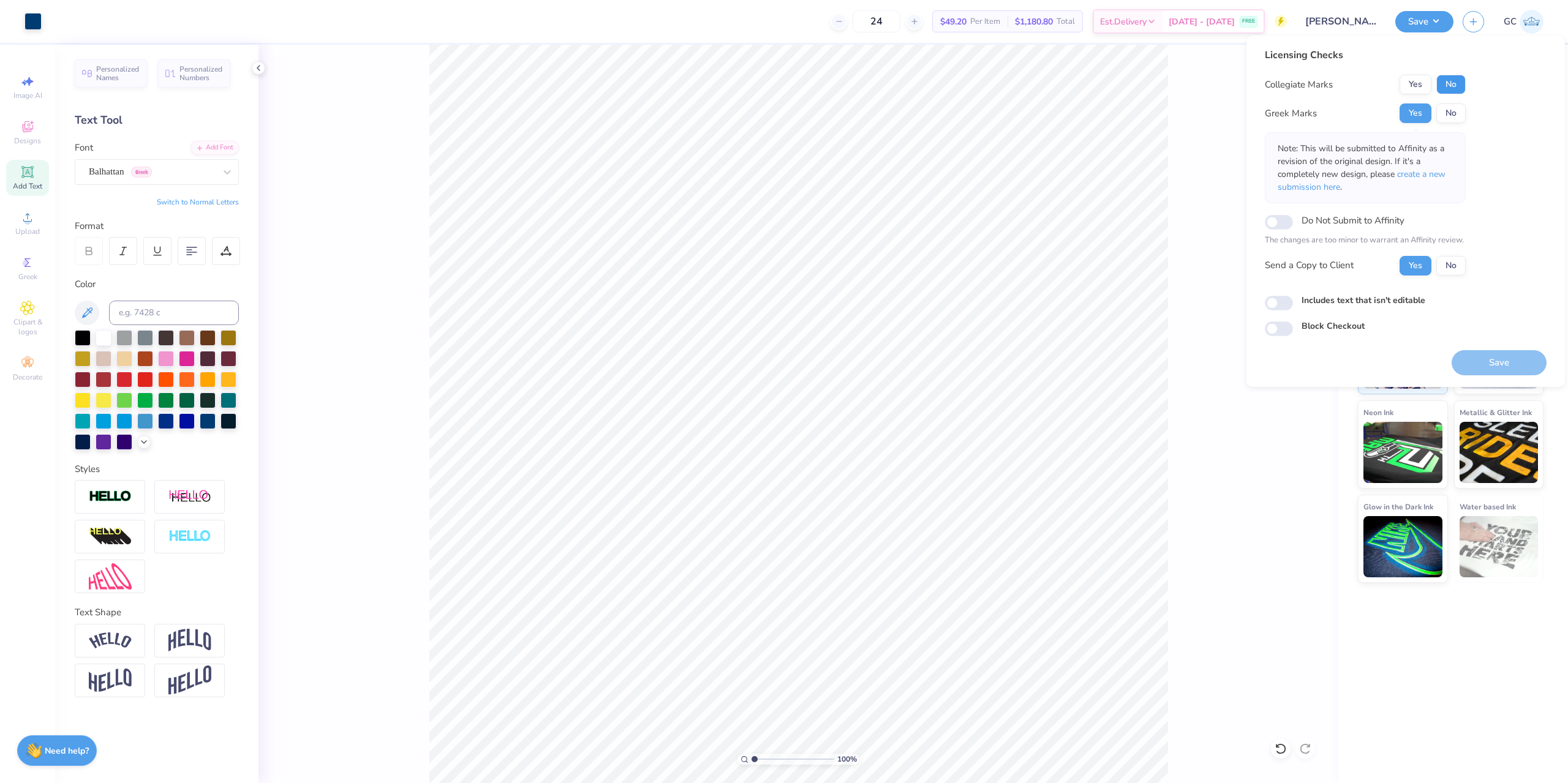
click at [1447, 87] on button "No" at bounding box center [1450, 84] width 30 height 19
click at [1491, 365] on button "Save" at bounding box center [1499, 362] width 95 height 25
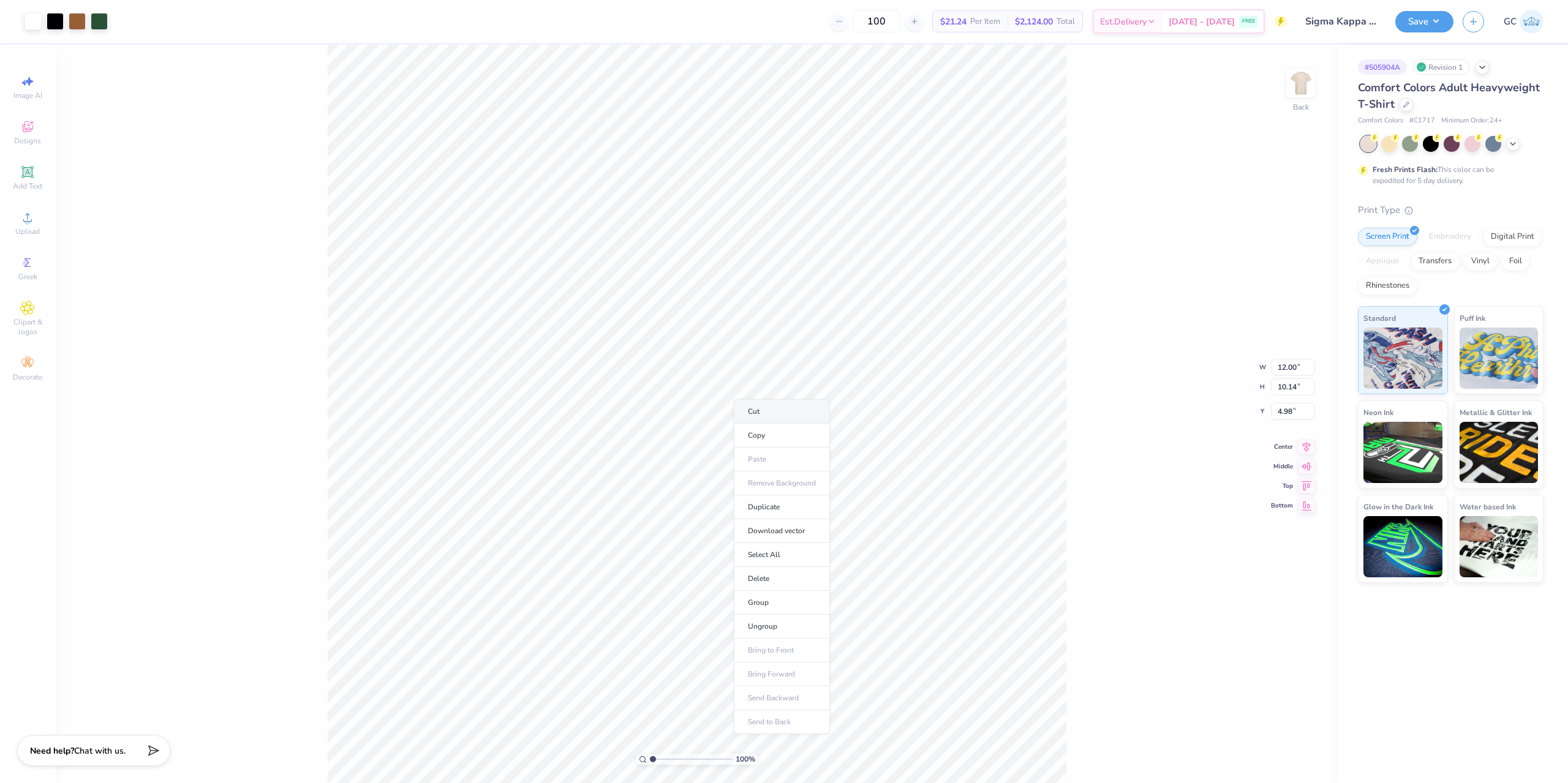
click at [767, 413] on li "Cut" at bounding box center [781, 411] width 96 height 25
click at [1302, 85] on img at bounding box center [1301, 83] width 49 height 49
click at [716, 321] on li "Paste" at bounding box center [744, 320] width 96 height 24
drag, startPoint x: 1302, startPoint y: 362, endPoint x: 1271, endPoint y: 354, distance: 32.0
click at [1271, 354] on input "12.20" at bounding box center [1292, 358] width 44 height 17
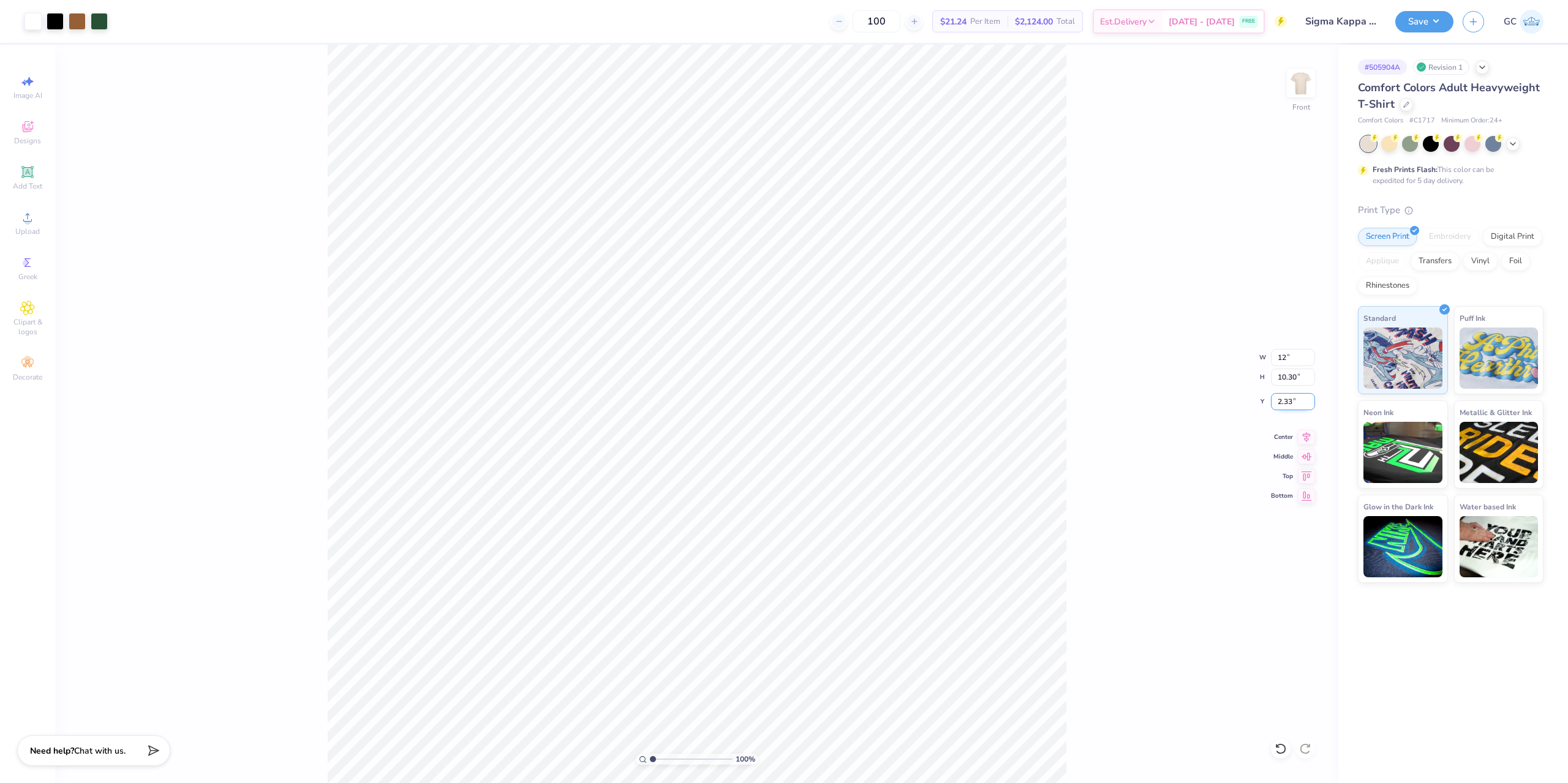
click at [1296, 394] on input "2.33" at bounding box center [1292, 402] width 44 height 17
type input "12.00"
type input "10.14"
drag, startPoint x: 1297, startPoint y: 403, endPoint x: 1274, endPoint y: 406, distance: 23.2
click at [1274, 406] on input "2.42" at bounding box center [1292, 402] width 44 height 17
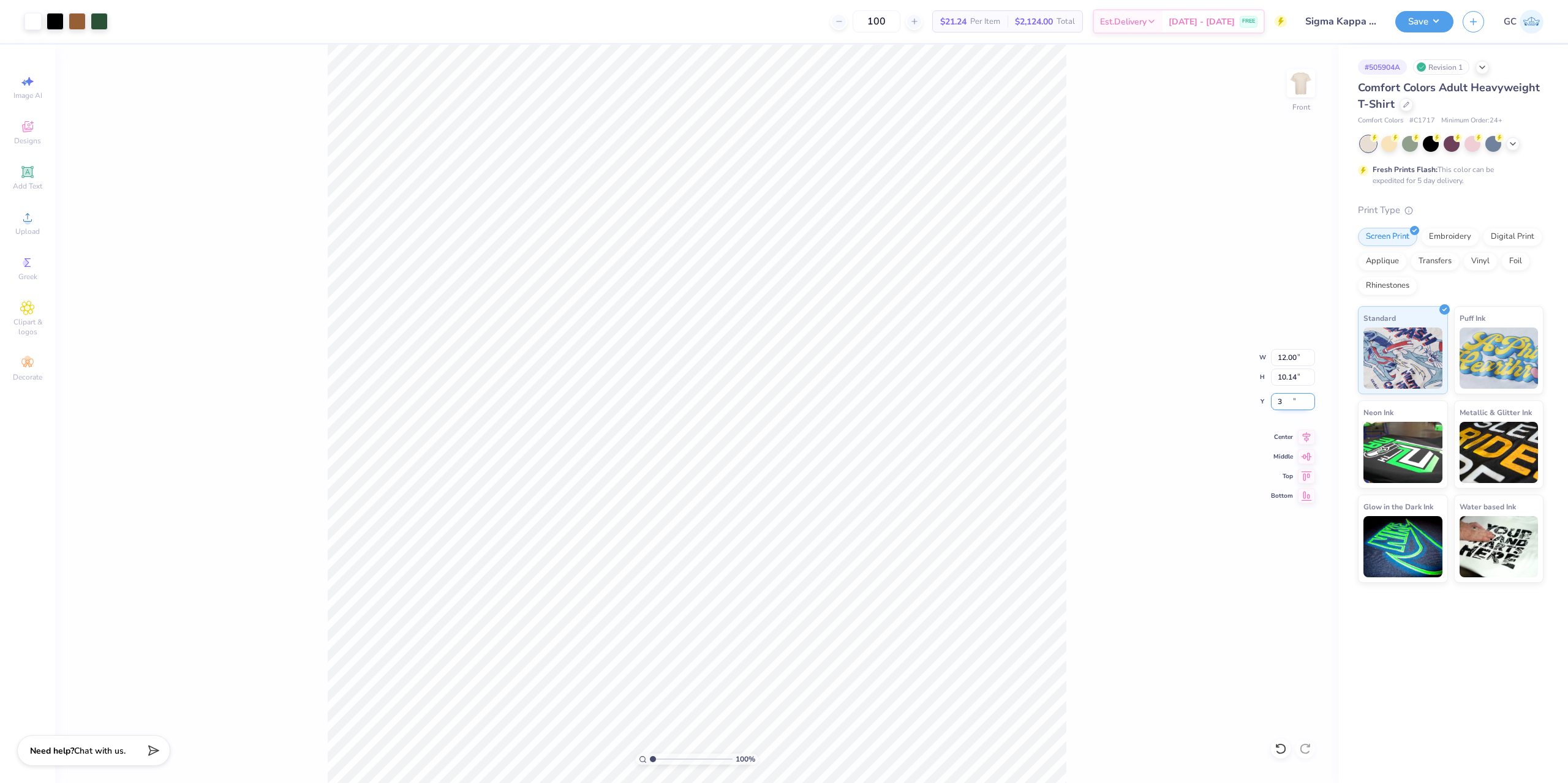
type input "3.00"
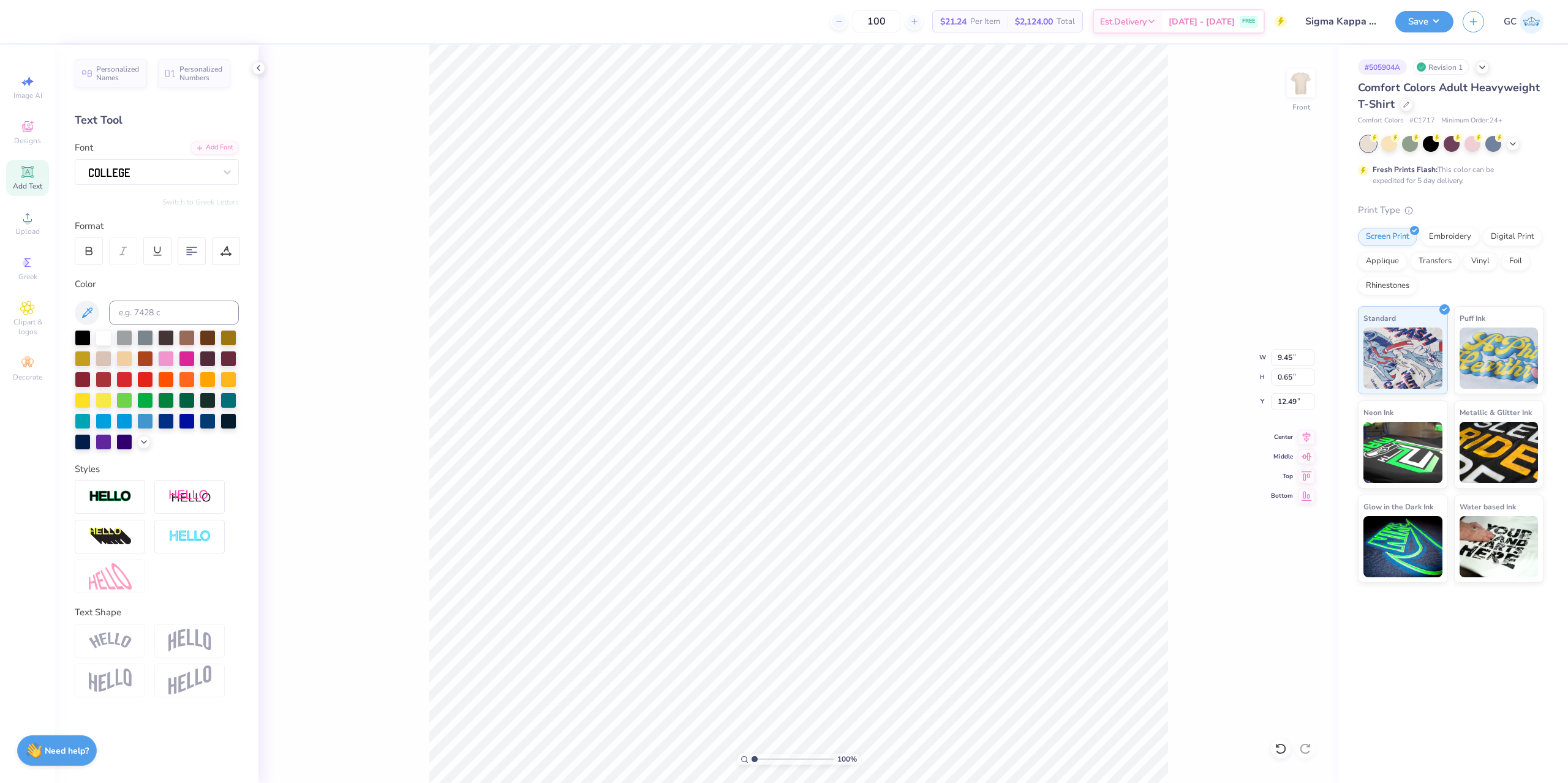
type input "12.00"
type input "8.33"
type input "4.81"
click at [935, 474] on li "Group" at bounding box center [950, 478] width 96 height 24
click at [1303, 82] on img at bounding box center [1301, 83] width 49 height 49
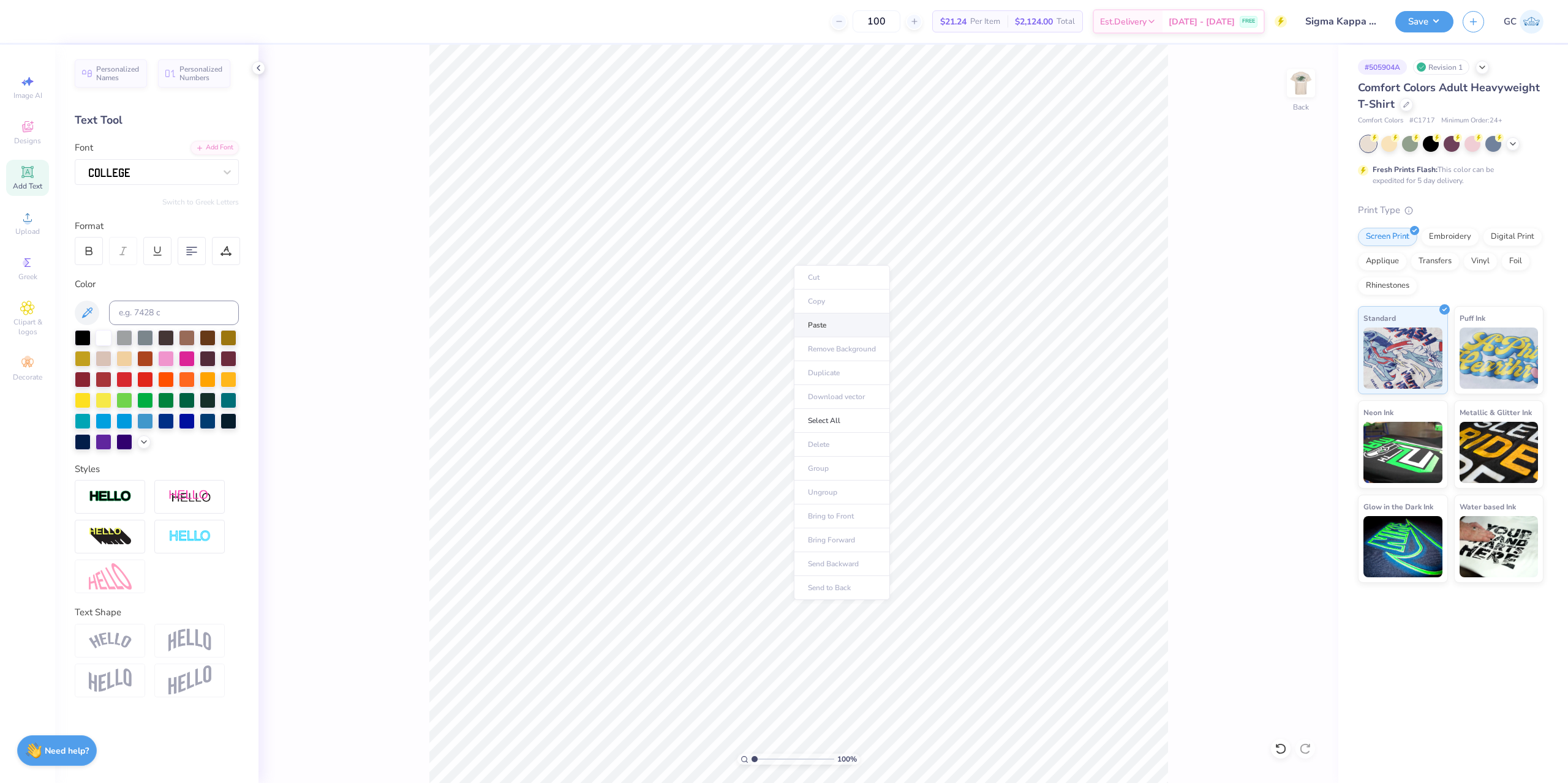
click at [829, 324] on li "Paste" at bounding box center [841, 325] width 96 height 24
click at [1299, 83] on img at bounding box center [1301, 83] width 49 height 49
click at [1282, 745] on icon at bounding box center [1280, 748] width 12 height 12
click at [1310, 95] on img at bounding box center [1301, 83] width 49 height 49
click at [149, 310] on input at bounding box center [174, 313] width 130 height 25
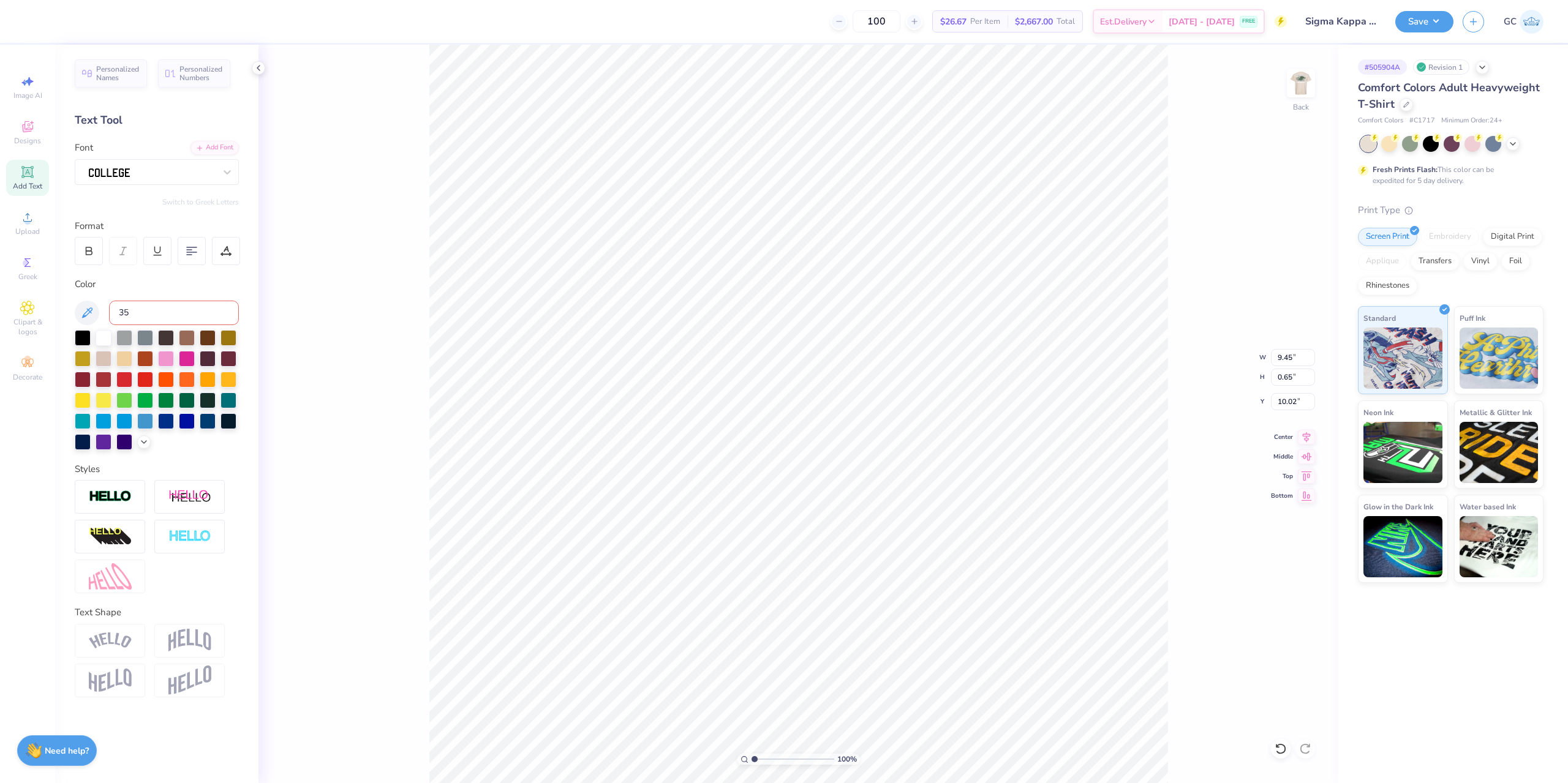
type input "350"
type input "10.53"
type input "1.19"
type input "8.25"
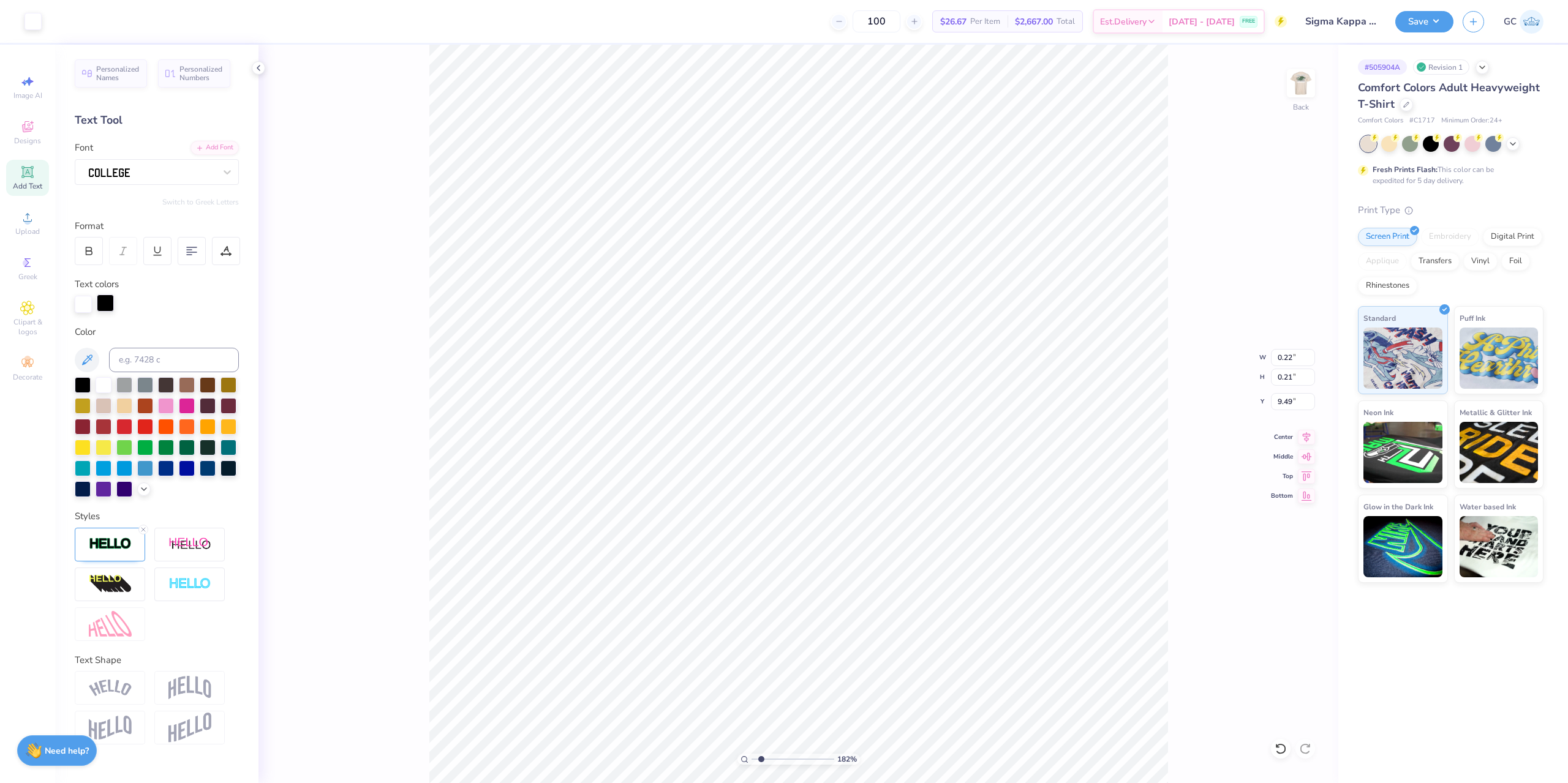
type input "1.82266588284093"
type input "9.91"
type input "1.82266588284093"
click at [147, 355] on input at bounding box center [174, 360] width 130 height 25
type input "350"
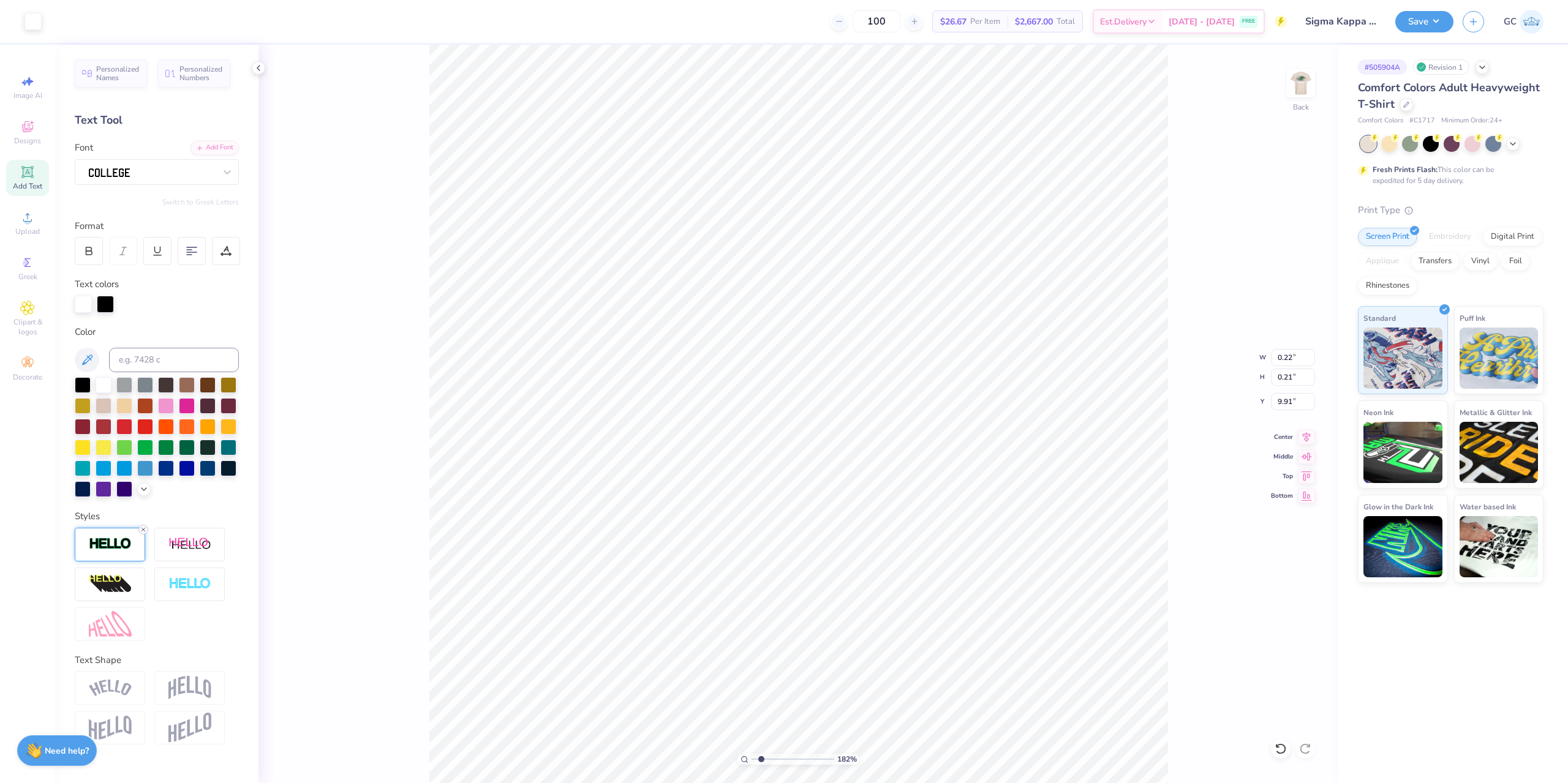
click at [144, 529] on line at bounding box center [143, 529] width 4 height 4
click at [91, 304] on div at bounding box center [83, 303] width 17 height 17
type input "4.95699908144428"
click at [147, 352] on input at bounding box center [174, 360] width 130 height 25
type input "350"
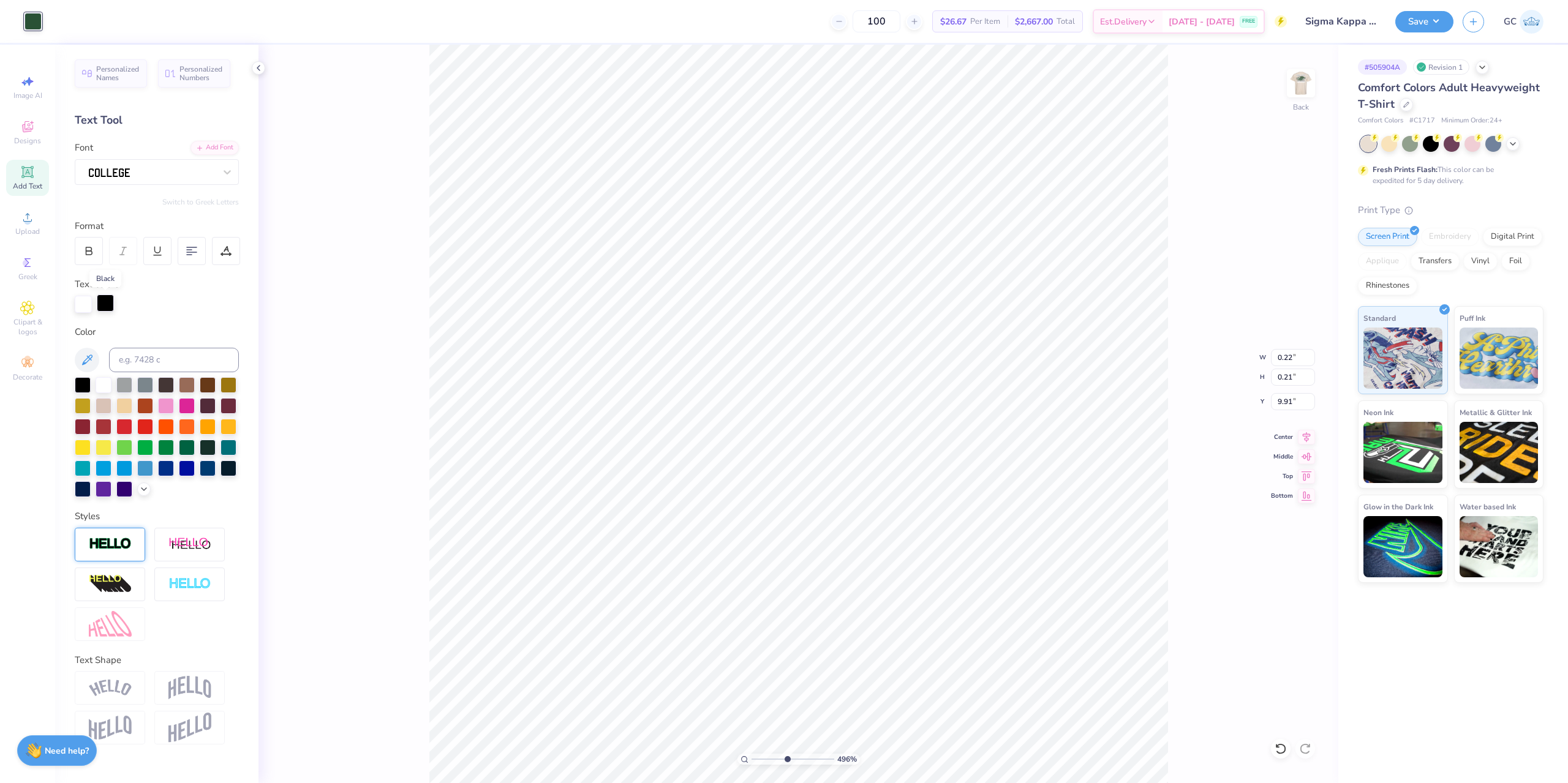
click at [100, 302] on div at bounding box center [105, 303] width 17 height 17
type input "4.95699908144428"
click at [149, 359] on input at bounding box center [174, 360] width 130 height 25
type input "350"
type input "1.35006143669128"
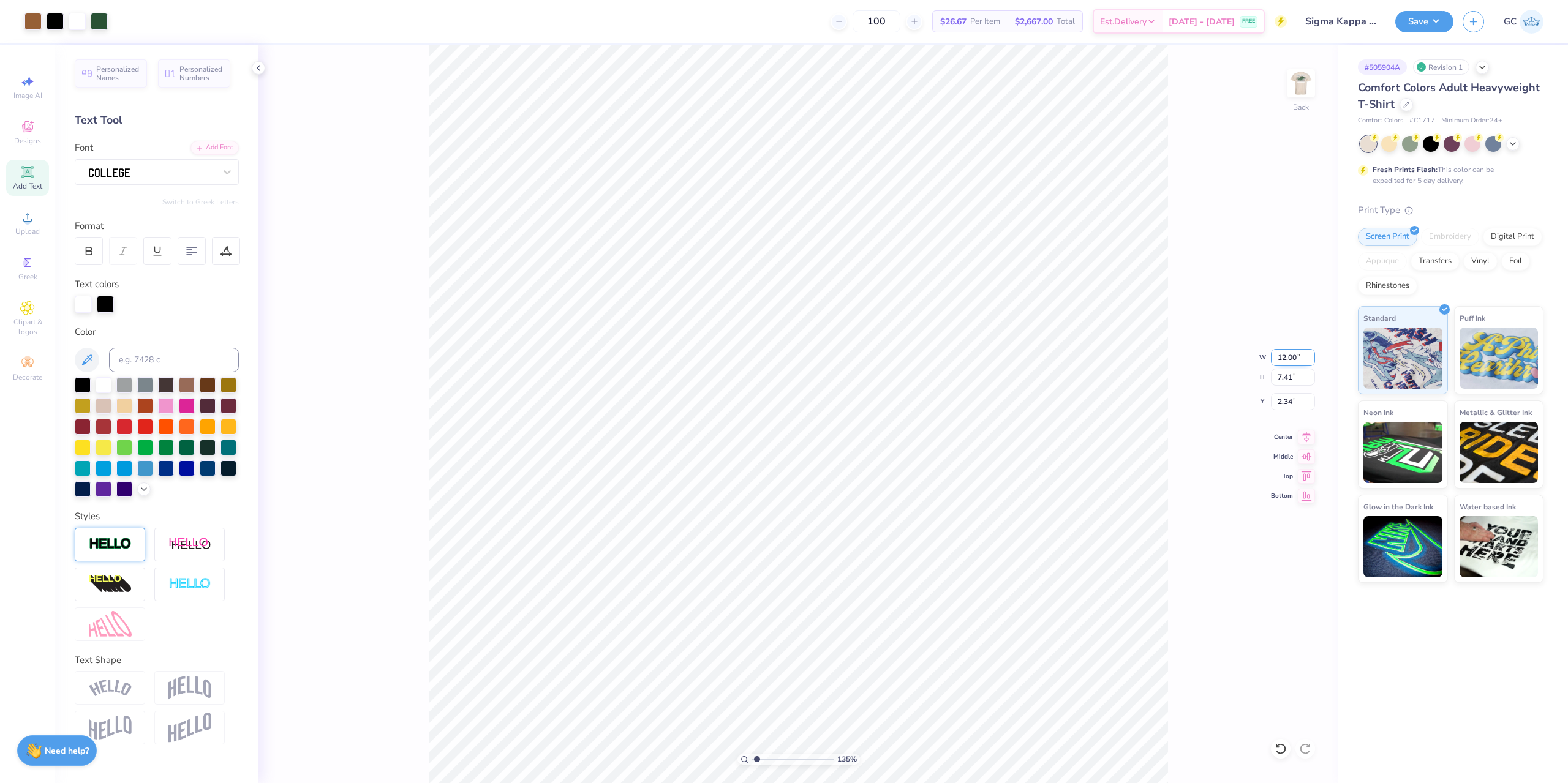
click at [1273, 357] on input "12.00" at bounding box center [1292, 358] width 44 height 17
type input "4"
type input "1.35006143669128"
type input "4.00"
type input "2.47"
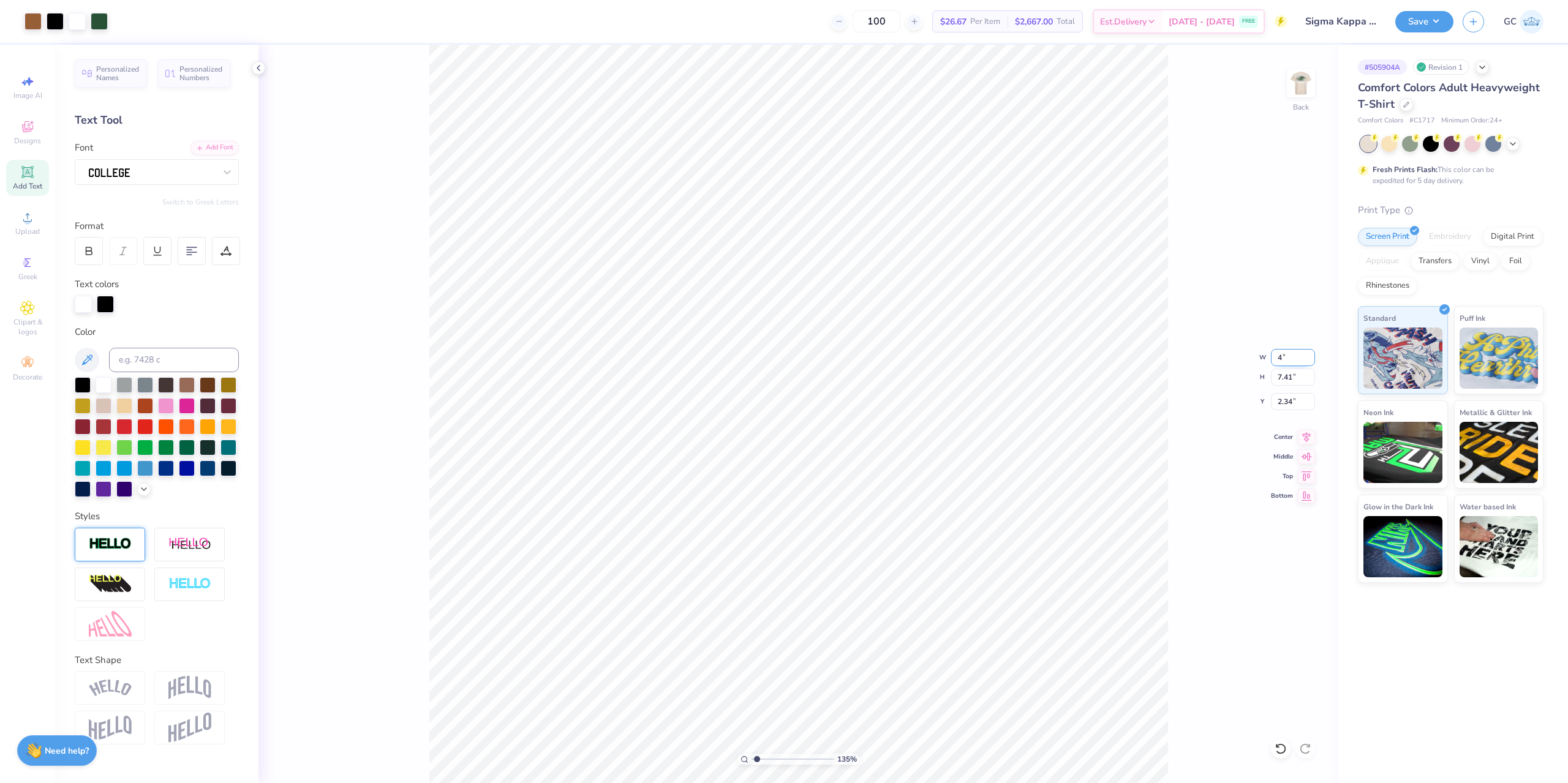
type input "4.81"
type input "1.35006143669128"
type input "3.00"
type input "1.35006143669128"
type input "9.45"
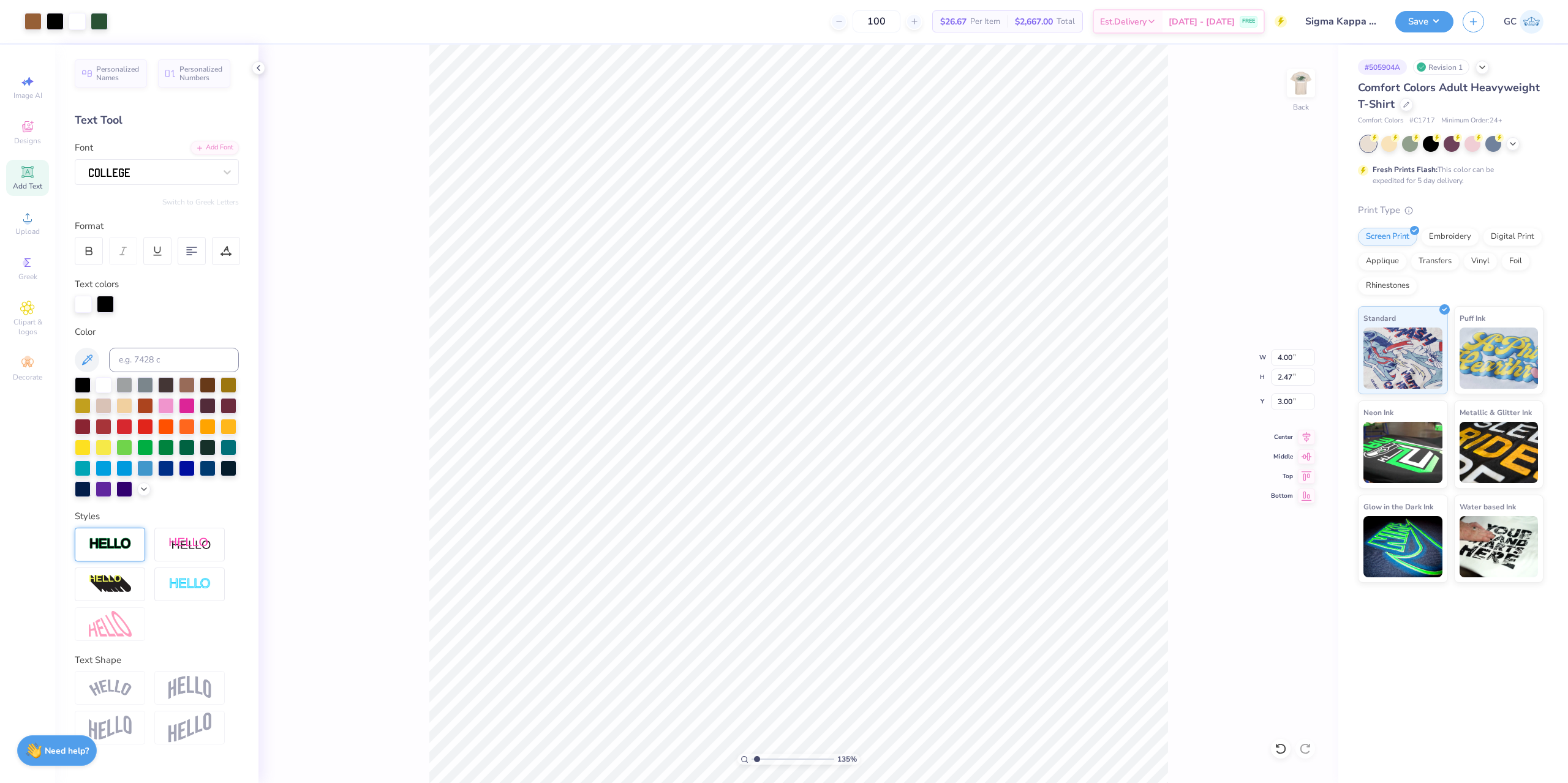
type input "0.65"
type input "10.02"
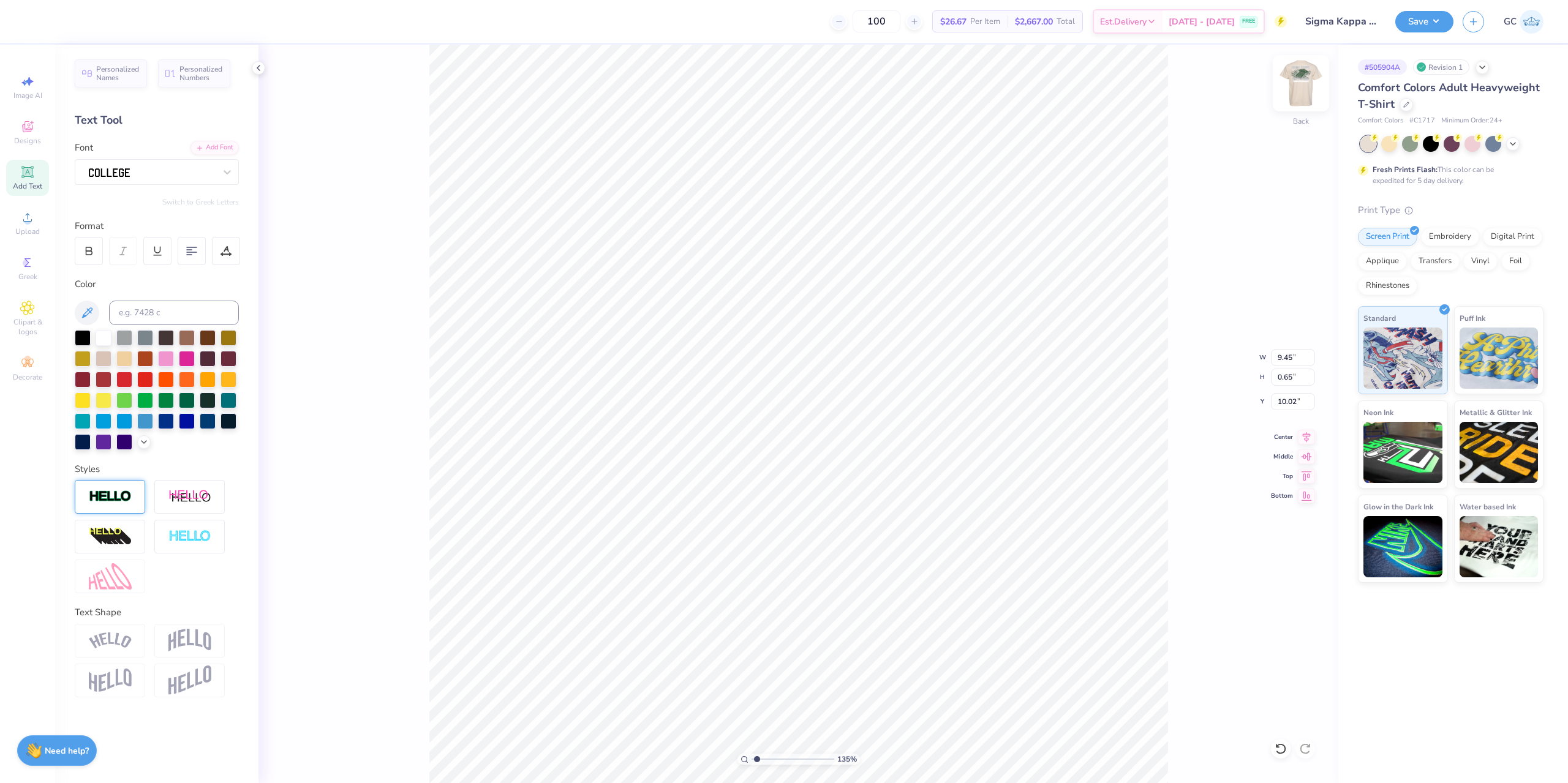
click at [1302, 80] on img at bounding box center [1301, 83] width 49 height 49
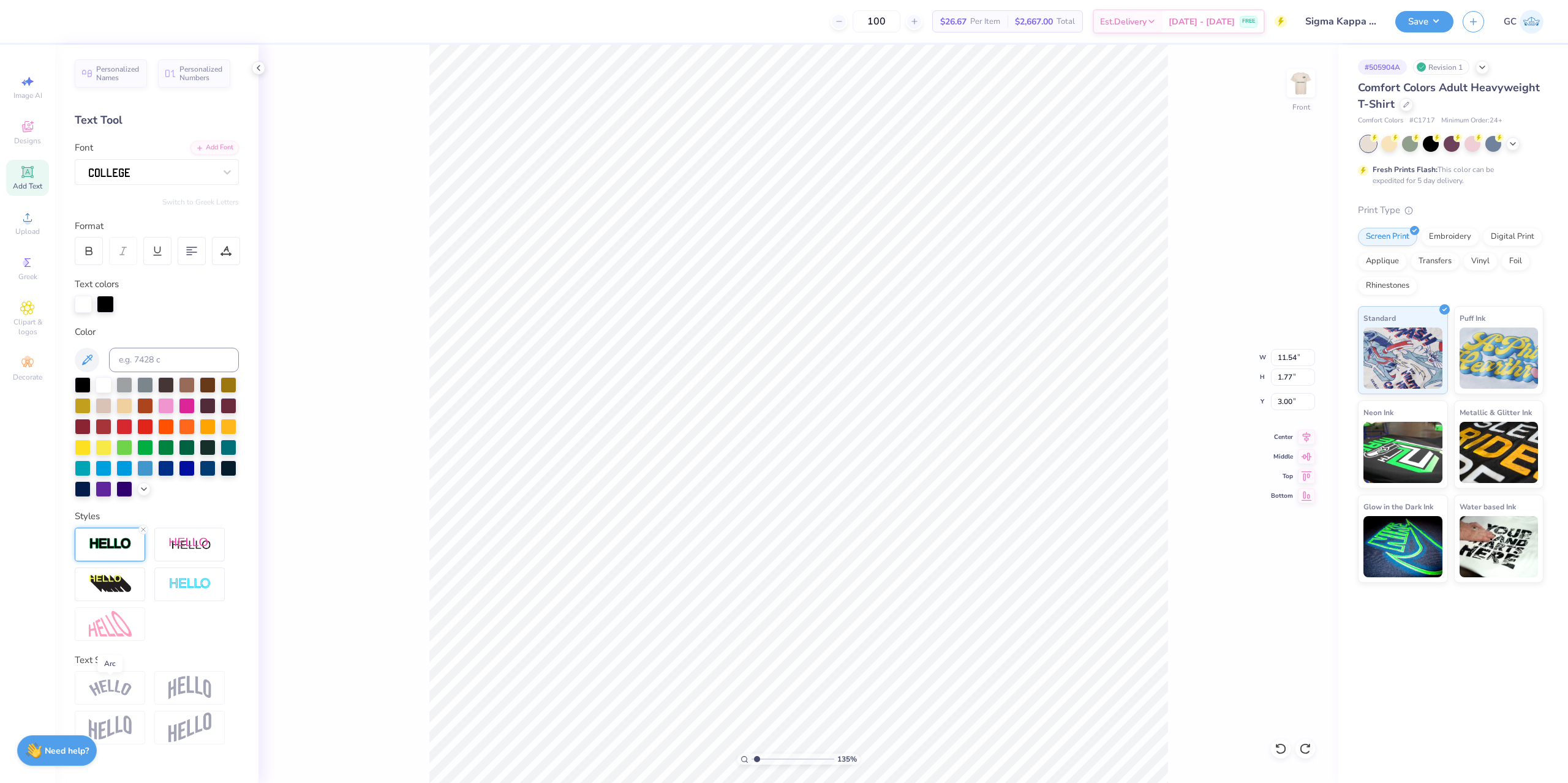
click at [121, 688] on img at bounding box center [110, 688] width 43 height 17
click at [194, 688] on img at bounding box center [189, 688] width 43 height 23
click at [188, 724] on img at bounding box center [189, 727] width 43 height 30
click at [118, 727] on img at bounding box center [110, 727] width 43 height 24
type input "1.35006143669128"
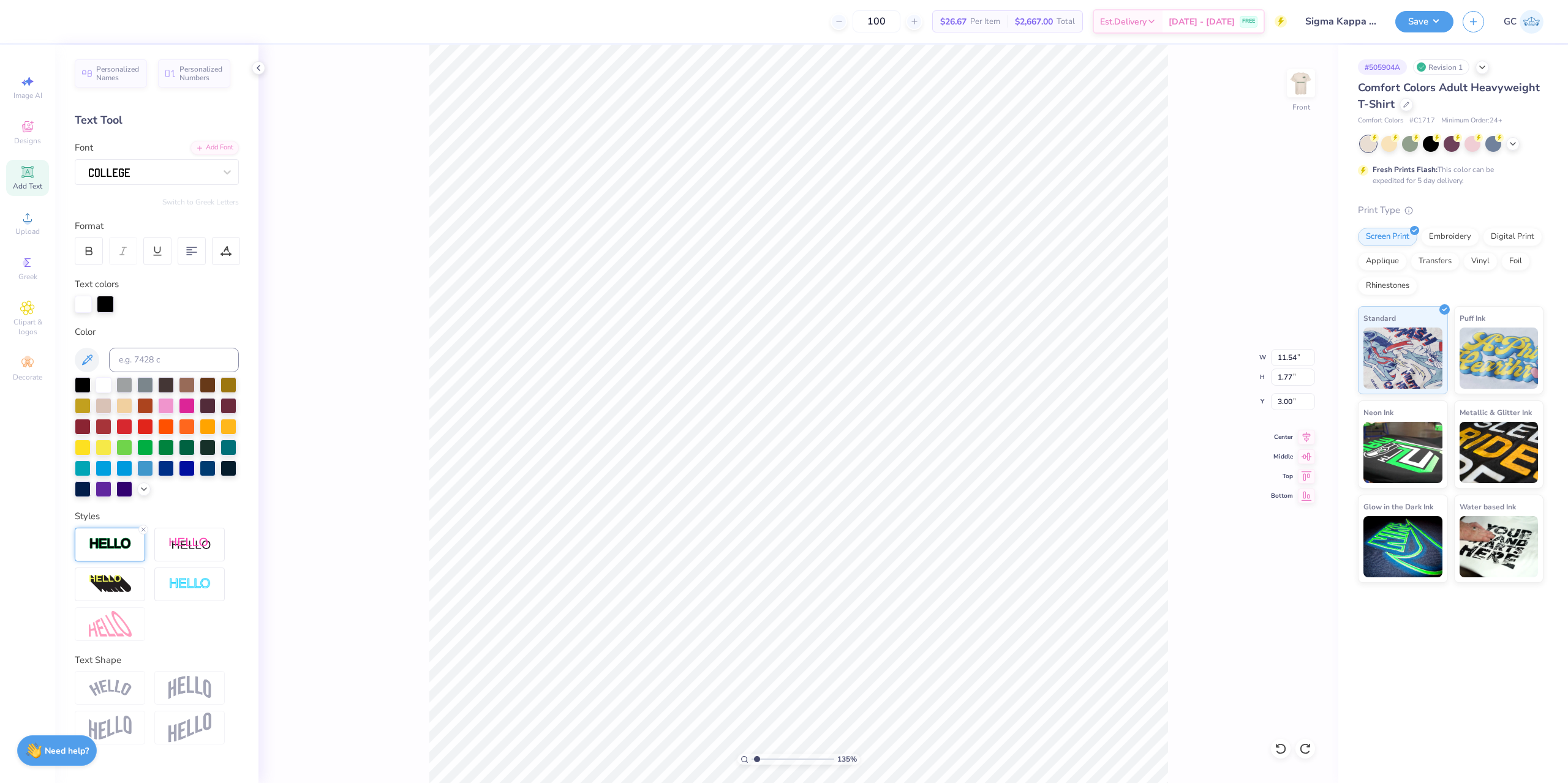
type input "12.00"
type input "10.14"
click at [1310, 85] on img at bounding box center [1301, 83] width 49 height 49
click at [409, 564] on div "135 % Back" at bounding box center [798, 414] width 1080 height 738
click at [34, 232] on span "Upload" at bounding box center [27, 232] width 25 height 10
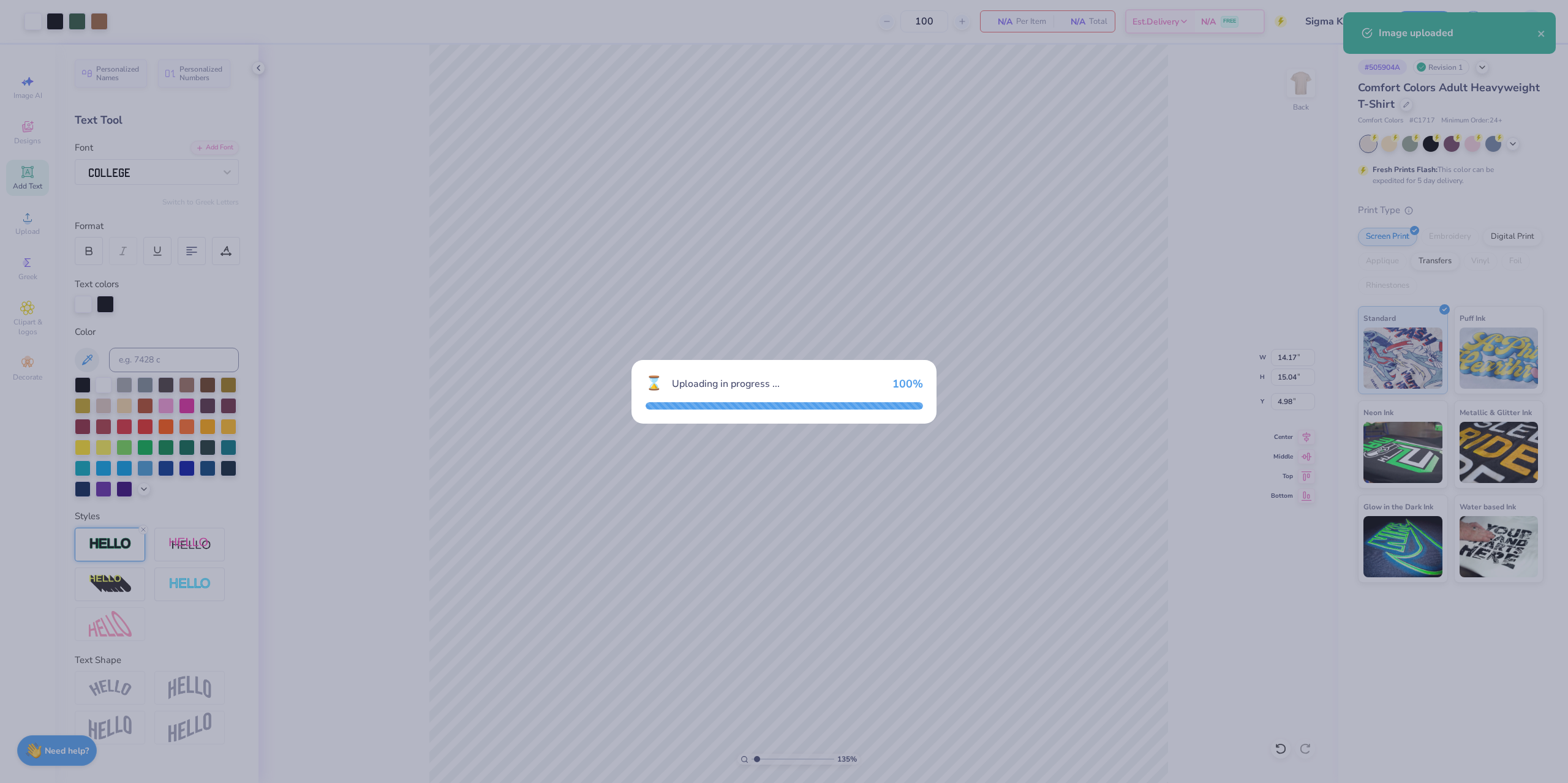
type input "1.35006143669128"
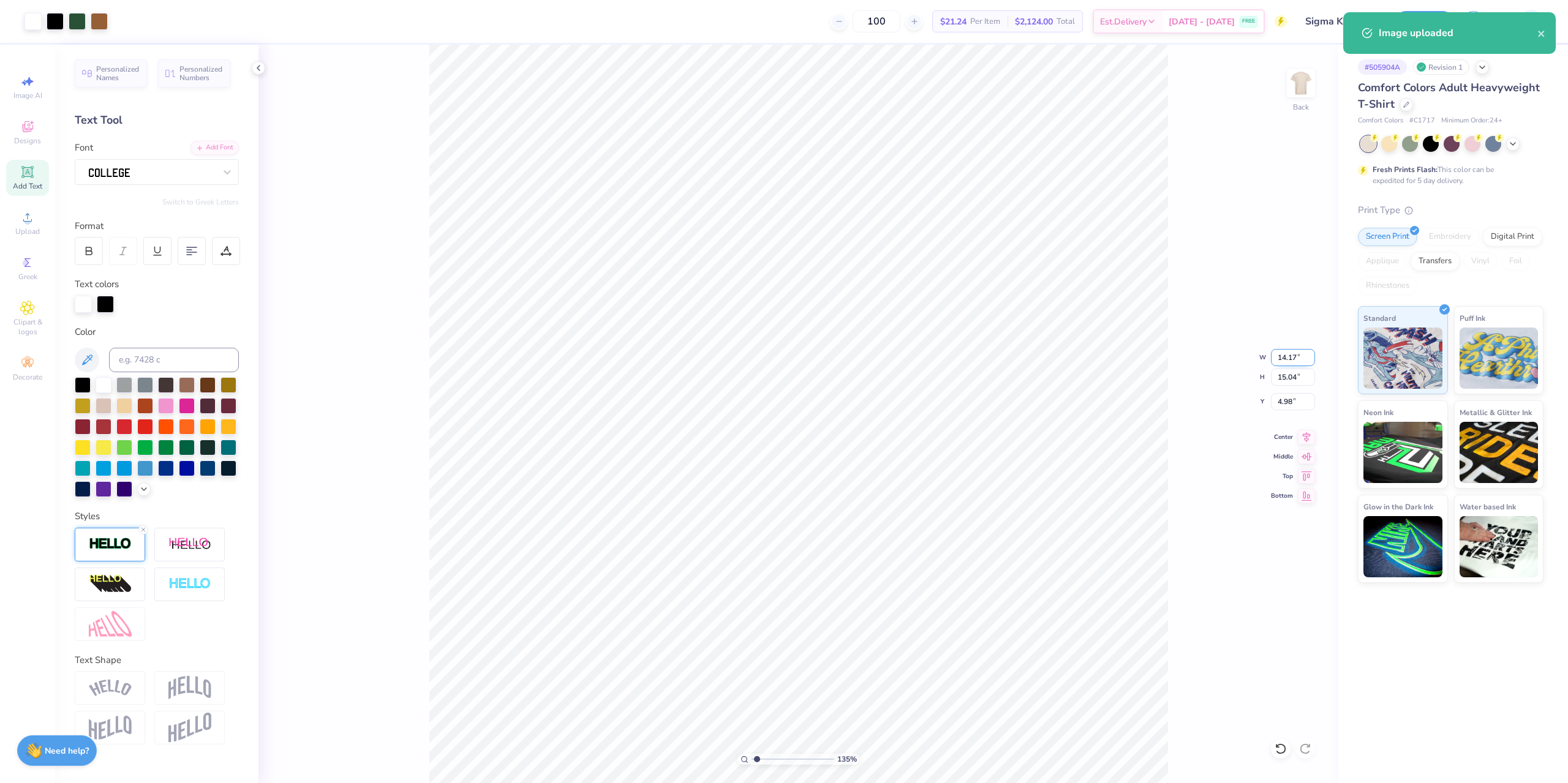
drag, startPoint x: 1282, startPoint y: 359, endPoint x: 1299, endPoint y: 358, distance: 17.0
click at [1305, 359] on input "14.17" at bounding box center [1292, 358] width 44 height 17
type input "4"
type input "1.35006143669128"
type input "4.00"
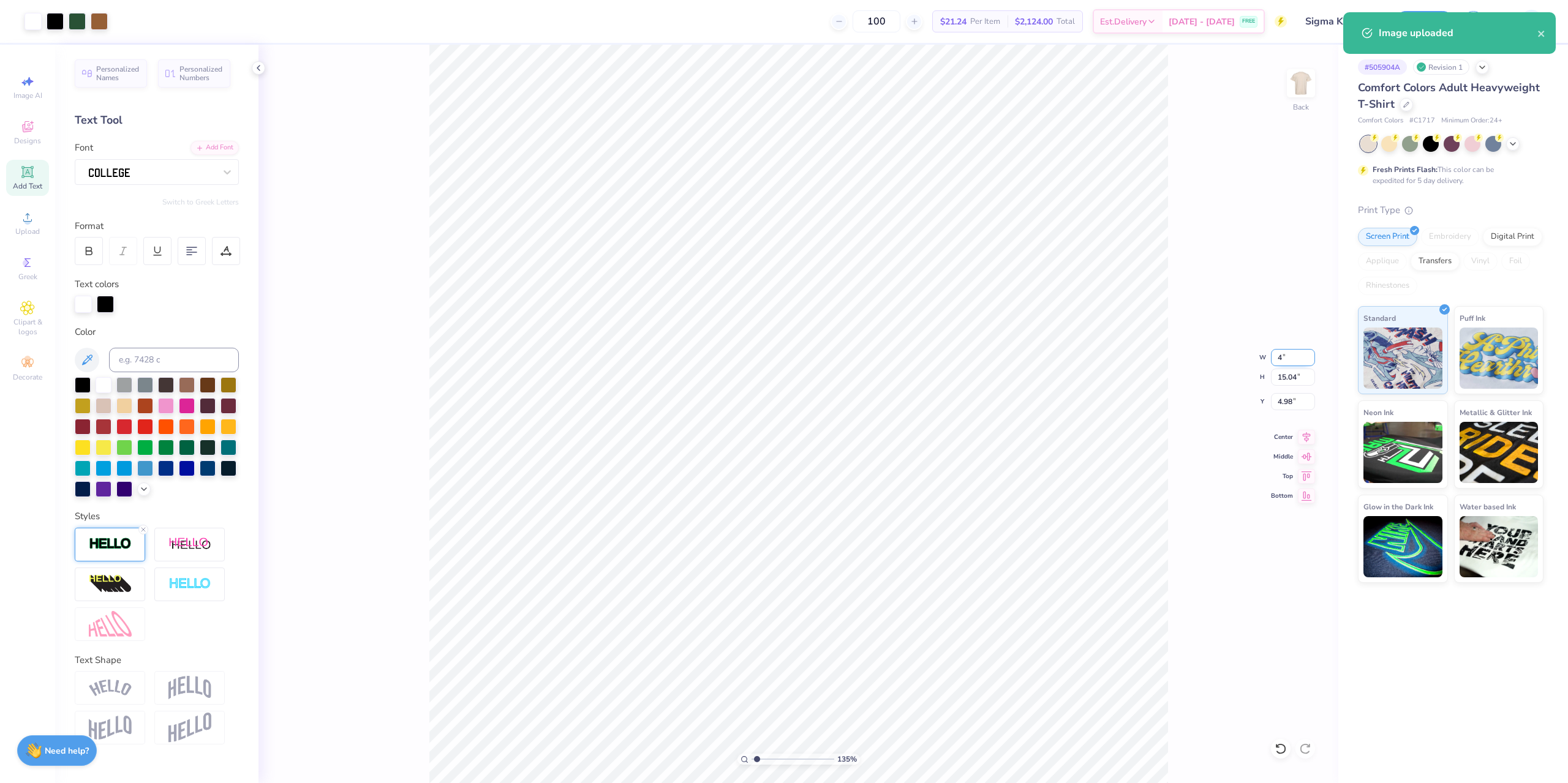
type input "4.24"
type input "10.38"
type input "1.35006143669128"
type input "3.00"
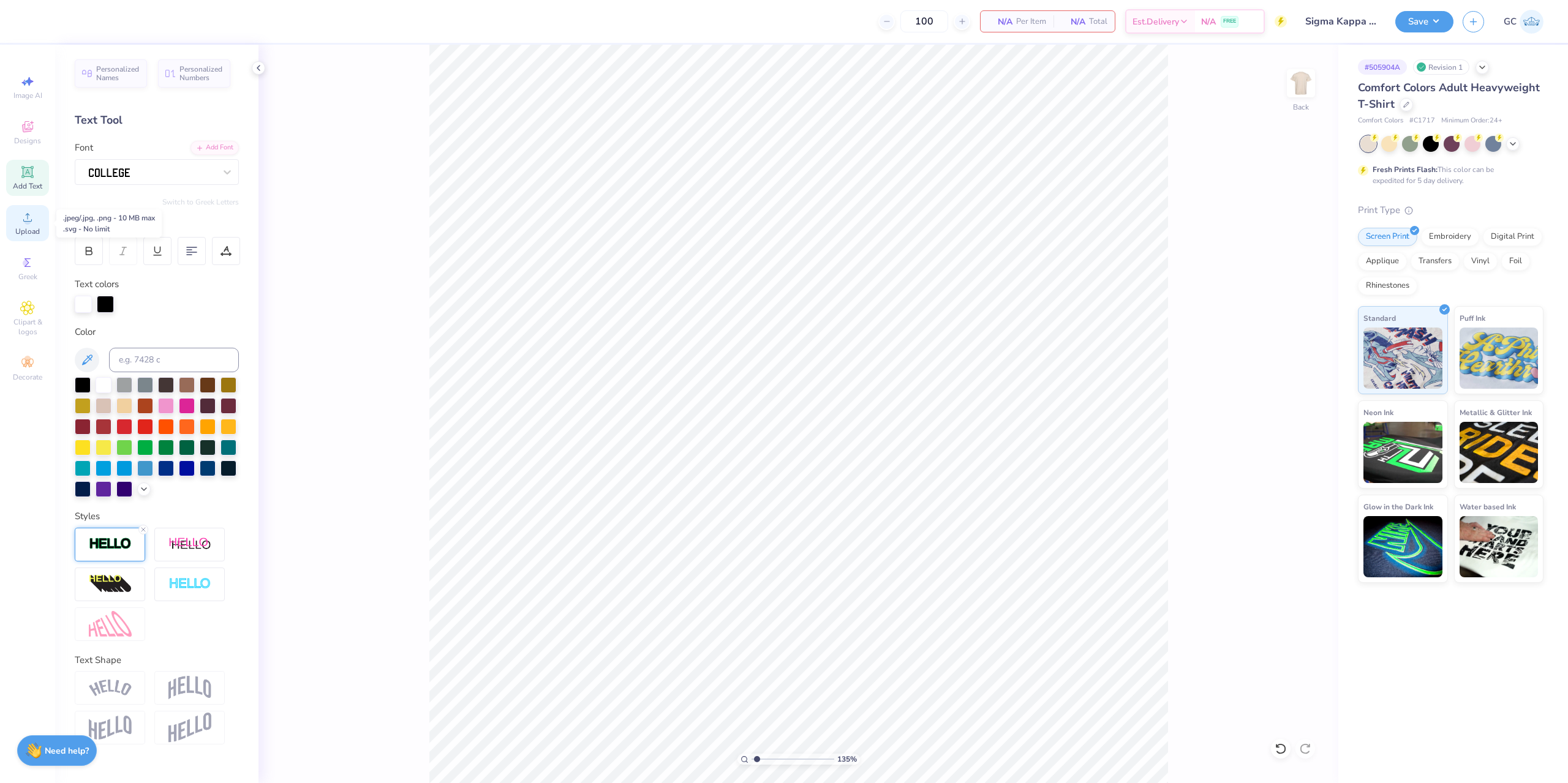
click at [38, 227] on span "Upload" at bounding box center [27, 232] width 25 height 10
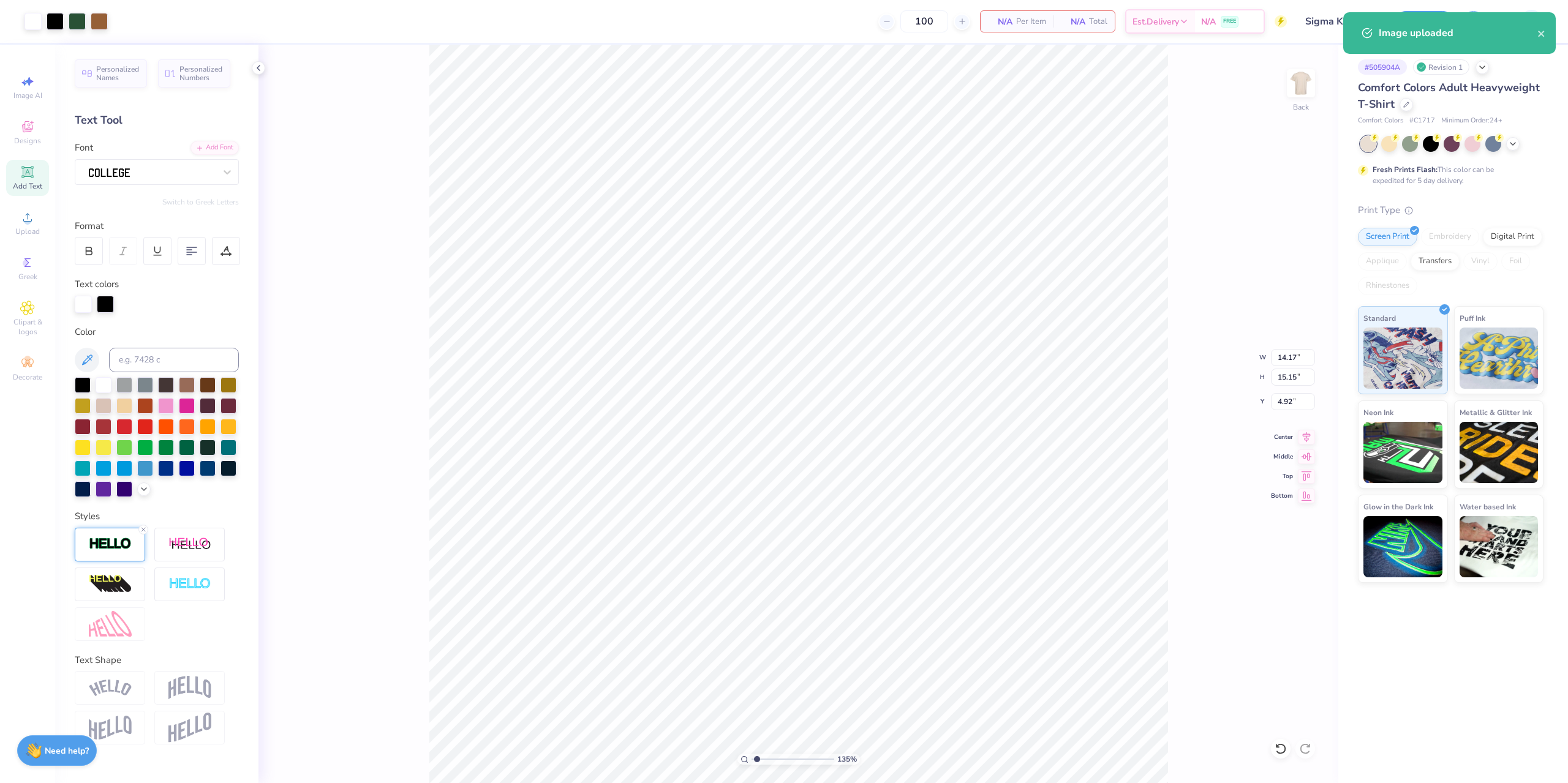
type input "1.35006143669128"
drag, startPoint x: 1278, startPoint y: 357, endPoint x: 1302, endPoint y: 362, distance: 24.5
click at [1302, 362] on input "14.17" at bounding box center [1292, 358] width 44 height 17
type input "4.5"
type input "1.35006143669128"
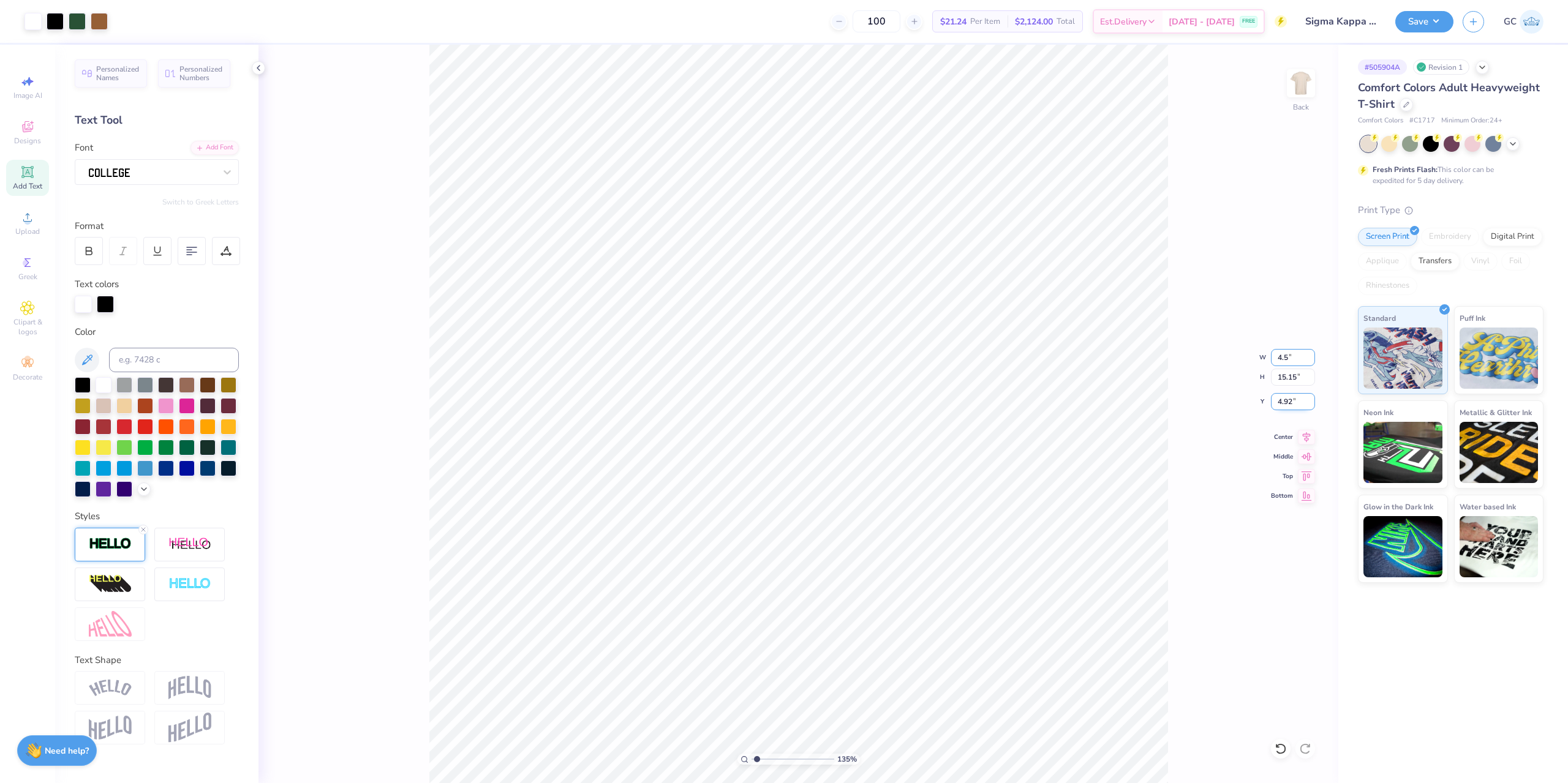
type input "4.50"
type input "4.81"
drag, startPoint x: 1302, startPoint y: 402, endPoint x: 1277, endPoint y: 402, distance: 25.0
click at [1277, 402] on input "10.09" at bounding box center [1292, 402] width 44 height 17
type input "3"
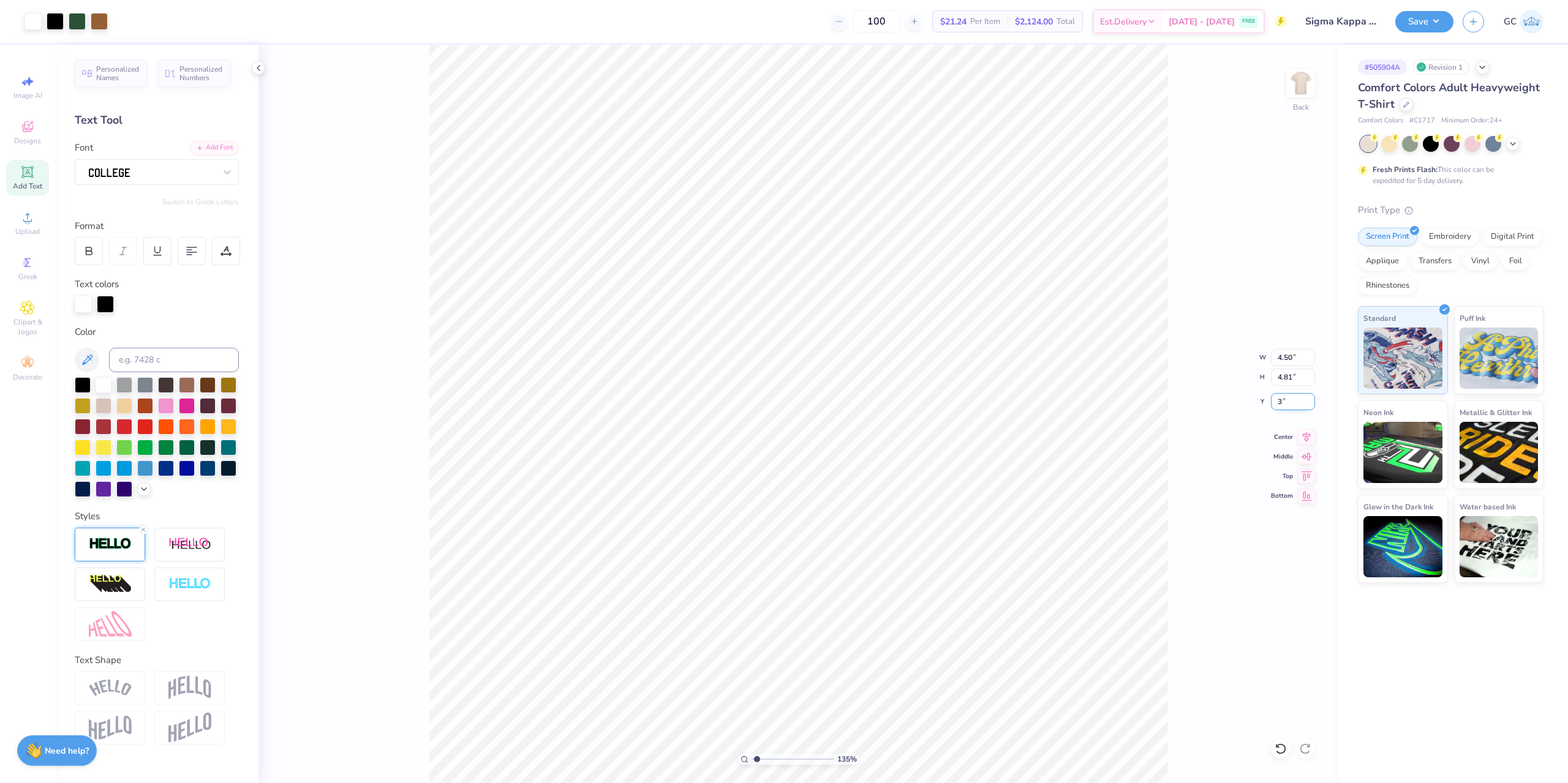
type input "1.35006143669128"
type input "3.00"
type input "1.35006143669128"
type input "2.91"
type input "1.35006143669128"
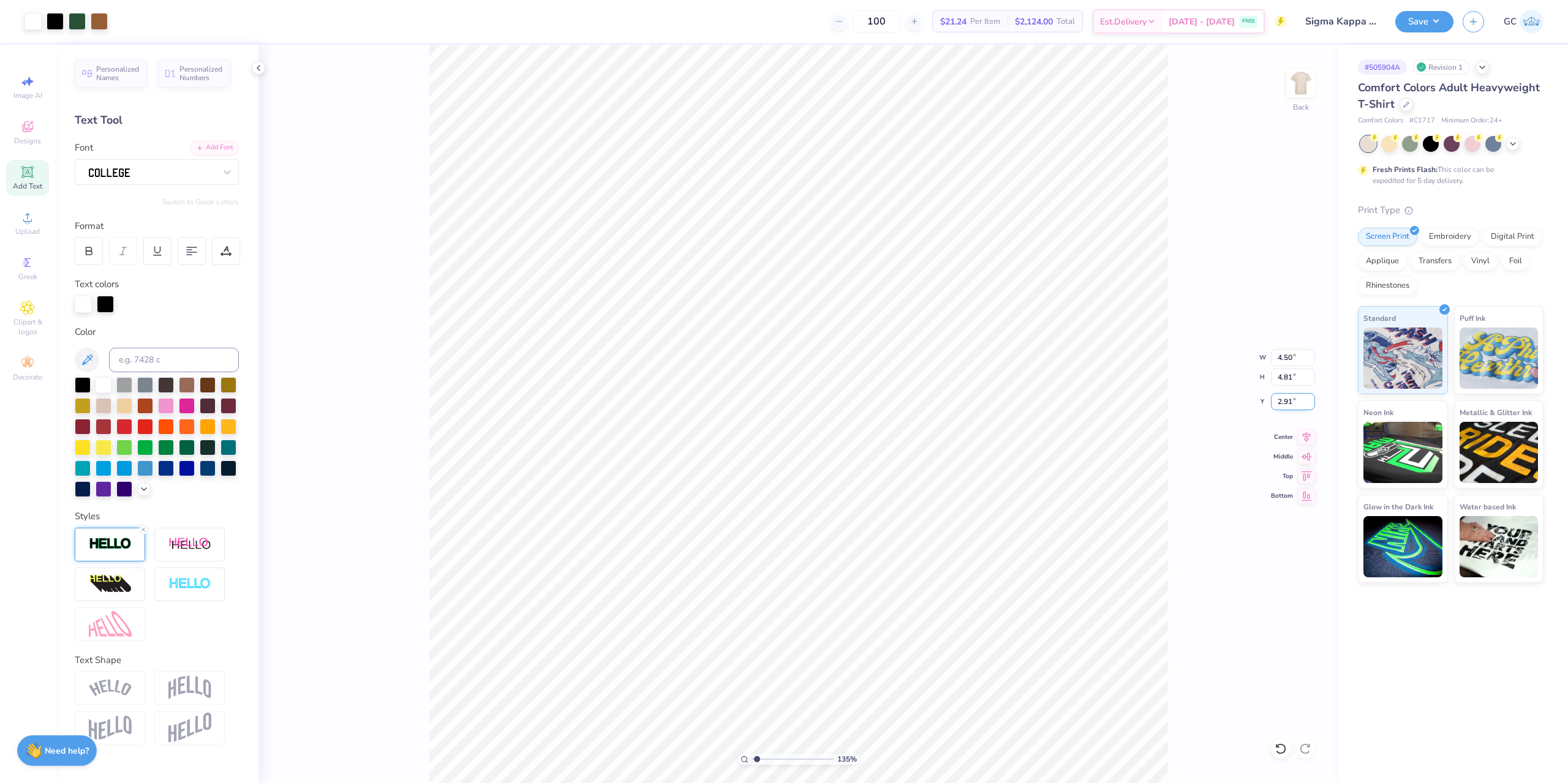
type input "3.00"
click at [1307, 99] on img at bounding box center [1301, 83] width 49 height 49
click at [27, 232] on span "Upload" at bounding box center [27, 232] width 25 height 10
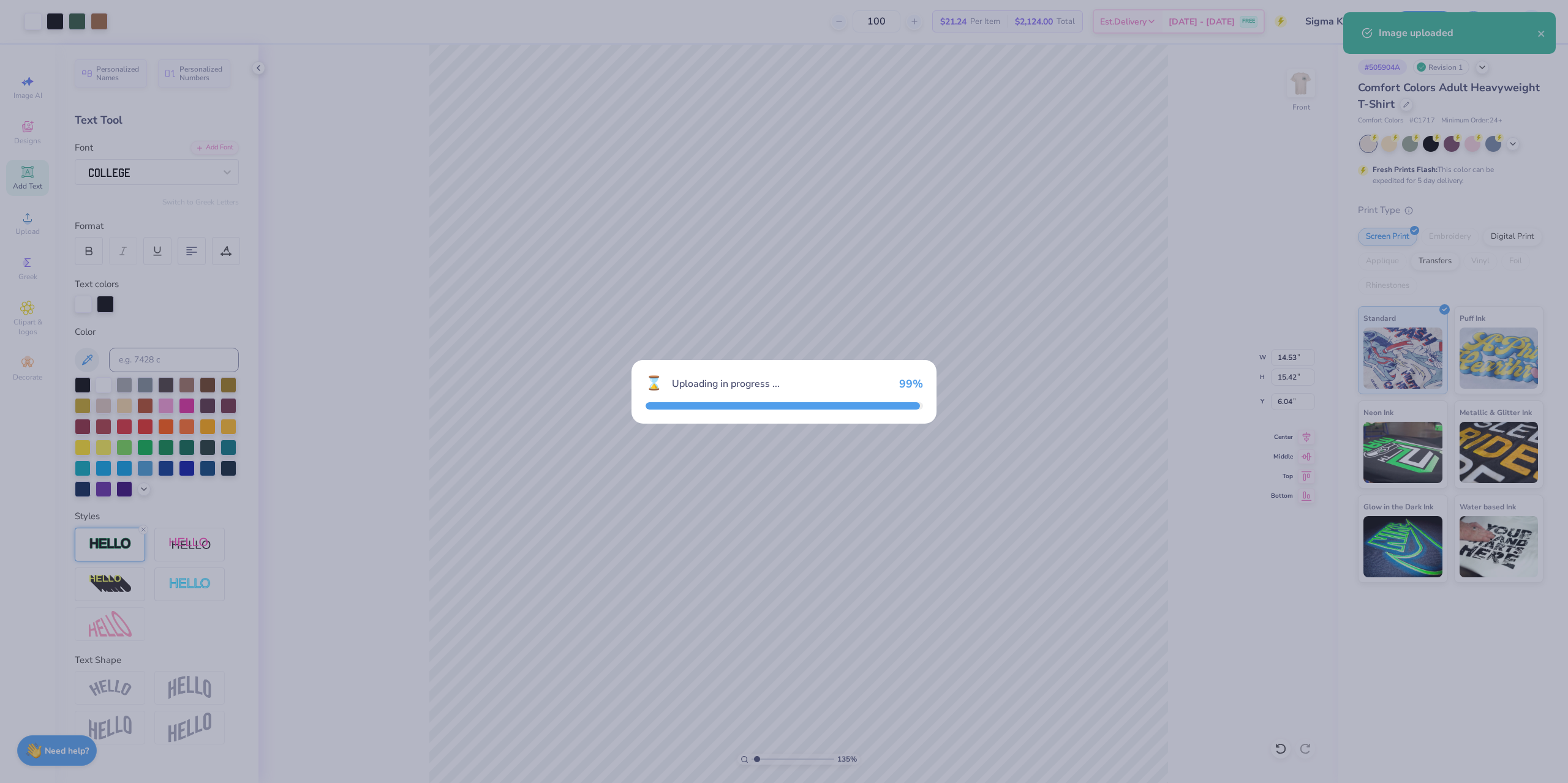
type input "1.35006143669128"
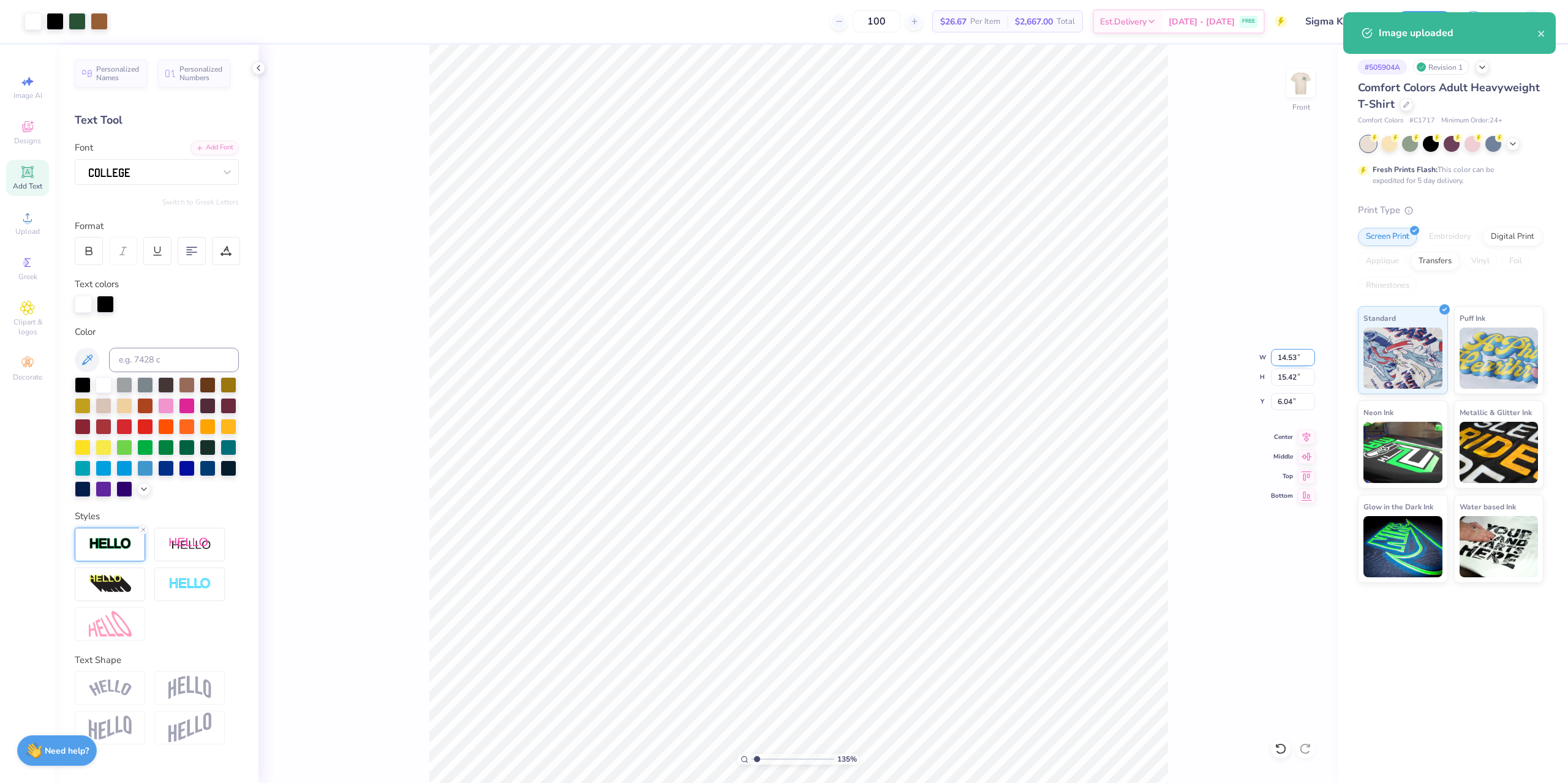
drag, startPoint x: 1273, startPoint y: 356, endPoint x: 1295, endPoint y: 356, distance: 22.0
click at [1295, 356] on input "14.53" at bounding box center [1292, 358] width 44 height 17
type input "12"
type input "1.35006143669128"
type input "12.00"
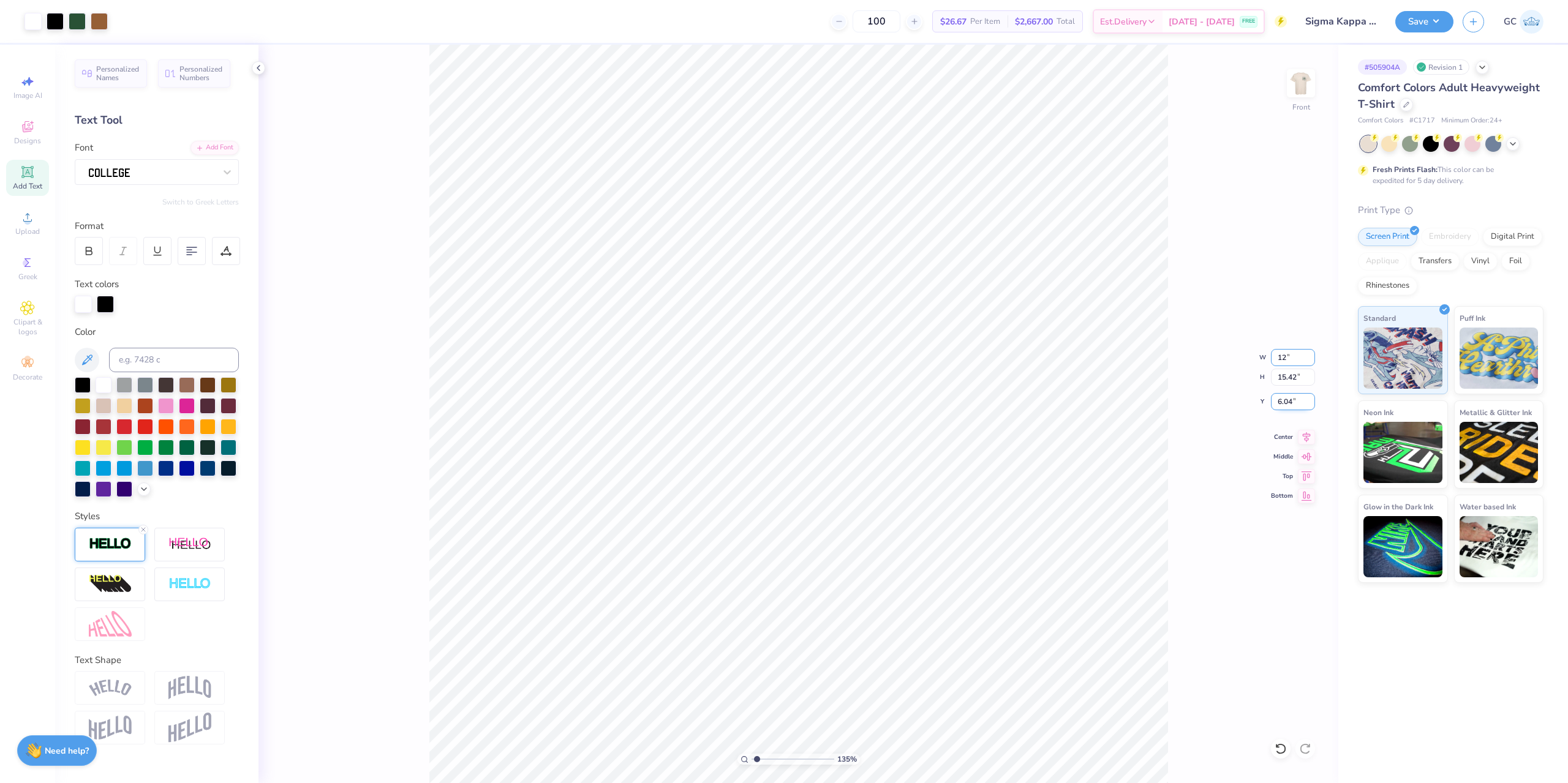
type input "12.73"
drag, startPoint x: 1301, startPoint y: 401, endPoint x: 1276, endPoint y: 403, distance: 25.1
click at [1276, 403] on input "7.38" at bounding box center [1292, 402] width 44 height 17
type input "3"
type input "1.35006143669128"
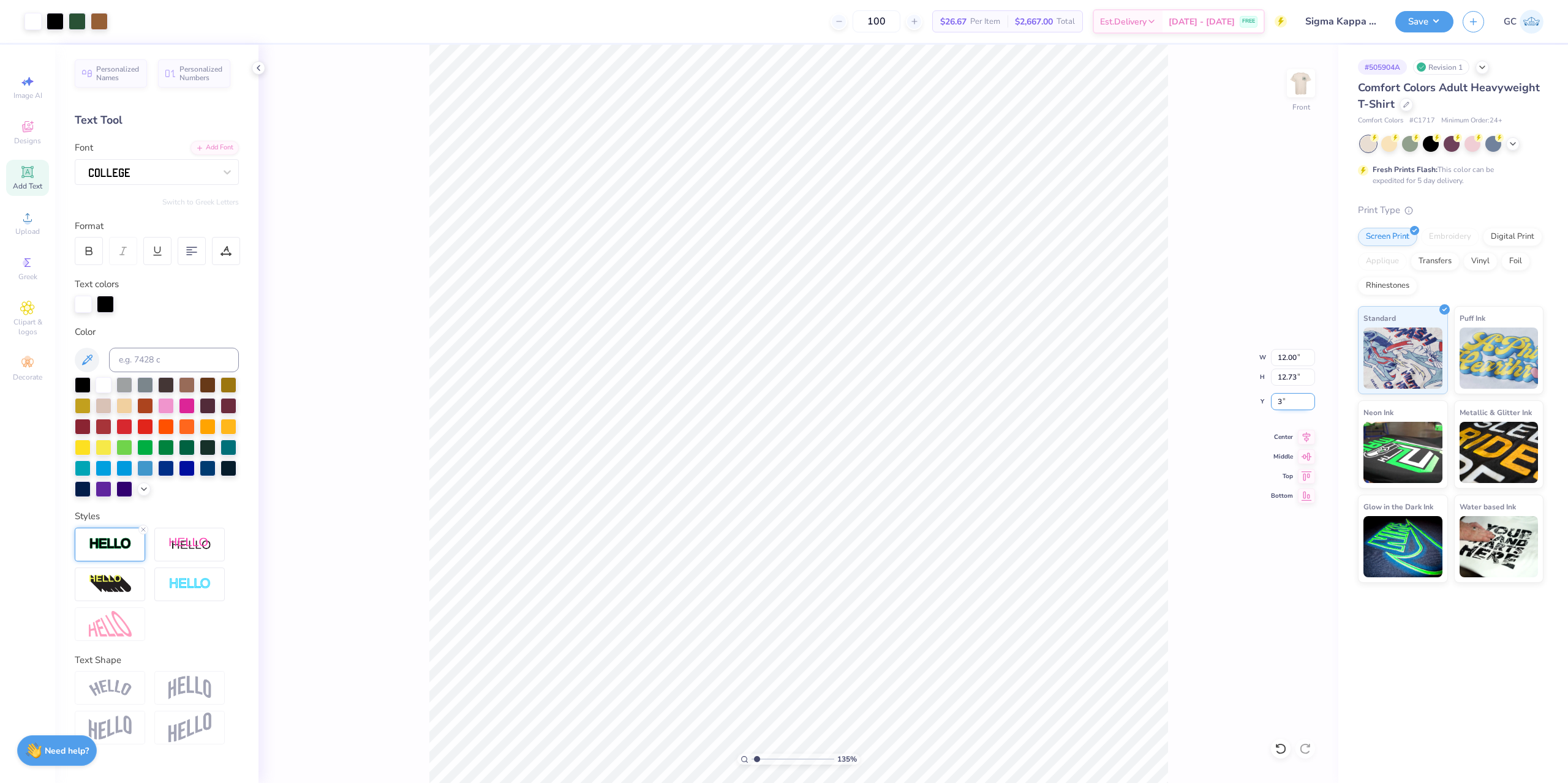
type input "3.00"
click at [1312, 438] on icon at bounding box center [1307, 435] width 17 height 14
click at [1424, 30] on button "Save" at bounding box center [1424, 20] width 58 height 22
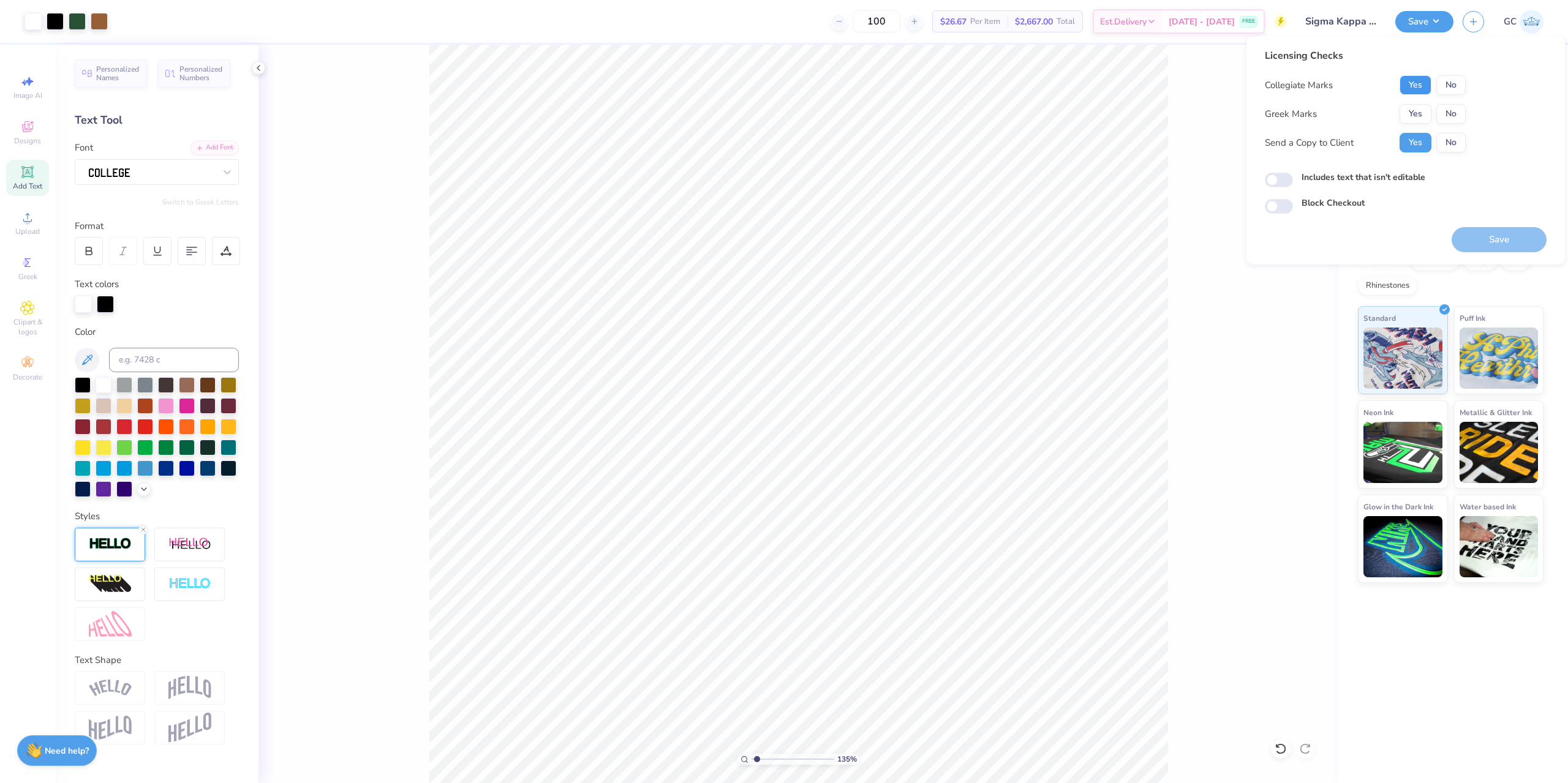
drag, startPoint x: 1411, startPoint y: 88, endPoint x: 1411, endPoint y: 96, distance: 8.0
click at [1411, 89] on button "Yes" at bounding box center [1415, 84] width 32 height 19
click at [1411, 110] on button "Yes" at bounding box center [1415, 113] width 32 height 19
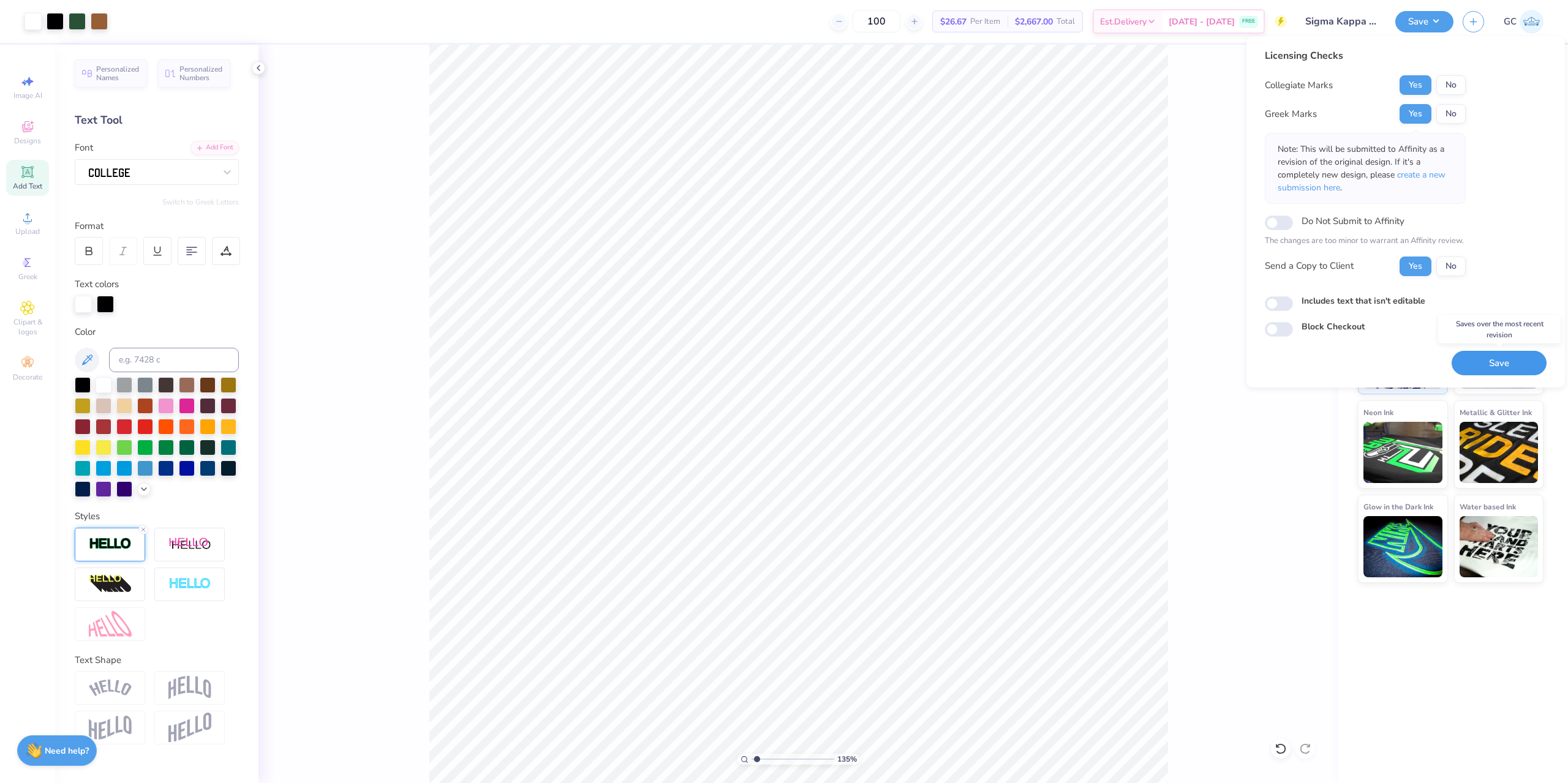
click at [1490, 366] on button "Save" at bounding box center [1499, 363] width 95 height 25
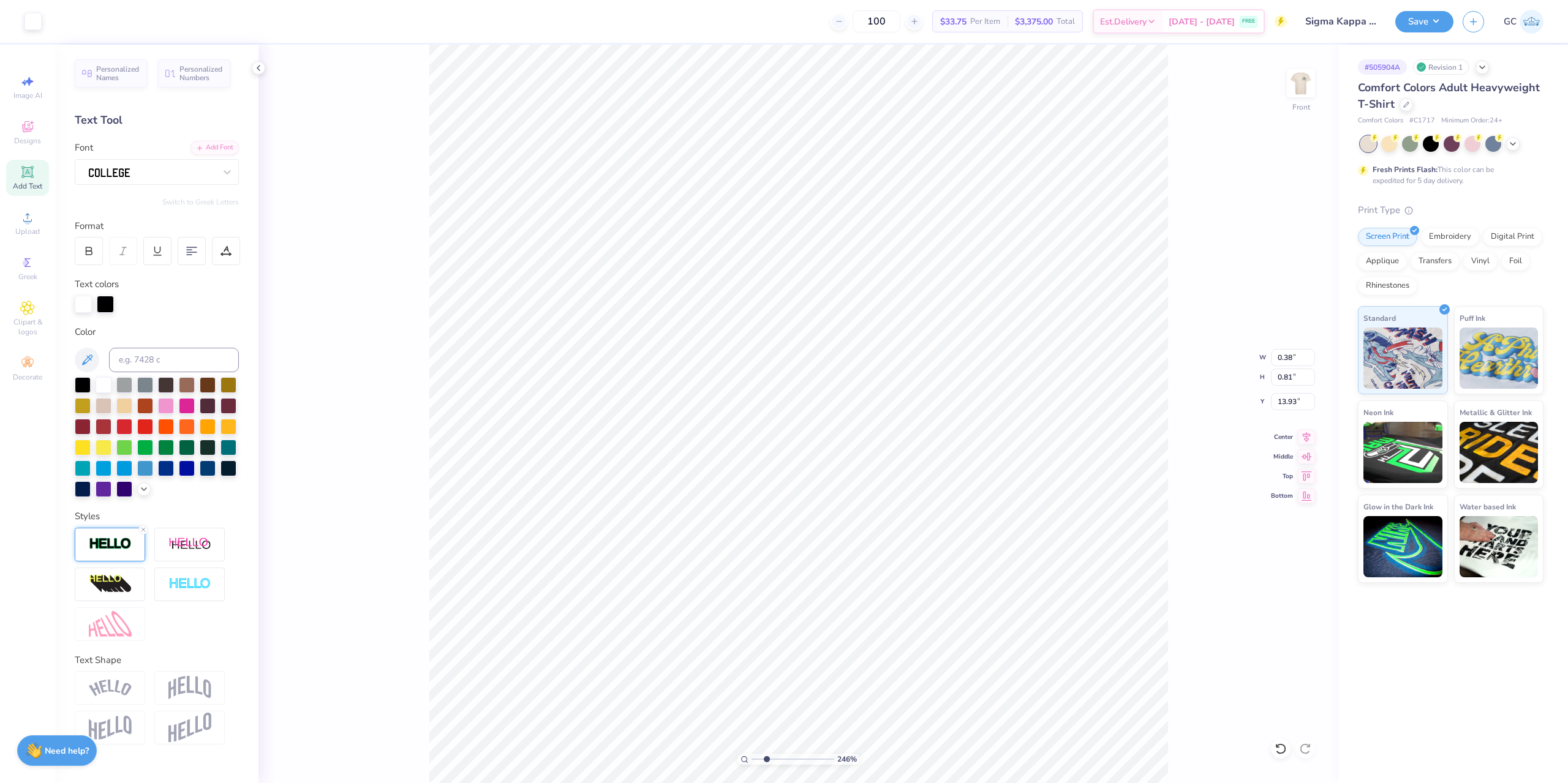
type input "2.46071092039641"
type input "0.75"
type input "1.01"
type input "2.46071092039641"
type input "0.29"
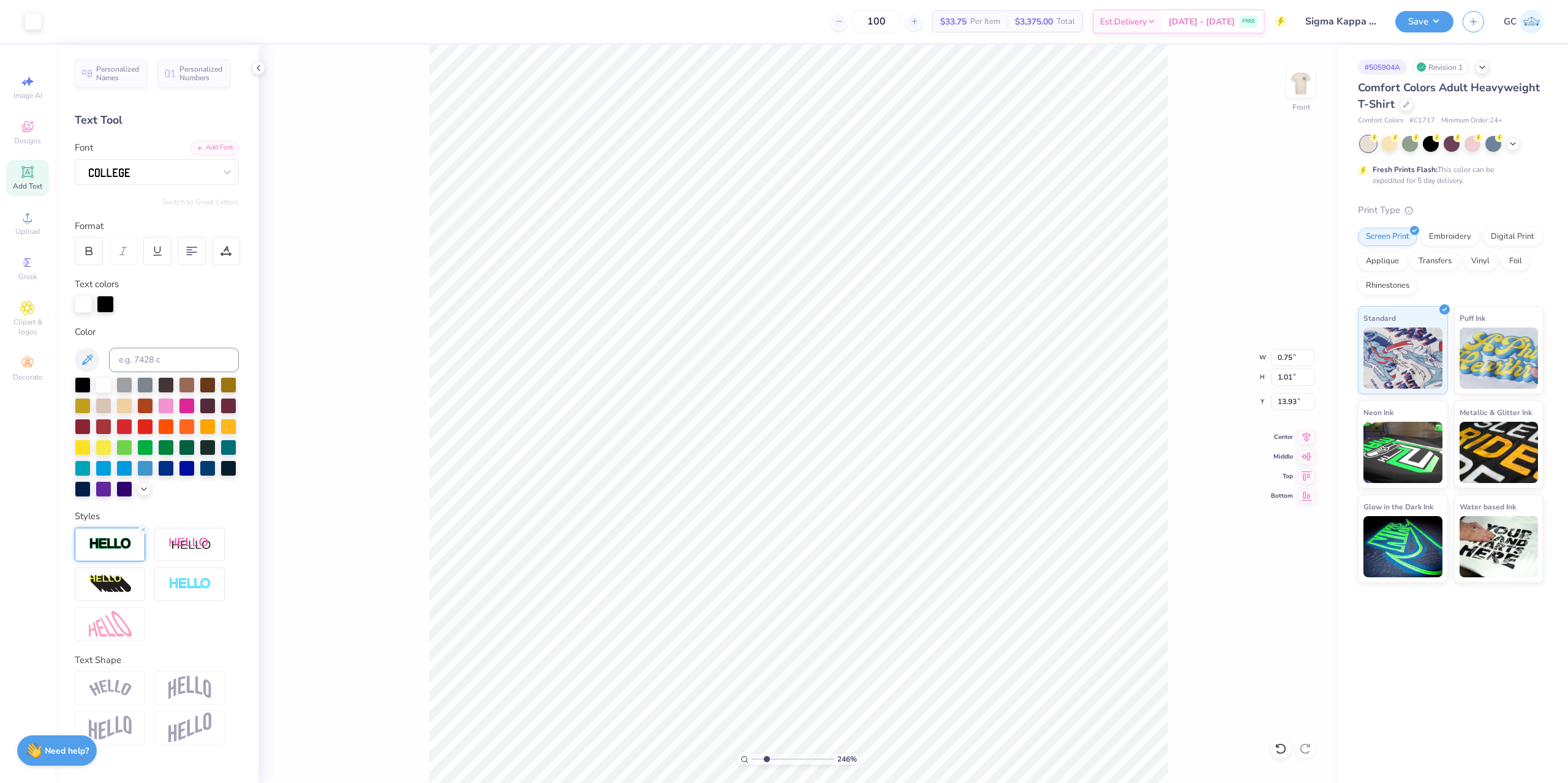
type input "0.68"
type input "15.02"
type input "2.46071092039641"
type input "0.42"
type input "0.71"
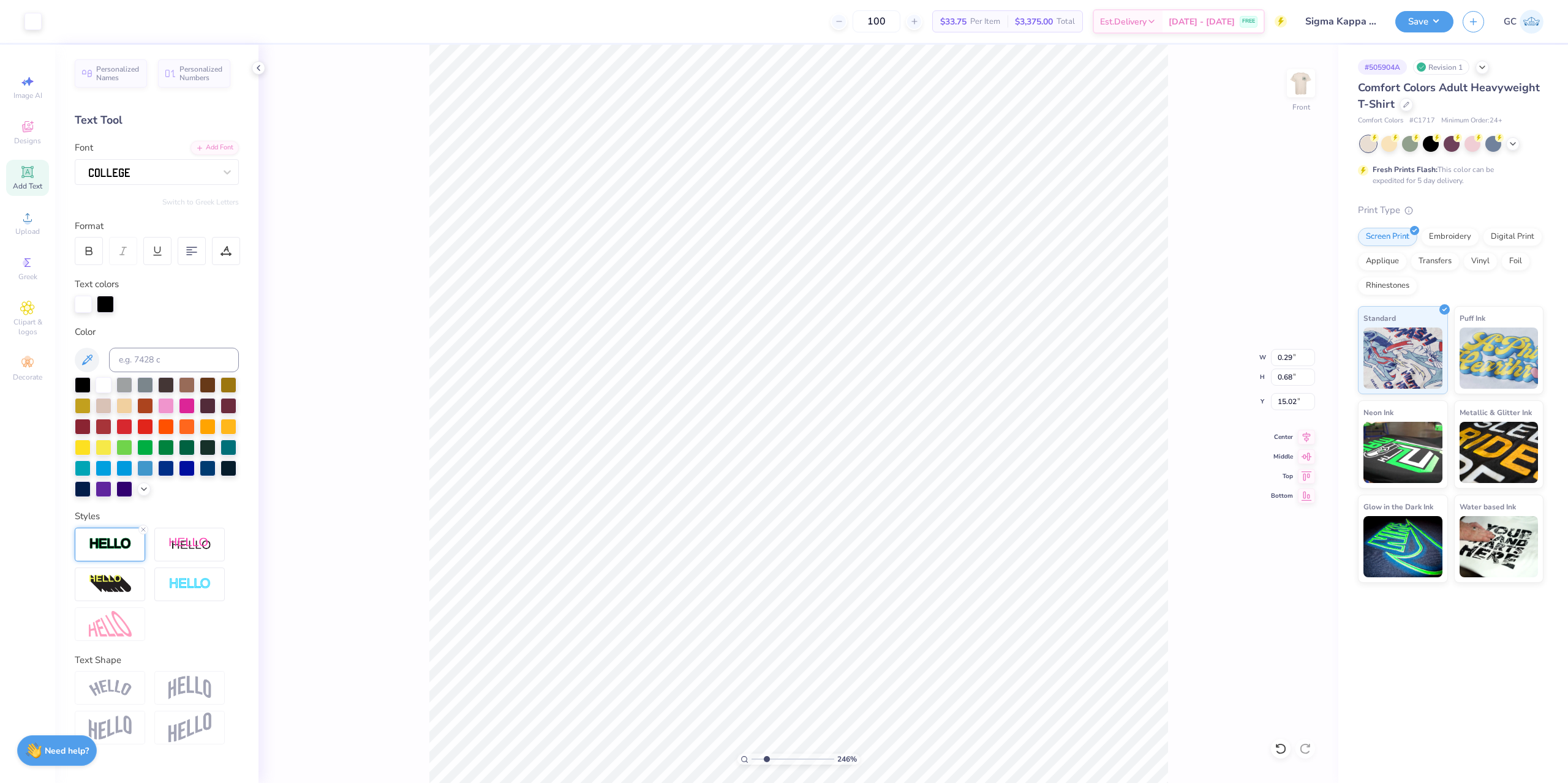
type input "14.94"
click at [1279, 752] on icon at bounding box center [1280, 748] width 12 height 12
click at [1311, 751] on div at bounding box center [1305, 748] width 19 height 19
type input "2.46071092039641"
type input "0.78"
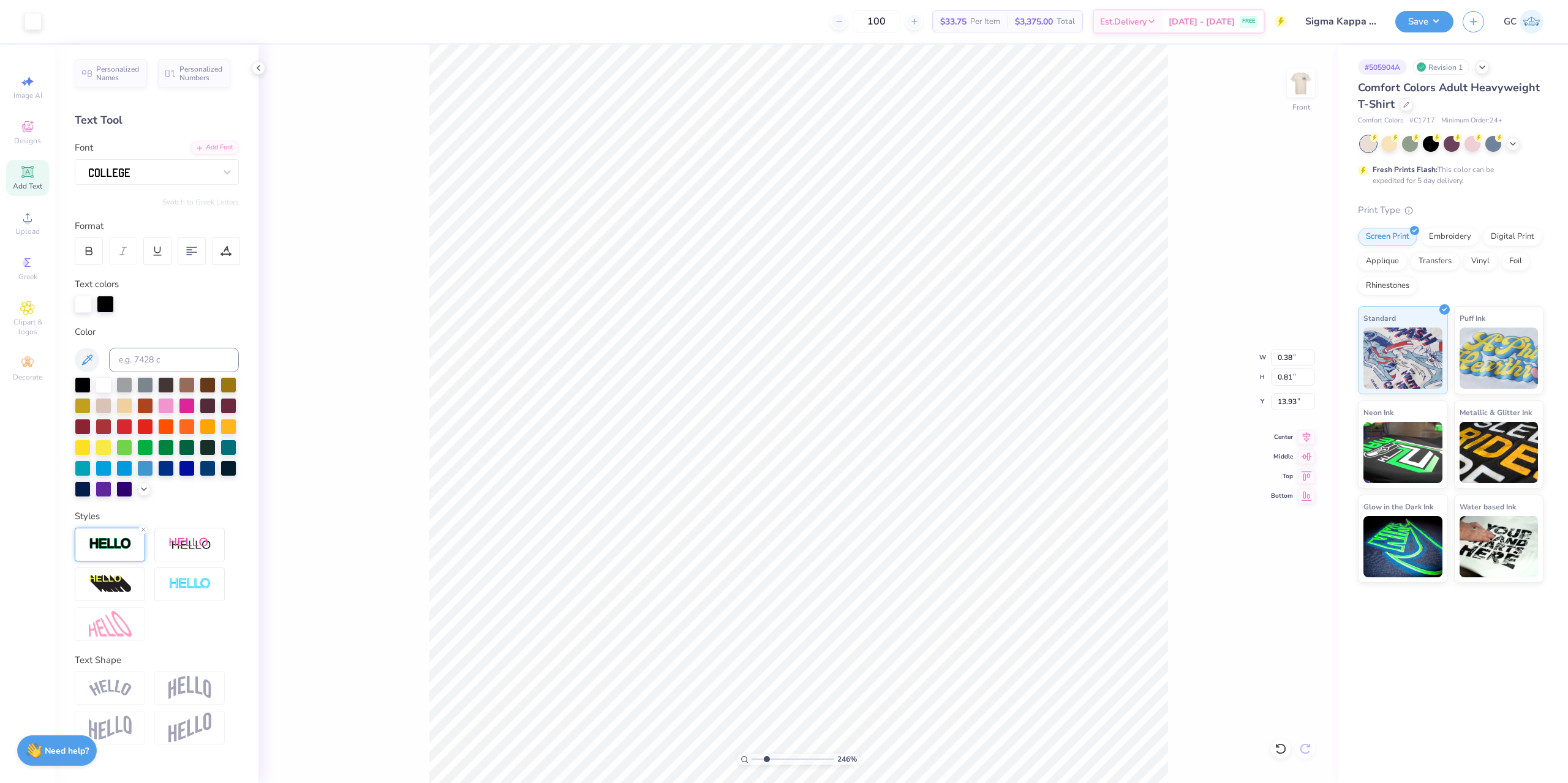
type input "1.01"
click at [1074, 644] on li "Group" at bounding box center [1087, 647] width 96 height 24
type input "9.98566702401635"
type input "9.45"
type input "1.80"
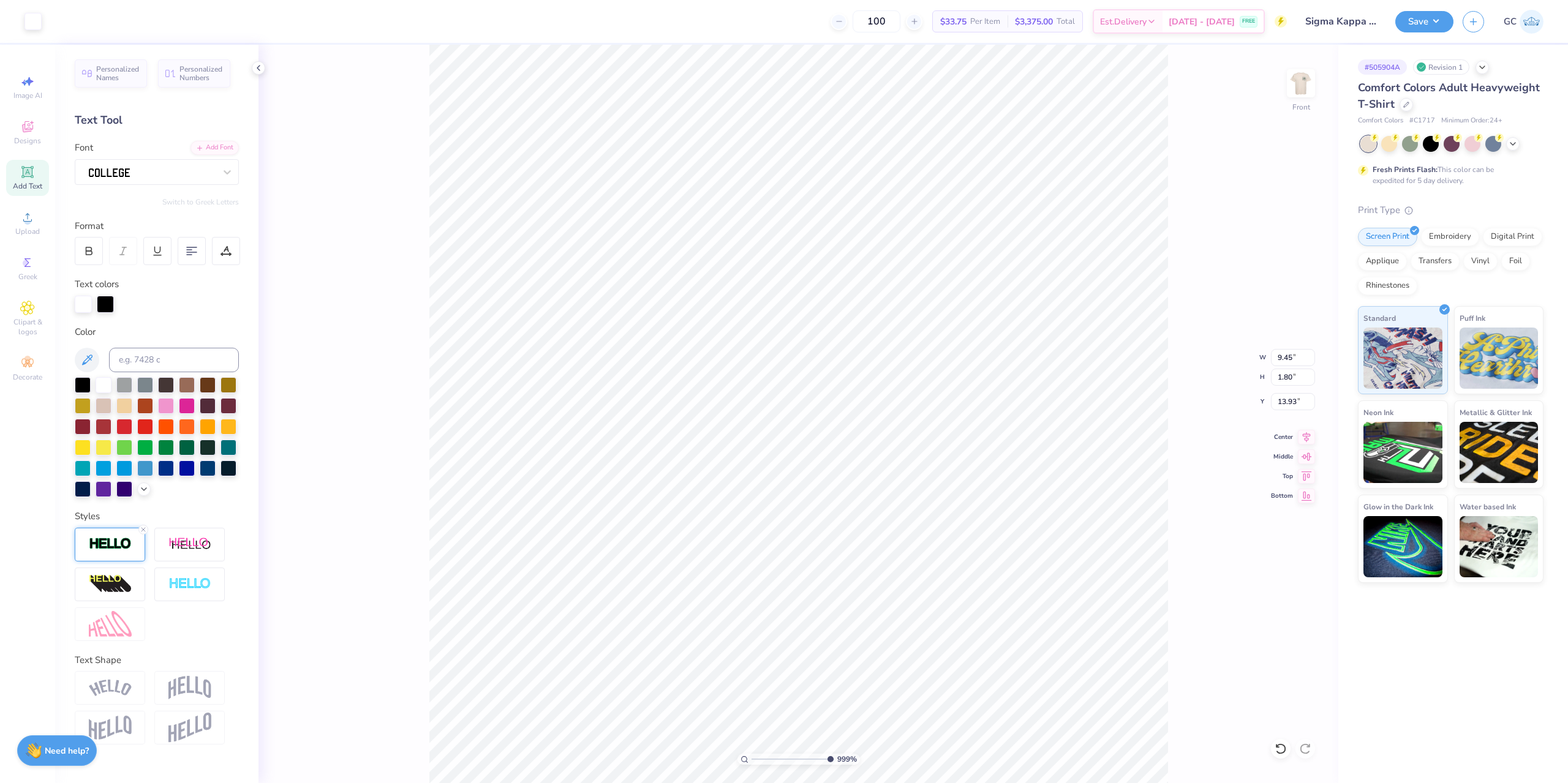
type input "9.98566702401635"
type input "9.68"
type input "1.84"
type input "13.89"
click at [1075, 605] on li "Group" at bounding box center [1082, 603] width 96 height 24
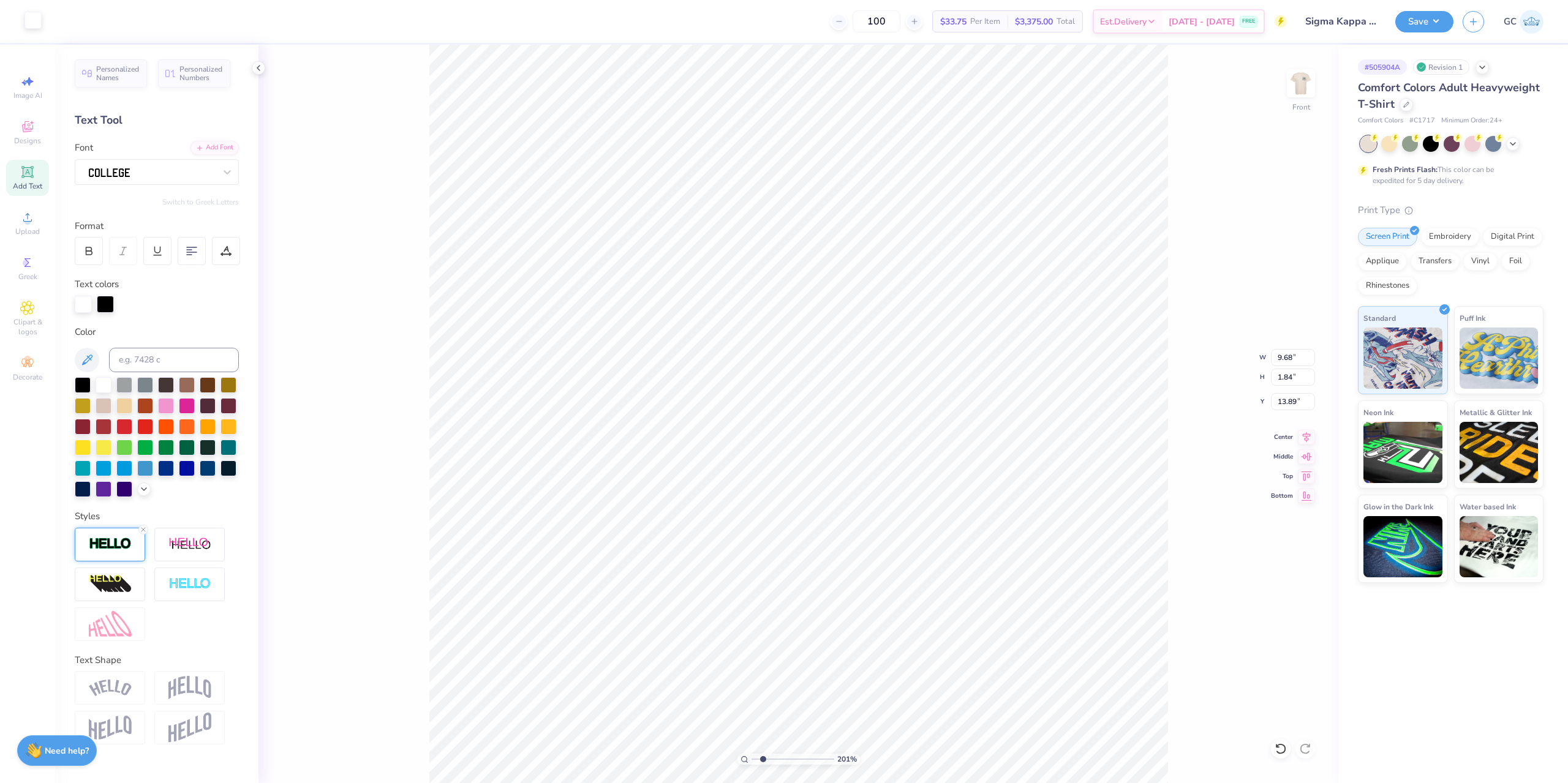
click at [38, 20] on div at bounding box center [33, 20] width 17 height 17
type input "2.01445811466782"
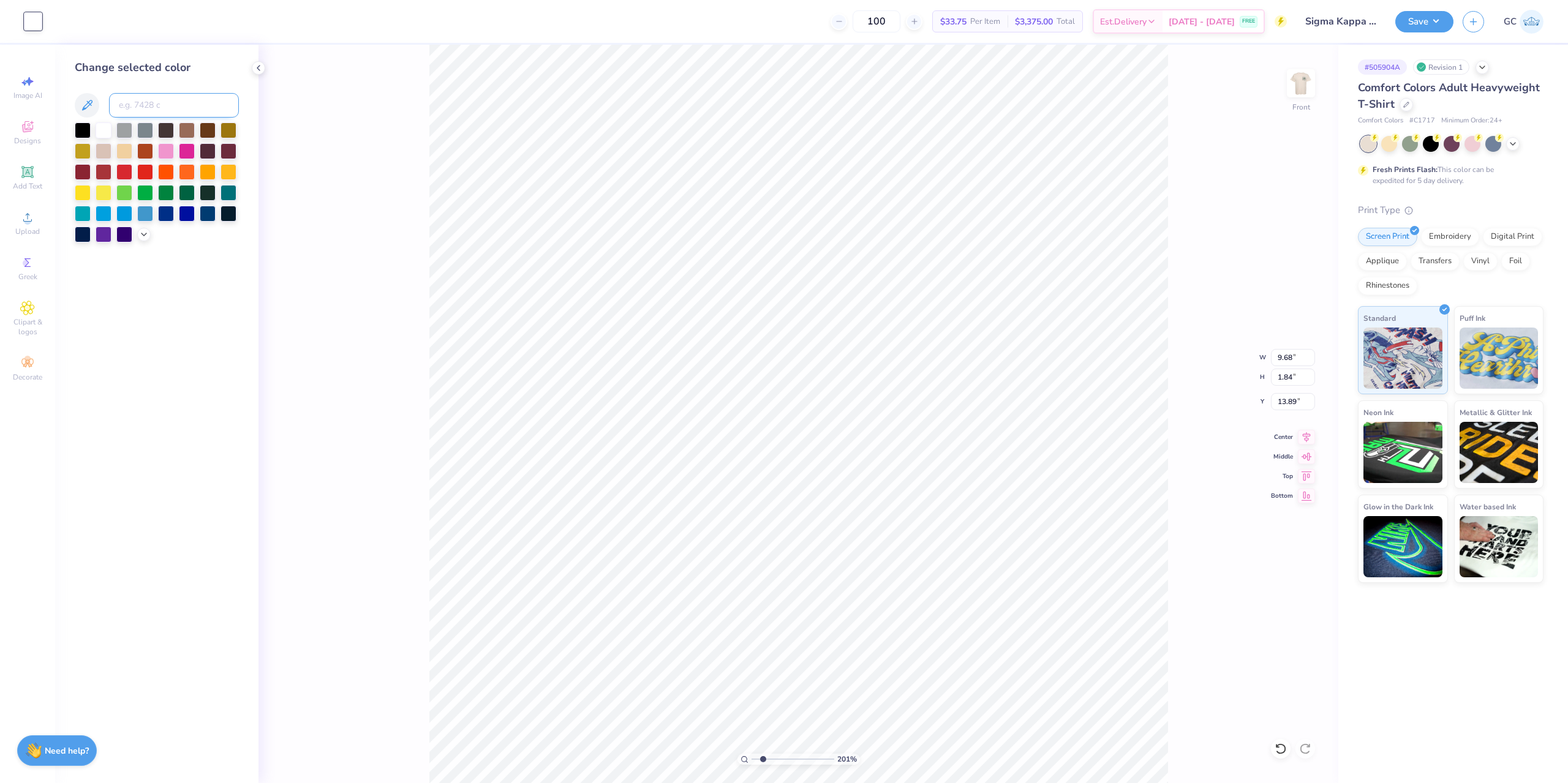
click at [175, 102] on input at bounding box center [174, 105] width 130 height 25
type input "350"
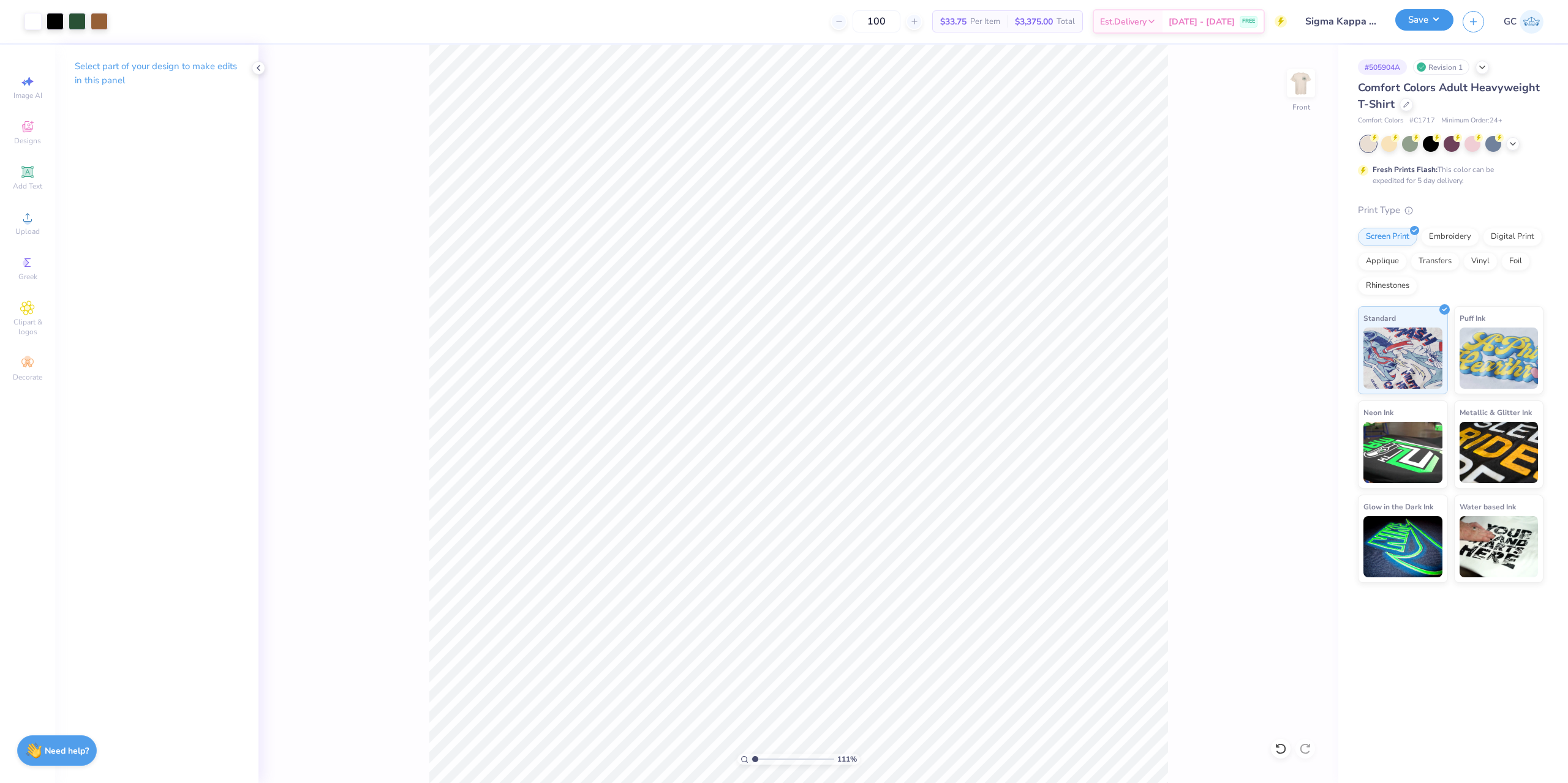
click at [1420, 26] on button "Save" at bounding box center [1424, 20] width 58 height 22
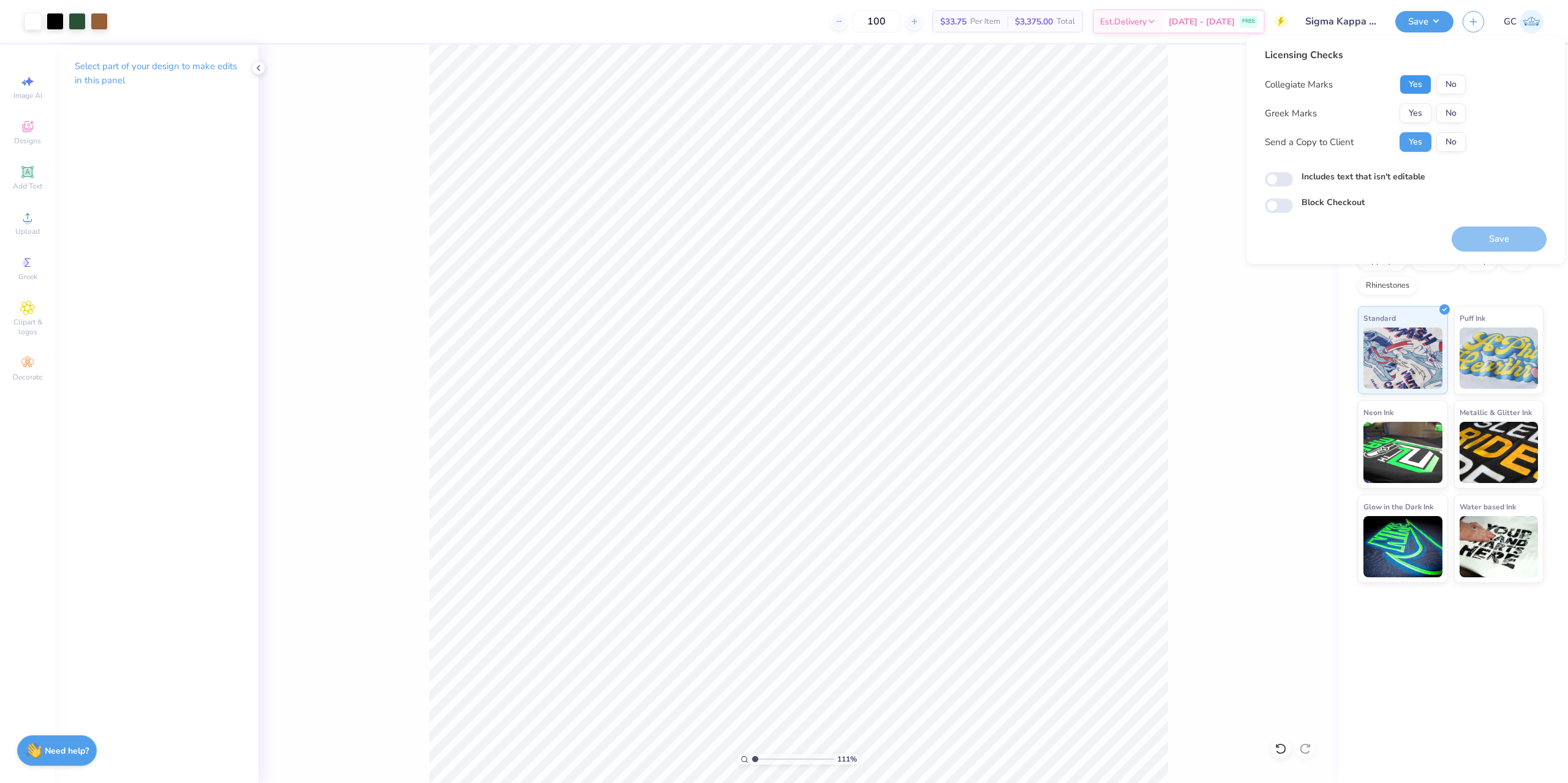
click at [1427, 87] on button "Yes" at bounding box center [1415, 84] width 32 height 19
click at [1422, 105] on button "Yes" at bounding box center [1415, 113] width 32 height 19
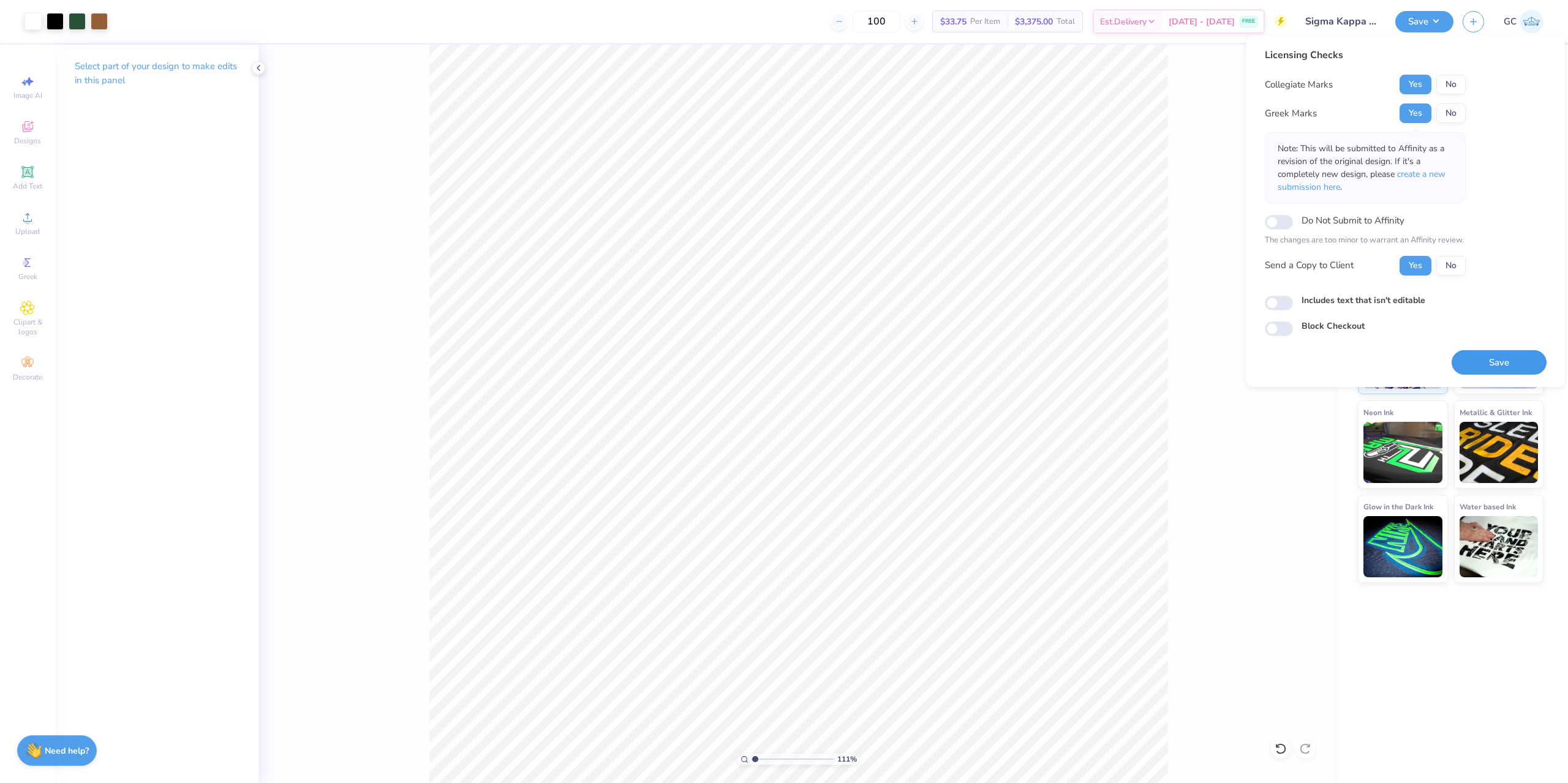
click at [1518, 362] on button "Save" at bounding box center [1499, 362] width 95 height 25
type input "1.10522621487156"
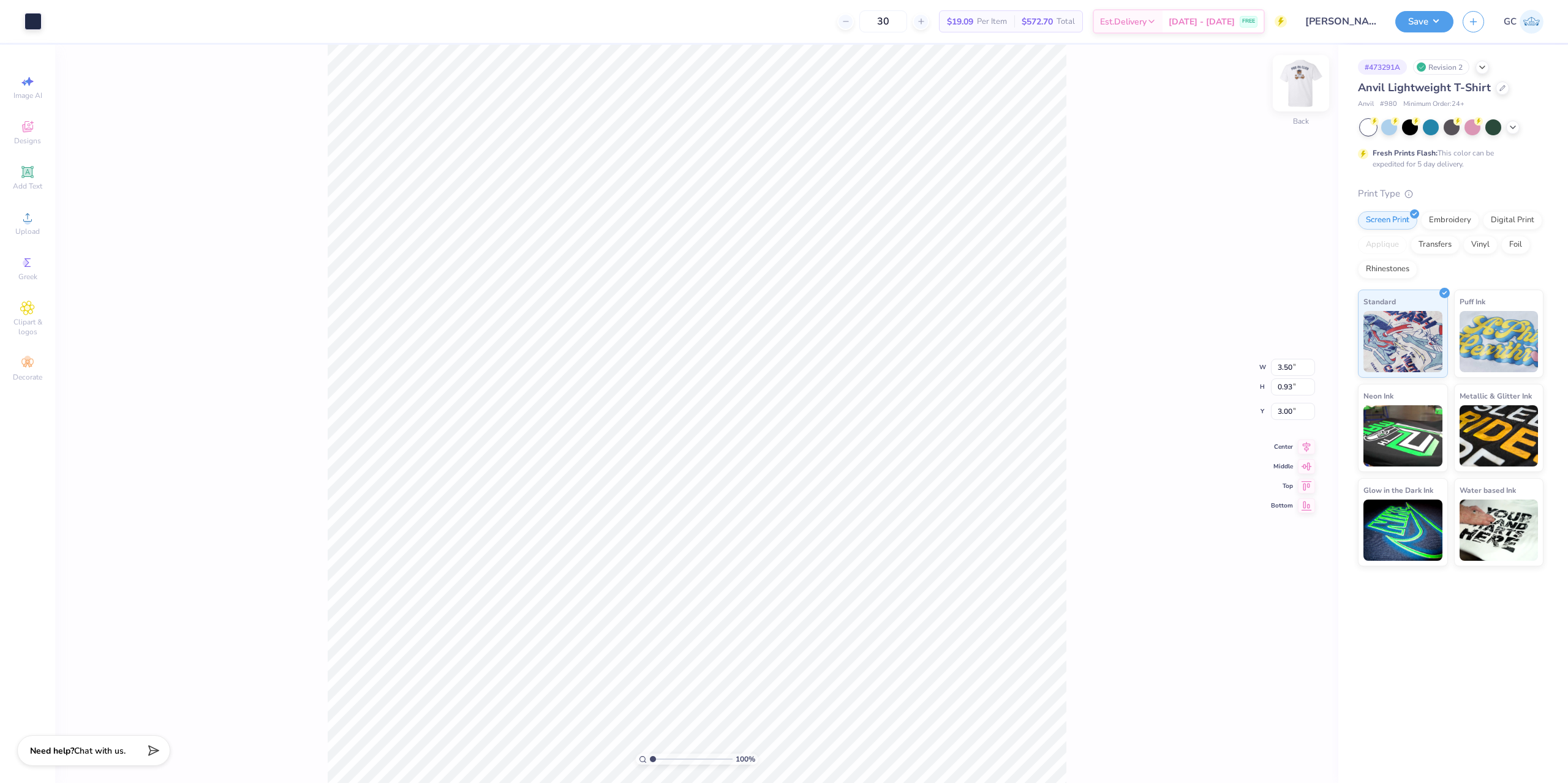
click at [1294, 75] on img at bounding box center [1301, 83] width 49 height 49
click at [1299, 82] on img at bounding box center [1301, 83] width 49 height 49
click at [1195, 427] on div "100 % Back W 3.50 H 0.93 Y 3.00 Center Middle Top Bottom" at bounding box center [696, 414] width 1283 height 738
click at [585, 78] on div "100 % Back" at bounding box center [696, 414] width 1283 height 738
drag, startPoint x: 1128, startPoint y: 398, endPoint x: 1079, endPoint y: 337, distance: 78.2
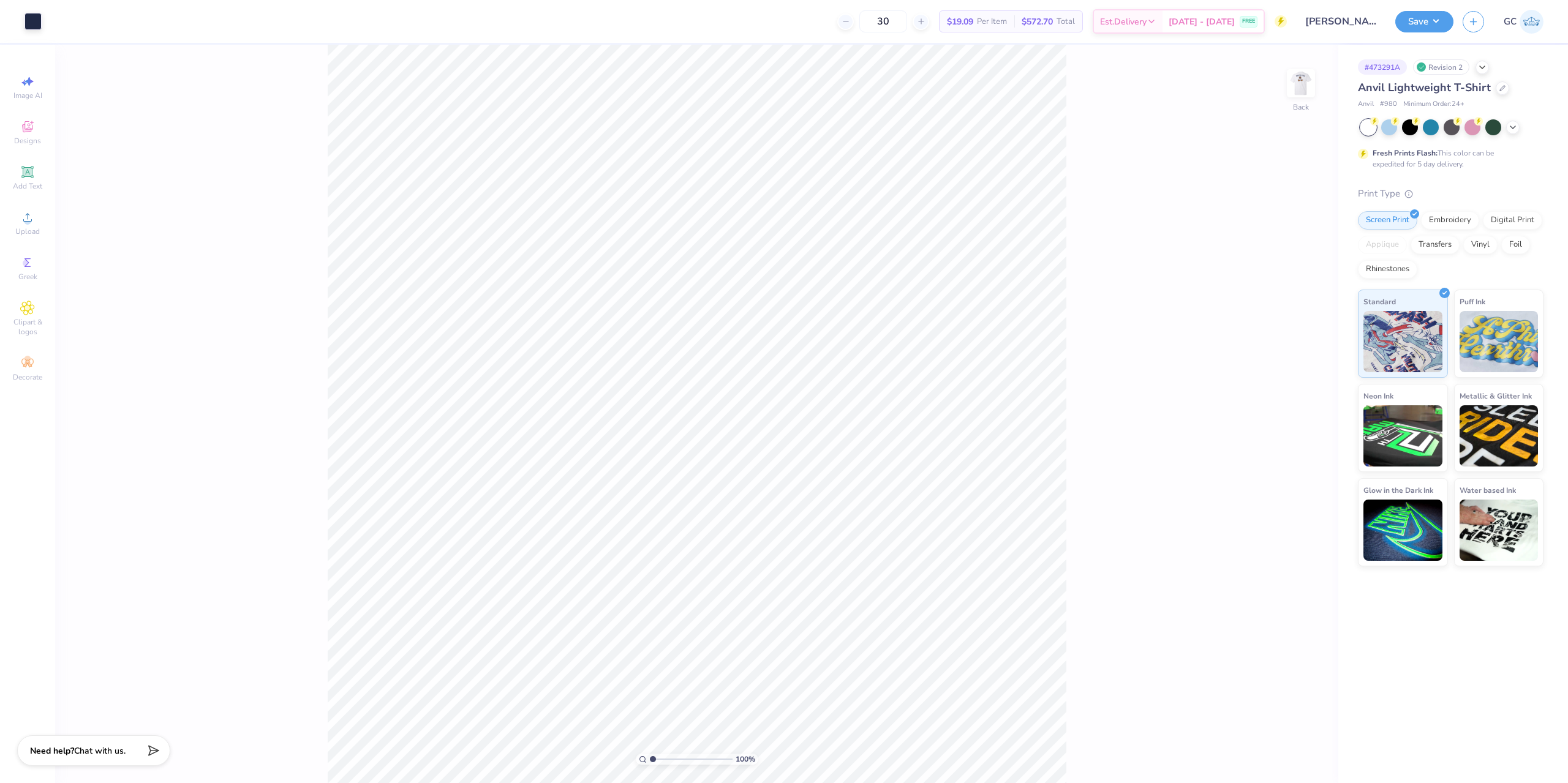
click at [1078, 338] on div "100 % Back" at bounding box center [696, 414] width 1283 height 738
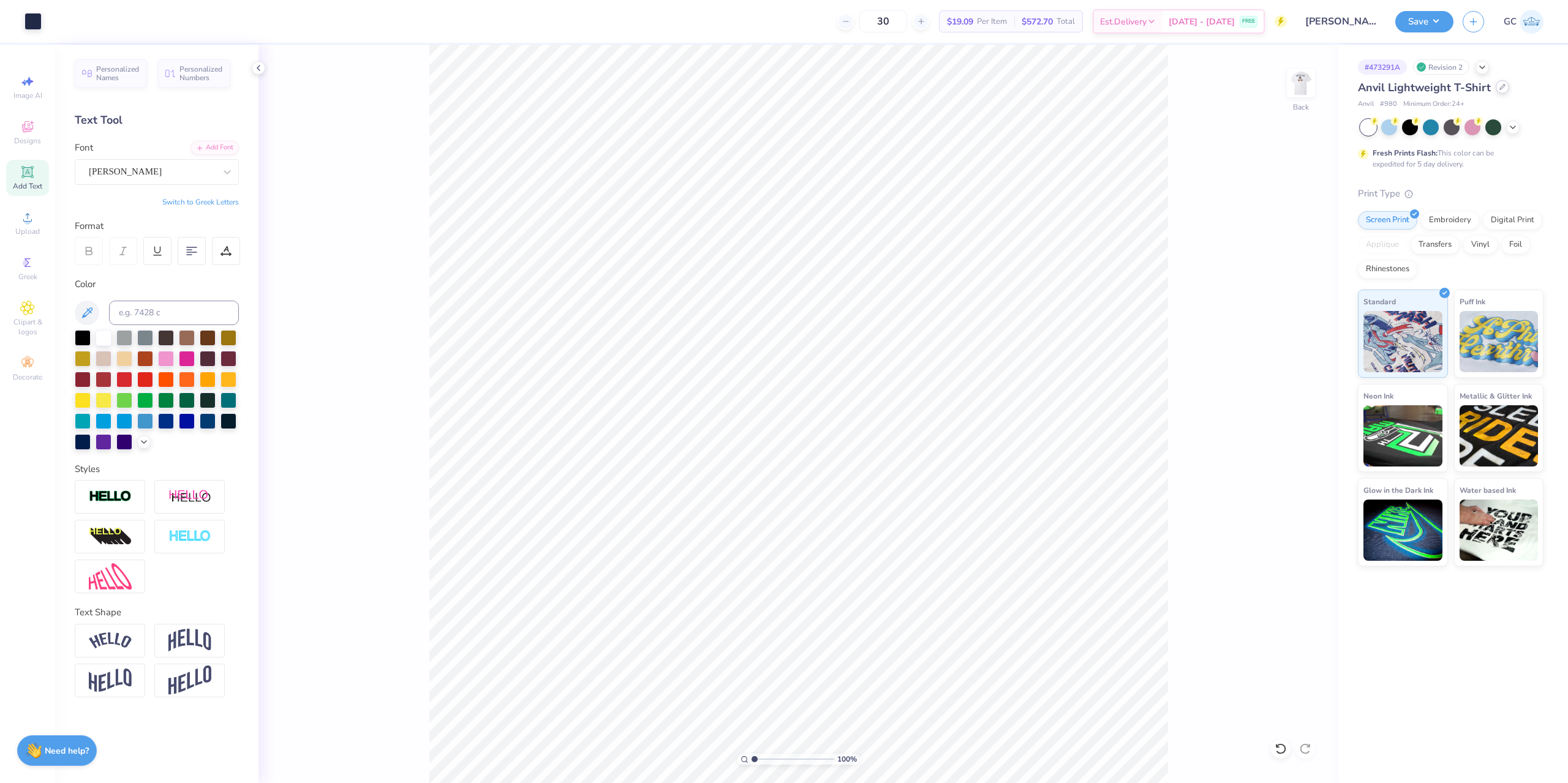
click at [1500, 87] on icon at bounding box center [1502, 87] width 5 height 5
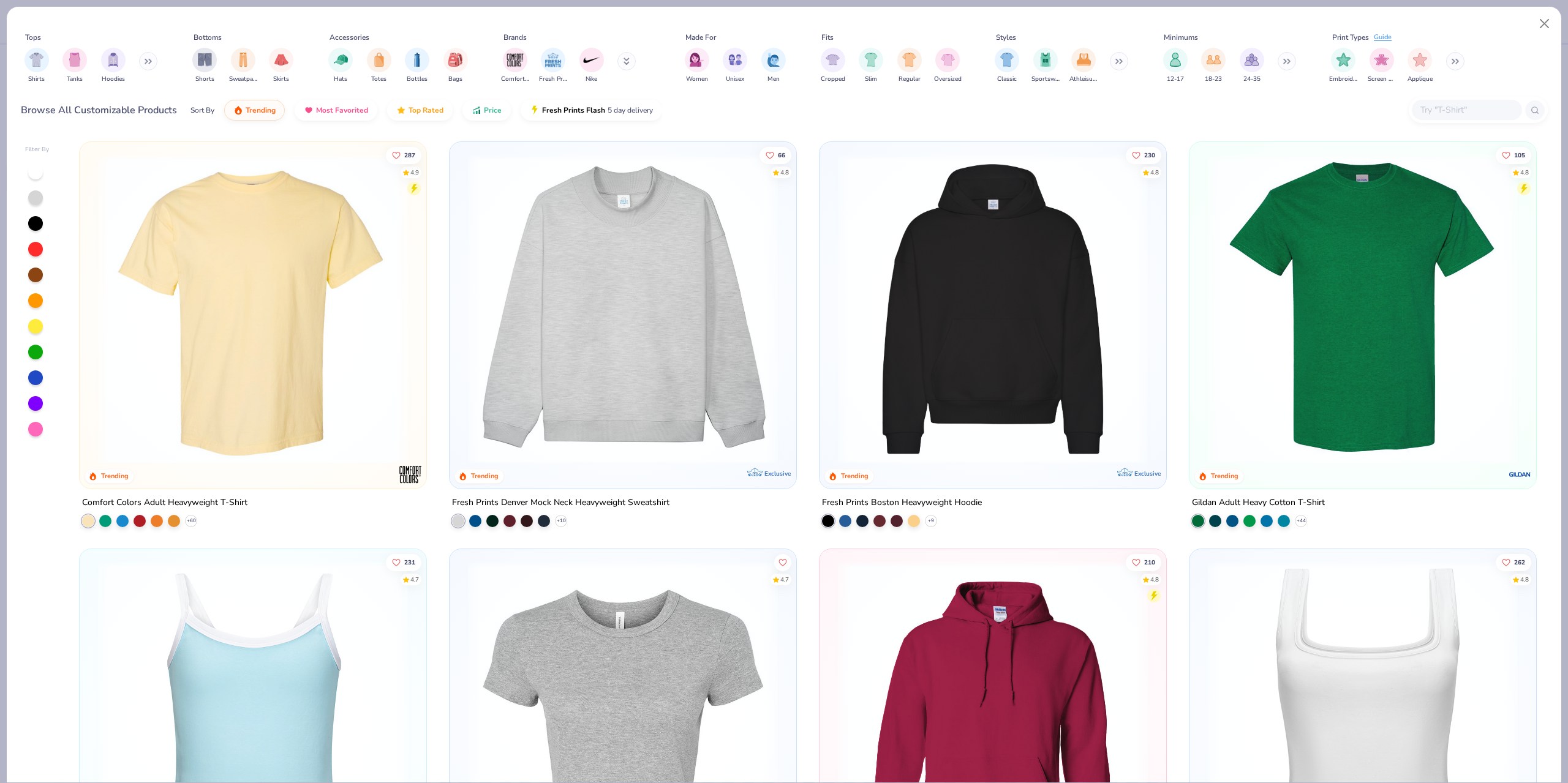
click at [1452, 113] on input "text" at bounding box center [1466, 110] width 95 height 14
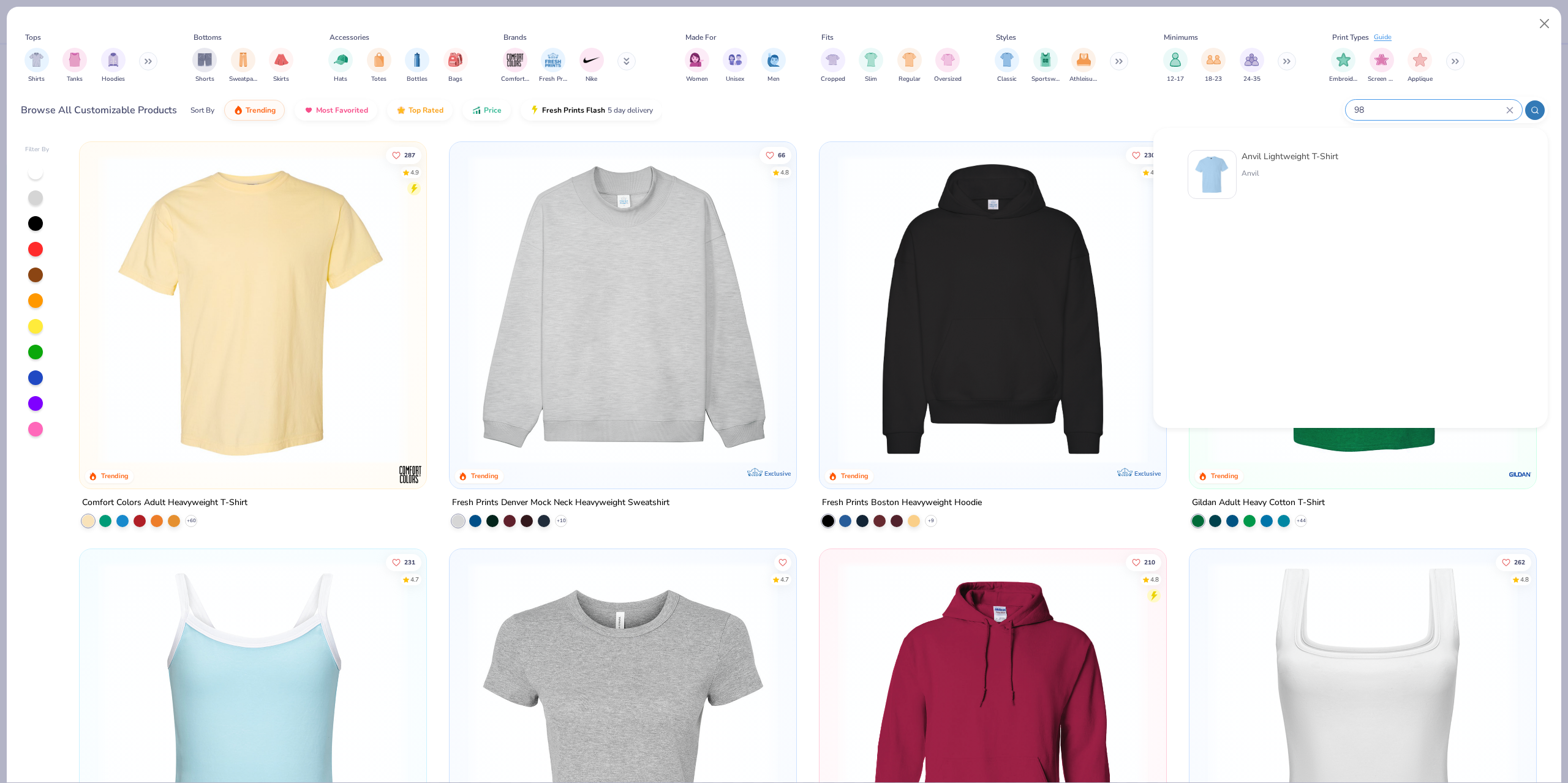
type input "9"
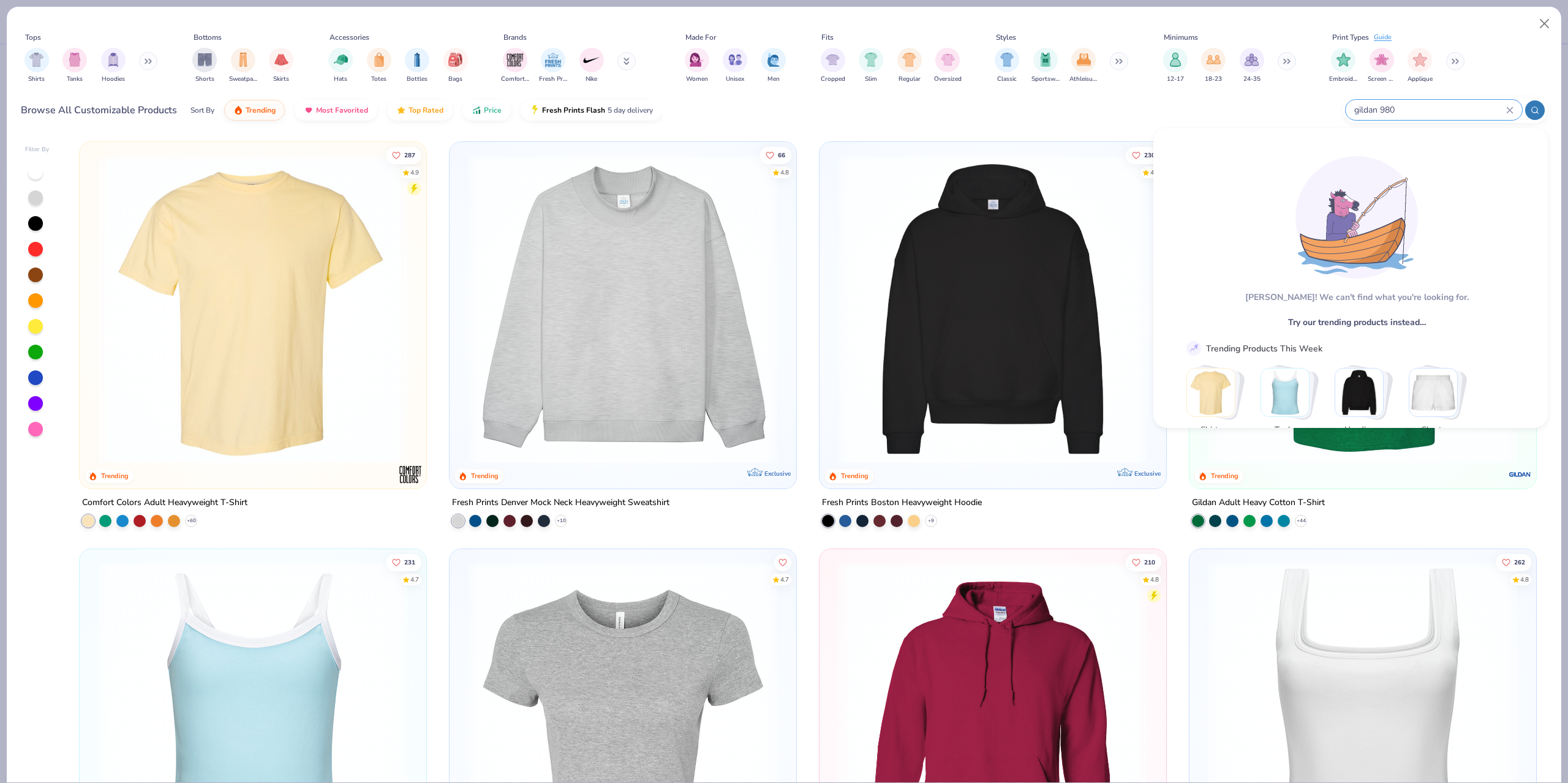
type input "gildan 980"
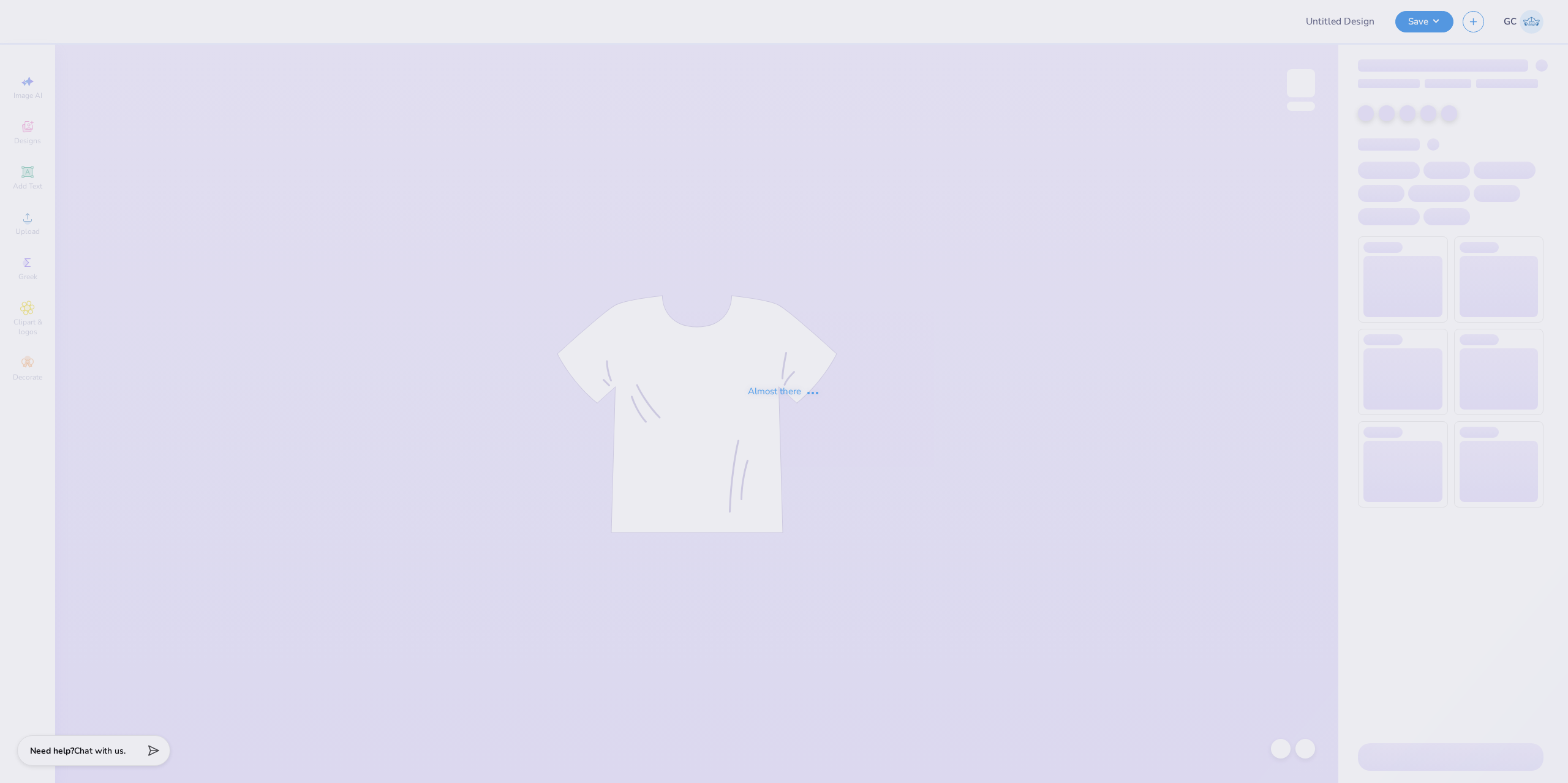
type input "[PERSON_NAME] : [US_STATE] Tech"
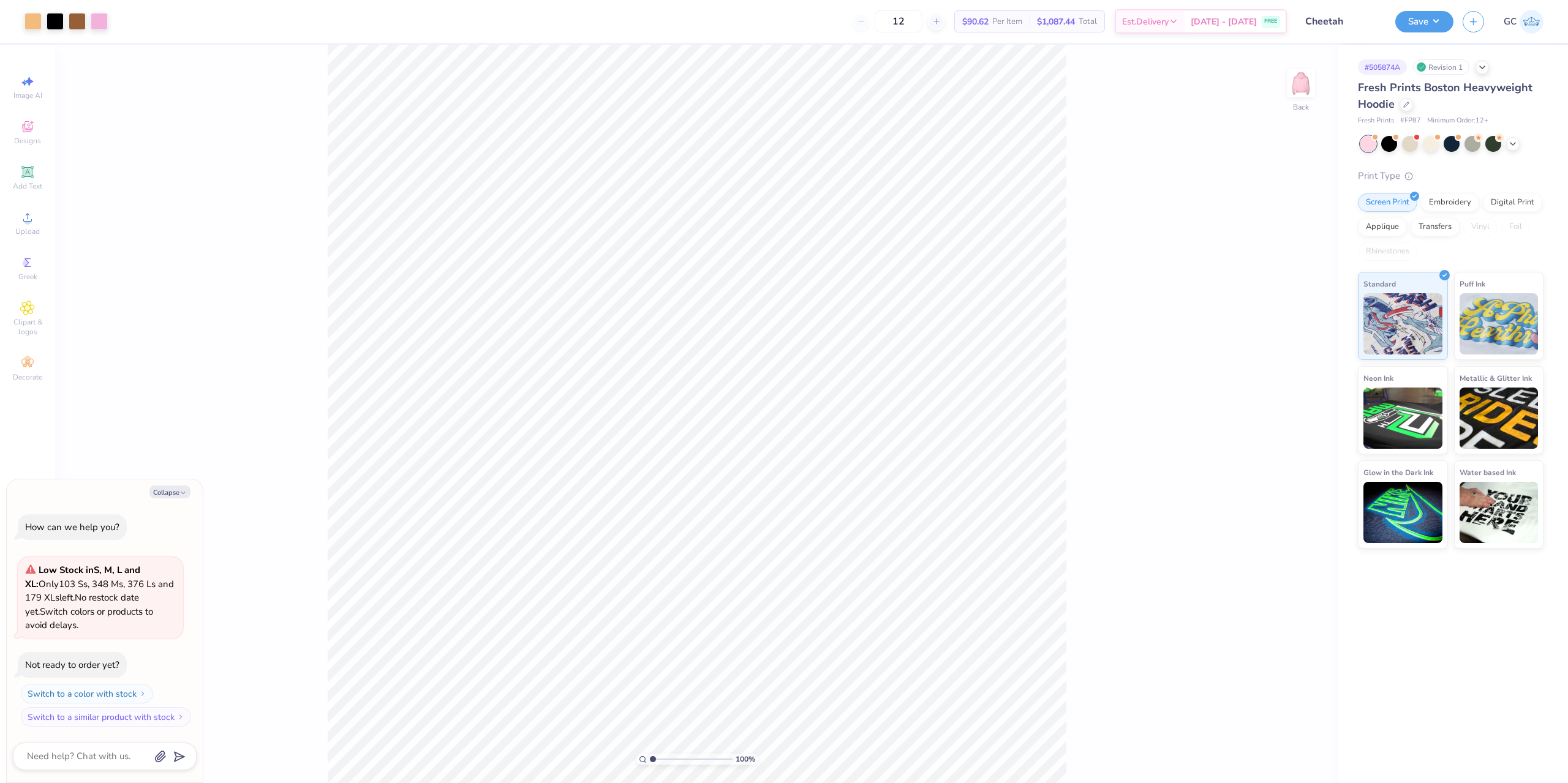
type textarea "x"
type input "6.05509823375817"
type textarea "x"
type input "6.05509823375817"
type textarea "x"
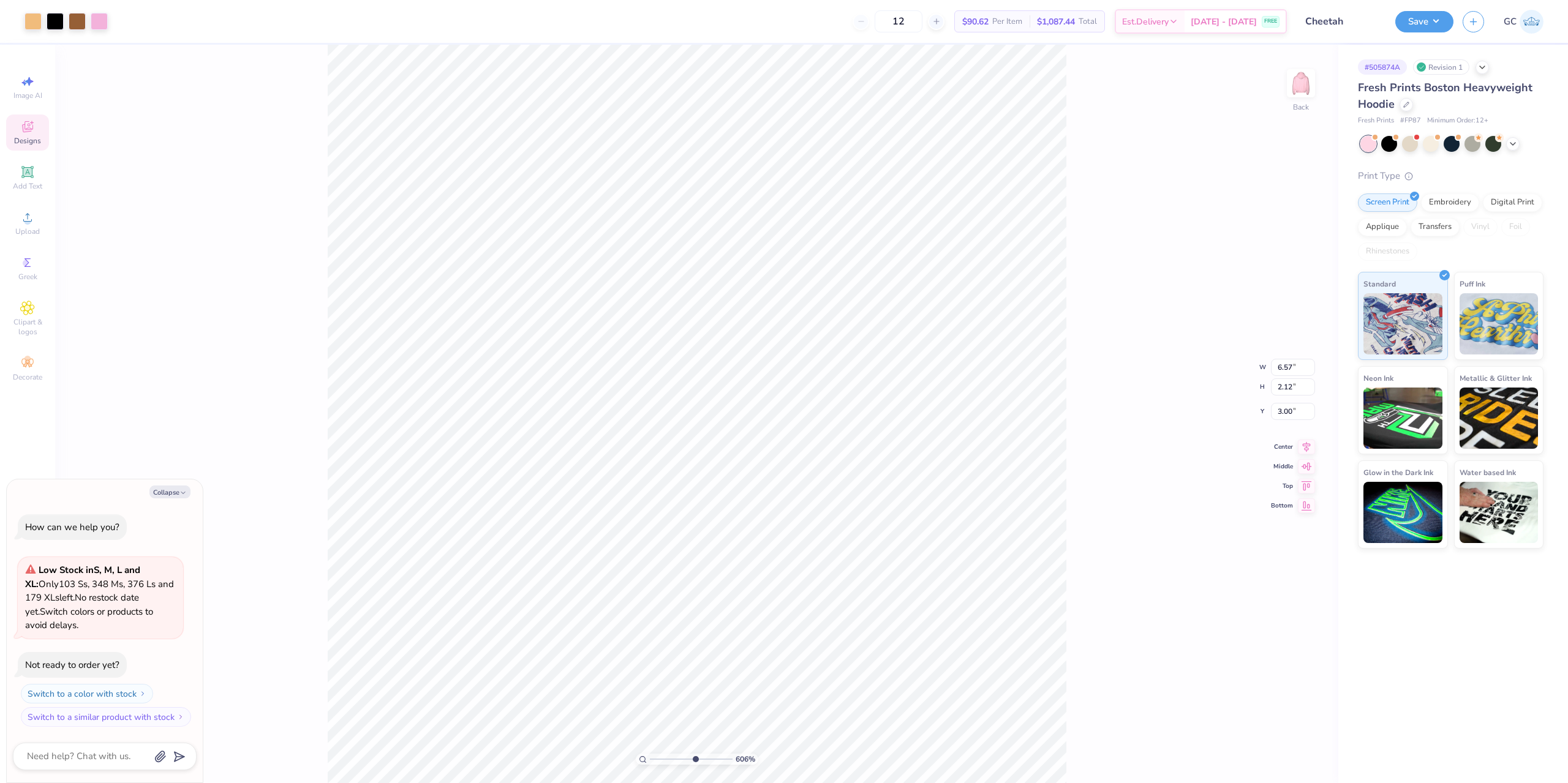
type input "6.05509823375817"
type textarea "x"
type input "6.05509823375817"
type textarea "x"
type input "6.05509823375817"
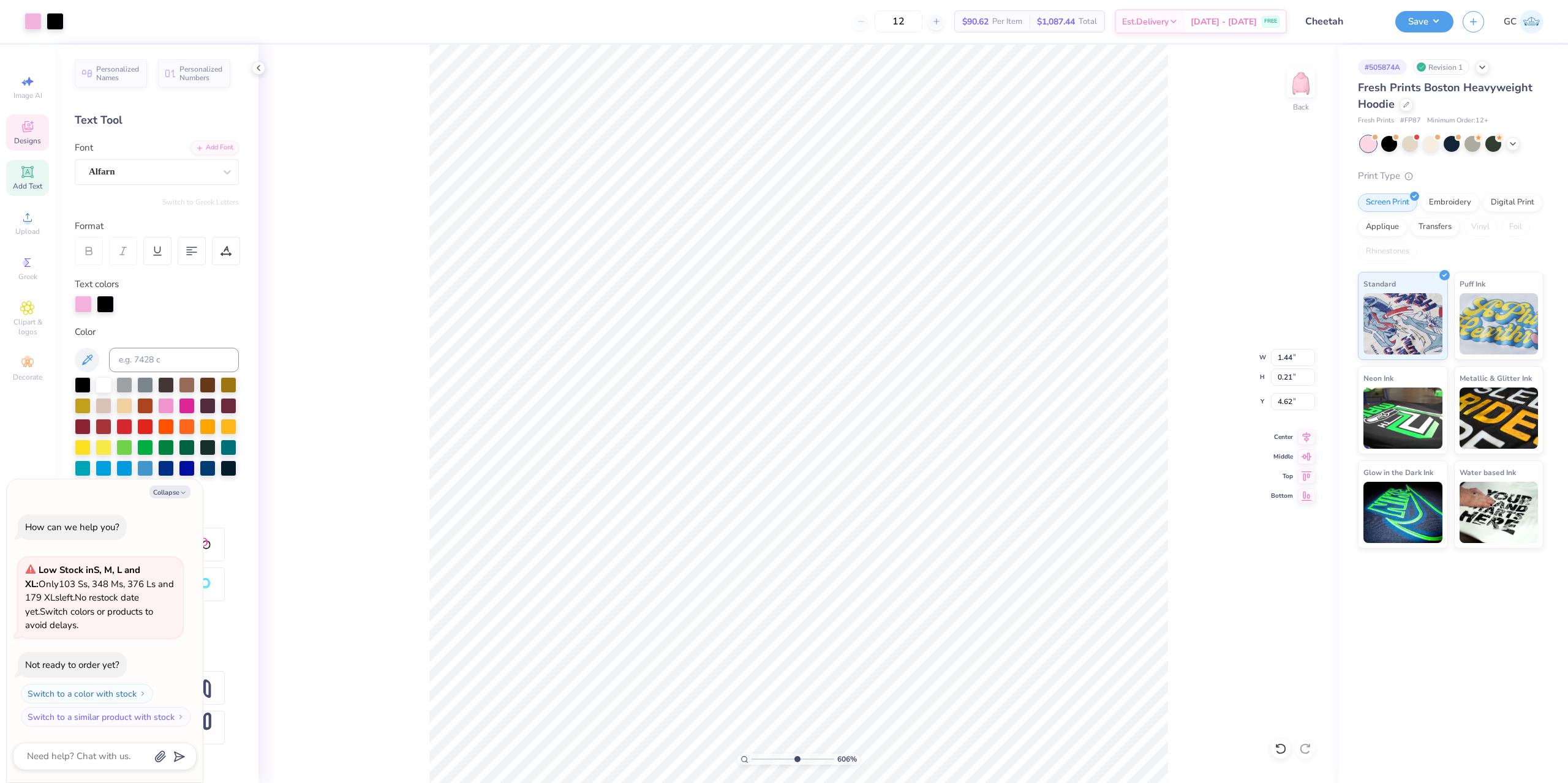
type textarea "x"
type input "6.05509823375817"
type textarea "x"
type input "6.05509823375817"
type textarea "x"
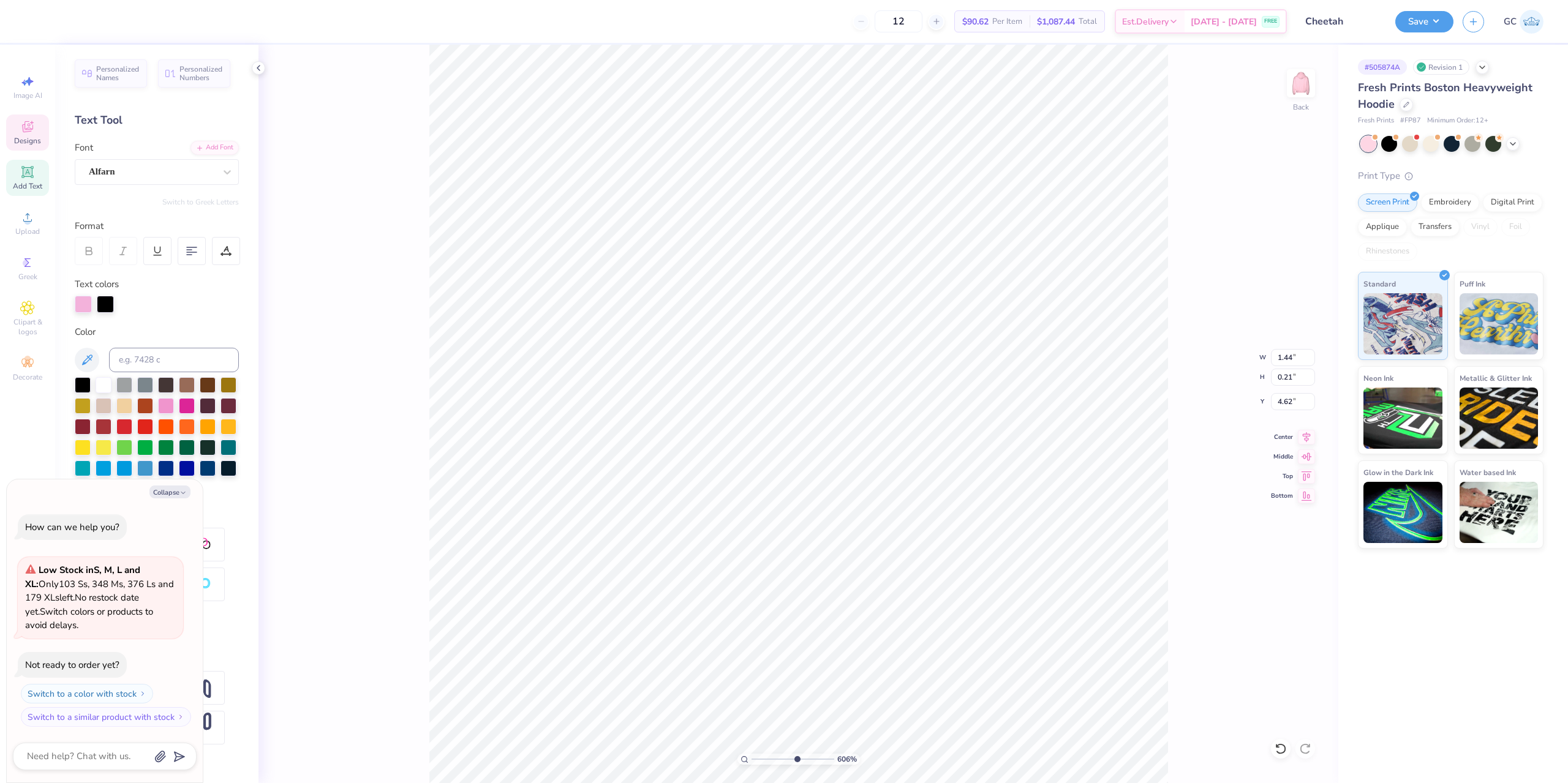
scroll to position [10, 3]
type input "6.05509823375817"
type textarea "x"
type textarea "EST. 1"
type input "6.05509823375817"
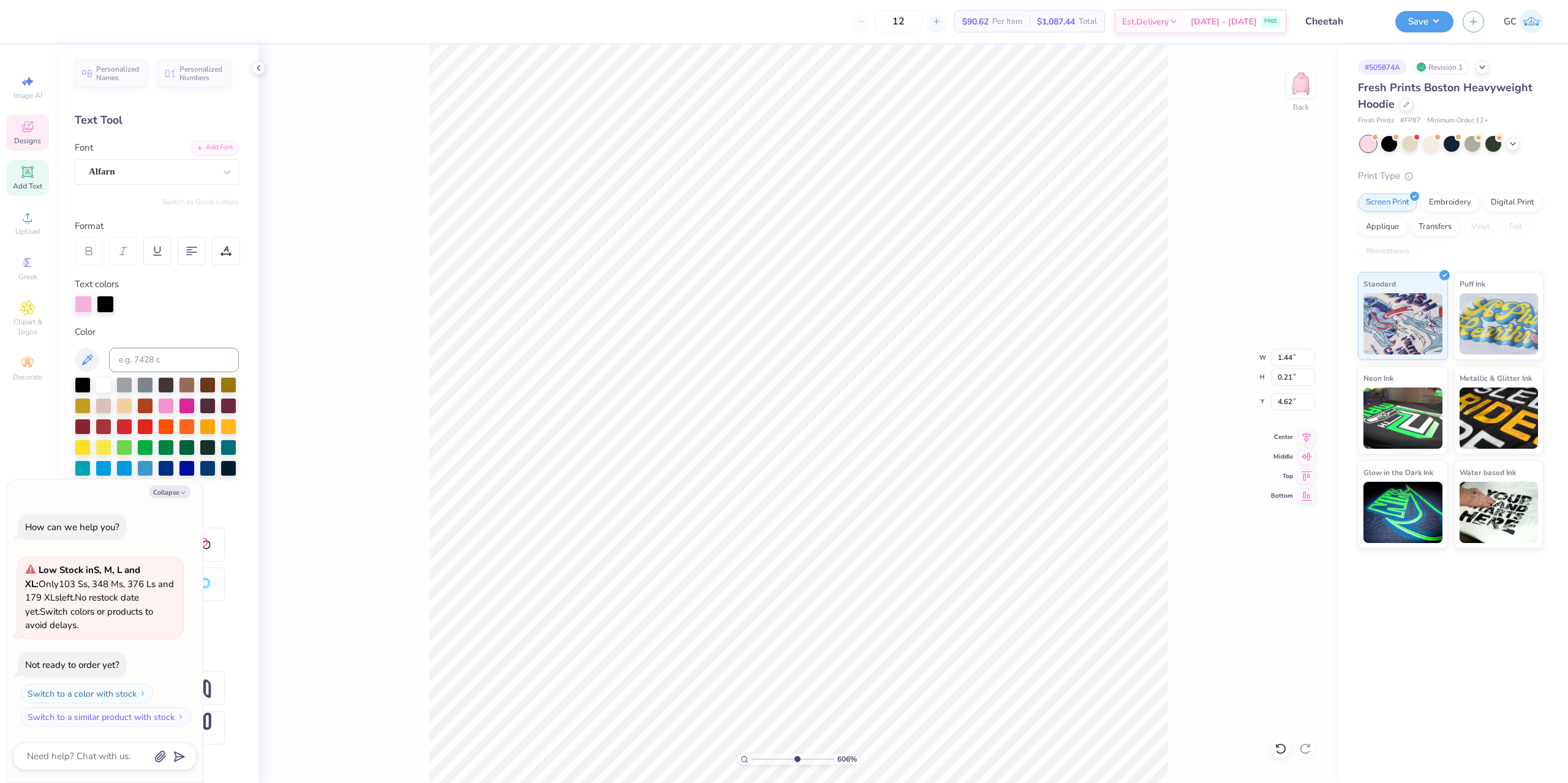
type textarea "x"
type textarea "EST. 19"
type input "6.05509823375817"
type textarea "x"
type textarea "EST. 191"
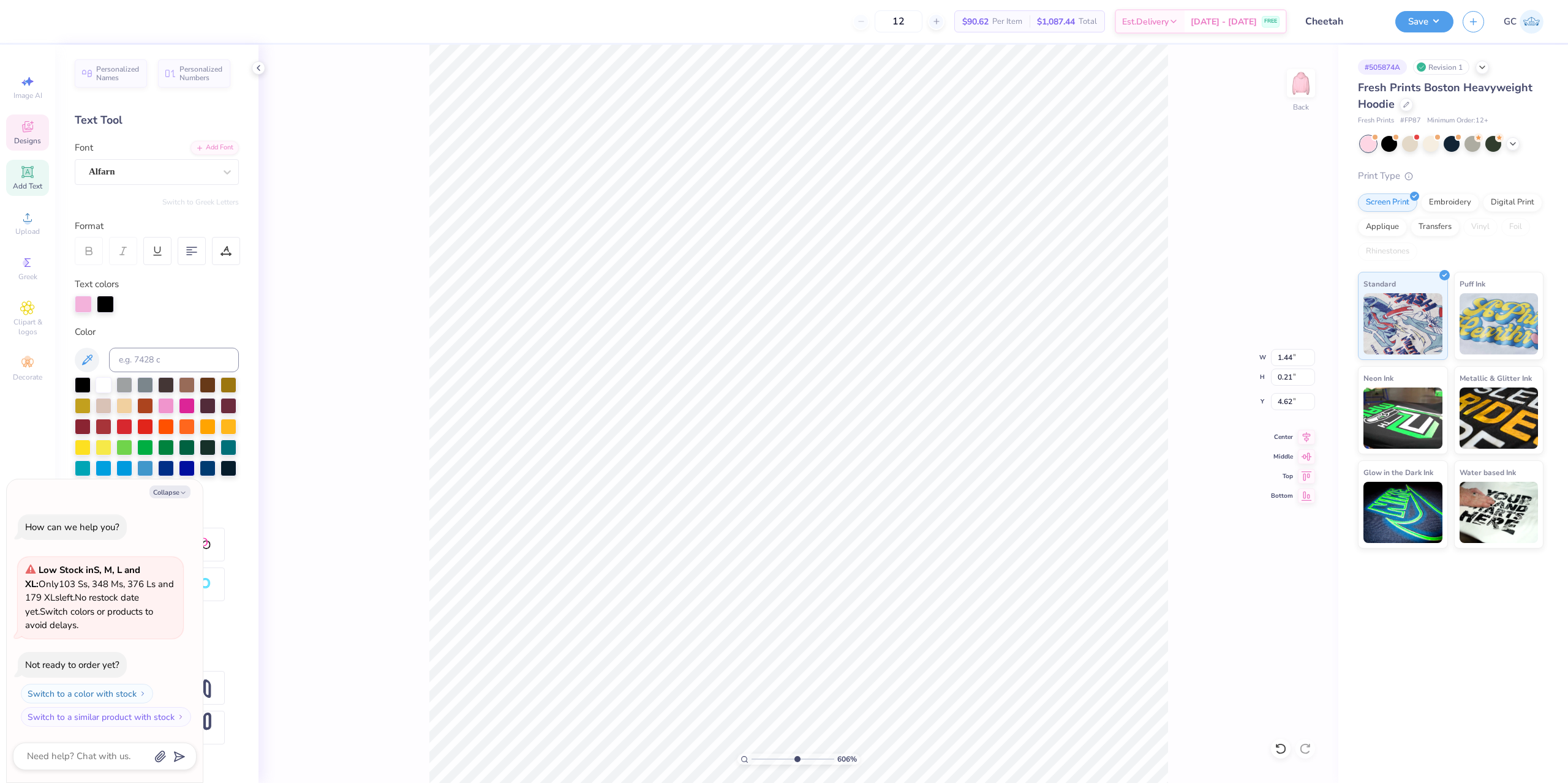
type input "6.05509823375817"
type textarea "x"
type textarea "EST. 1912"
type input "6.05509823375817"
type textarea "x"
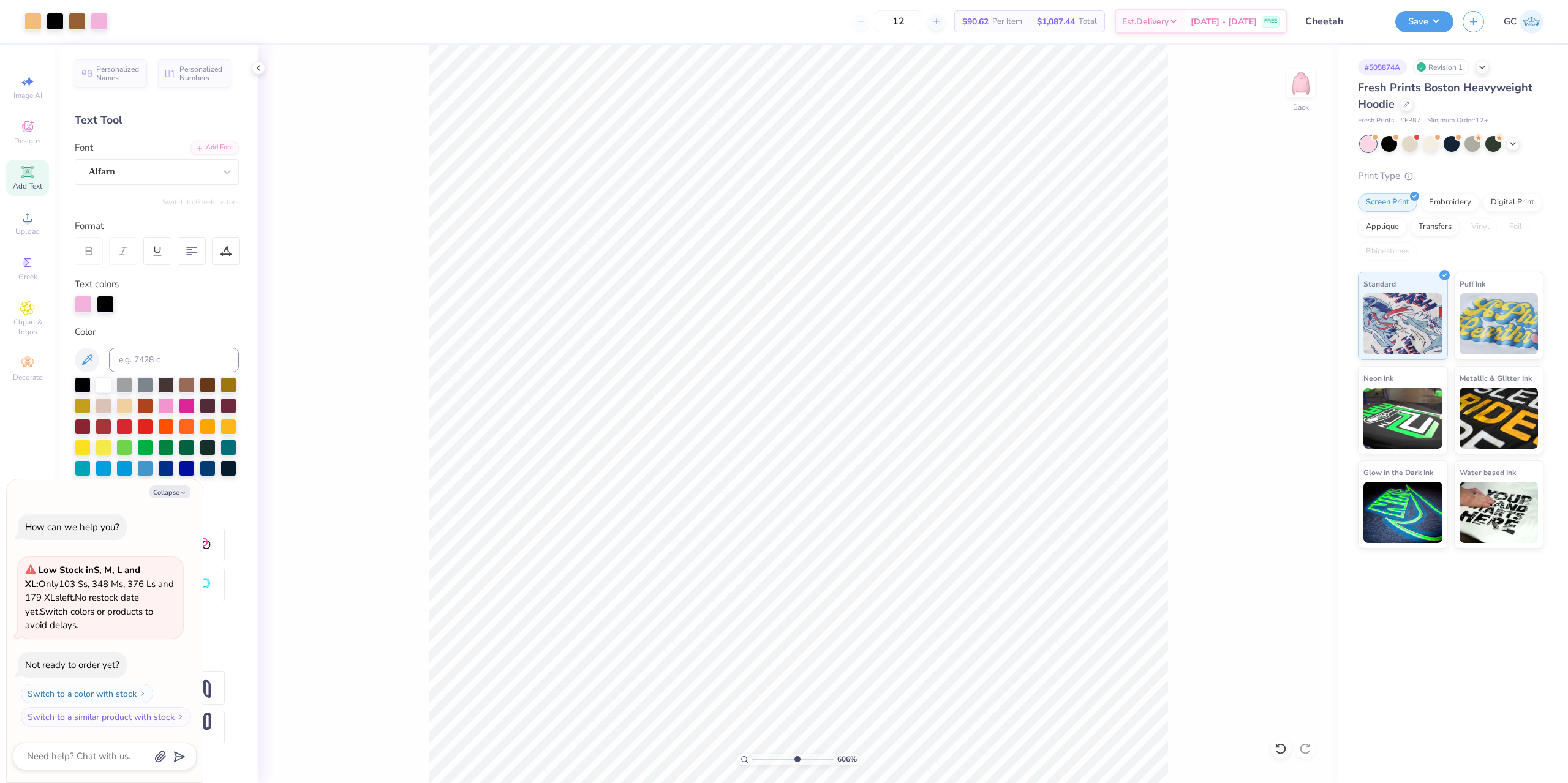
type input "6.05509823375817"
type textarea "x"
type input "1.49212329151837"
type textarea "x"
drag, startPoint x: 1298, startPoint y: 360, endPoint x: 1278, endPoint y: 363, distance: 20.2
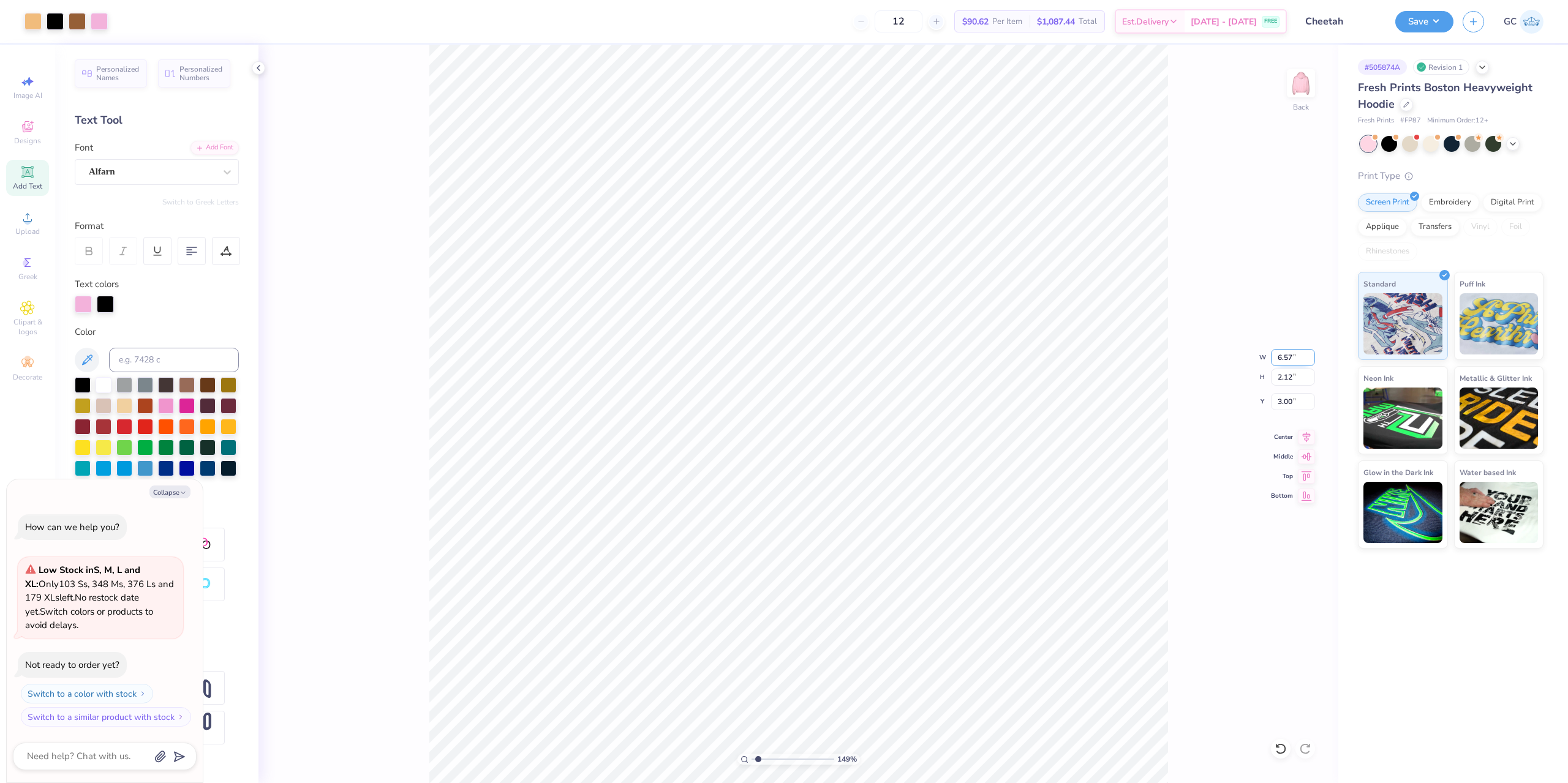
click at [1278, 363] on input "6.57" at bounding box center [1292, 358] width 44 height 17
type input "7"
type input "1.49212329151837"
type textarea "x"
type input "7.00"
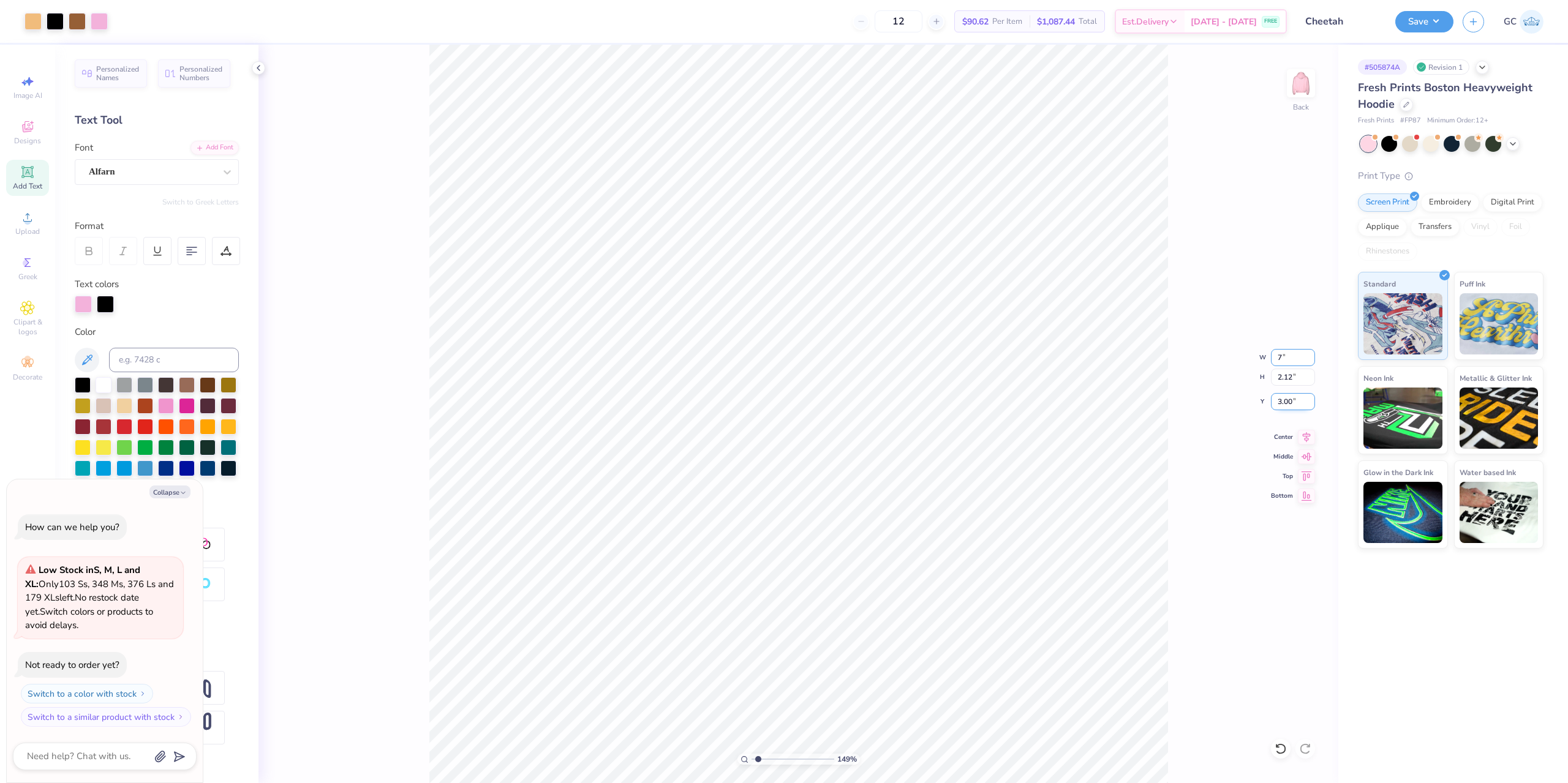
type input "2.25"
type input "2.93"
type input "1.49212329151837"
type textarea "x"
type input "1.49212329151837"
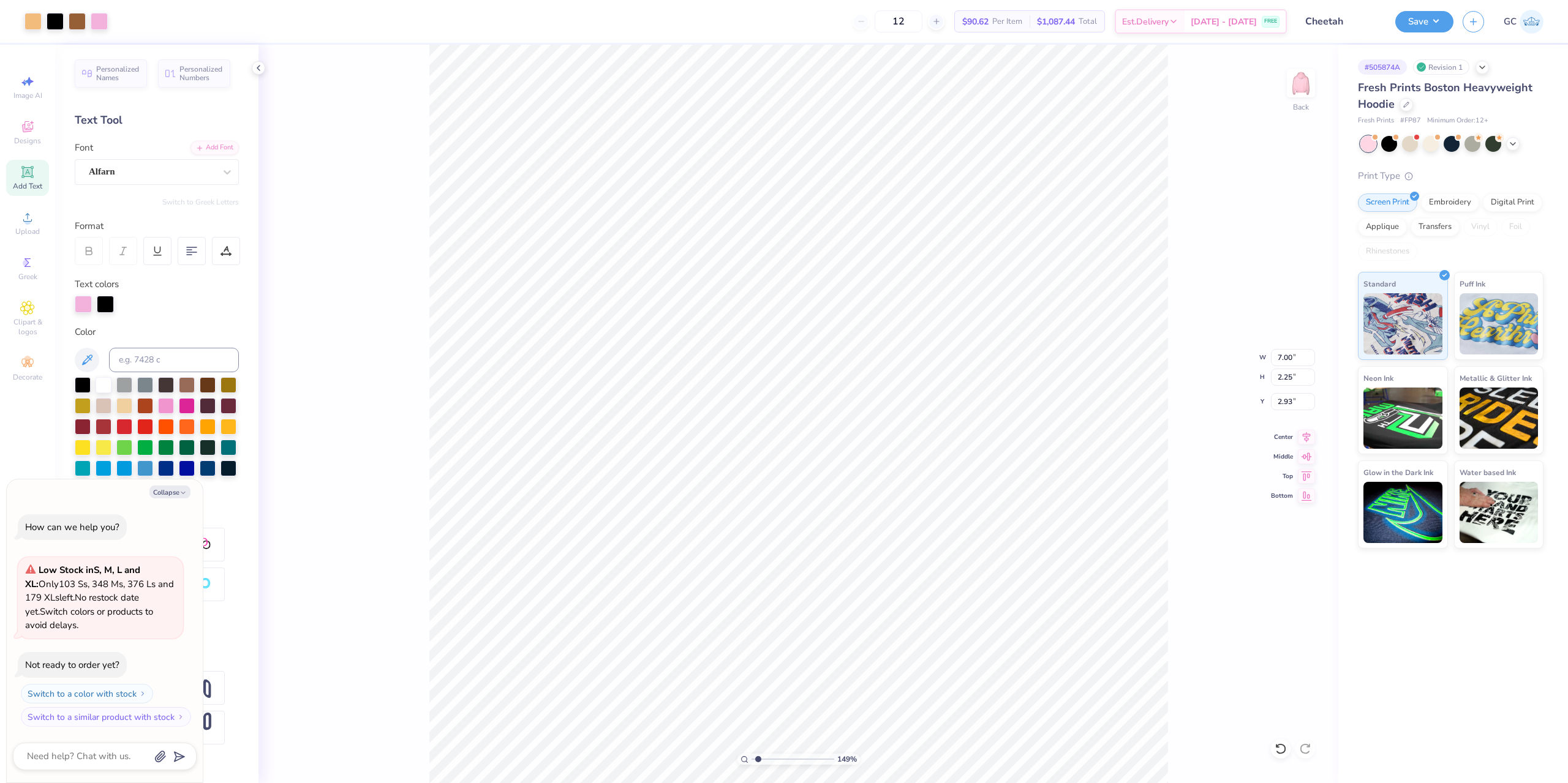
type textarea "x"
type input "3.00"
click at [1024, 478] on li "Download vector" at bounding box center [1024, 473] width 96 height 24
type input "1.49212329151837"
type textarea "x"
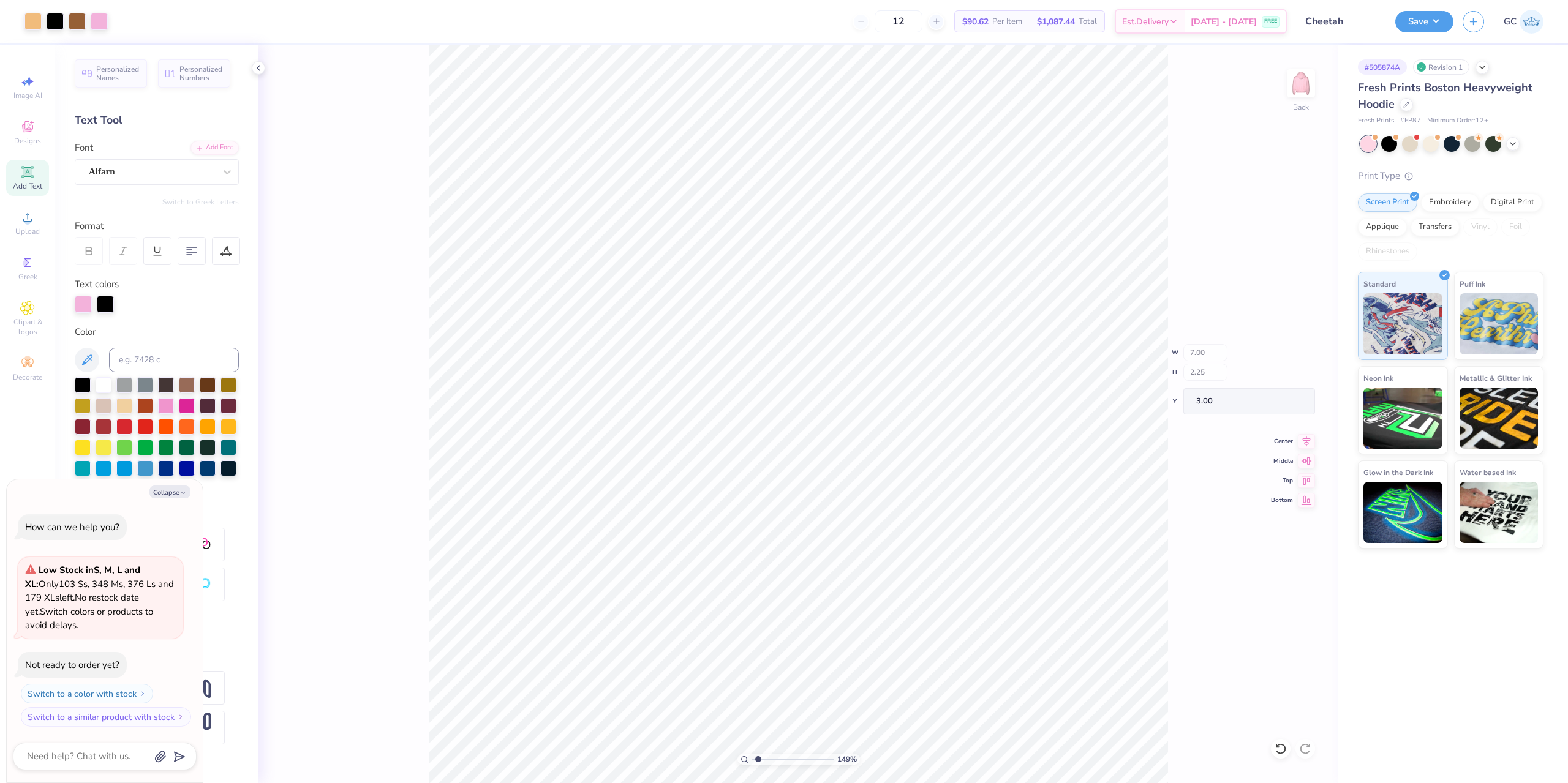
type input "2.01445811466782"
type textarea "x"
type input "10"
type textarea "x"
type input "3.01013429093399"
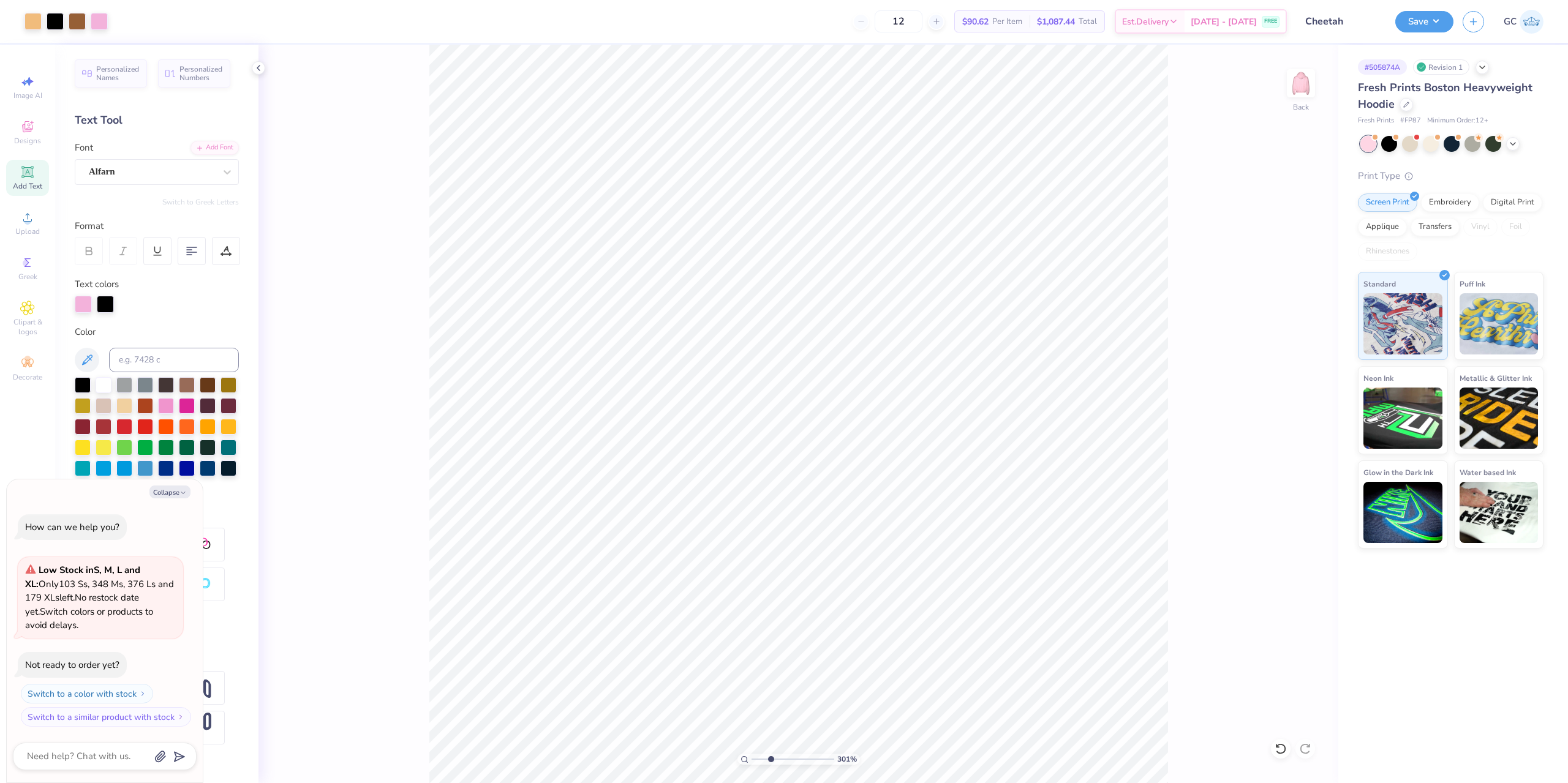
type textarea "x"
type input "3.01013429093399"
type textarea "x"
type input "6.7018590600674"
type textarea "x"
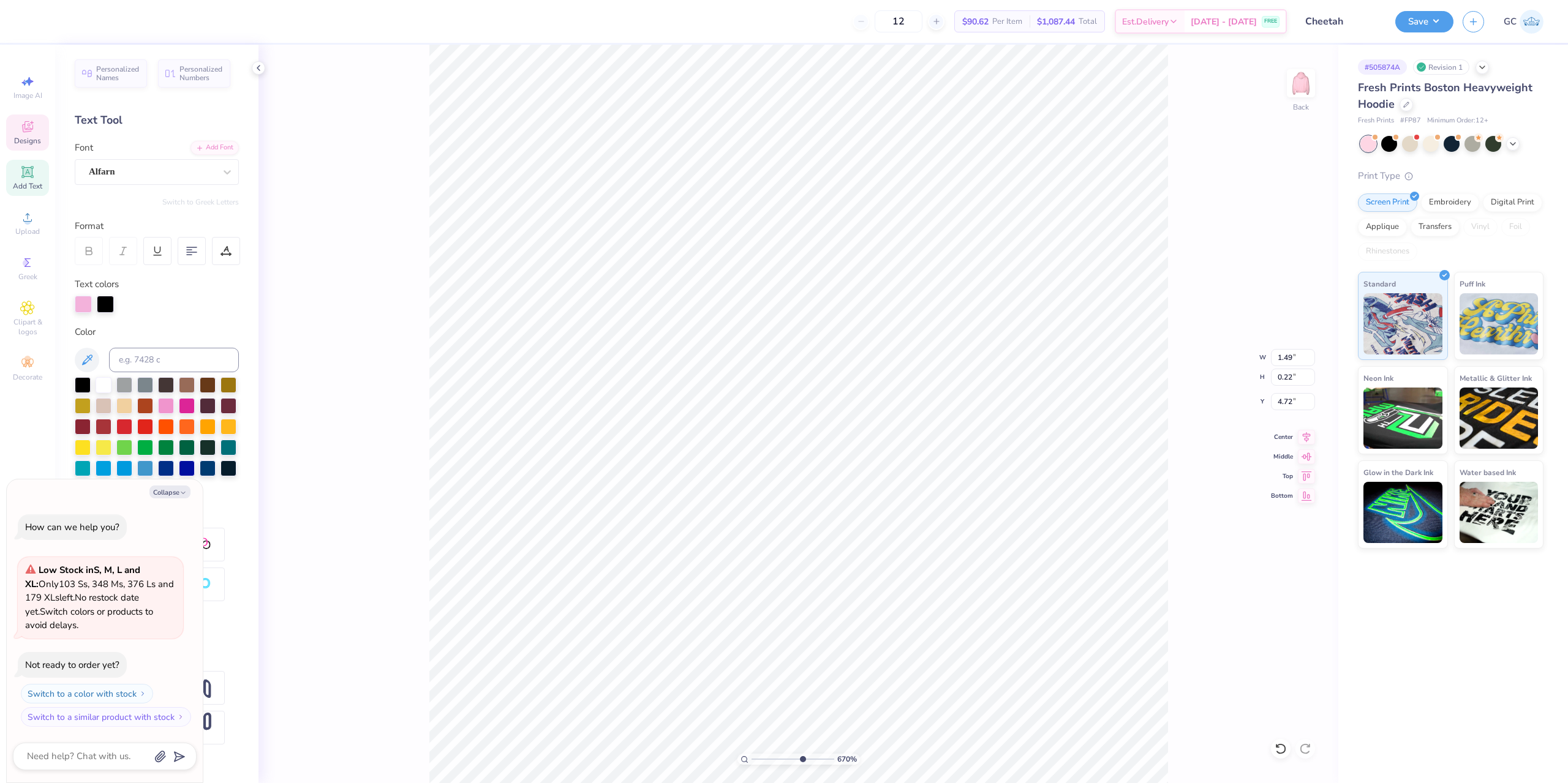
type input "6.7018590600674"
type textarea "x"
type input "6.7018590600674"
type textarea "x"
type input "1.87"
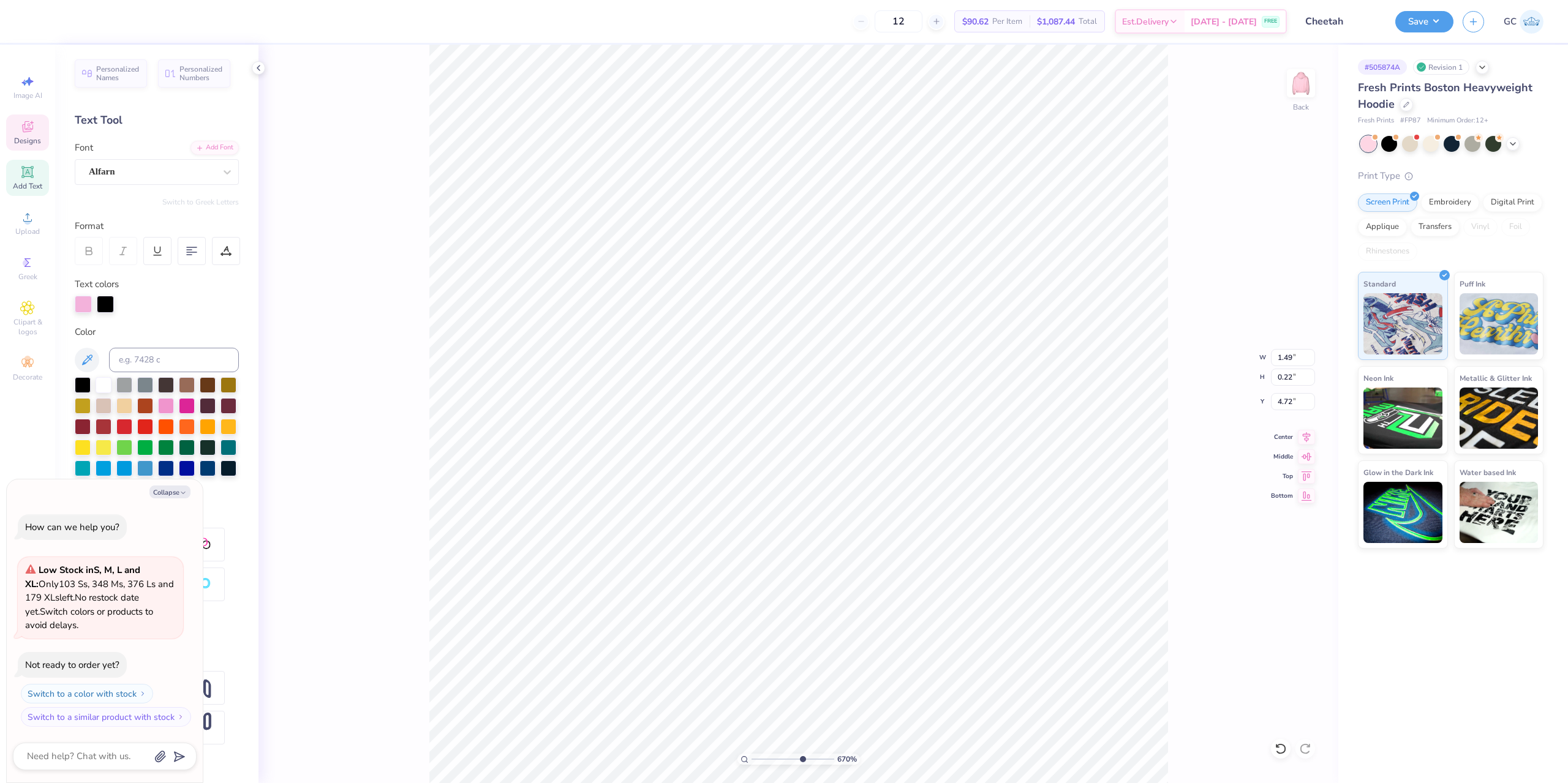
type input "0.28"
type input "6.7018590600674"
type textarea "x"
type input "6.7018590600674"
type textarea "x"
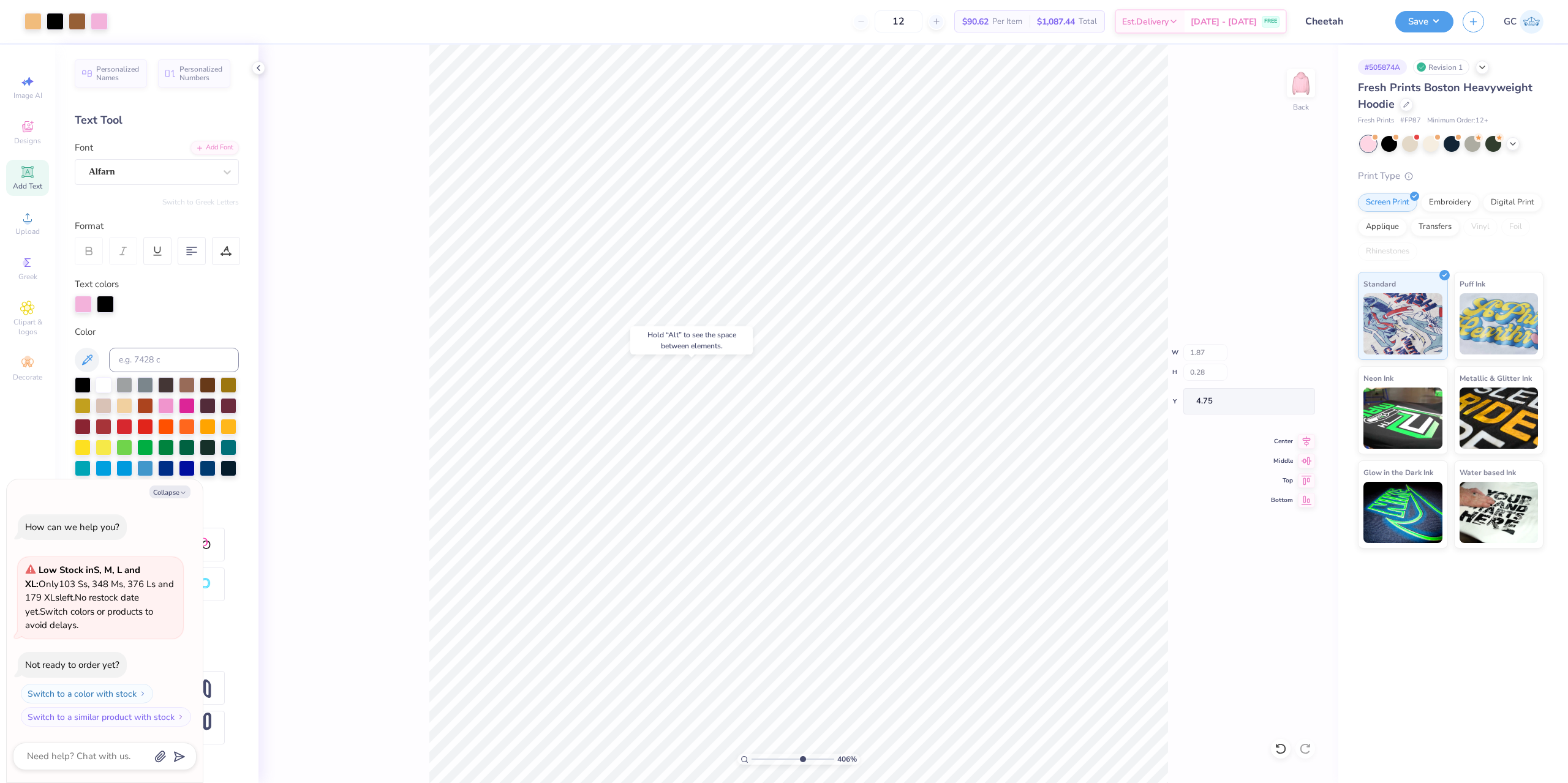
type input "4.06386622545204"
type textarea "x"
type input "4.75"
type input "1.35199925397499"
type textarea "x"
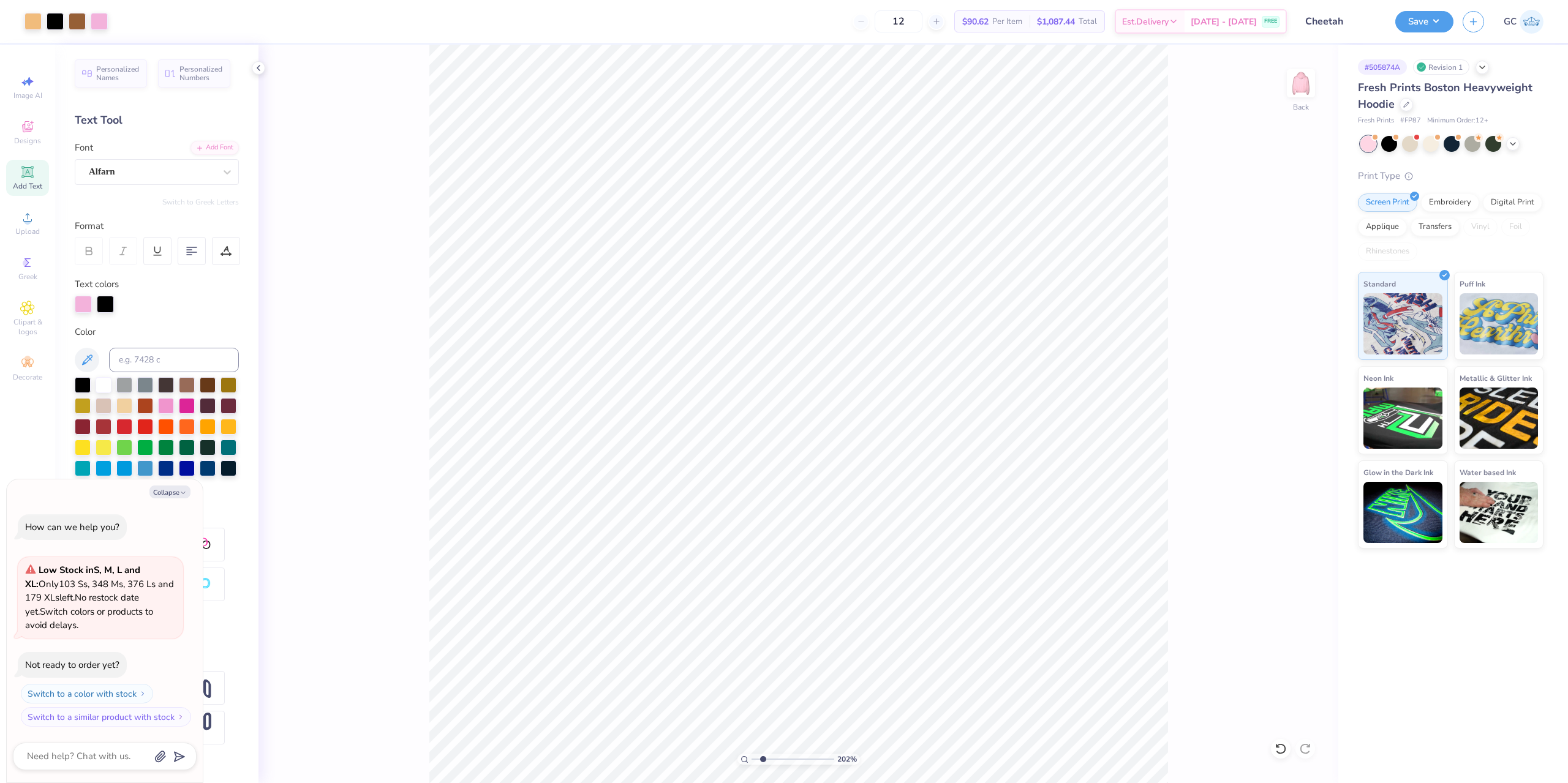
type input "2.01734957697155"
type textarea "x"
click at [998, 548] on li "Group" at bounding box center [1003, 551] width 96 height 24
type input "2.01734957697155"
type textarea "x"
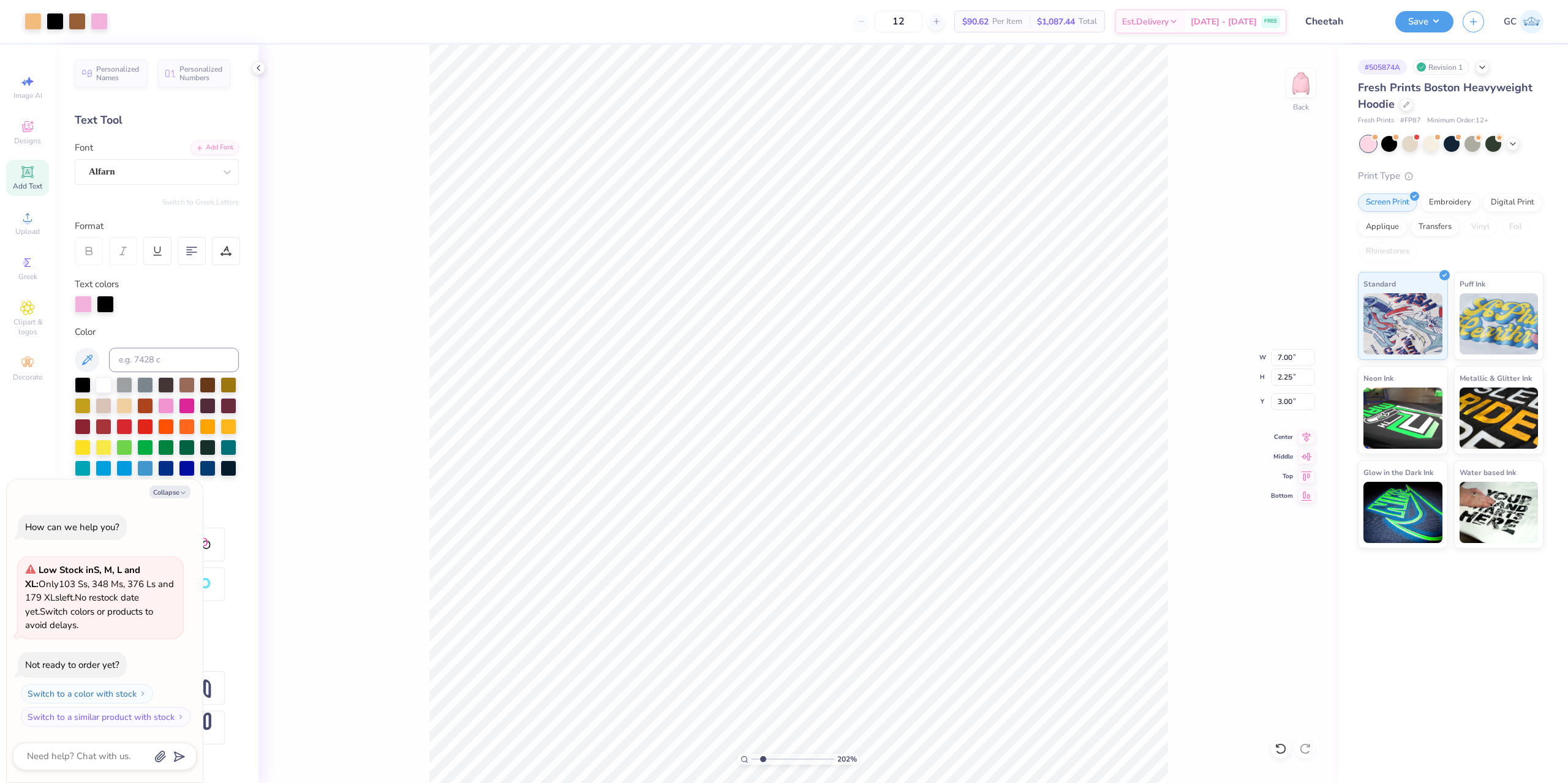
type input "2.01734957697155"
type textarea "x"
click at [980, 465] on li "Download vector" at bounding box center [985, 468] width 96 height 24
type input "2.01734957697155"
type textarea "x"
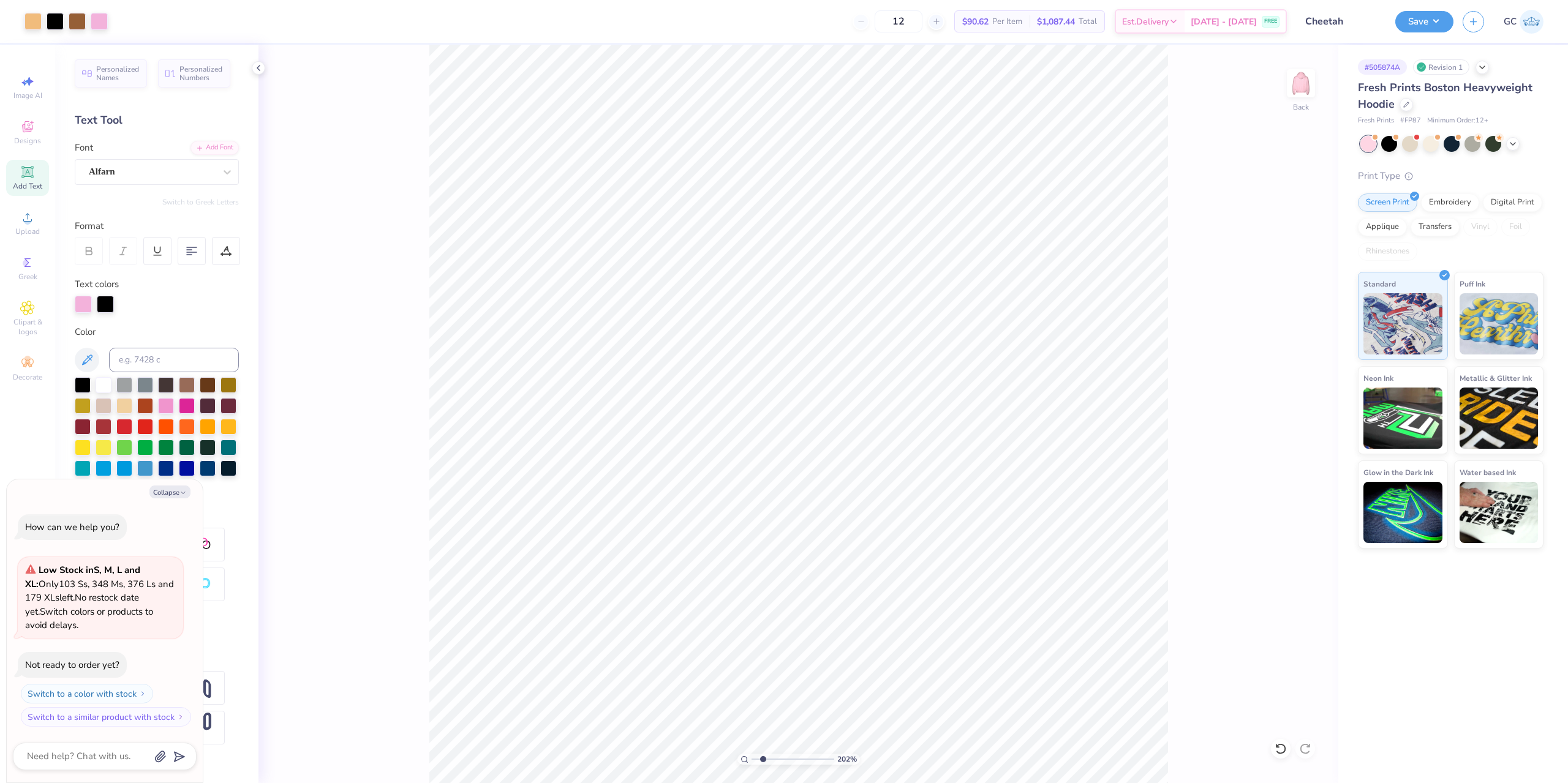
type input "2.01734957697155"
type textarea "x"
type input "2.01734957697155"
type textarea "x"
click at [33, 220] on icon at bounding box center [27, 217] width 14 height 14
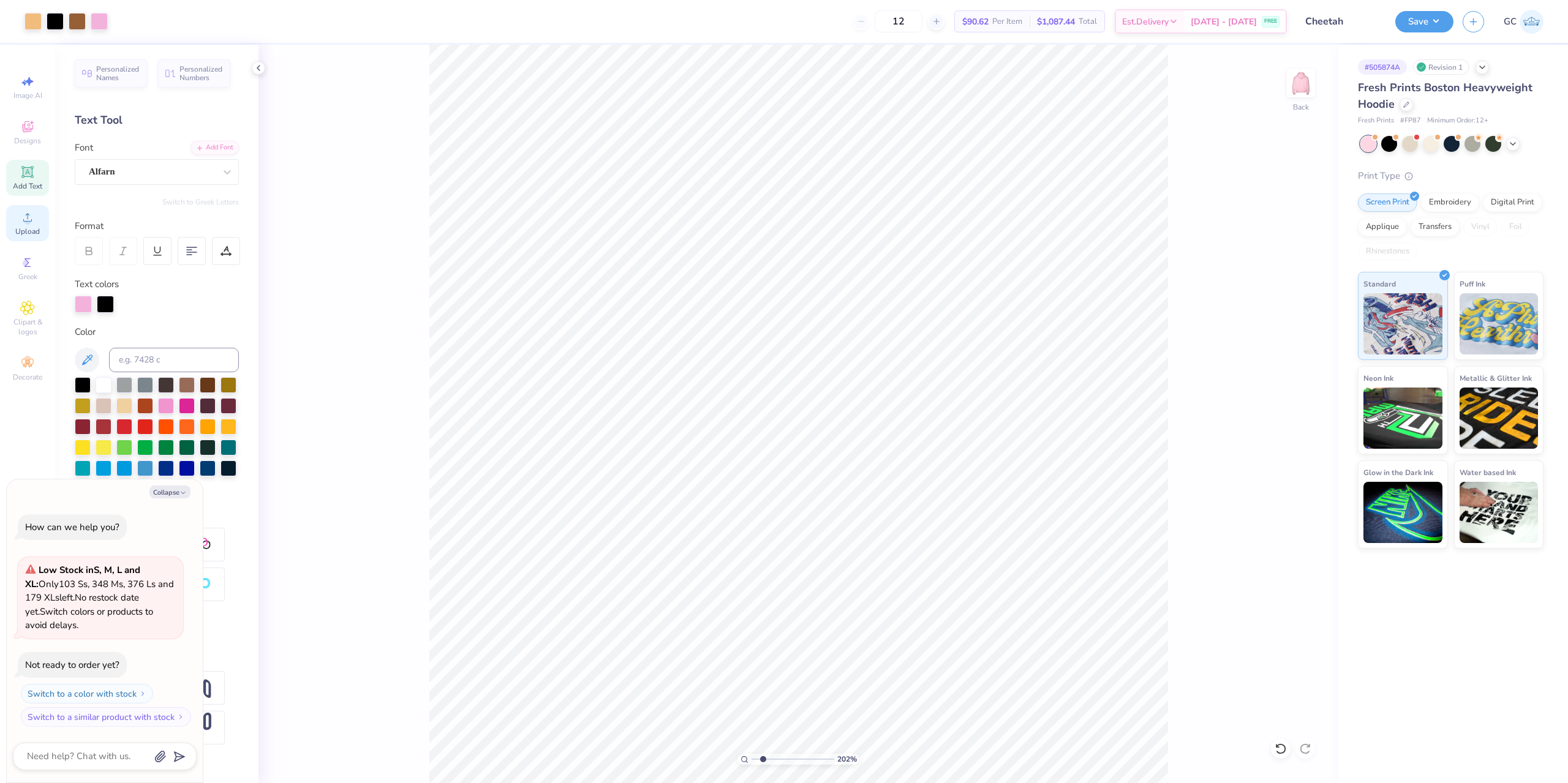
type input "2.01734957697155"
type textarea "x"
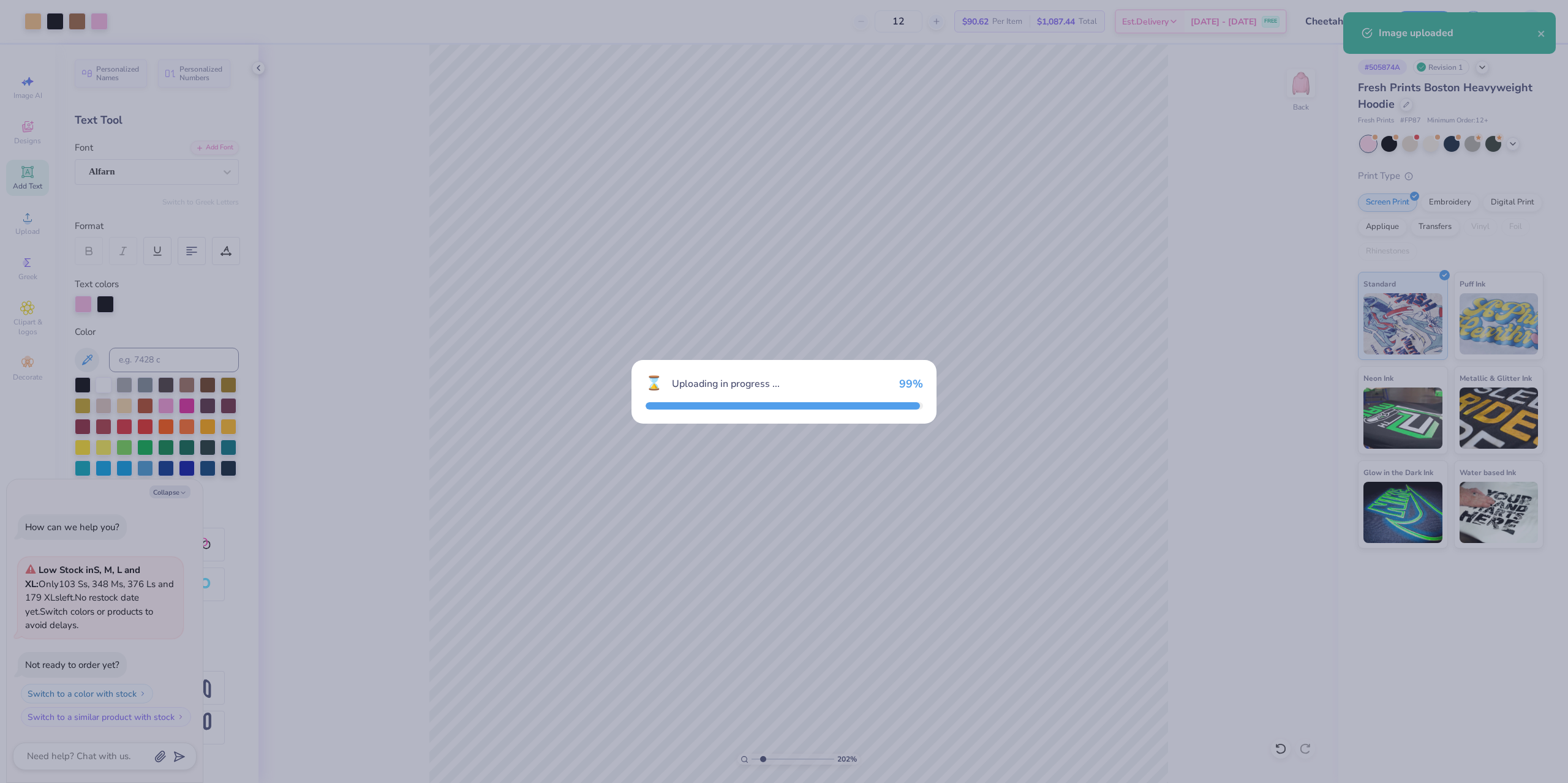
type input "2.01734957697155"
type textarea "x"
type input "2.01734957697155"
type textarea "x"
type input "2.01734957697155"
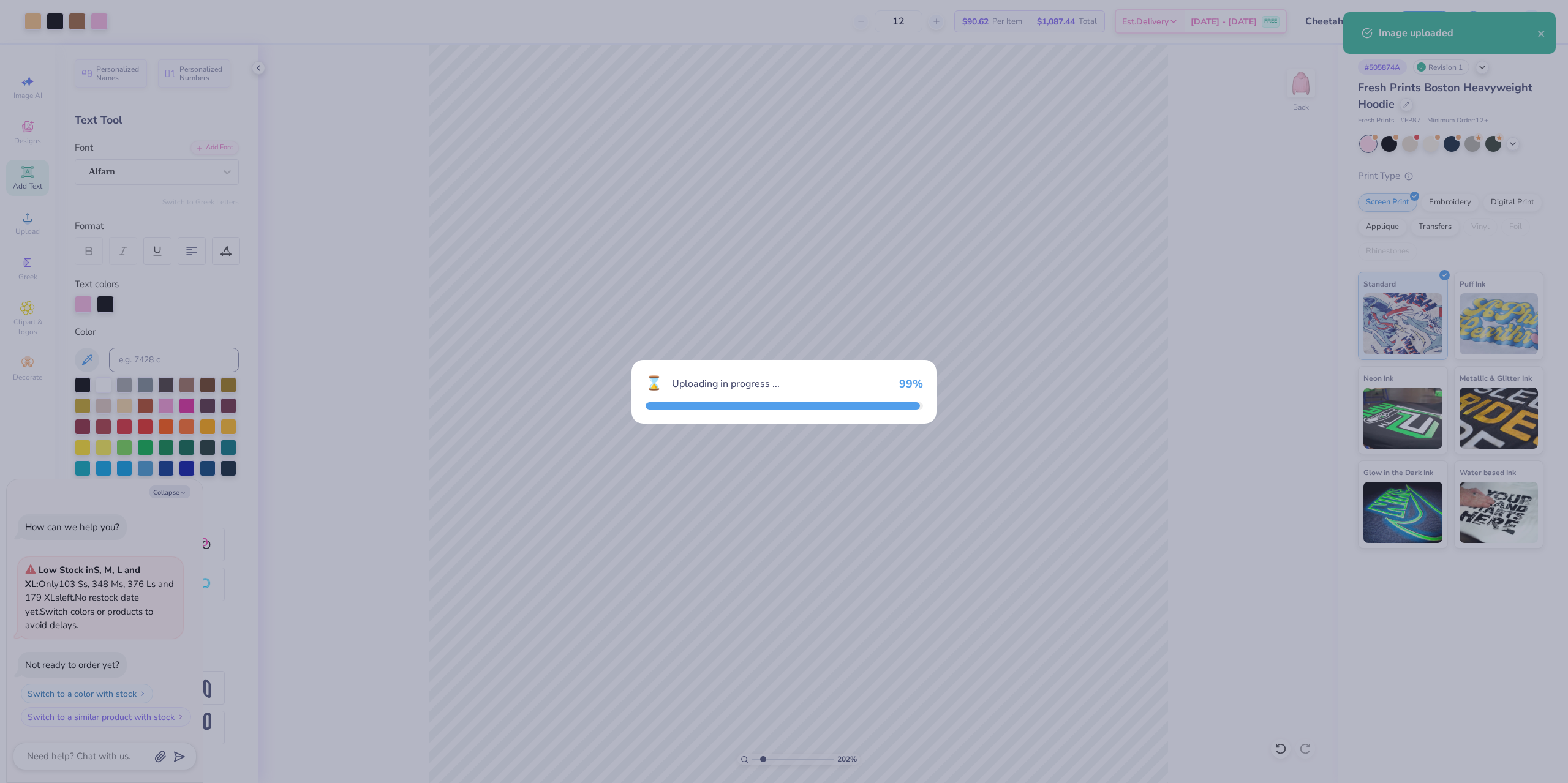
type textarea "x"
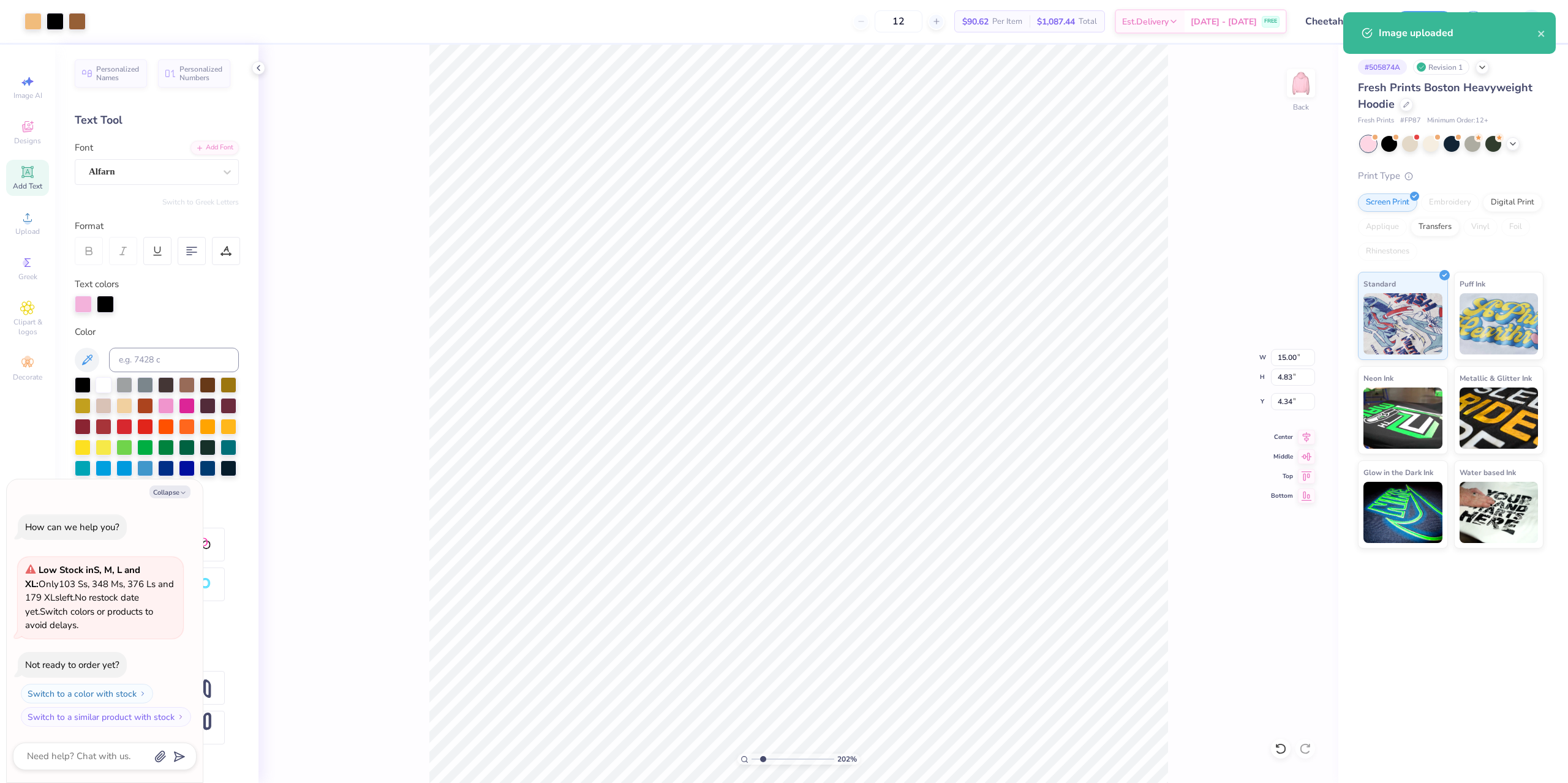
type input "2.01734957697155"
type textarea "x"
type input "2.01734957697155"
type textarea "x"
type input "6.22"
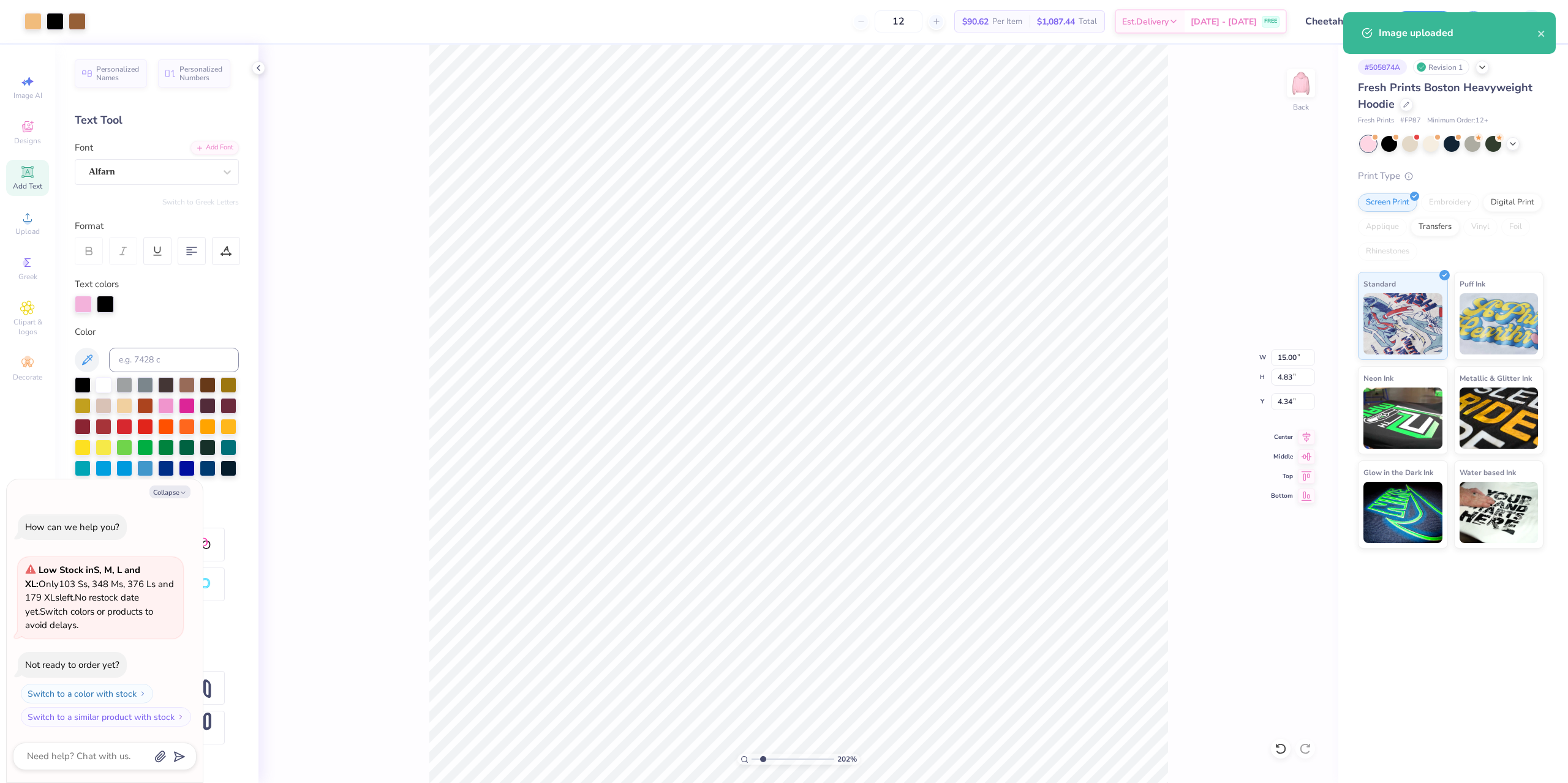
type input "2.00"
type input "7.16"
type input "2.01734957697155"
type textarea "x"
type input "7.00"
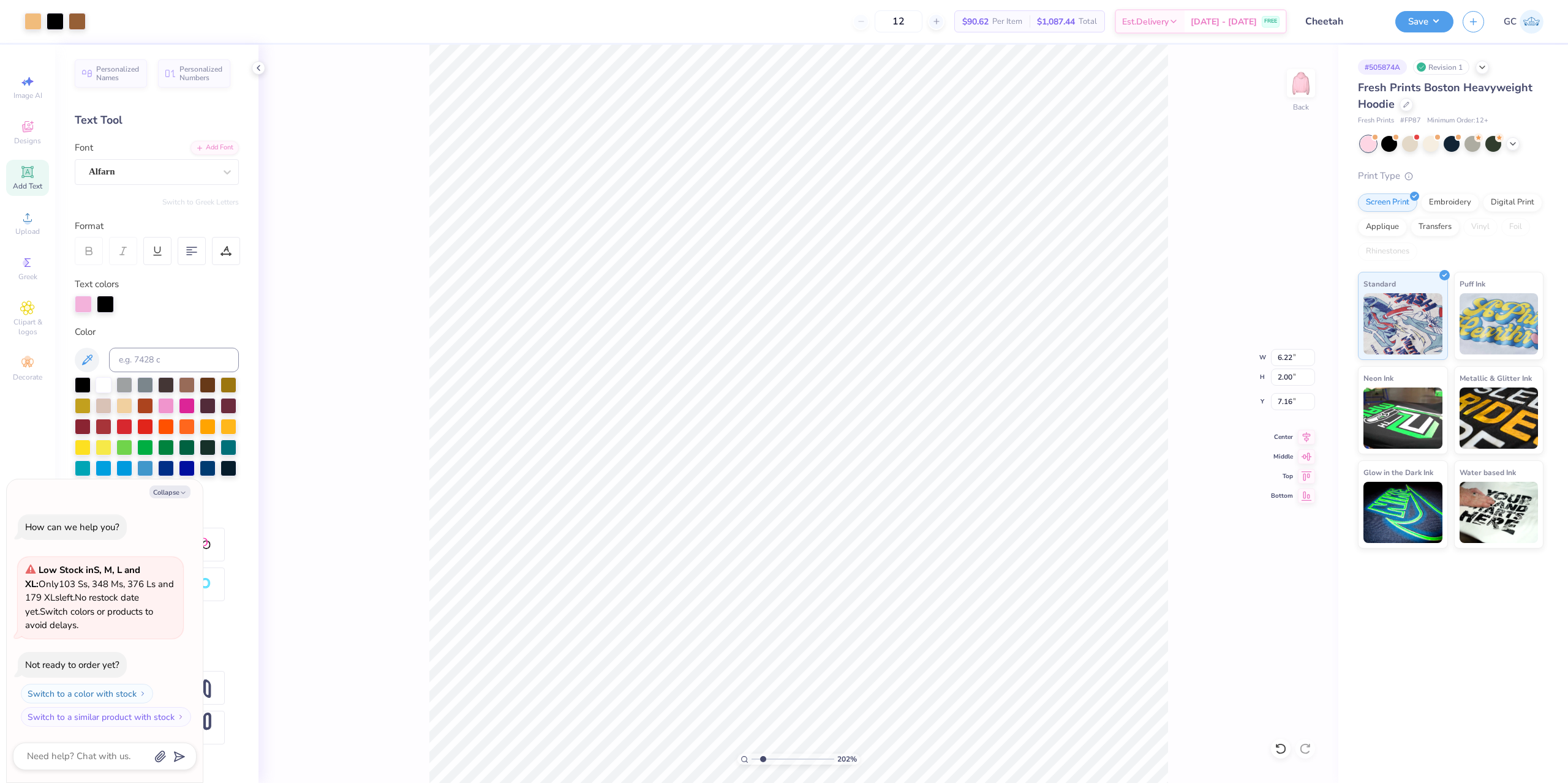
type input "2.25"
type input "3.00"
type input "2.01734957697155"
type textarea "x"
type input "6.22"
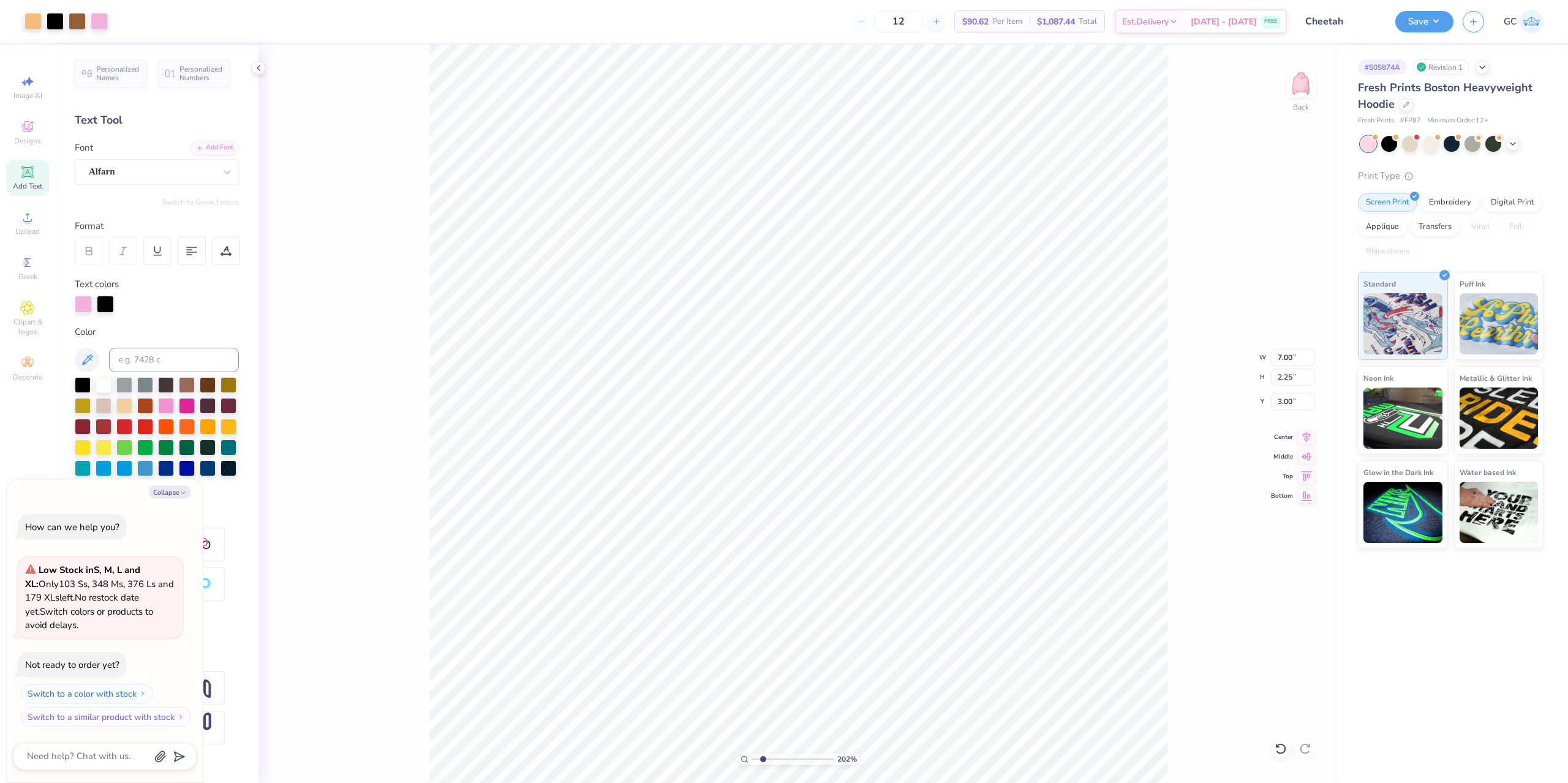
type input "2.00"
type input "5.92"
drag, startPoint x: 1282, startPoint y: 357, endPoint x: 1296, endPoint y: 356, distance: 14.0
click at [1296, 356] on input "6.22" at bounding box center [1292, 358] width 44 height 17
type input "7"
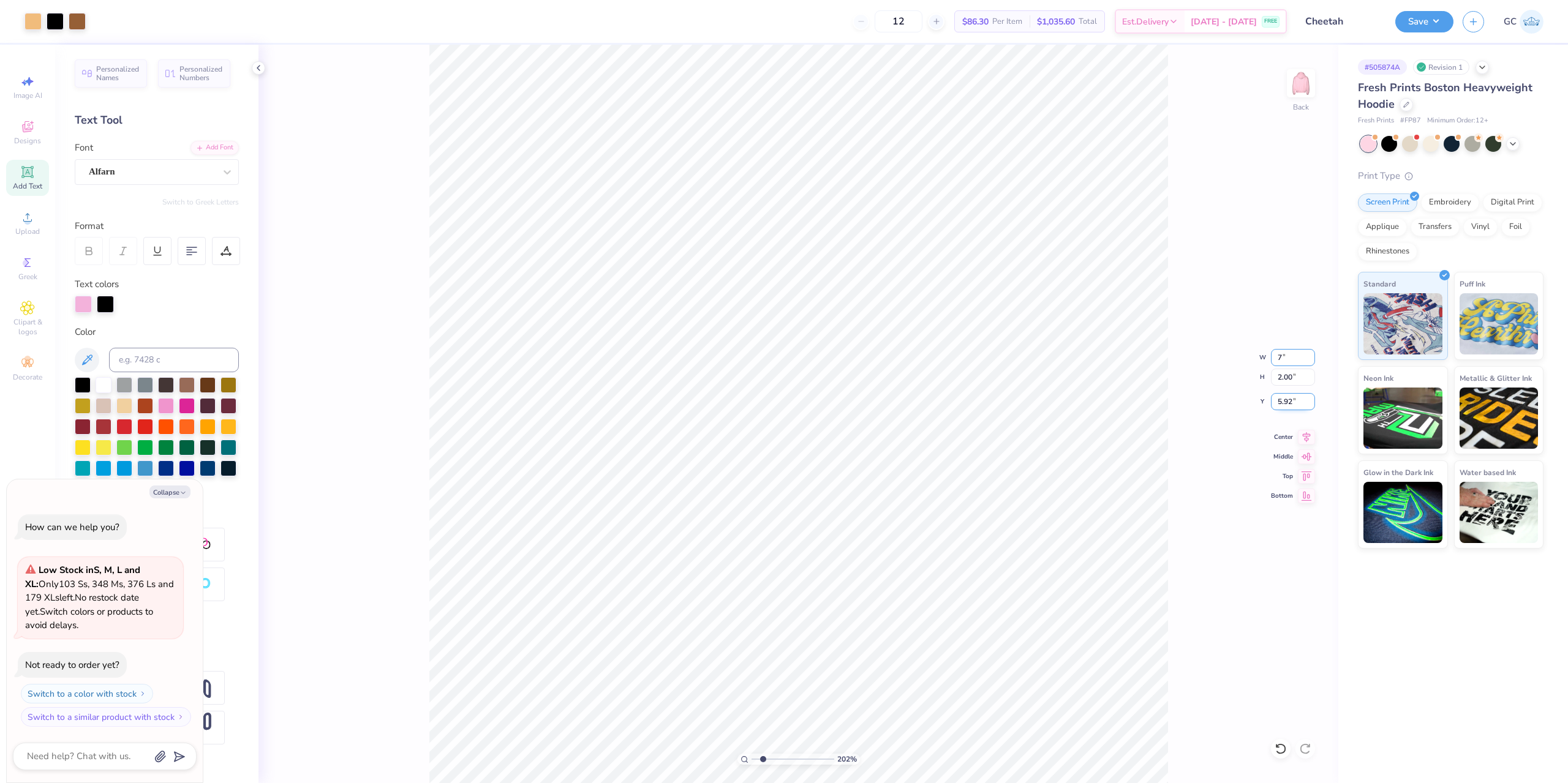
type input "2.01734957697155"
type textarea "x"
type input "7.00"
type input "2.25"
drag, startPoint x: 1299, startPoint y: 402, endPoint x: 1278, endPoint y: 403, distance: 21.0
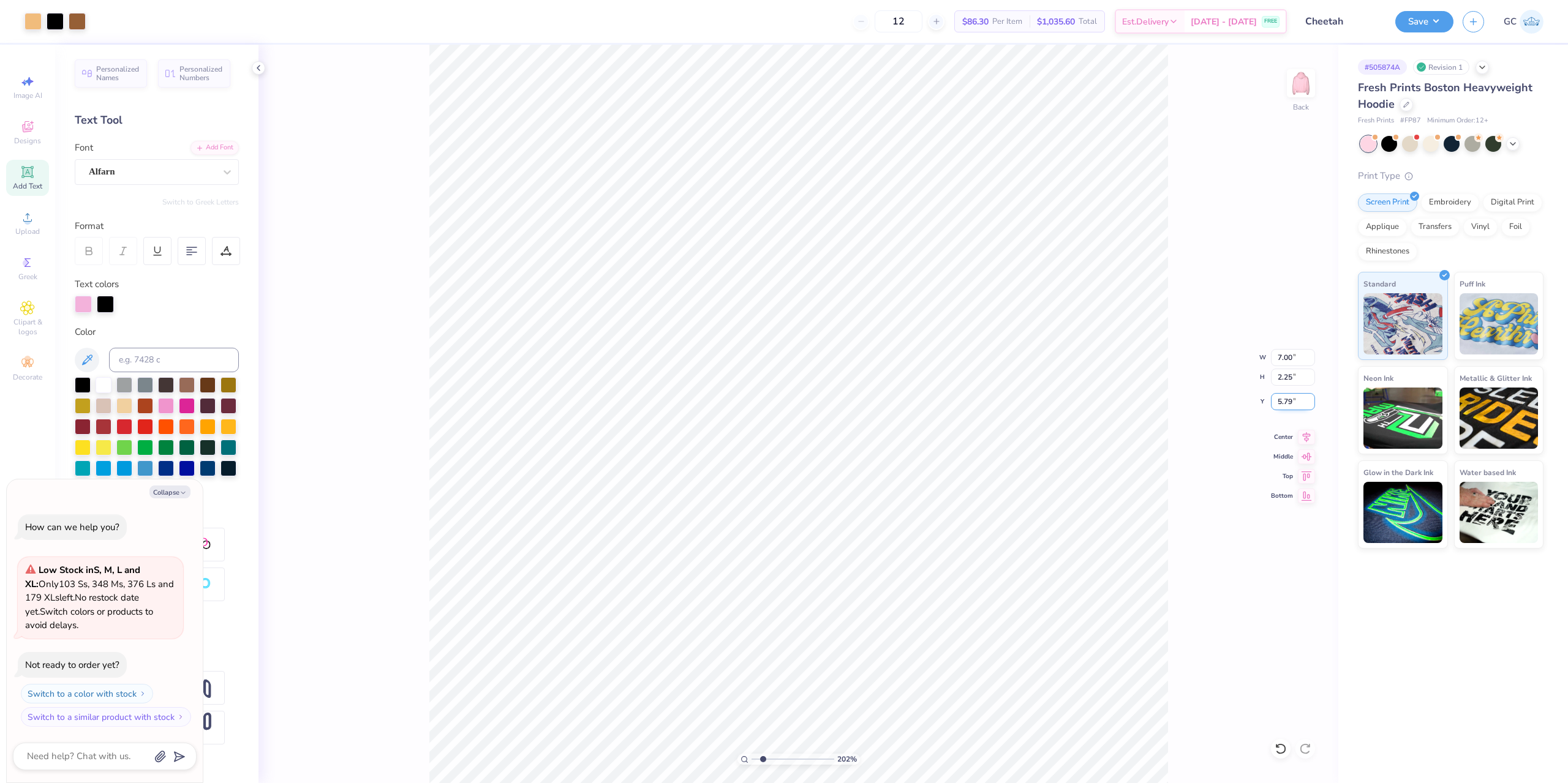
click at [1278, 403] on input "5.79" at bounding box center [1292, 402] width 44 height 17
type input "3"
type input "2.01734957697155"
type textarea "x"
type input "3.00"
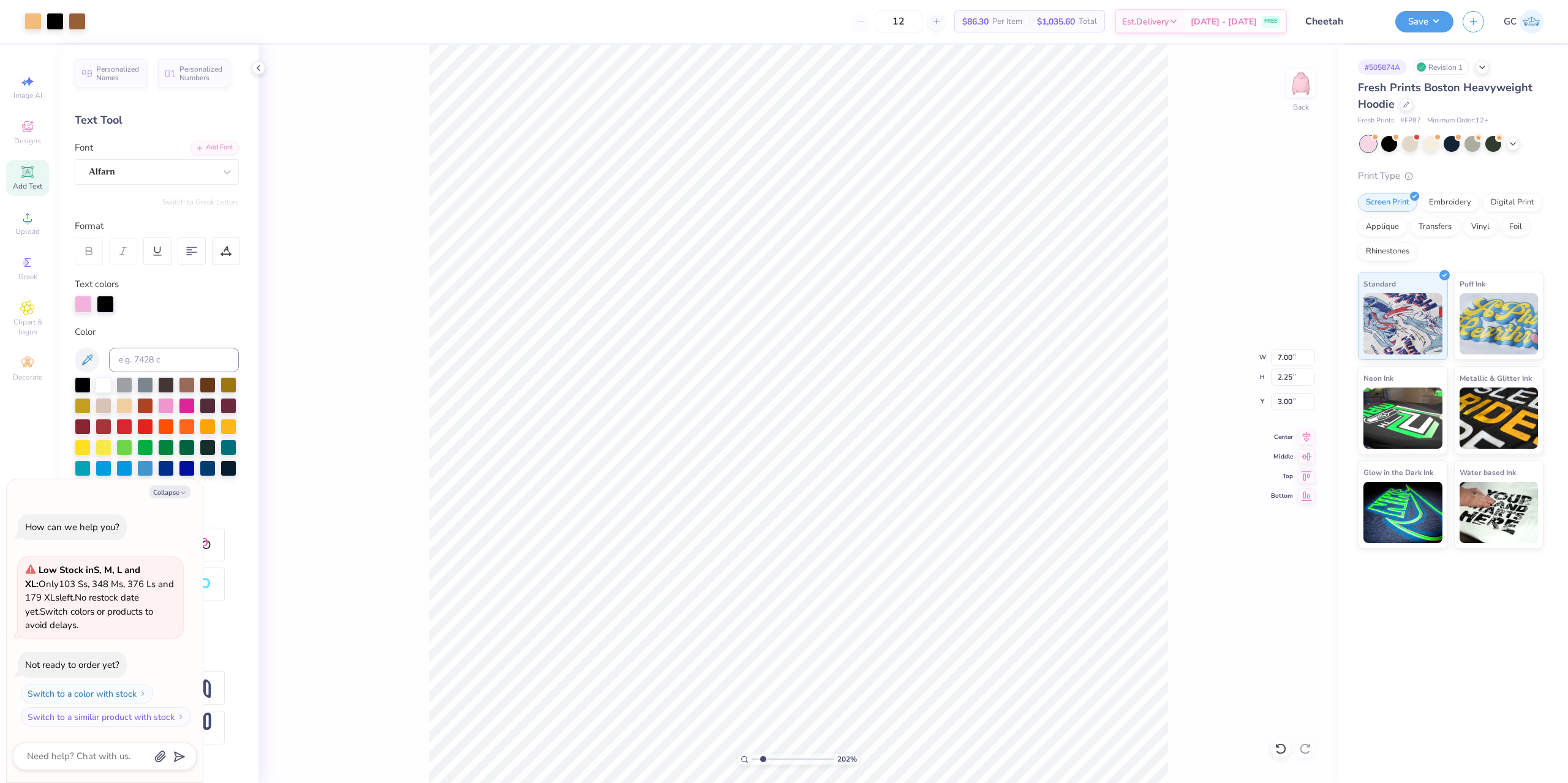
type input "2.01734957697155"
type textarea "x"
type input "1.49426501797996"
type textarea "x"
type input "1"
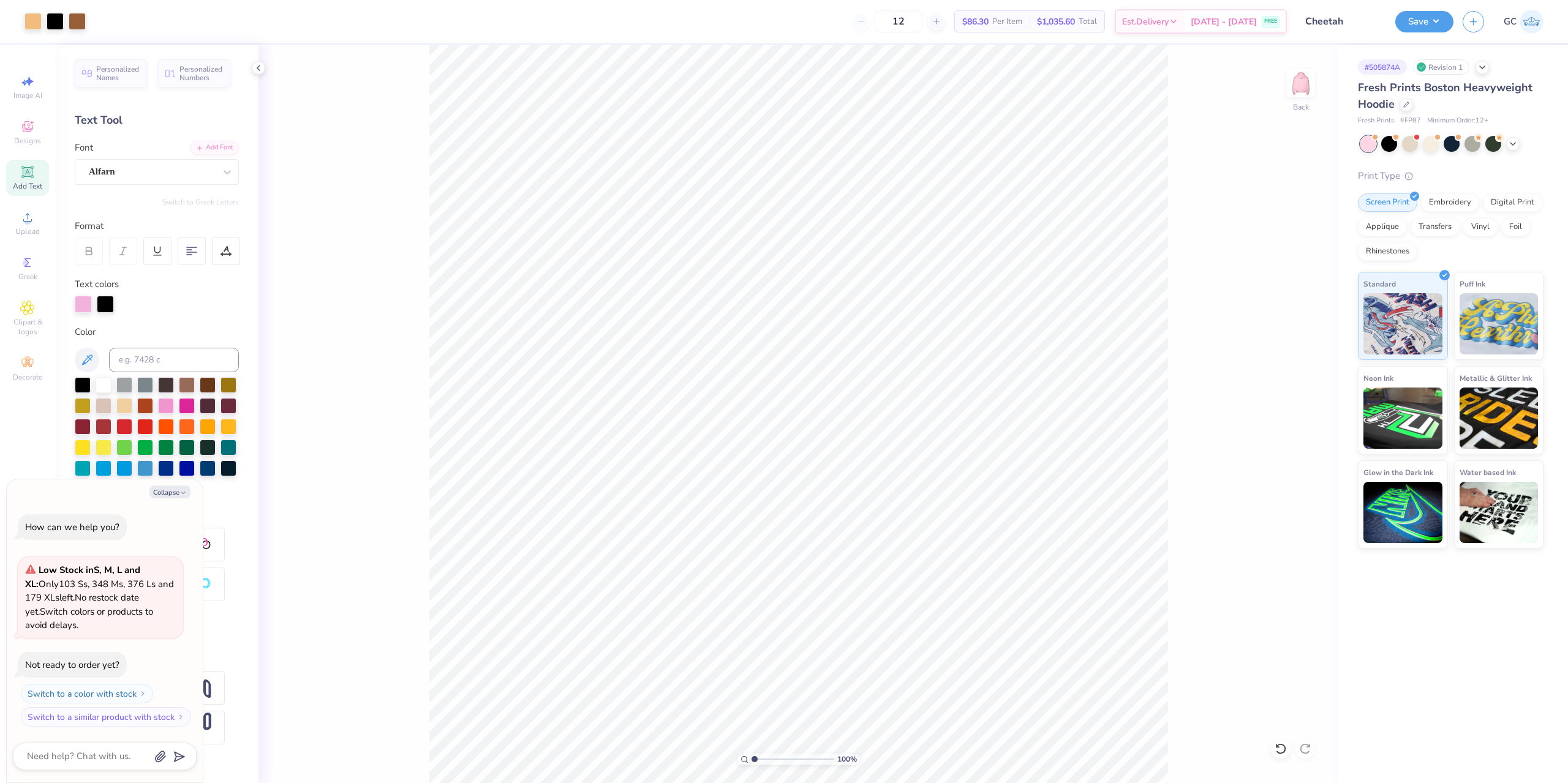
type textarea "x"
type input "1.64913377760655"
type textarea "x"
type input "1.64913377760655"
type textarea "x"
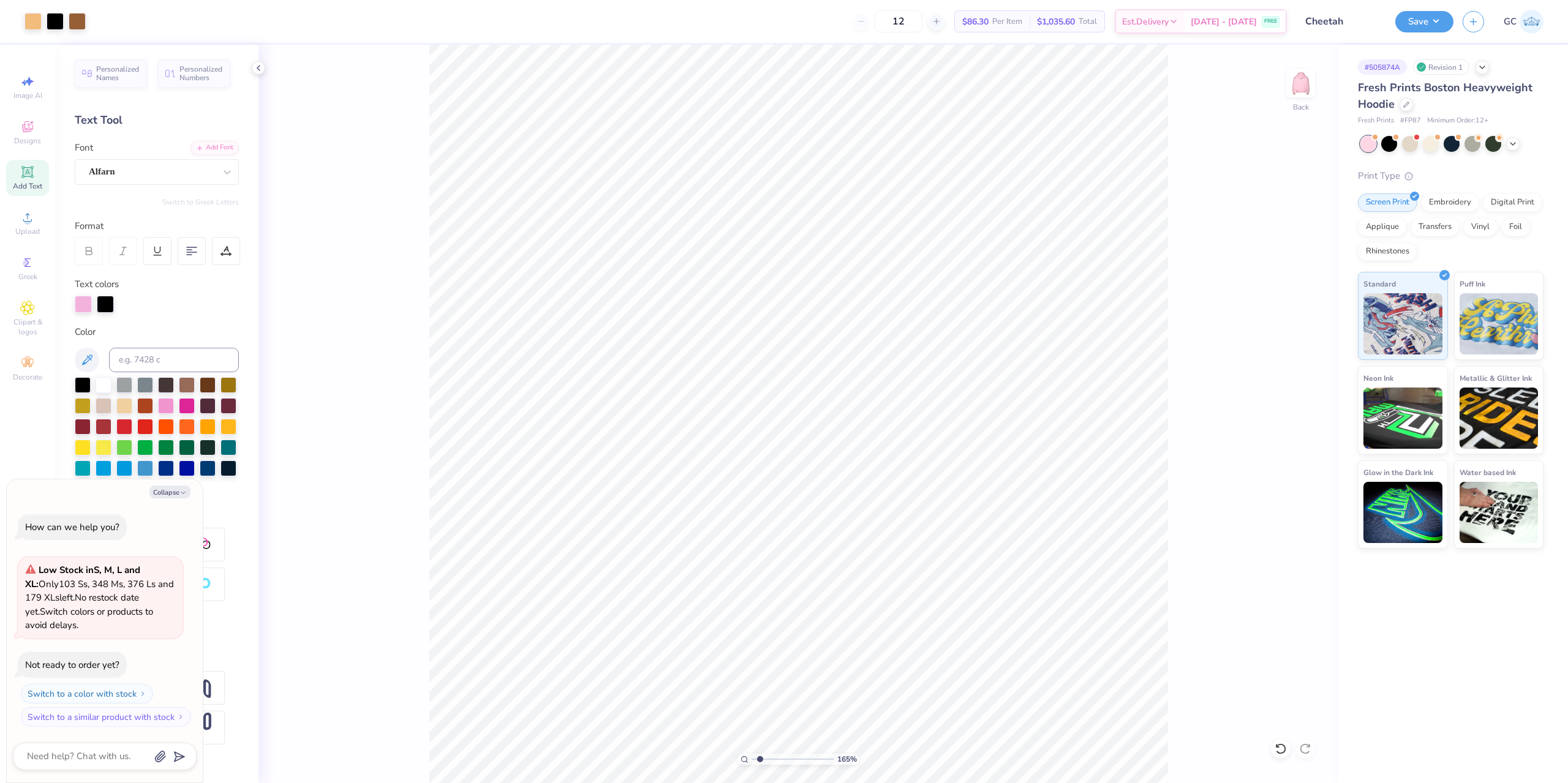
type input "1.64913377760655"
type textarea "x"
click at [1422, 18] on button "Save" at bounding box center [1424, 20] width 58 height 22
type input "1.64913377760655"
type textarea "x"
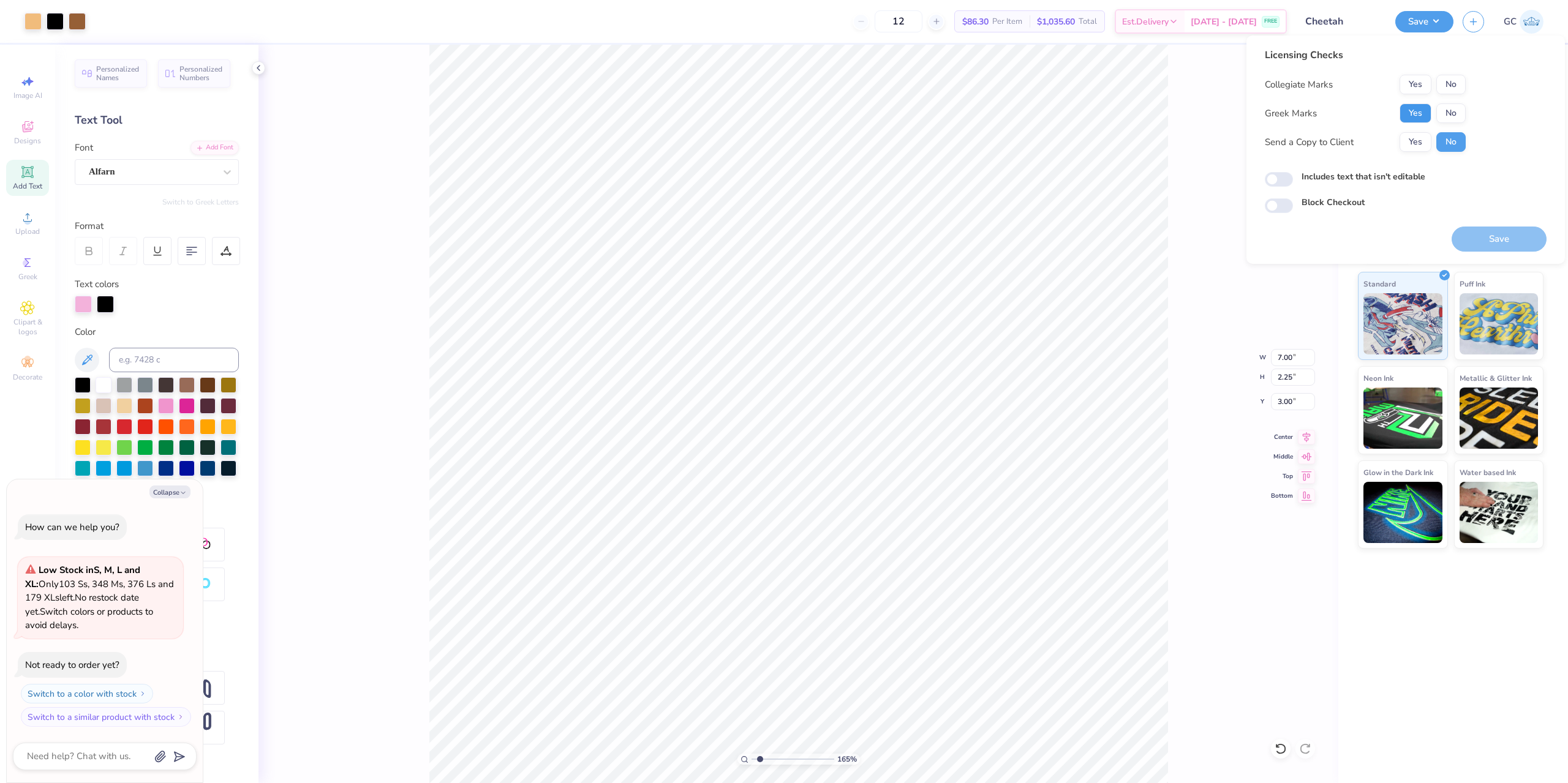
click at [1419, 119] on button "Yes" at bounding box center [1415, 113] width 32 height 19
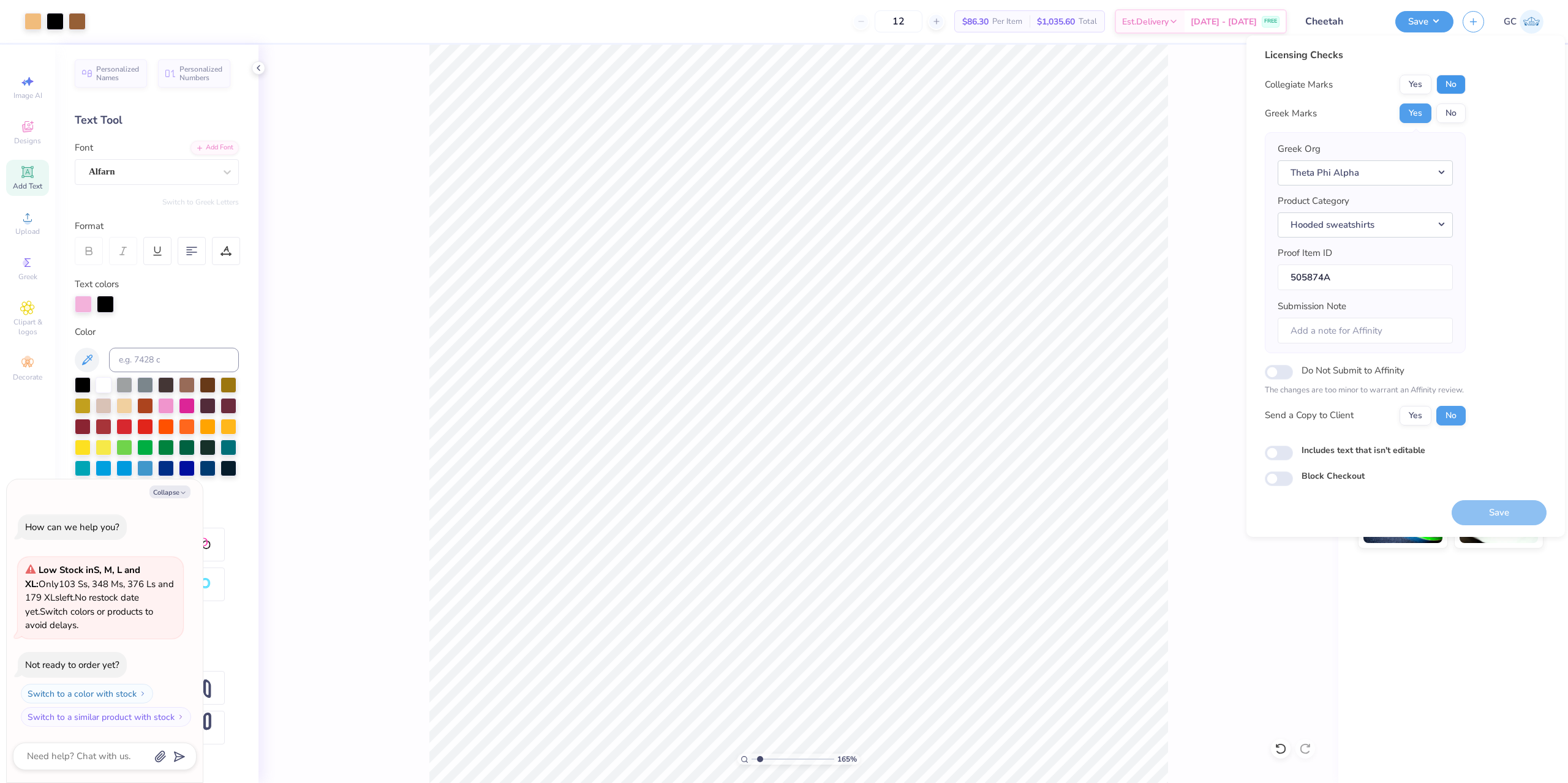
click at [1458, 86] on button "No" at bounding box center [1450, 84] width 30 height 19
type input "1.64913377760655"
type textarea "x"
click at [1475, 507] on button "Save" at bounding box center [1499, 512] width 95 height 25
type input "1.64913377760655"
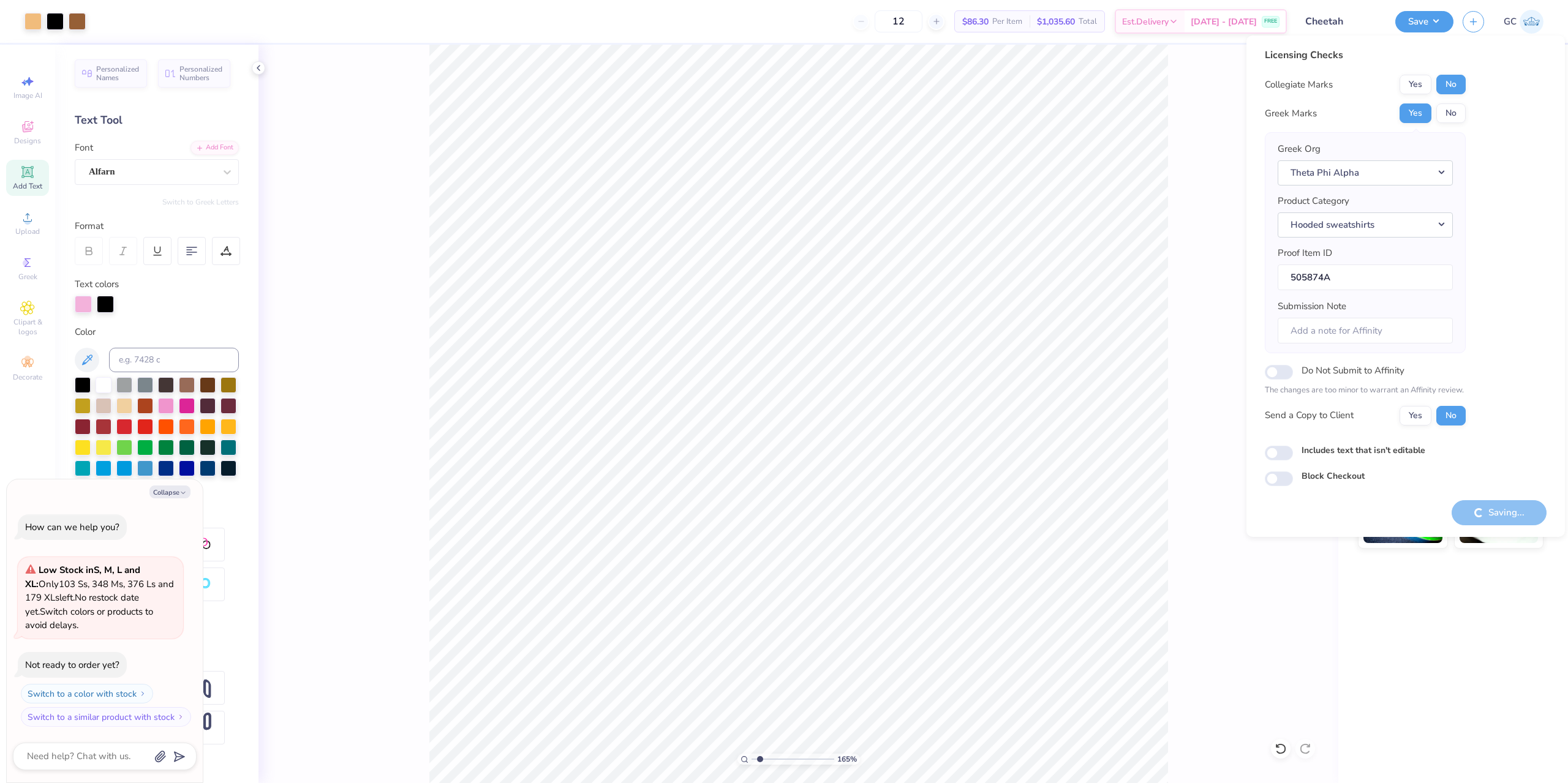
type textarea "x"
type input "1.64913377760655"
type textarea "x"
